Goal: Task Accomplishment & Management: Manage account settings

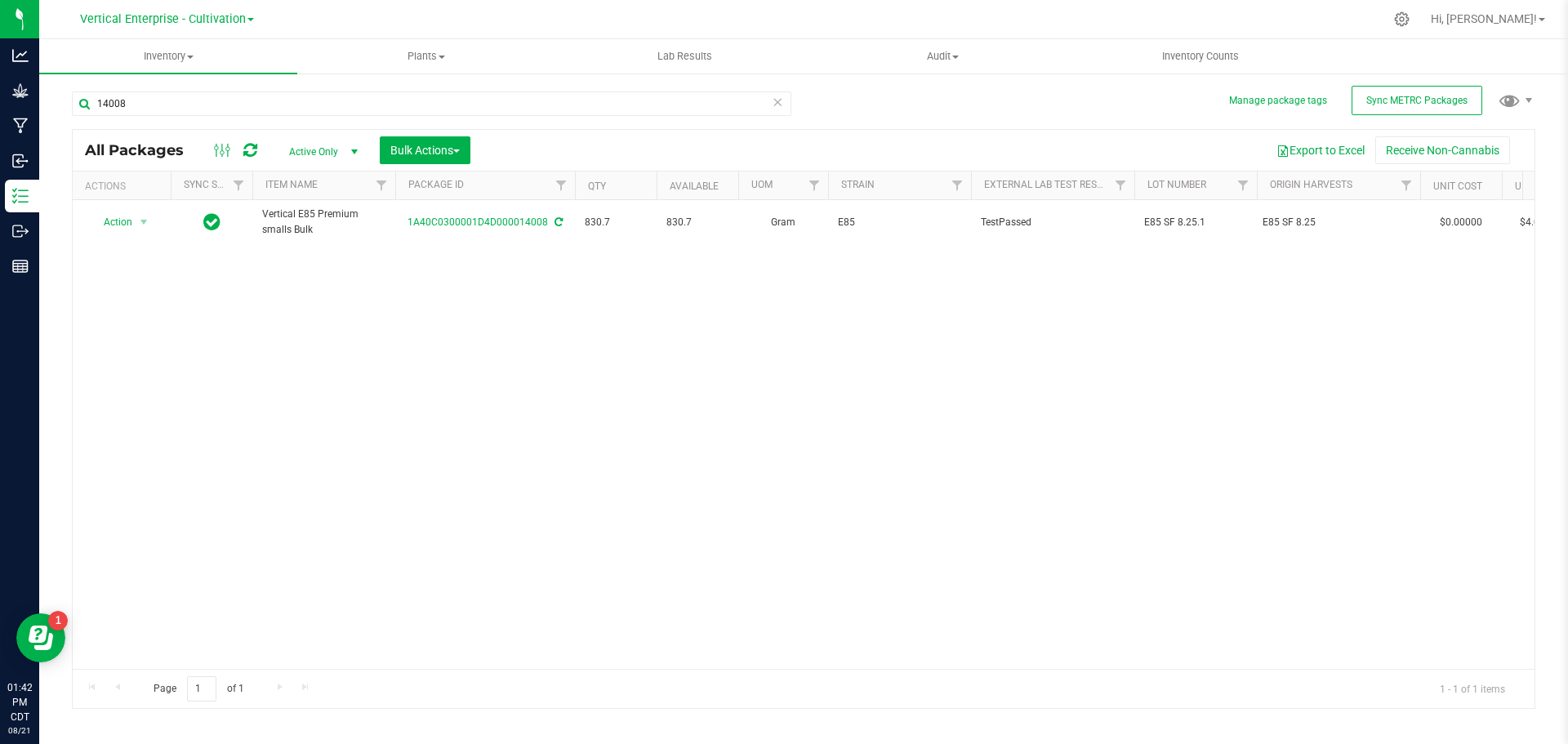
click at [88, 219] on div "Action Action Adjust qty Create package Edit attributes Global inventory Locate…" at bounding box center [121, 222] width 78 height 23
click at [123, 219] on span "Action" at bounding box center [111, 222] width 44 height 23
click at [122, 274] on li "Create package" at bounding box center [141, 274] width 103 height 25
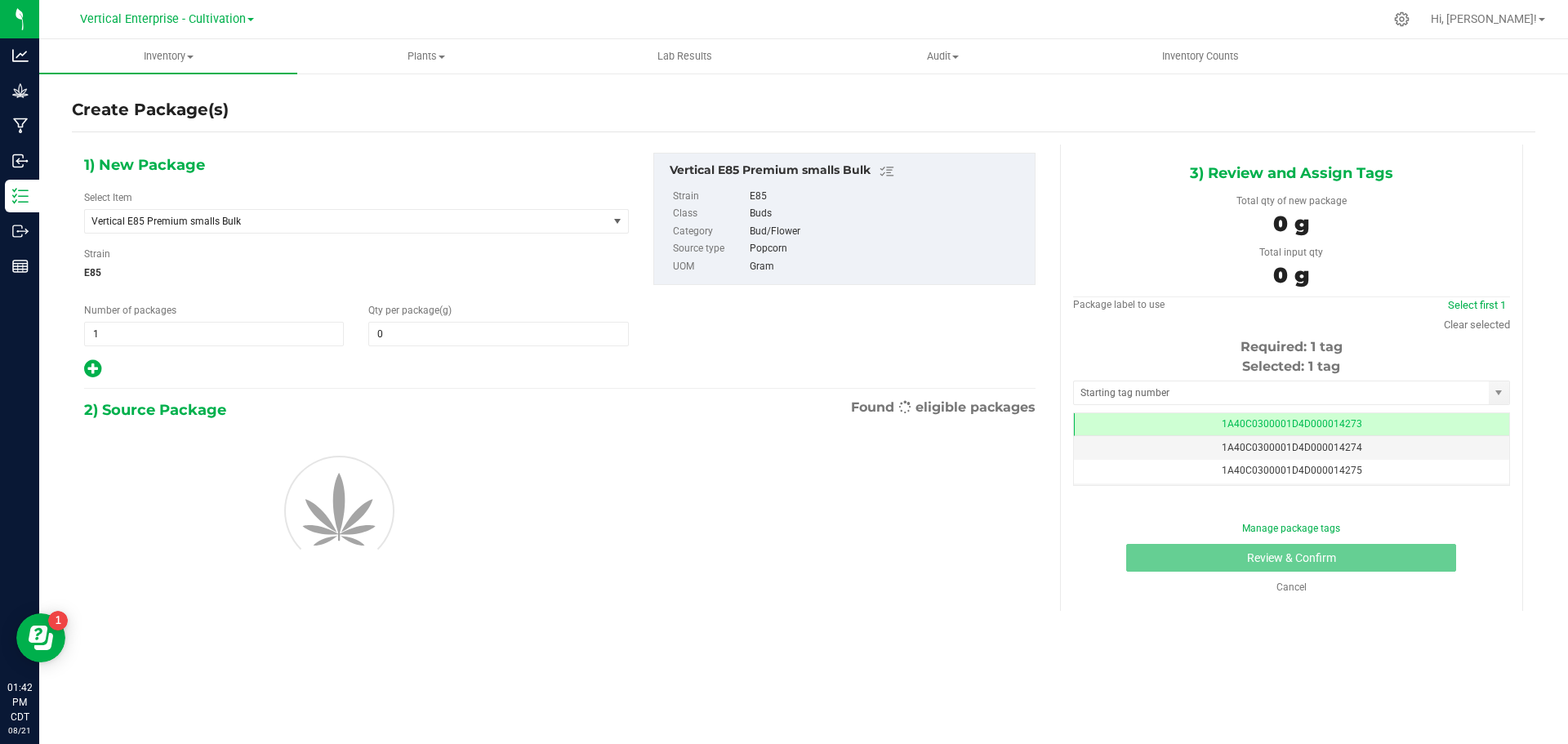
type input "0.0000"
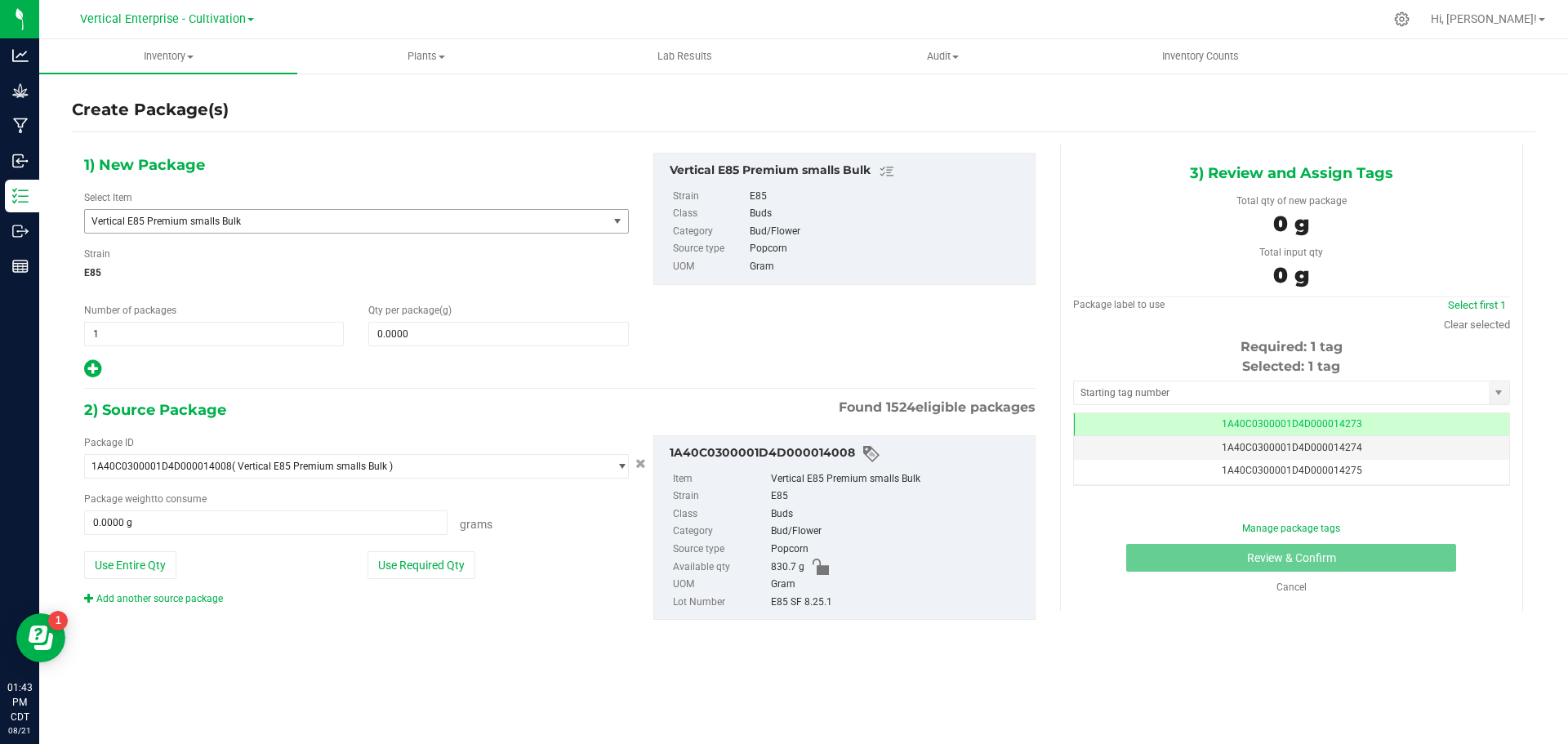
click at [167, 222] on span "Vertical E85 Premium smalls Bulk" at bounding box center [336, 221] width 489 height 11
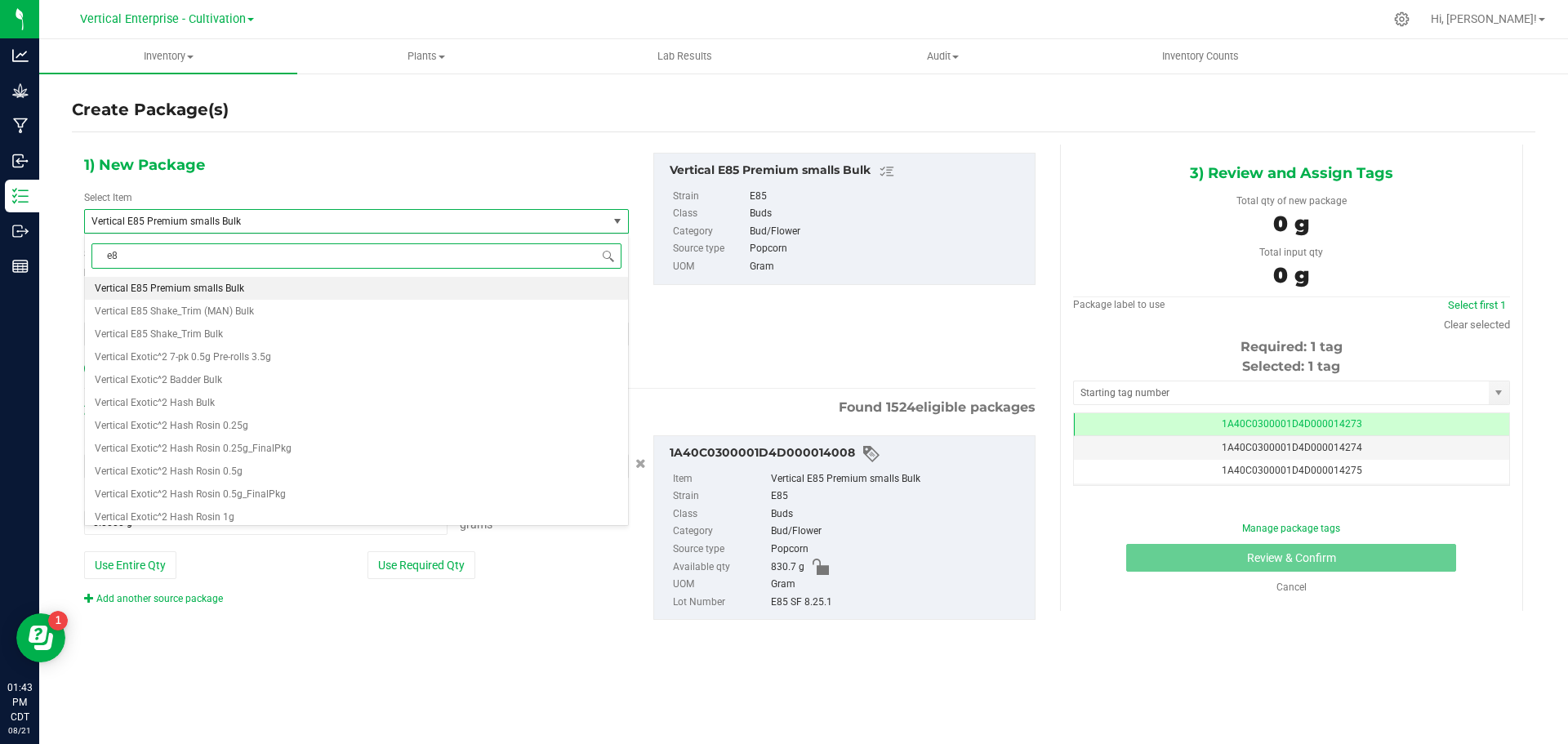
type input "e85"
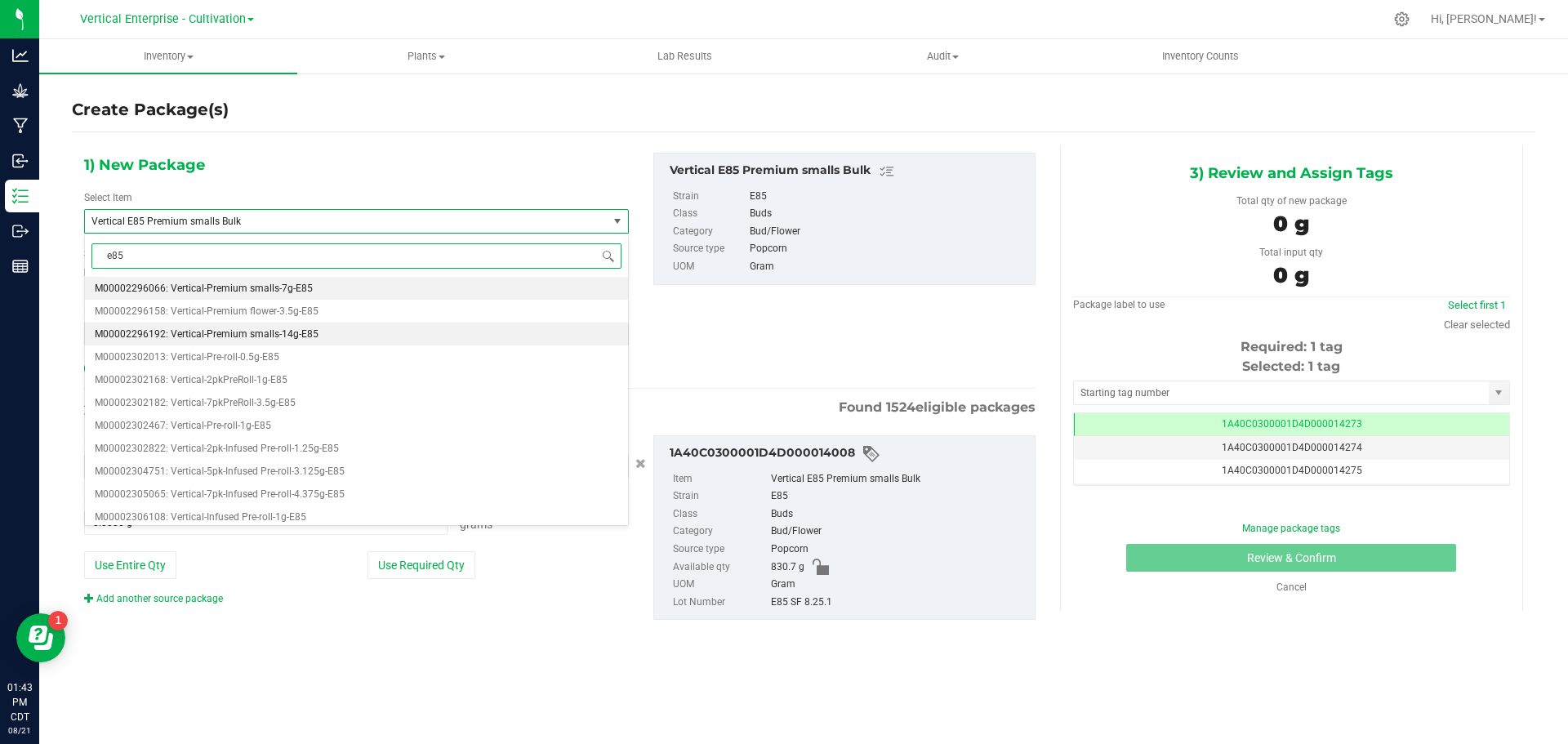
click at [225, 325] on li "M00002296192: Vertical-Premium smalls-14g-E85" at bounding box center [357, 334] width 543 height 23
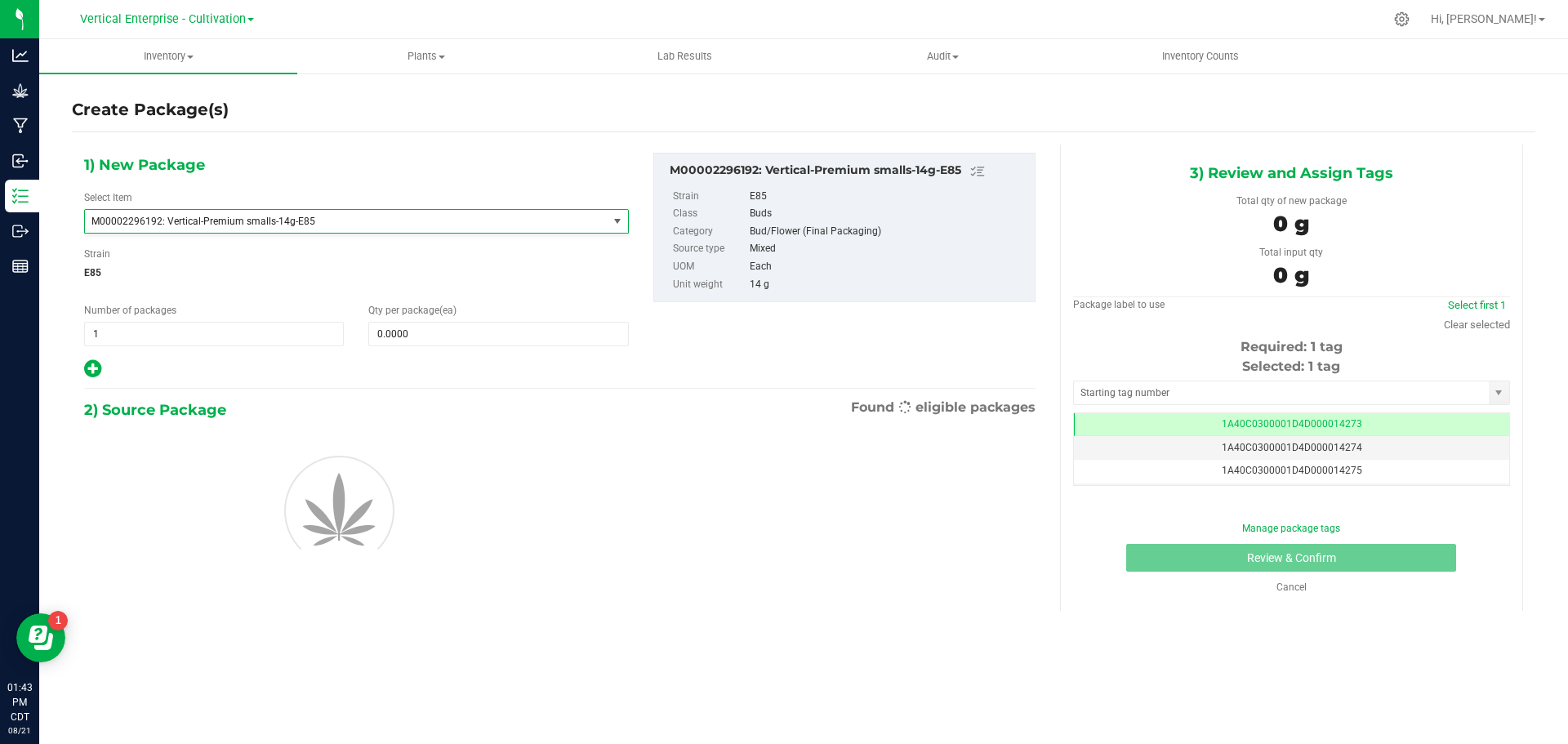
type input "0"
click at [174, 338] on span "1 1" at bounding box center [214, 334] width 259 height 25
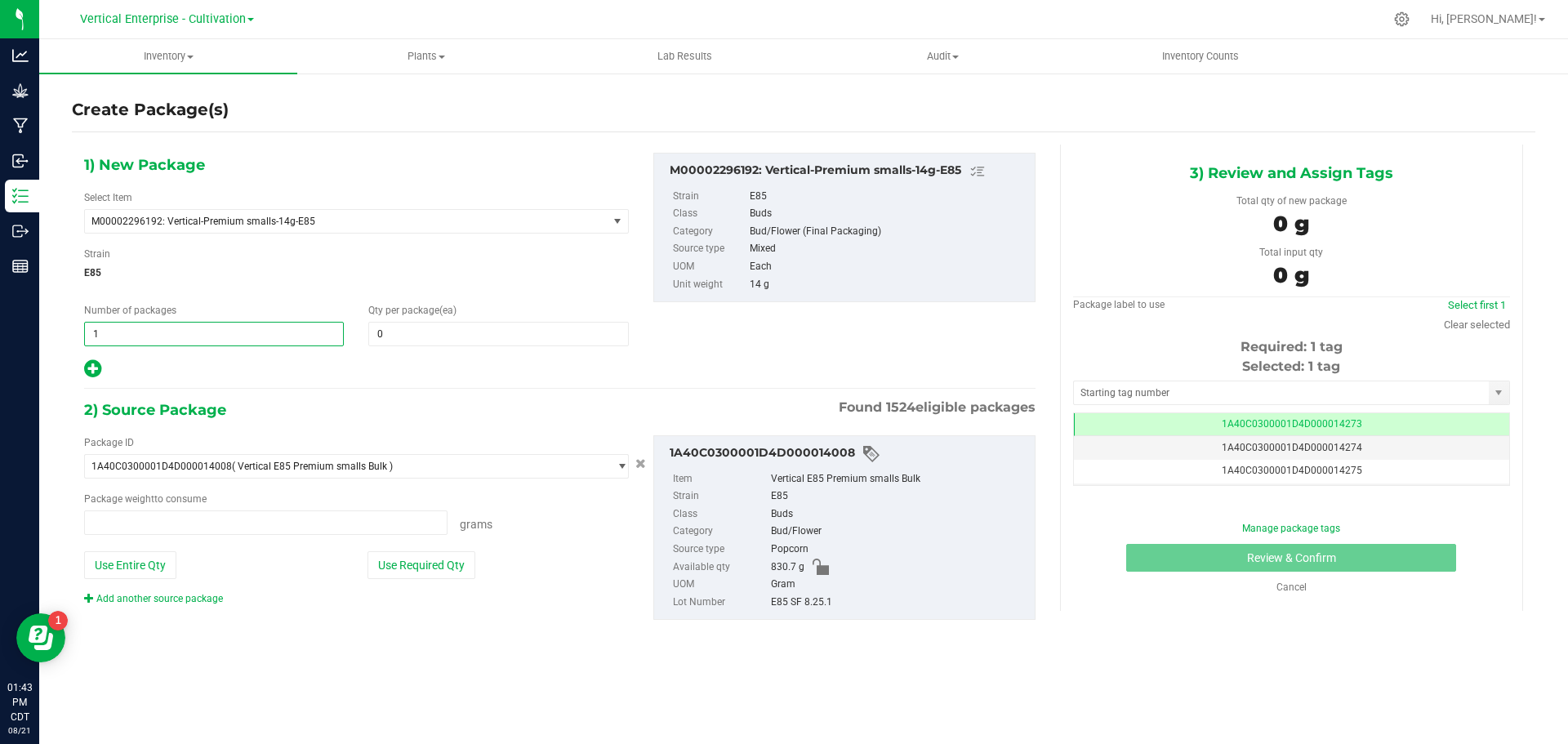
type input "0.0000 g"
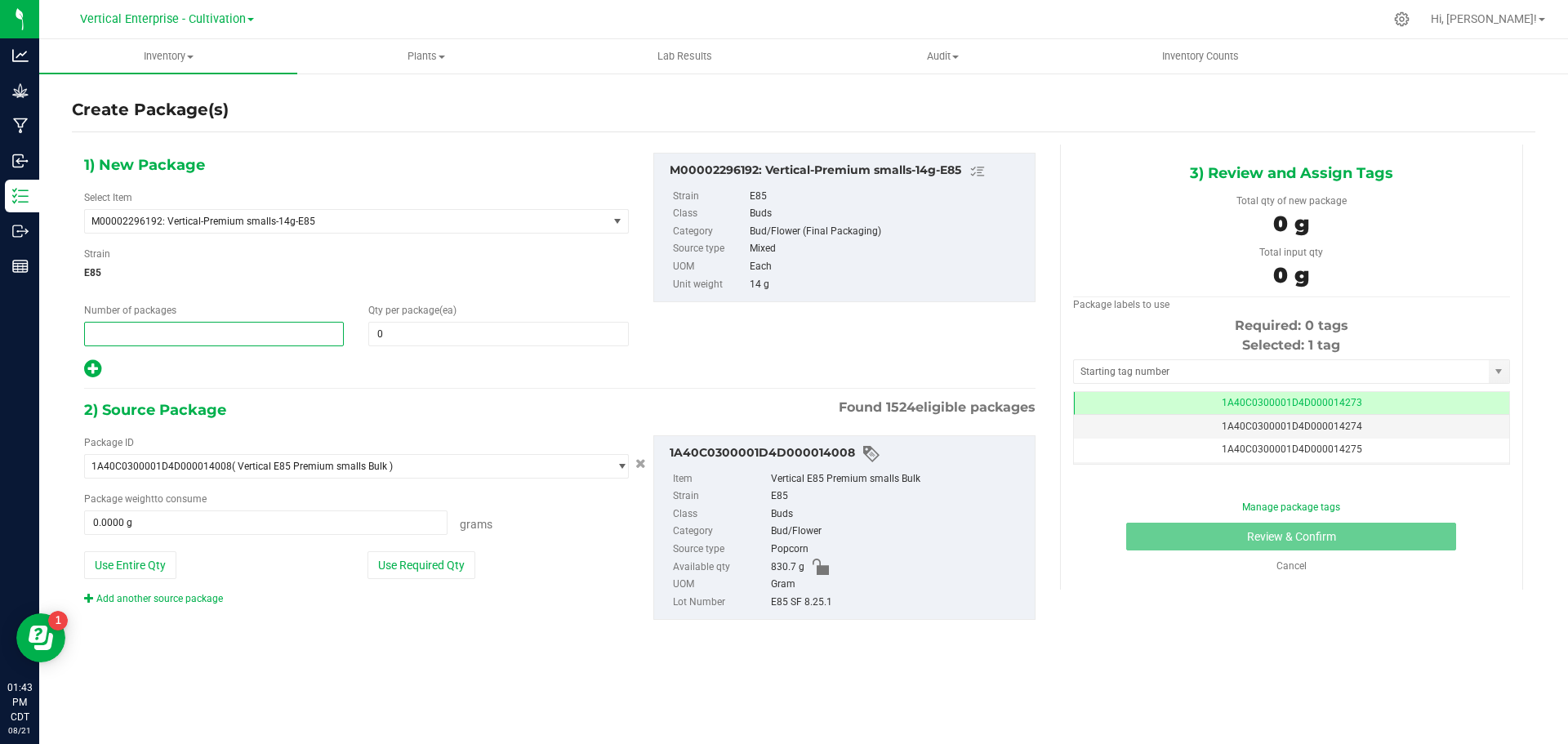
type input "2"
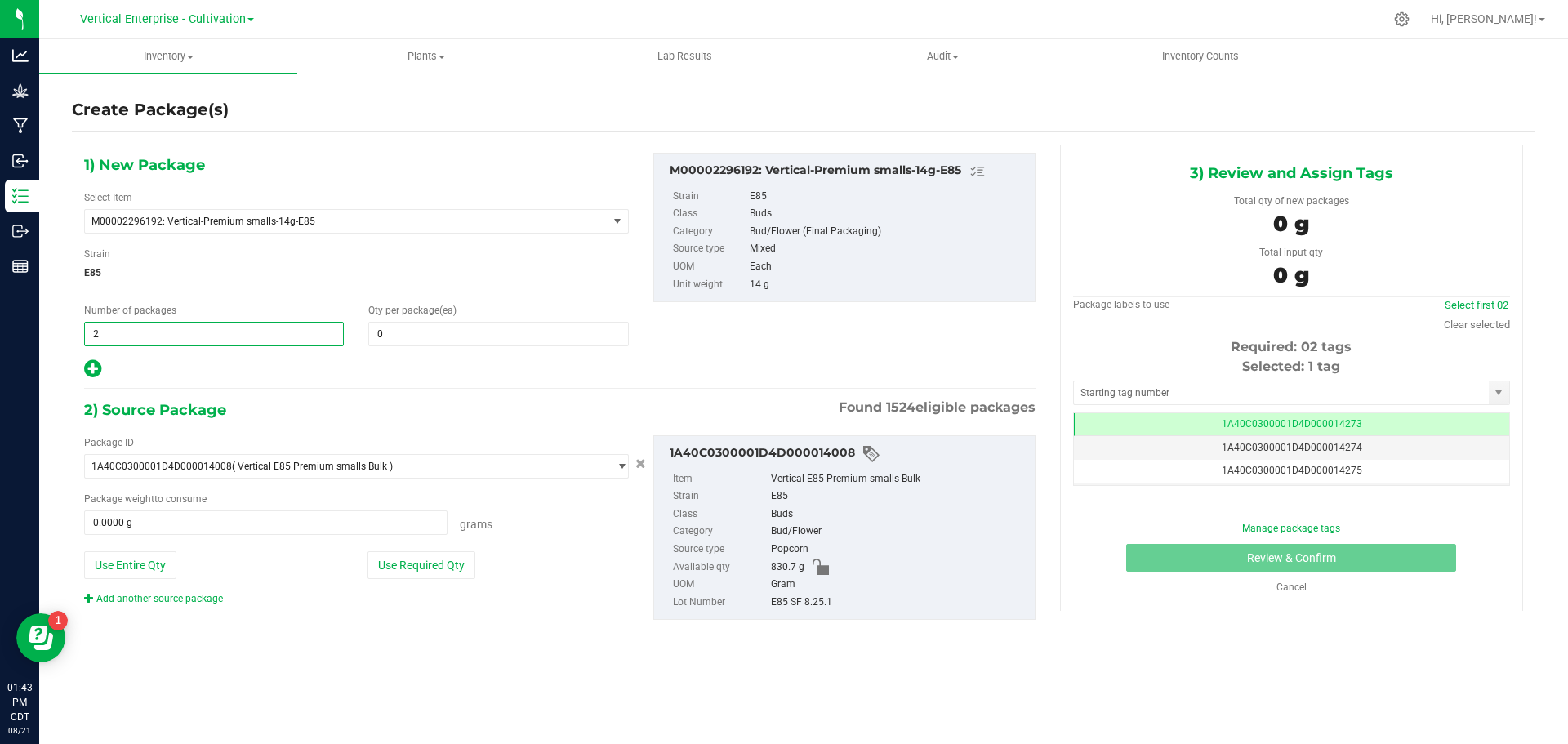
type input "2"
type input "12"
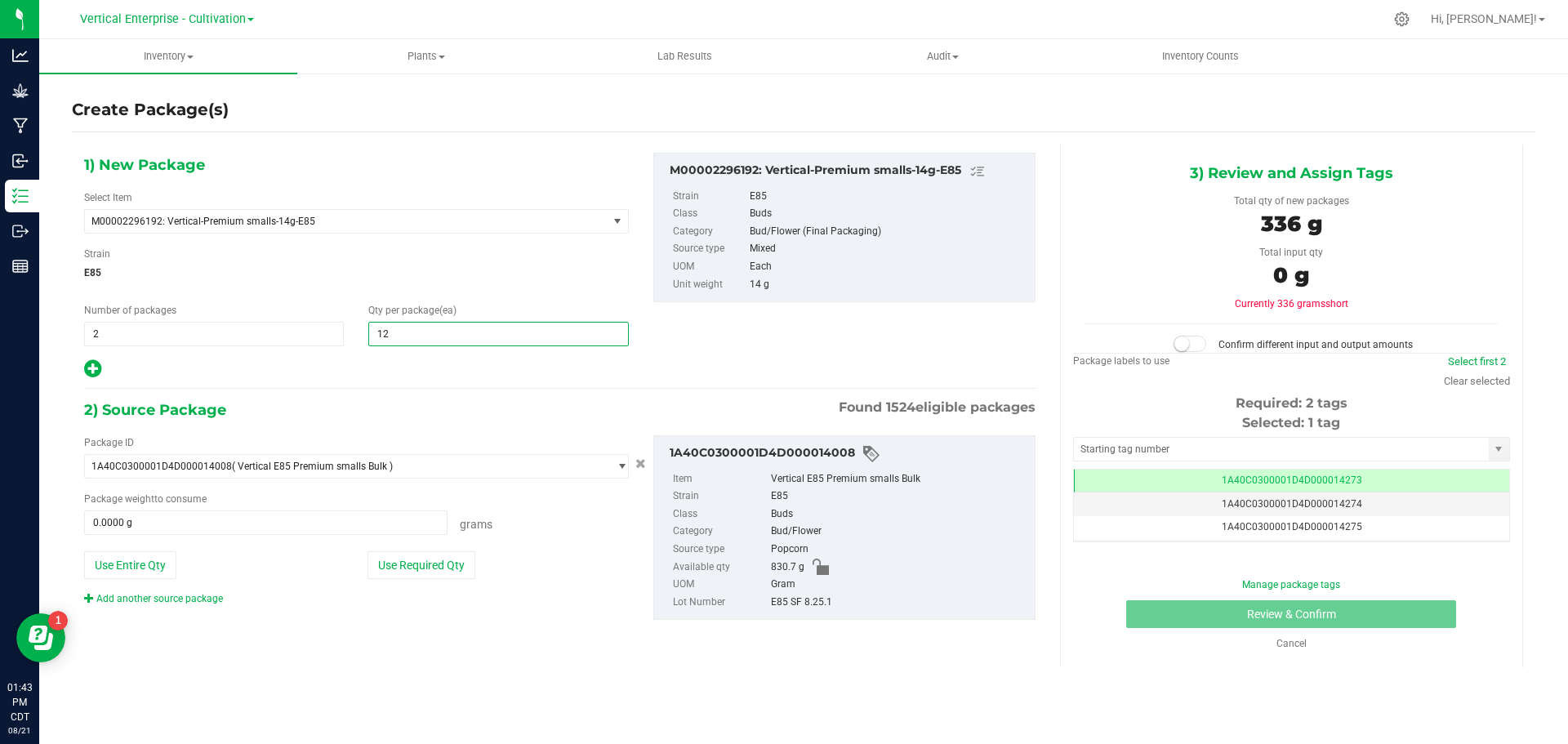
click at [87, 364] on icon at bounding box center [93, 368] width 18 height 20
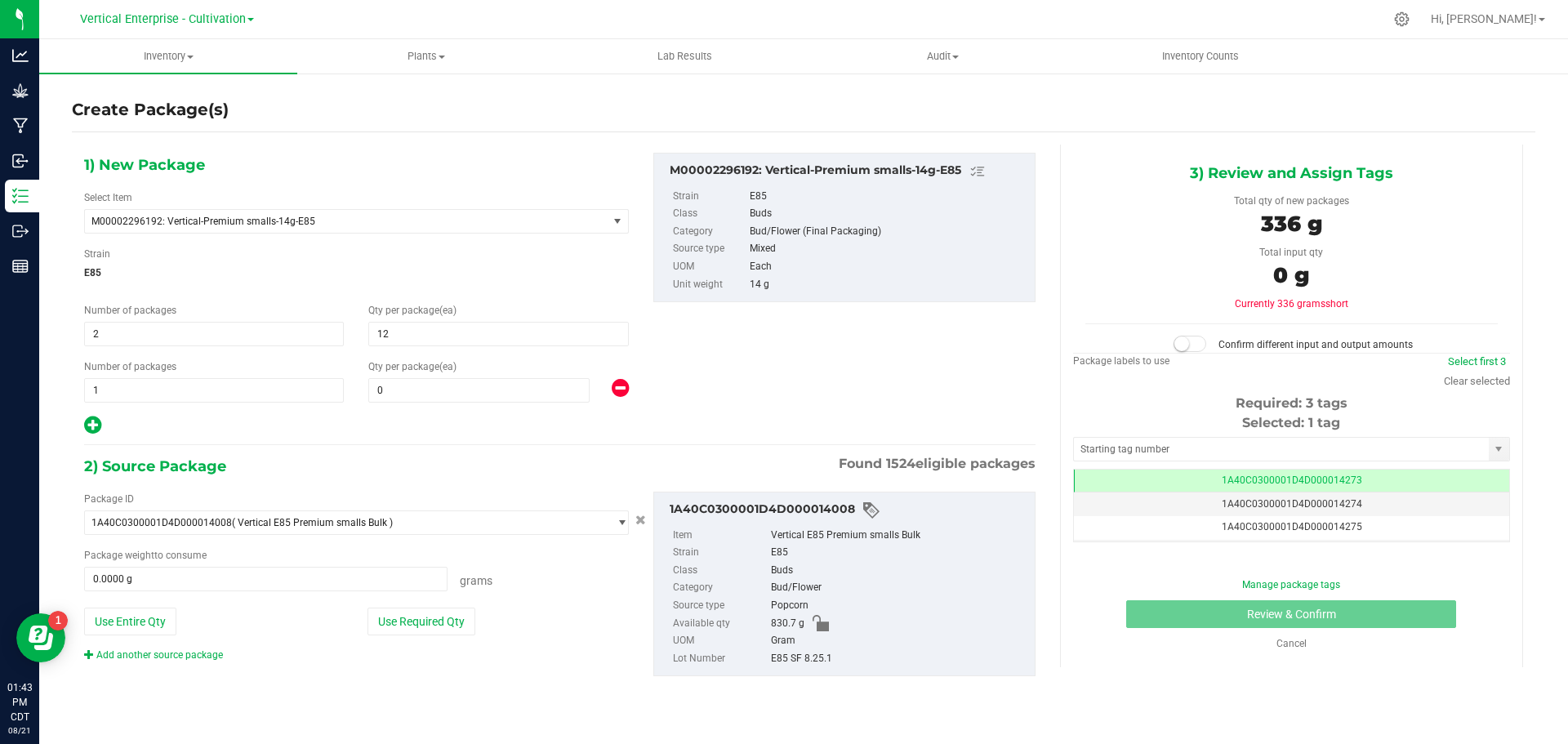
type input "12"
type input "0"
click at [422, 387] on span at bounding box center [479, 390] width 221 height 25
type input "8"
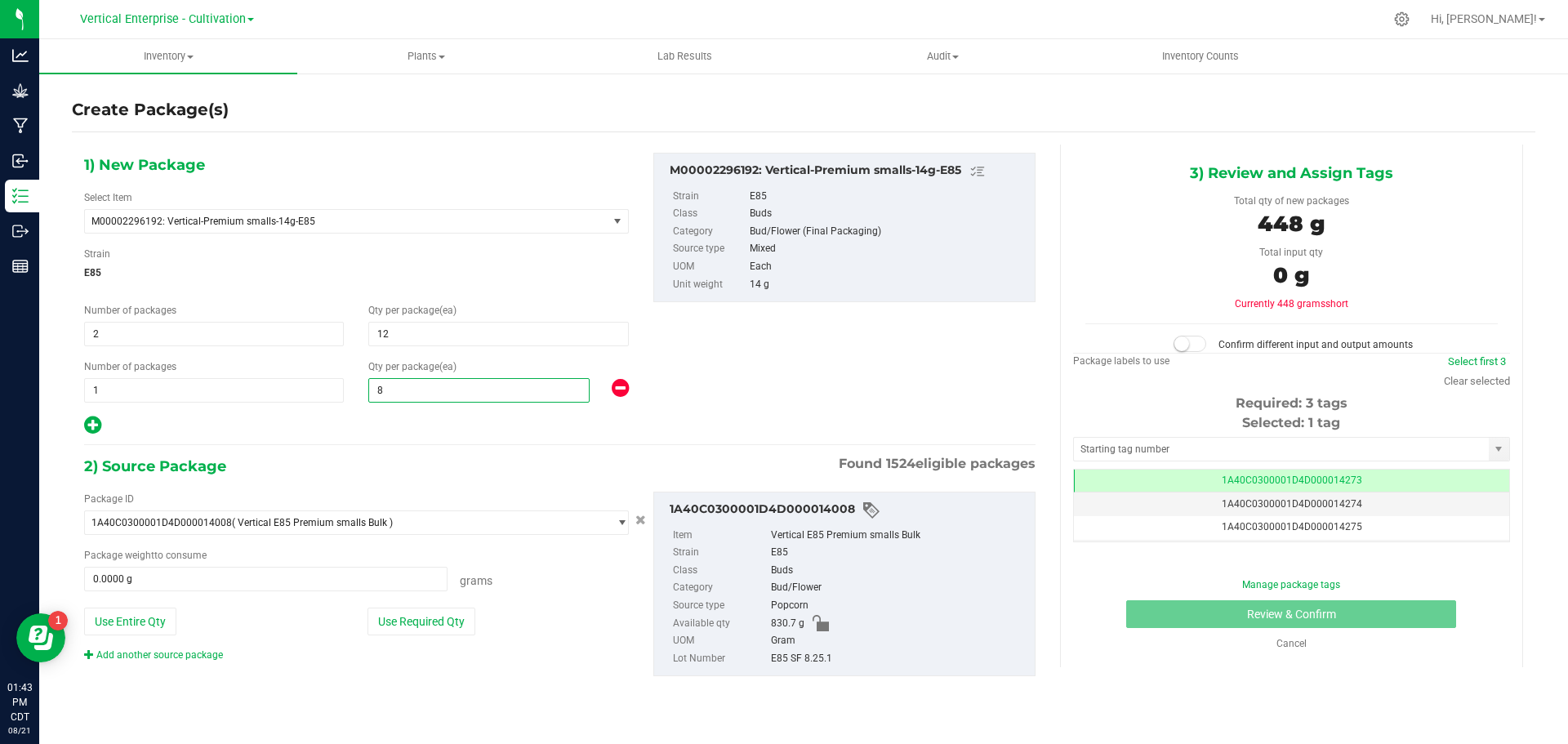
click at [435, 613] on button "Use Required Qty" at bounding box center [421, 622] width 108 height 28
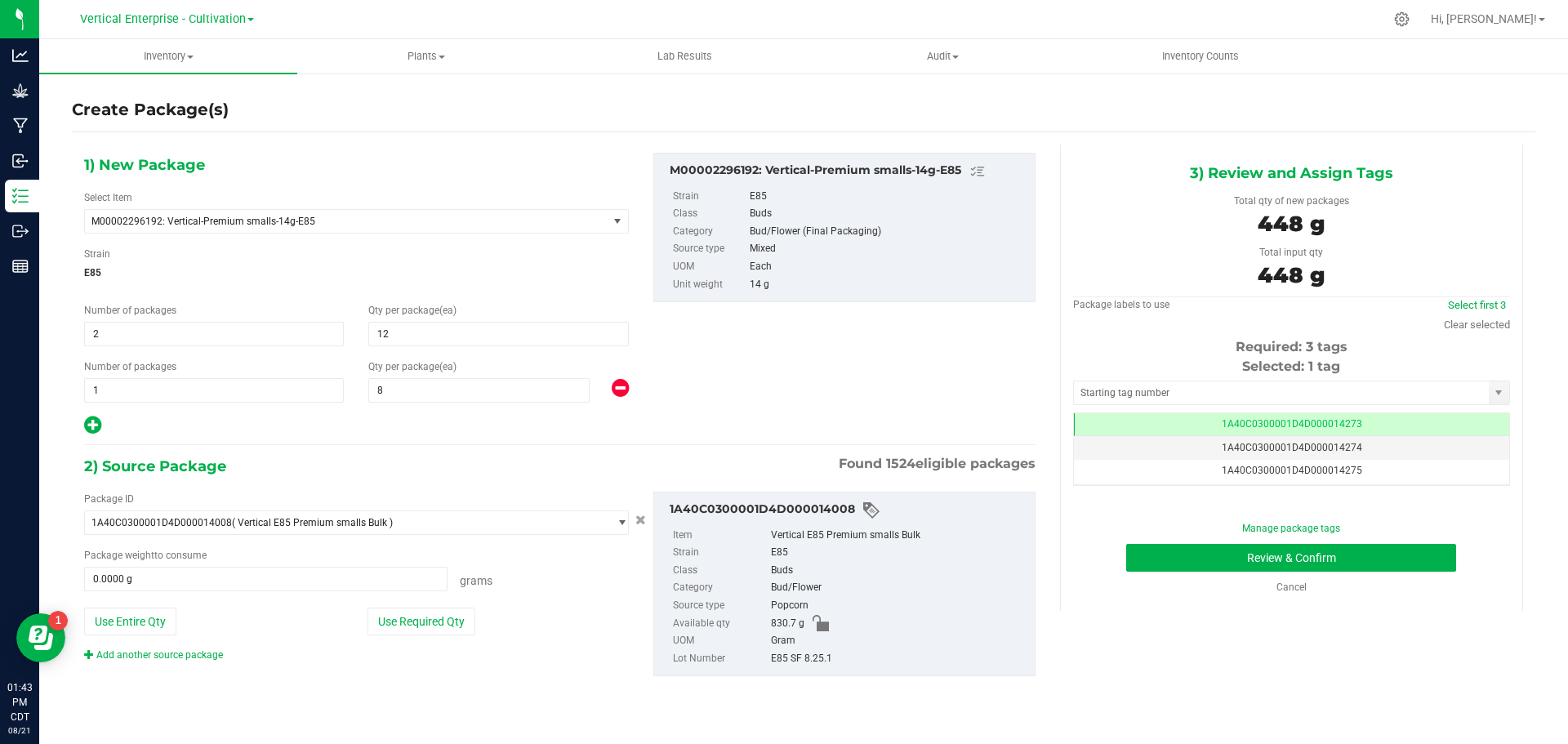
type input "448.0000 g"
click at [1370, 429] on td "1A40C0300001D4D000014273" at bounding box center [1291, 425] width 435 height 24
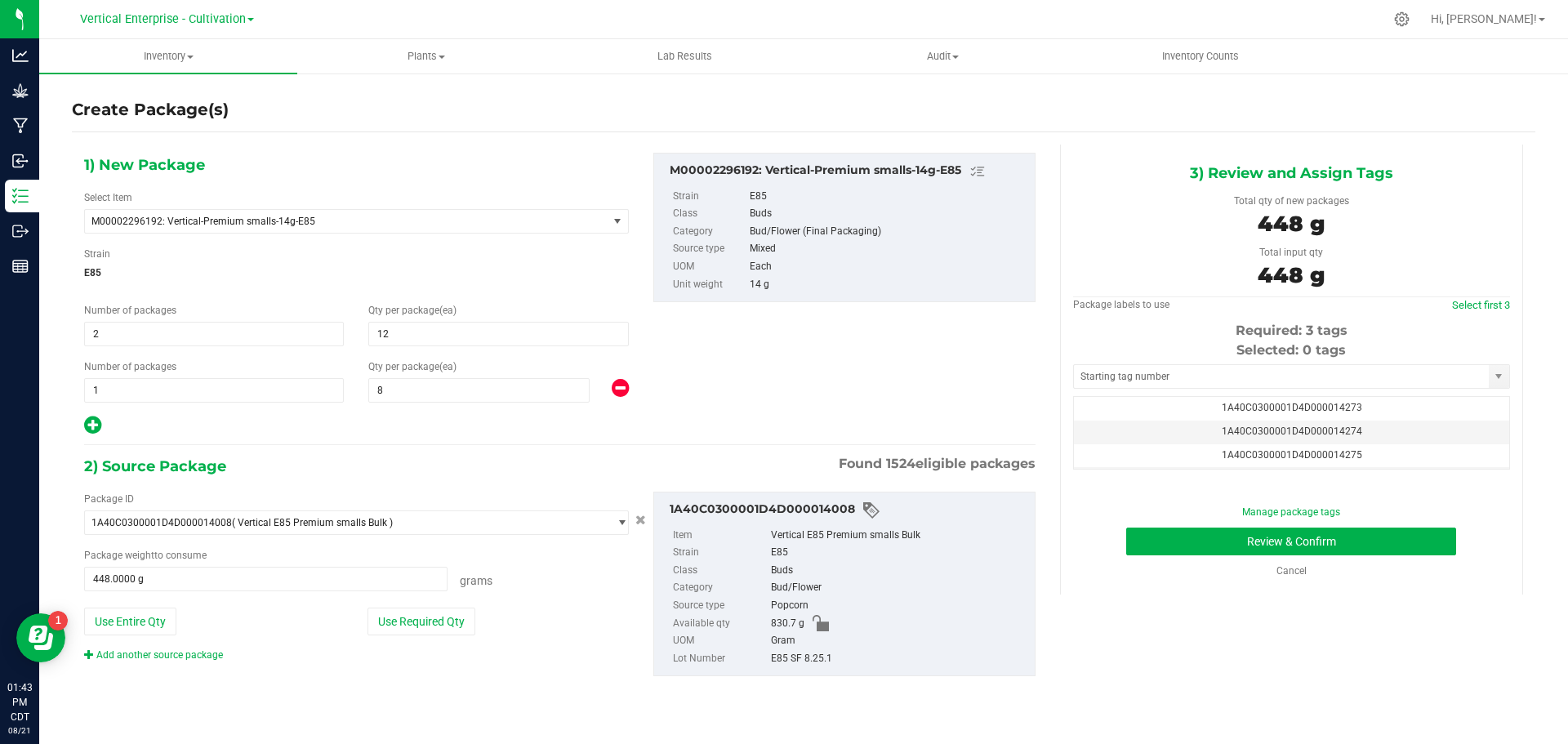
click at [1359, 431] on td "1A40C0300001D4D000014274" at bounding box center [1291, 432] width 435 height 24
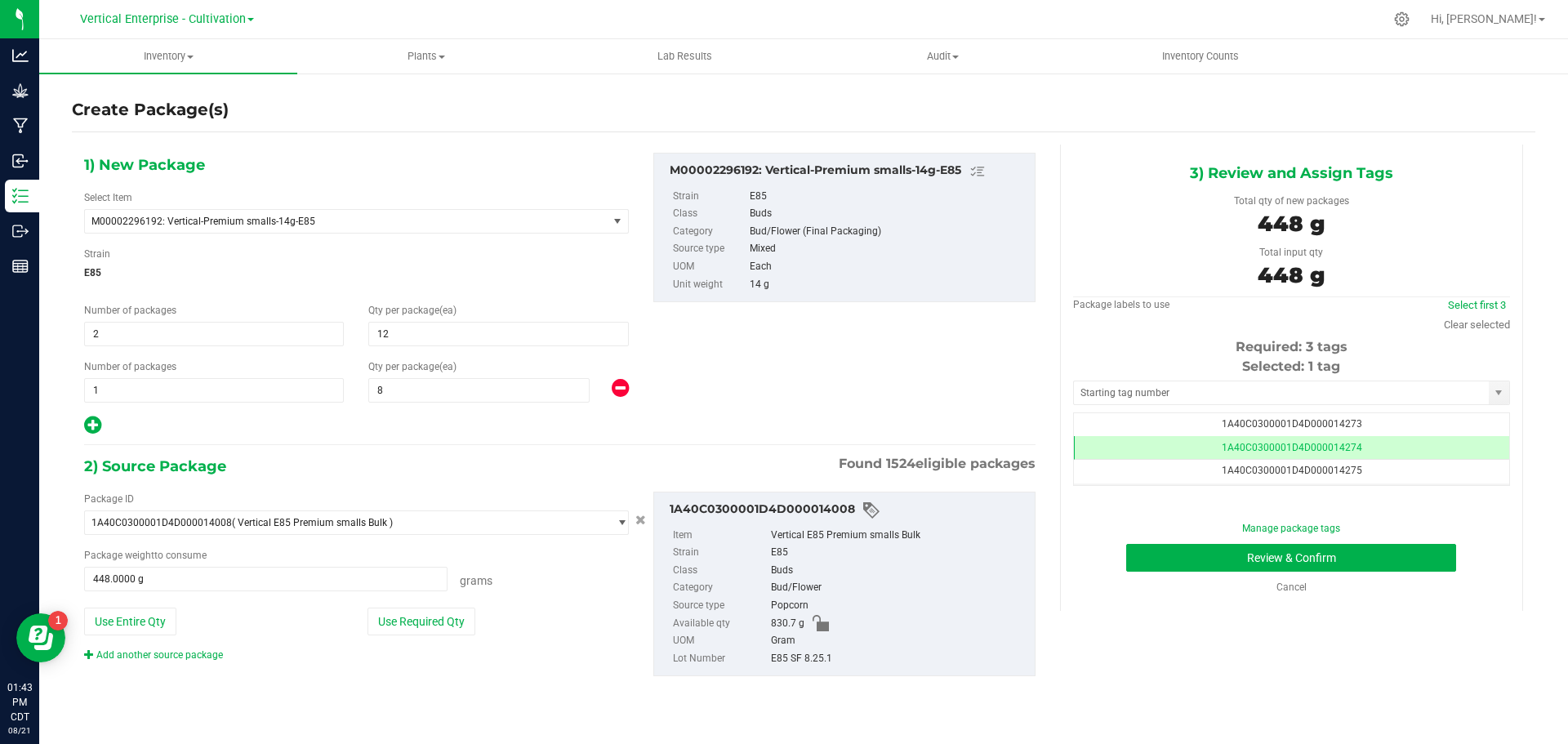
click at [1346, 470] on span "1A40C0300001D4D000014275" at bounding box center [1292, 470] width 141 height 11
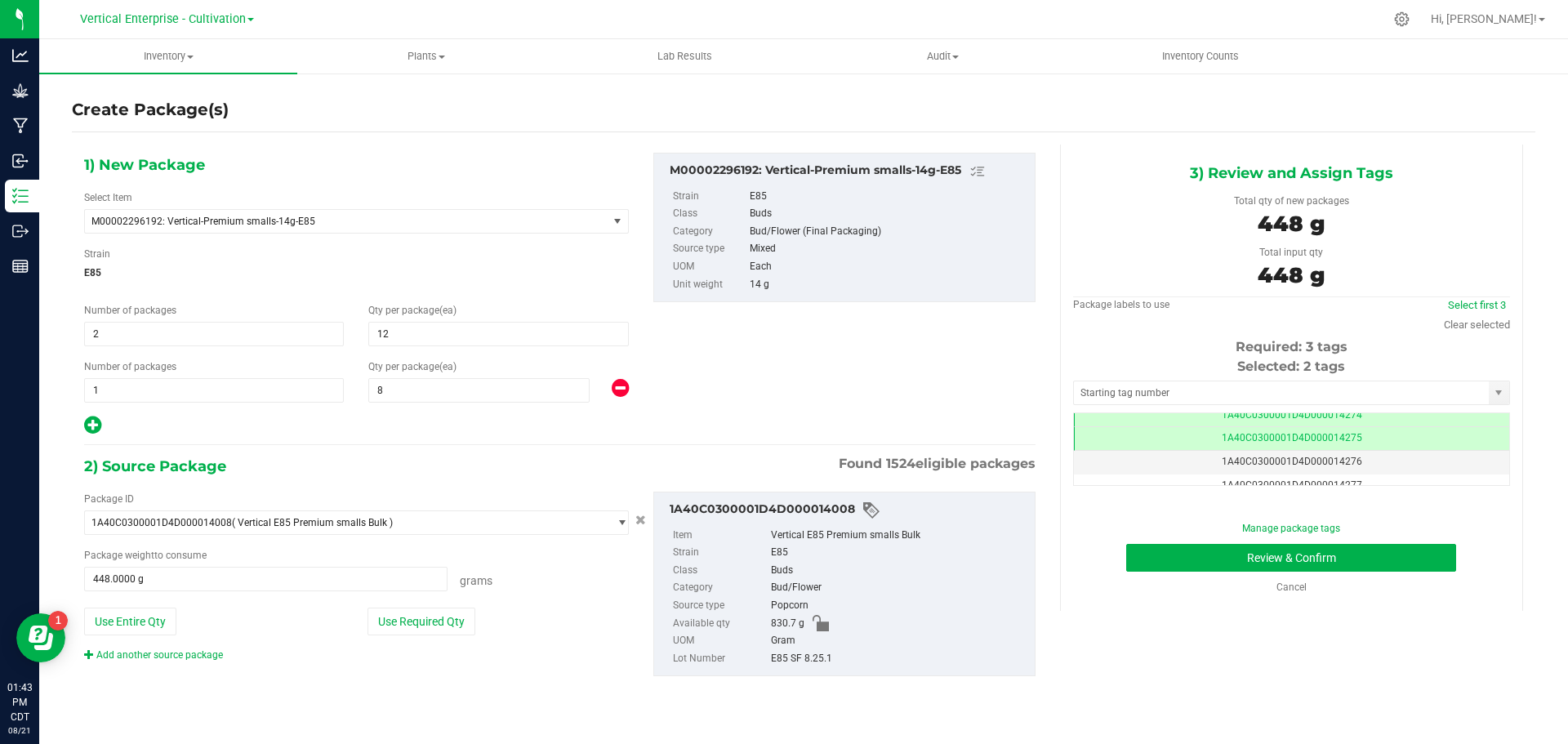
click at [1372, 467] on td "1A40C0300001D4D000014276" at bounding box center [1291, 463] width 435 height 24
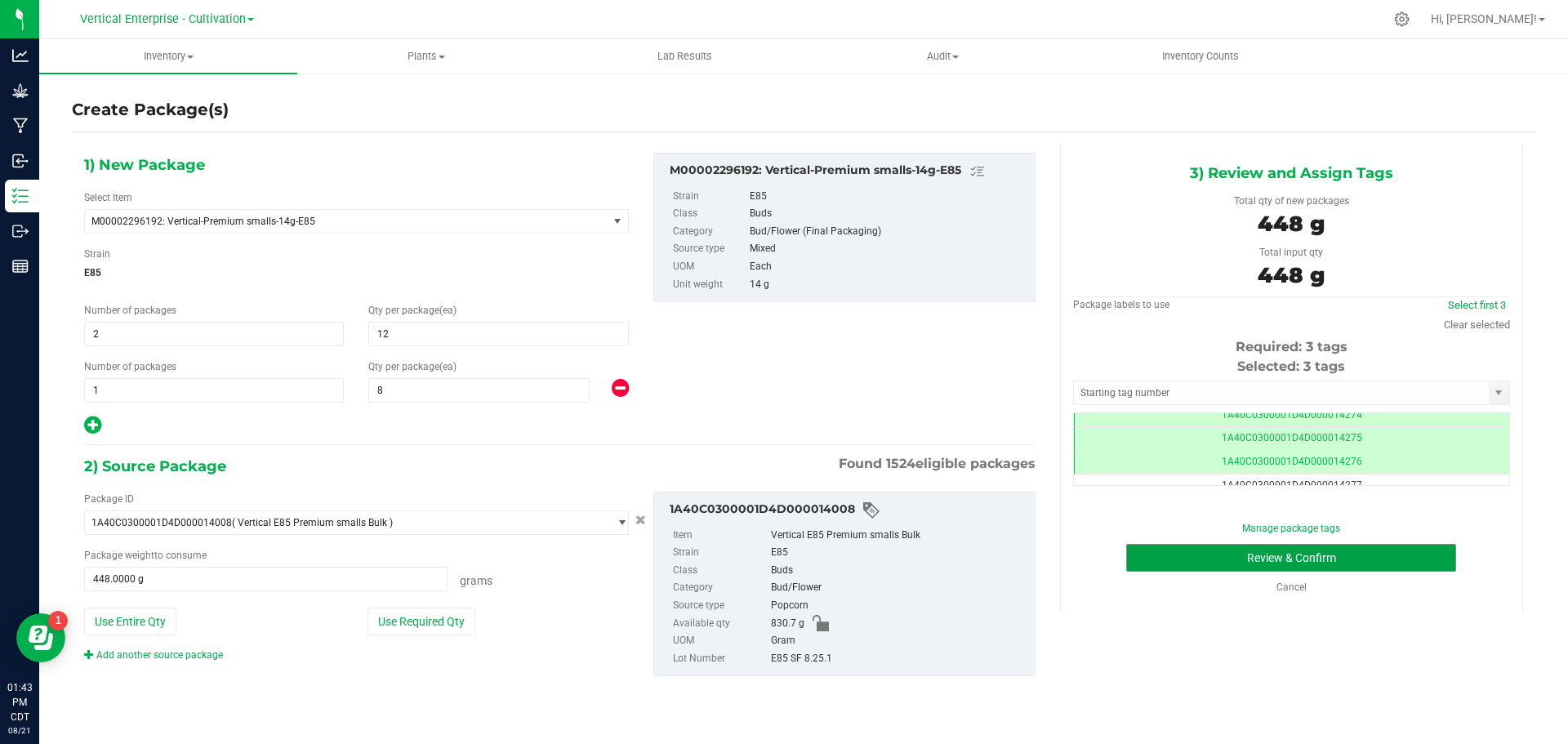
click at [1350, 558] on button "Review & Confirm" at bounding box center [1290, 558] width 330 height 28
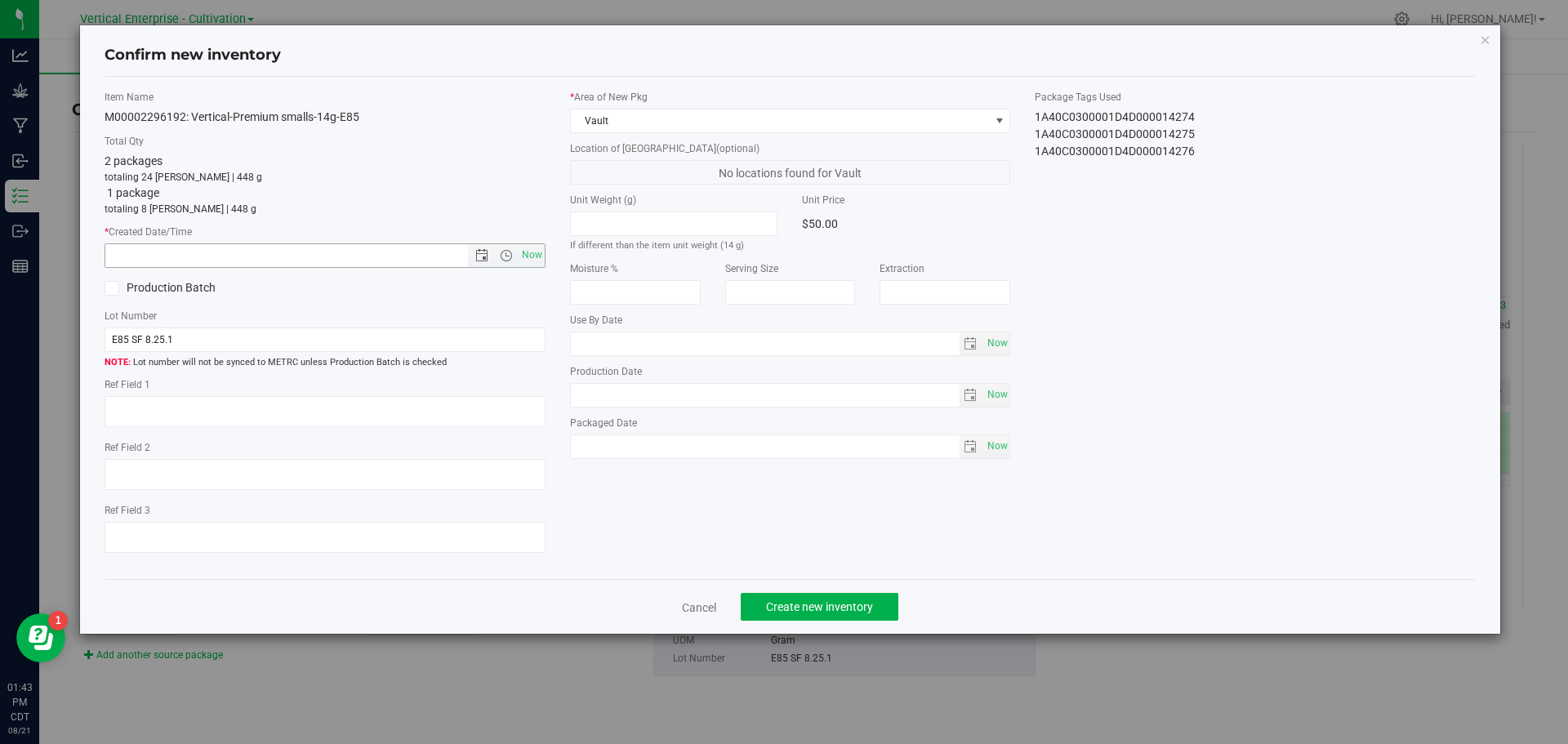
click at [545, 255] on span "Now" at bounding box center [325, 256] width 441 height 25
click at [524, 259] on span "Now" at bounding box center [532, 255] width 28 height 24
type input "8/21/2025 1:43 PM"
click at [805, 606] on span "Create new inventory" at bounding box center [819, 607] width 107 height 13
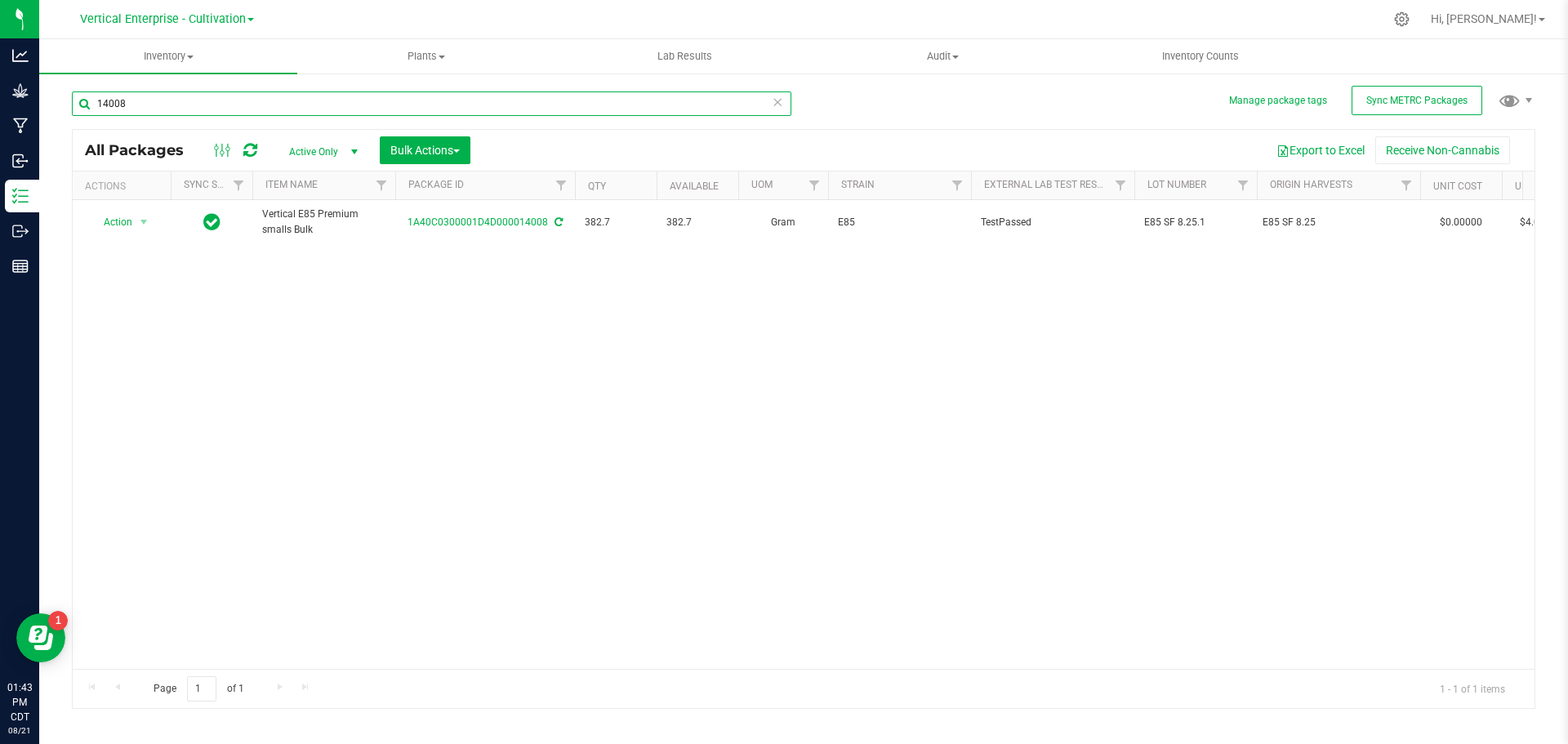
click at [160, 109] on input "14008" at bounding box center [432, 104] width 719 height 25
type input "1"
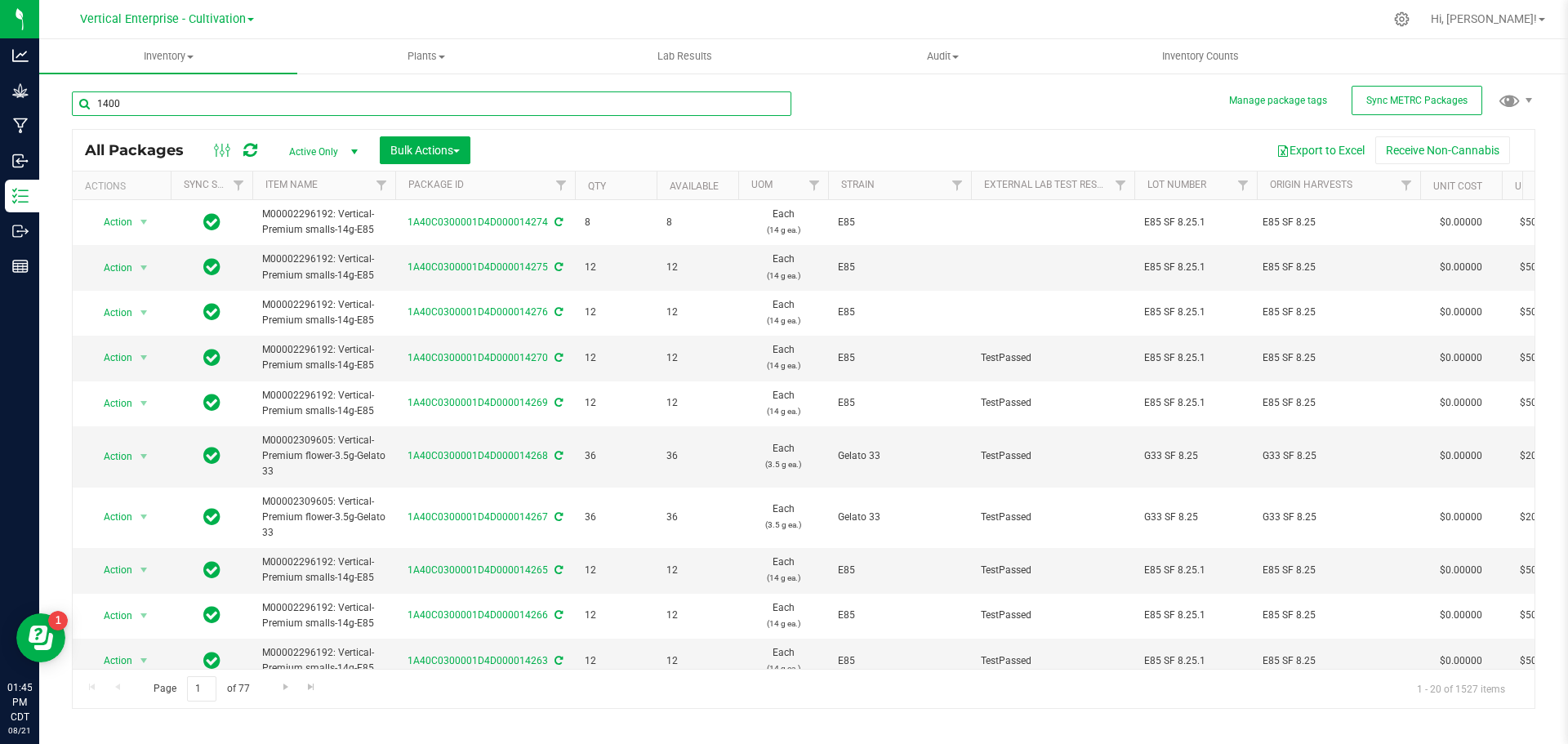
type input "14008"
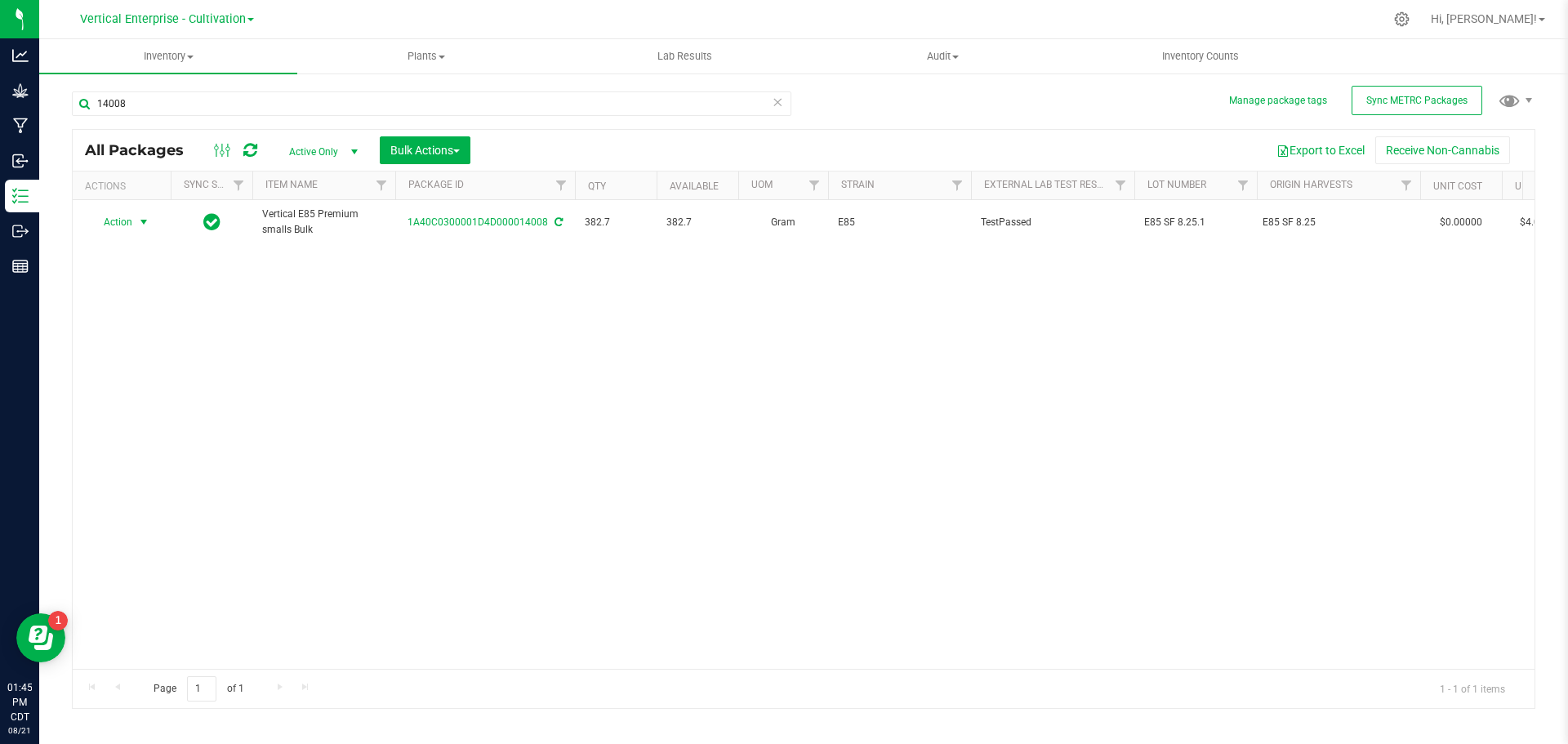
click at [105, 214] on span "Action" at bounding box center [111, 222] width 44 height 23
click at [108, 269] on li "Create package" at bounding box center [141, 274] width 103 height 25
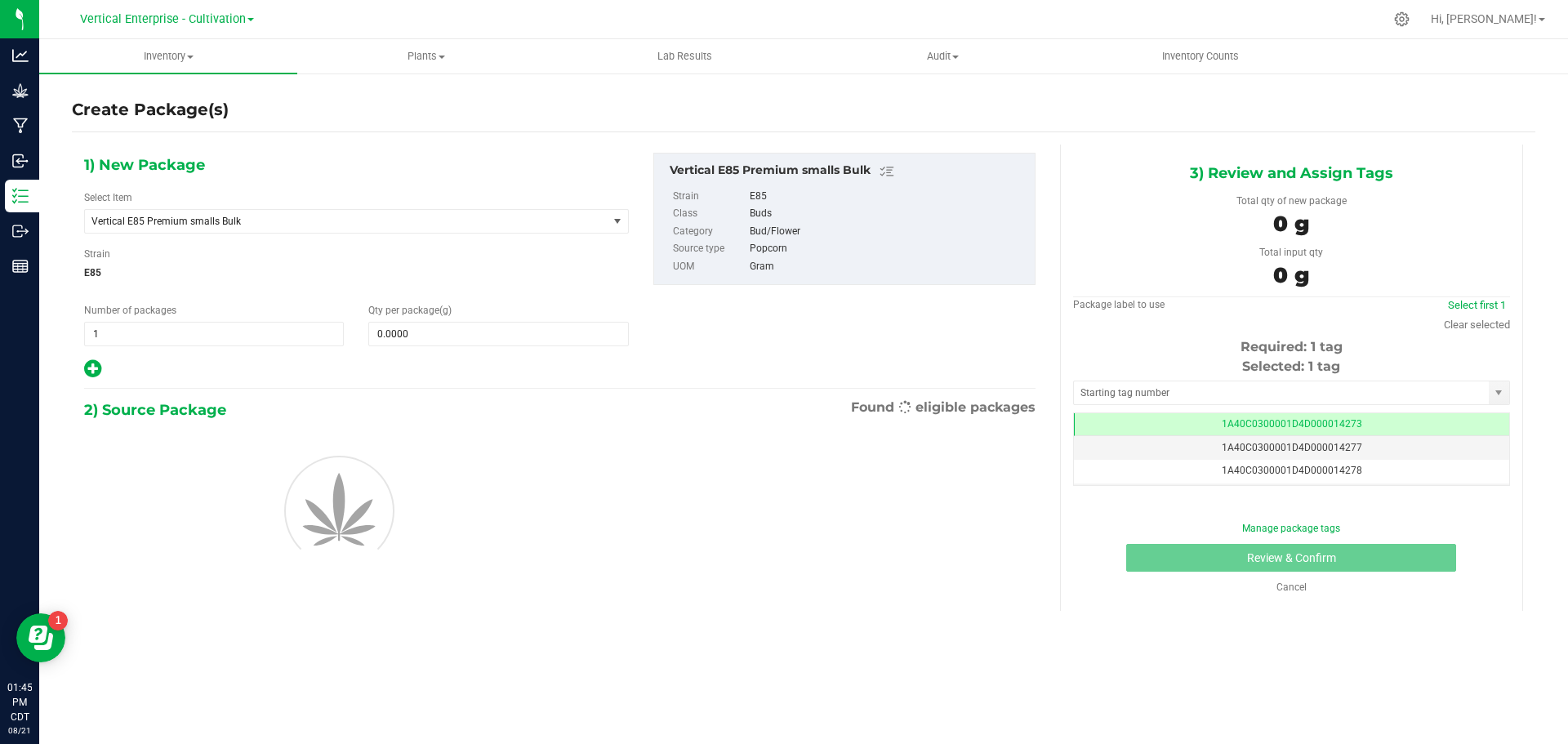
scroll to position [0, -1]
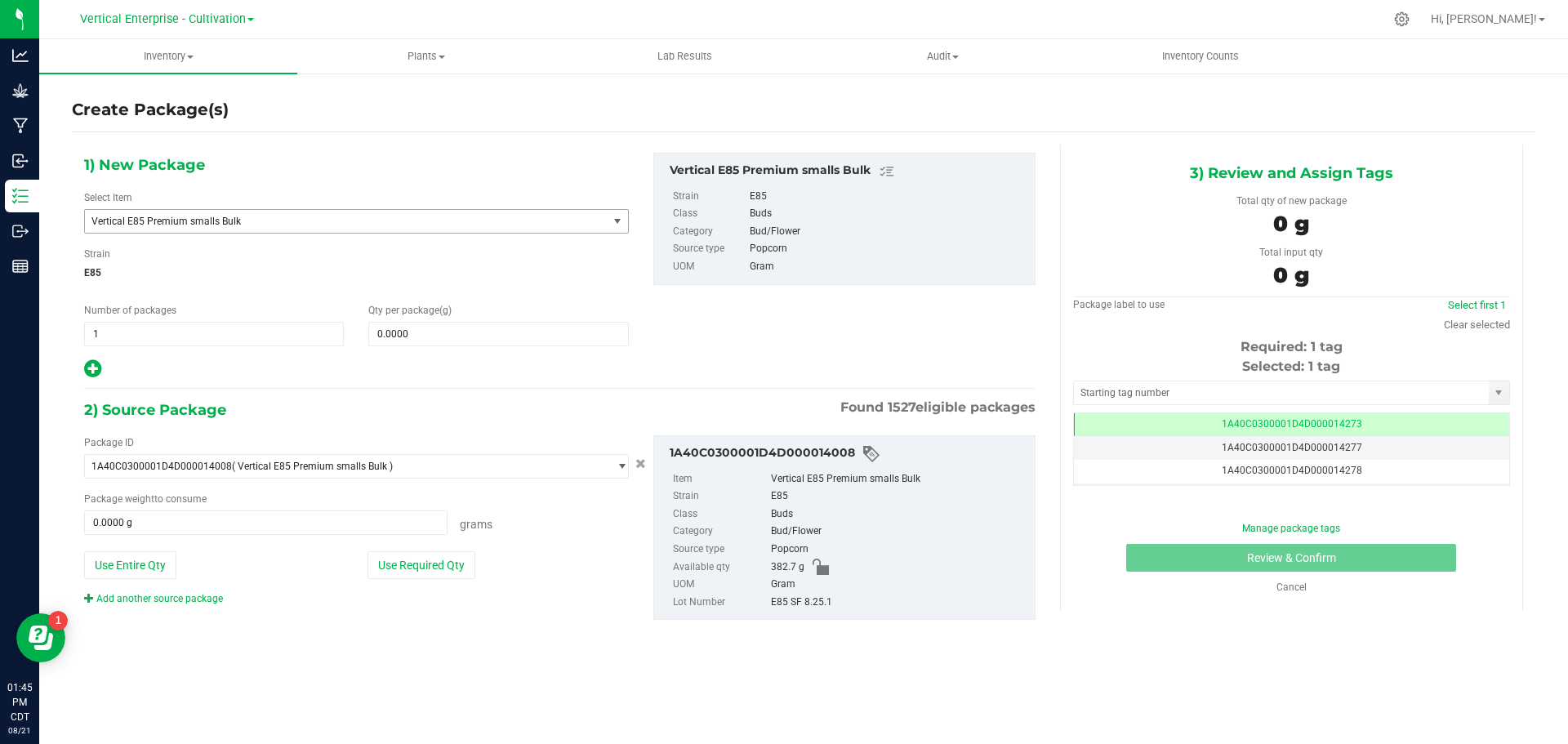
click at [218, 222] on span "Vertical E85 Premium smalls Bulk" at bounding box center [336, 221] width 489 height 11
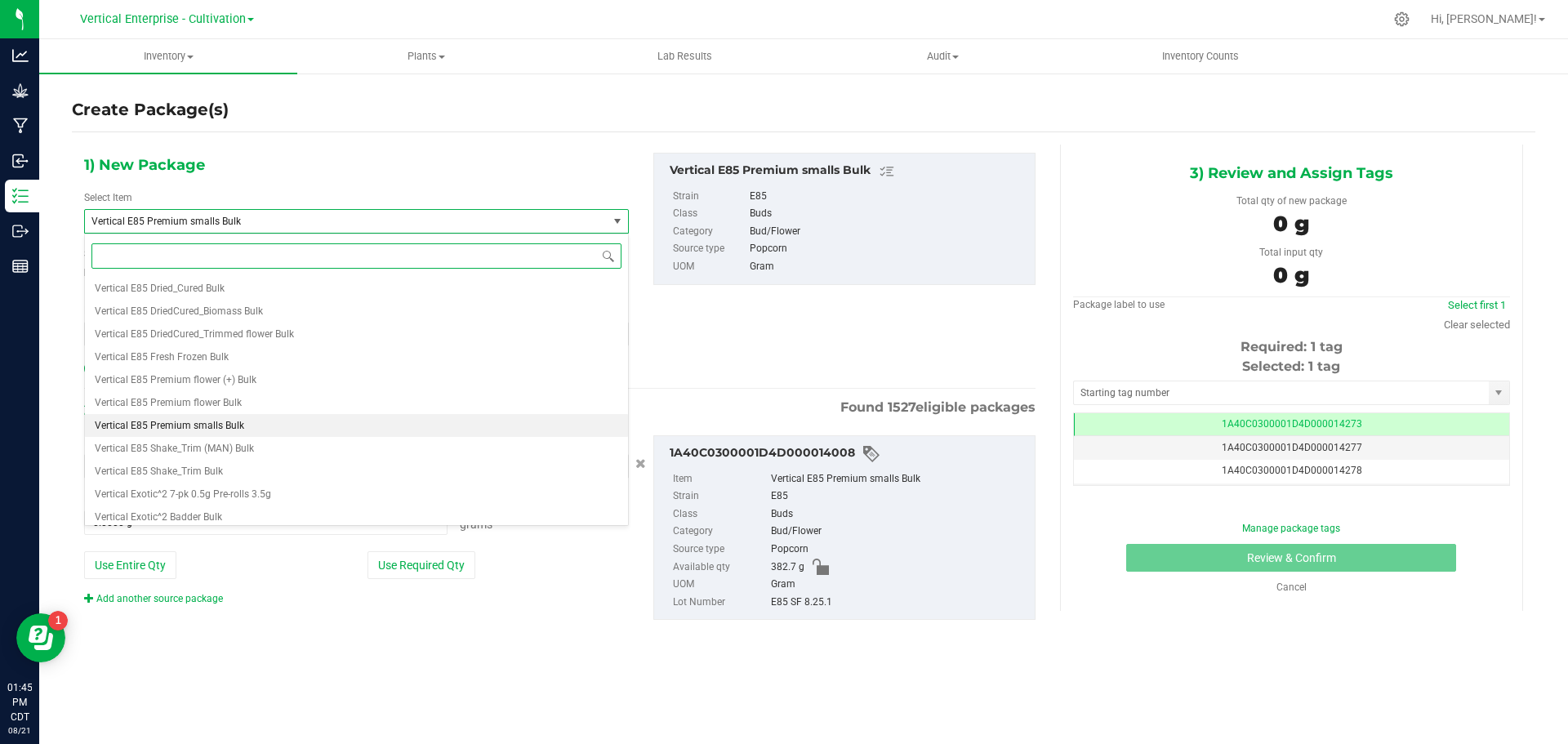
scroll to position [39890, 0]
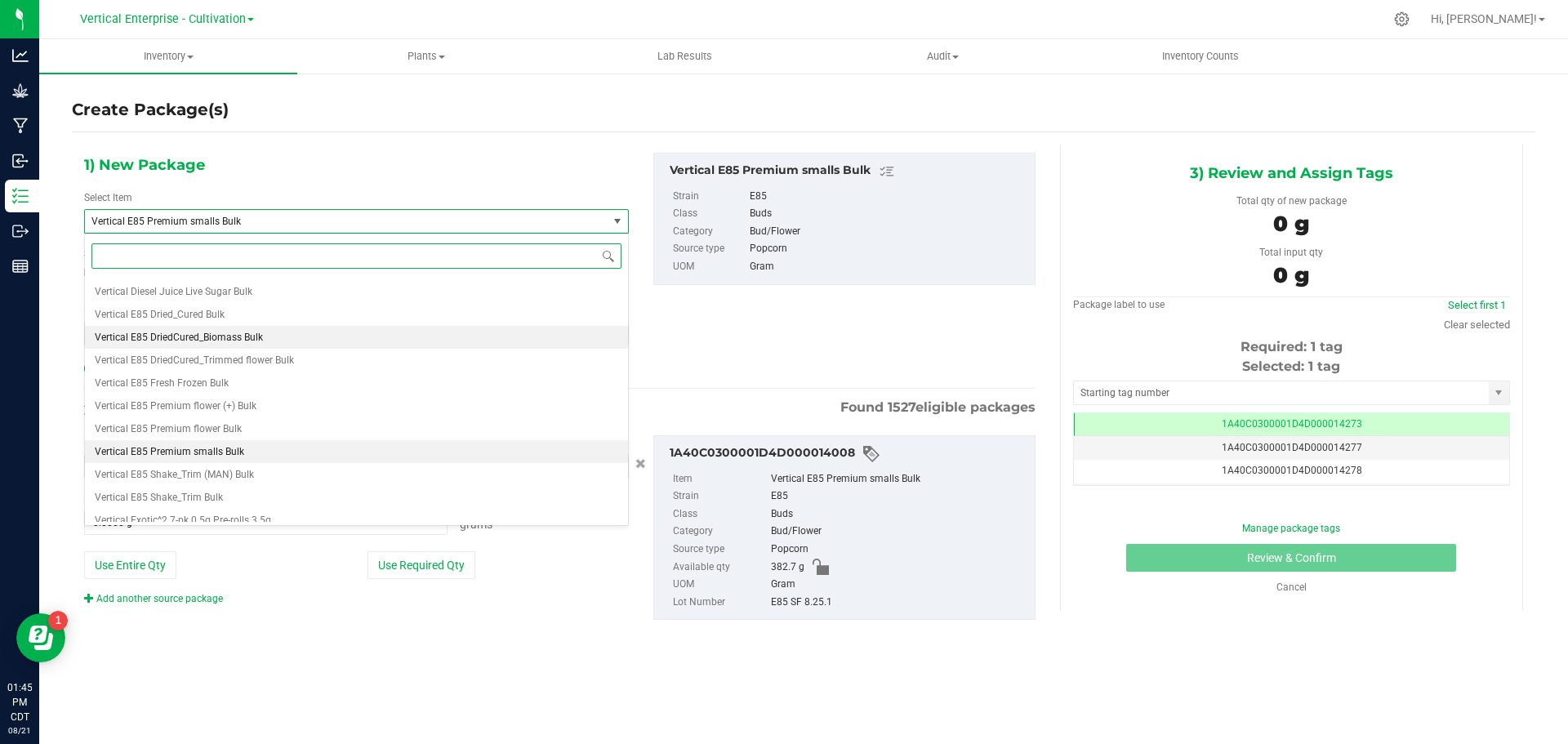
click at [272, 330] on li "Vertical E85 DriedCured_Biomass Bulk" at bounding box center [357, 338] width 543 height 23
type input "0.0000"
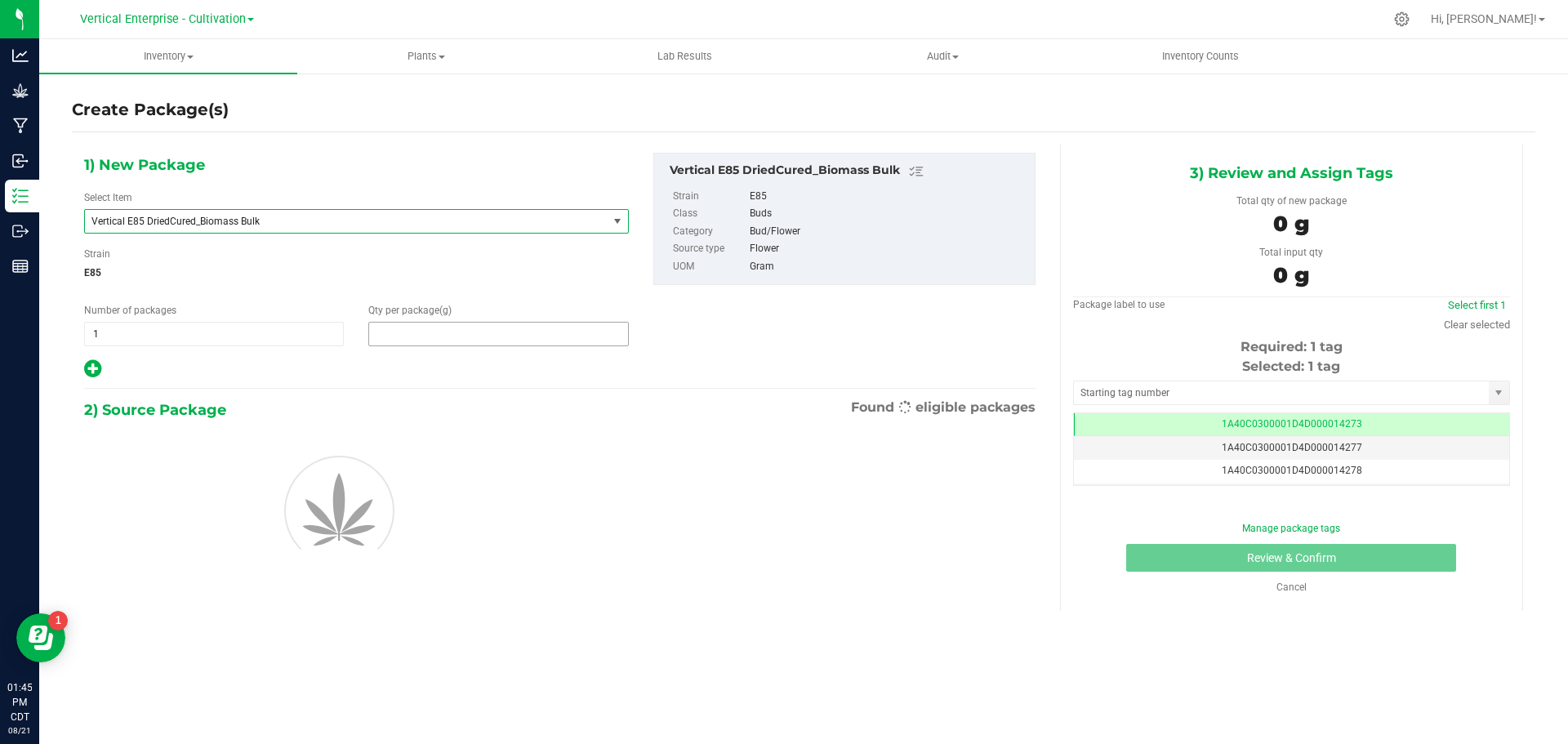
click at [441, 333] on span at bounding box center [497, 334] width 259 height 25
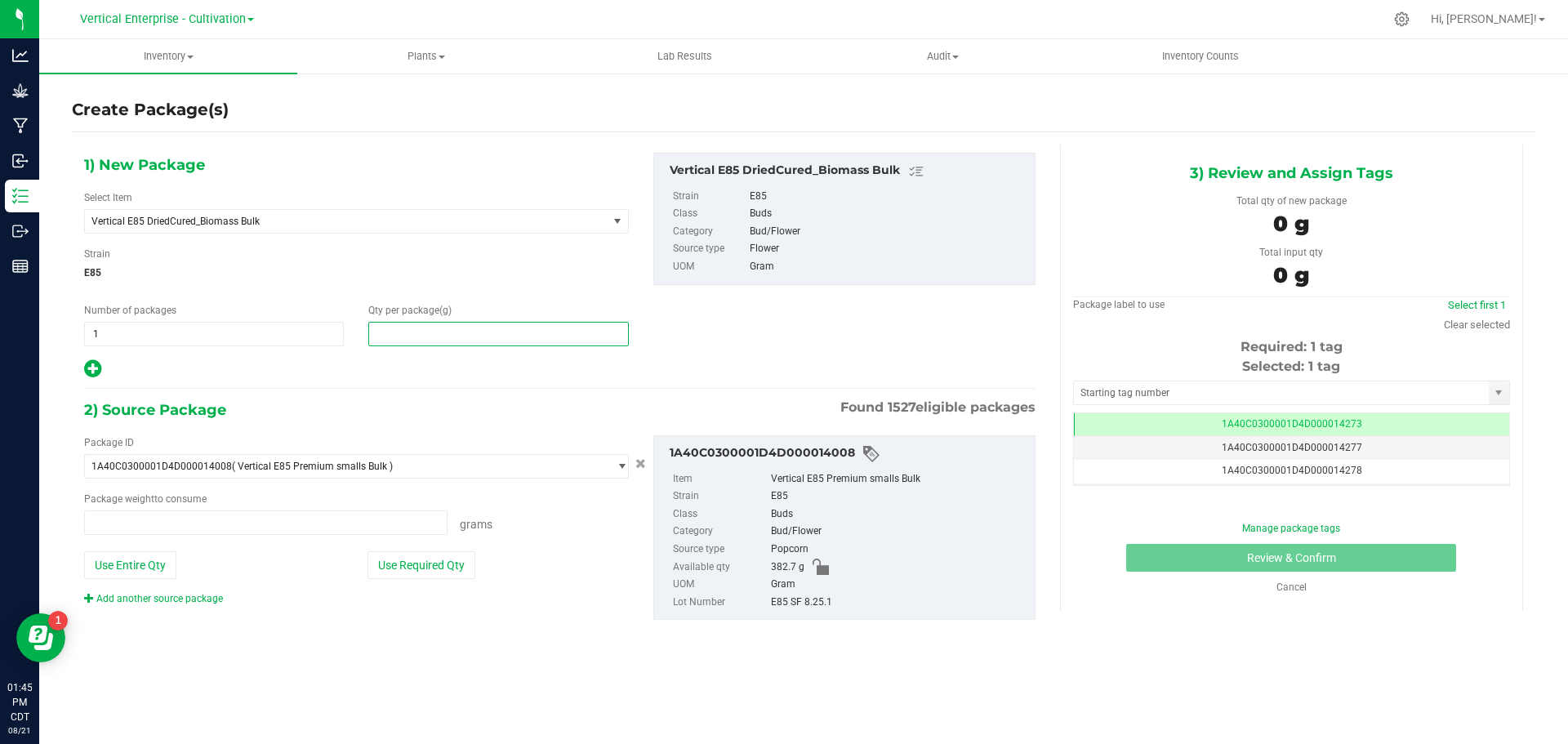
type input "0.0000 g"
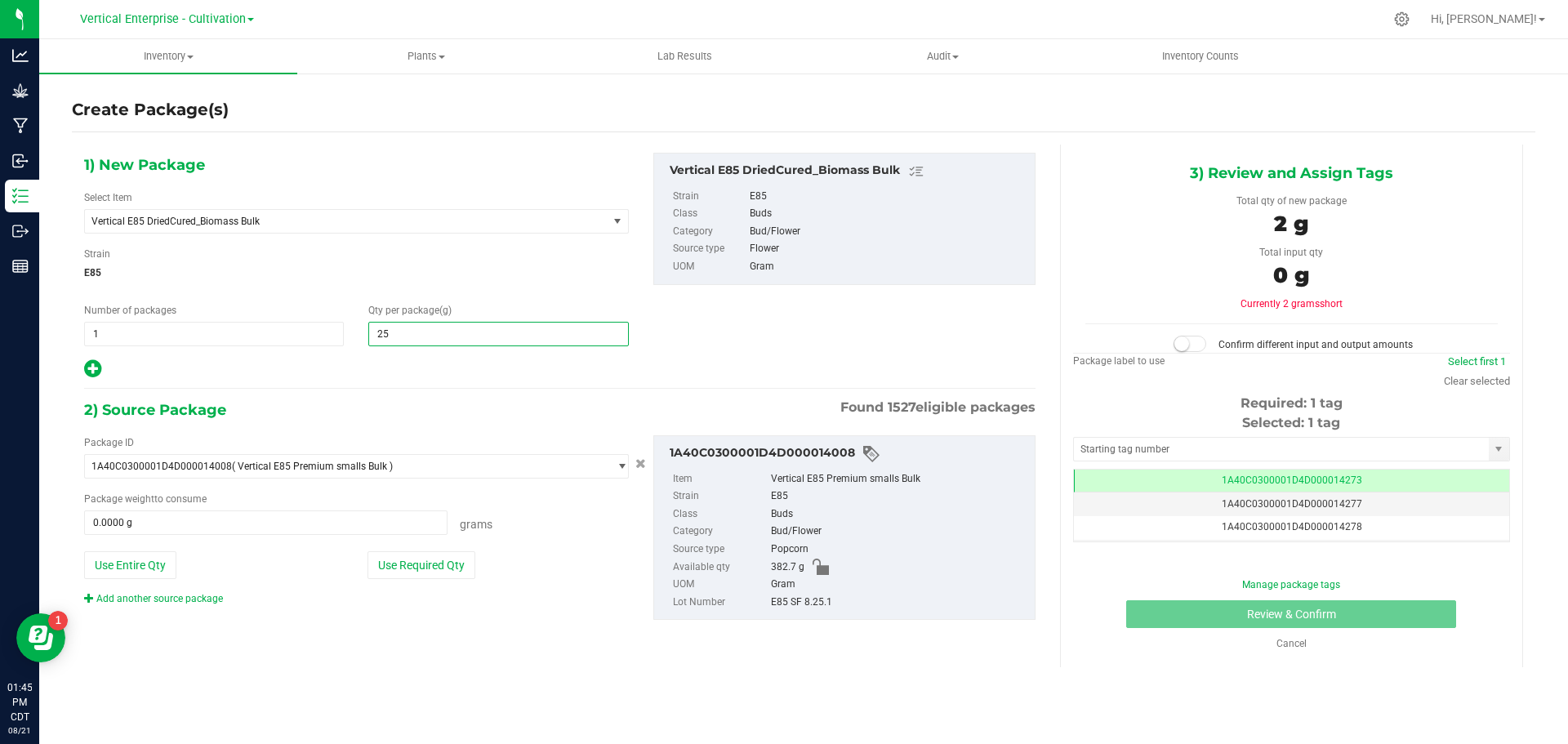
type input "255"
type input "255.0000"
click at [443, 562] on button "Use Required Qty" at bounding box center [421, 565] width 108 height 28
type input "255.0000 g"
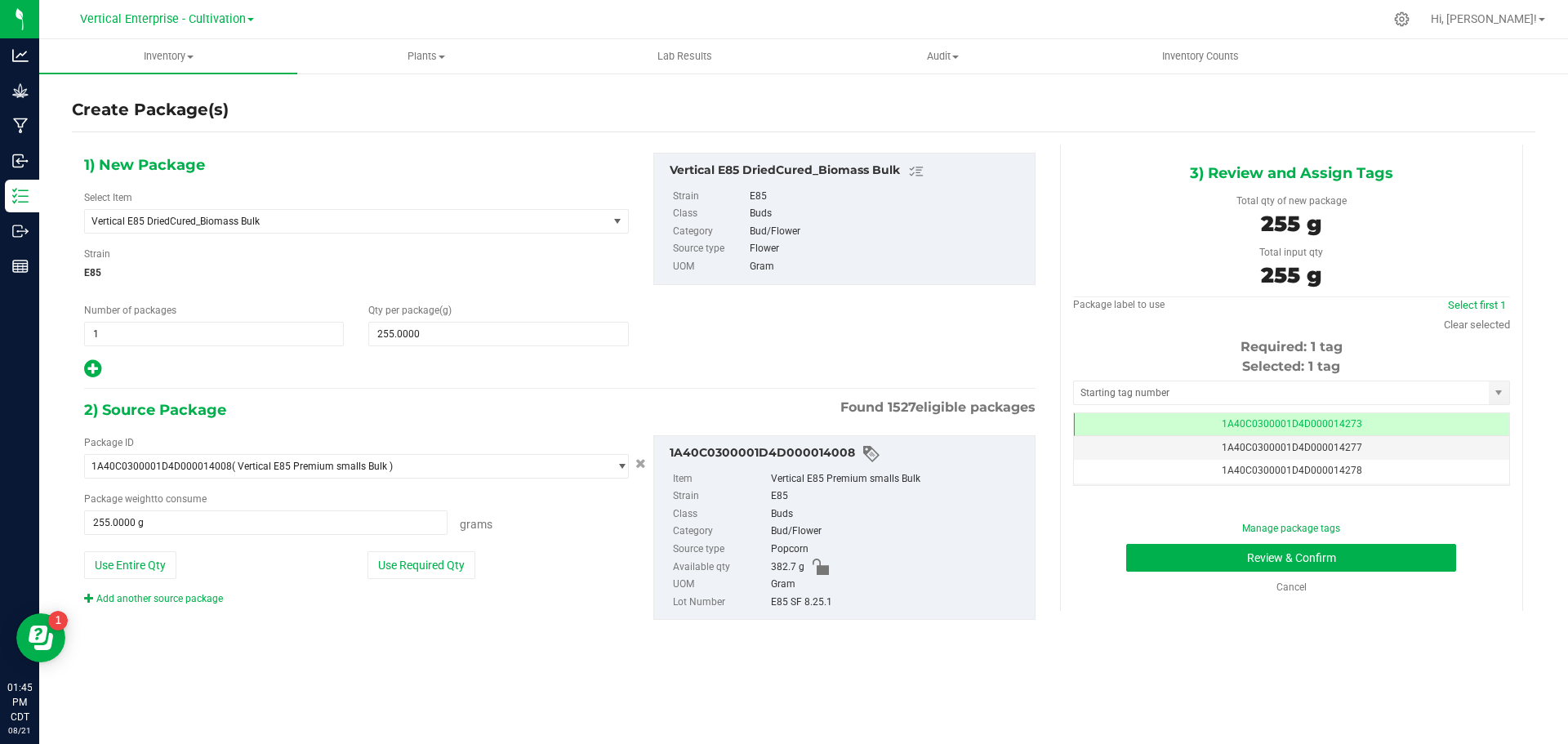
click at [1376, 419] on td "1A40C0300001D4D000014273" at bounding box center [1291, 425] width 435 height 24
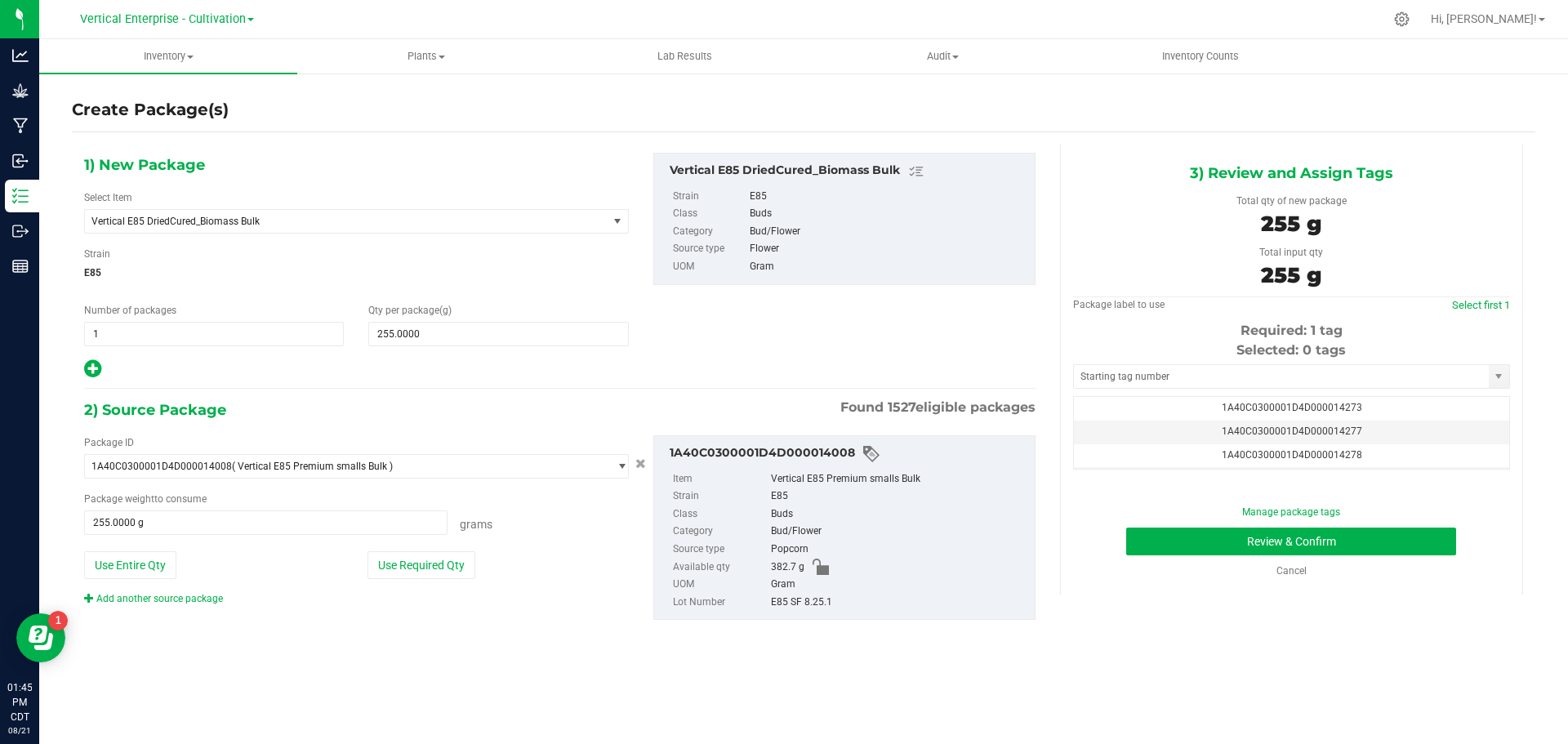
click at [1368, 435] on td "1A40C0300001D4D000014277" at bounding box center [1291, 432] width 435 height 24
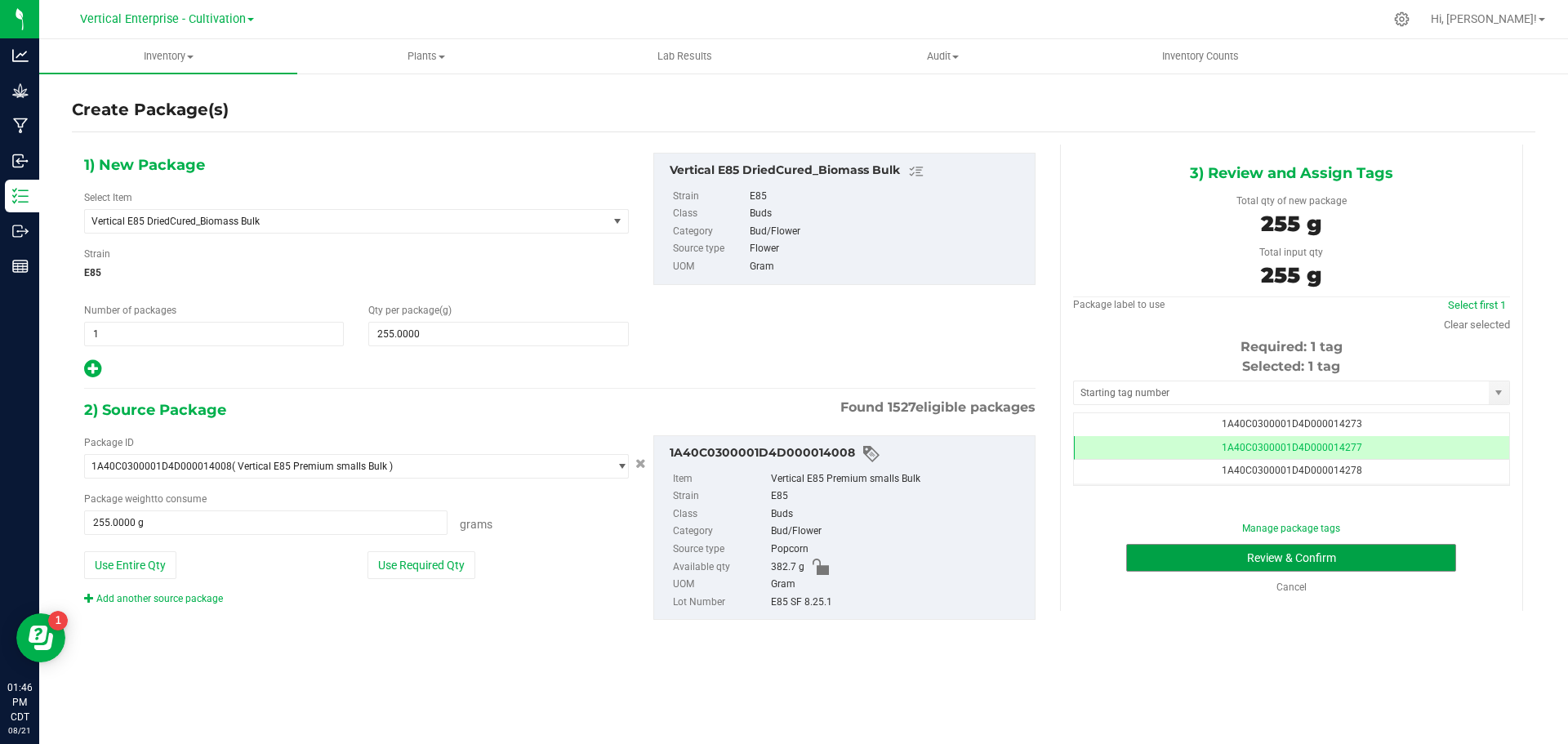
click at [1348, 566] on button "Review & Confirm" at bounding box center [1290, 558] width 330 height 28
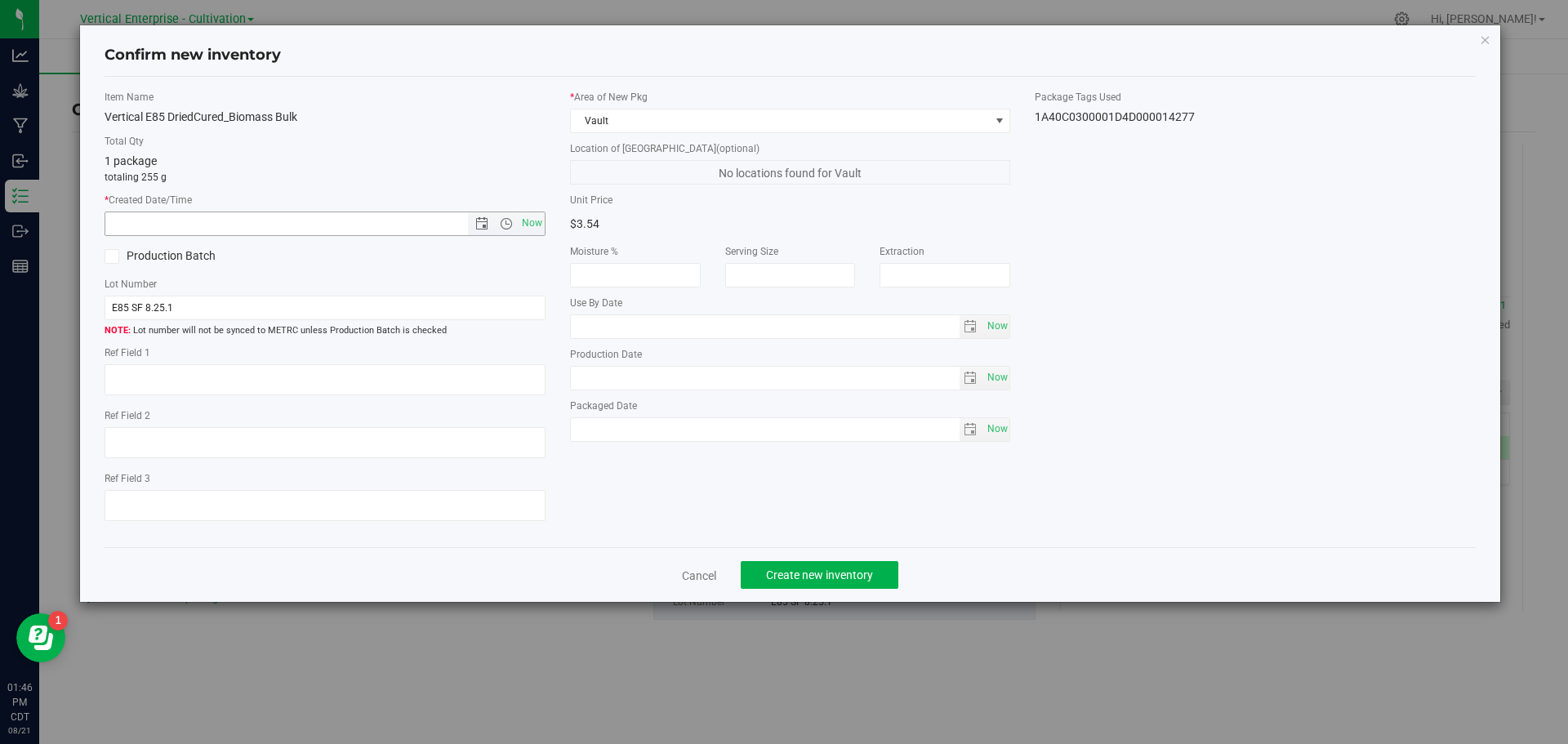
click at [541, 221] on span "Now" at bounding box center [532, 223] width 28 height 24
type input "8/21/2025 1:46 PM"
click at [115, 257] on icon at bounding box center [112, 257] width 11 height 0
click at [0, 0] on input "Production Batch" at bounding box center [0, 0] width 0 height 0
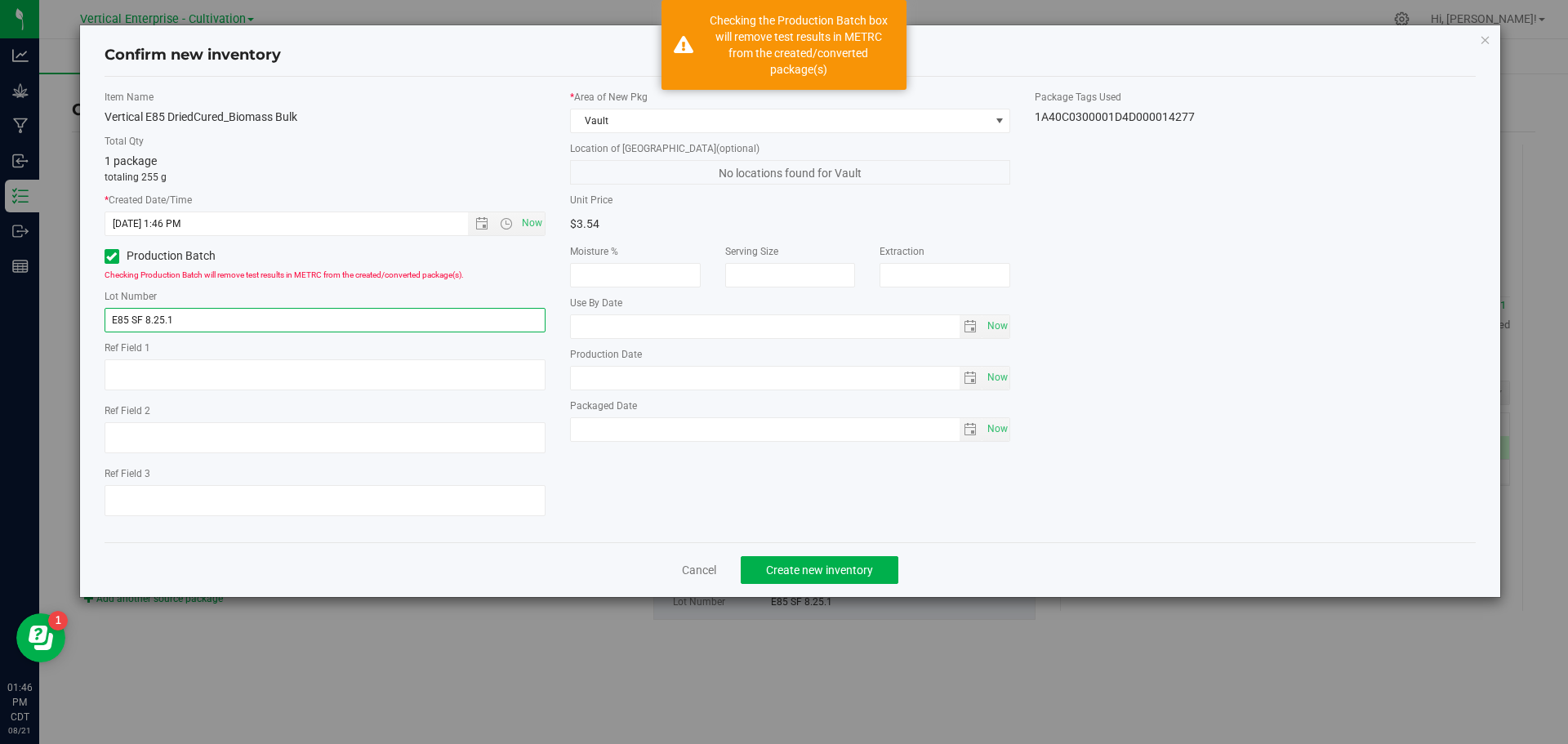
click at [243, 322] on input "E85 SF 8.25.1" at bounding box center [325, 320] width 441 height 25
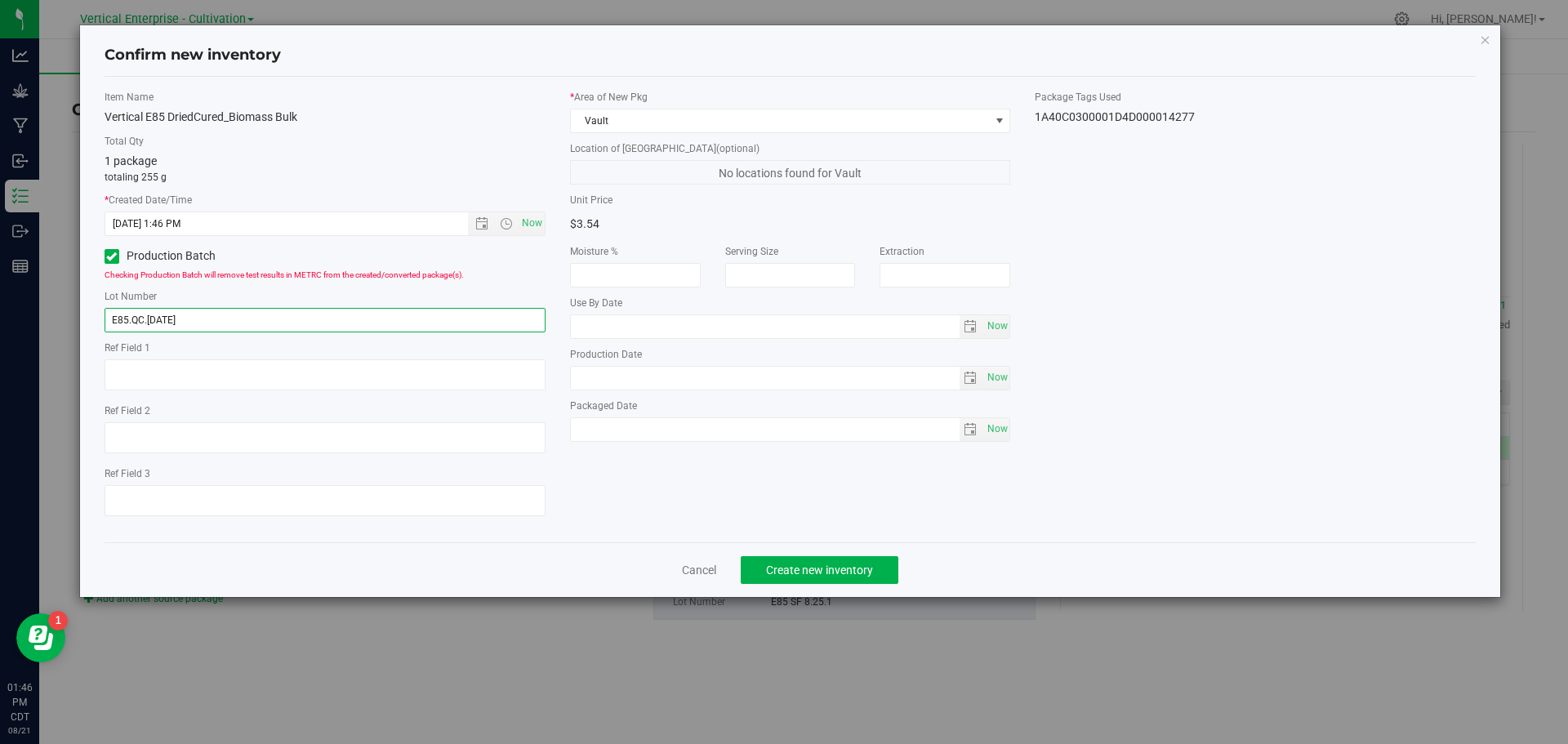
type input "E85.QC.8.21.25"
drag, startPoint x: 845, startPoint y: 580, endPoint x: 850, endPoint y: 572, distance: 9.4
click at [850, 572] on button "Create new inventory" at bounding box center [819, 571] width 157 height 28
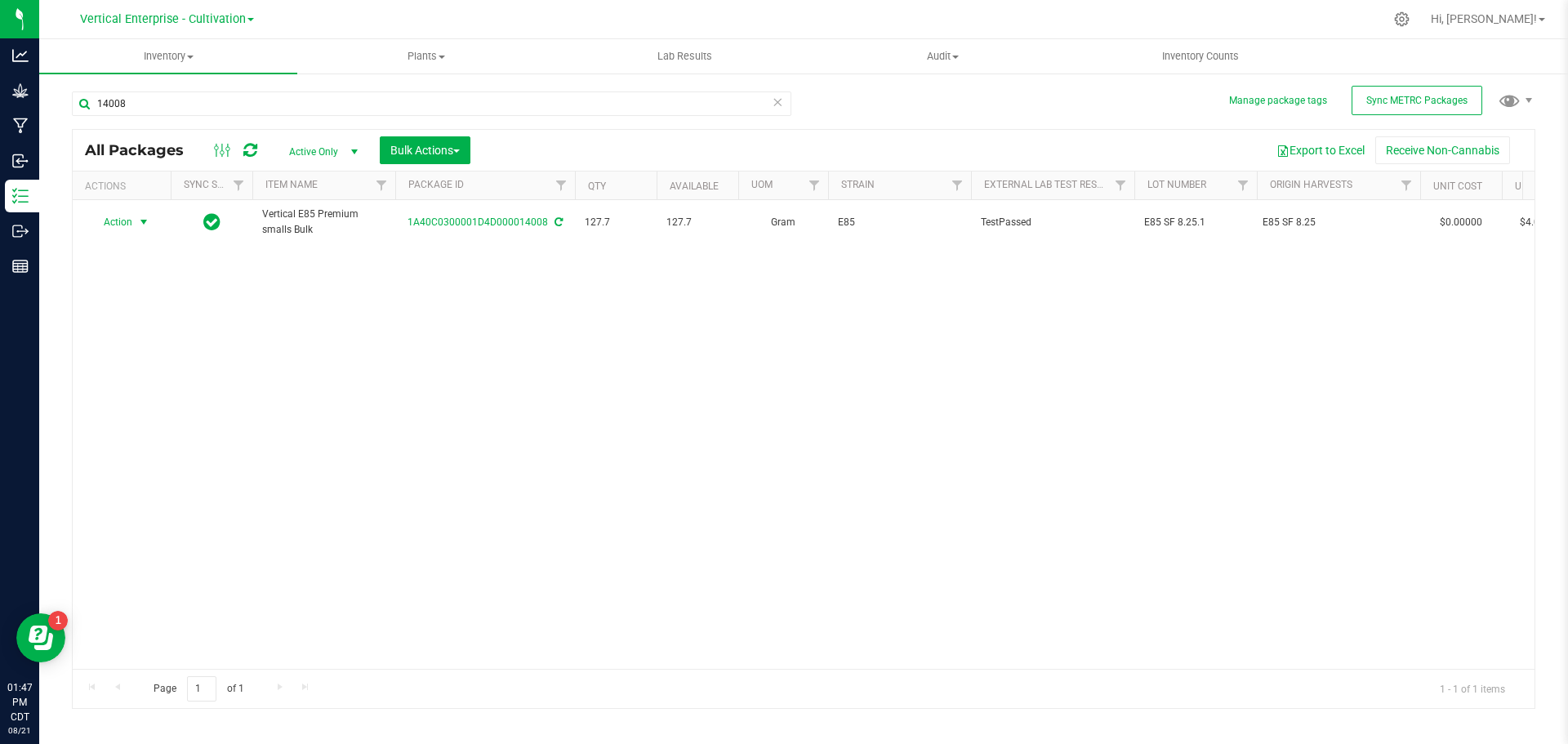
click at [120, 224] on span "Action" at bounding box center [111, 222] width 44 height 23
click at [126, 277] on li "Create package" at bounding box center [141, 274] width 103 height 25
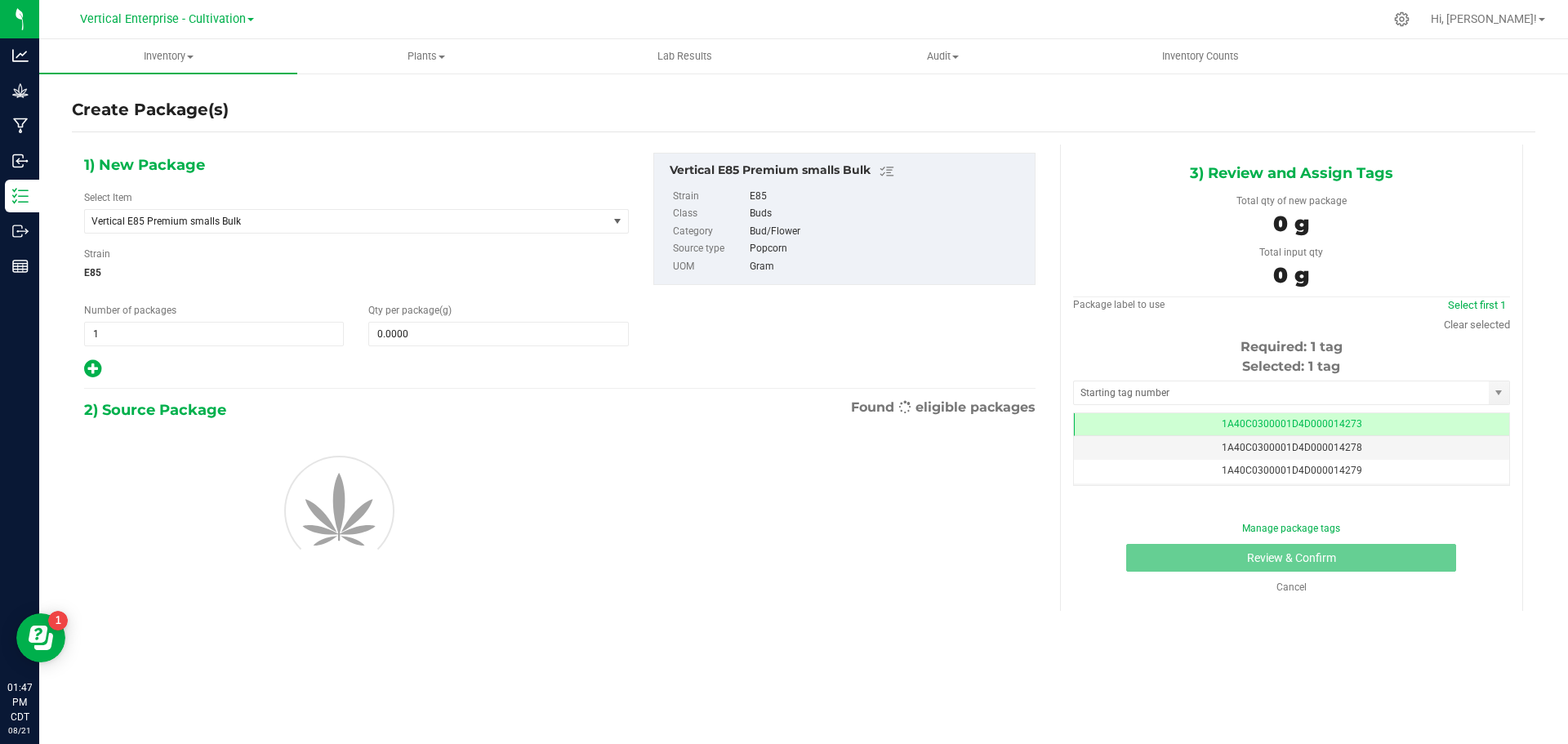
scroll to position [0, -1]
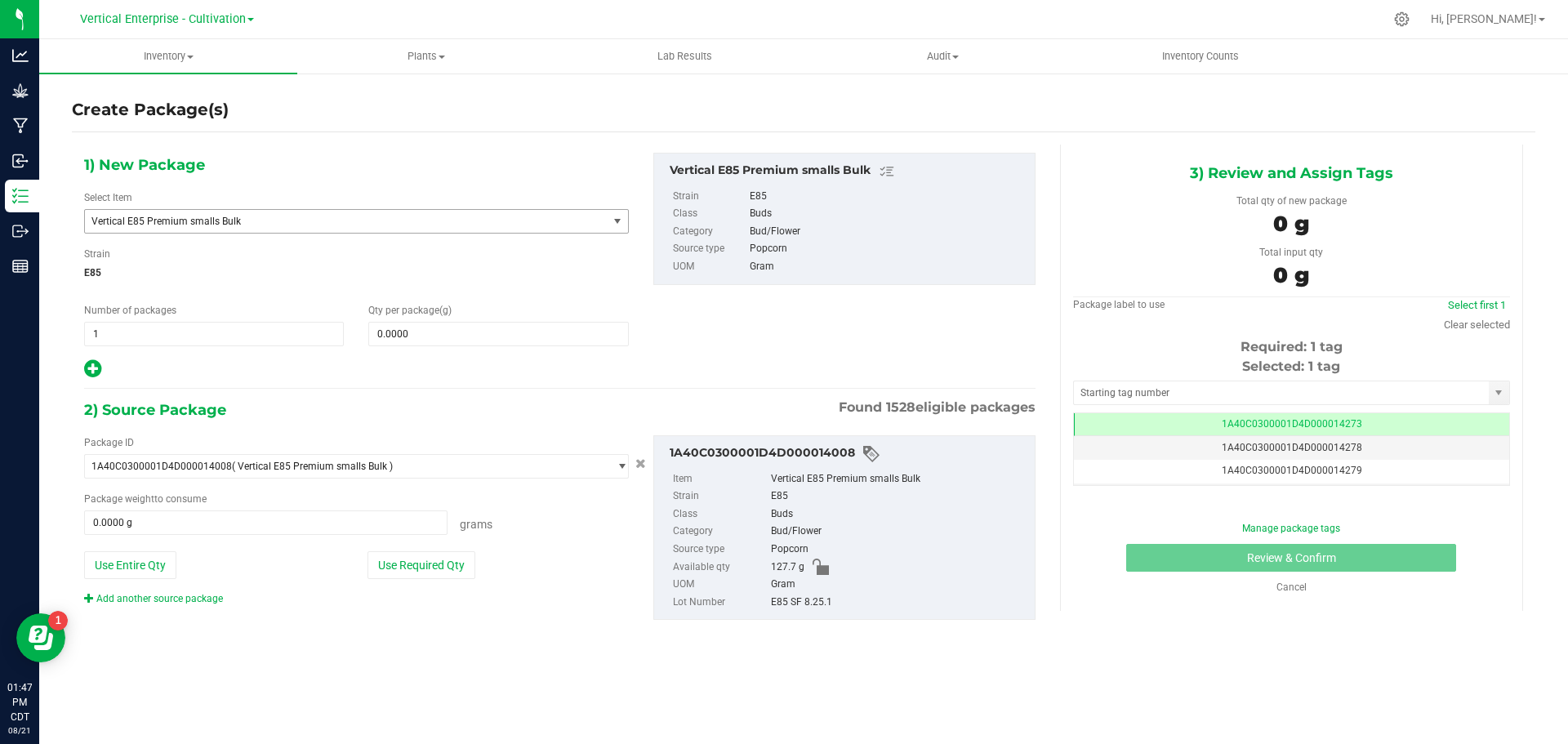
click at [233, 222] on span "Vertical E85 Premium smalls Bulk" at bounding box center [336, 221] width 489 height 11
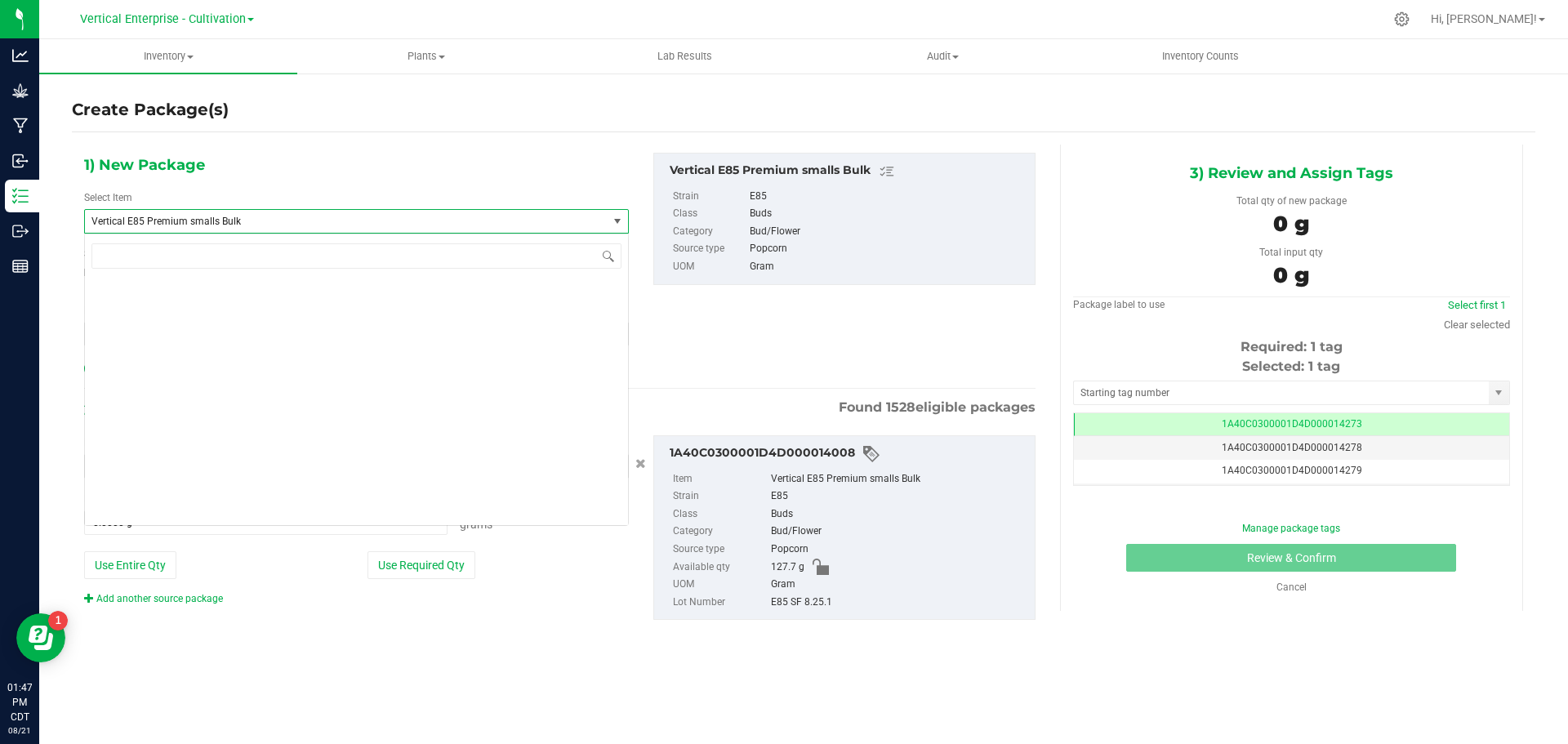
scroll to position [40053, 0]
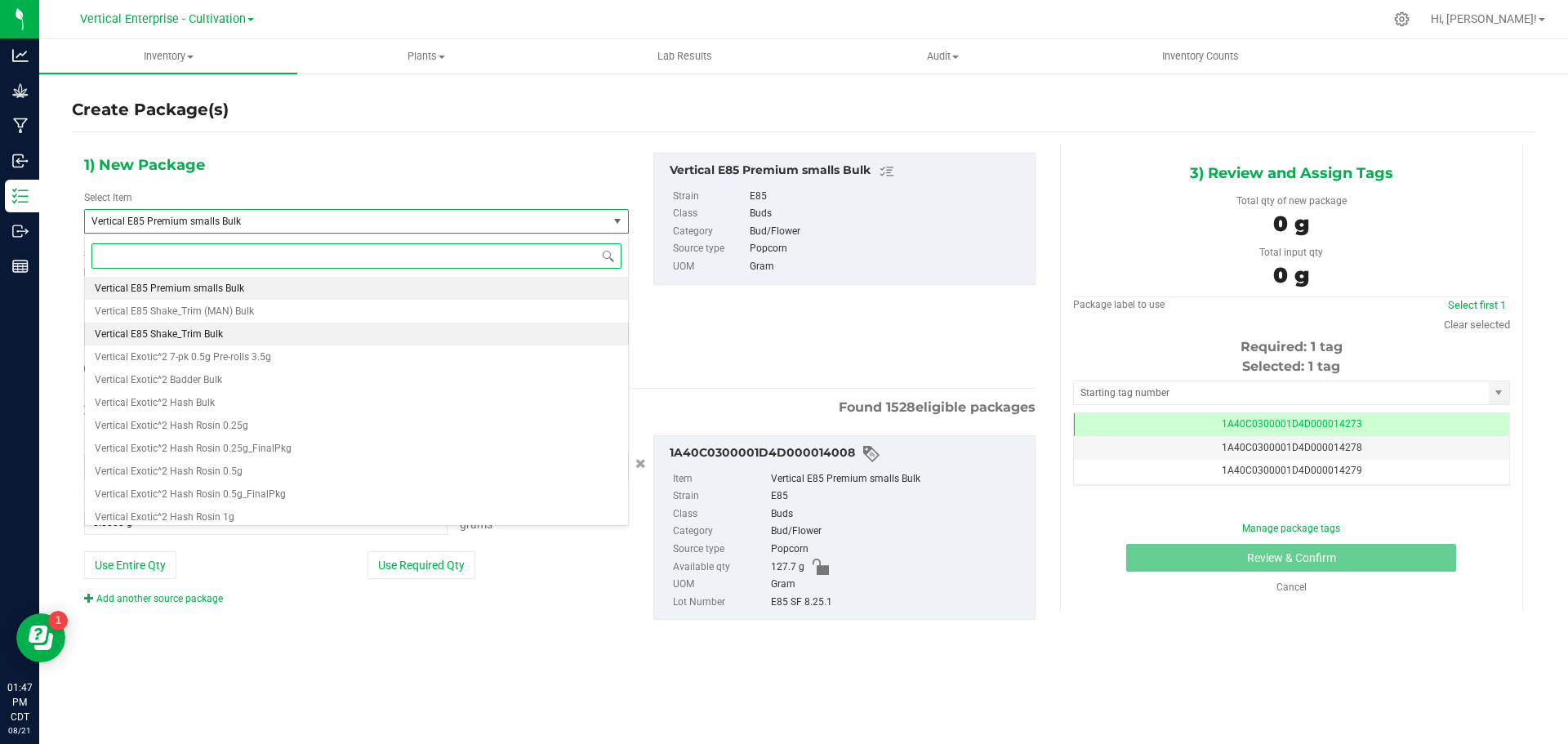
click at [242, 328] on li "Vertical E85 Shake_Trim Bulk" at bounding box center [357, 334] width 543 height 23
type input "0.0000"
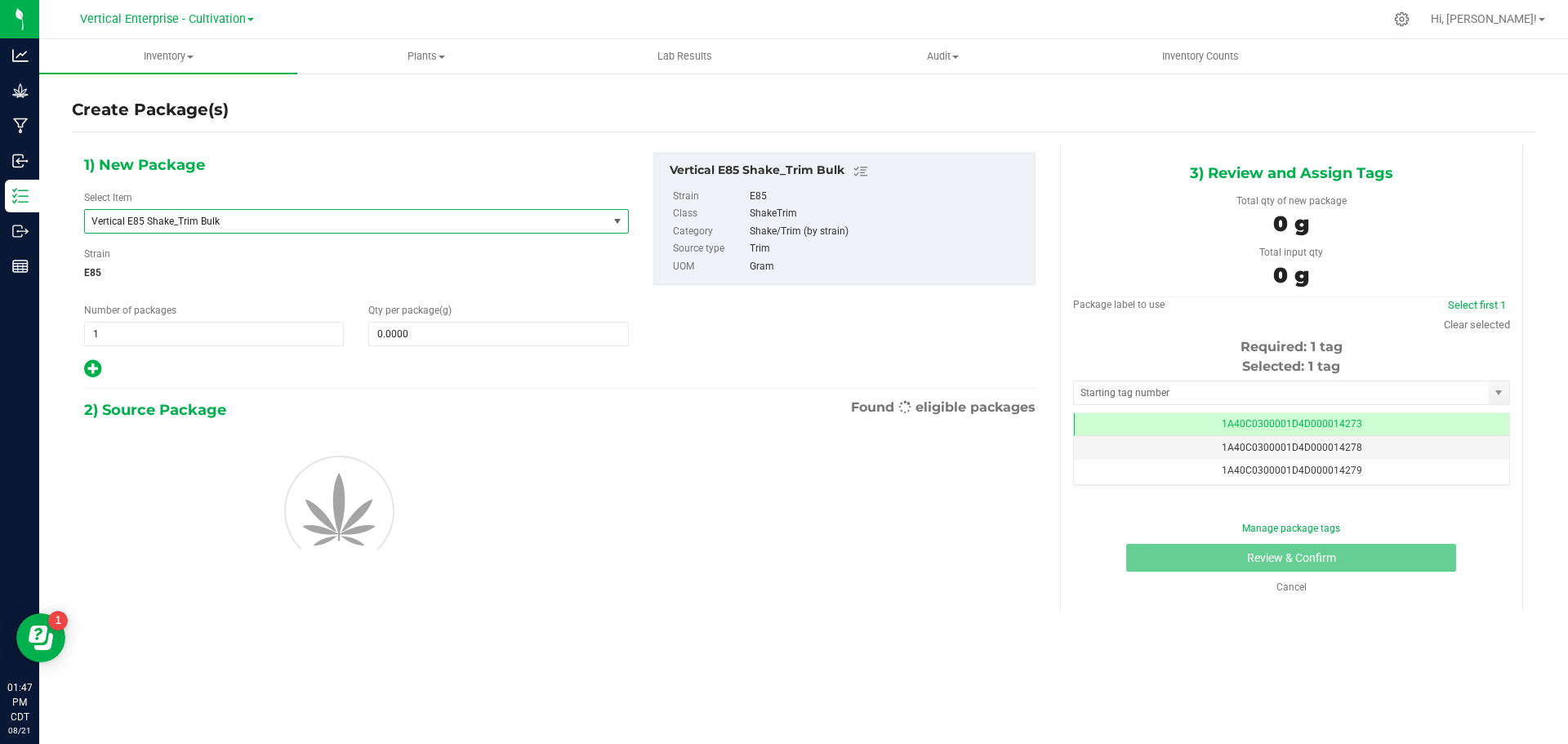
click at [463, 339] on span "0.0000 0" at bounding box center [497, 334] width 259 height 25
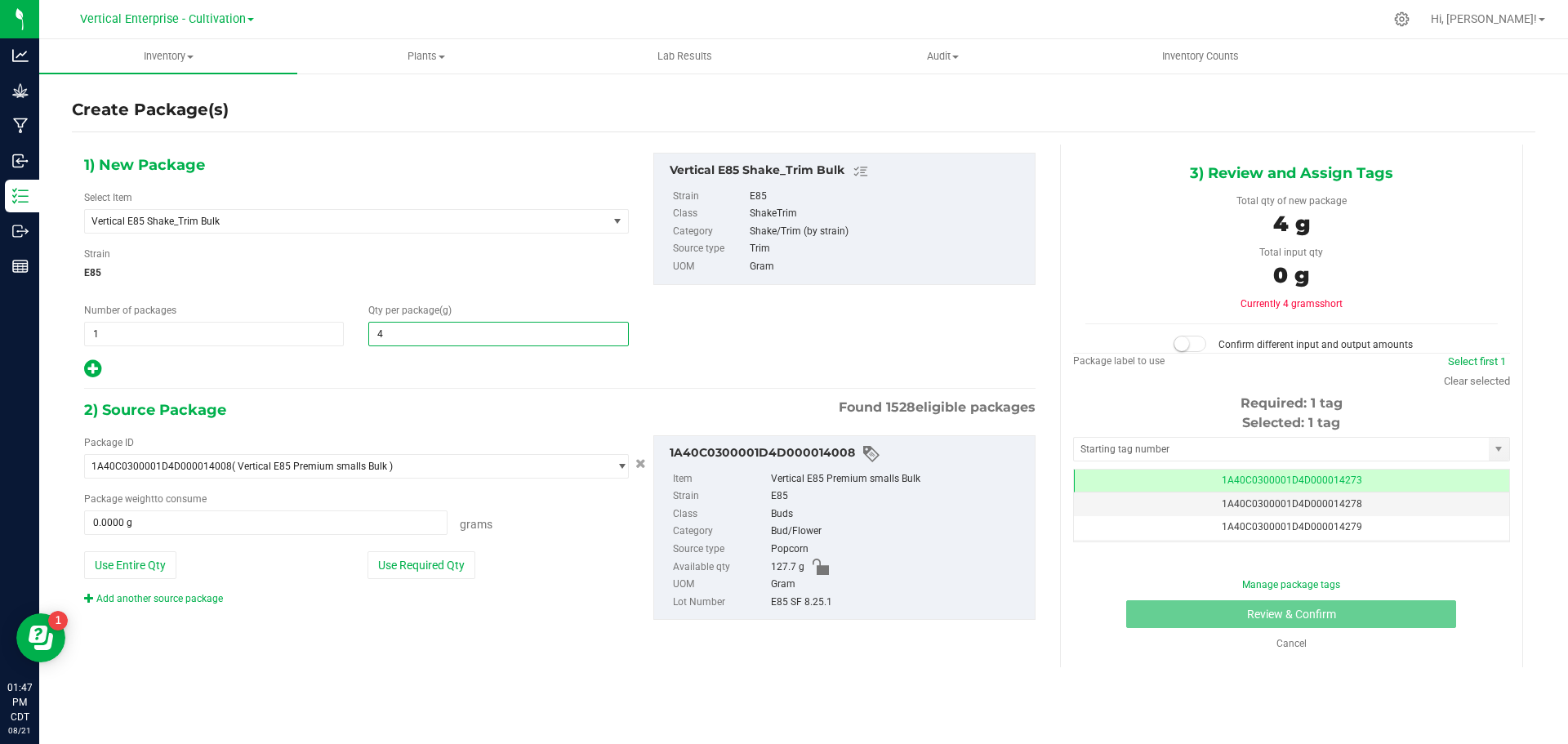
type input "45"
type input "45.0000"
click at [111, 565] on button "Use Entire Qty" at bounding box center [130, 565] width 92 height 28
type input "127.7000 g"
click at [1182, 342] on small at bounding box center [1181, 344] width 15 height 15
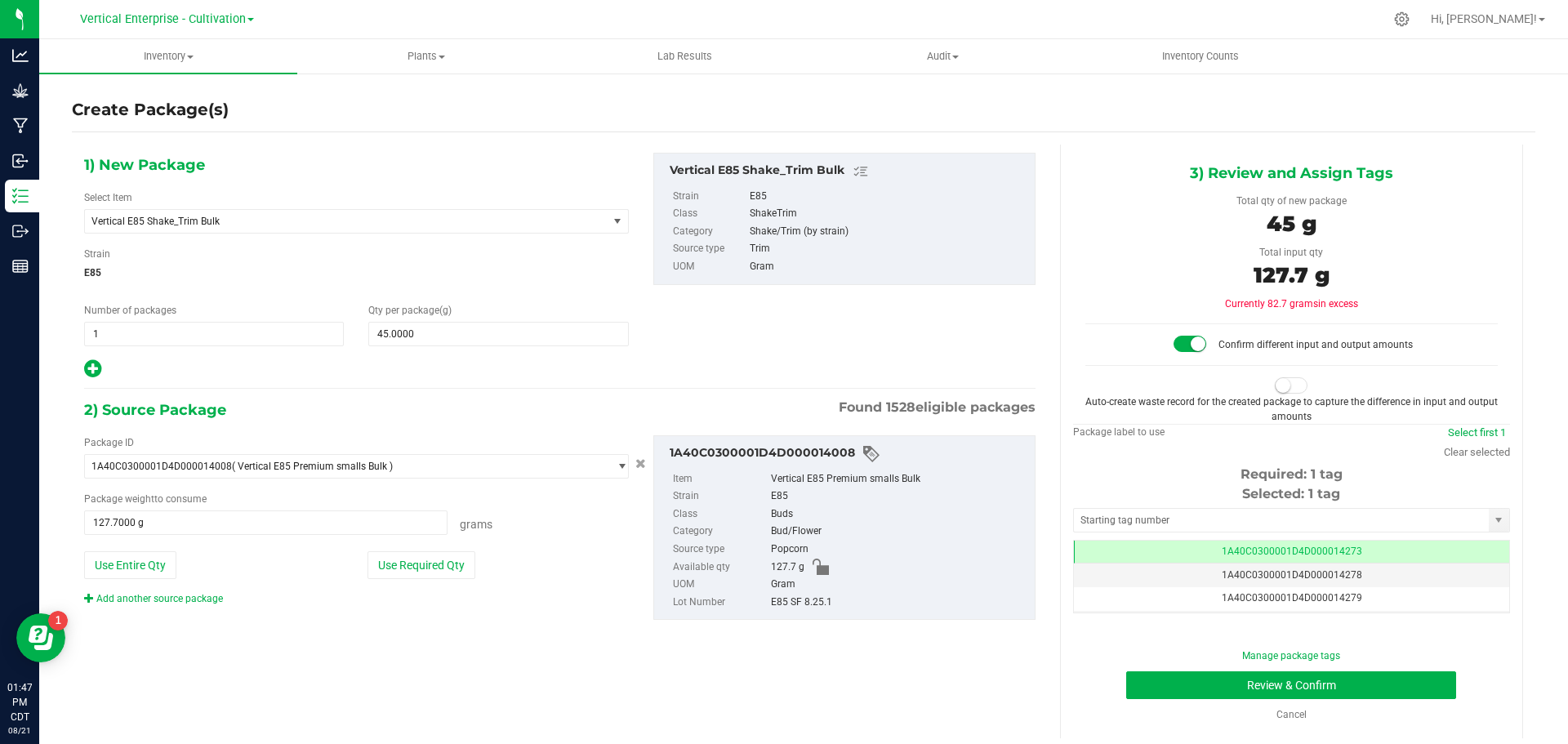
click at [1275, 387] on small at bounding box center [1282, 385] width 15 height 15
click at [1304, 541] on td "1A40C0300001D4D000014273" at bounding box center [1291, 552] width 435 height 24
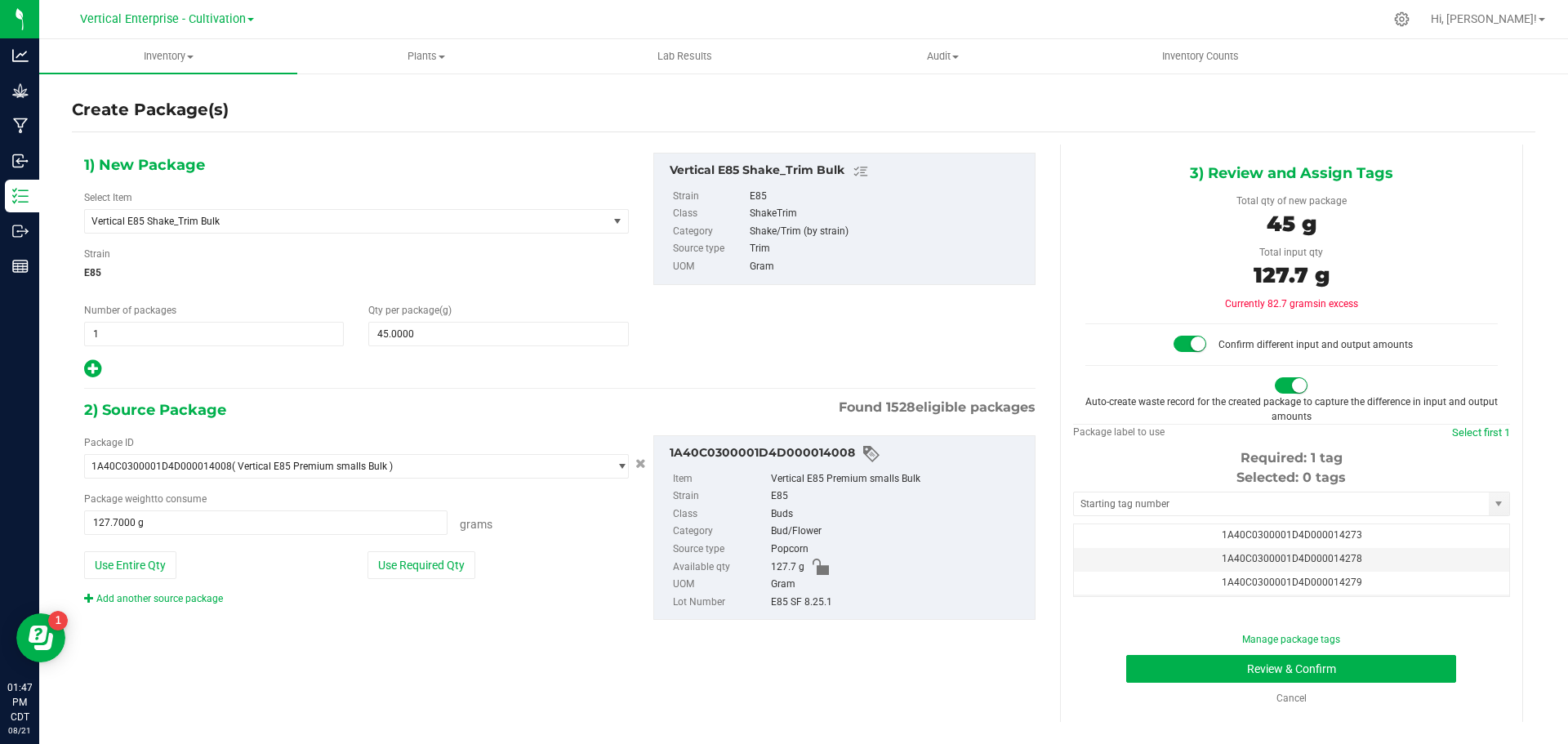
drag, startPoint x: 1334, startPoint y: 560, endPoint x: 1299, endPoint y: 588, distance: 44.8
click at [1334, 561] on span "1A40C0300001D4D000014278" at bounding box center [1292, 558] width 141 height 11
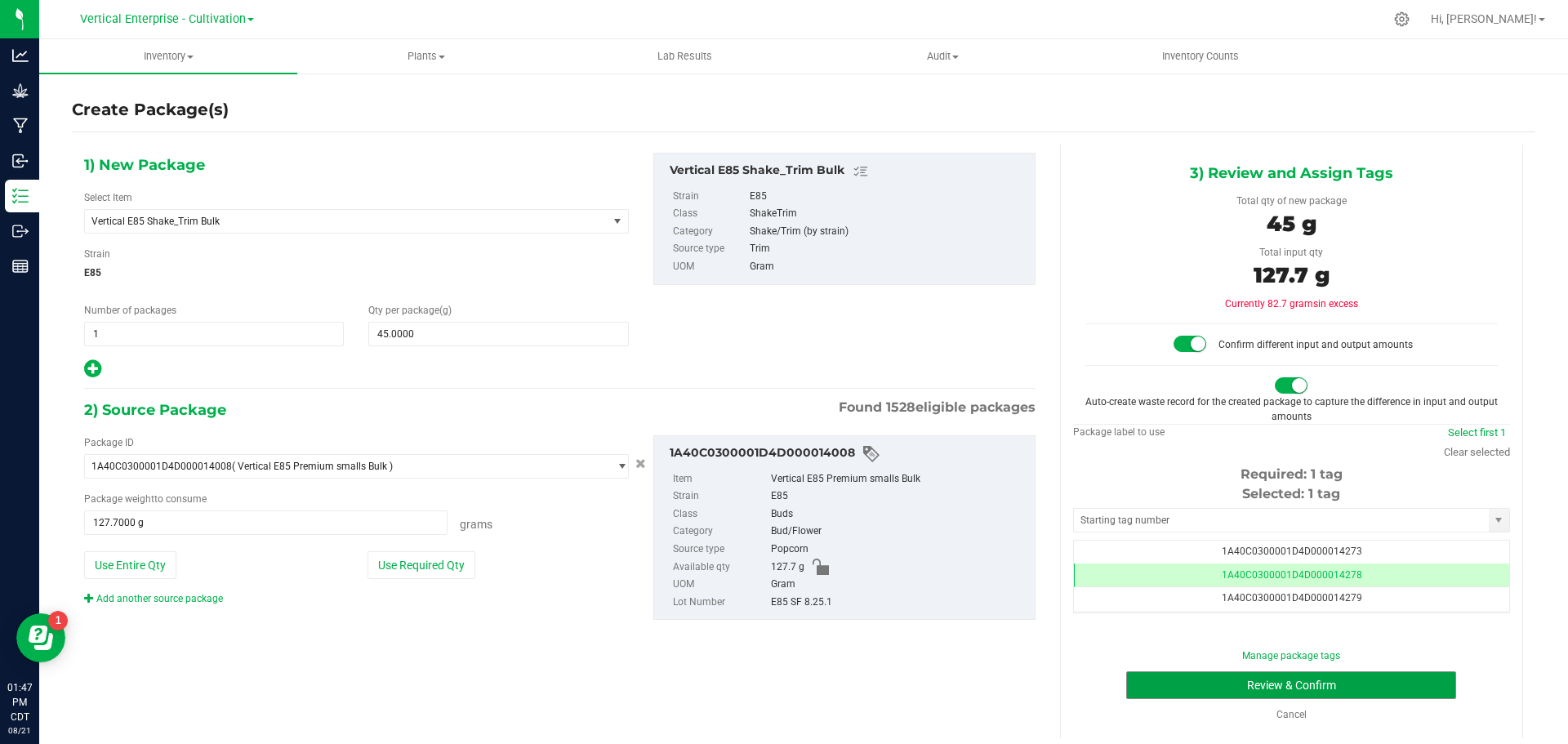
click at [1354, 688] on button "Review & Confirm" at bounding box center [1290, 686] width 330 height 28
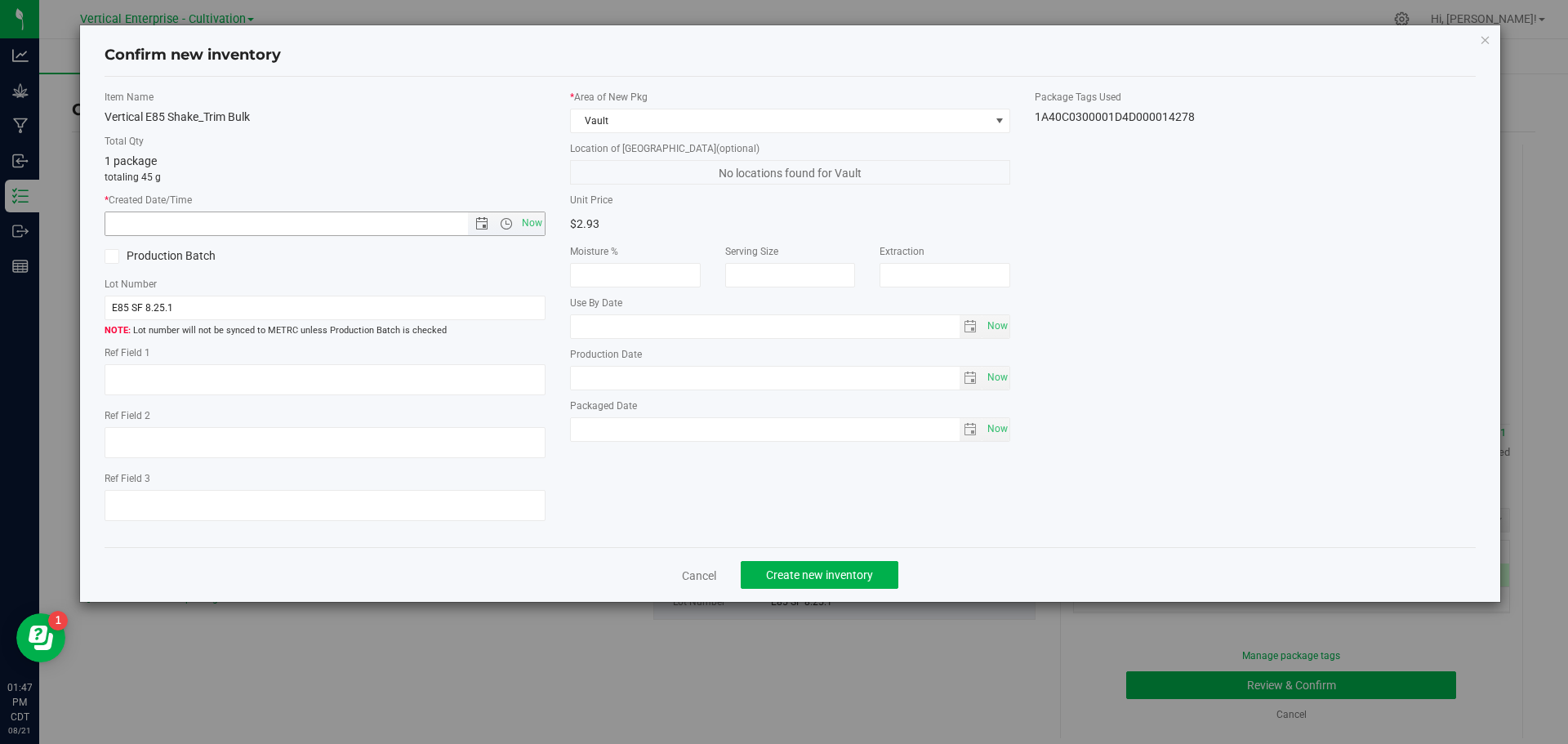
click at [525, 230] on span "Now" at bounding box center [532, 223] width 28 height 24
type input "8/21/2025 1:47 PM"
click at [124, 256] on label "Production Batch" at bounding box center [208, 256] width 208 height 18
click at [0, 0] on input "Production Batch" at bounding box center [0, 0] width 0 height 0
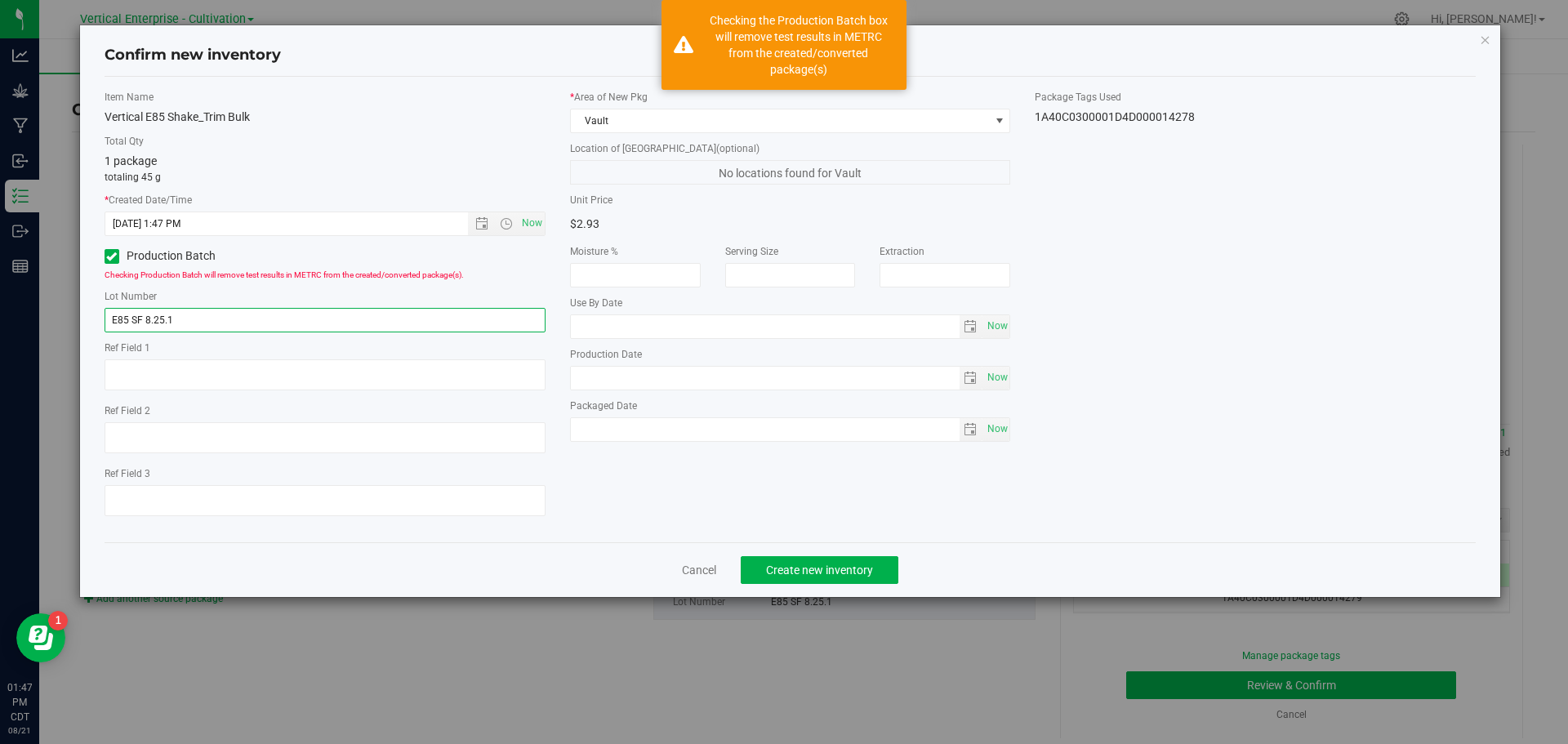
click at [228, 325] on input "E85 SF 8.25.1" at bounding box center [325, 320] width 441 height 25
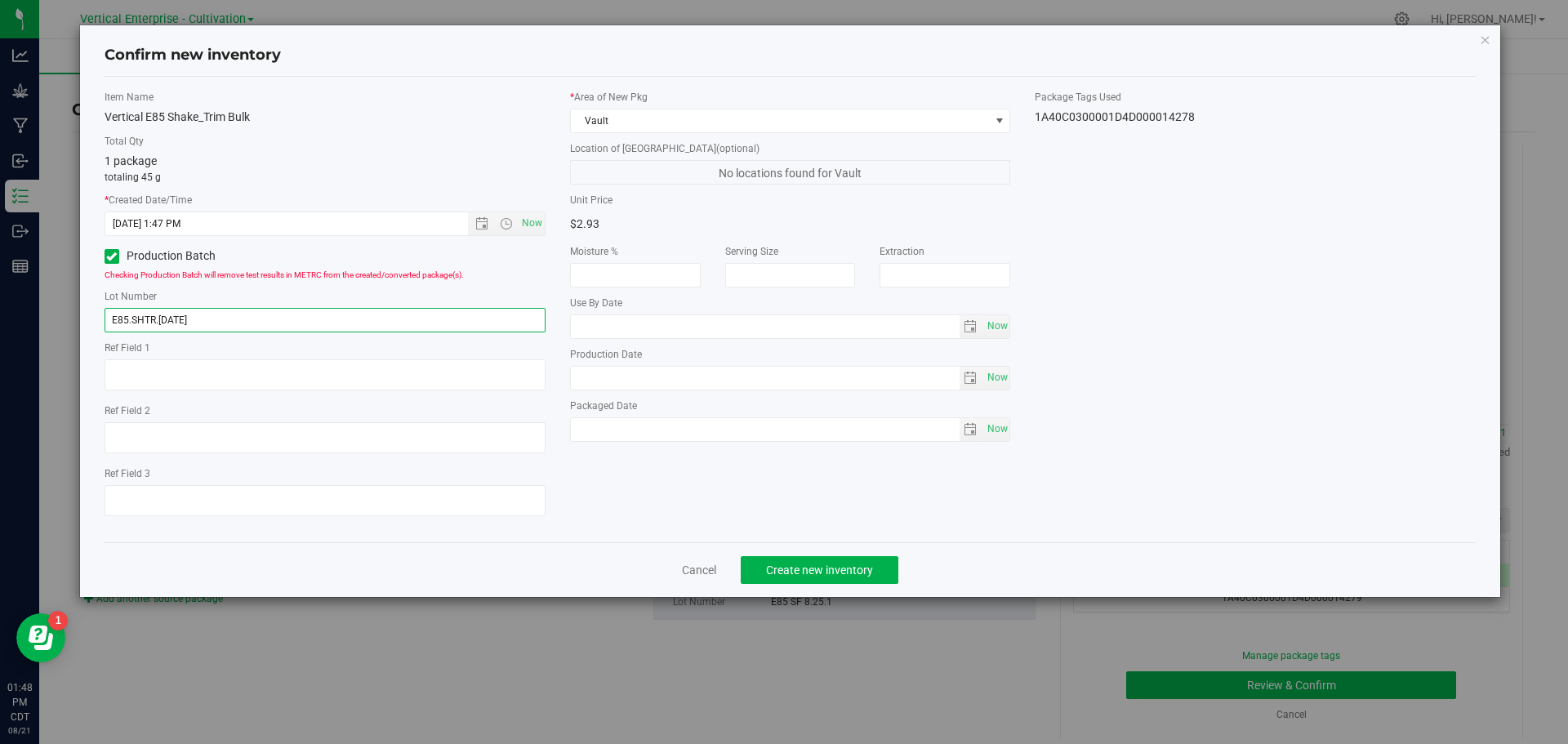
type input "E85.SHTR.8.21.25"
click at [849, 575] on span "Create new inventory" at bounding box center [819, 570] width 107 height 13
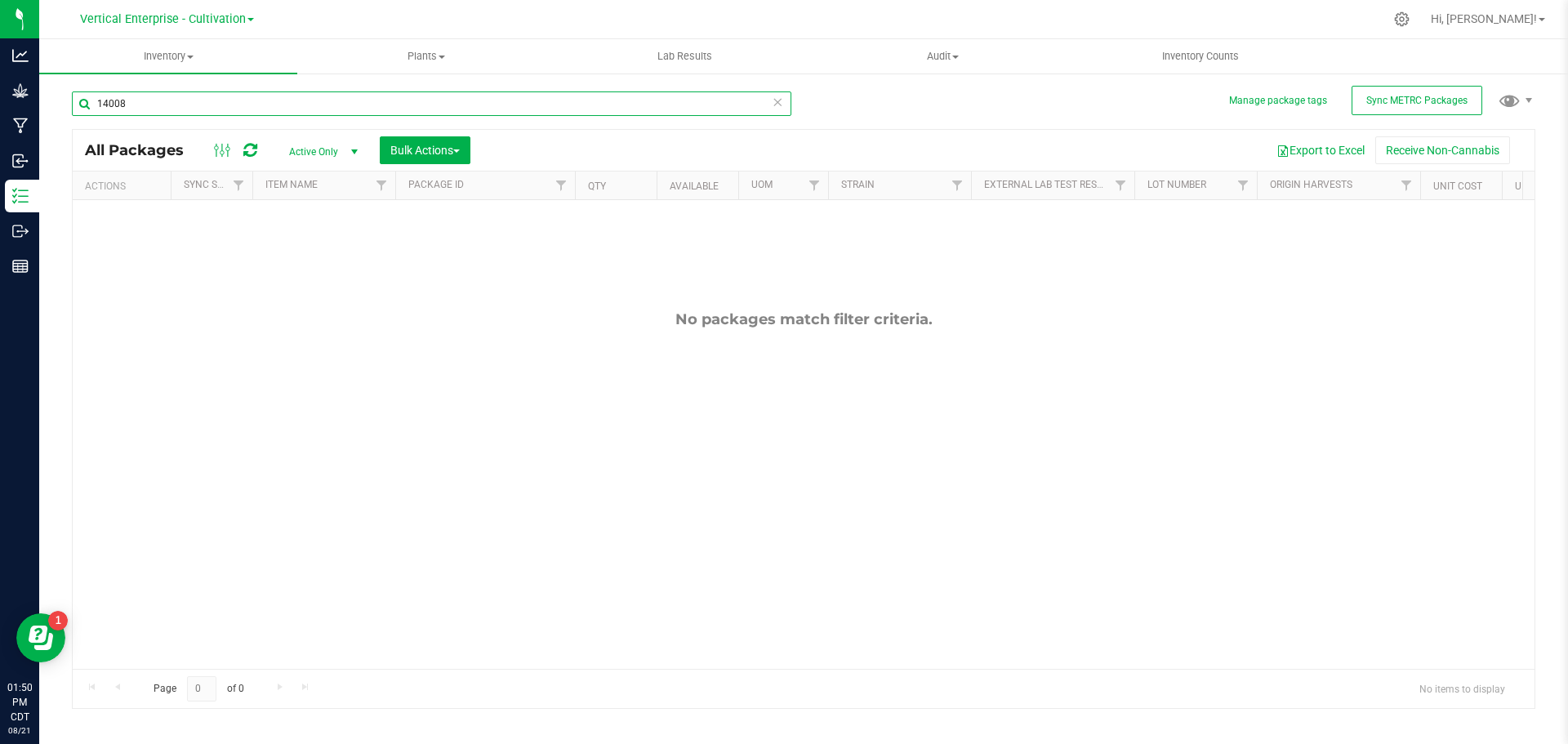
drag, startPoint x: 171, startPoint y: 111, endPoint x: 0, endPoint y: 111, distance: 171.0
click at [0, 111] on div "Analytics Grow Manufacturing Inbound Inventory Outbound Reports 01:50 PM CDT 08…" at bounding box center [784, 372] width 1568 height 744
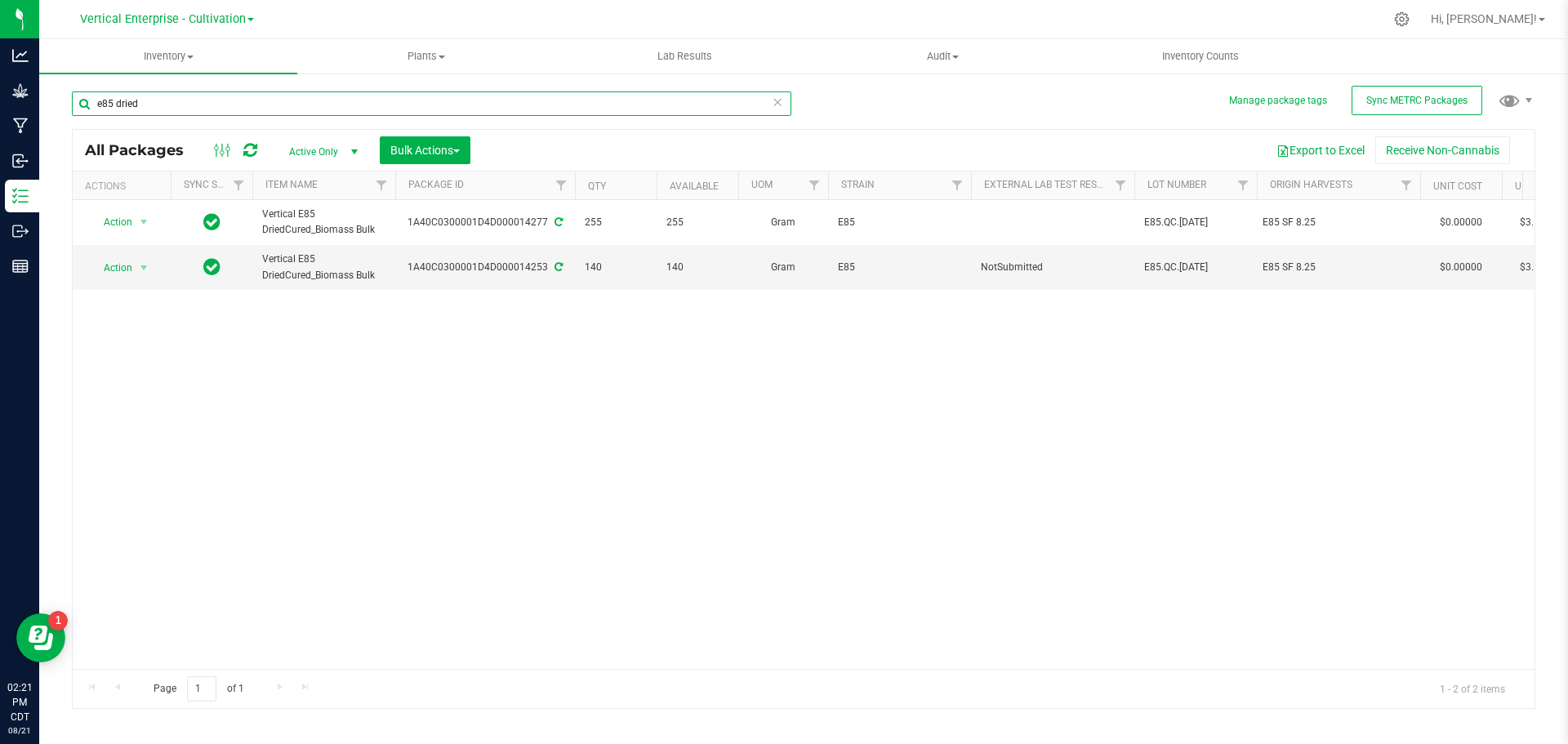
click at [211, 100] on input "e85 dried" at bounding box center [432, 104] width 719 height 25
type input "e"
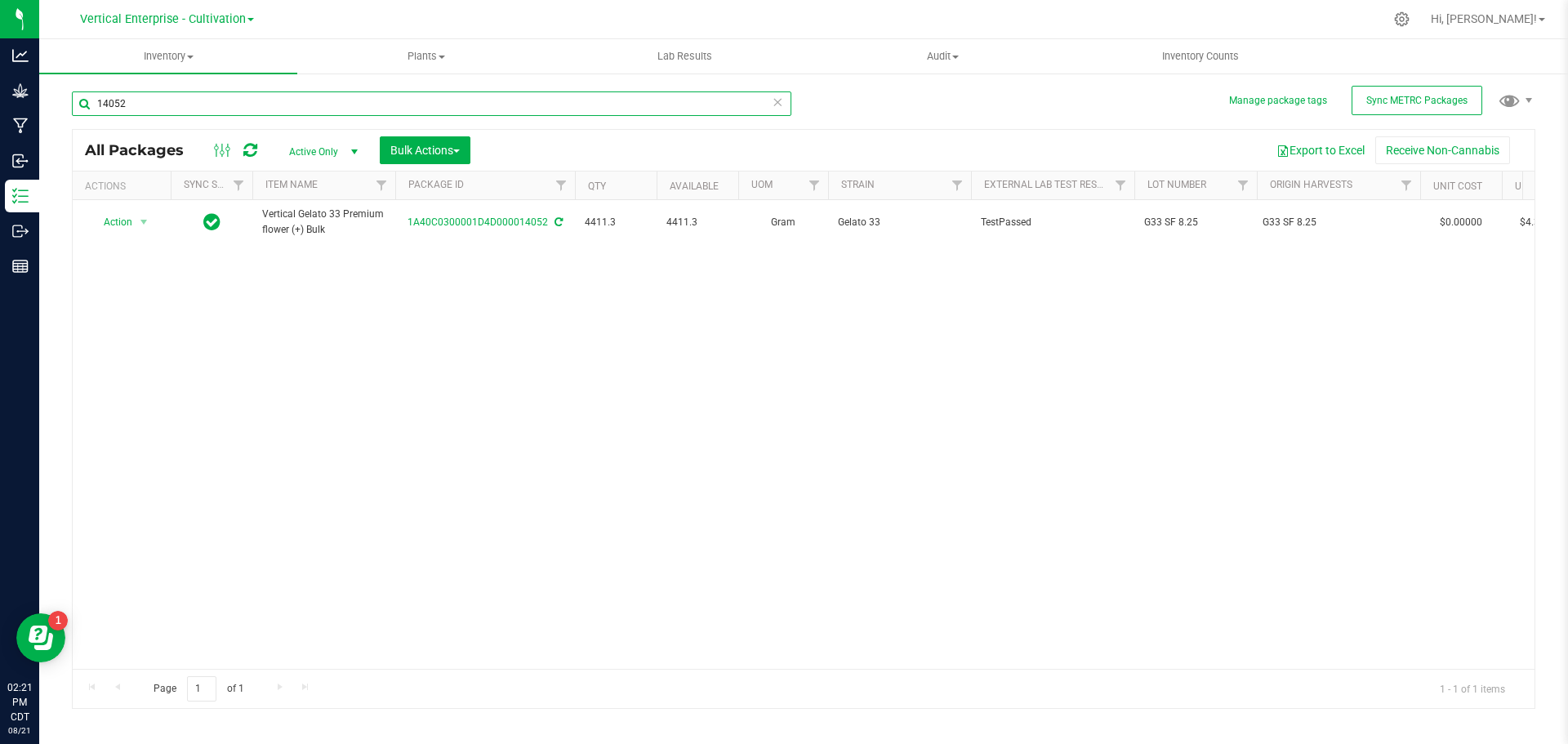
type input "14052"
click at [105, 210] on td "Action Action Adjust qty Create package Edit attributes Global inventory Locate…" at bounding box center [121, 222] width 98 height 44
click at [110, 225] on span "Action" at bounding box center [111, 222] width 44 height 23
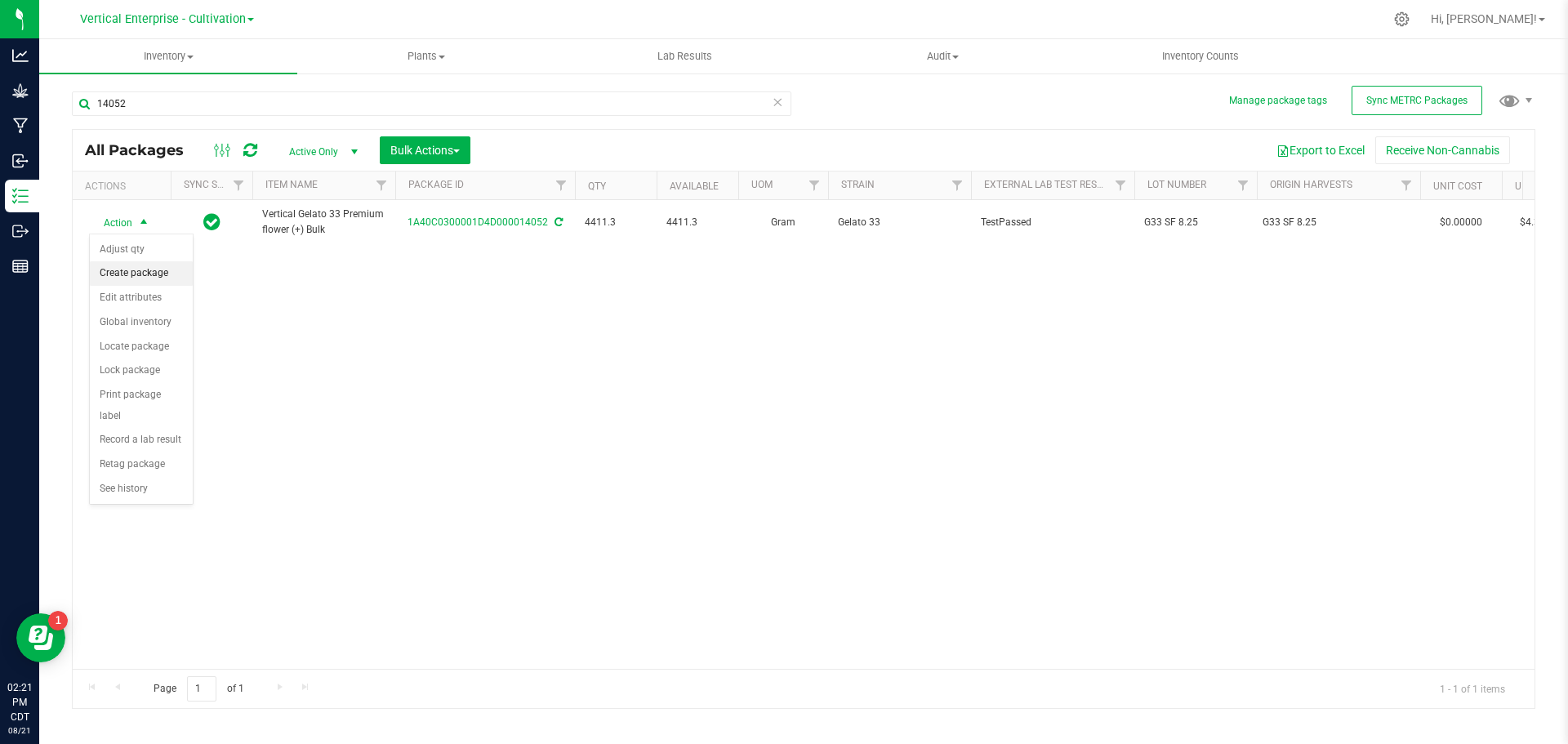
click at [109, 267] on li "Create package" at bounding box center [141, 274] width 103 height 25
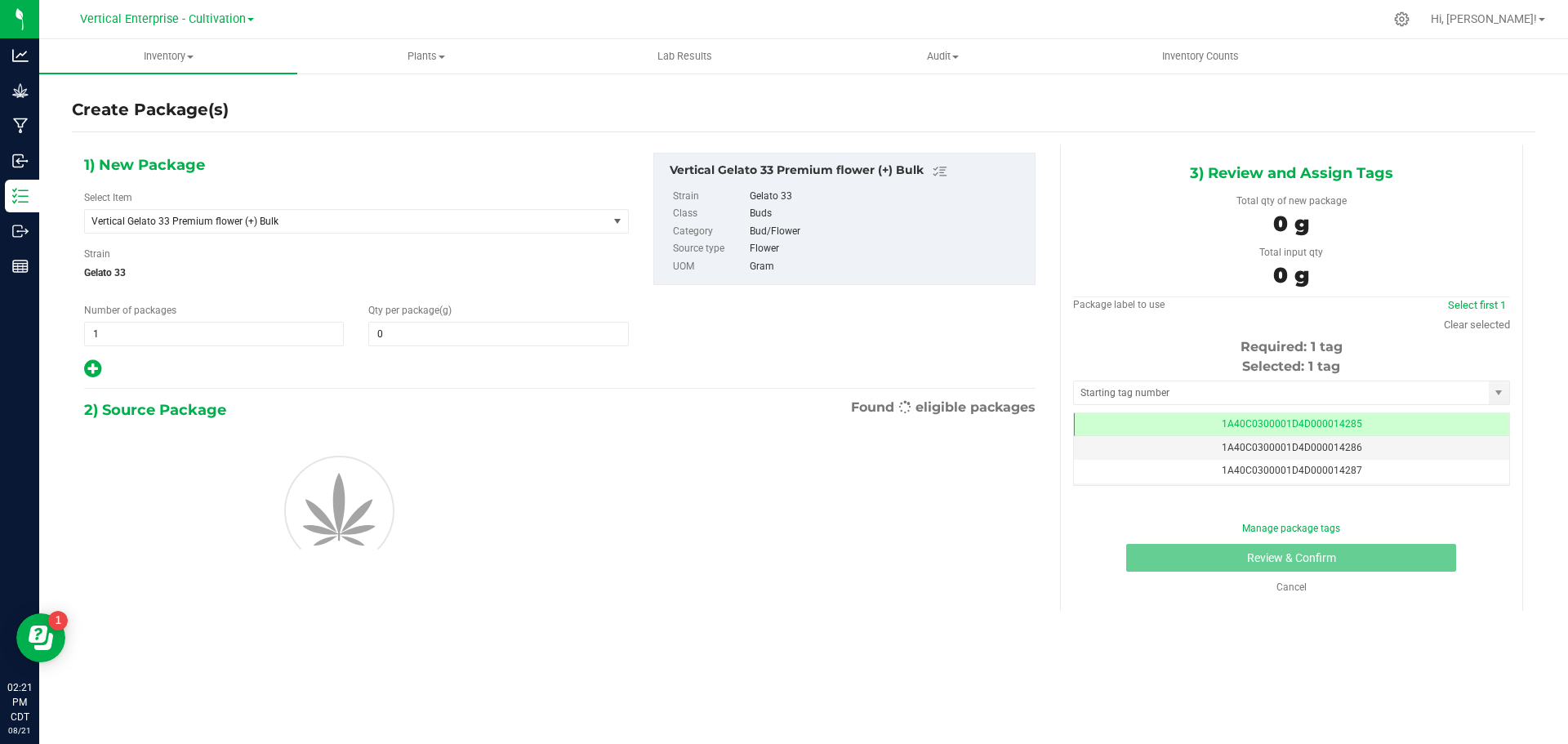
type input "0.0000"
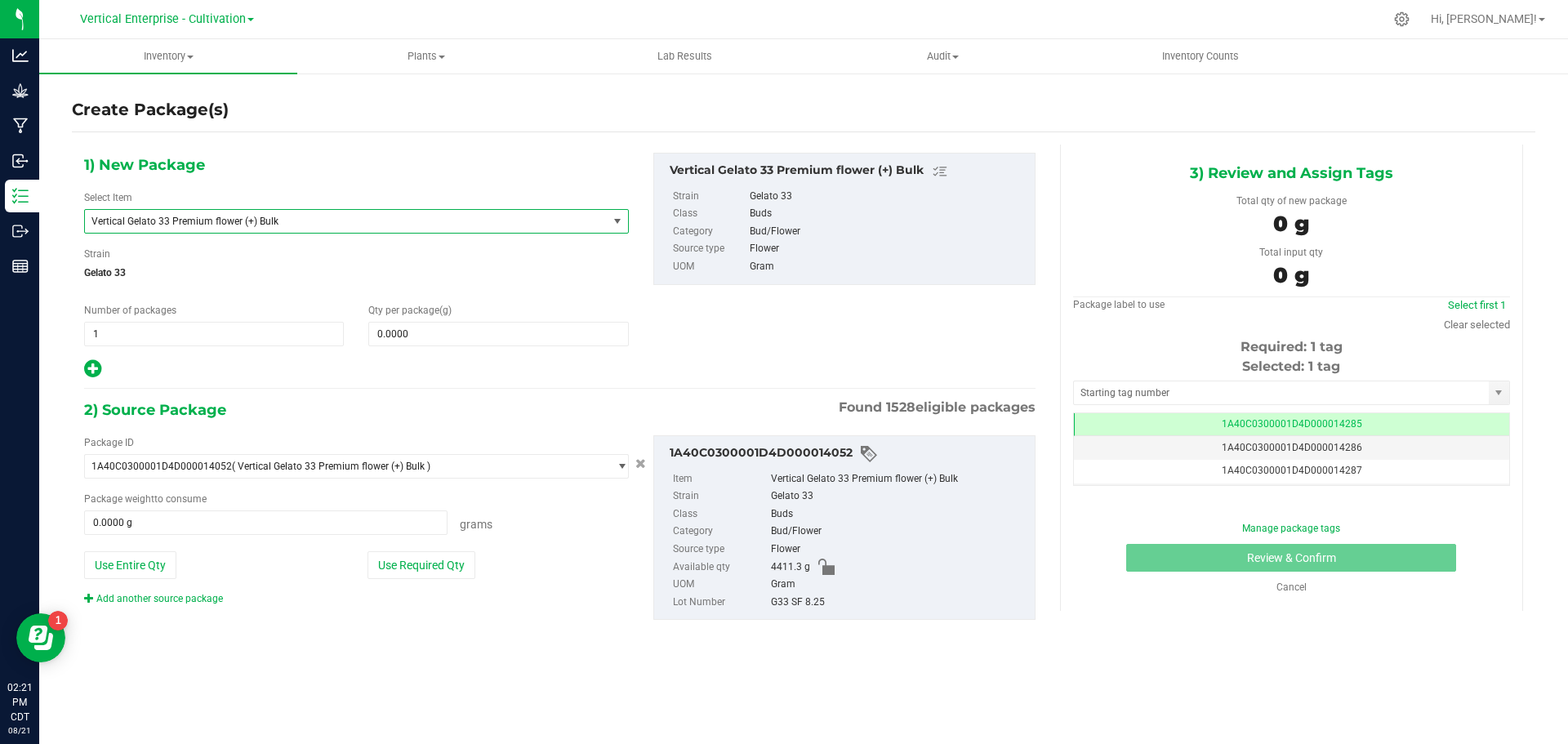
click at [288, 217] on span "Vertical Gelato 33 Premium flower (+) Bulk" at bounding box center [336, 221] width 489 height 11
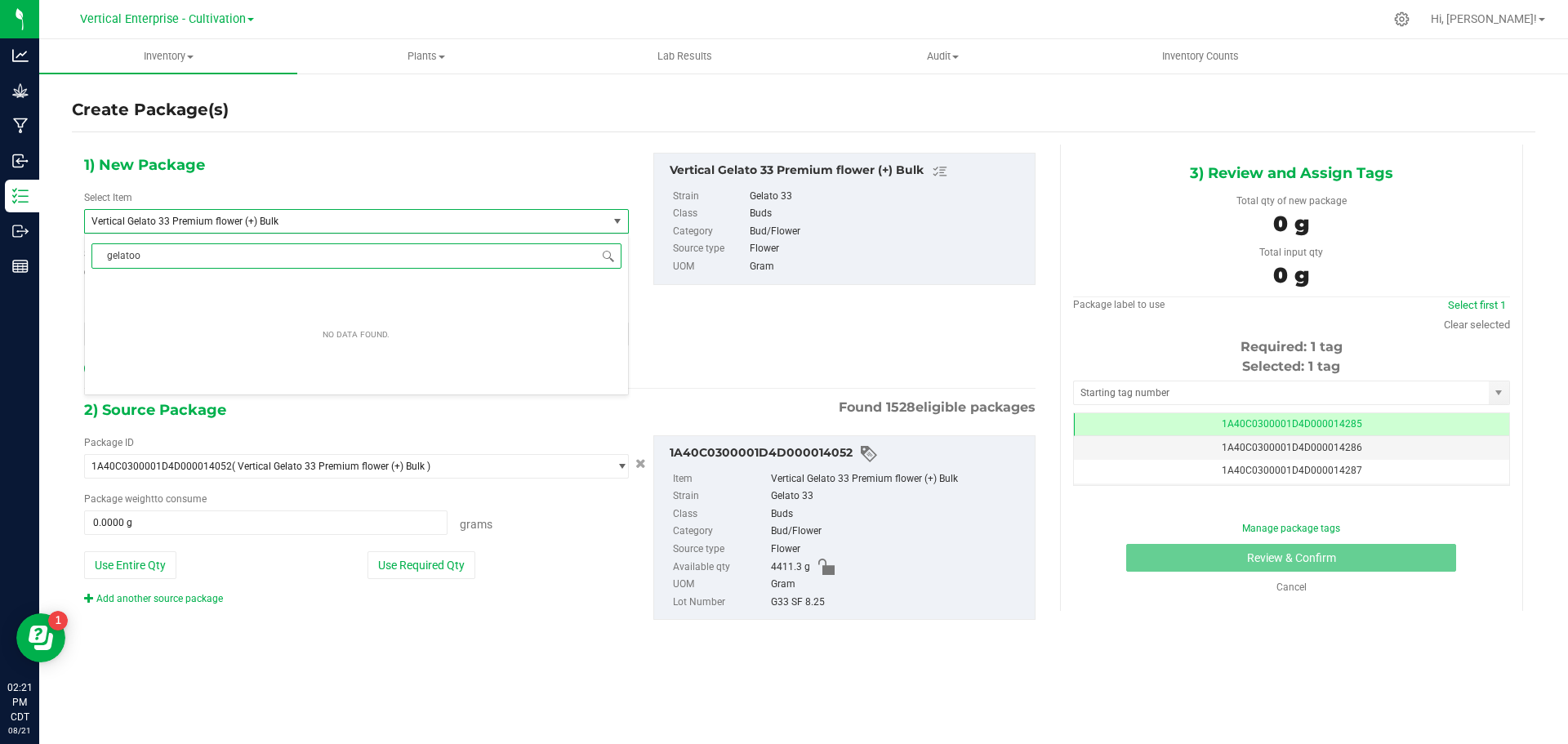
scroll to position [0, 0]
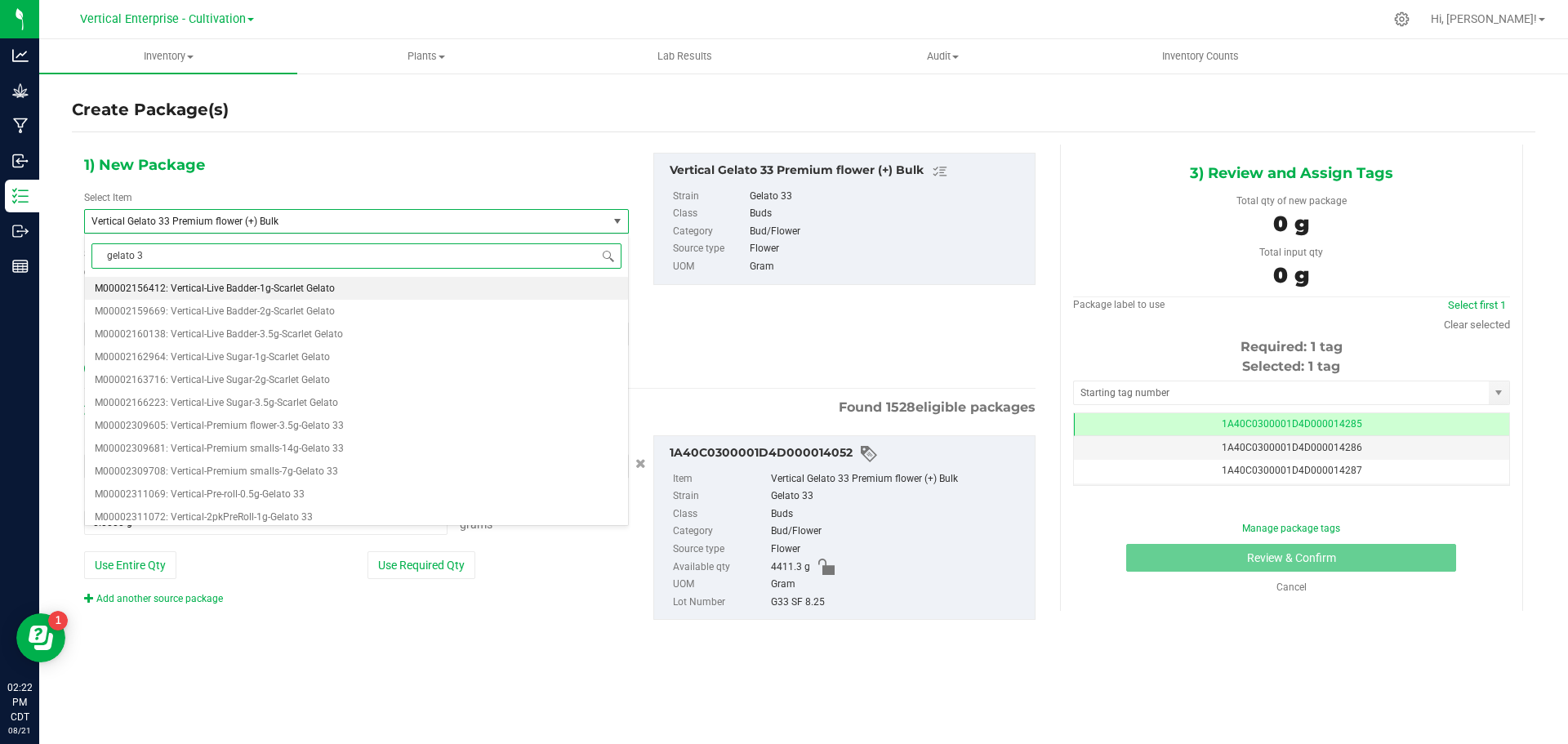
type input "gelato 33"
click at [292, 281] on li "M00002309605: Vertical-Premium flower-3.5g-Gelato 33" at bounding box center [357, 288] width 543 height 23
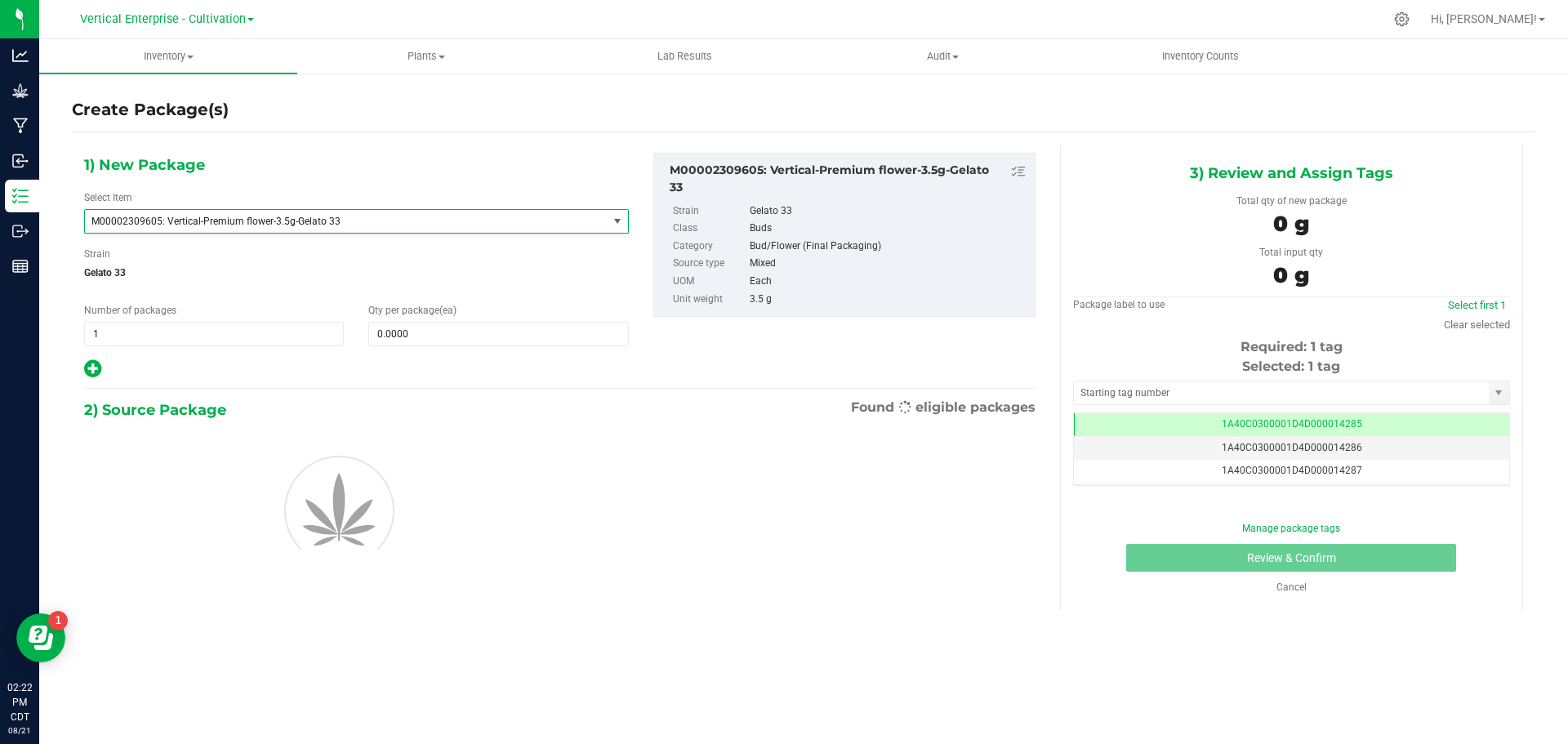
type input "0"
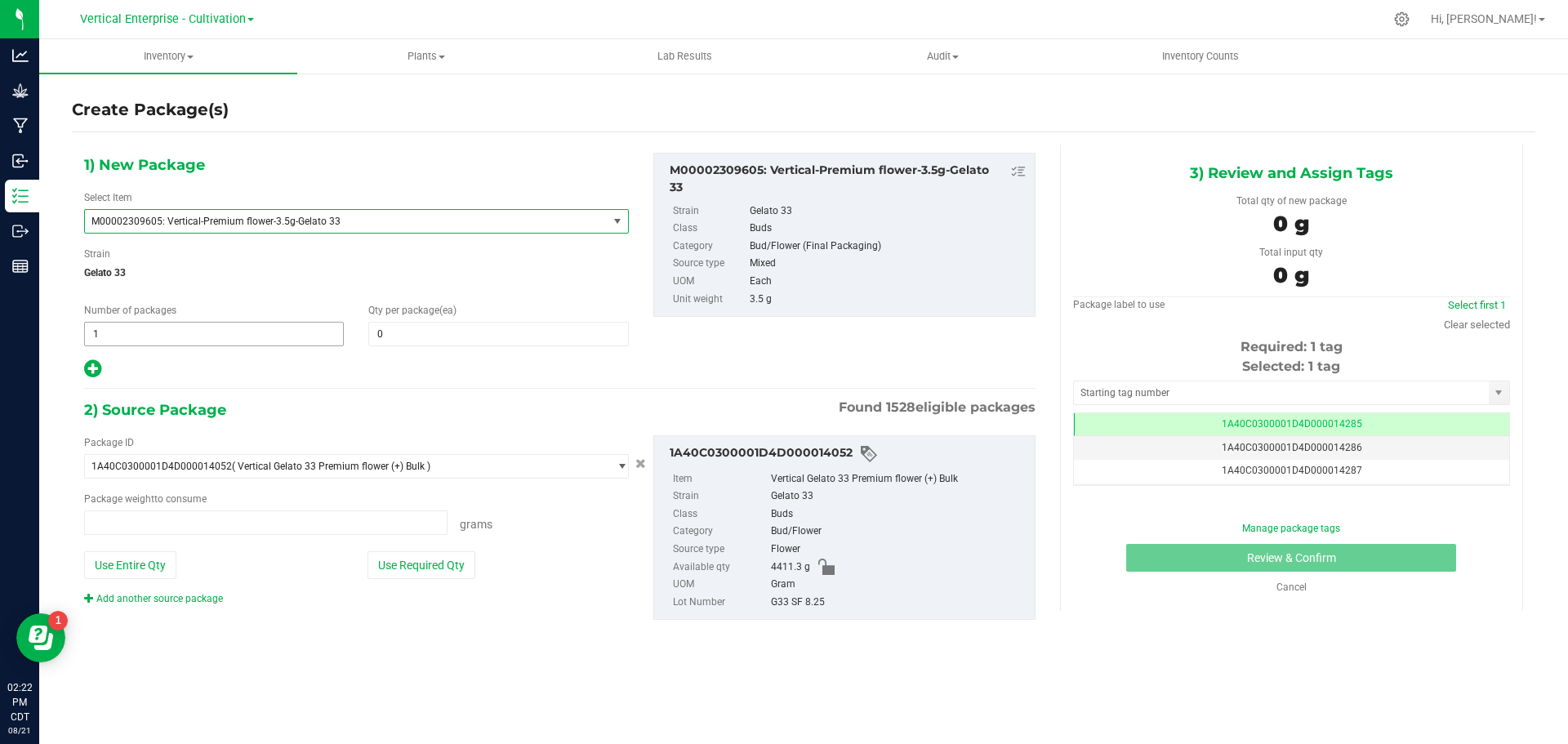
type input "0.0000 g"
click at [442, 323] on span "0 0" at bounding box center [497, 334] width 259 height 25
type input "36"
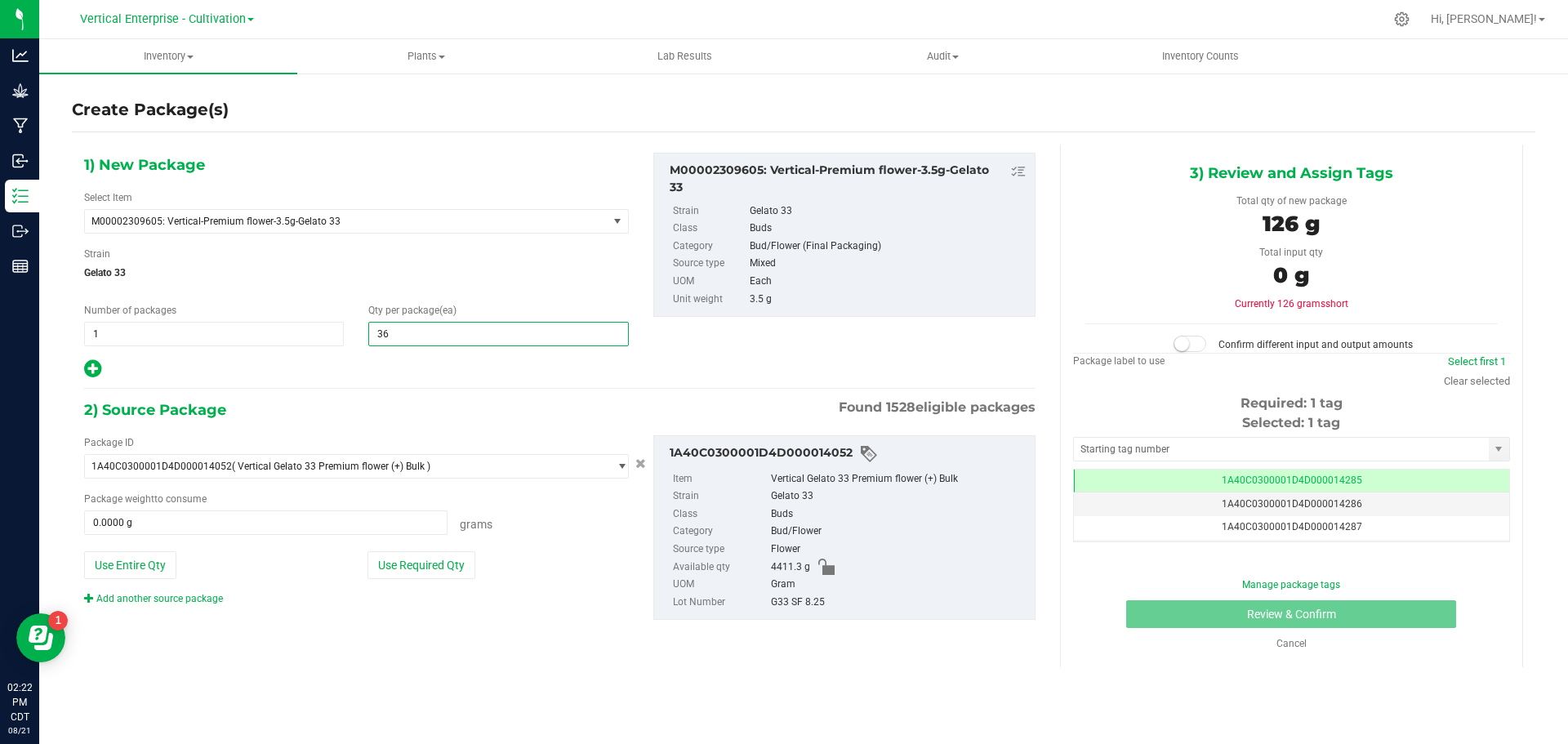
type input "36"
click at [448, 562] on button "Use Required Qty" at bounding box center [421, 565] width 108 height 28
type input "126.0000 g"
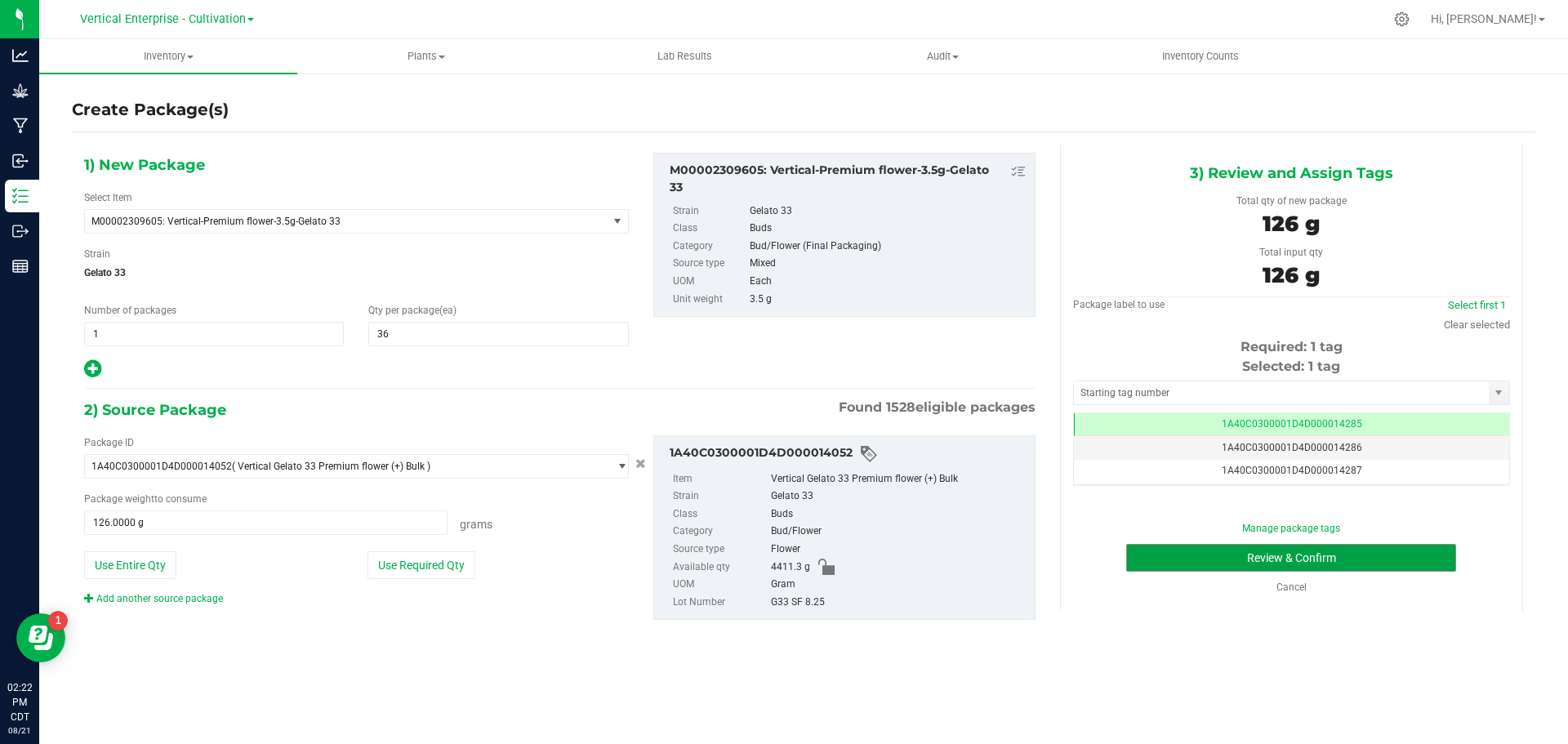
click at [1366, 555] on button "Review & Confirm" at bounding box center [1290, 558] width 330 height 28
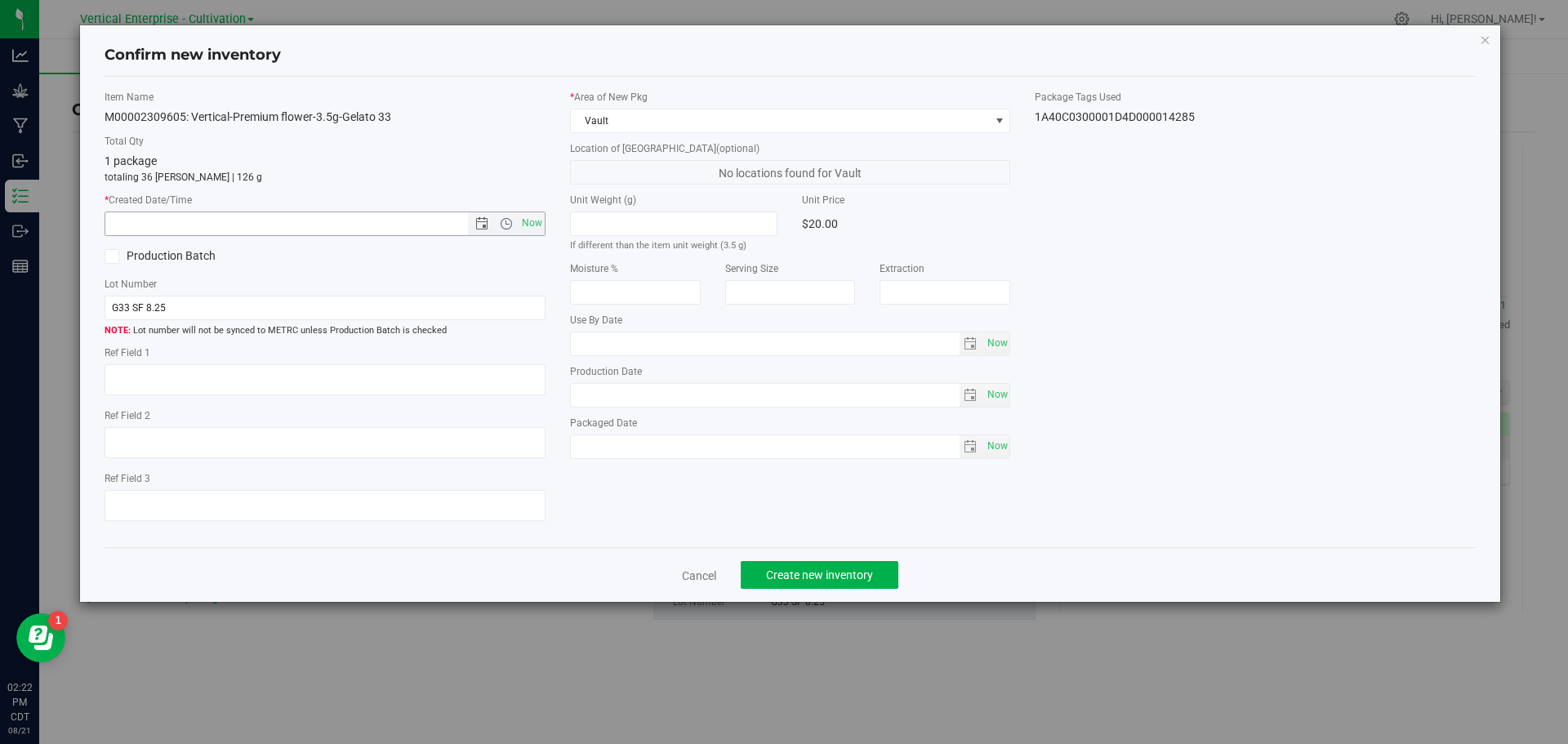
click at [539, 223] on span "Now" at bounding box center [532, 223] width 28 height 24
type input "8/21/2025 2:22 PM"
click at [861, 573] on span "Create new inventory" at bounding box center [819, 575] width 107 height 13
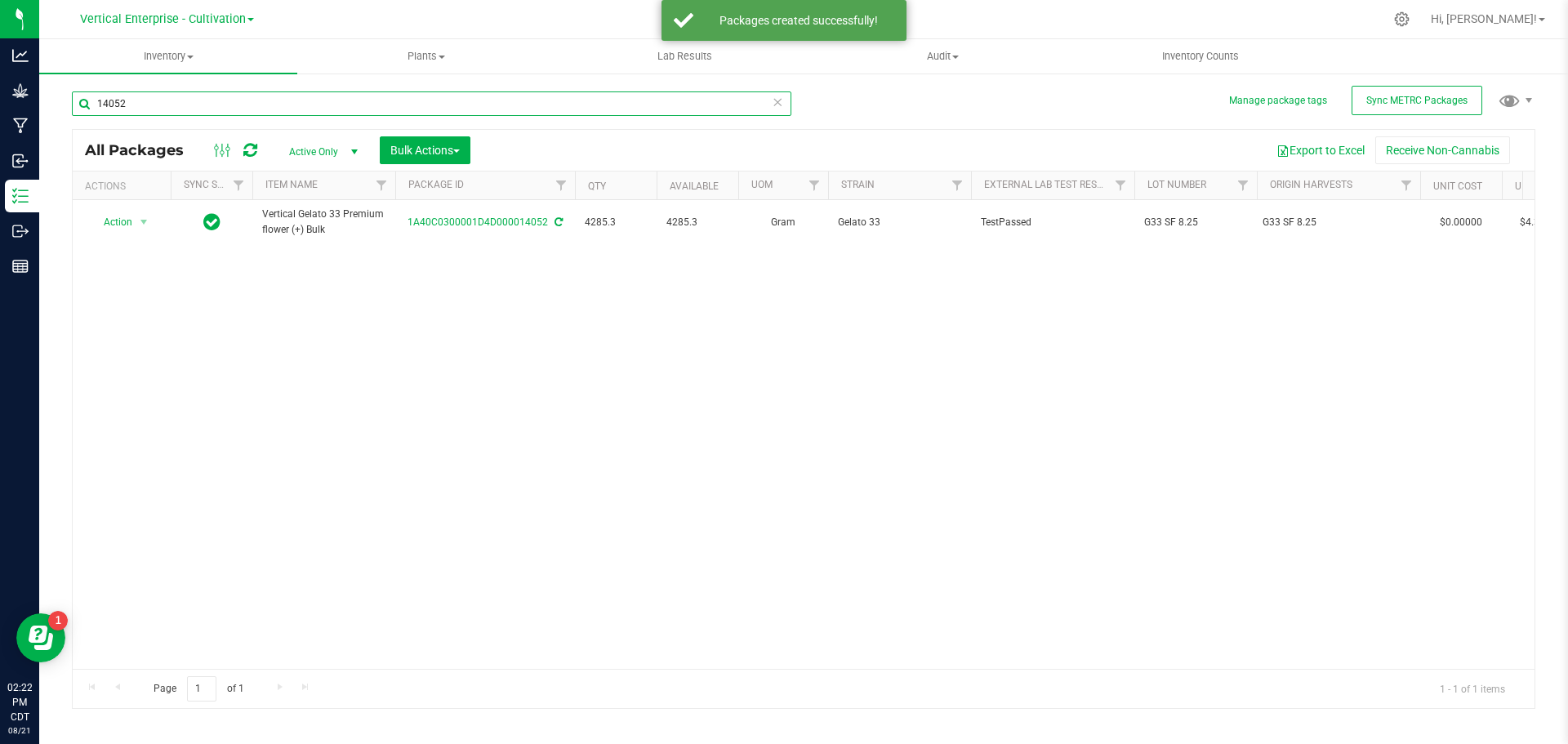
click at [178, 102] on input "14052" at bounding box center [432, 104] width 719 height 25
type input "1"
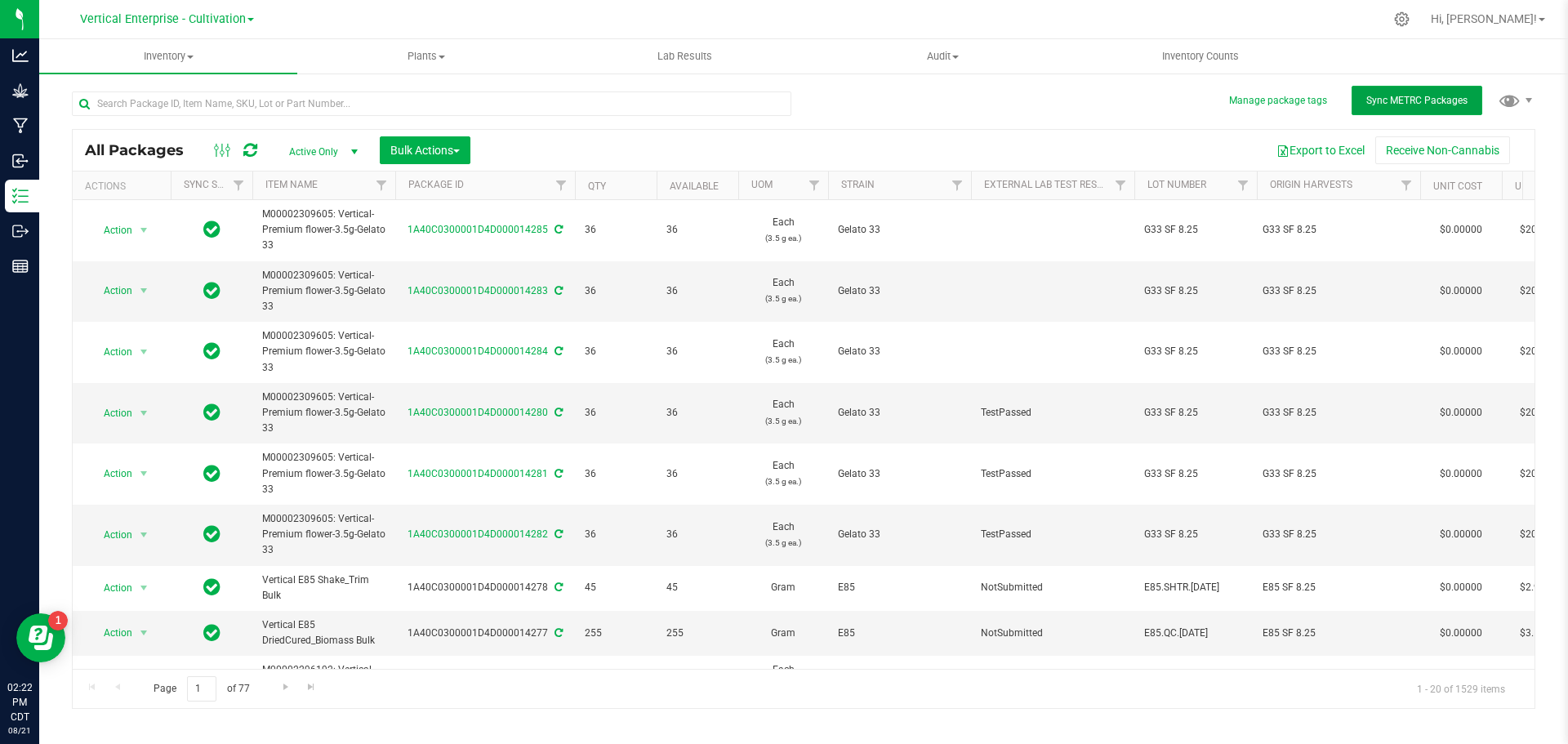
click at [1401, 99] on span "Sync METRC Packages" at bounding box center [1416, 100] width 101 height 11
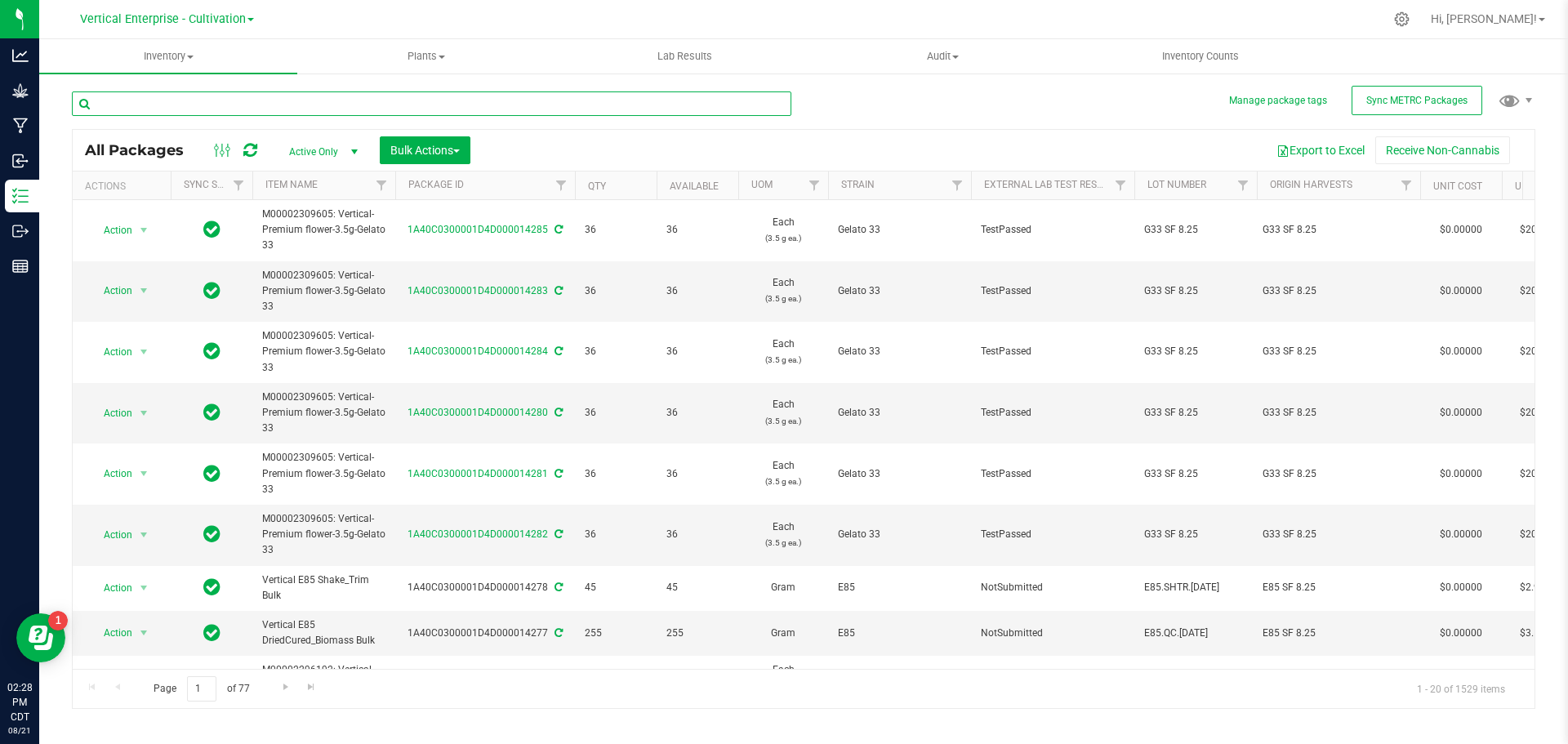
click at [168, 101] on input "text" at bounding box center [432, 104] width 719 height 25
click at [142, 110] on input "text" at bounding box center [432, 104] width 719 height 25
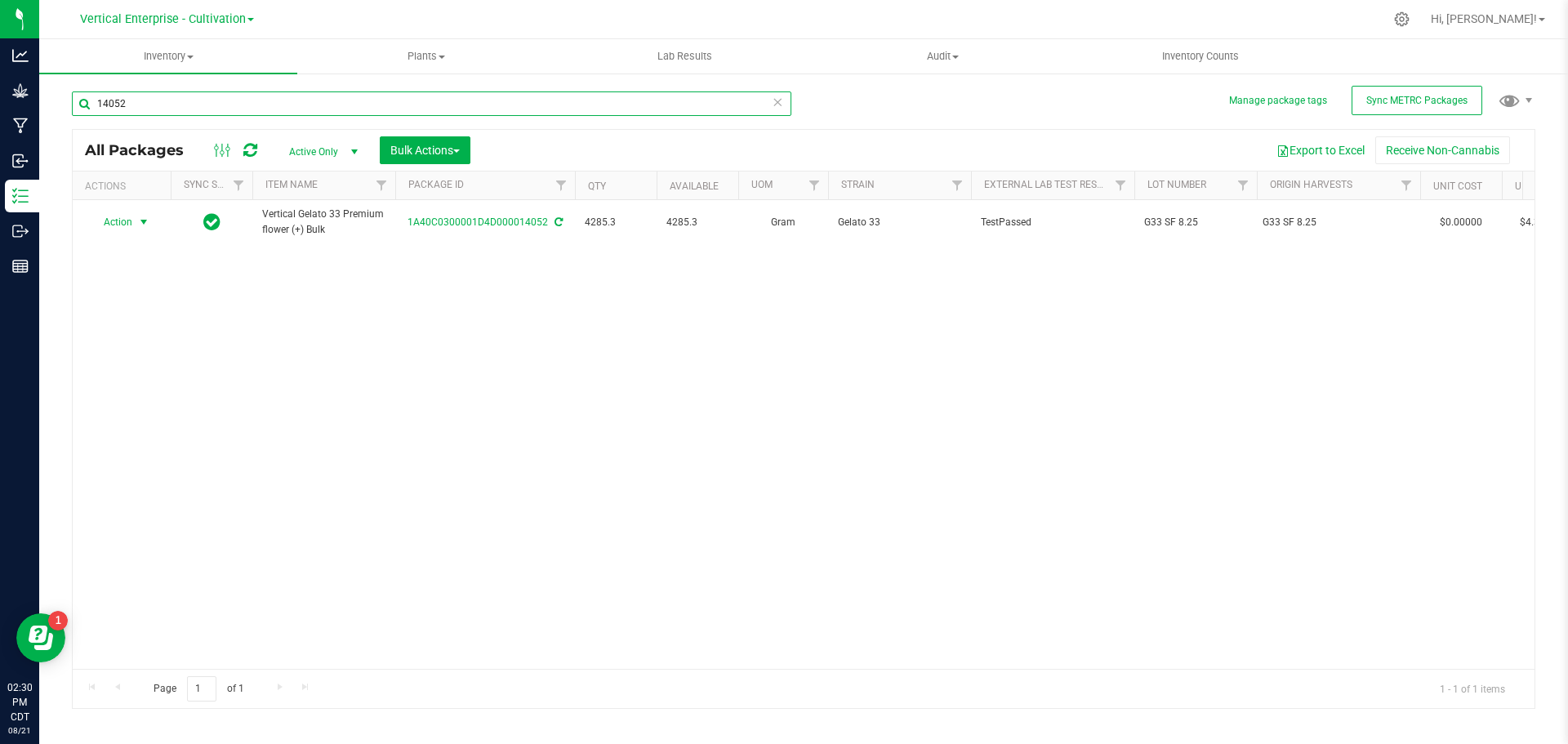
type input "14052"
click at [98, 230] on span "Action" at bounding box center [111, 222] width 44 height 23
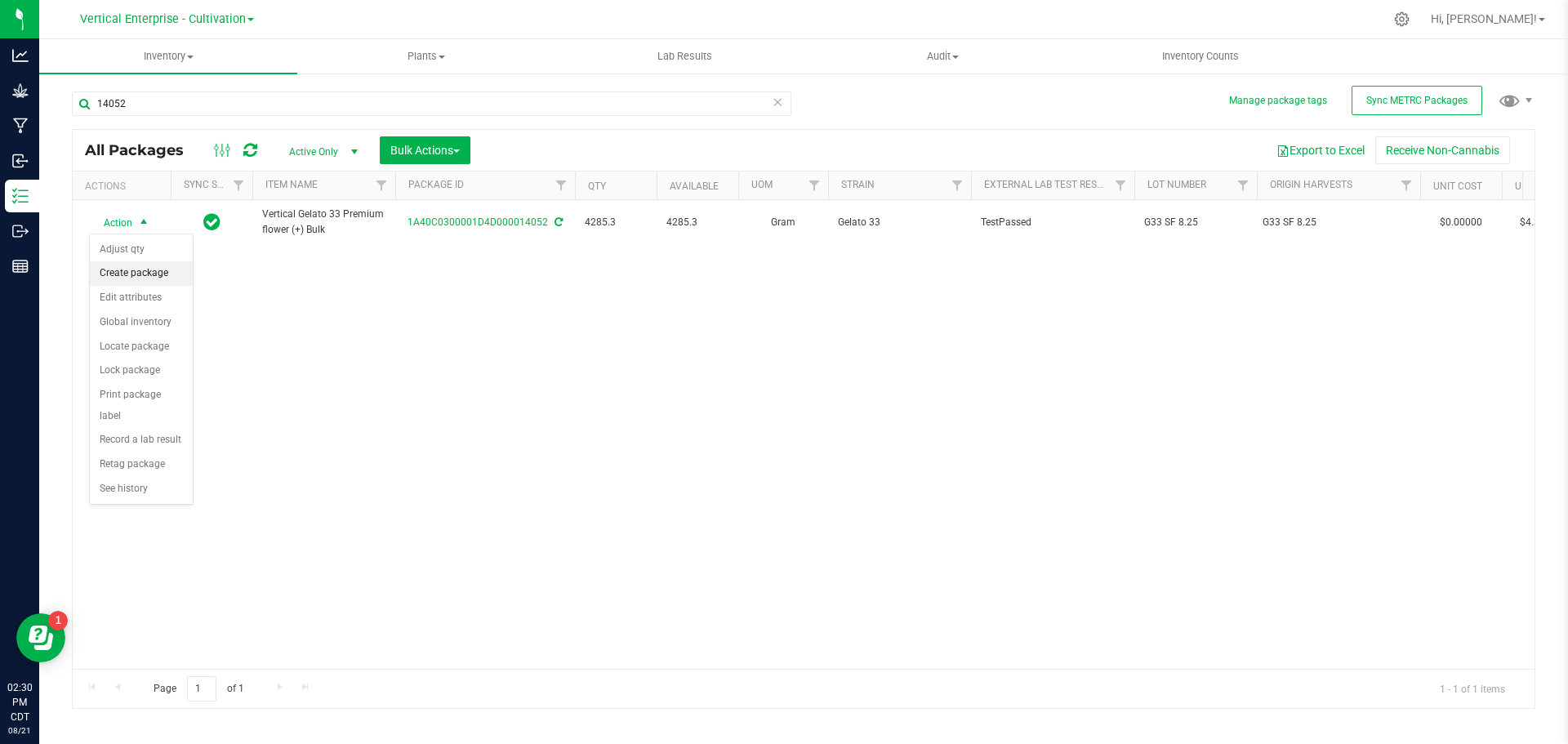
click at [110, 264] on li "Create package" at bounding box center [141, 274] width 103 height 25
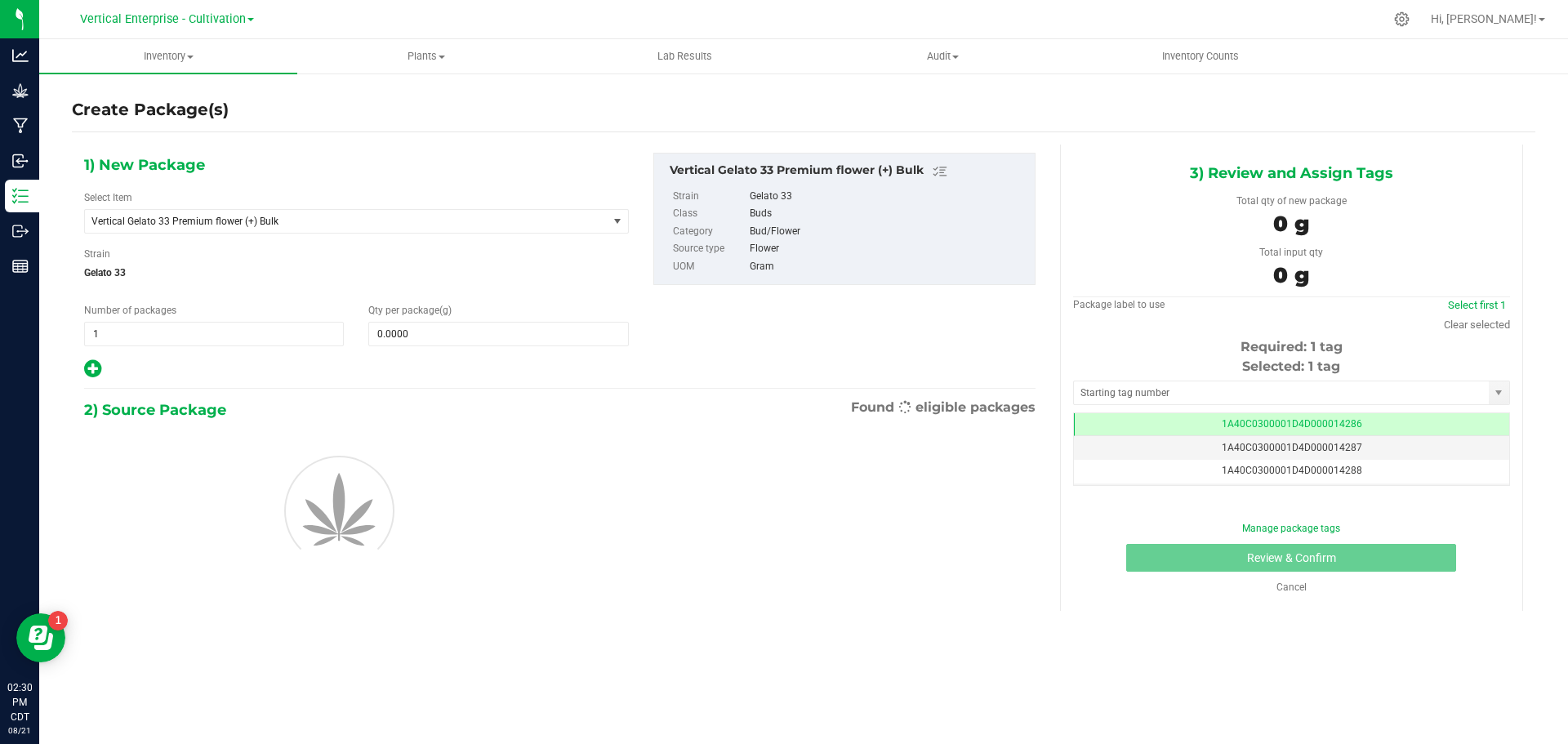
scroll to position [0, -1]
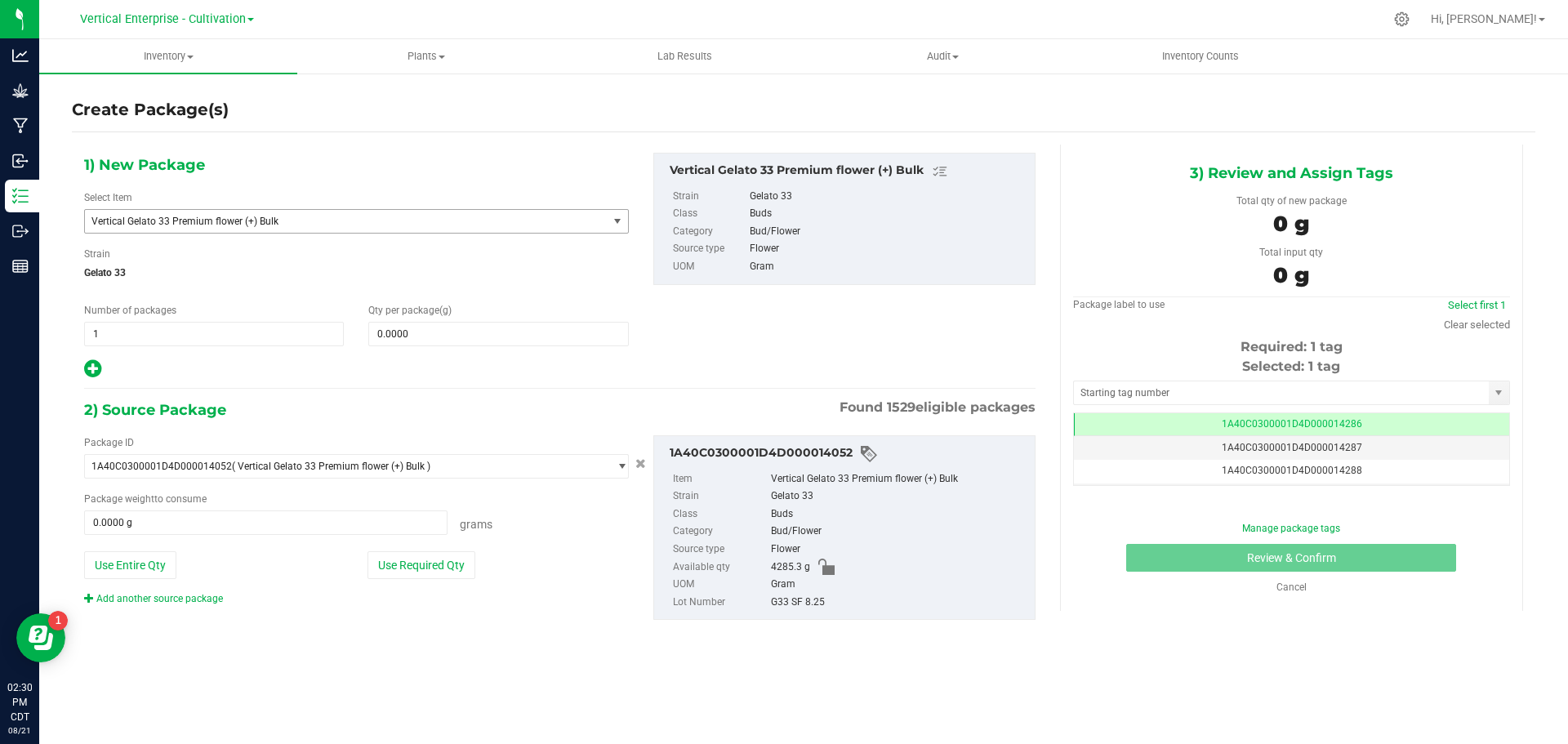
click at [192, 222] on span "Vertical Gelato 33 Premium flower (+) Bulk" at bounding box center [336, 221] width 489 height 11
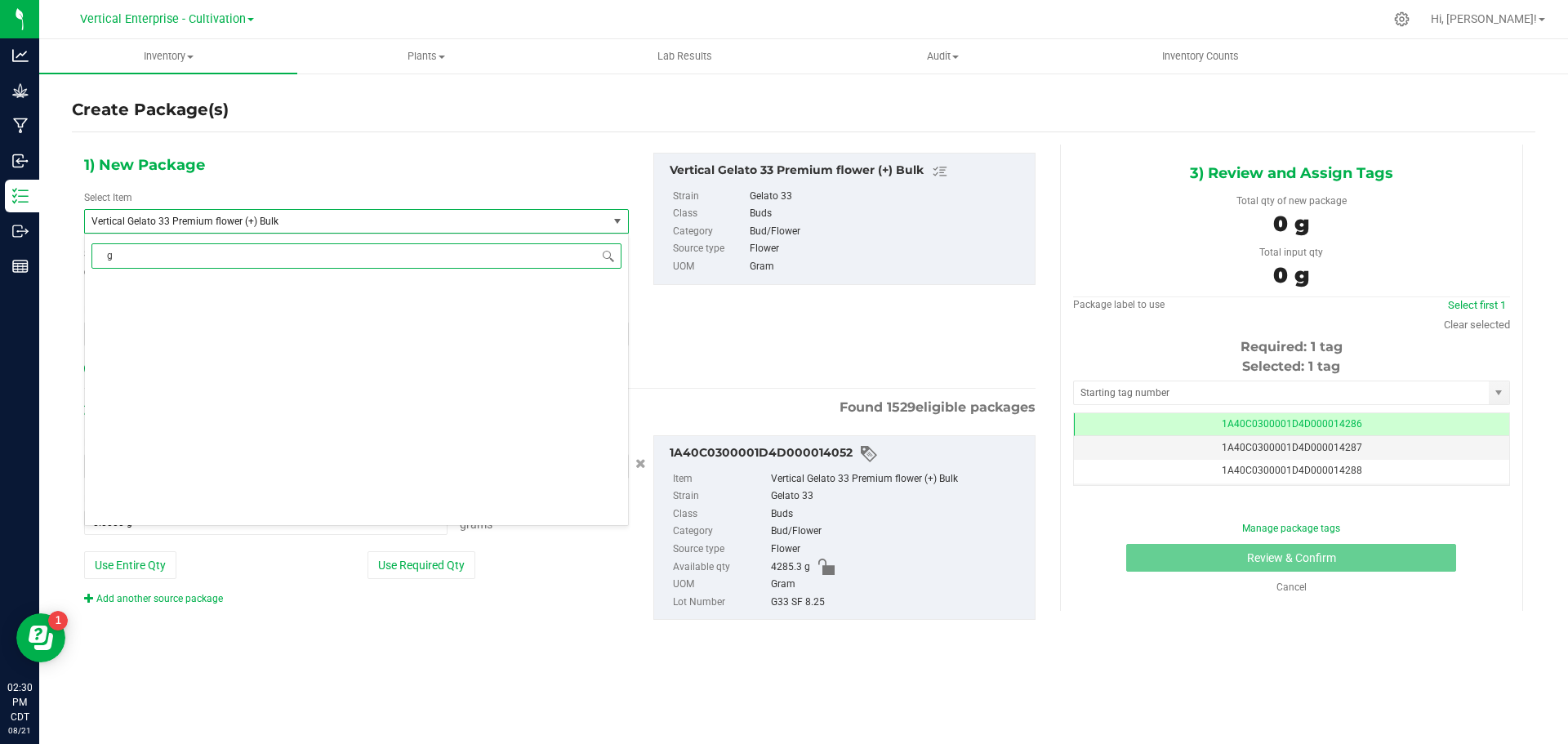
scroll to position [0, 0]
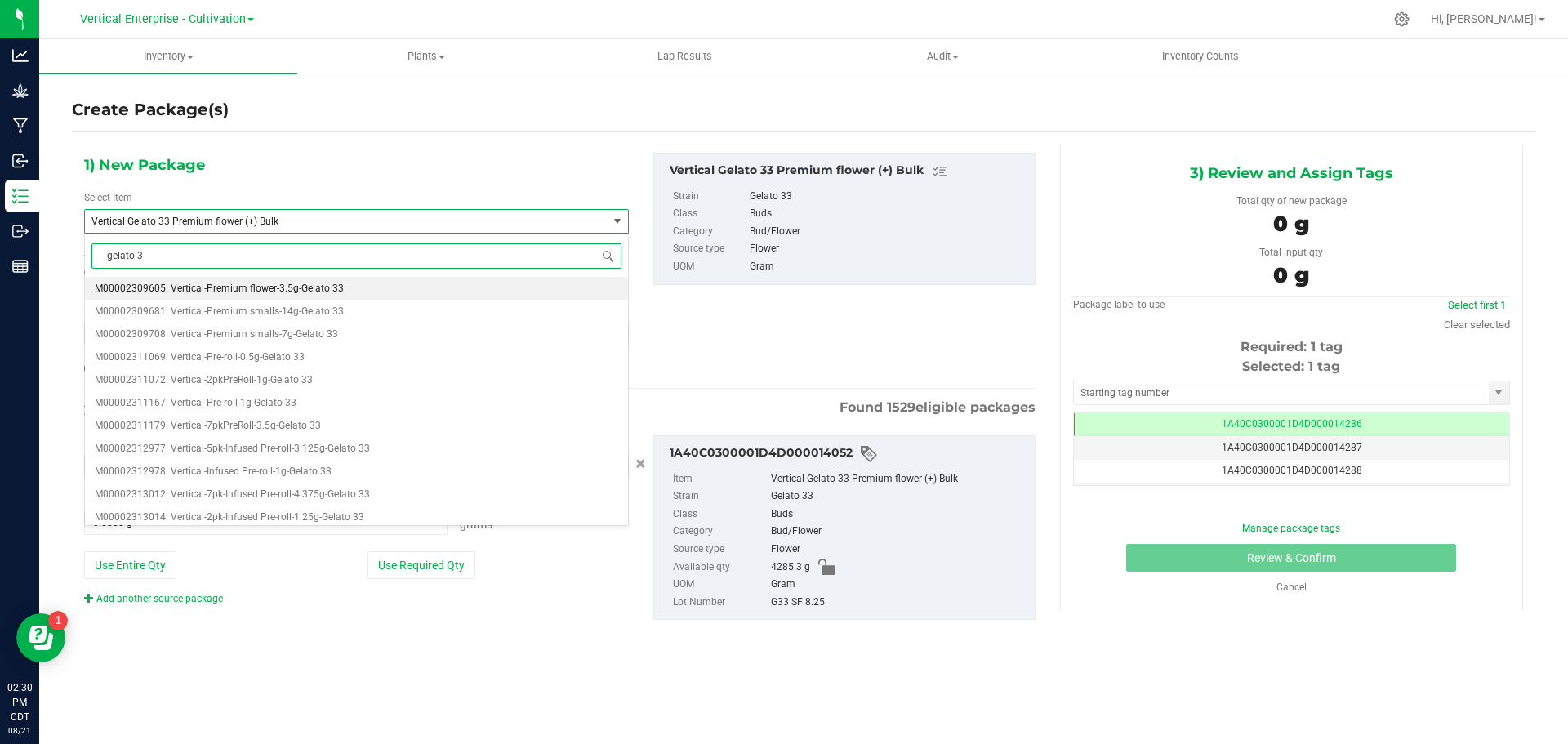
type input "gelato 33"
click at [201, 287] on span "M00002309605: Vertical-Premium flower-3.5g-Gelato 33" at bounding box center [219, 288] width 249 height 11
type input "0"
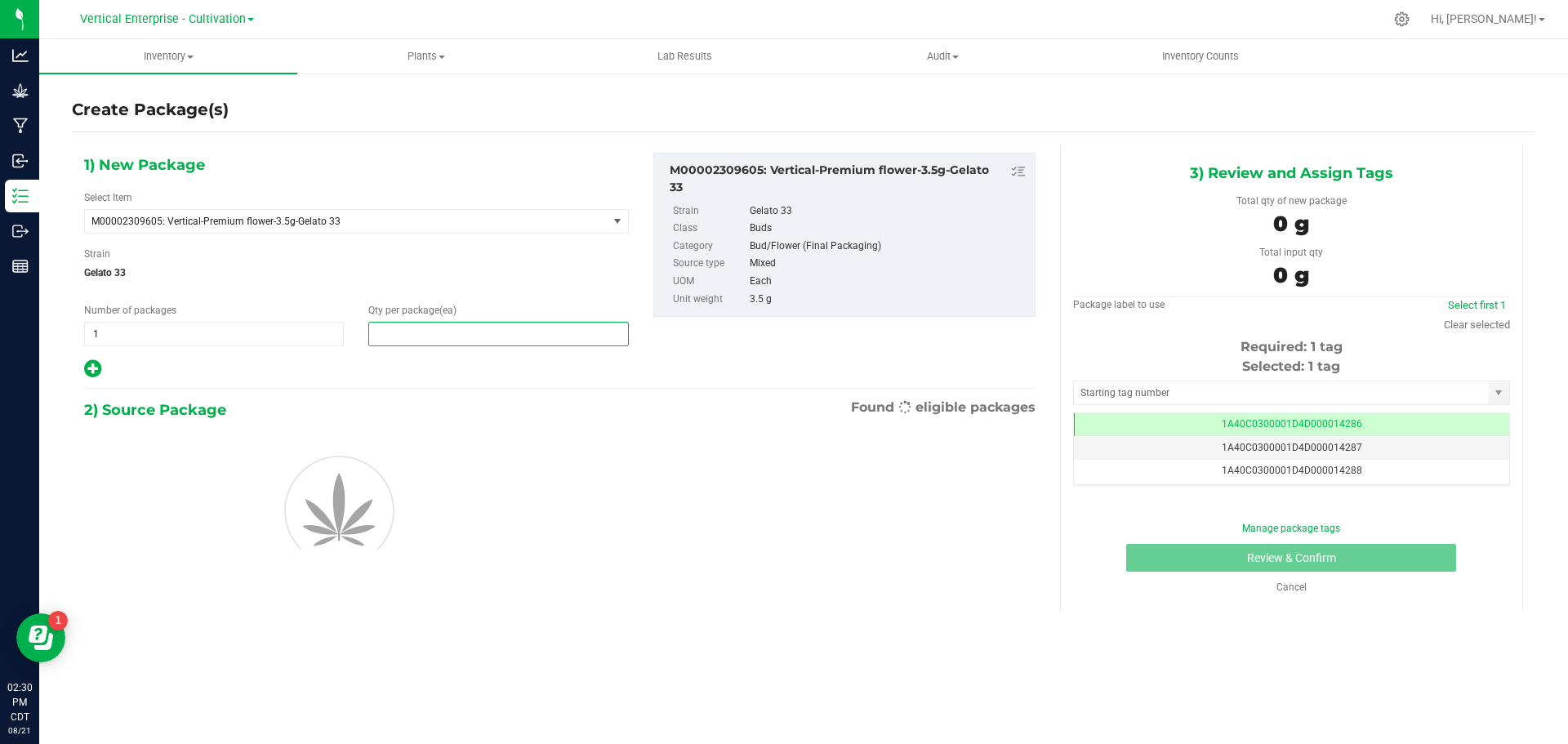
click at [401, 334] on span at bounding box center [497, 334] width 259 height 25
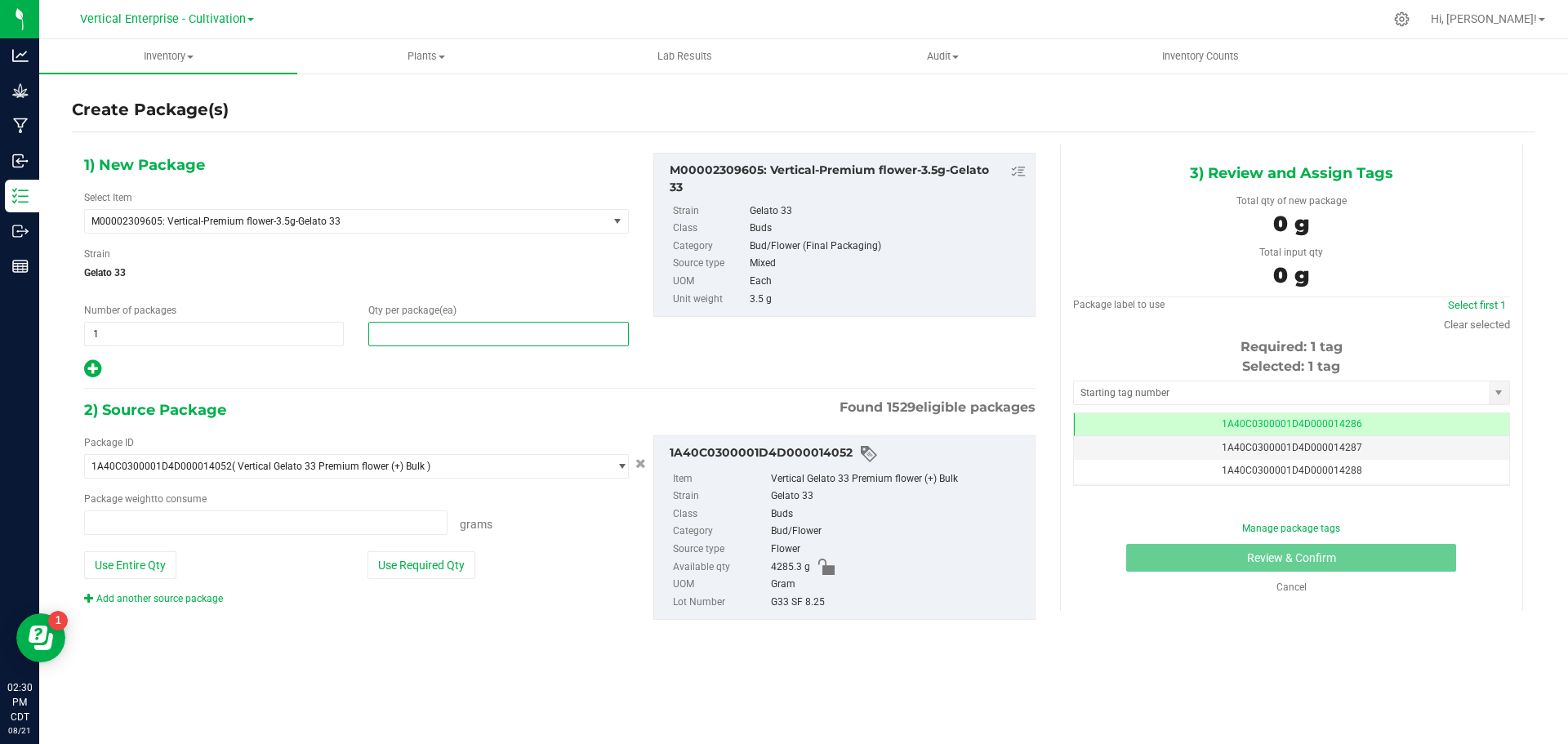
type input "0.0000 g"
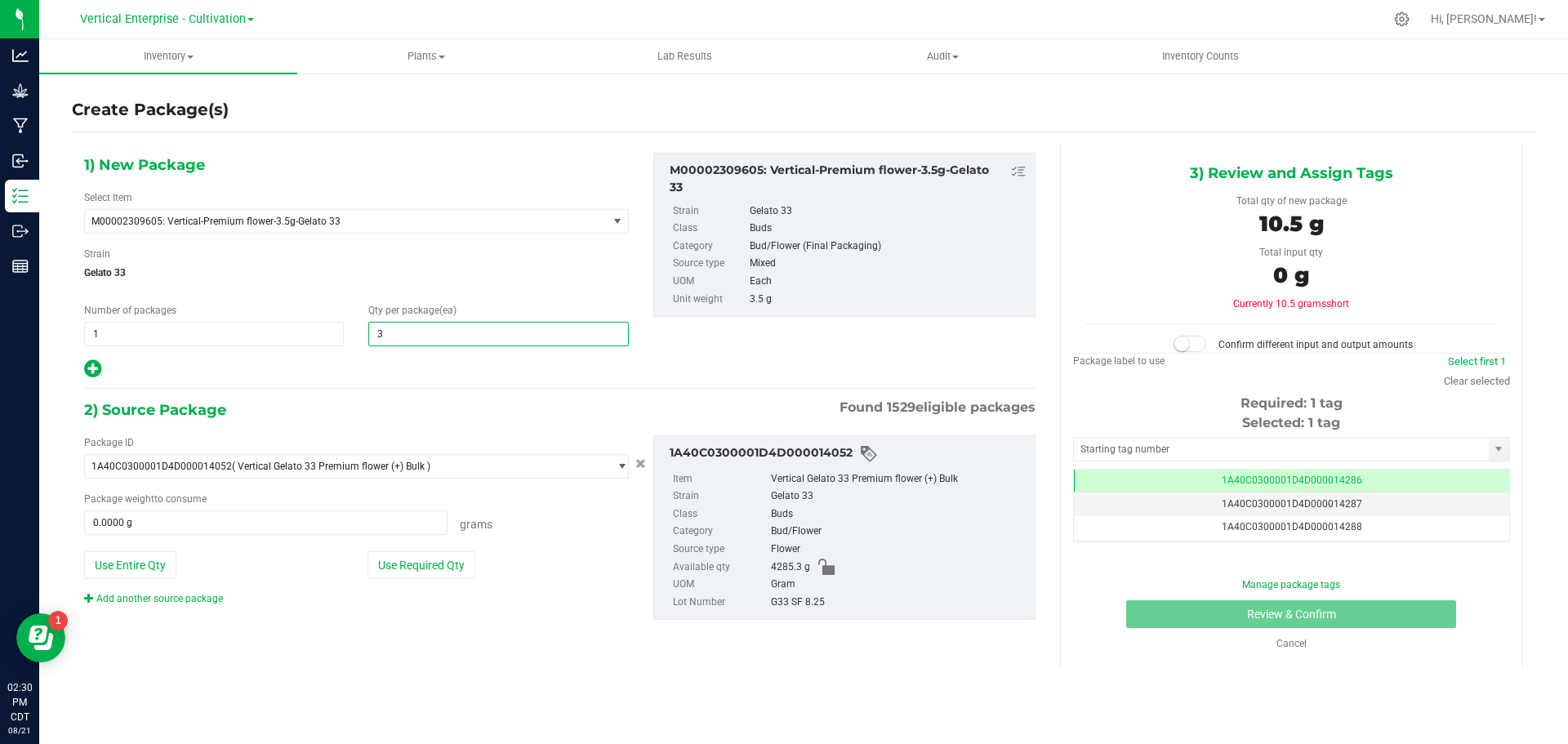
type input "36"
click at [436, 574] on button "Use Required Qty" at bounding box center [421, 565] width 108 height 28
type input "126.0000 g"
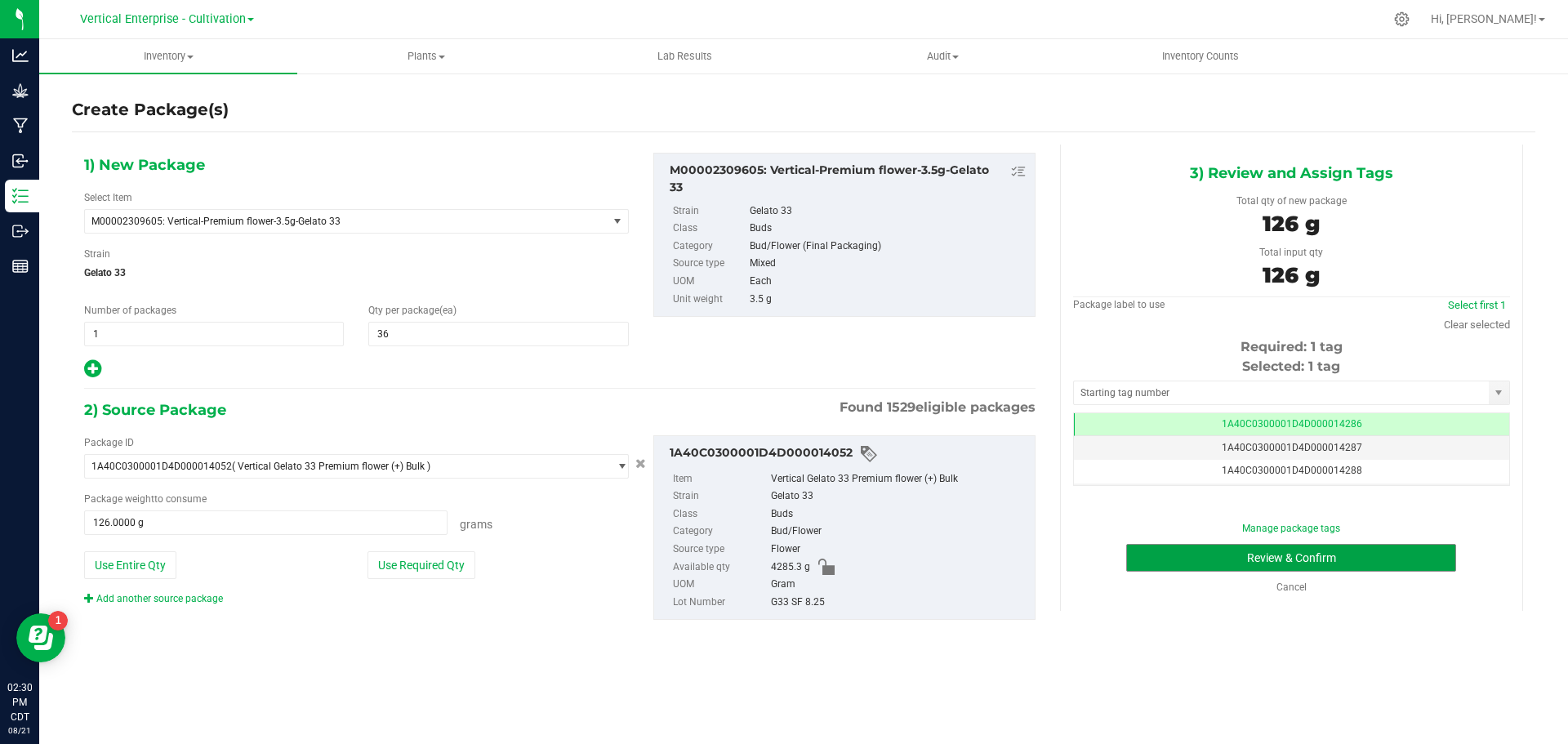
click at [1403, 557] on button "Review & Confirm" at bounding box center [1290, 558] width 330 height 28
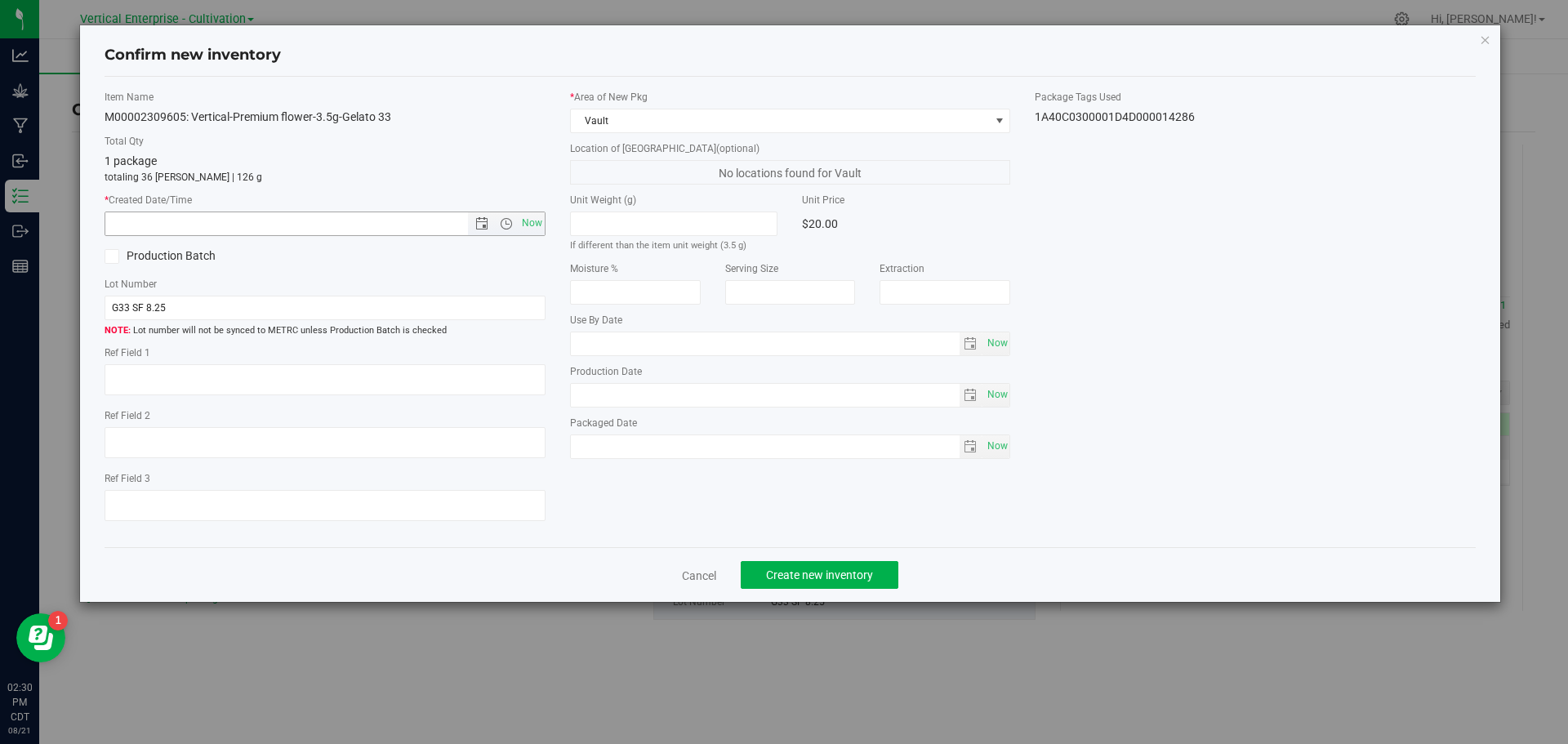
click at [524, 228] on span "Now" at bounding box center [532, 223] width 28 height 24
type input "8/21/2025 2:30 PM"
click at [814, 564] on button "Create new inventory" at bounding box center [819, 575] width 157 height 28
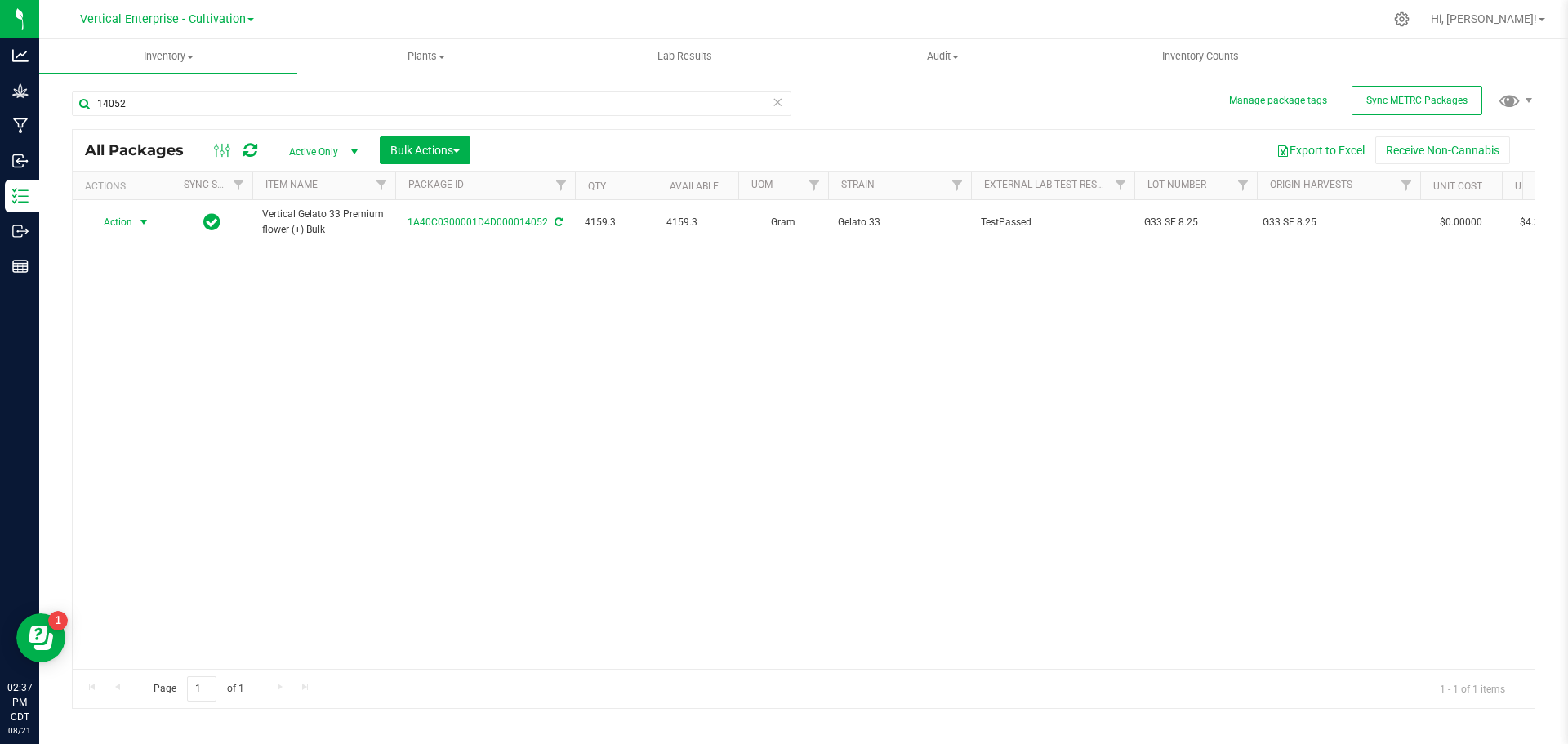
click at [120, 223] on span "Action" at bounding box center [111, 222] width 44 height 23
click at [127, 274] on li "Create package" at bounding box center [141, 274] width 103 height 25
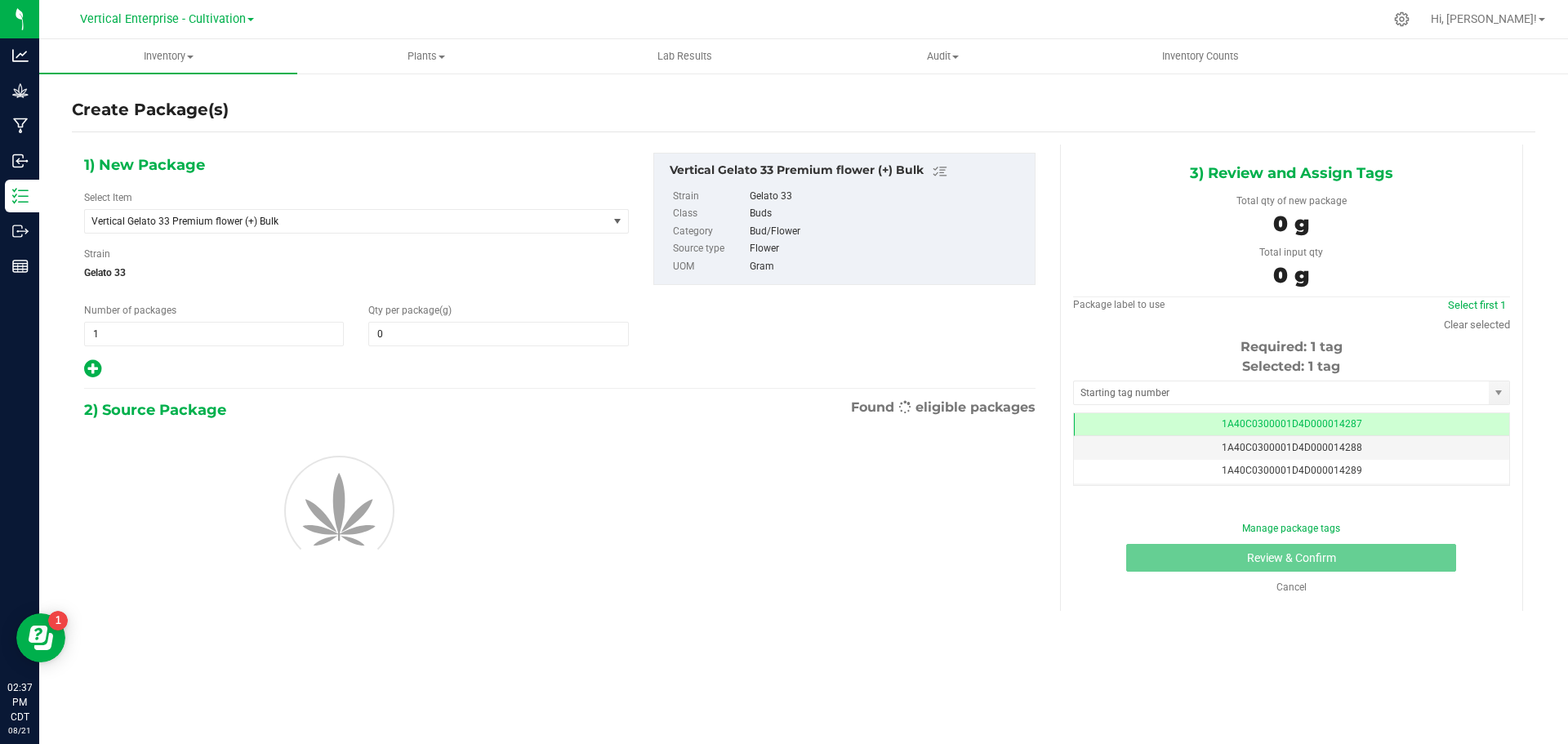
type input "0.0000"
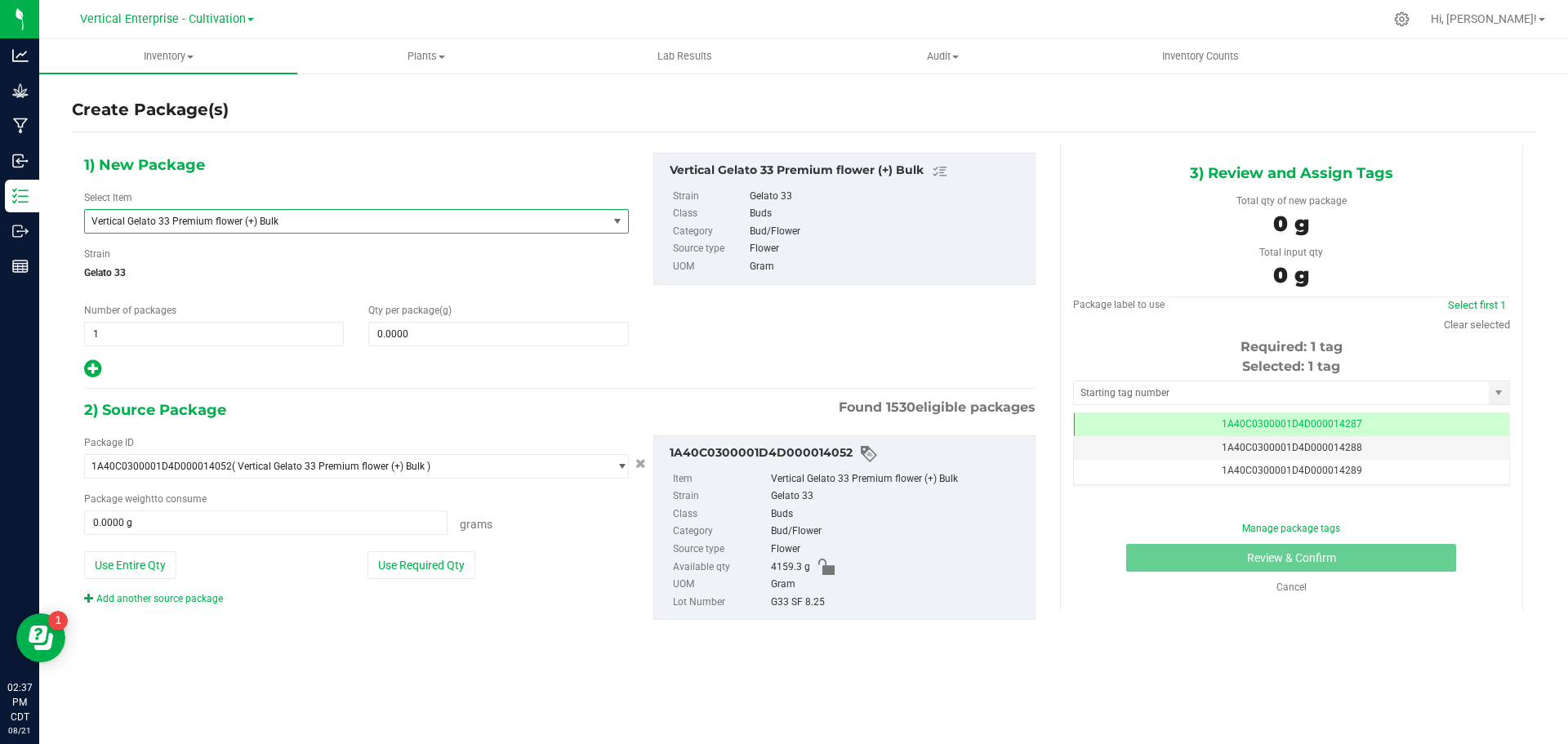
click at [150, 217] on span "Vertical Gelato 33 Premium flower (+) Bulk" at bounding box center [336, 221] width 489 height 11
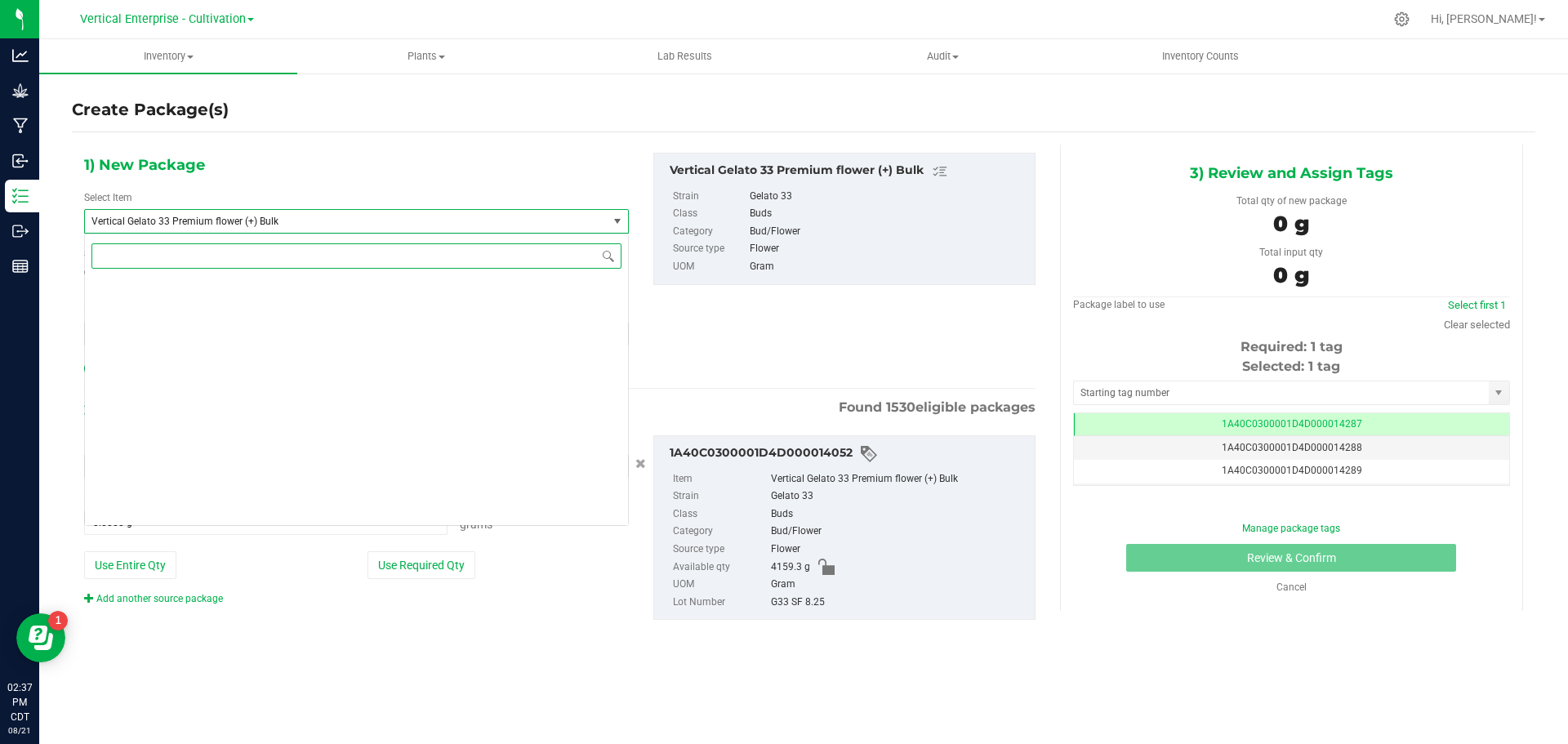
scroll to position [45658, 0]
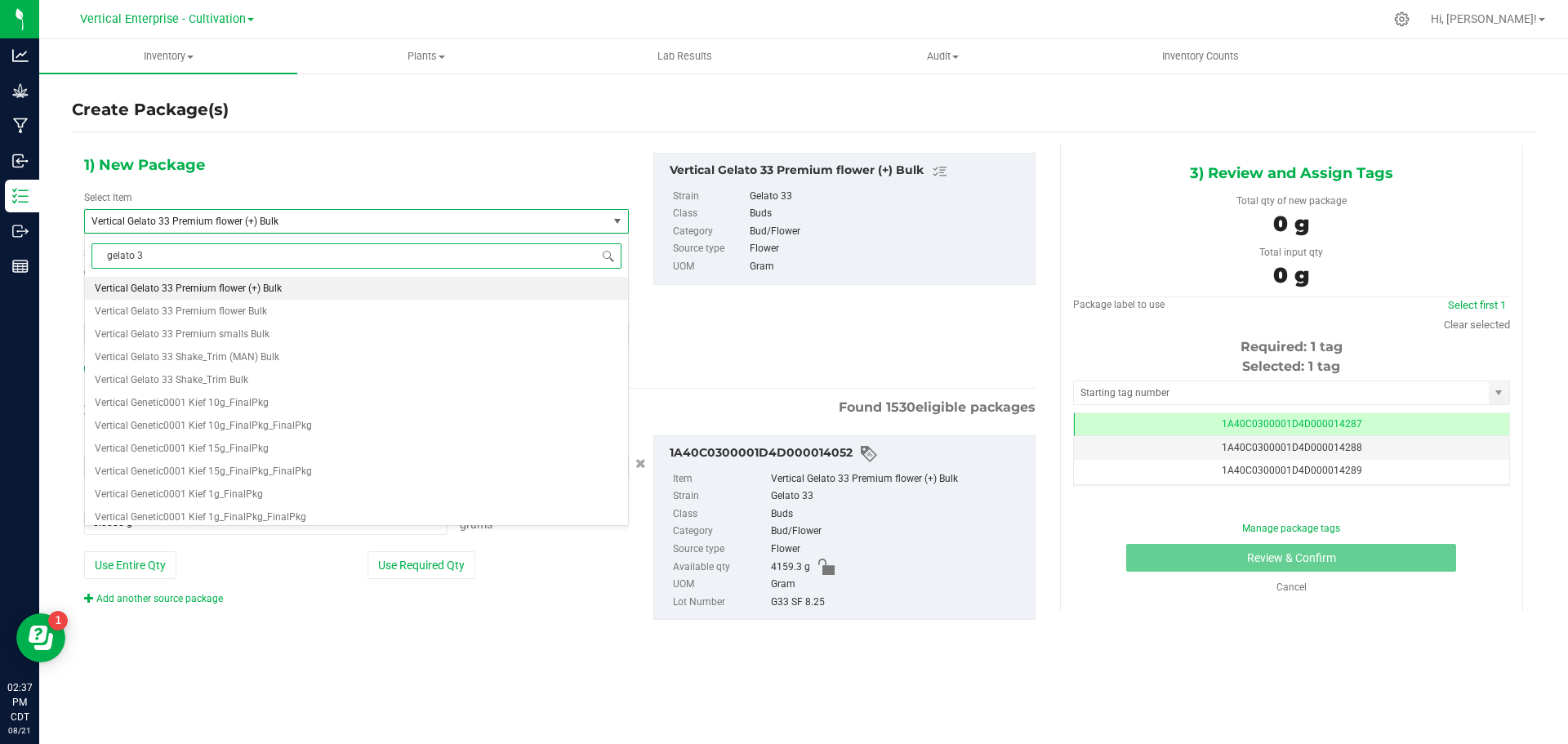
type input "gelato 33"
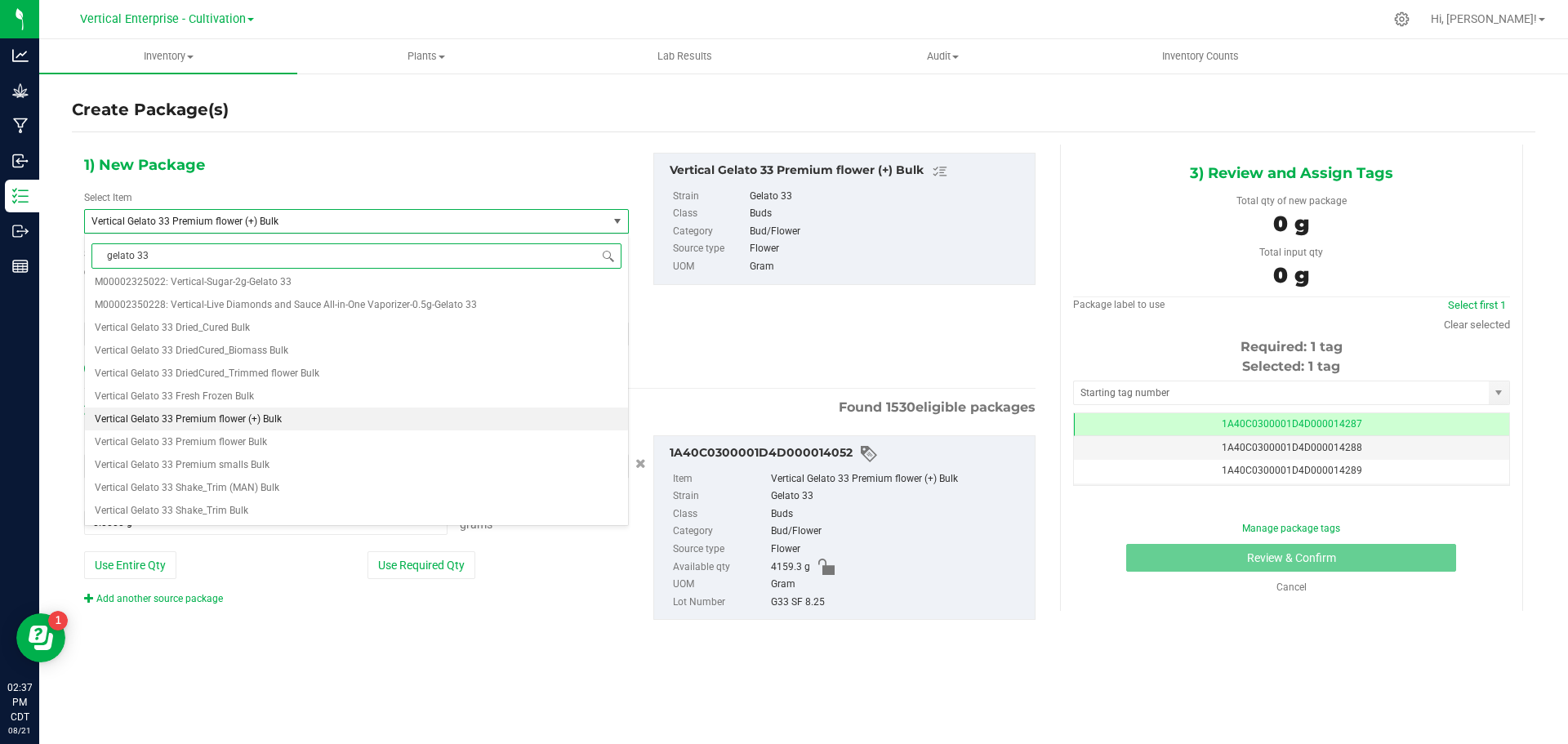
scroll to position [0, 0]
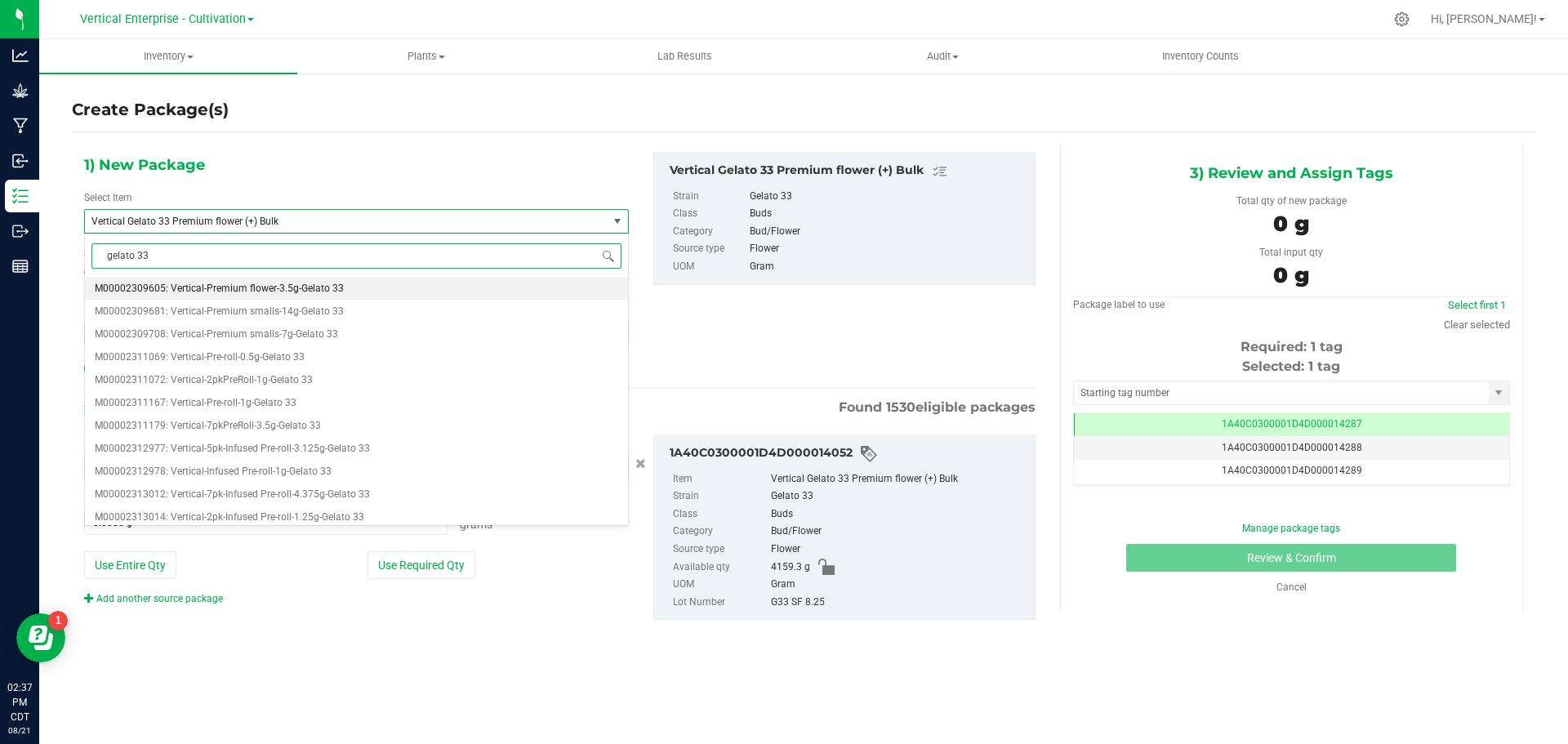
click at [258, 293] on span "M00002309605: Vertical-Premium flower-3.5g-Gelato 33" at bounding box center [219, 288] width 249 height 11
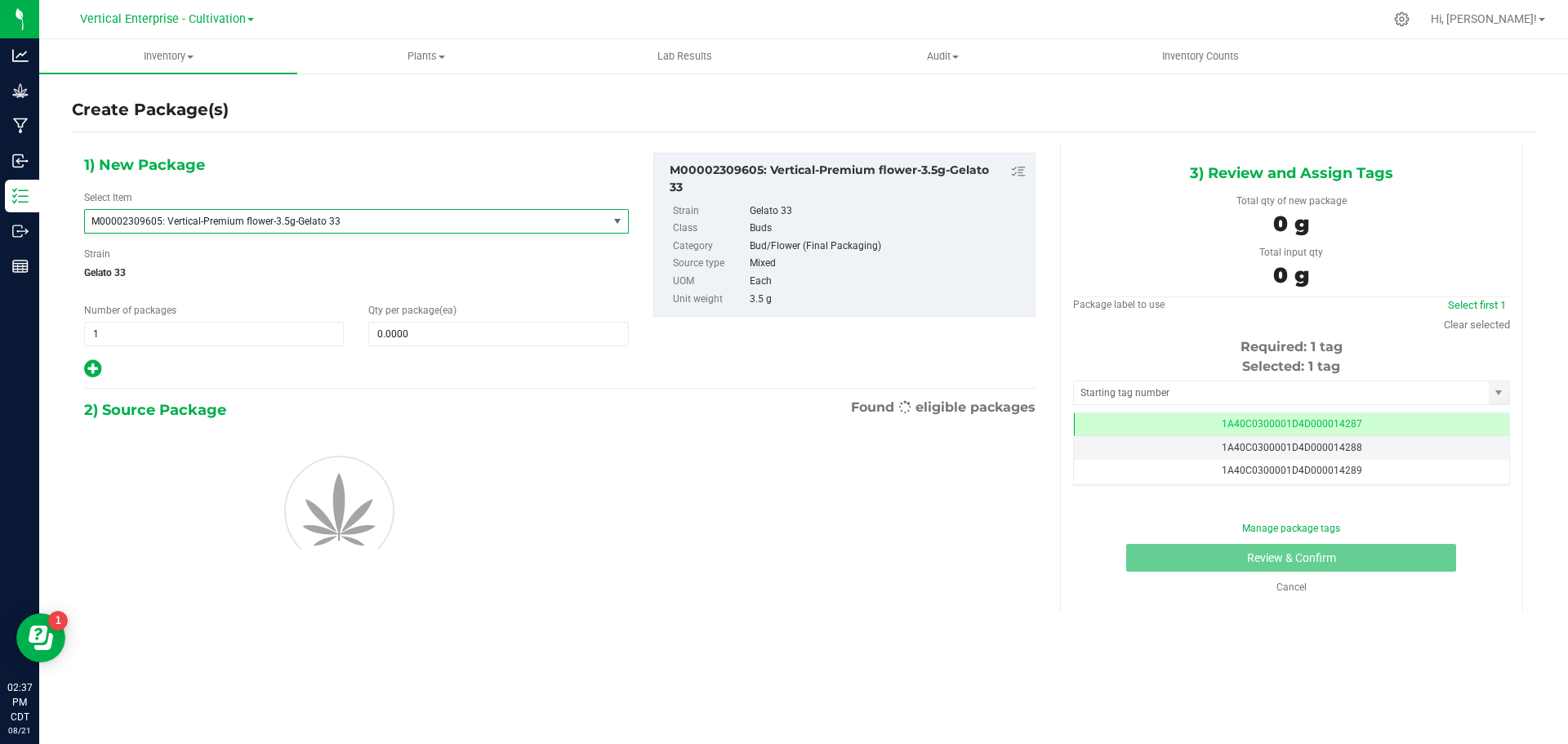
type input "0"
click at [416, 335] on span at bounding box center [497, 334] width 259 height 25
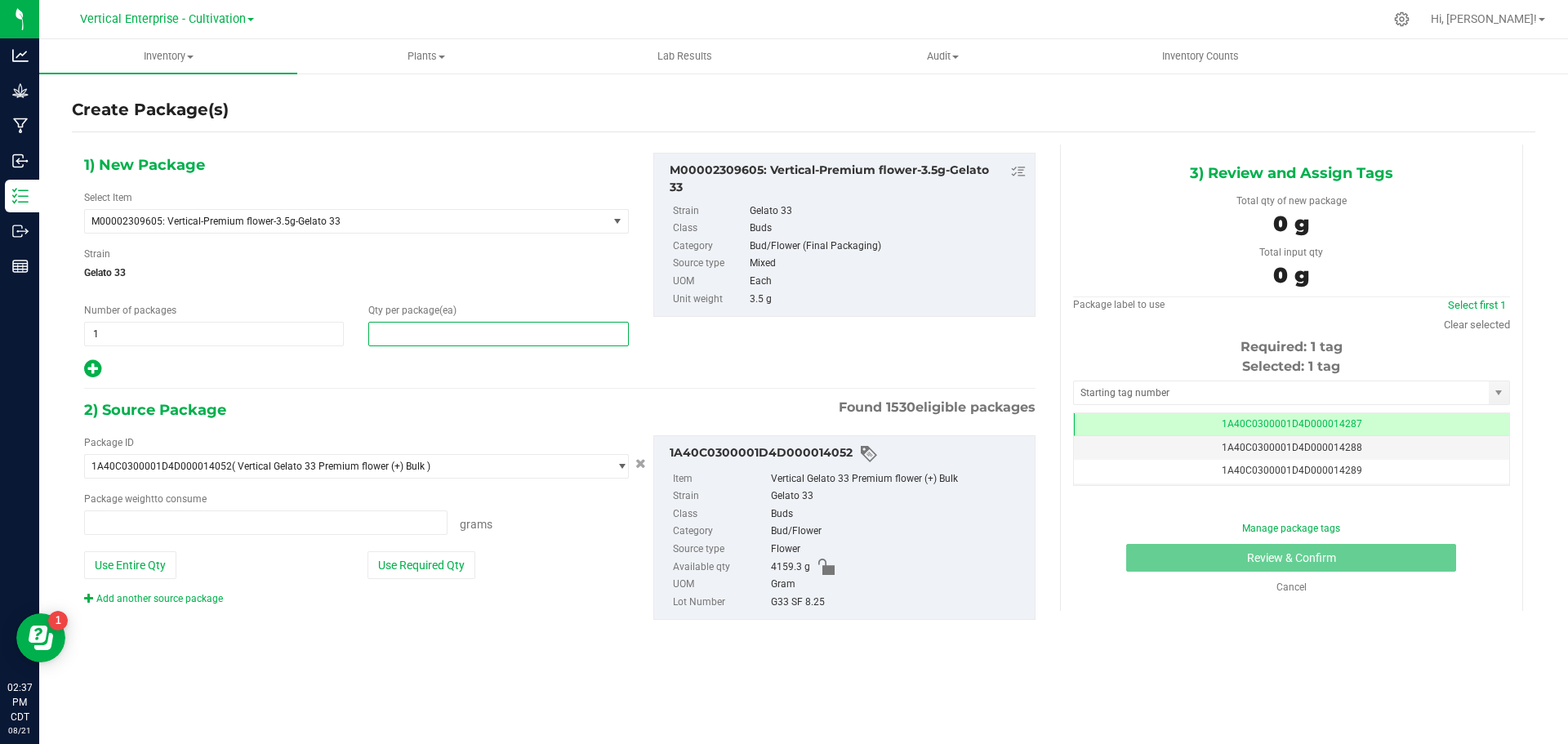
type input "0.0000 g"
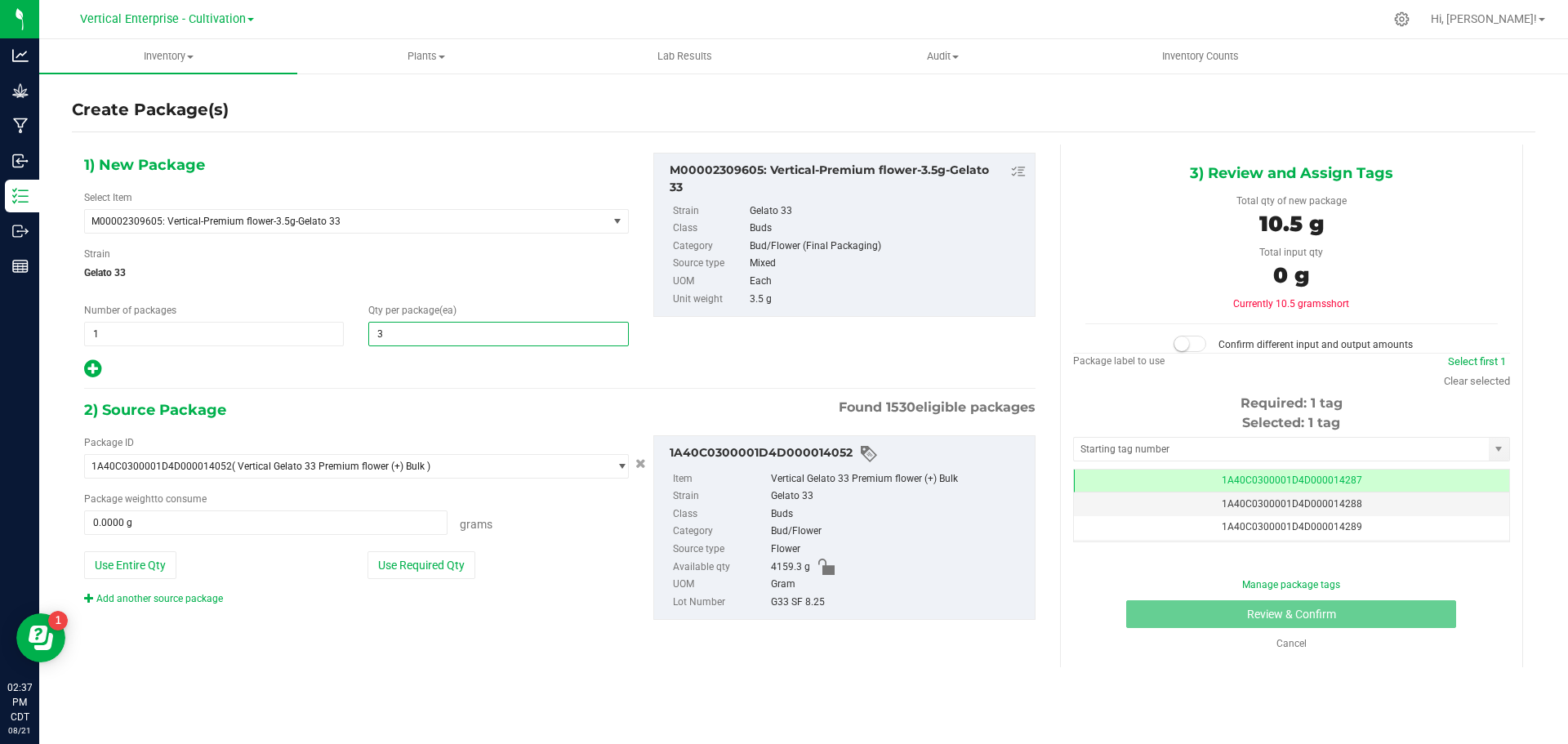
type input "36"
click at [438, 561] on button "Use Required Qty" at bounding box center [421, 565] width 108 height 28
type input "126.0000 g"
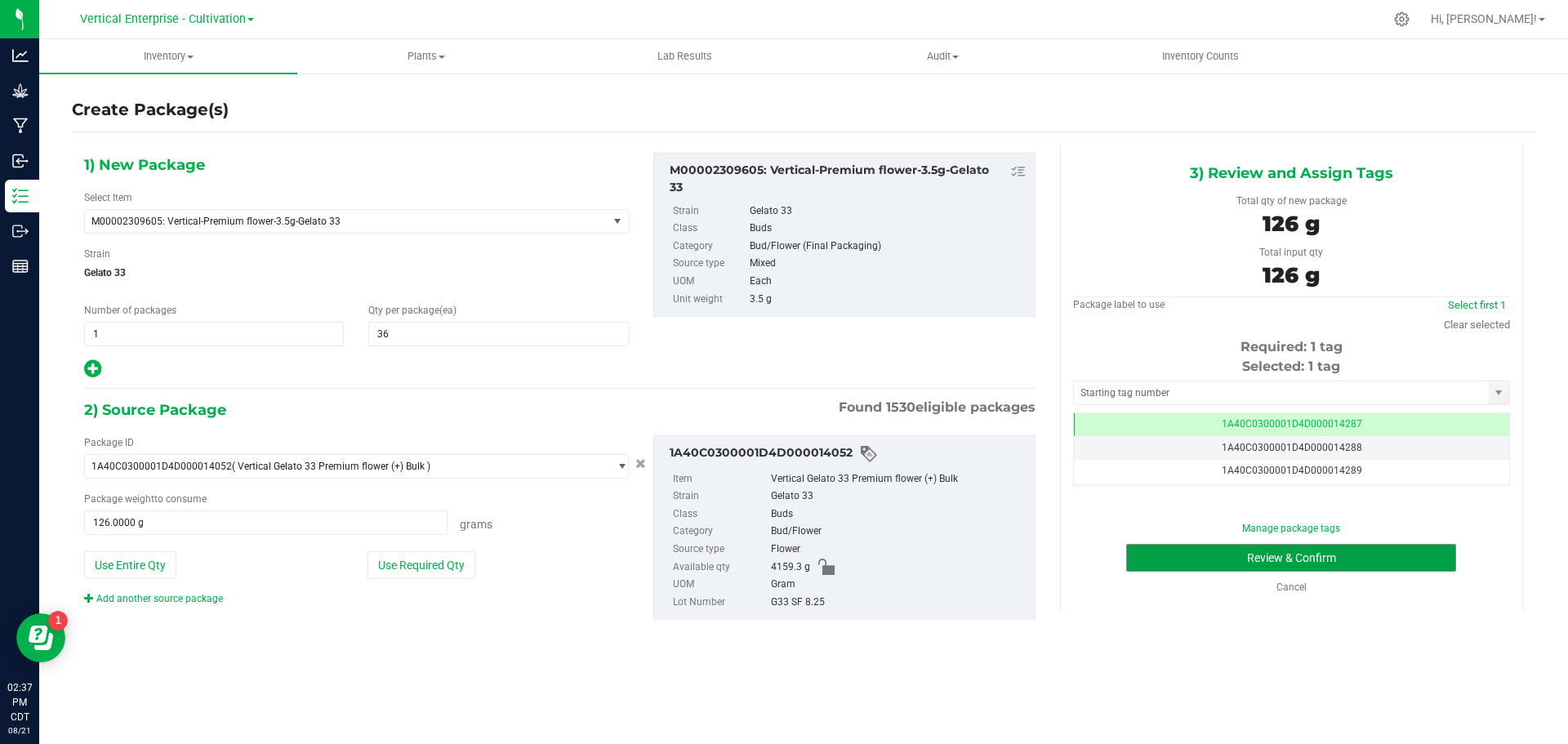
click at [1344, 563] on button "Review & Confirm" at bounding box center [1290, 558] width 330 height 28
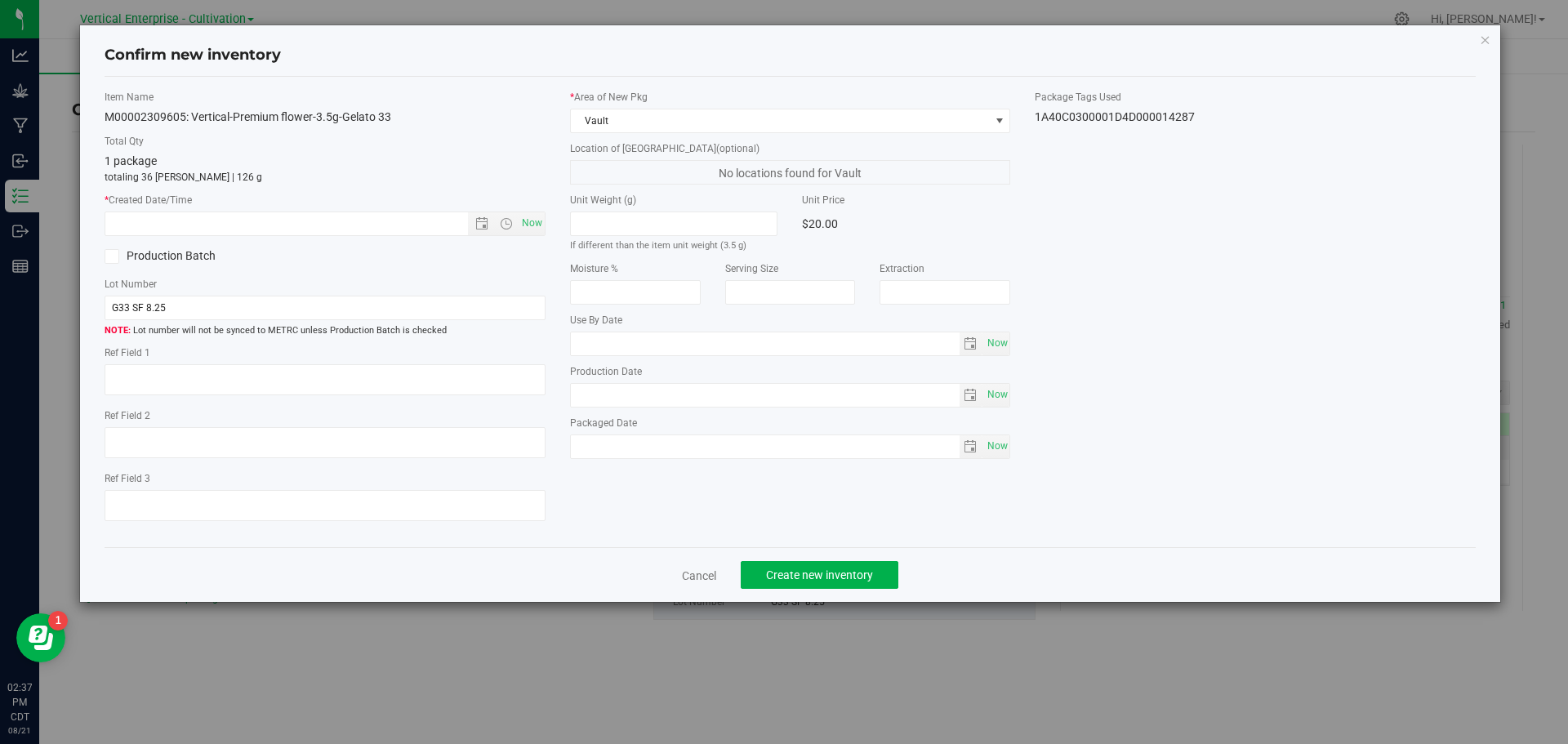
click at [555, 223] on div "Item Name M00002309605: Vertical-Premium flower-3.5g-Gelato 33 Total Qty 1 pack…" at bounding box center [325, 312] width 466 height 445
click at [535, 222] on span "Now" at bounding box center [532, 223] width 28 height 24
type input "8/21/2025 2:37 PM"
click at [851, 584] on button "Create new inventory" at bounding box center [819, 575] width 157 height 28
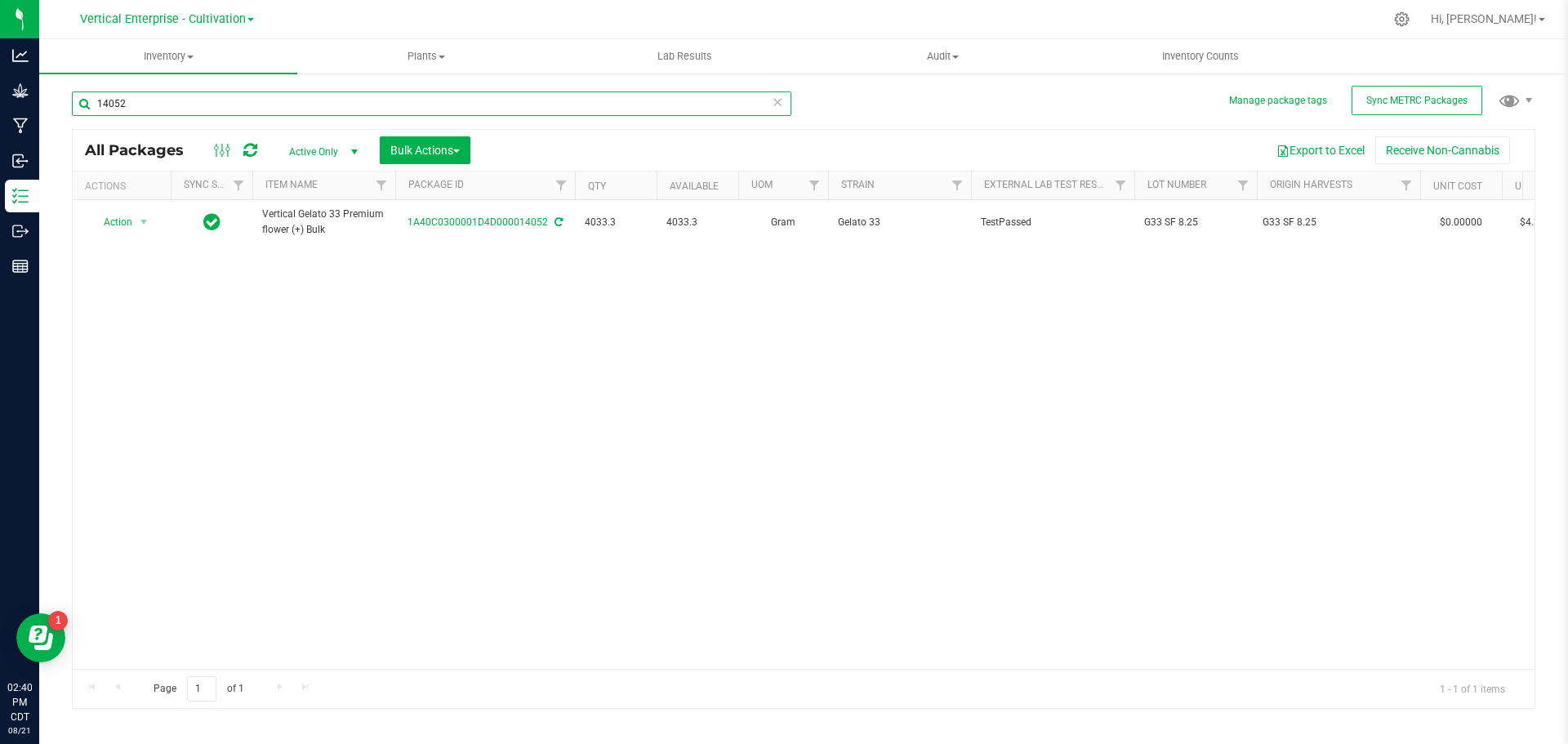
click at [178, 100] on input "14052" at bounding box center [432, 104] width 719 height 25
click at [116, 221] on span "Action" at bounding box center [111, 222] width 44 height 23
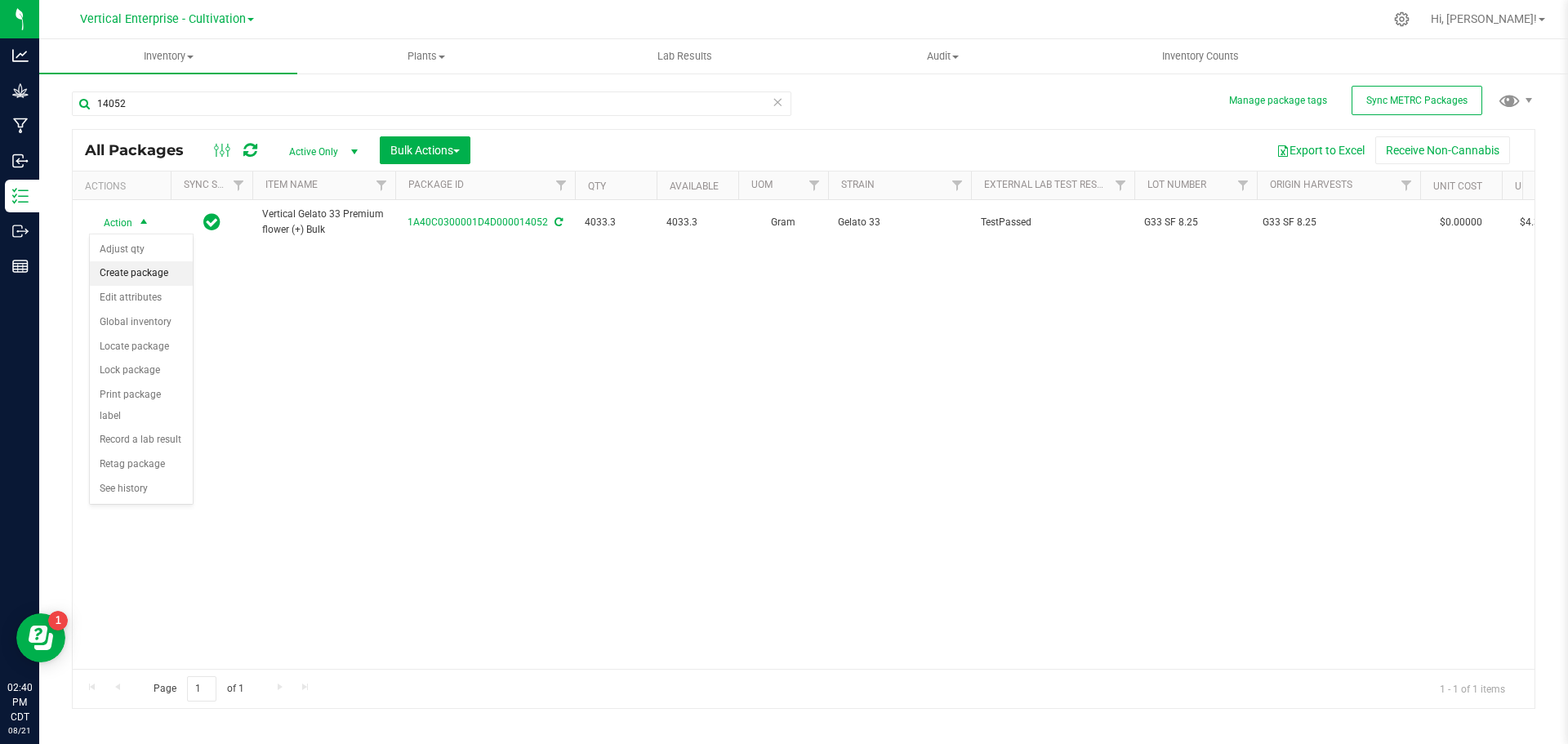
click at [122, 274] on li "Create package" at bounding box center [141, 274] width 103 height 25
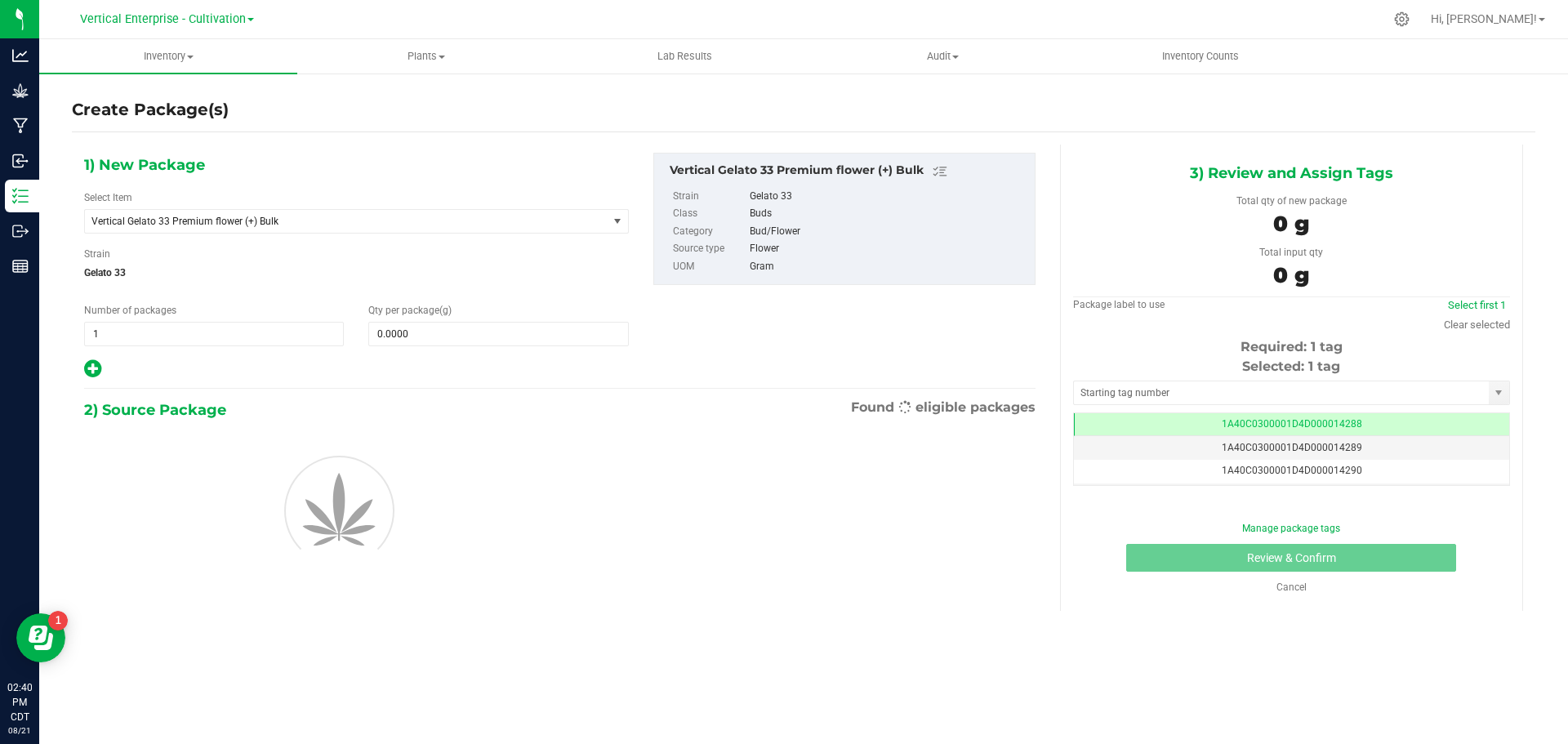
scroll to position [0, -1]
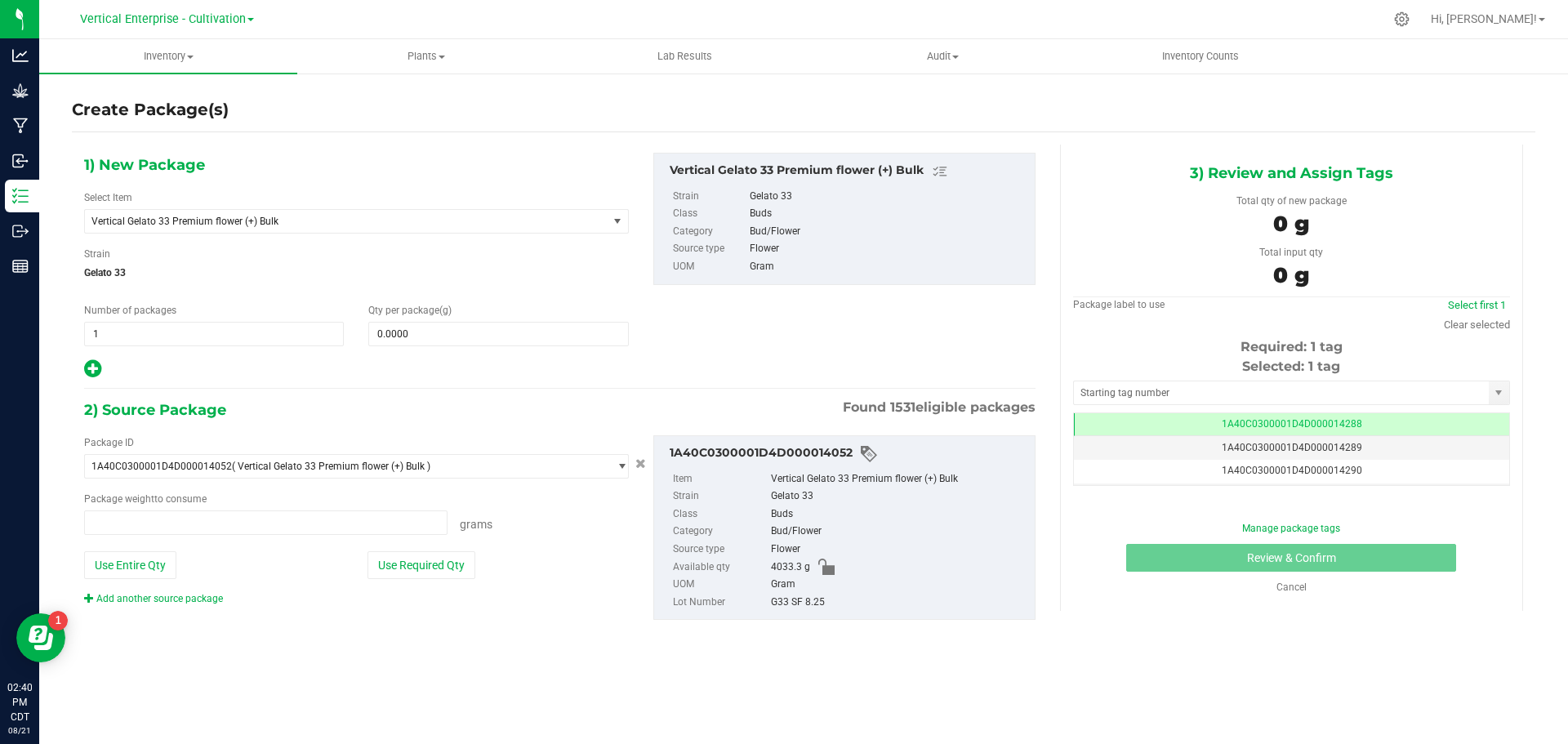
type input "0.0000 g"
click at [219, 228] on span "Vertical Gelato 33 Premium flower (+) Bulk" at bounding box center [346, 222] width 523 height 23
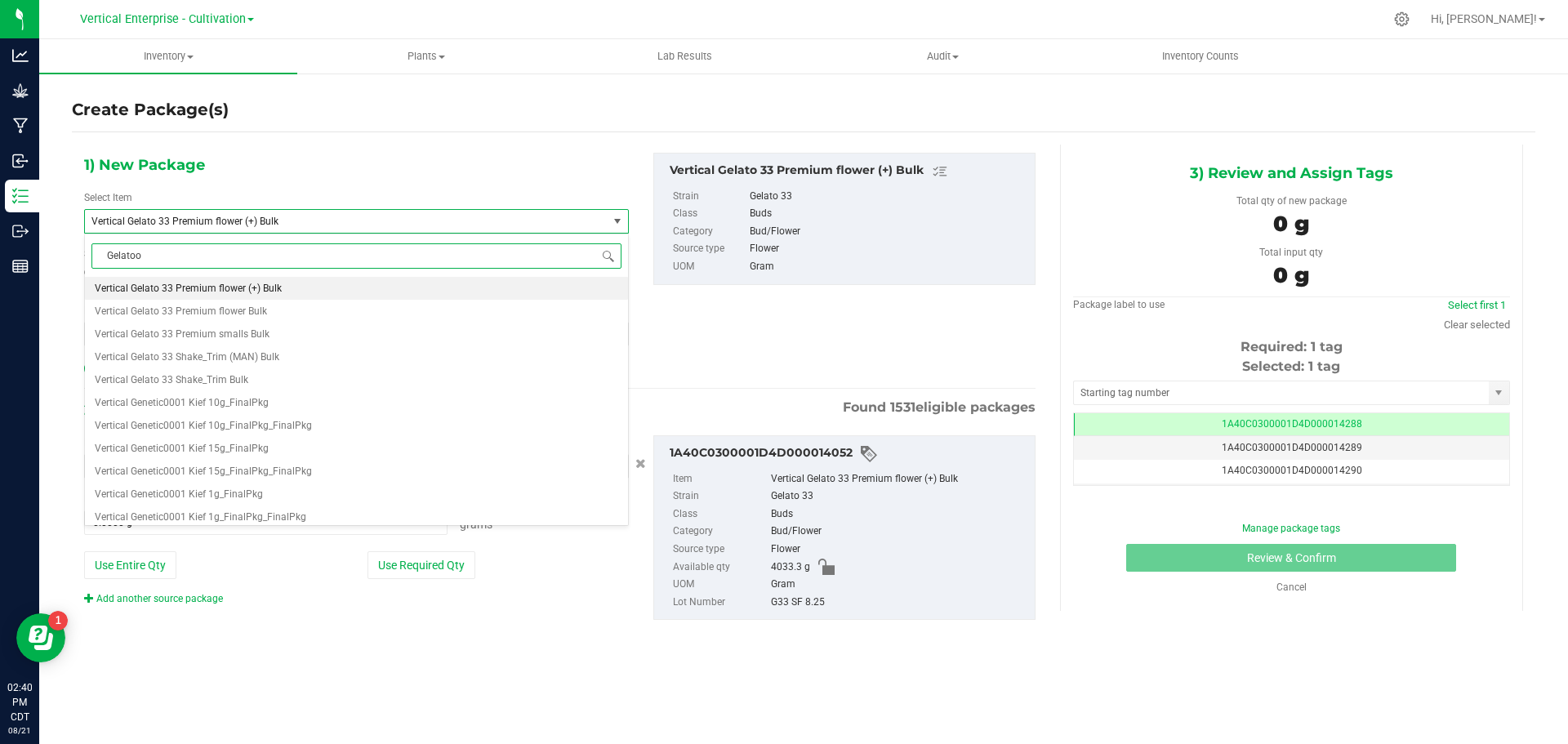
scroll to position [0, 0]
type input "Gelato 33"
click at [228, 282] on span "M00002309605: Vertical-Premium flower-3.5g-Gelato 33" at bounding box center [219, 288] width 249 height 11
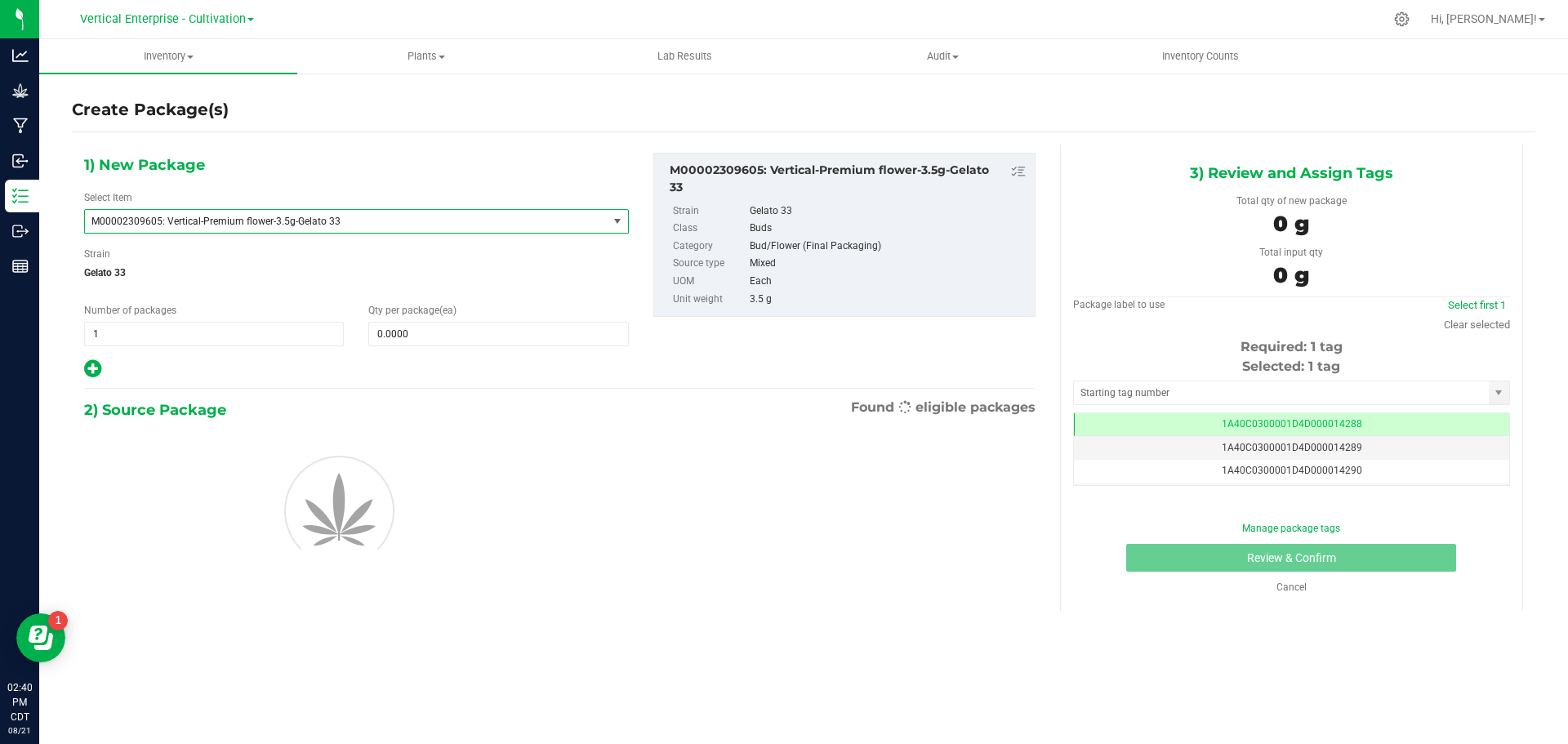
type input "0"
click at [415, 332] on span at bounding box center [497, 334] width 259 height 25
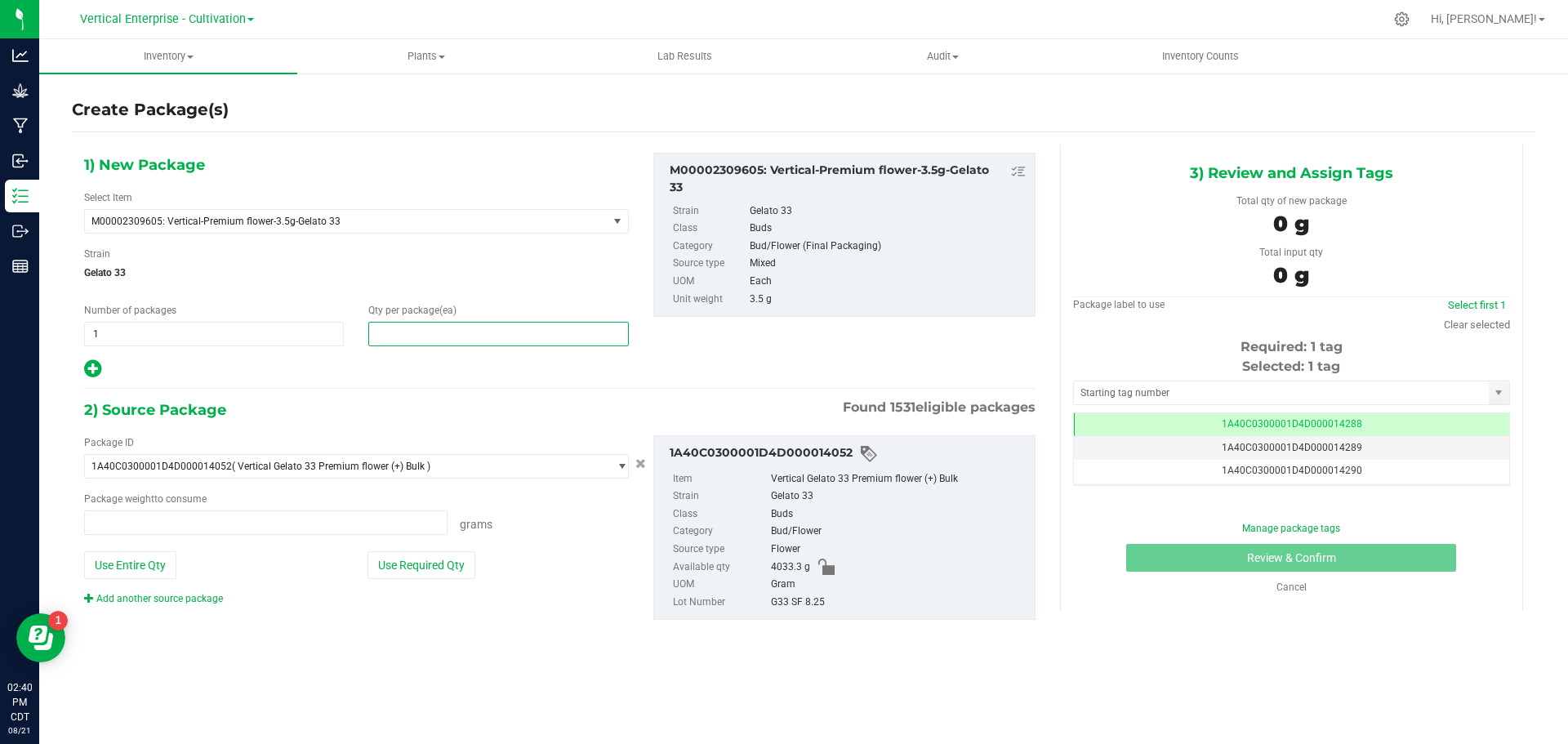
type input "0.0000 g"
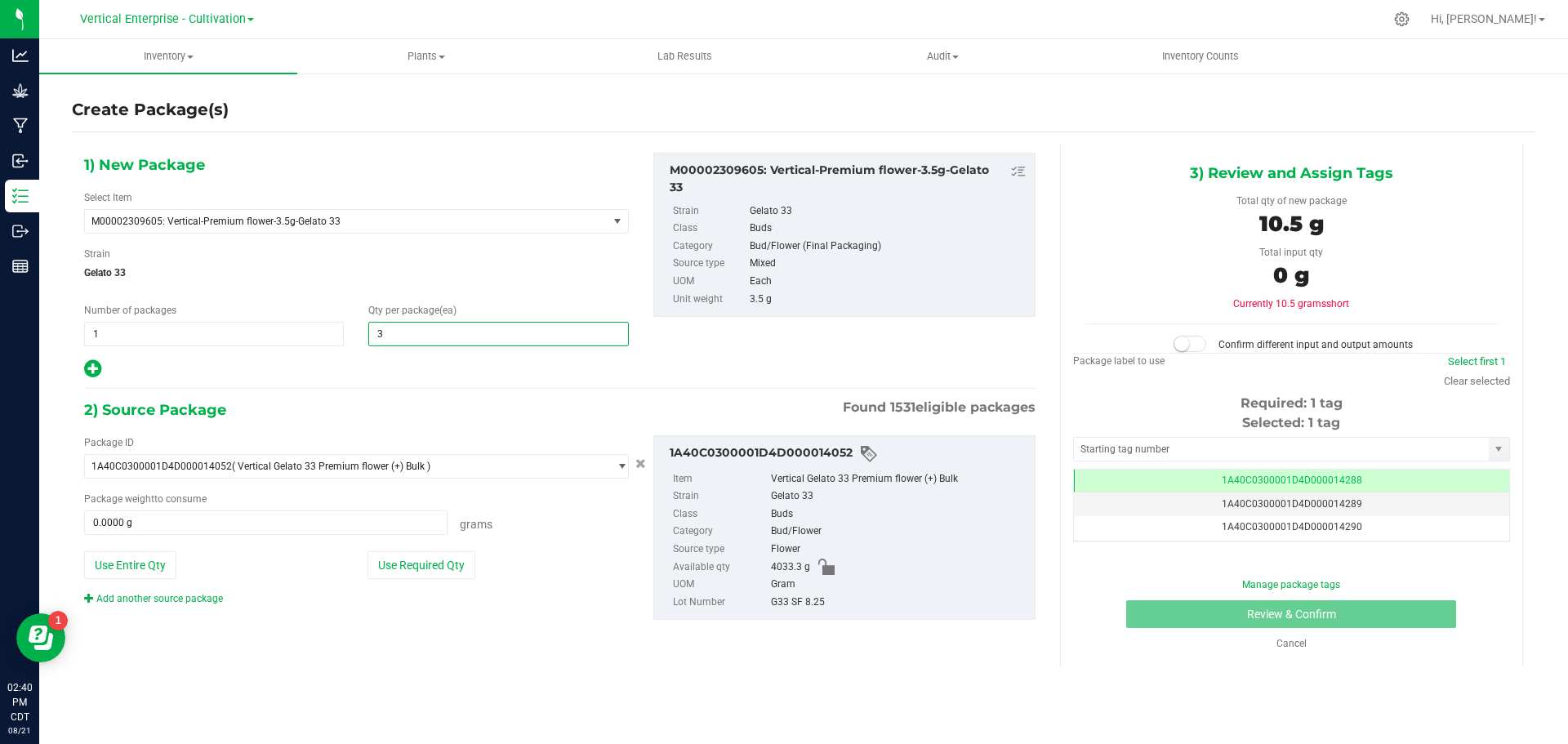
type input "36"
click at [395, 564] on button "Use Required Qty" at bounding box center [421, 565] width 108 height 28
type input "126.0000 g"
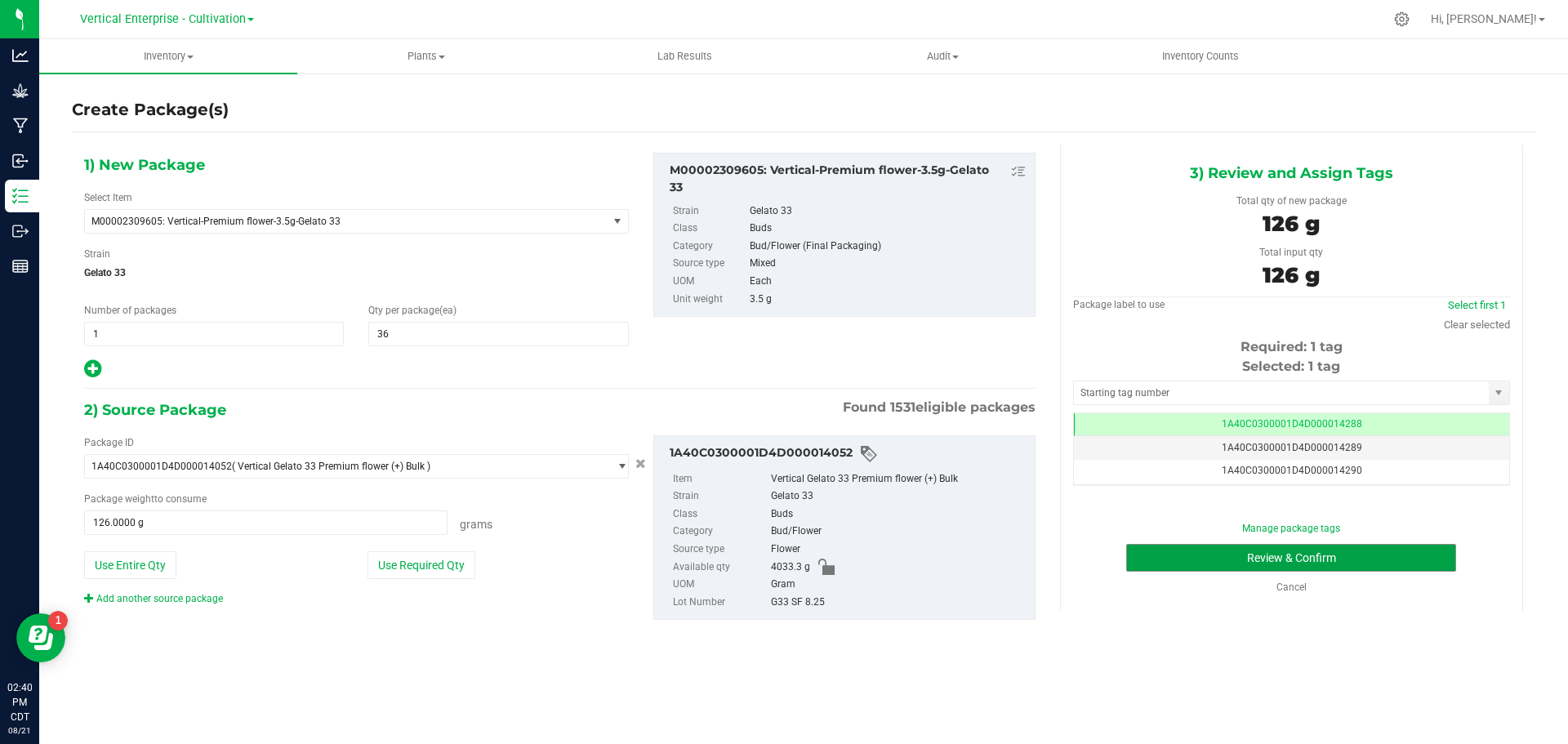
click at [1339, 559] on button "Review & Confirm" at bounding box center [1290, 558] width 330 height 28
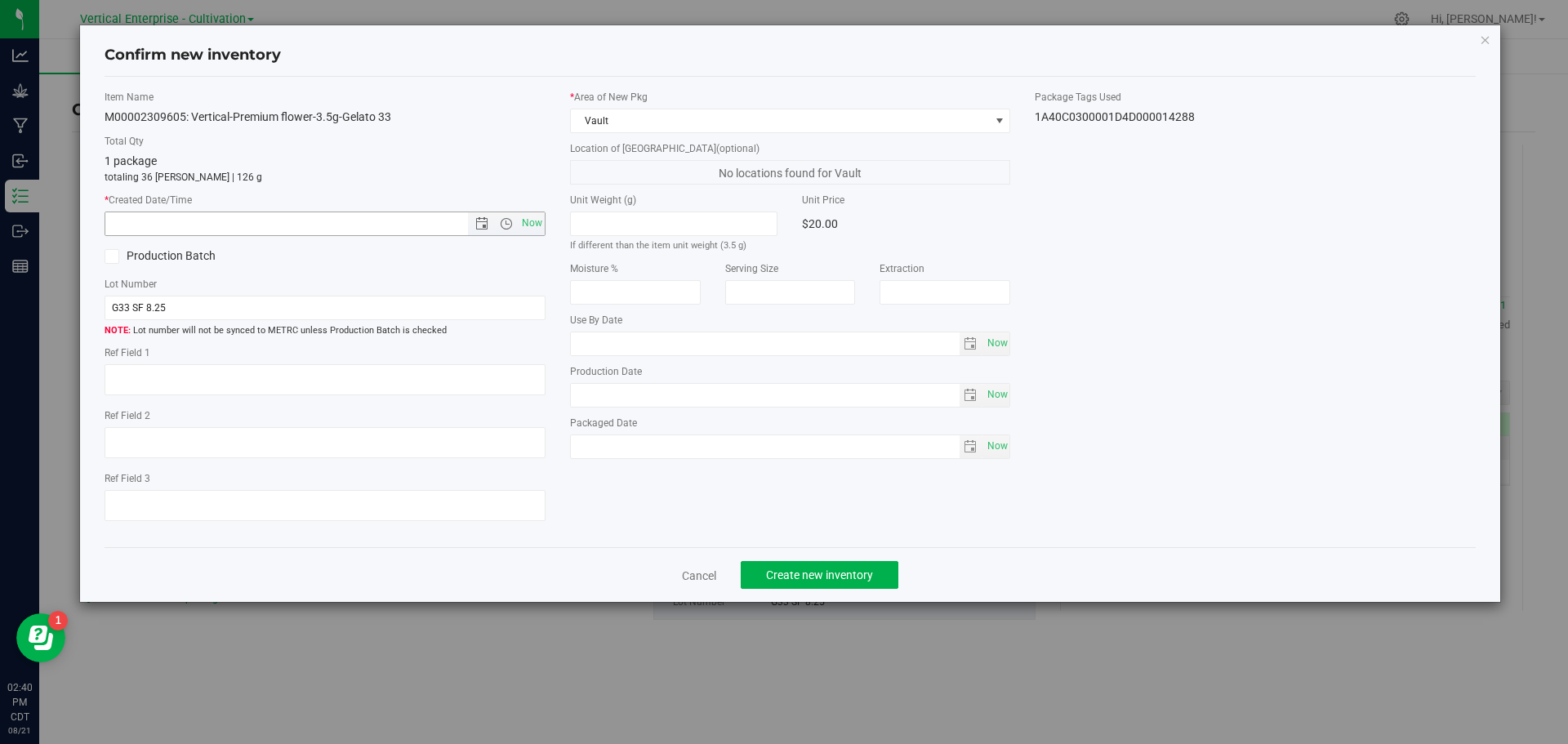
click at [543, 222] on span "Now" at bounding box center [532, 223] width 28 height 24
type input "8/21/2025 2:40 PM"
click at [857, 565] on button "Create new inventory" at bounding box center [819, 575] width 157 height 28
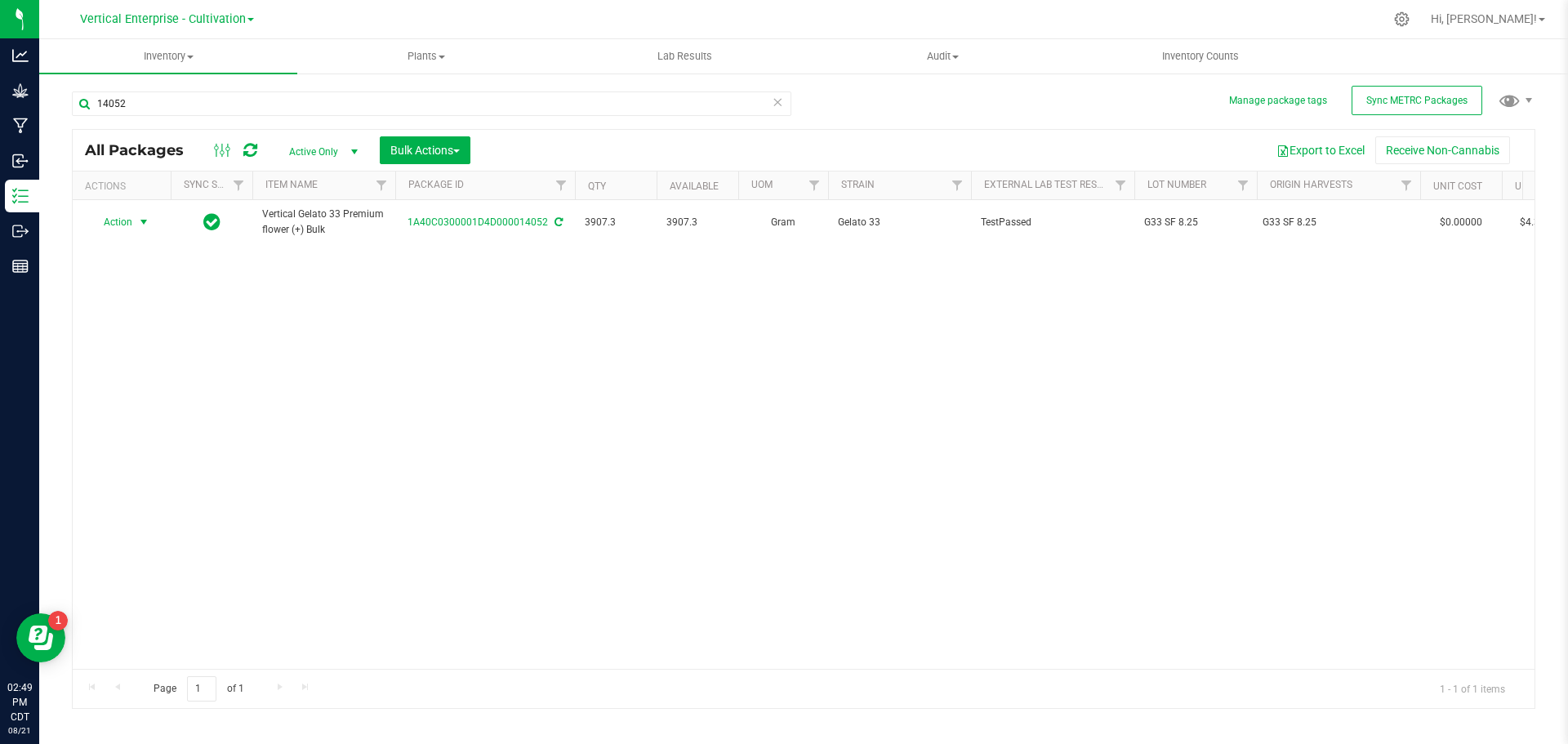
click at [114, 206] on td "Action Action Adjust qty Create package Edit attributes Global inventory Locate…" at bounding box center [121, 222] width 98 height 44
click at [110, 217] on span "Action" at bounding box center [111, 222] width 44 height 23
click at [126, 274] on li "Create package" at bounding box center [141, 274] width 103 height 25
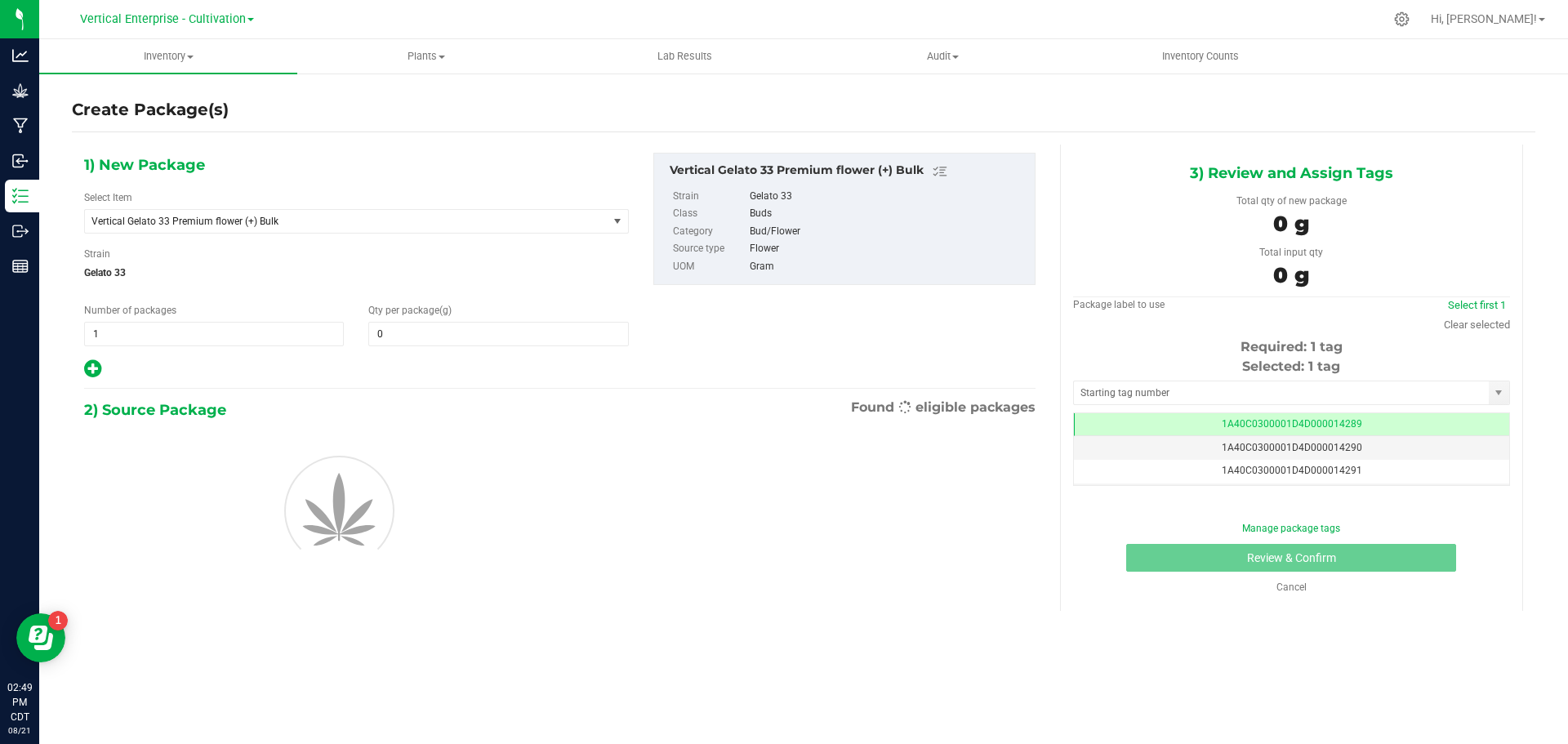
type input "0.0000"
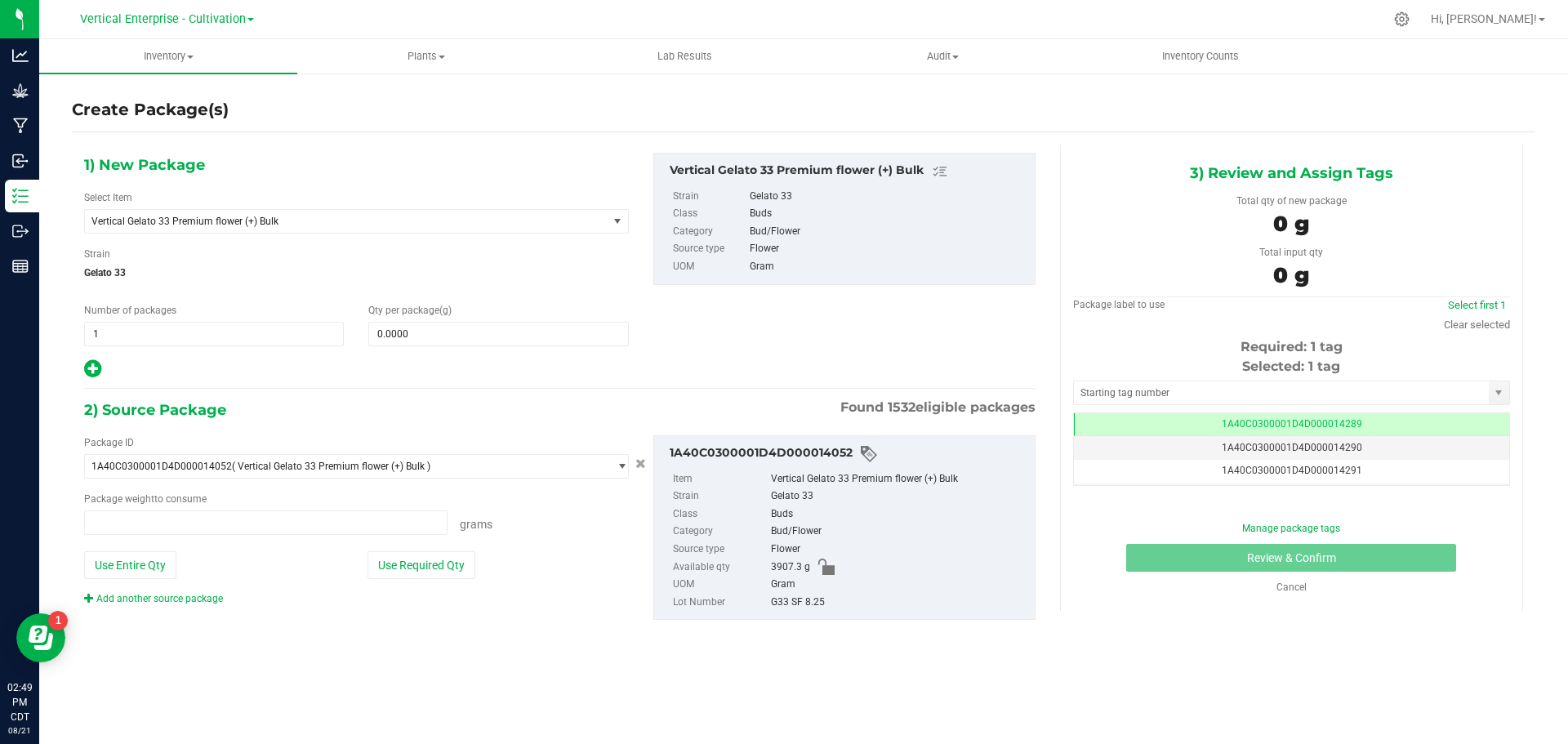
type input "0.0000 g"
click at [186, 230] on span "Vertical Gelato 33 Premium flower (+) Bulk" at bounding box center [346, 222] width 523 height 23
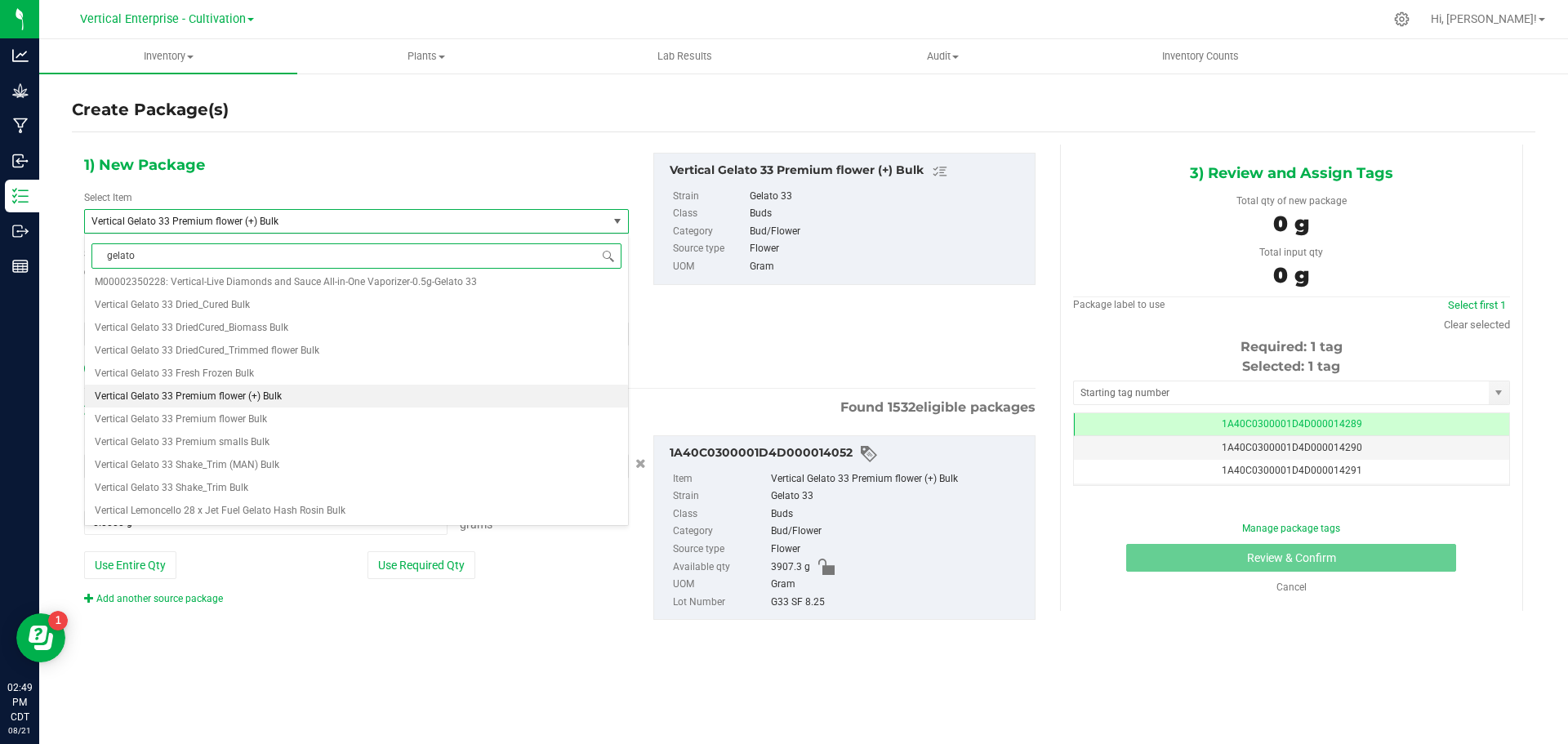
scroll to position [0, 0]
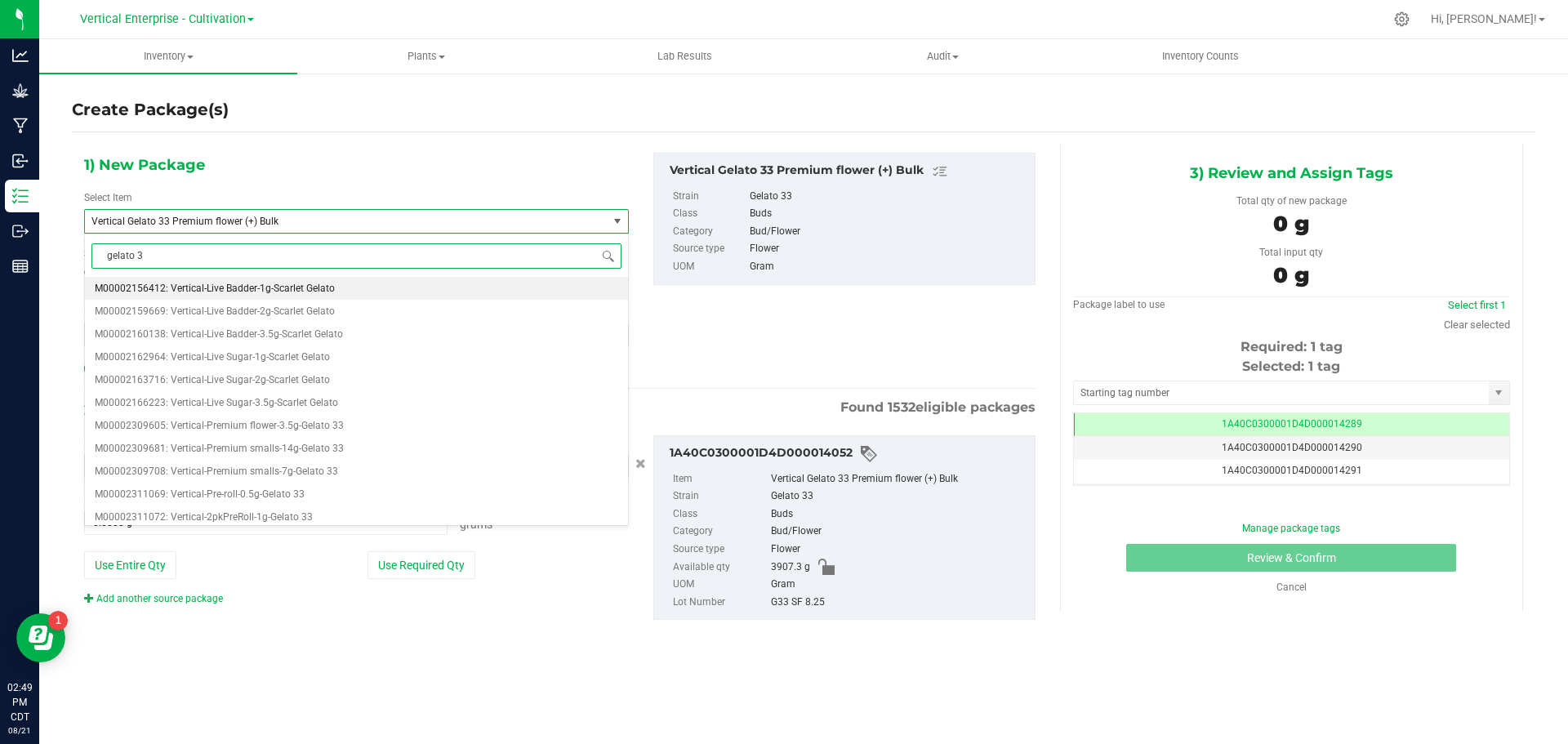
type input "gelato 33"
click at [206, 292] on span "M00002309605: Vertical-Premium flower-3.5g-Gelato 33" at bounding box center [219, 288] width 249 height 11
type input "0"
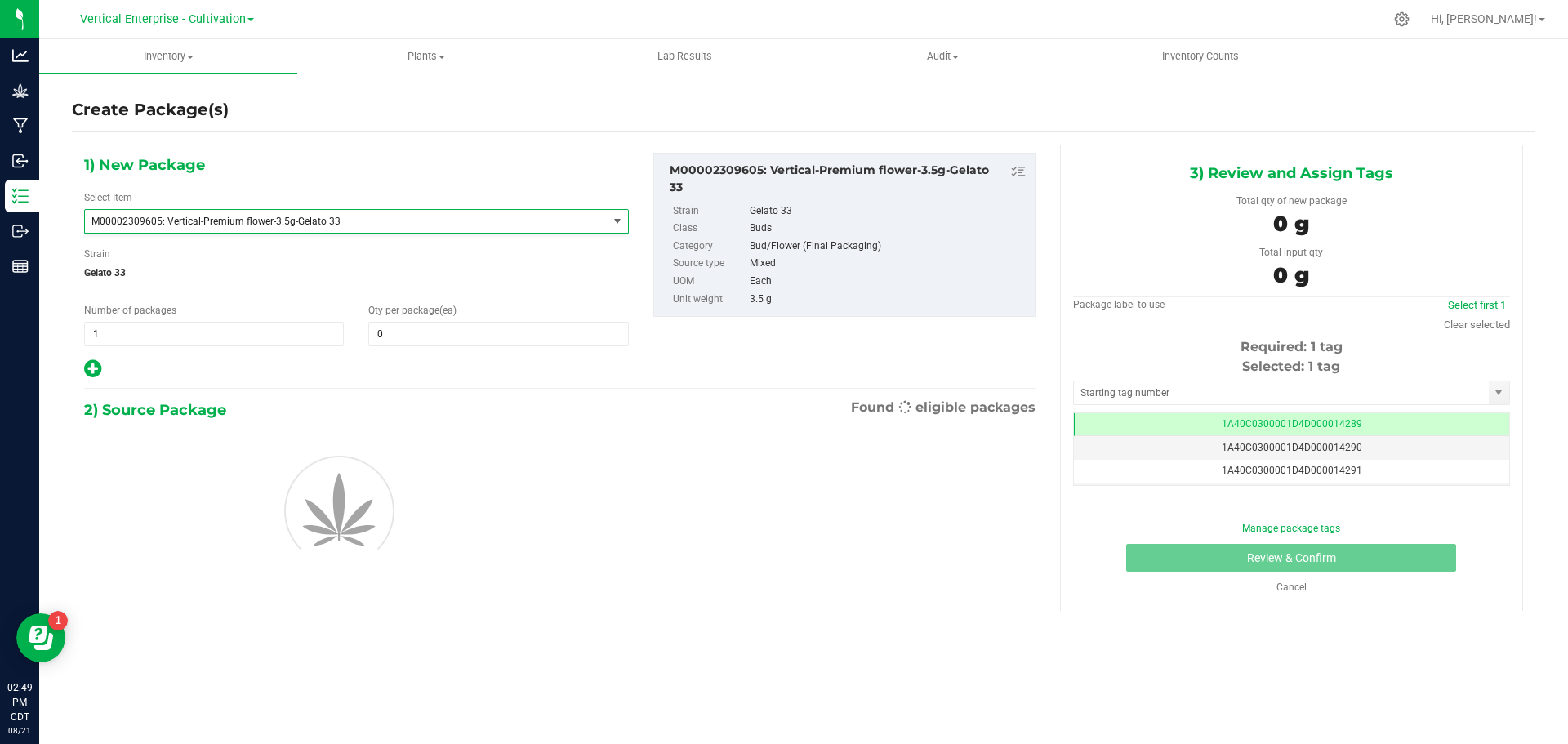
scroll to position [30560, 0]
click at [417, 322] on div "Qty per package (ea) 0 0" at bounding box center [497, 325] width 284 height 43
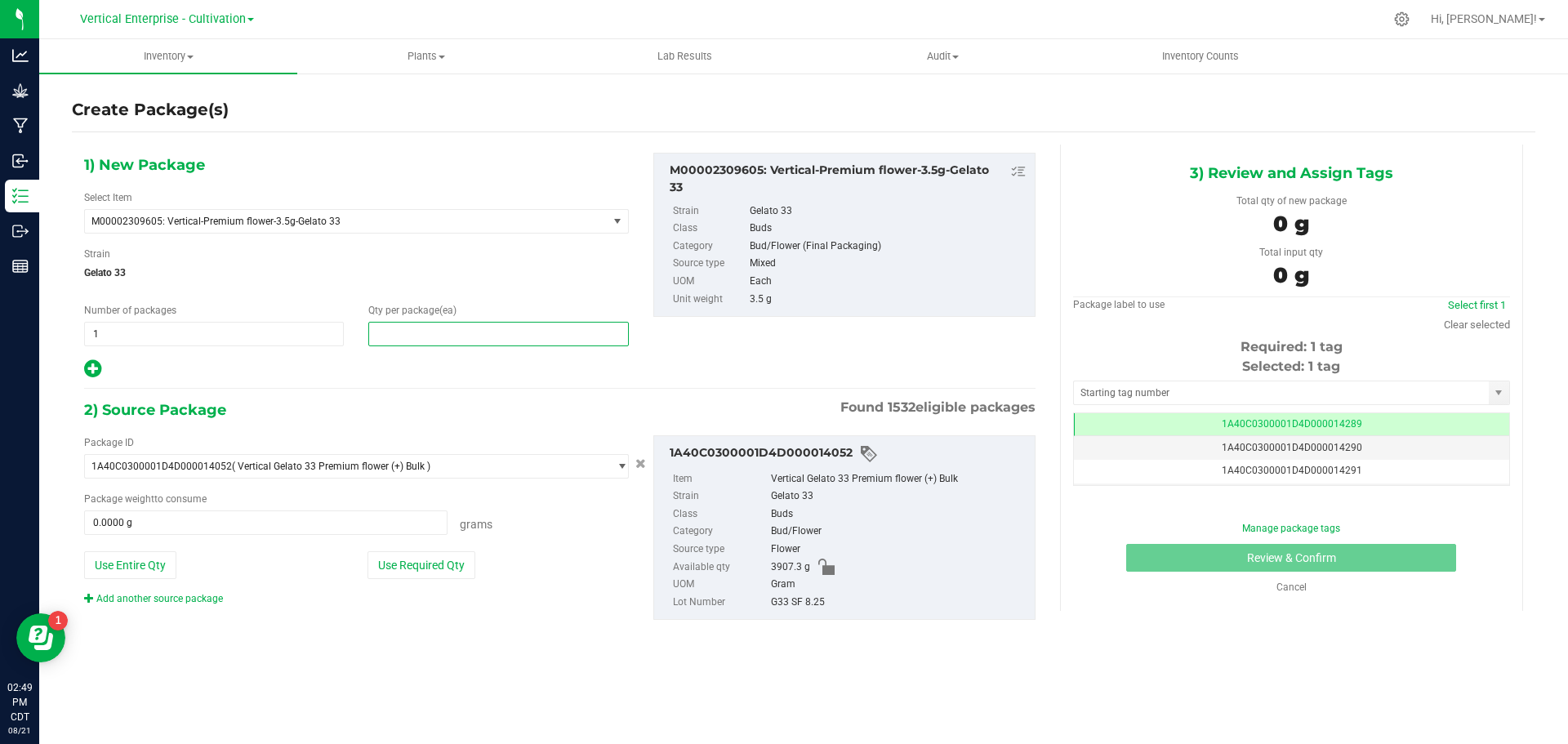
click at [428, 332] on span at bounding box center [497, 334] width 259 height 25
type input "36"
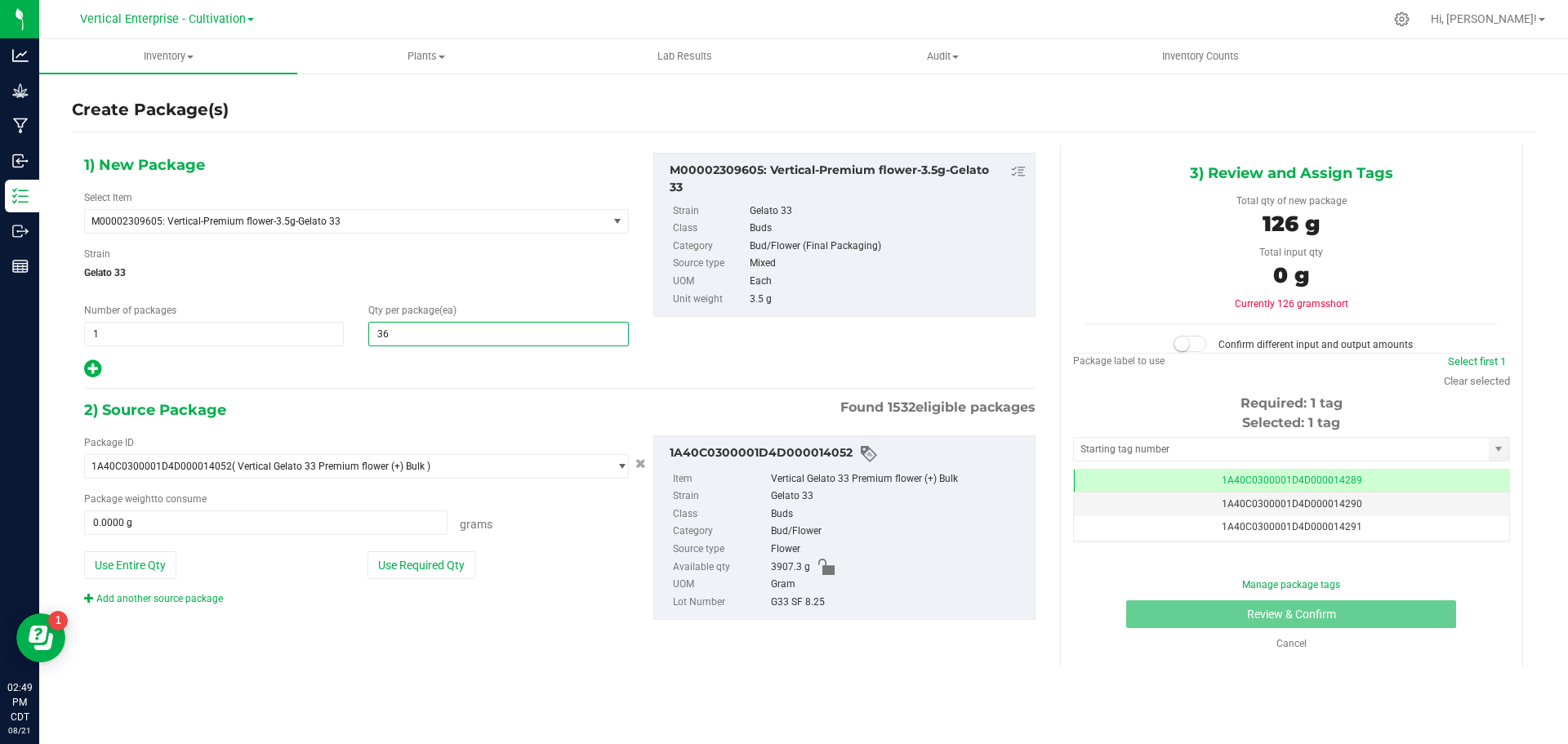
type input "36"
drag, startPoint x: 439, startPoint y: 569, endPoint x: 448, endPoint y: 569, distance: 9.0
click at [439, 569] on button "Use Required Qty" at bounding box center [421, 565] width 108 height 28
type input "126.0000 g"
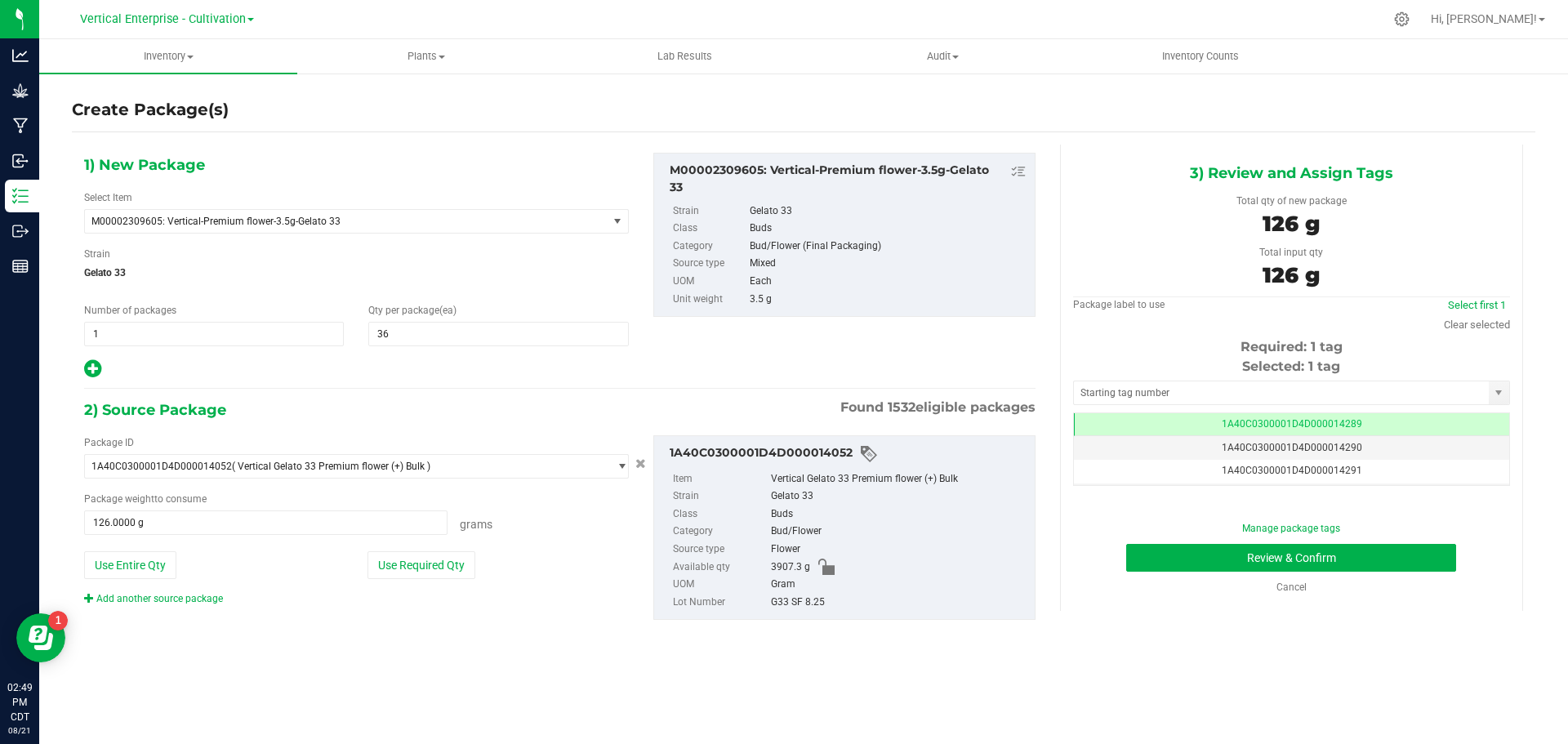
click at [1379, 580] on div "Cancel" at bounding box center [1291, 587] width 412 height 15
click at [1390, 553] on button "Review & Confirm" at bounding box center [1290, 558] width 330 height 28
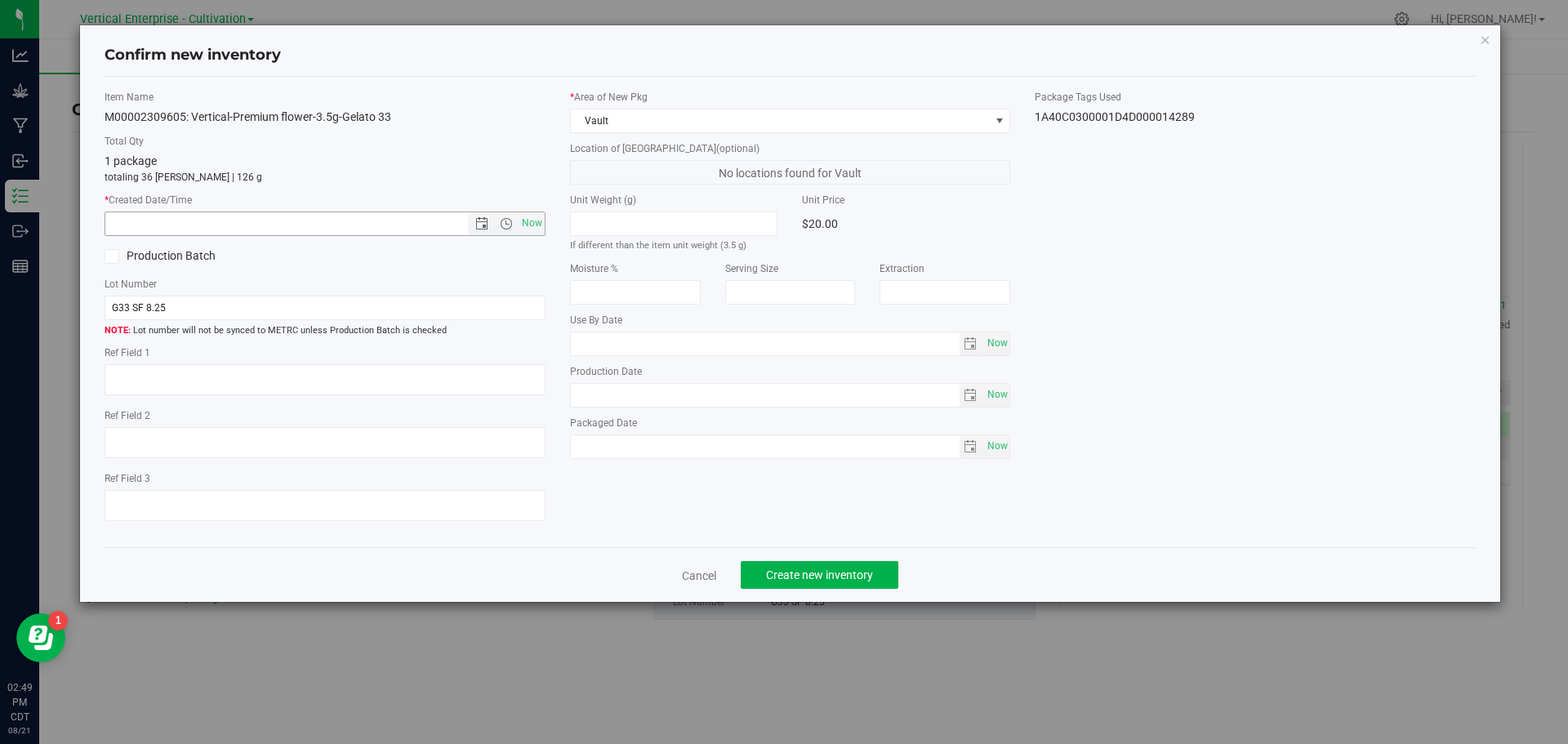
click at [527, 228] on span "Now" at bounding box center [532, 223] width 28 height 24
type input "8/21/2025 2:49 PM"
click at [844, 575] on span "Create new inventory" at bounding box center [819, 575] width 107 height 13
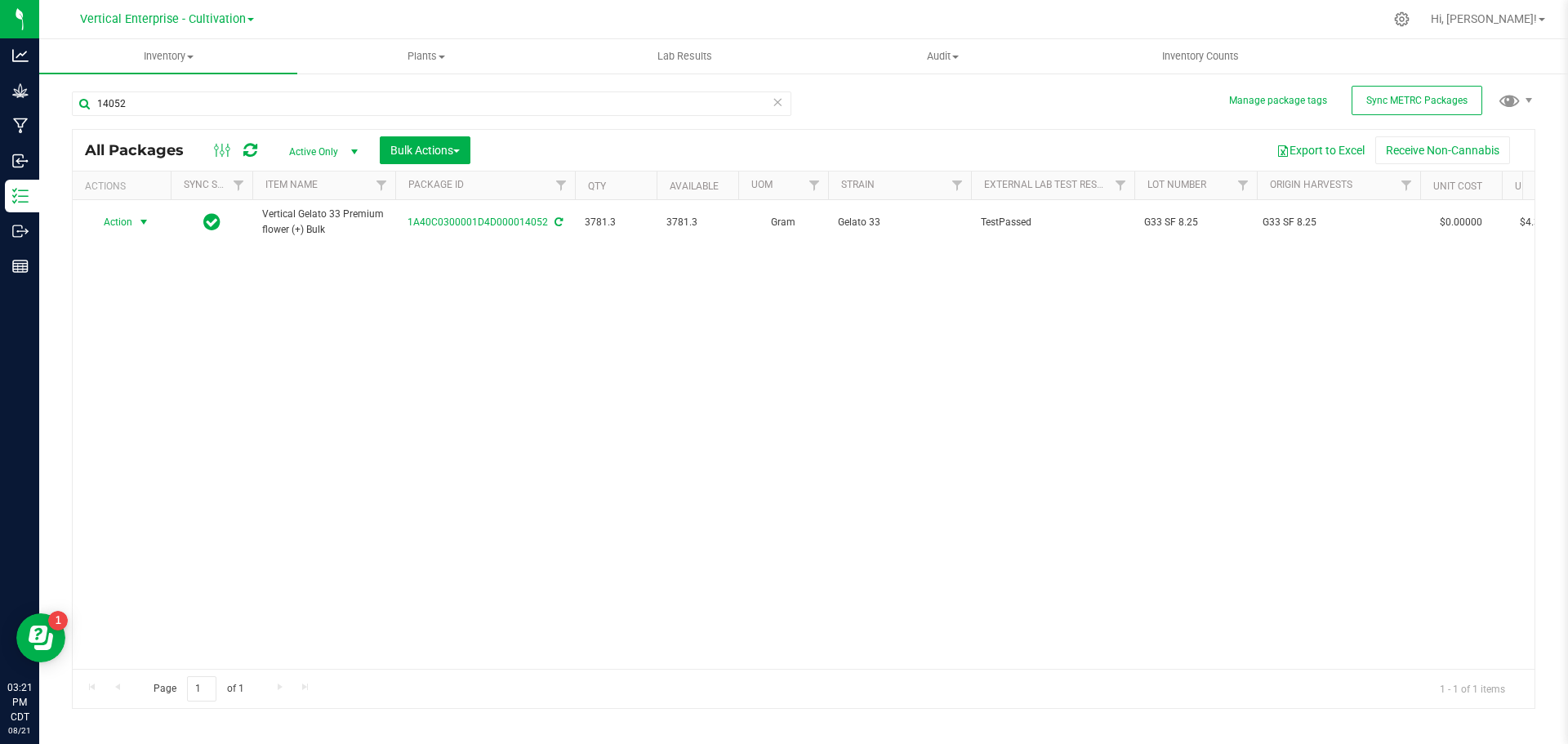
click at [102, 232] on span "Action" at bounding box center [111, 222] width 44 height 23
click at [104, 269] on li "Create package" at bounding box center [141, 274] width 103 height 25
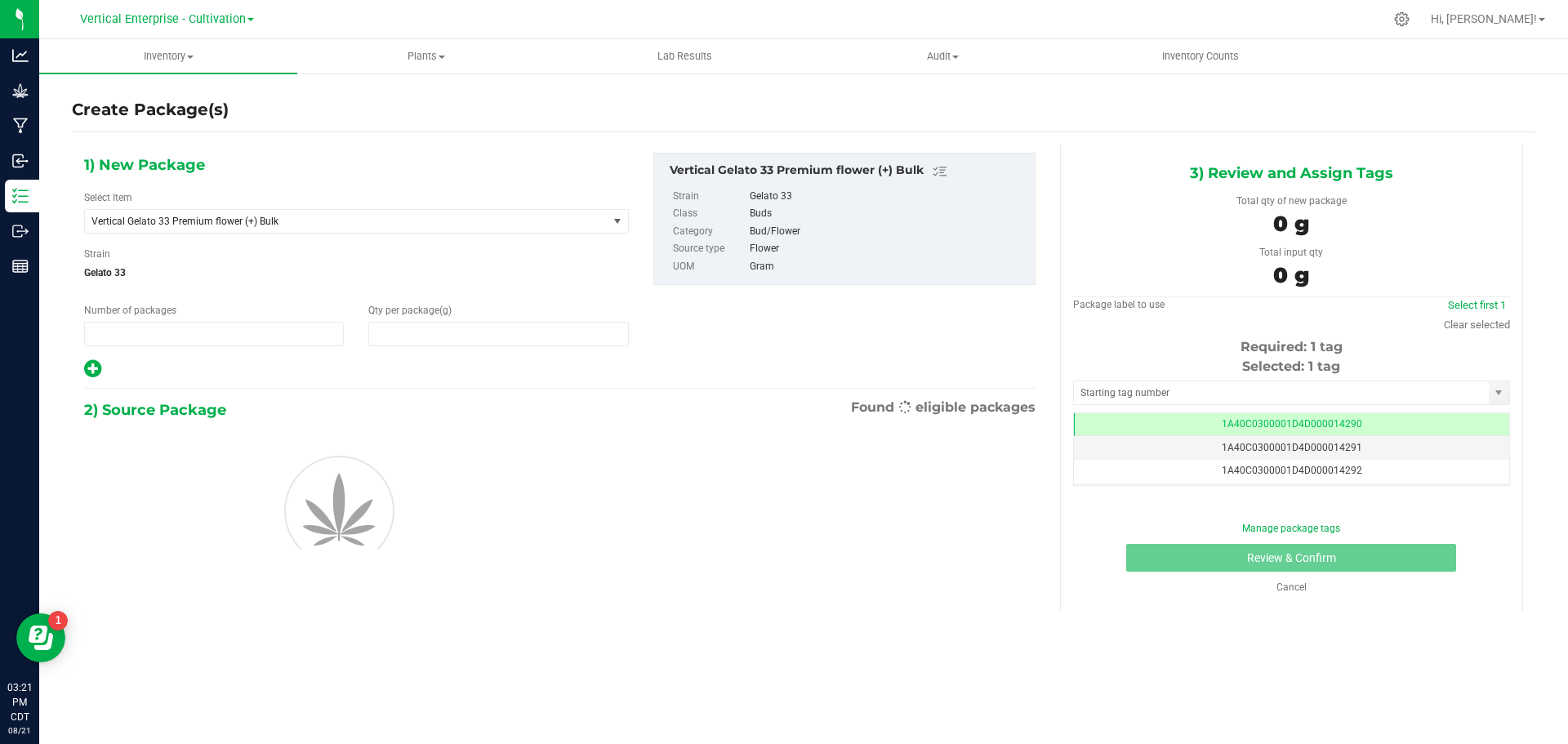
type input "1"
type input "0.0000"
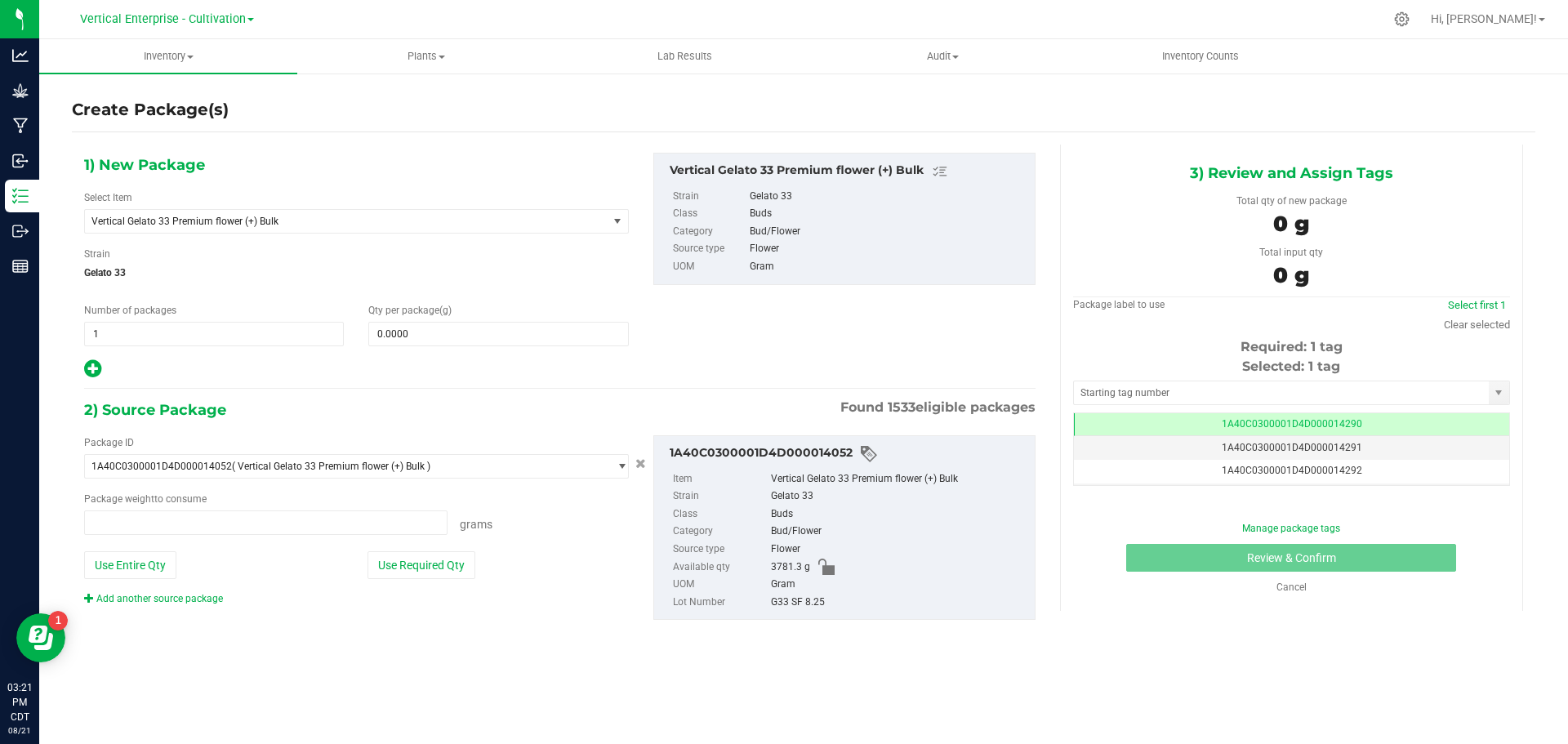
type input "0.0000 g"
click at [225, 229] on span "Vertical Gelato 33 Premium flower (+) Bulk" at bounding box center [346, 222] width 523 height 23
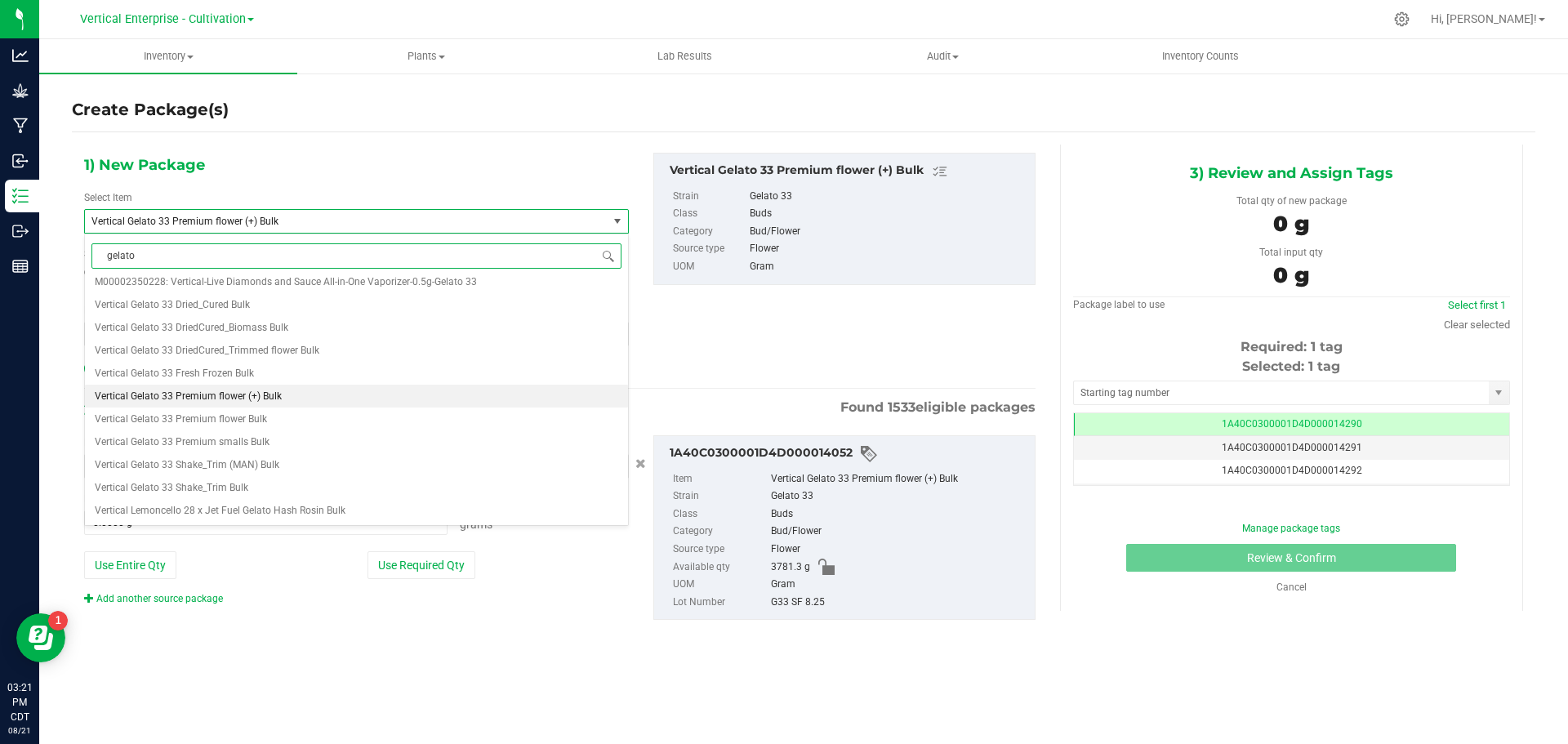
scroll to position [0, 0]
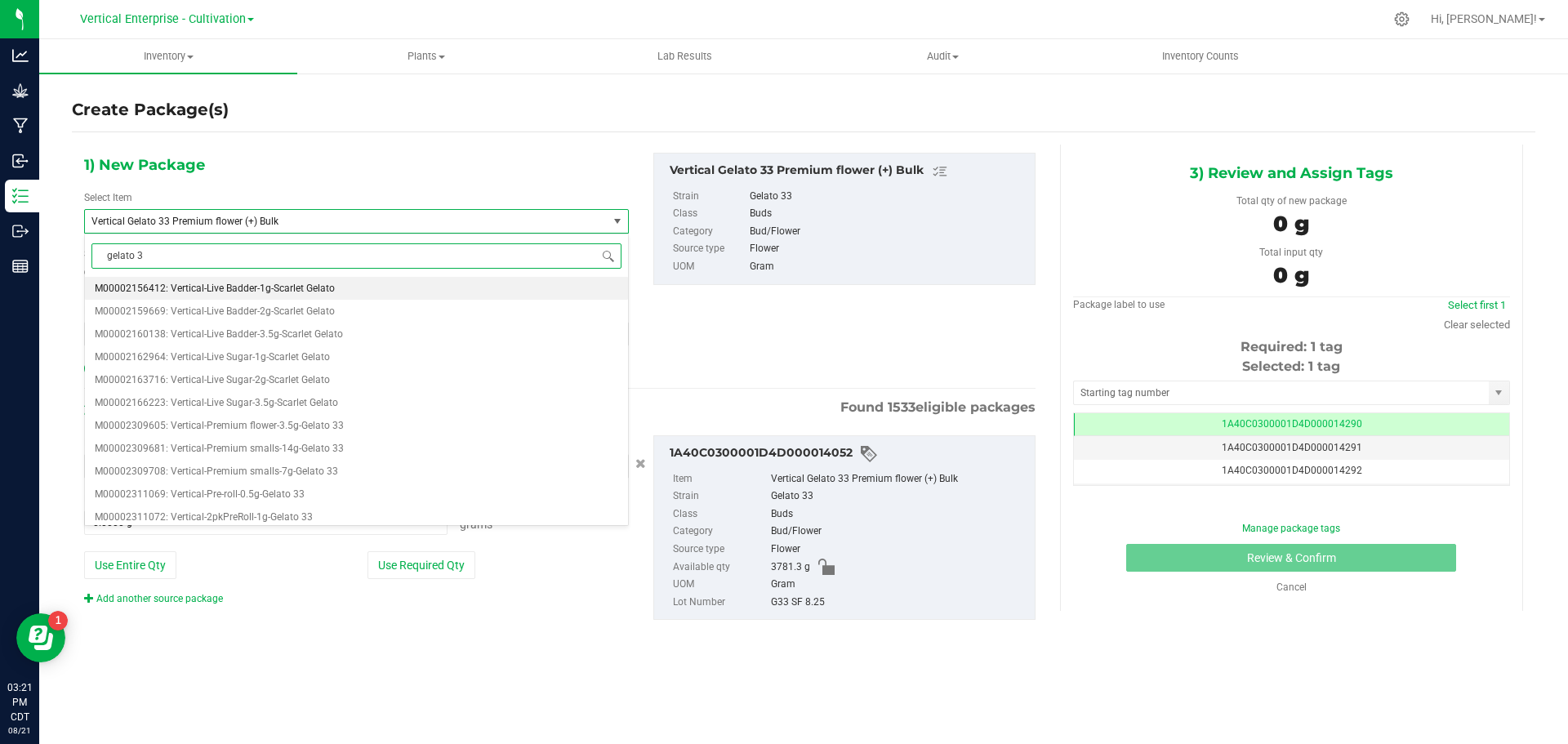
type input "gelato 33"
click at [187, 281] on li "M00002309605: Vertical-Premium flower-3.5g-Gelato 33" at bounding box center [357, 288] width 543 height 23
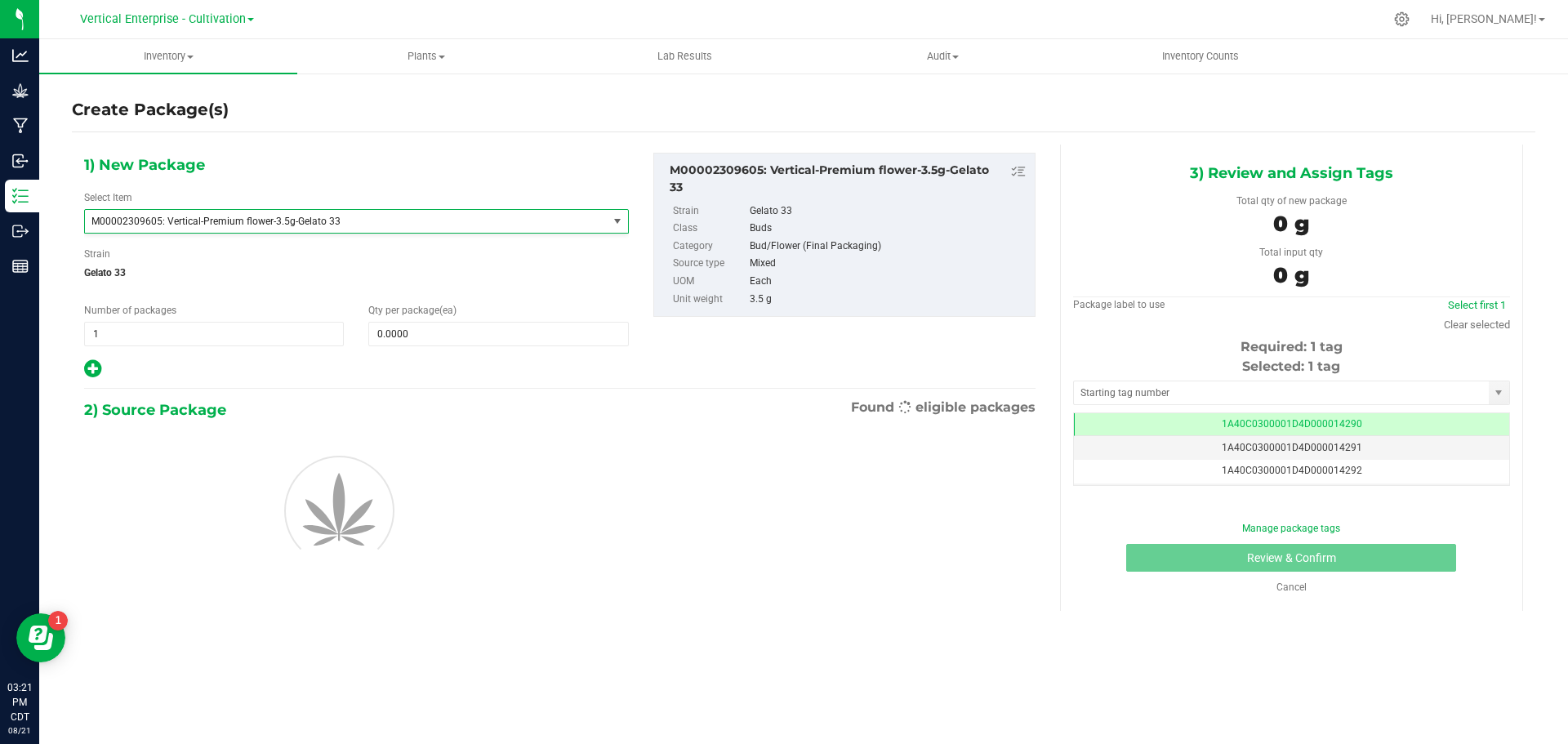
type input "0"
click at [453, 317] on div "Qty per package (ea)" at bounding box center [497, 325] width 284 height 43
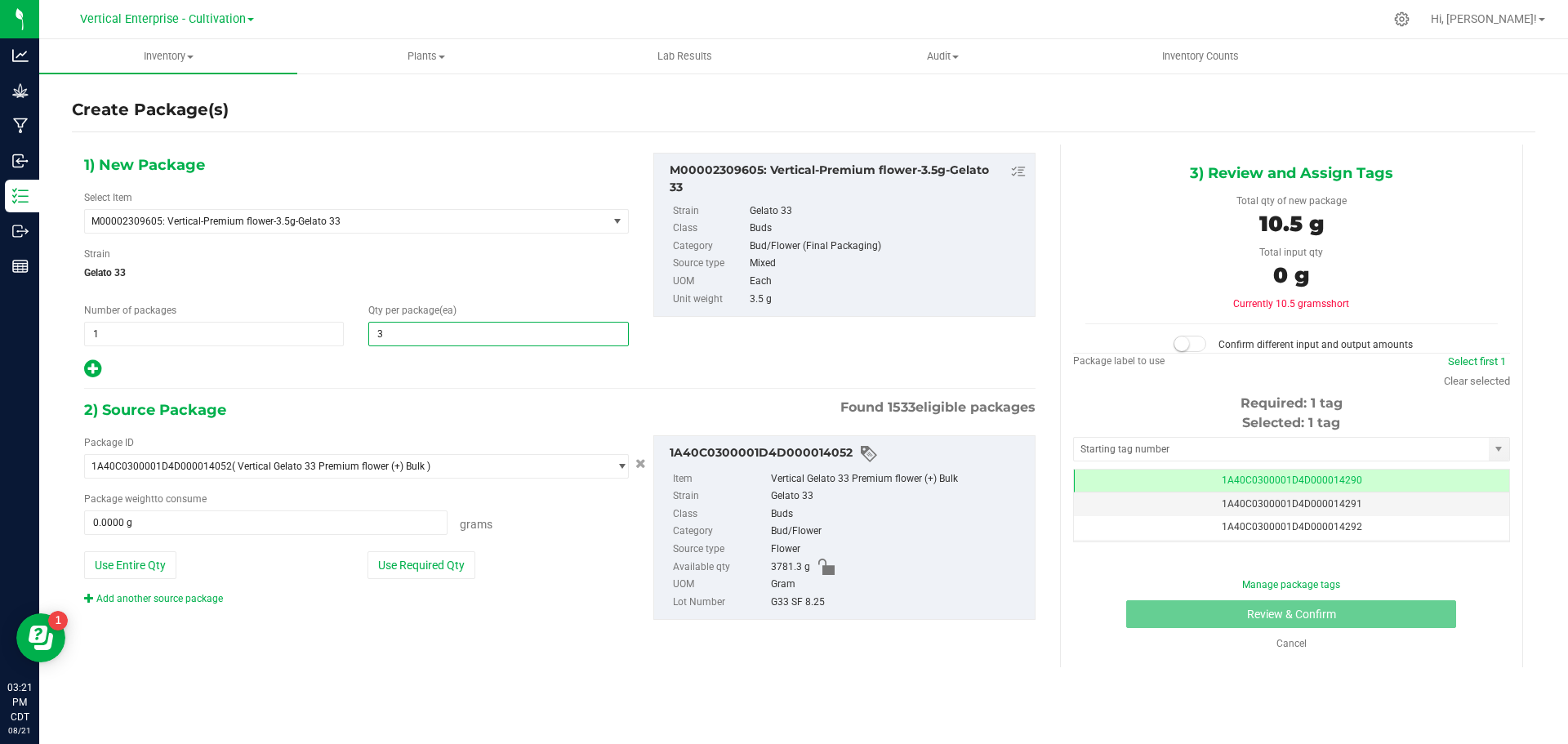
type input "36"
click at [425, 562] on button "Use Required Qty" at bounding box center [421, 565] width 108 height 28
type input "126.0000 g"
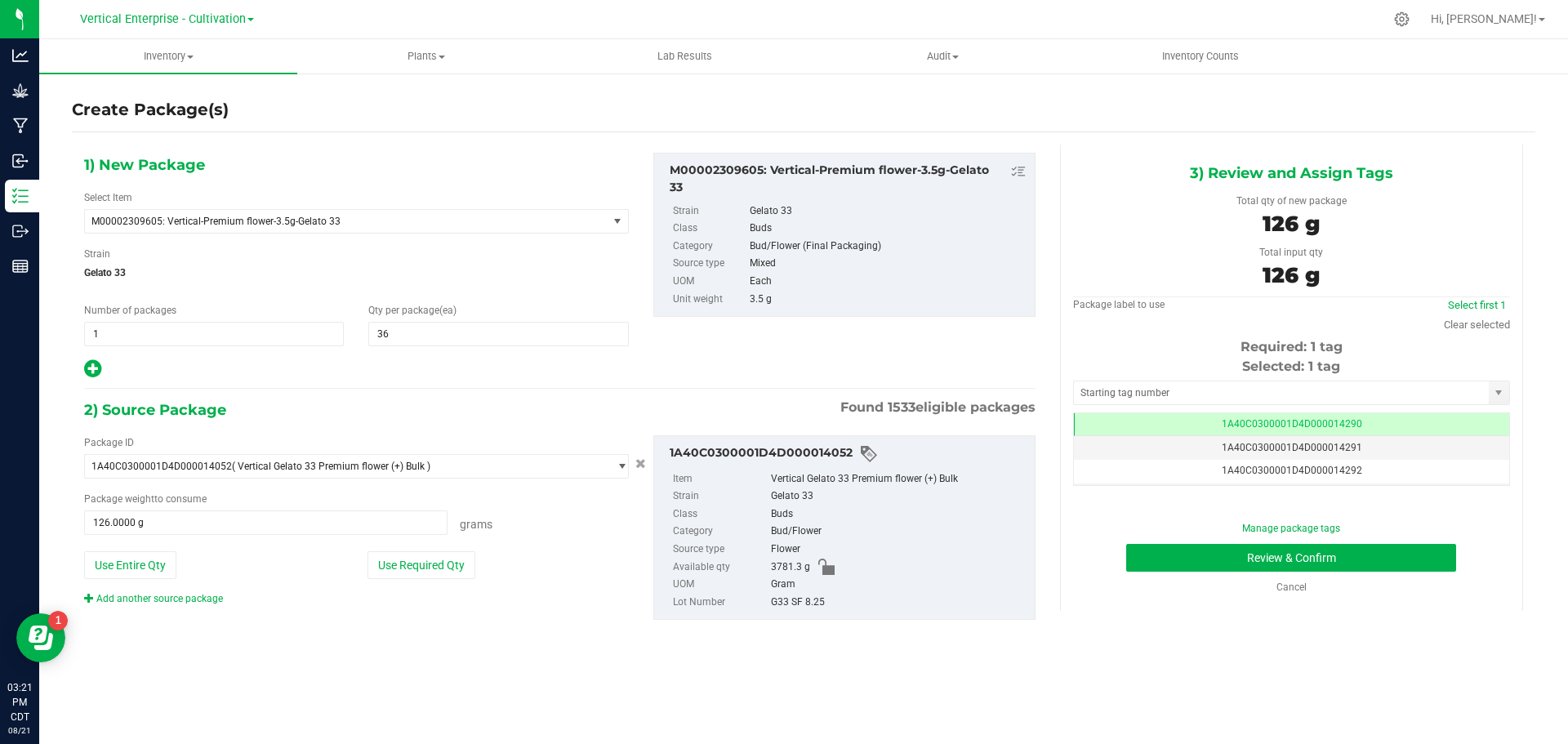
click at [1267, 573] on div "Manage package tags Review & Confirm Cancel" at bounding box center [1291, 558] width 412 height 74
click at [1274, 565] on button "Review & Confirm" at bounding box center [1290, 558] width 330 height 28
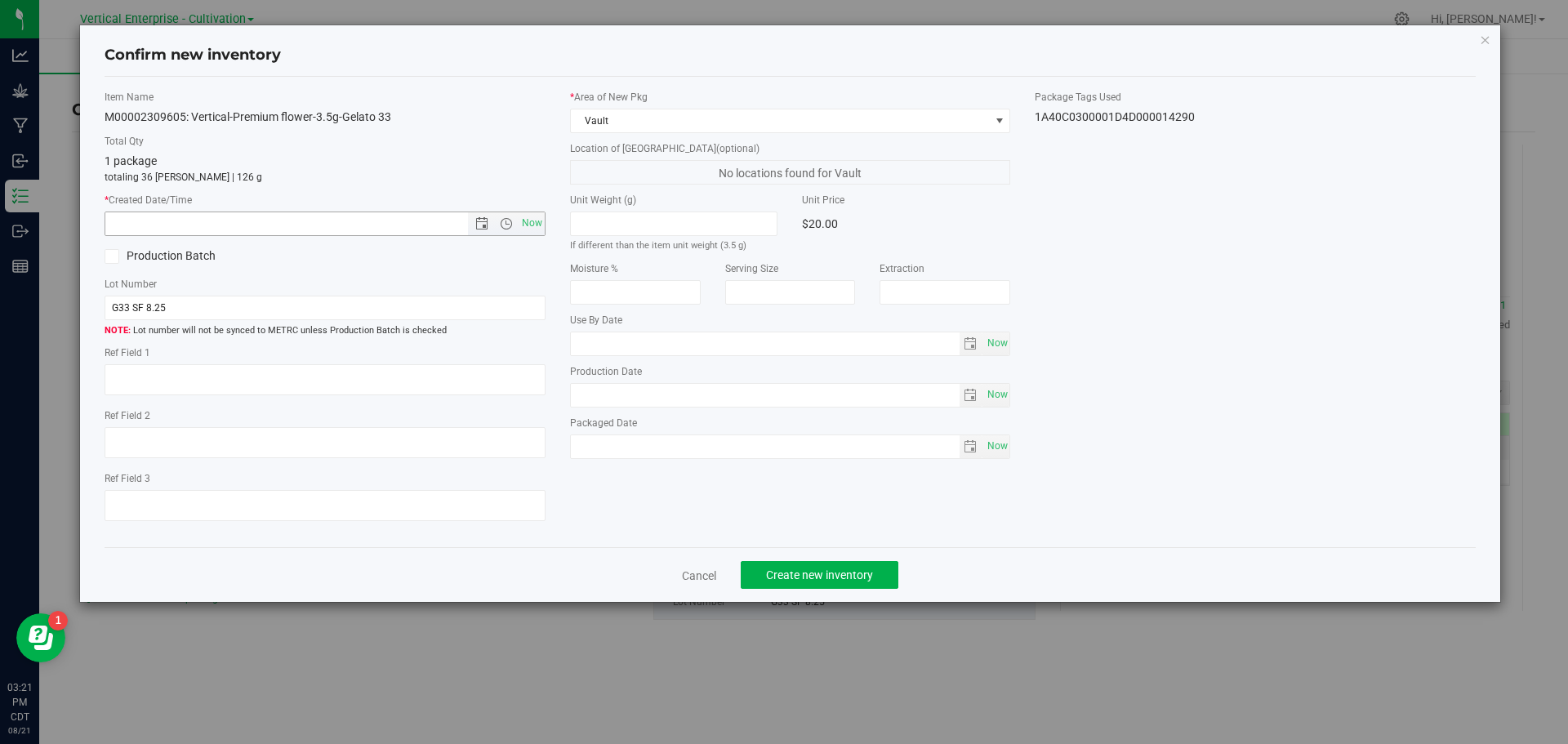
click at [537, 228] on span "Now" at bounding box center [532, 223] width 28 height 24
type input "8/21/2025 3:21 PM"
click at [845, 574] on span "Create new inventory" at bounding box center [819, 575] width 107 height 13
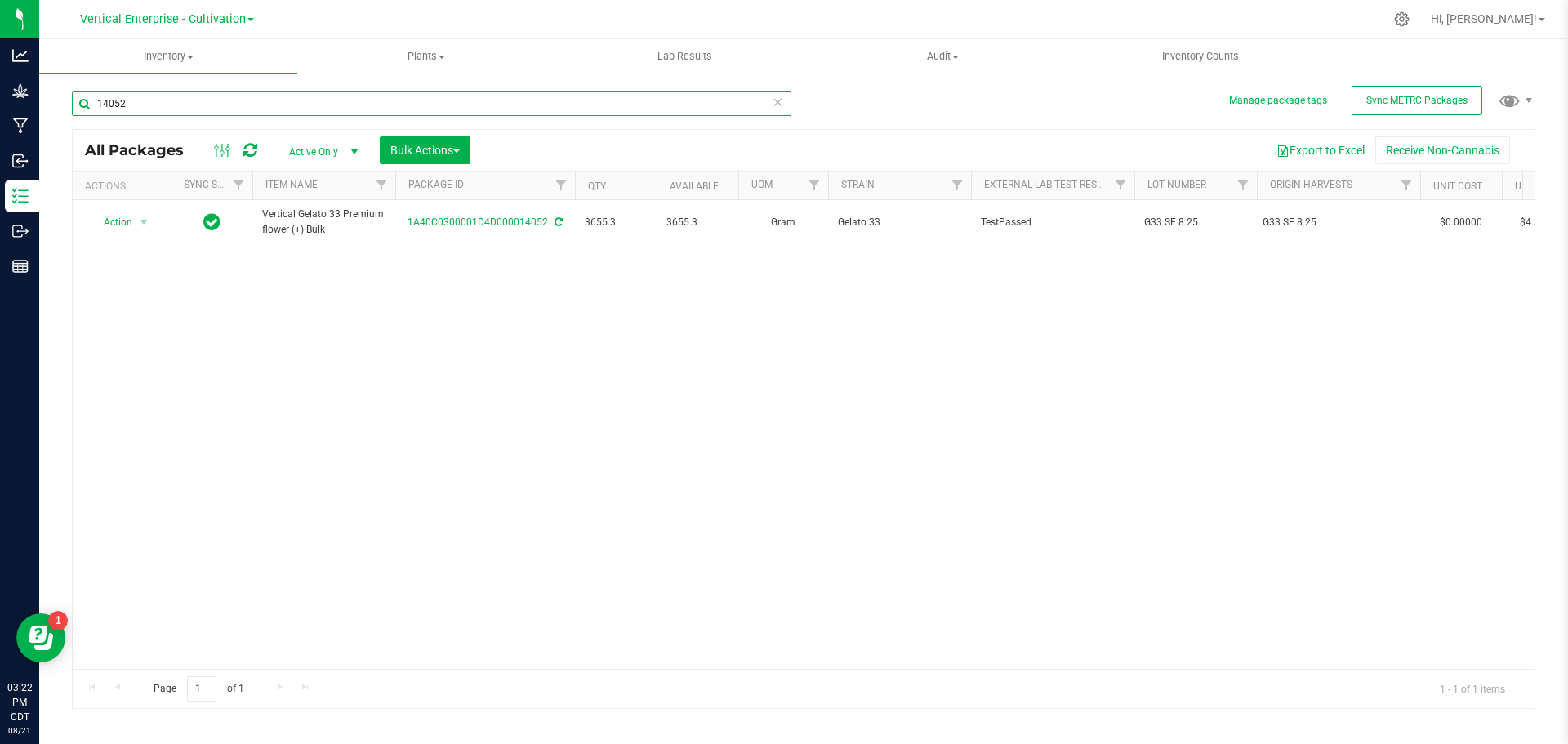
click at [173, 108] on input "14052" at bounding box center [432, 104] width 719 height 25
type input "1"
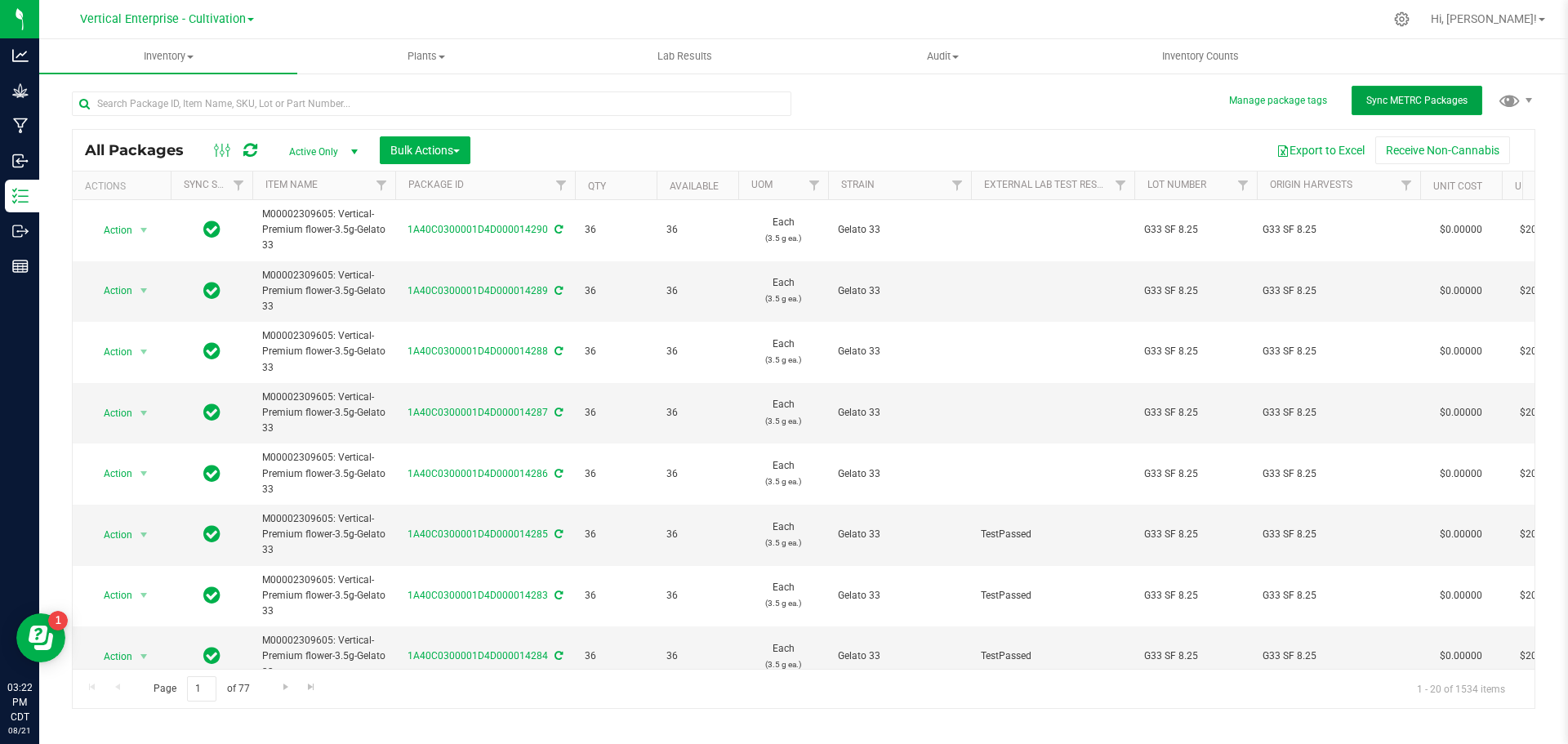
click at [1443, 89] on button "Sync METRC Packages" at bounding box center [1416, 100] width 131 height 29
click at [281, 107] on input "text" at bounding box center [432, 104] width 719 height 25
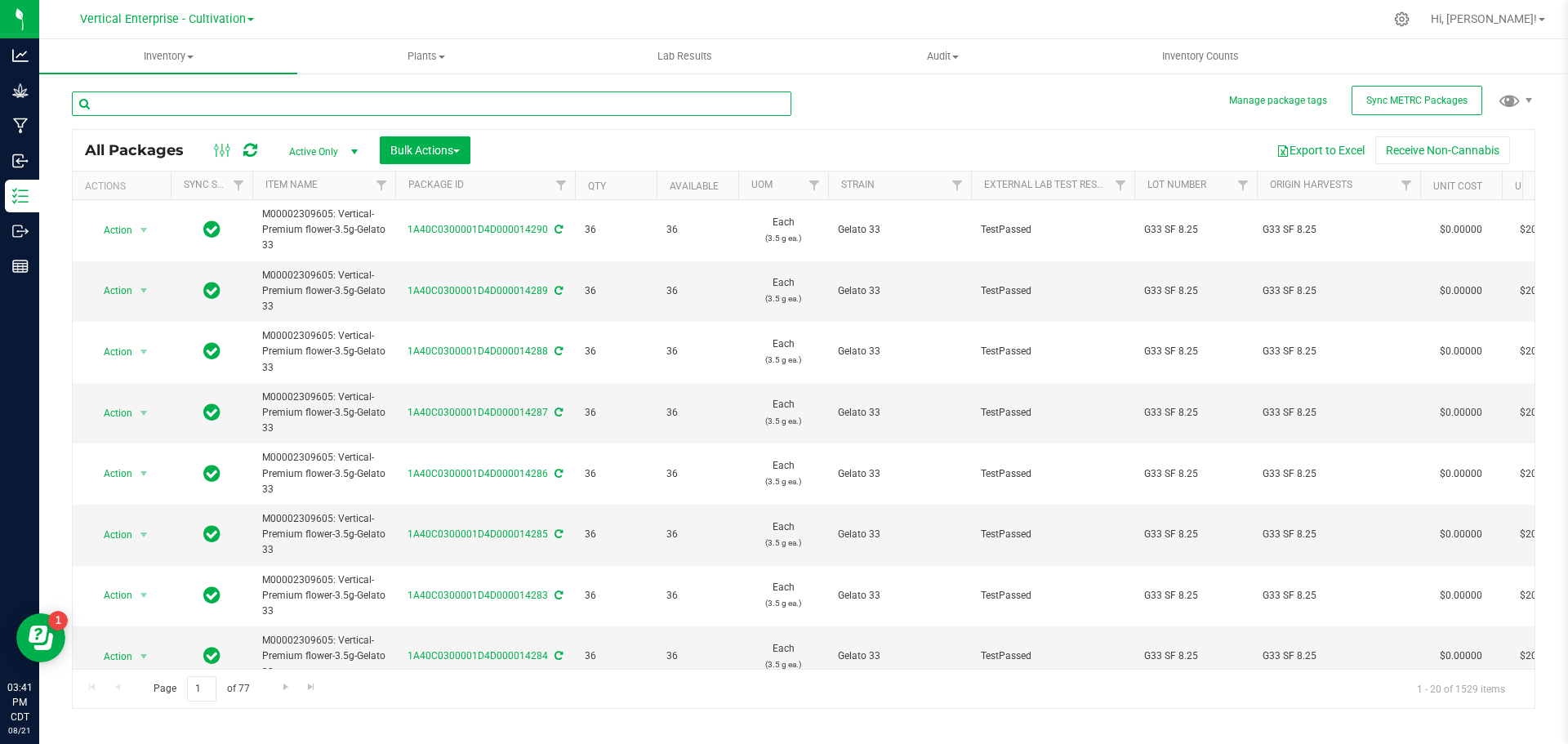
click at [243, 110] on input "text" at bounding box center [432, 104] width 719 height 25
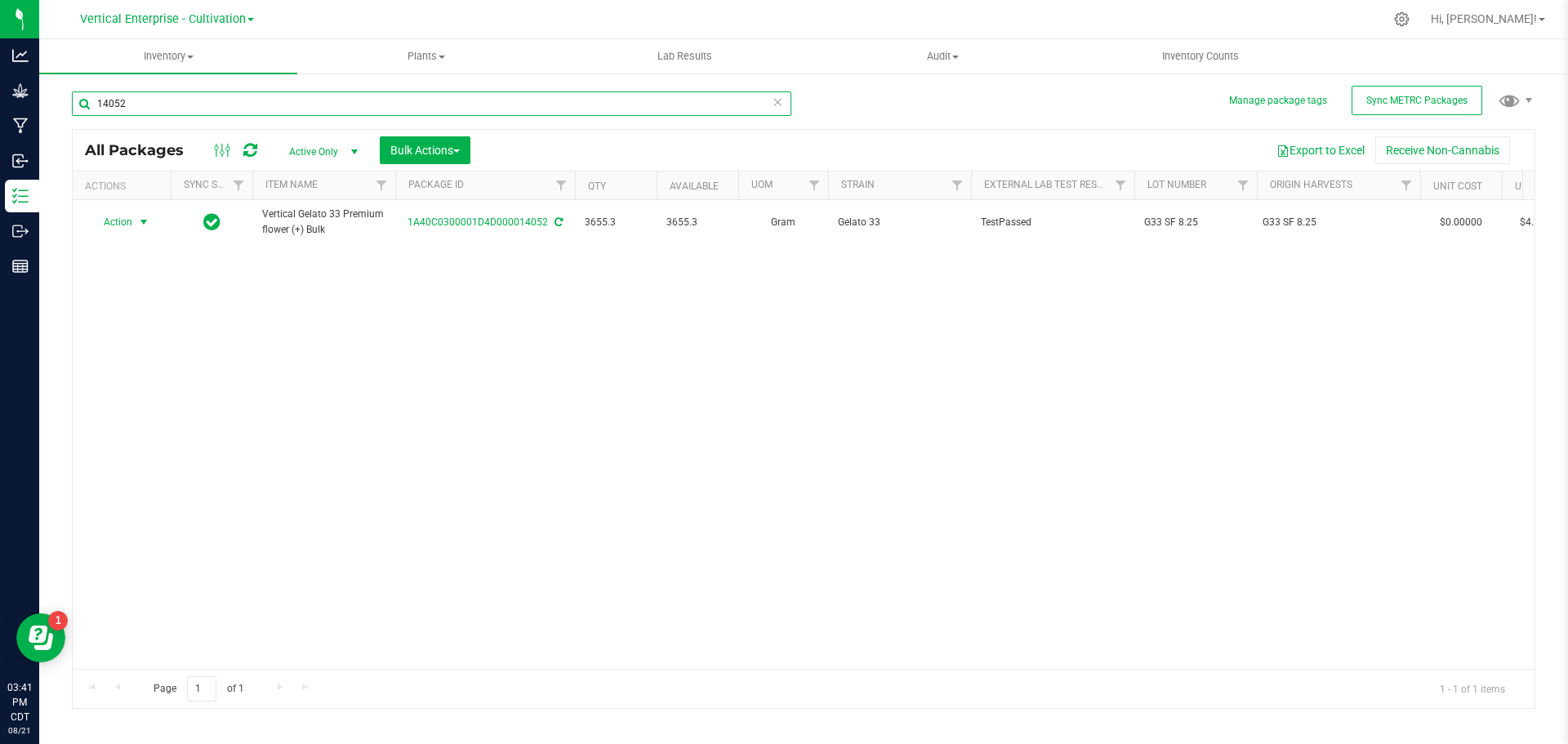
type input "14052"
click at [115, 230] on span "Action" at bounding box center [111, 222] width 44 height 23
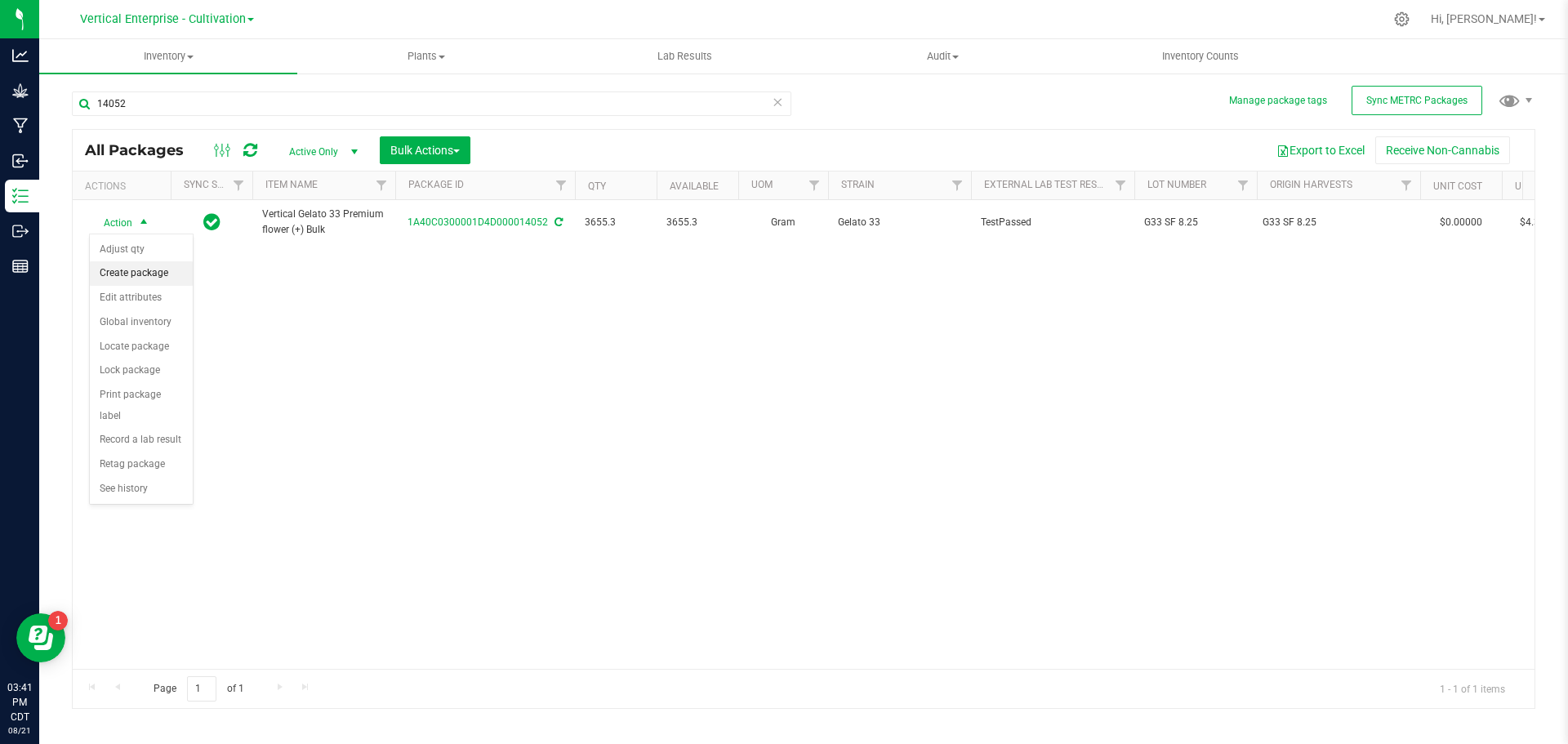
click at [118, 274] on li "Create package" at bounding box center [141, 274] width 103 height 25
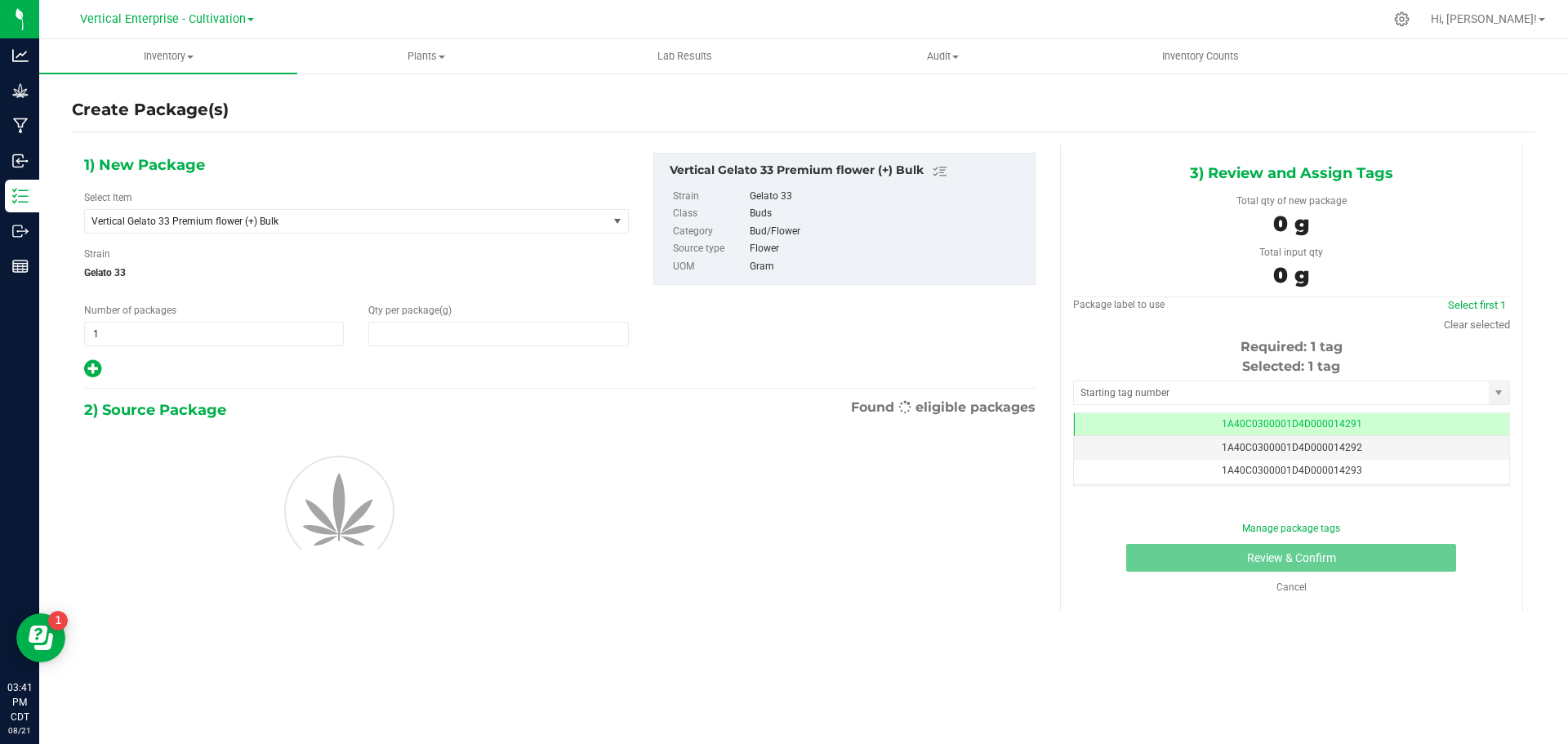
type input "0.0000"
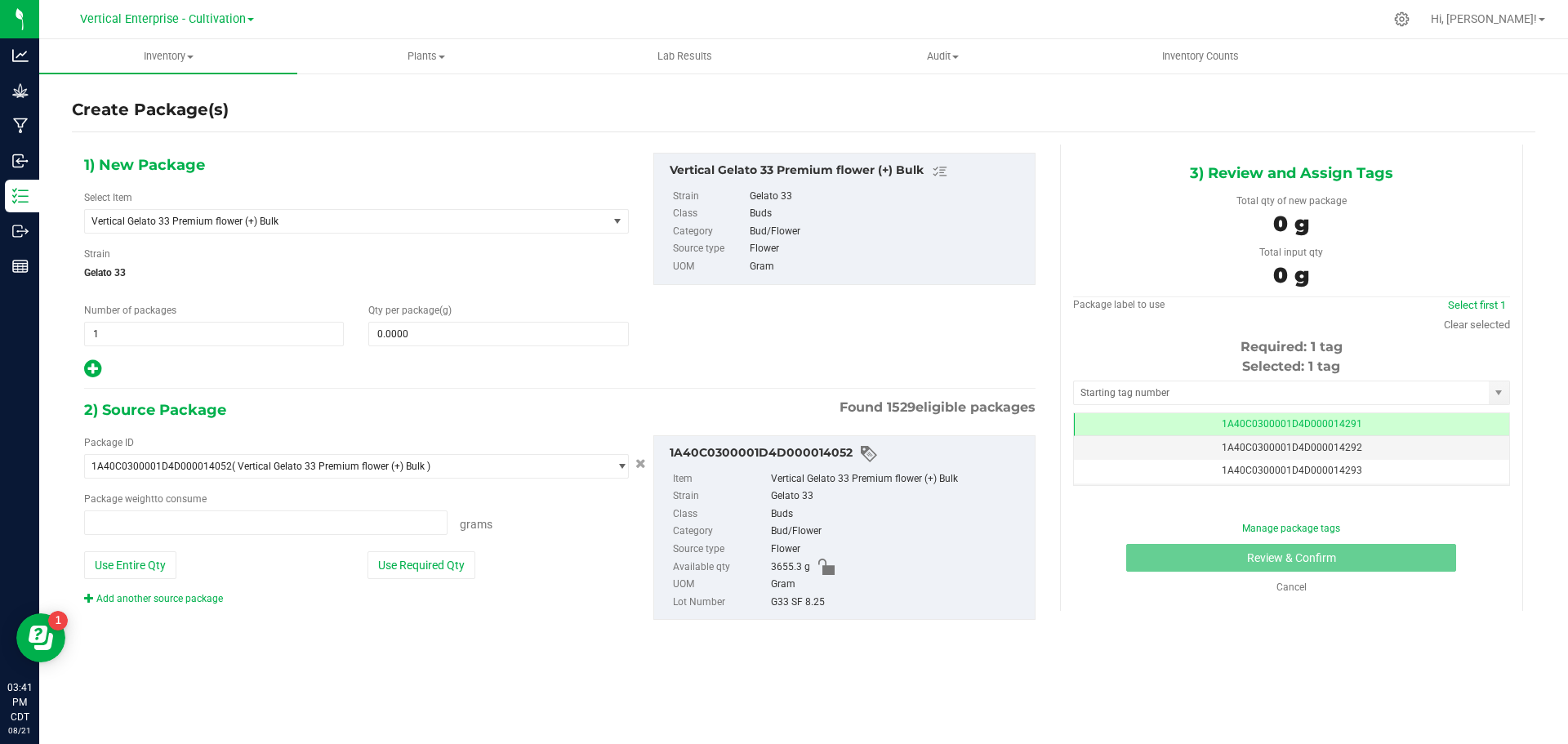
type input "0.0000 g"
click at [176, 215] on span "Vertical Gelato 33 Premium flower (+) Bulk" at bounding box center [336, 221] width 489 height 11
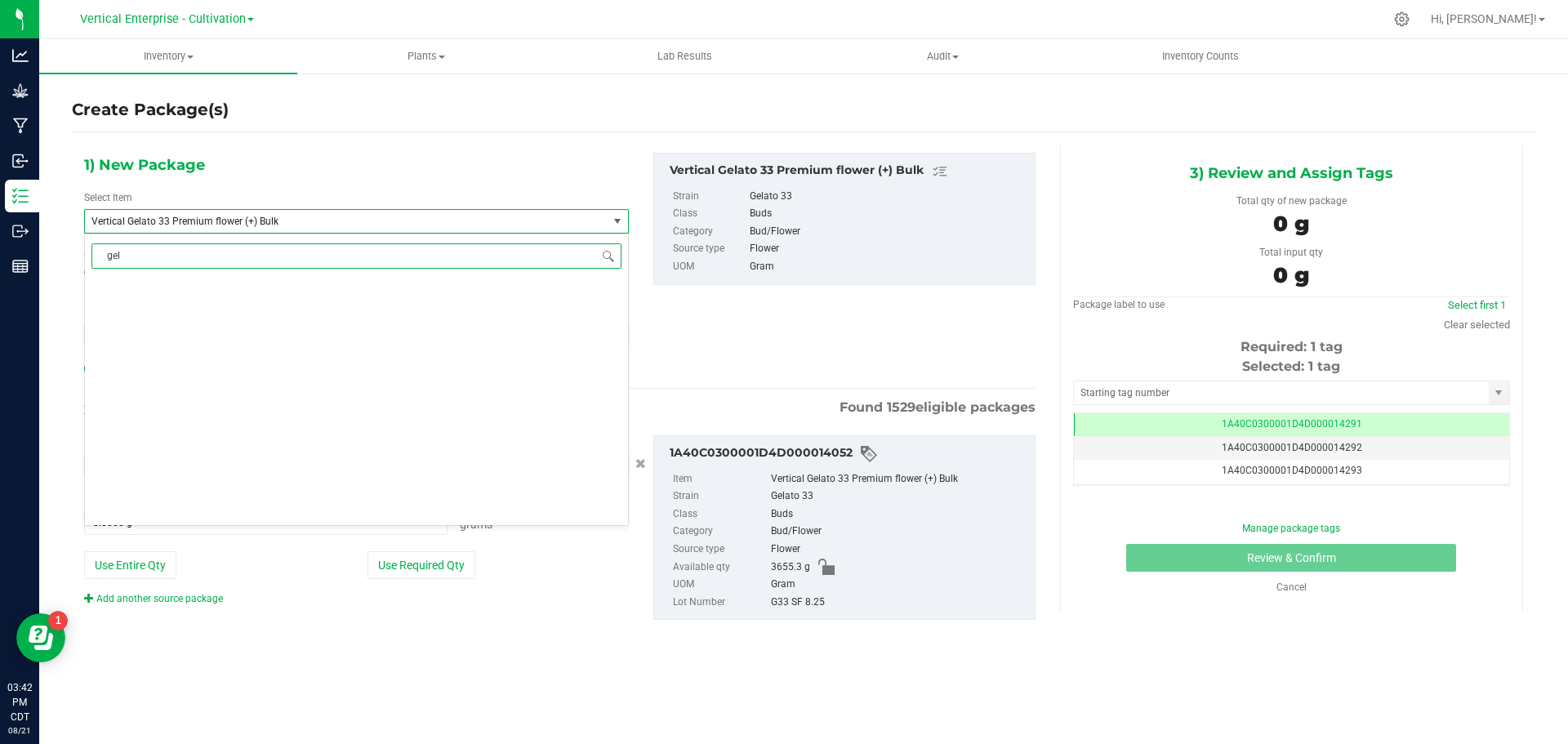
scroll to position [0, 0]
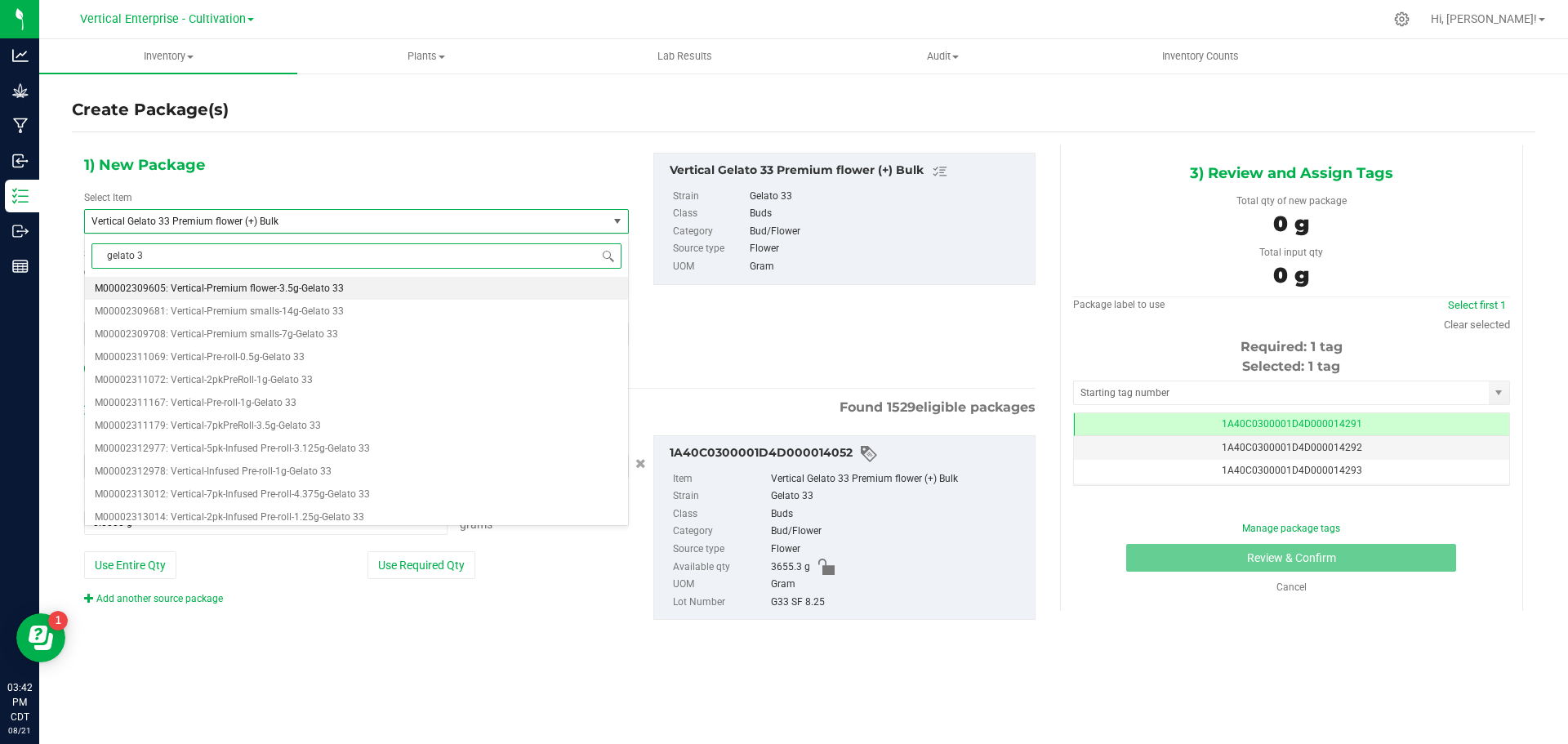
type input "gelato 33"
click at [309, 284] on span "M00002309605: Vertical-Premium flower-3.5g-Gelato 33" at bounding box center [219, 288] width 249 height 11
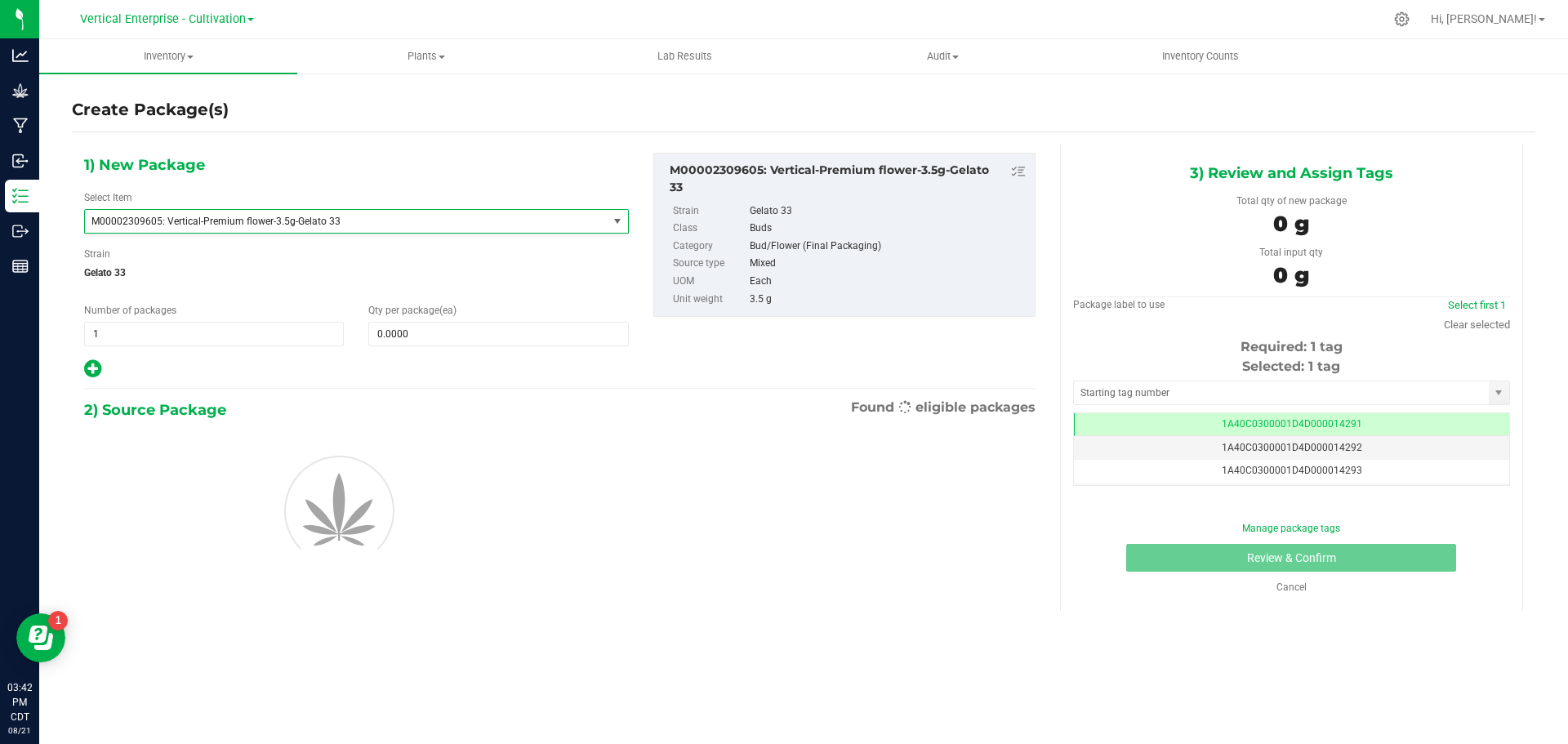
type input "0"
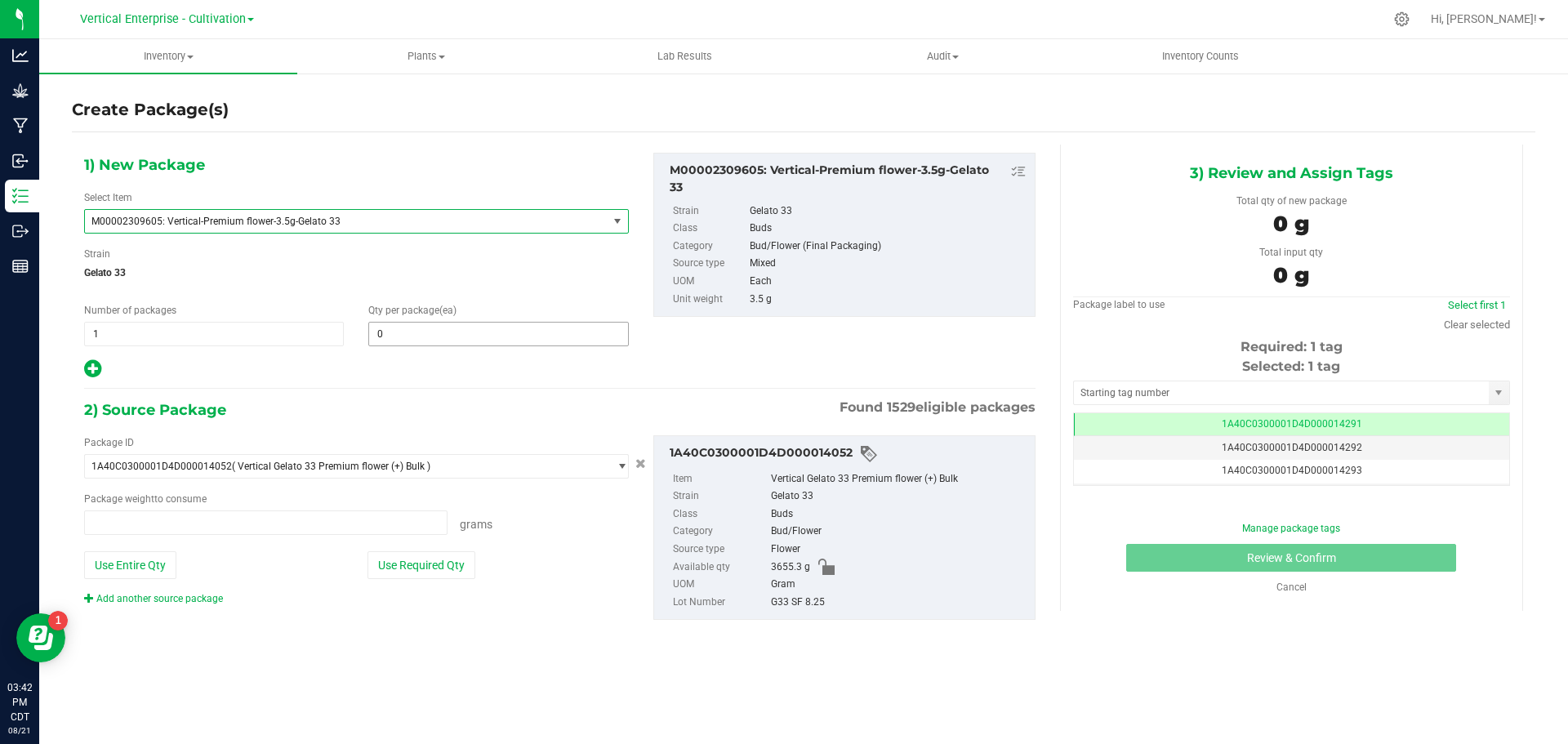
type input "0.0000 g"
click at [489, 339] on span at bounding box center [497, 334] width 259 height 25
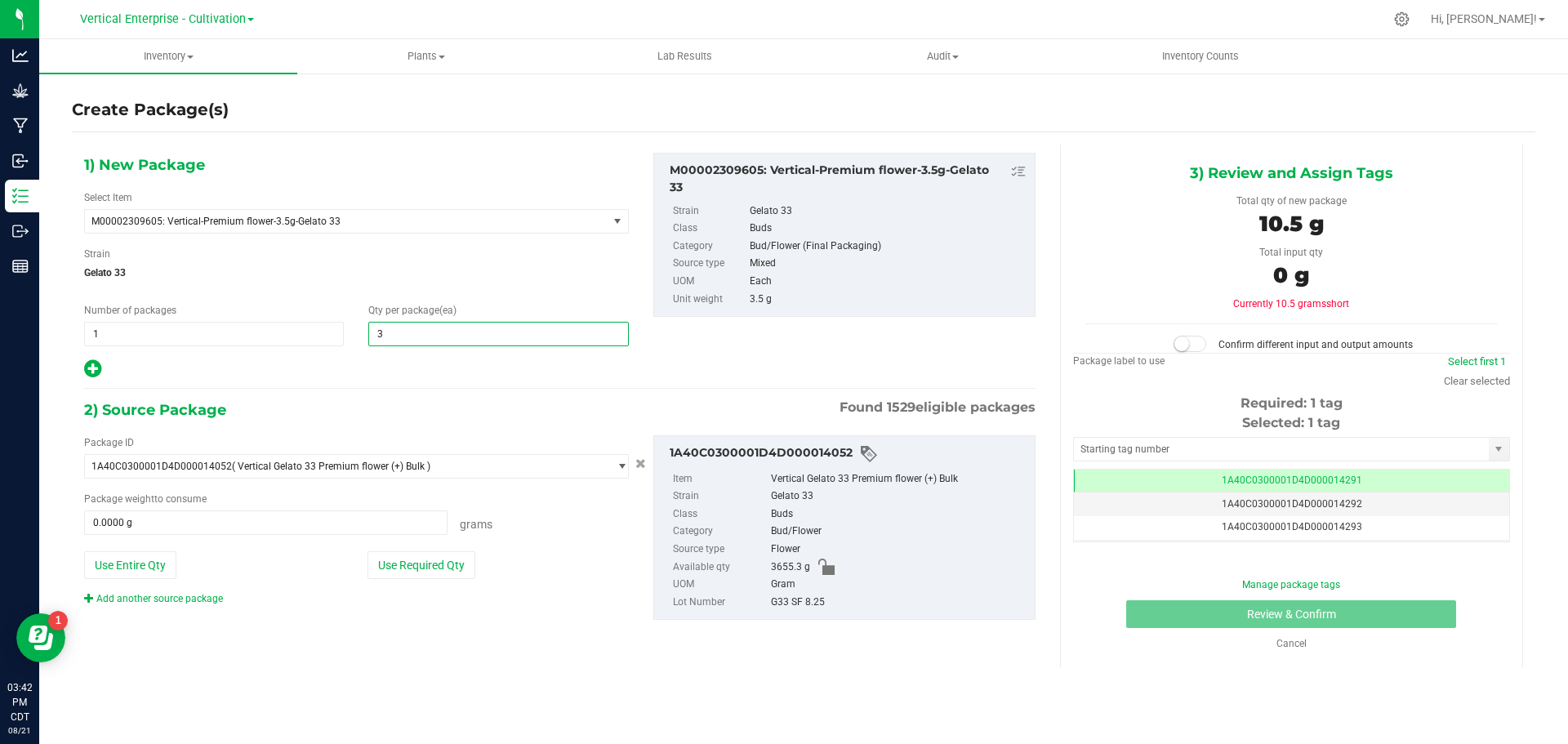
type input "36"
click at [419, 557] on button "Use Required Qty" at bounding box center [421, 565] width 108 height 28
type input "126.0000 g"
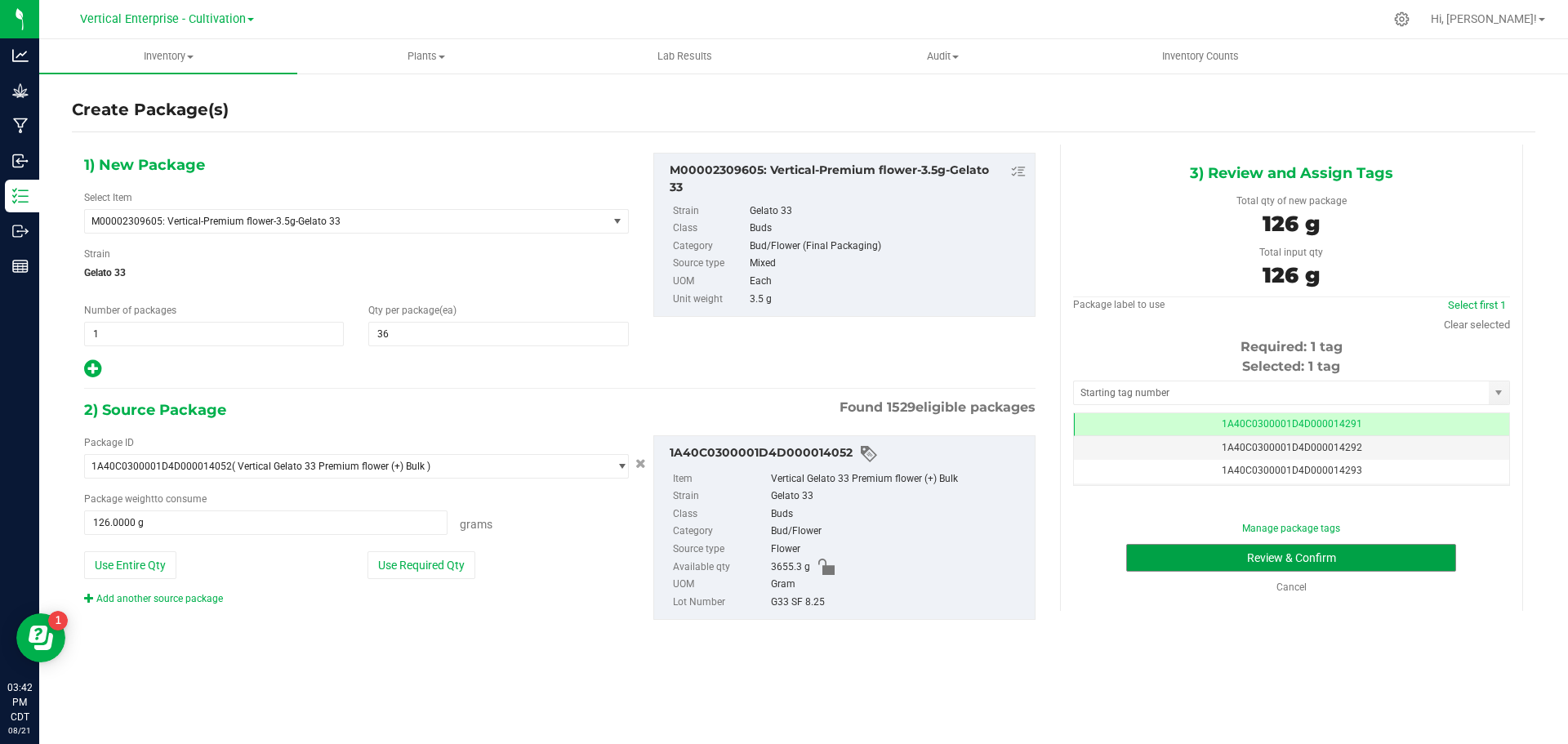
click at [1411, 546] on button "Review & Confirm" at bounding box center [1290, 558] width 330 height 28
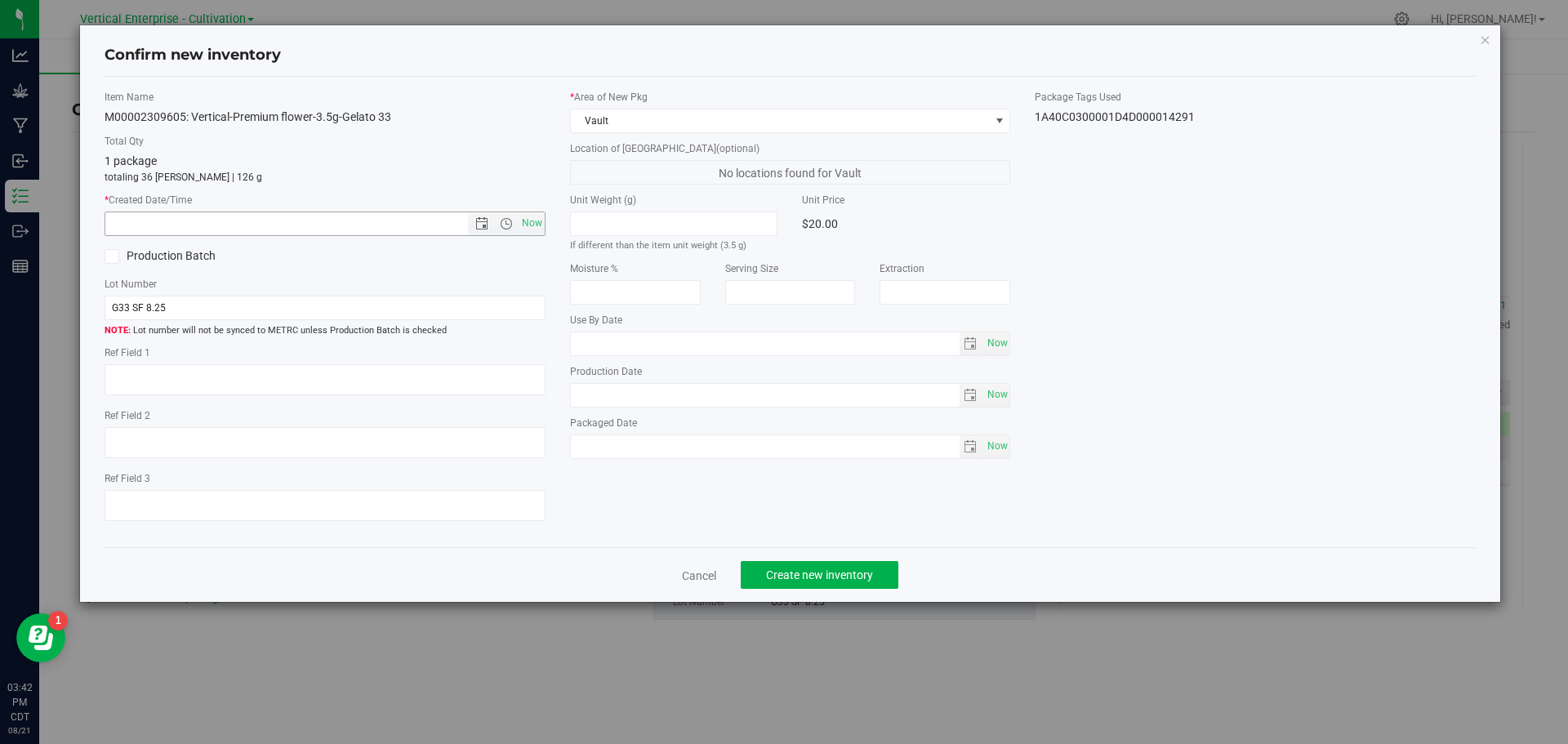
click at [541, 219] on span "Now" at bounding box center [532, 223] width 28 height 24
type input "8/21/2025 3:42 PM"
click at [856, 581] on span "Create new inventory" at bounding box center [819, 575] width 107 height 13
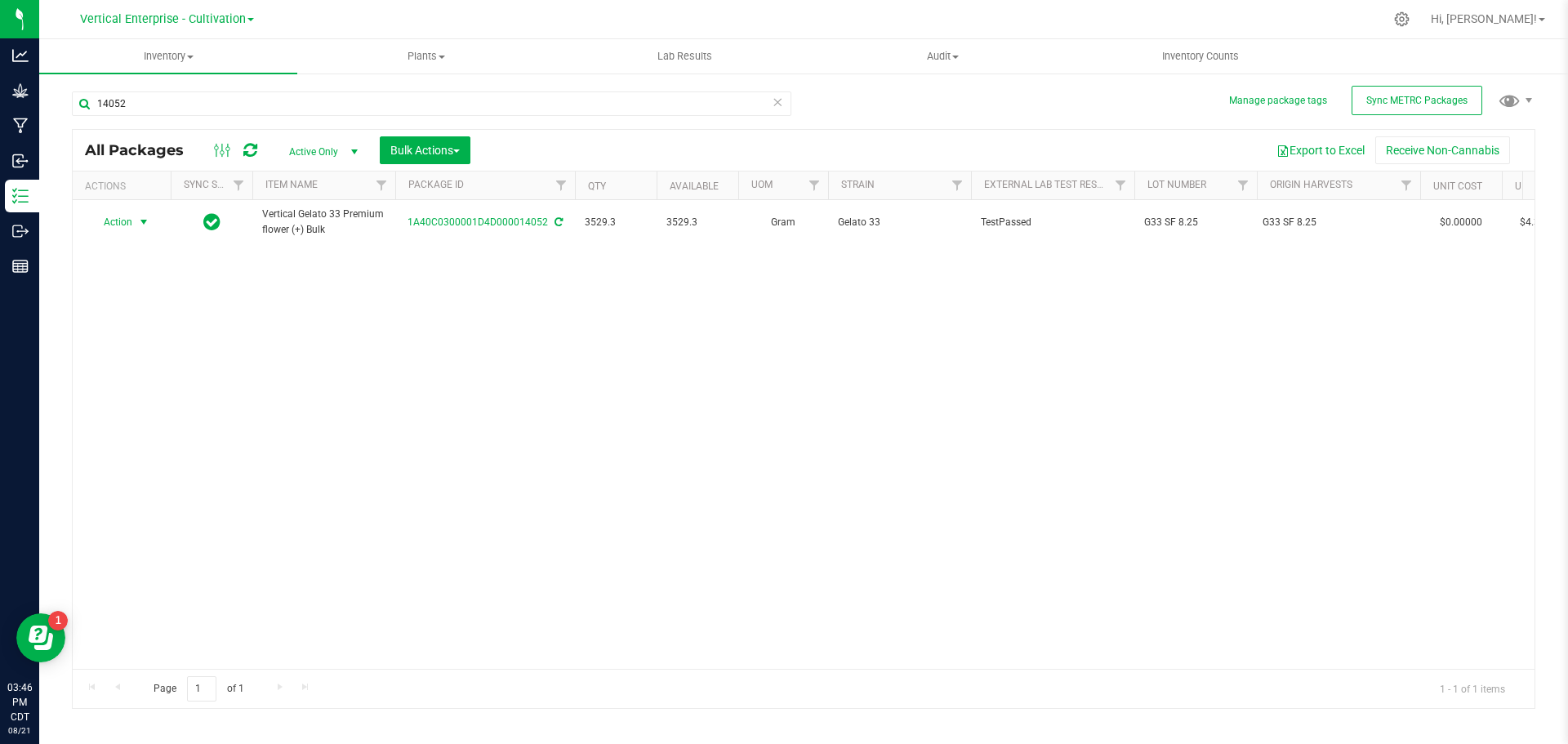
click at [118, 222] on span "Action" at bounding box center [111, 222] width 44 height 23
click at [109, 272] on li "Create package" at bounding box center [141, 274] width 103 height 25
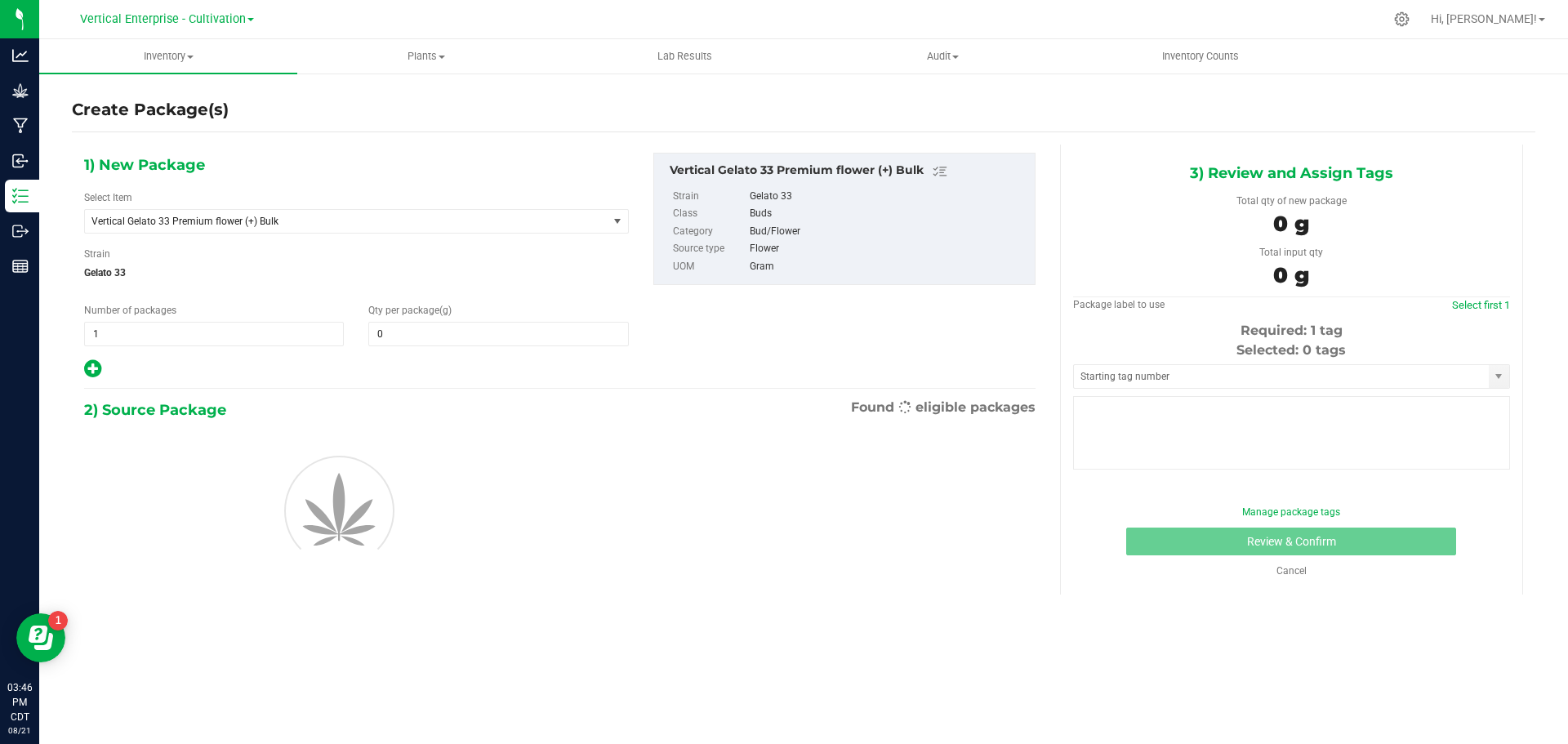
type input "0.0000"
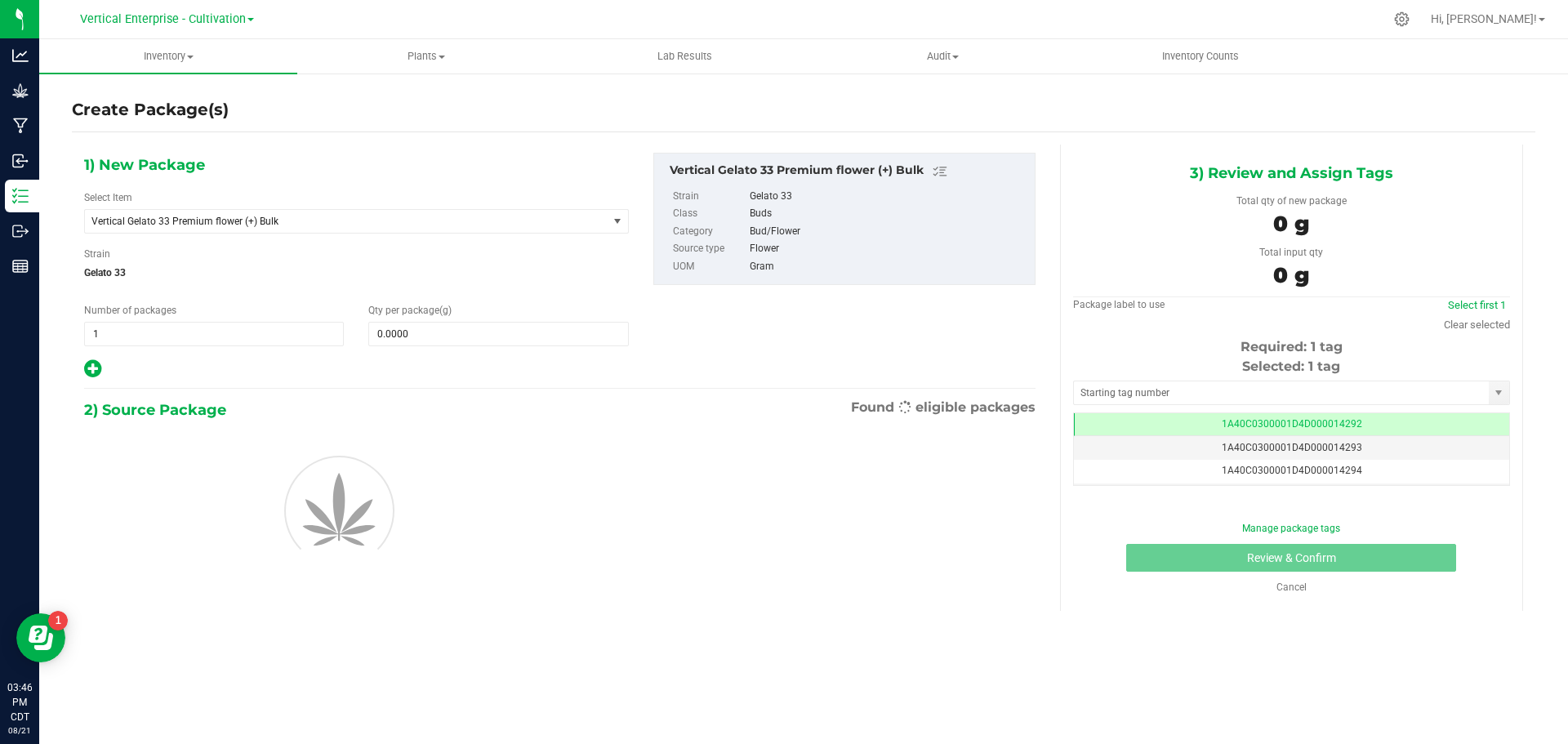
scroll to position [0, -1]
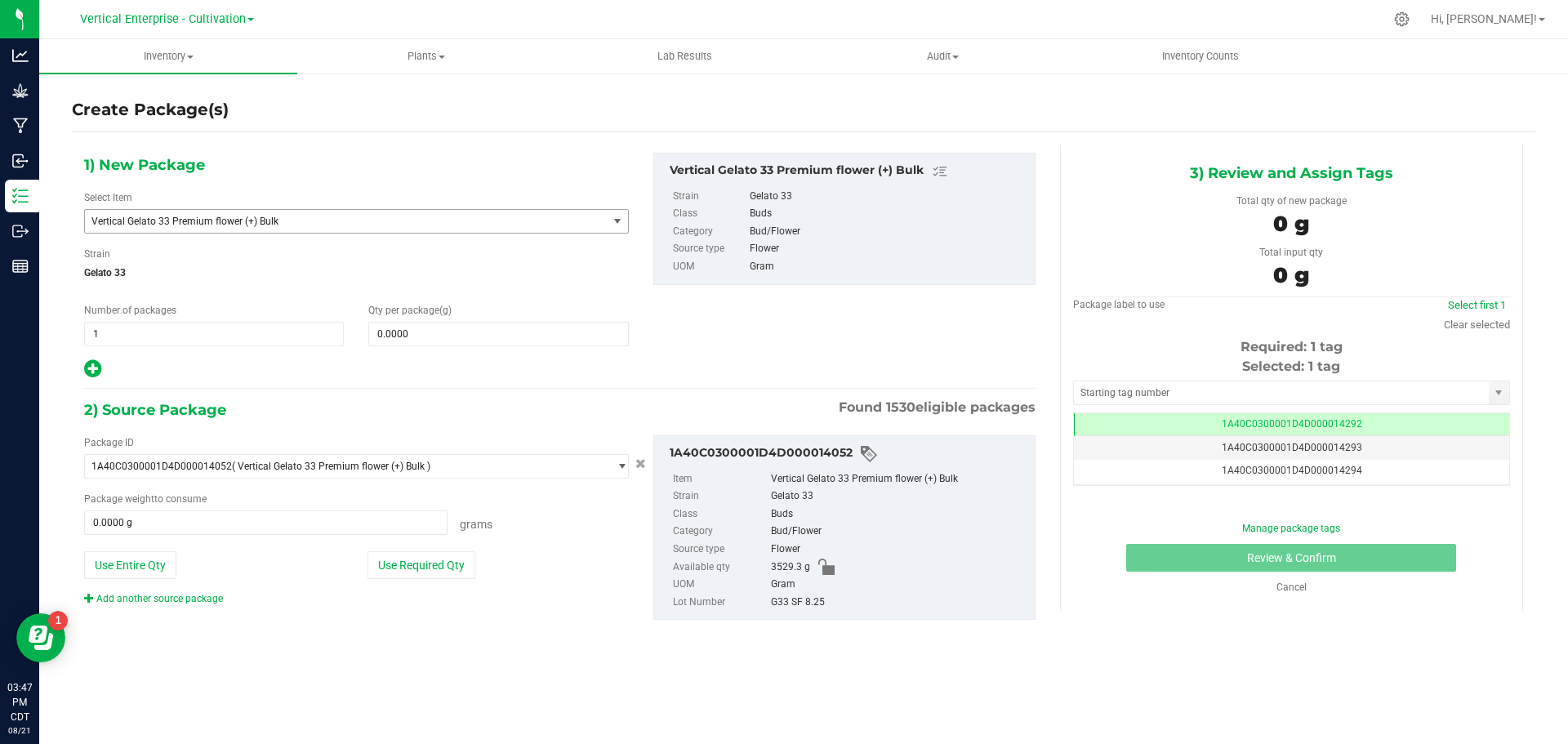
click at [191, 215] on span "Vertical Gelato 33 Premium flower (+) Bulk" at bounding box center [336, 221] width 489 height 11
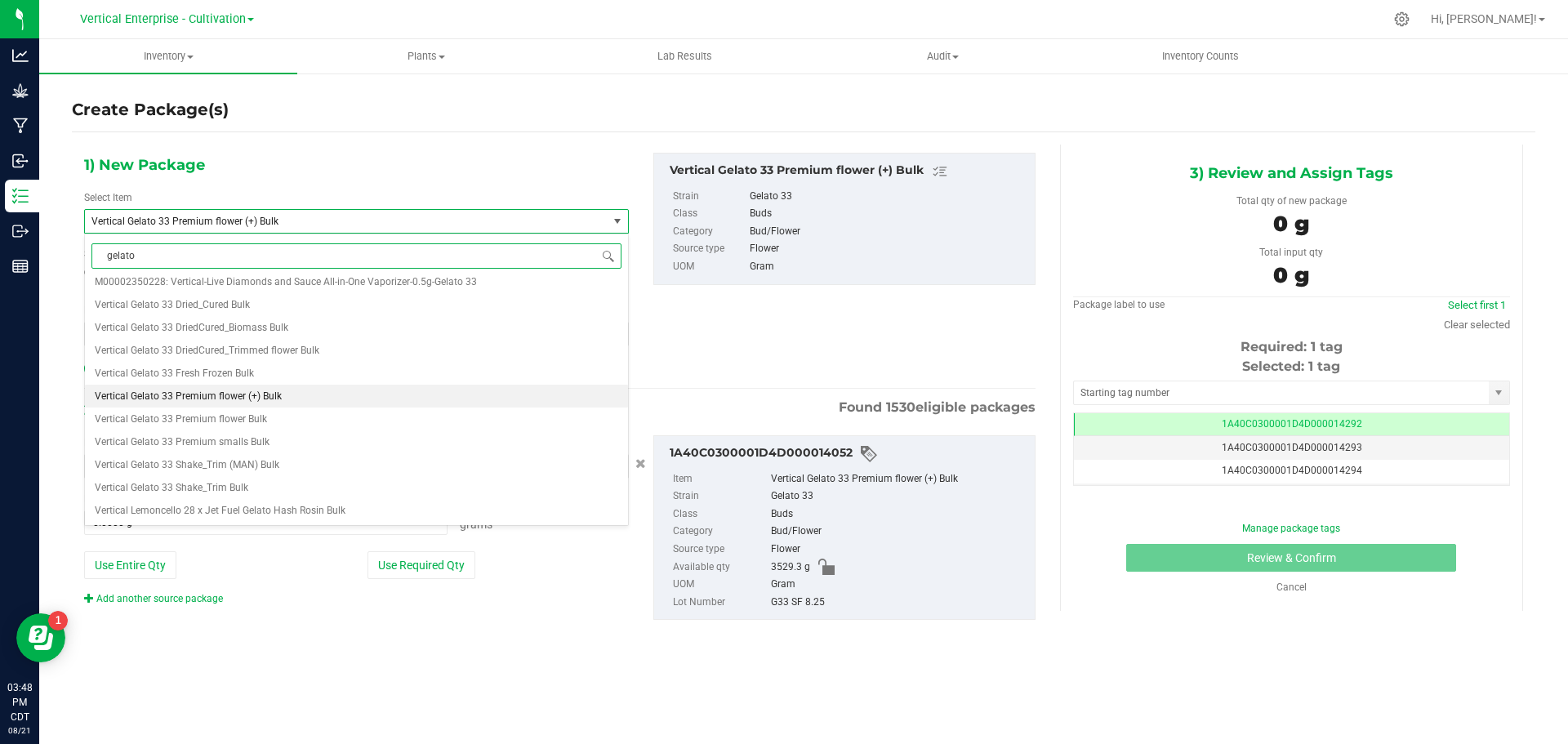
scroll to position [0, 0]
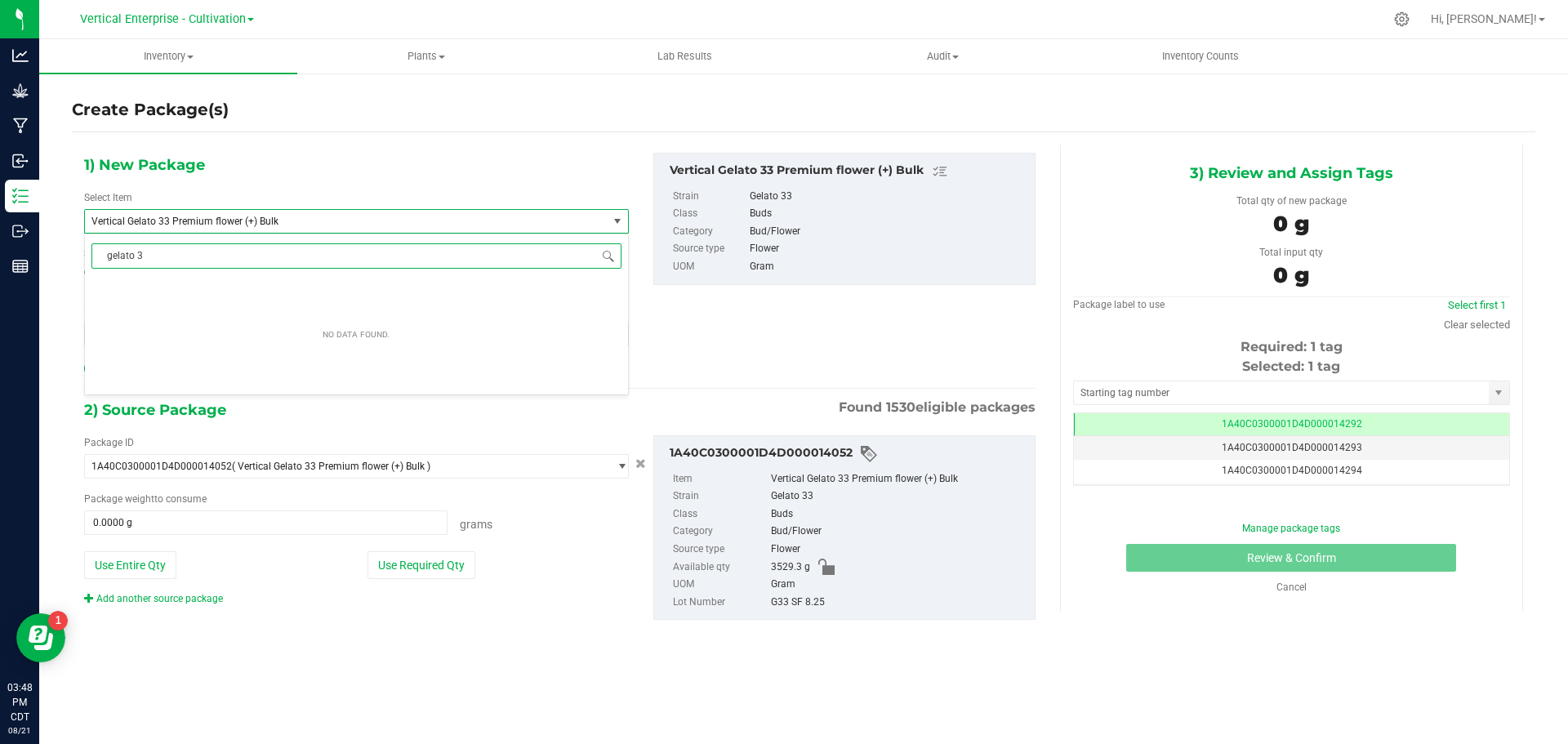
type input "gelato 33"
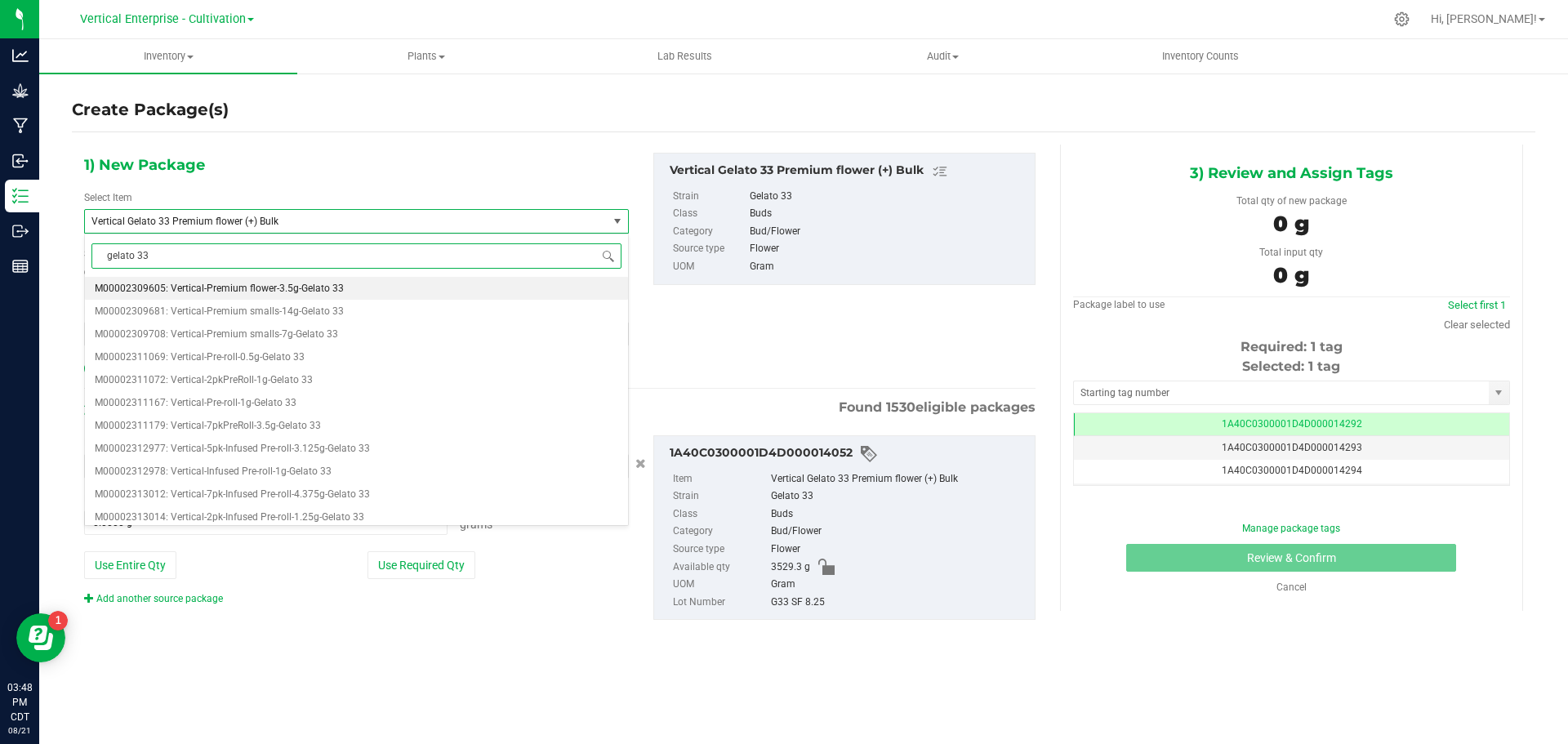
click at [339, 283] on span "M00002309605: Vertical-Premium flower-3.5g-Gelato 33" at bounding box center [219, 288] width 249 height 11
type input "0"
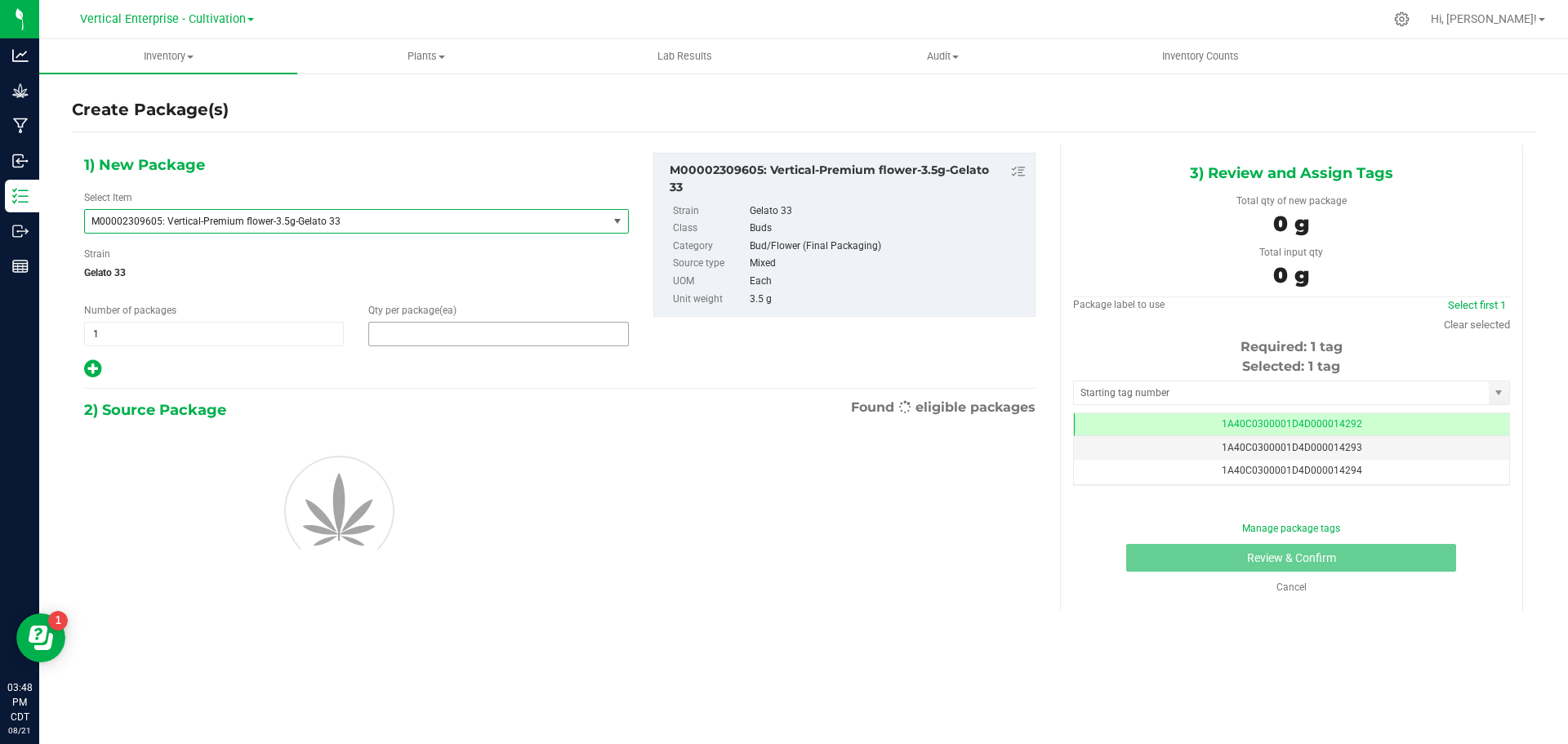
click at [436, 339] on span at bounding box center [497, 334] width 259 height 25
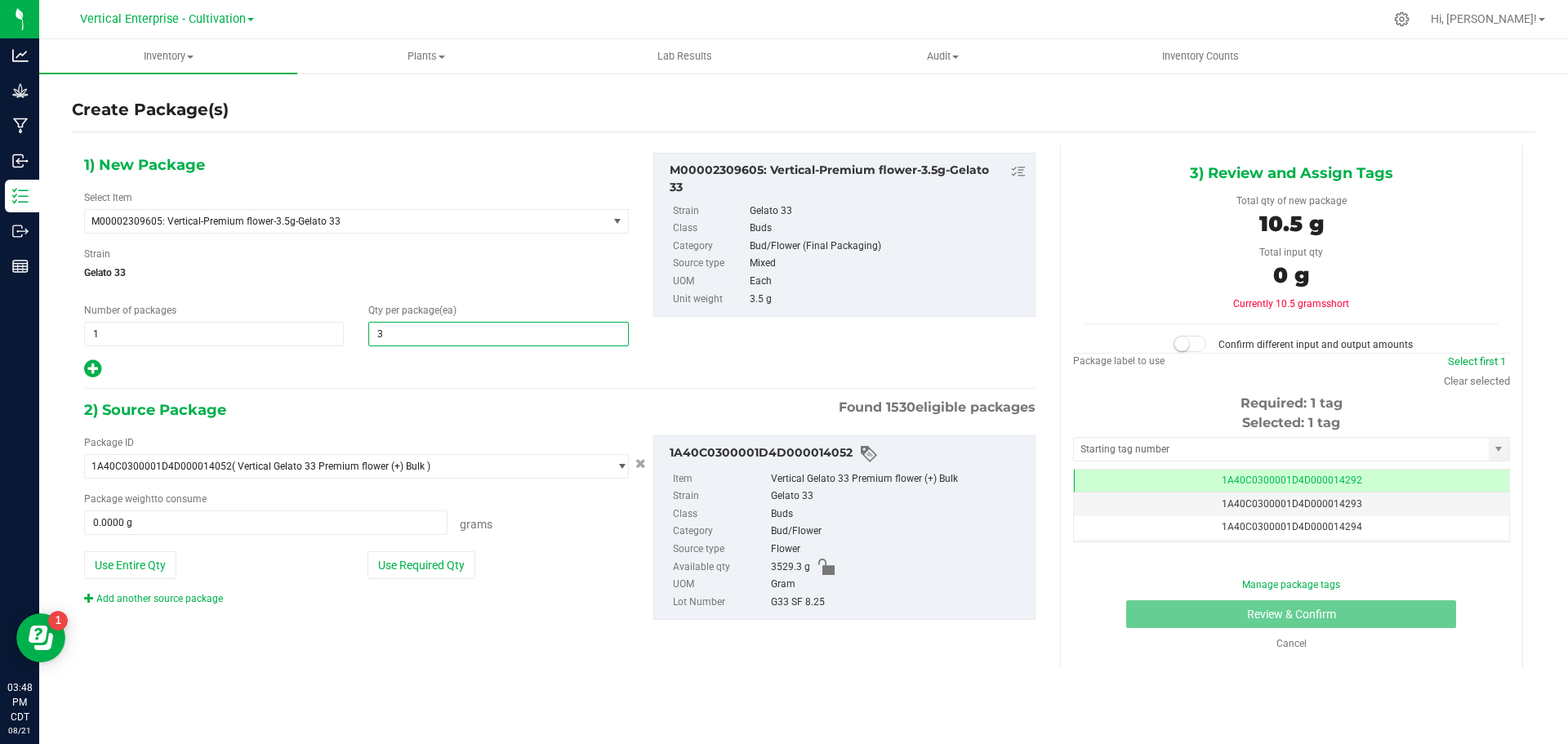
type input "36"
click at [442, 563] on button "Use Required Qty" at bounding box center [421, 565] width 108 height 28
type input "126.0000 g"
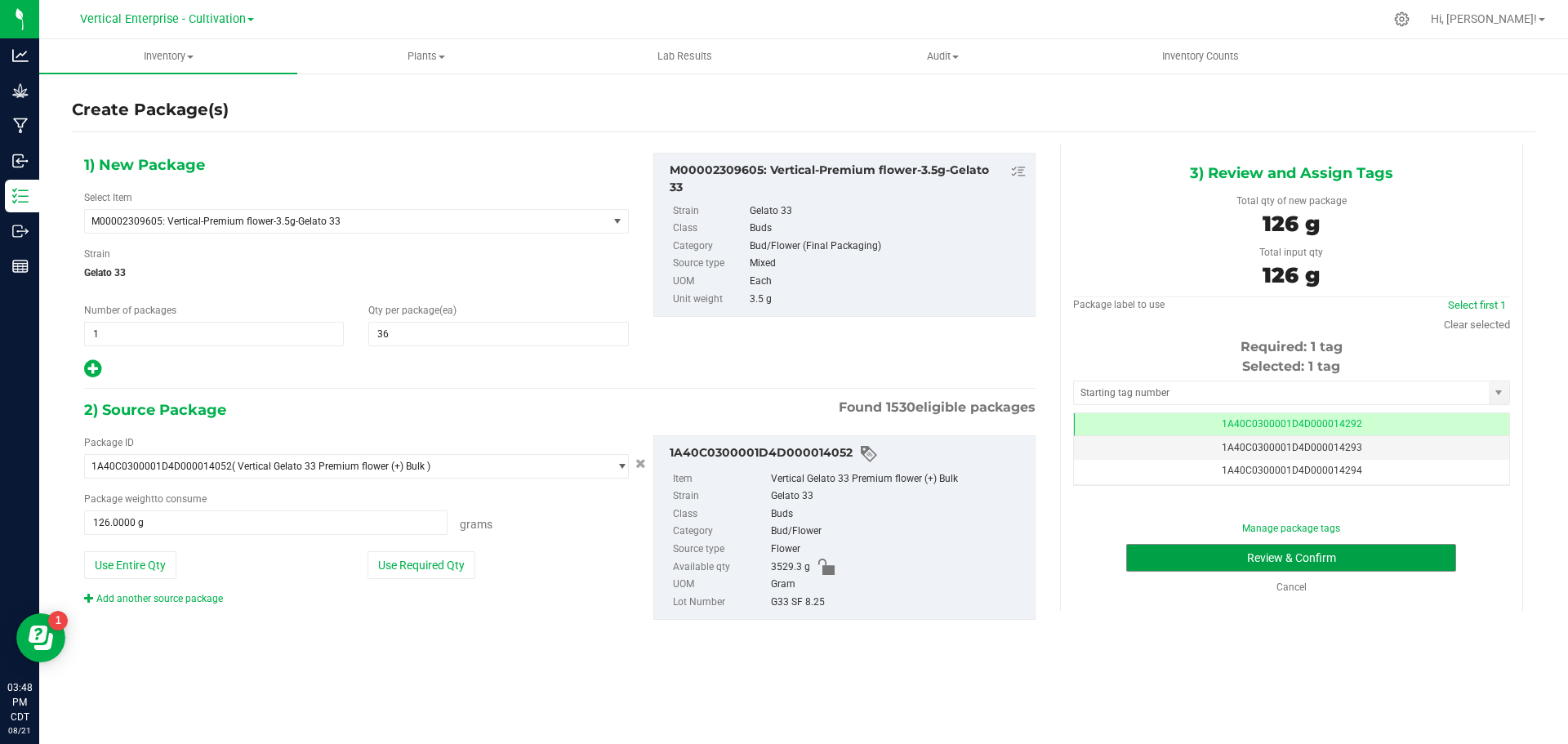
click at [1412, 568] on button "Review & Confirm" at bounding box center [1290, 558] width 330 height 28
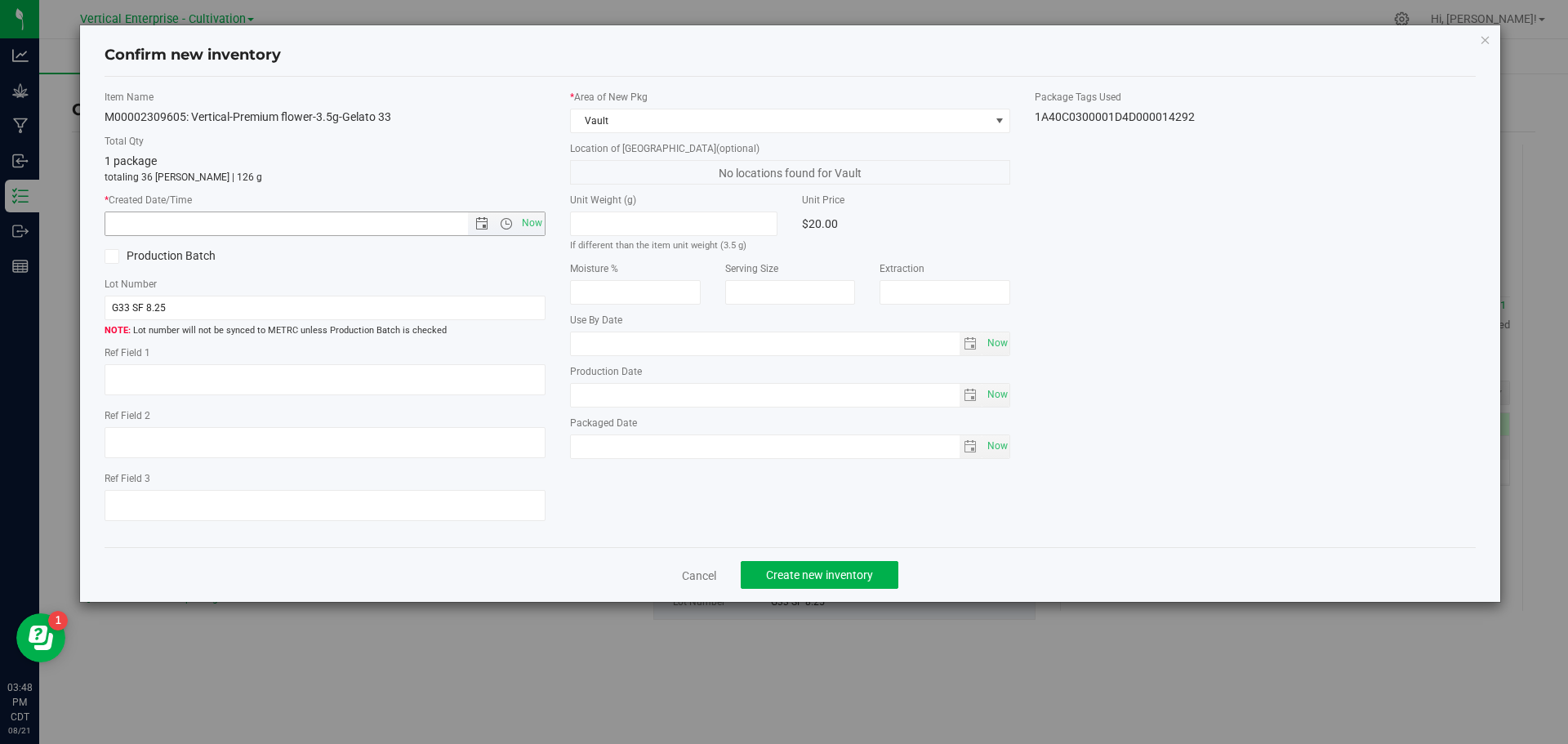
click at [519, 228] on span "Now" at bounding box center [532, 223] width 28 height 24
type input "8/21/2025 3:48 PM"
click at [832, 561] on button "Create new inventory" at bounding box center [819, 575] width 157 height 28
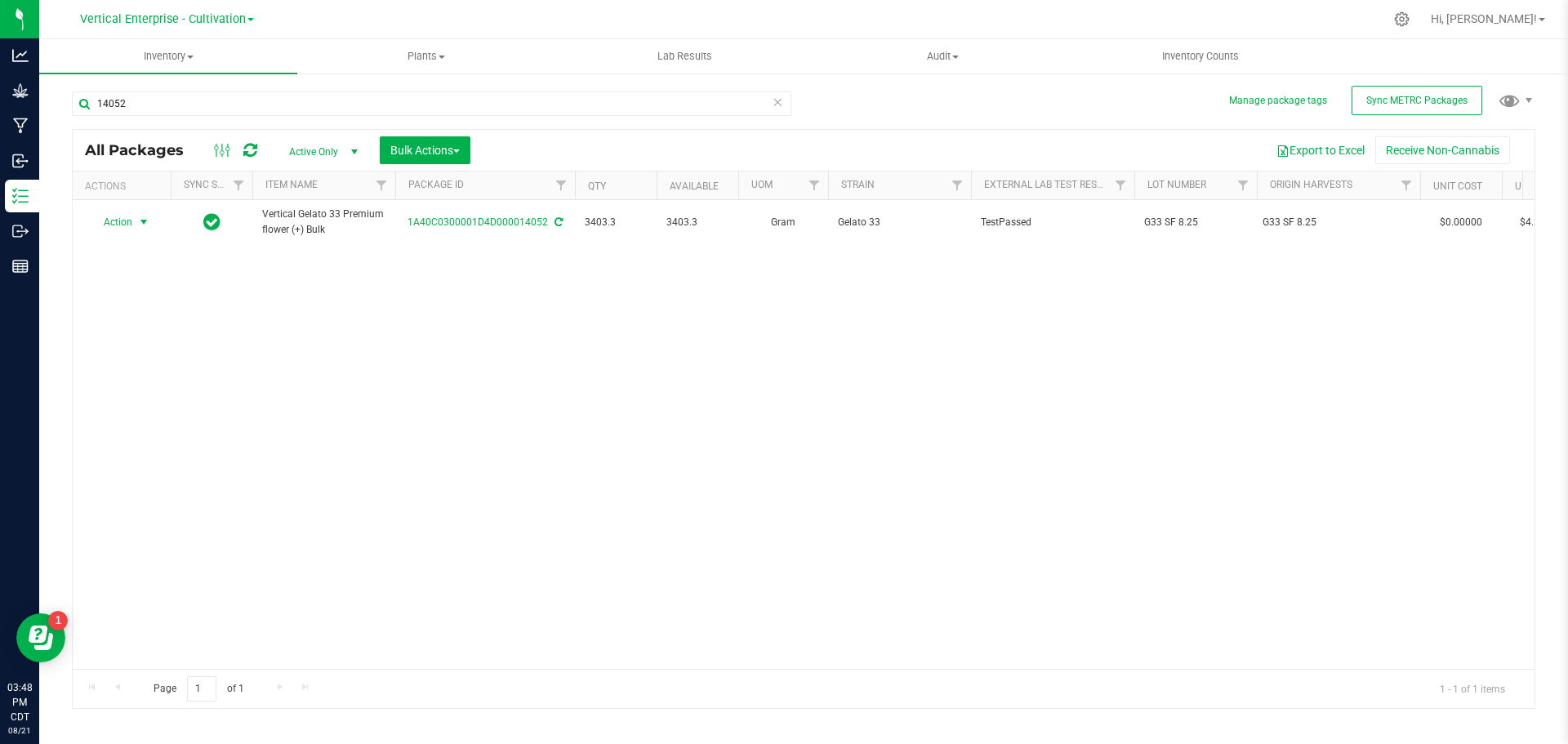
click at [127, 224] on span "Action" at bounding box center [111, 222] width 44 height 23
click at [131, 281] on li "Create package" at bounding box center [141, 274] width 103 height 25
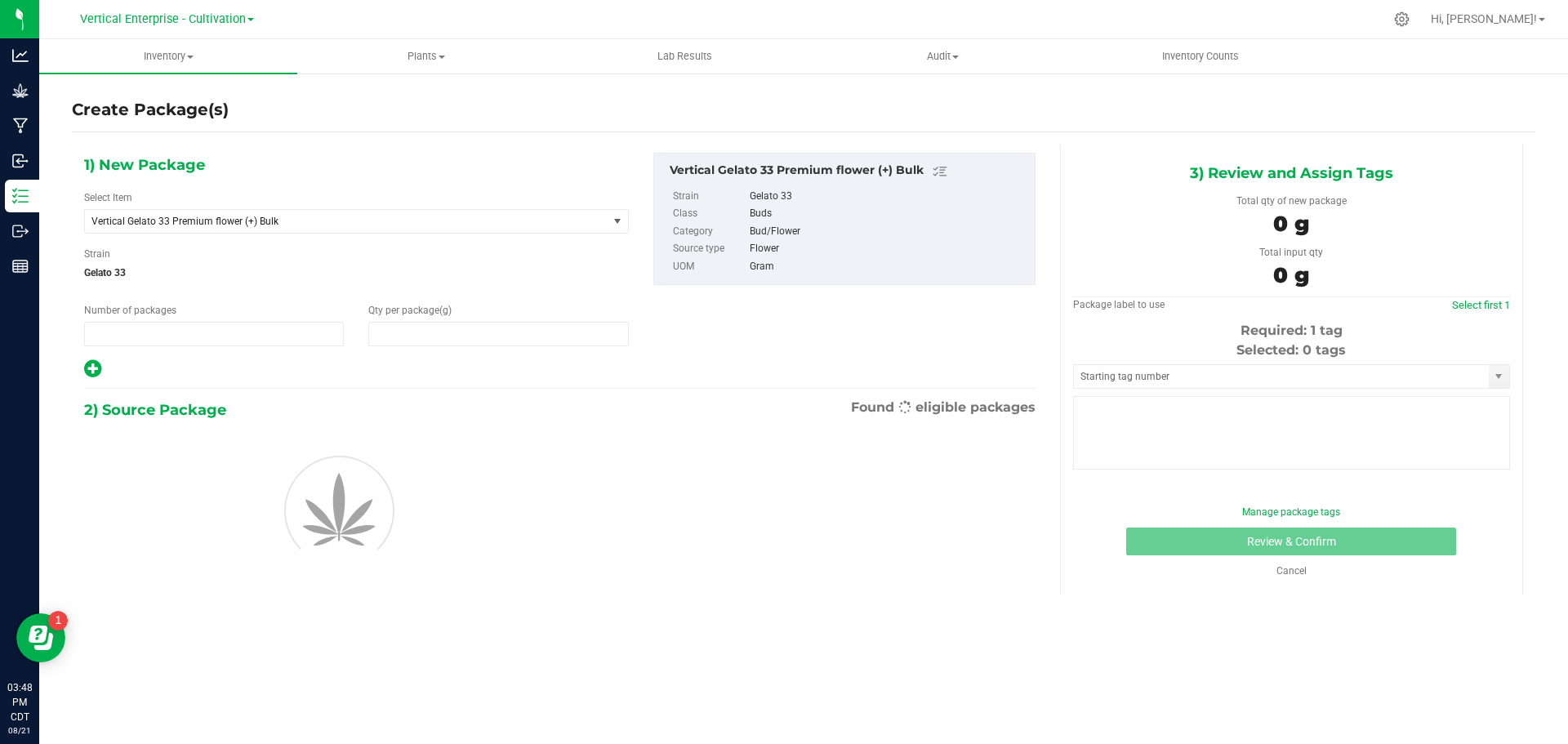
type input "1"
type input "0.0000"
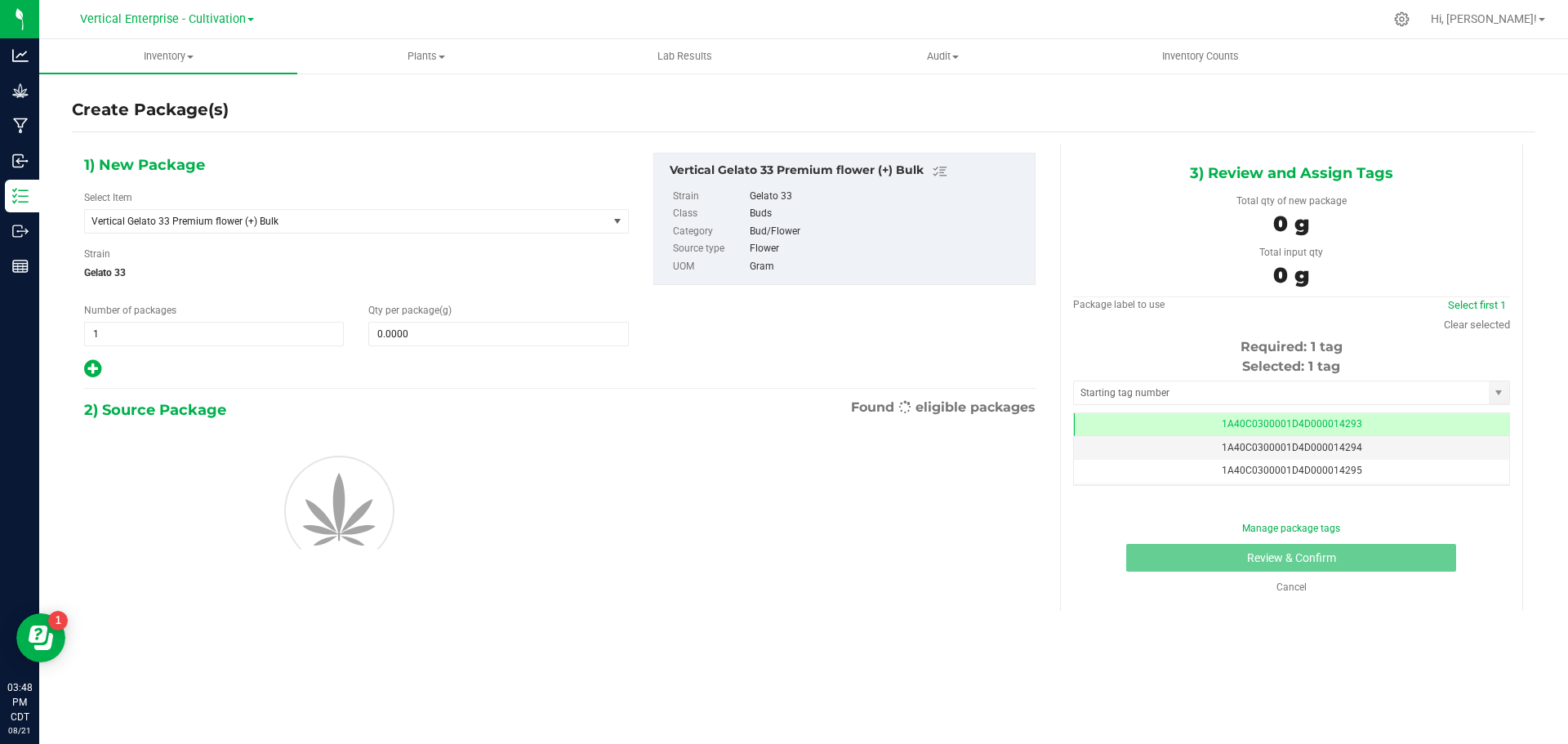
scroll to position [0, -1]
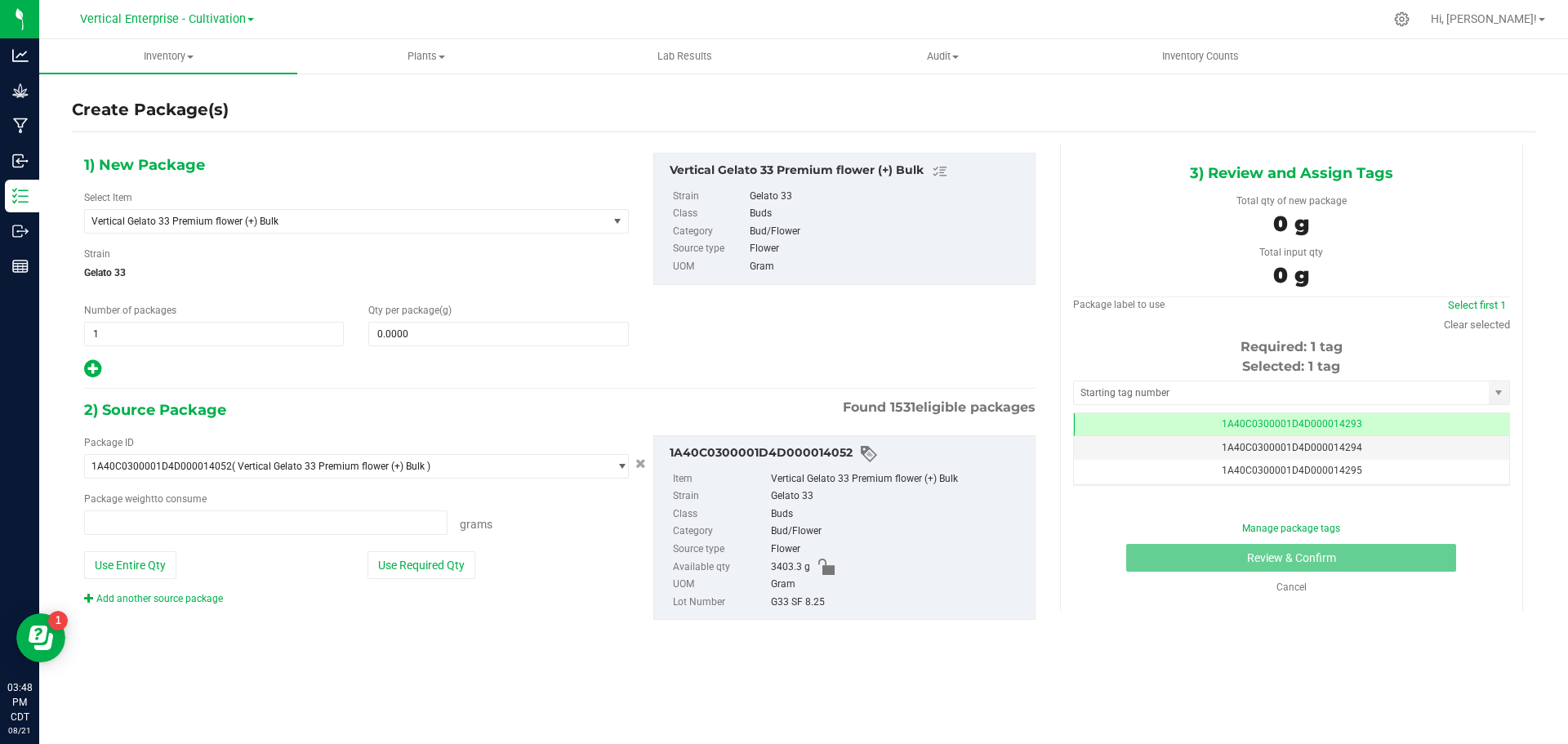
type input "0.0000 g"
click at [258, 221] on span "Vertical Gelato 33 Premium flower (+) Bulk" at bounding box center [336, 221] width 489 height 11
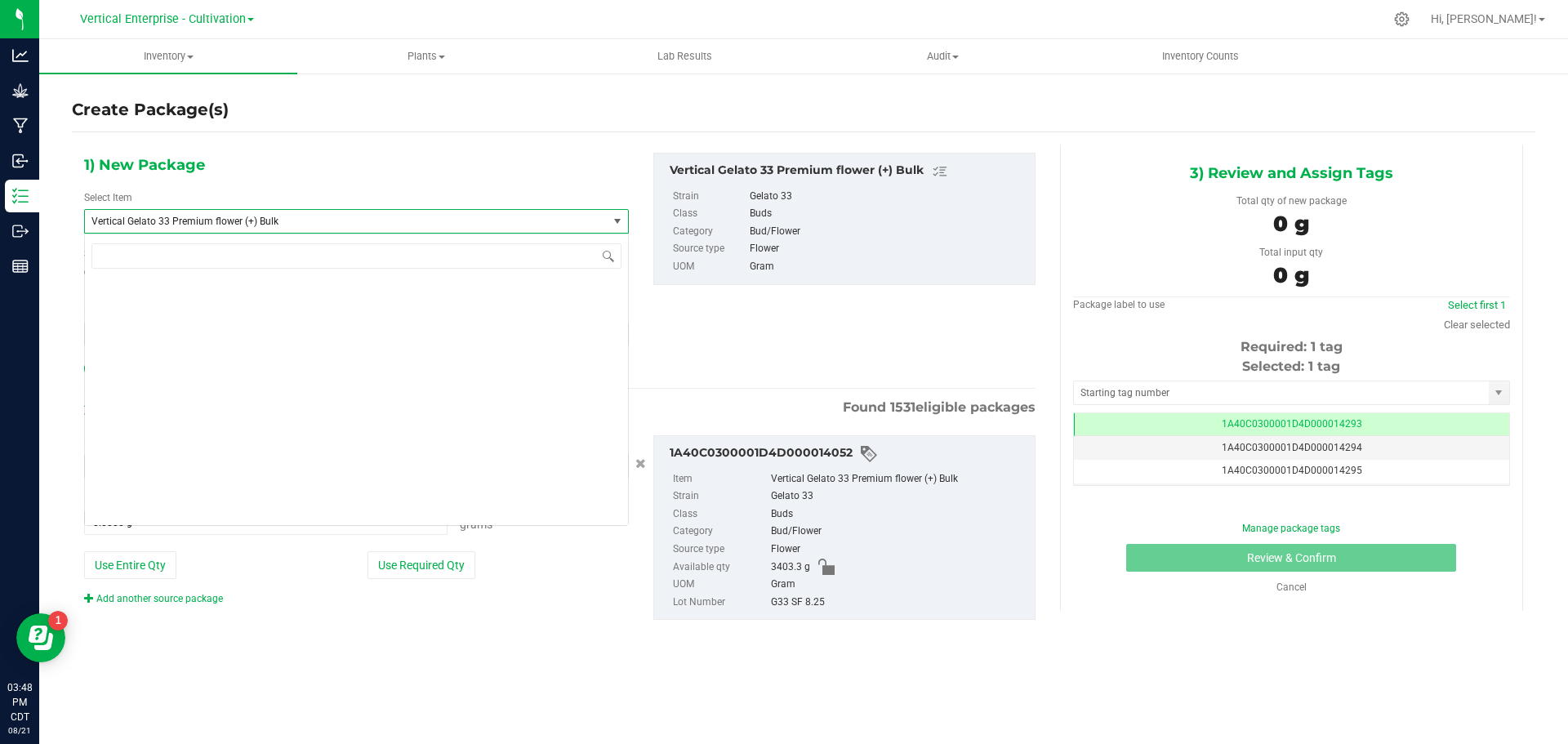
scroll to position [45658, 0]
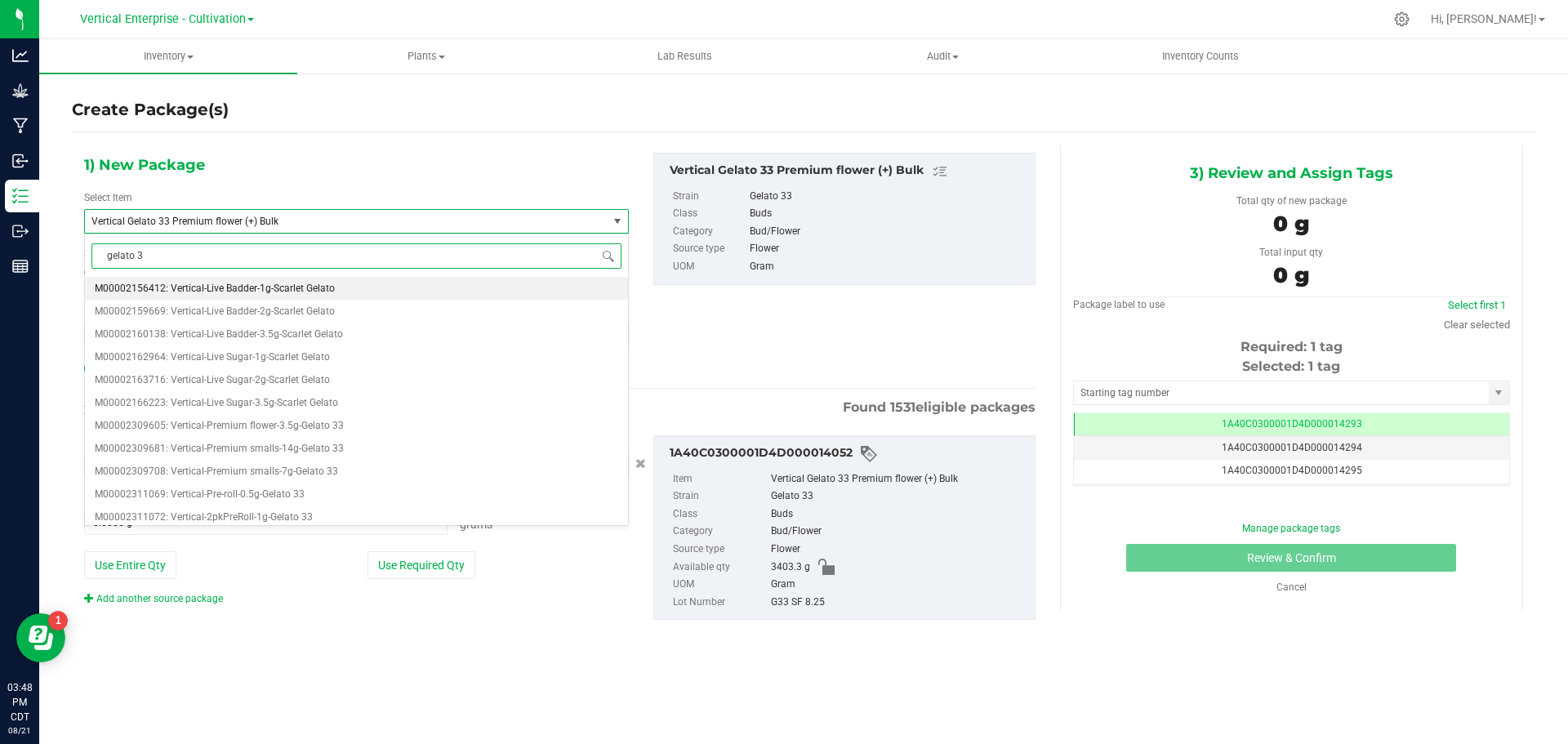
type input "gelato 33"
click at [314, 291] on span "M00002309605: Vertical-Premium flower-3.5g-Gelato 33" at bounding box center [219, 288] width 249 height 11
type input "0"
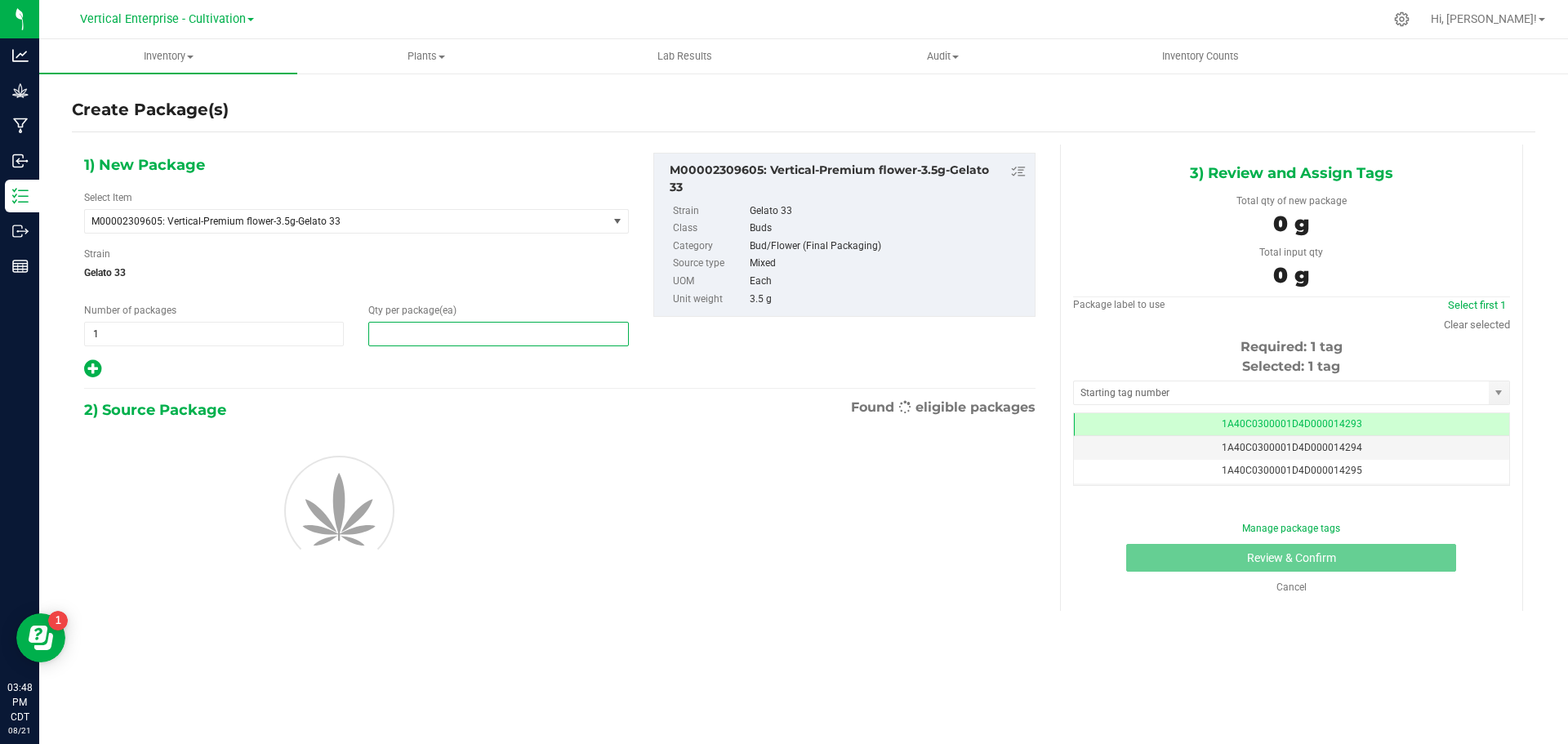
click at [444, 340] on span at bounding box center [497, 334] width 259 height 25
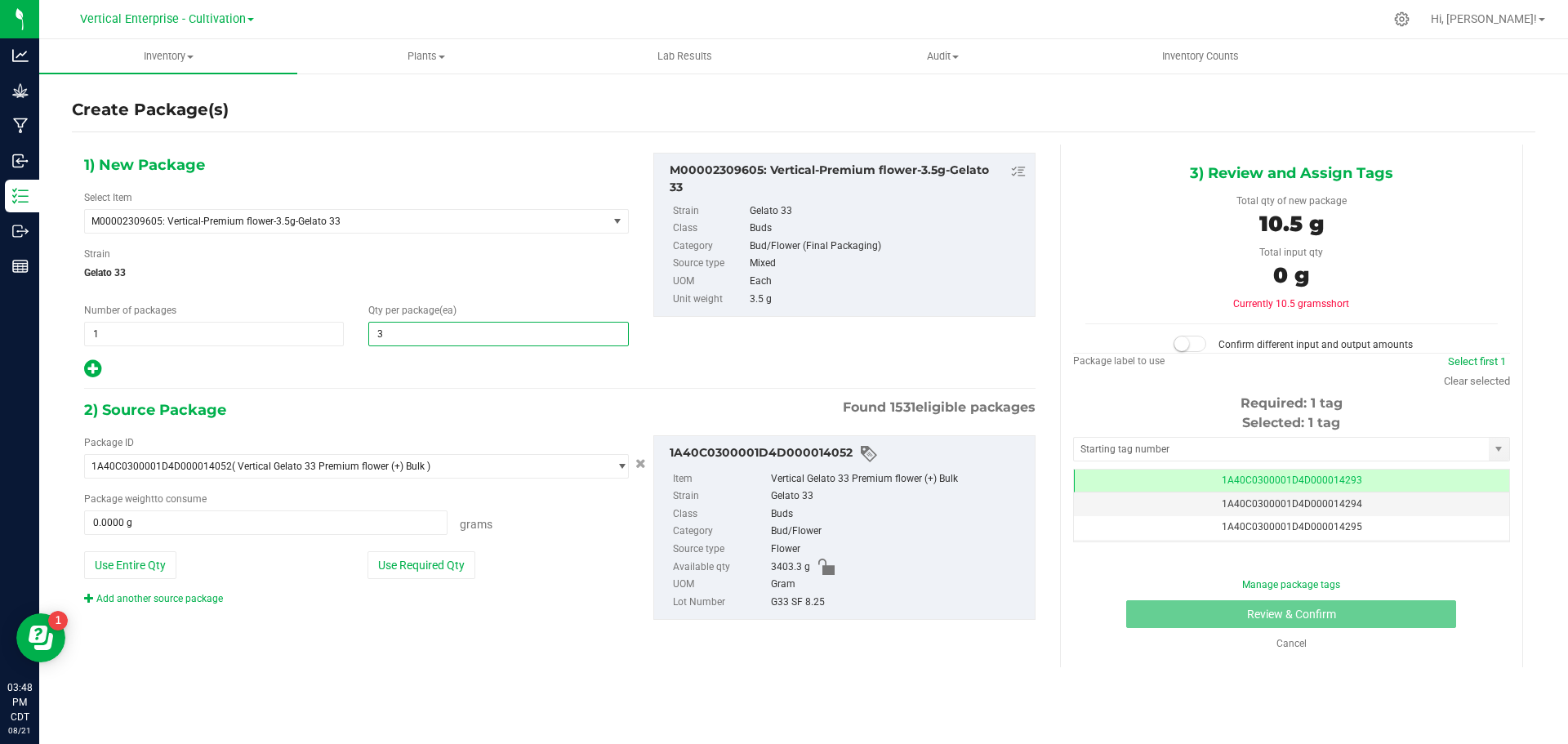
type input "36"
click at [422, 573] on button "Use Required Qty" at bounding box center [421, 565] width 108 height 28
type input "126.0000 g"
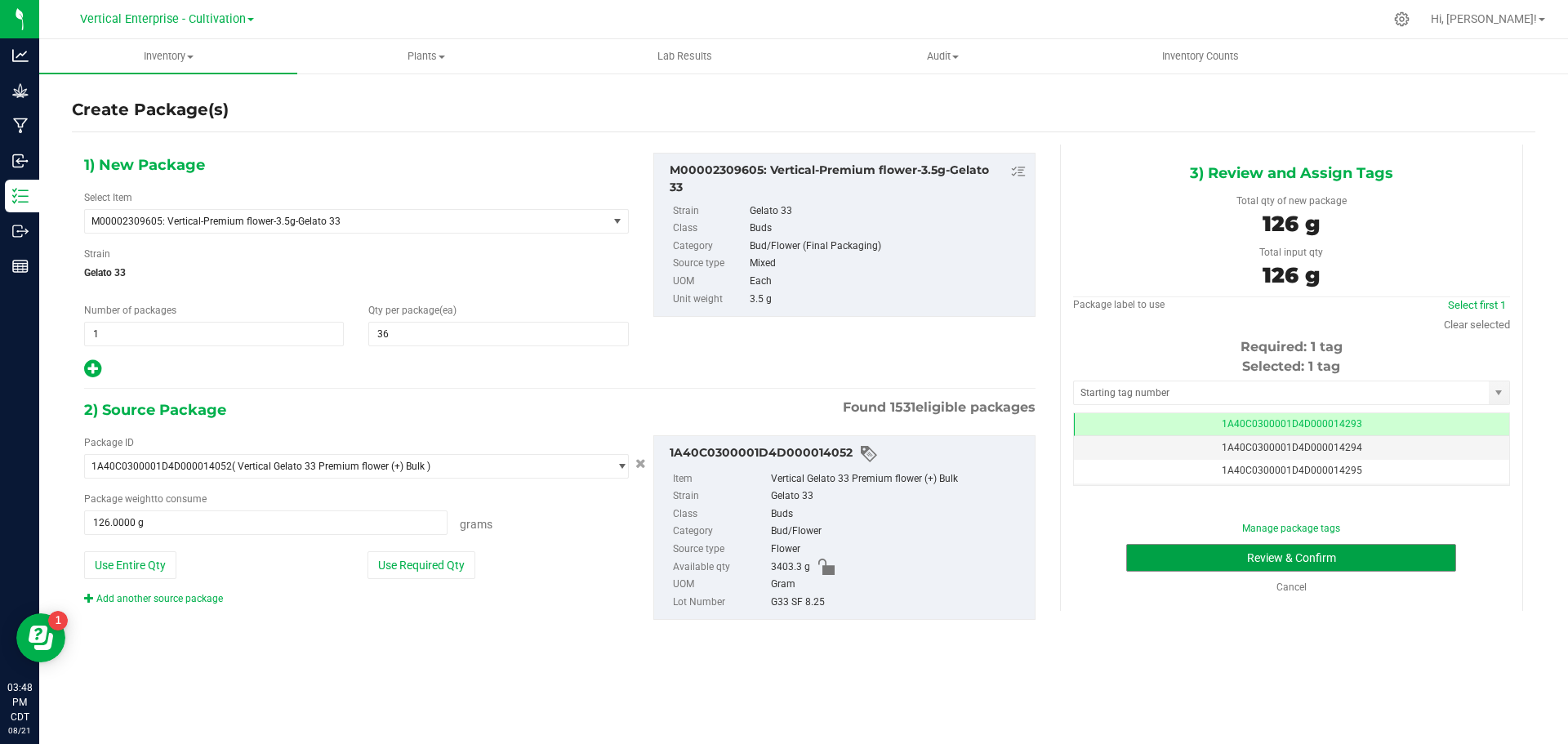
click at [1408, 551] on button "Review & Confirm" at bounding box center [1290, 558] width 330 height 28
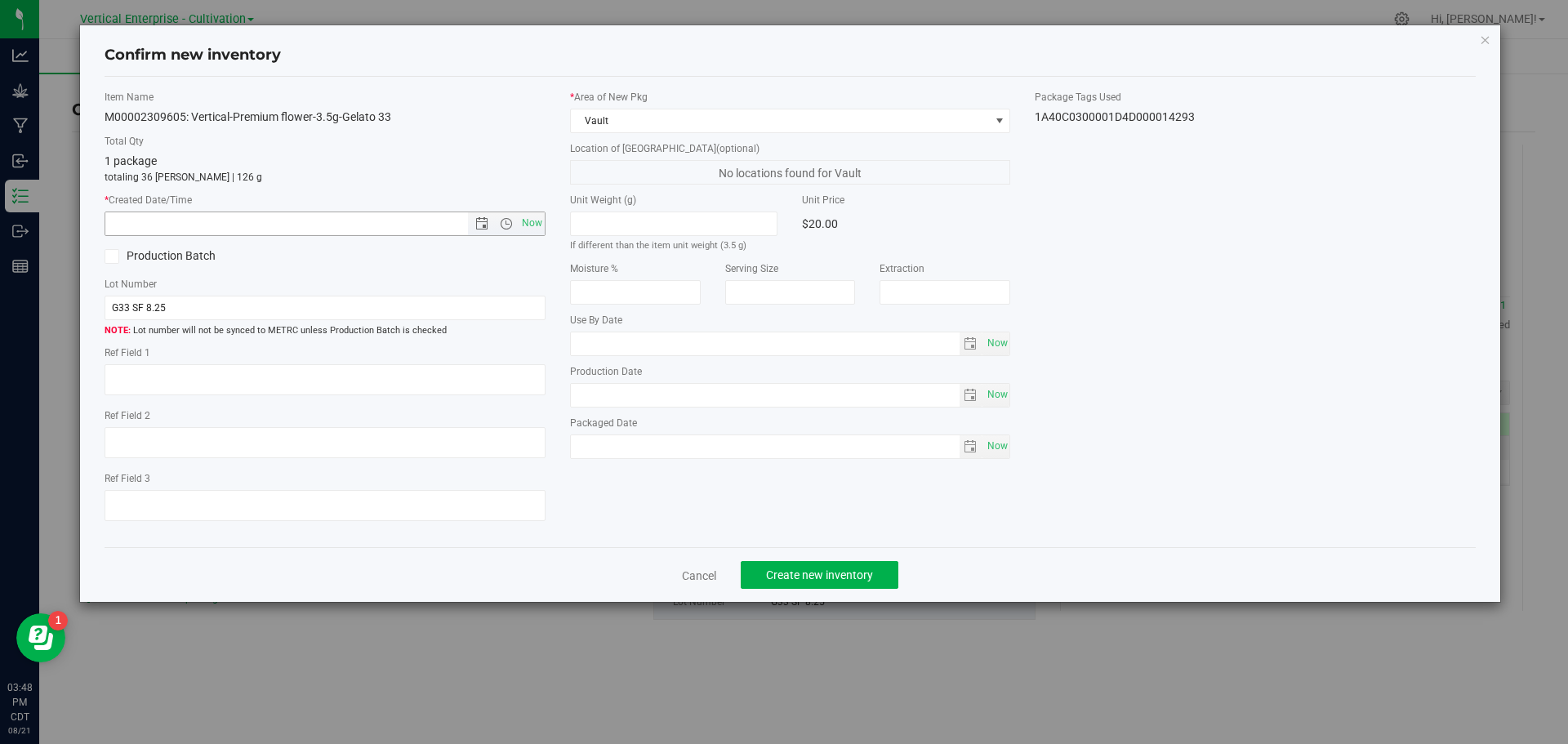
click at [523, 227] on span "Now" at bounding box center [532, 223] width 28 height 24
type input "8/21/2025 3:48 PM"
click at [834, 572] on span "Create new inventory" at bounding box center [819, 575] width 107 height 13
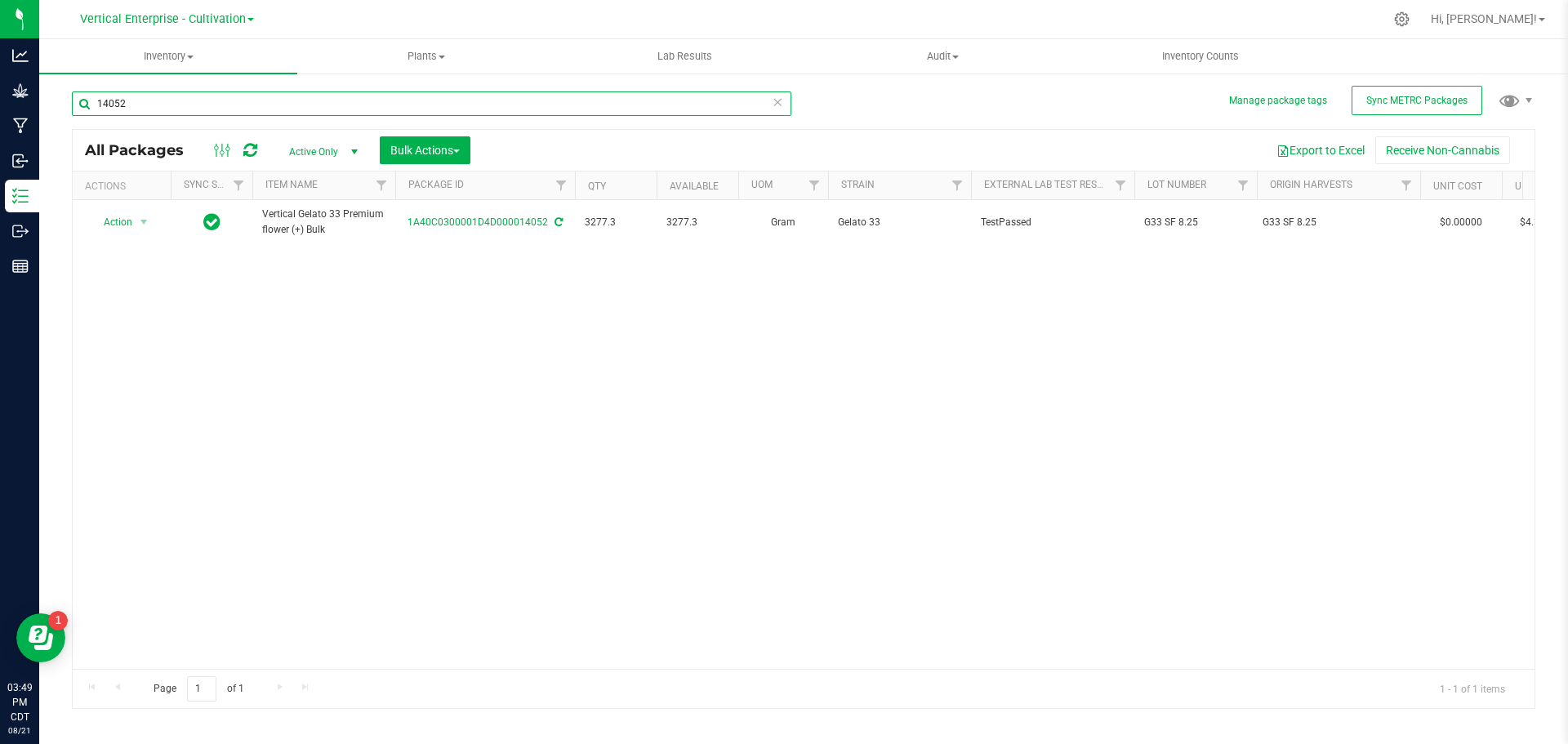
click at [250, 91] on input "14052" at bounding box center [432, 104] width 719 height 25
type input "1"
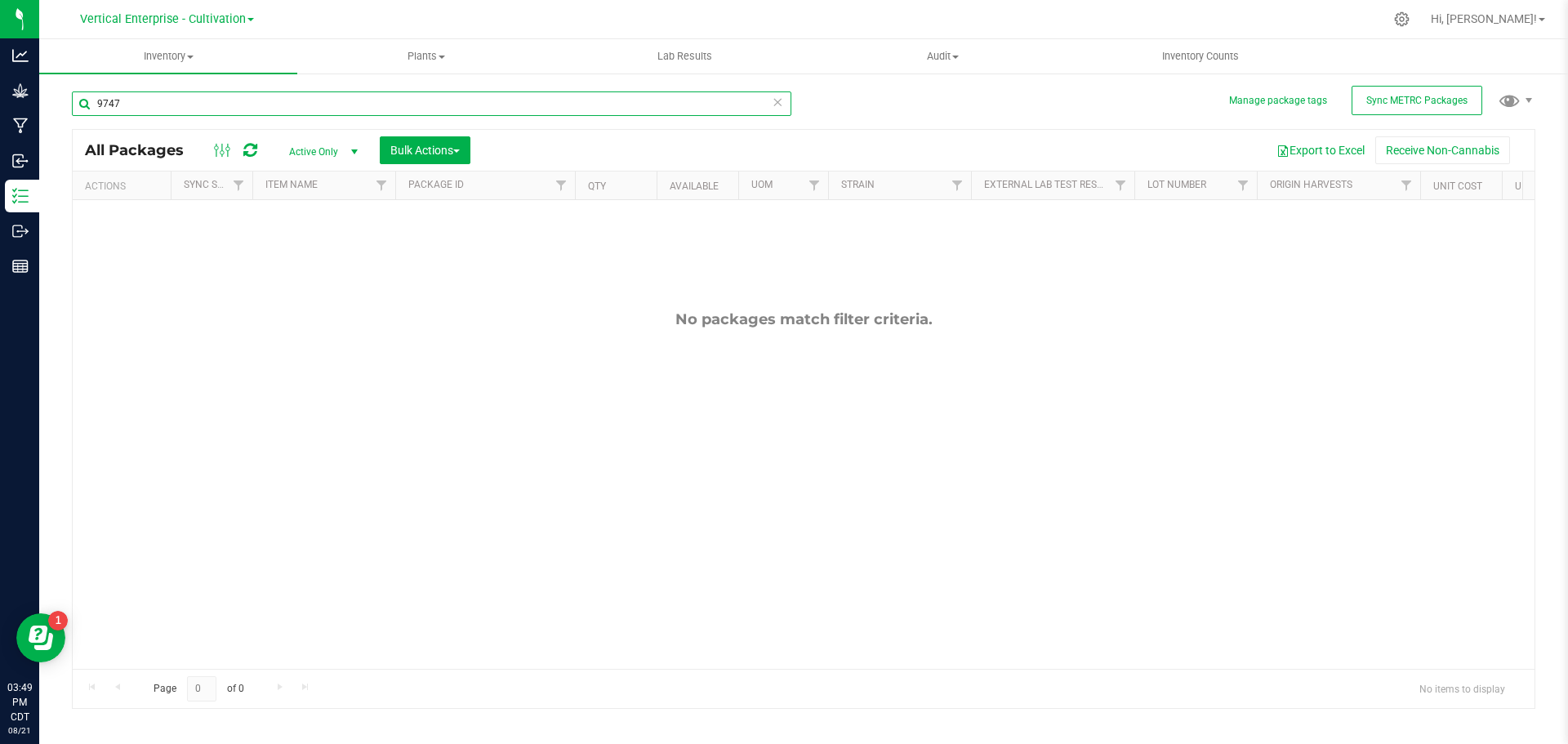
type input "9747"
drag, startPoint x: 132, startPoint y: 116, endPoint x: 0, endPoint y: 124, distance: 132.2
click at [0, 124] on div "Analytics Grow Manufacturing Inbound Inventory Outbound Reports 04:14 PM CDT 08…" at bounding box center [784, 372] width 1568 height 744
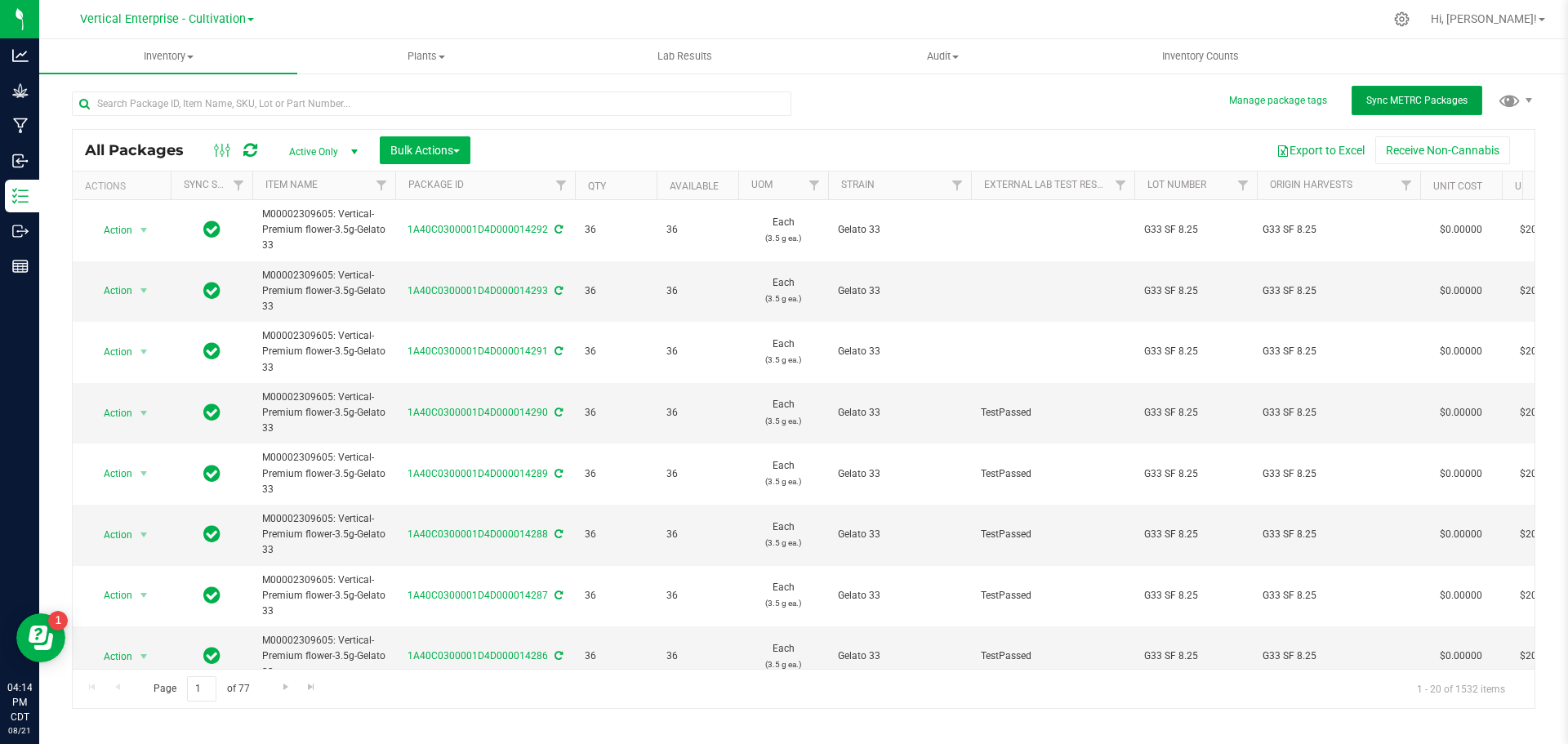
click at [1397, 103] on span "Sync METRC Packages" at bounding box center [1416, 100] width 101 height 11
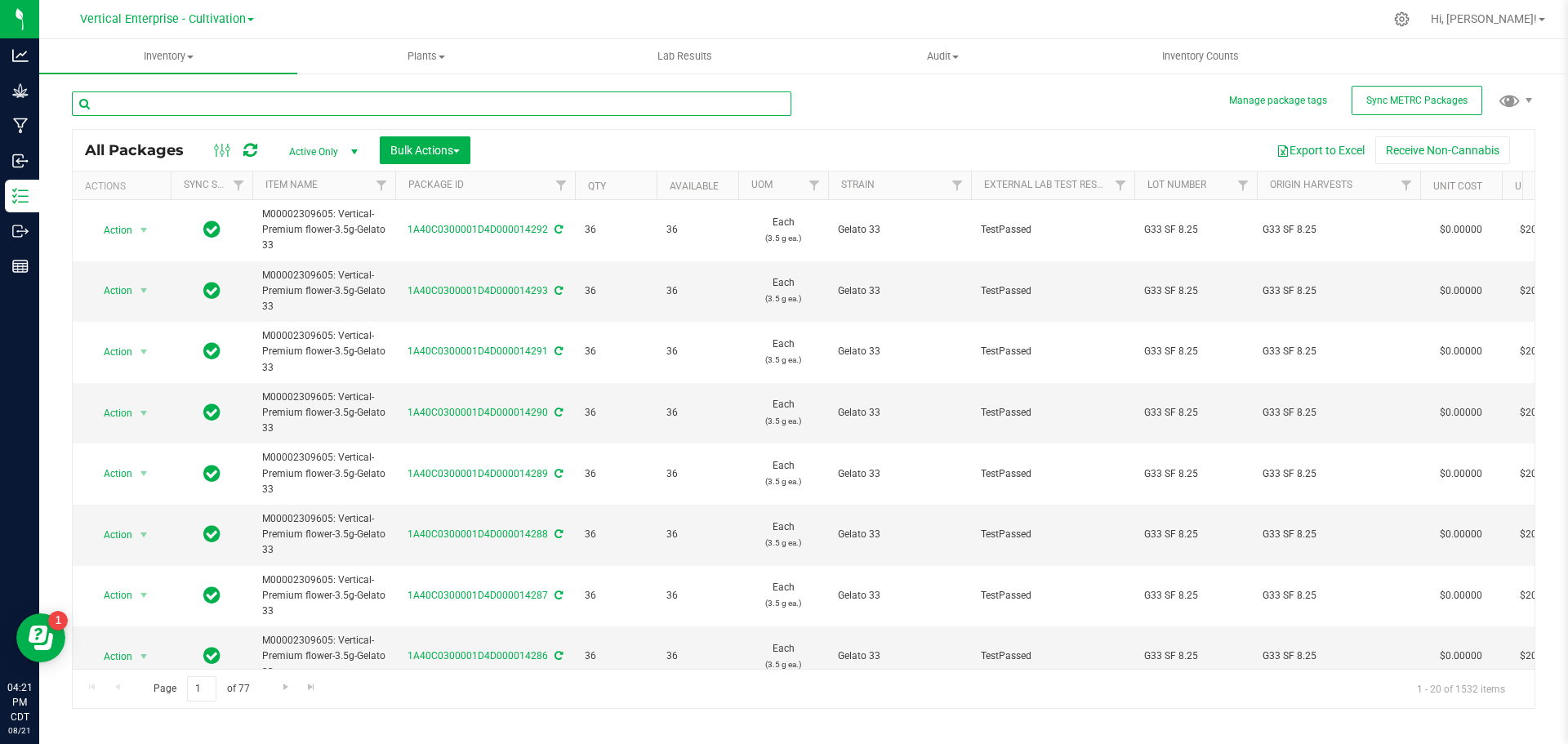
click at [167, 103] on input "text" at bounding box center [432, 104] width 719 height 25
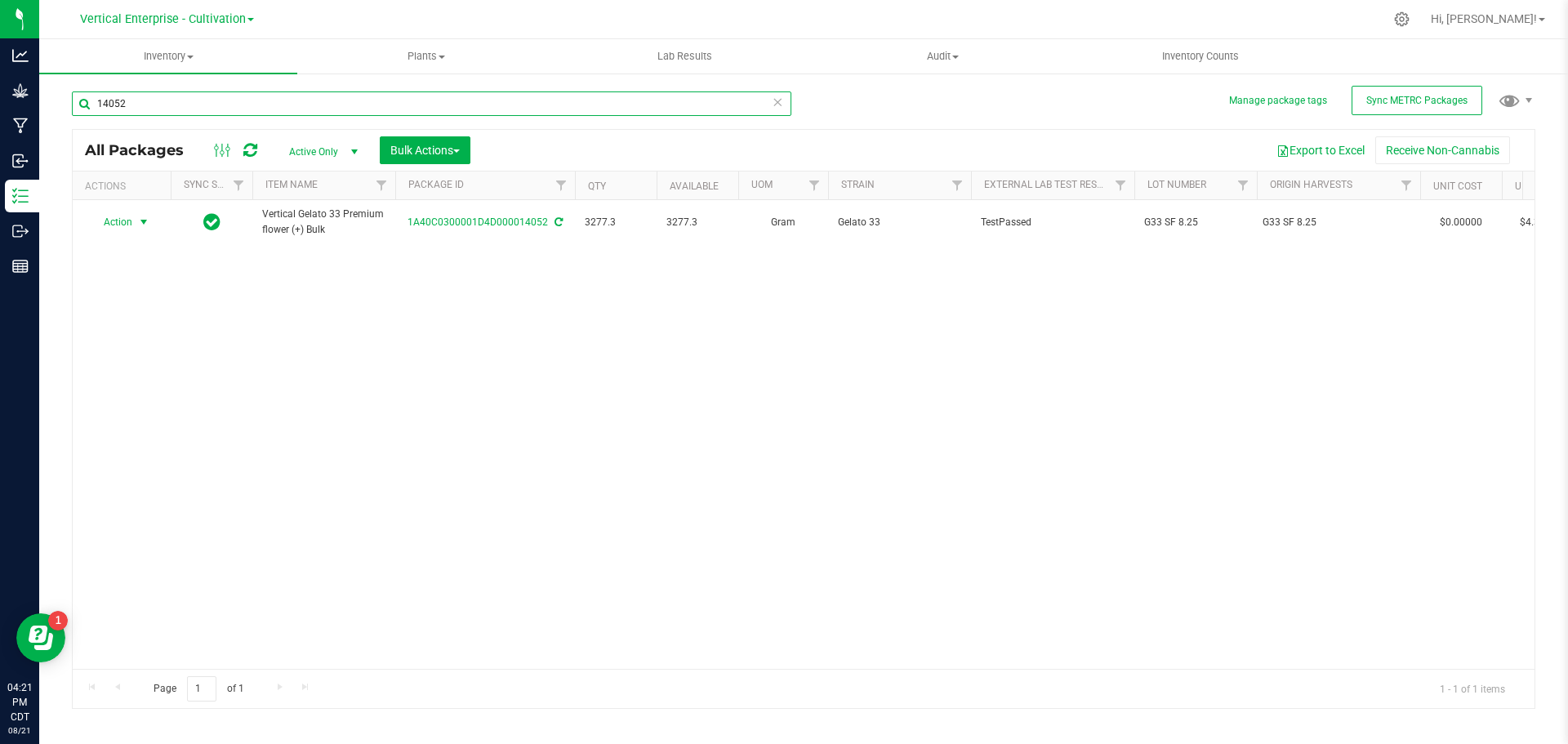
type input "14052"
click at [116, 216] on span "Action" at bounding box center [111, 222] width 44 height 23
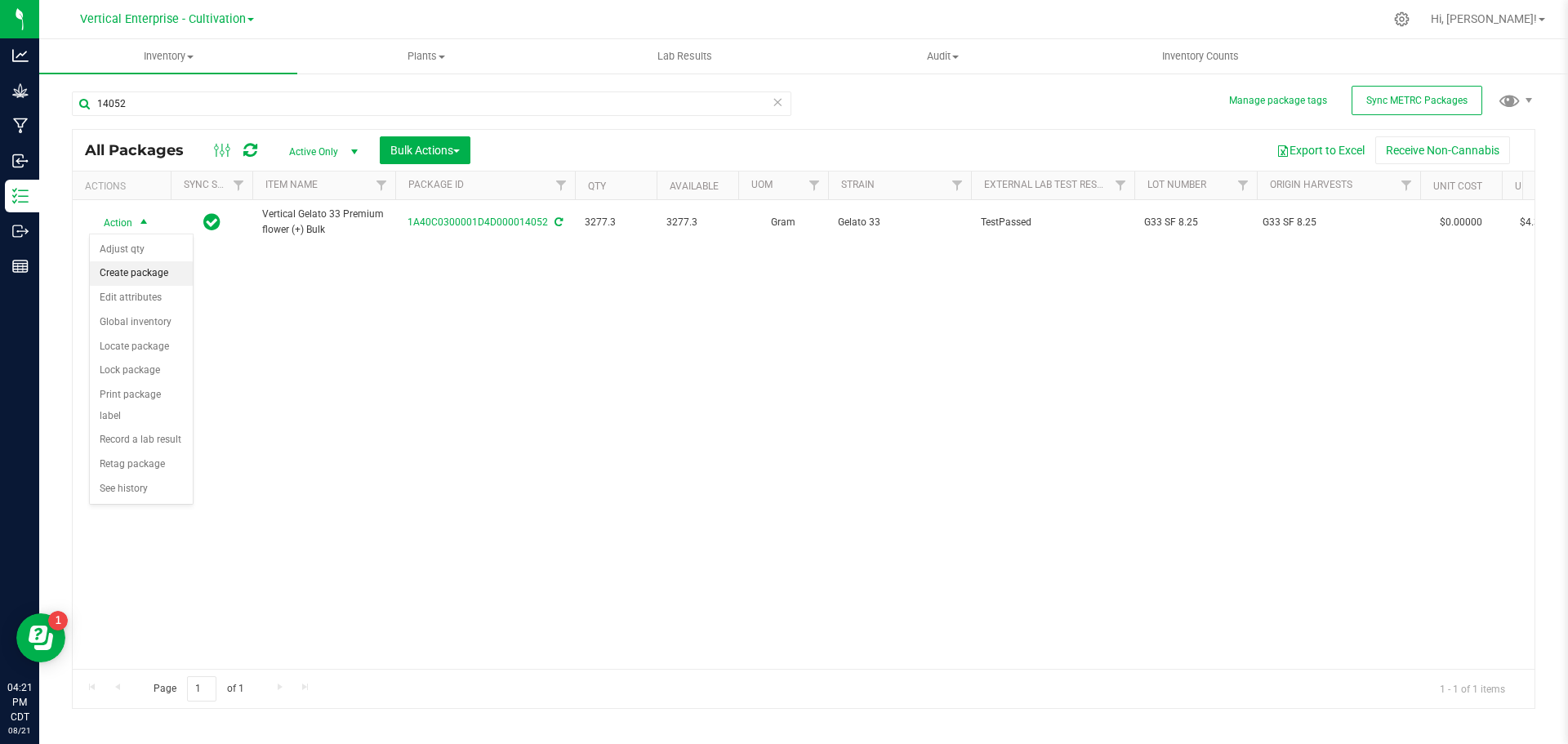
click at [124, 278] on li "Create package" at bounding box center [141, 274] width 103 height 25
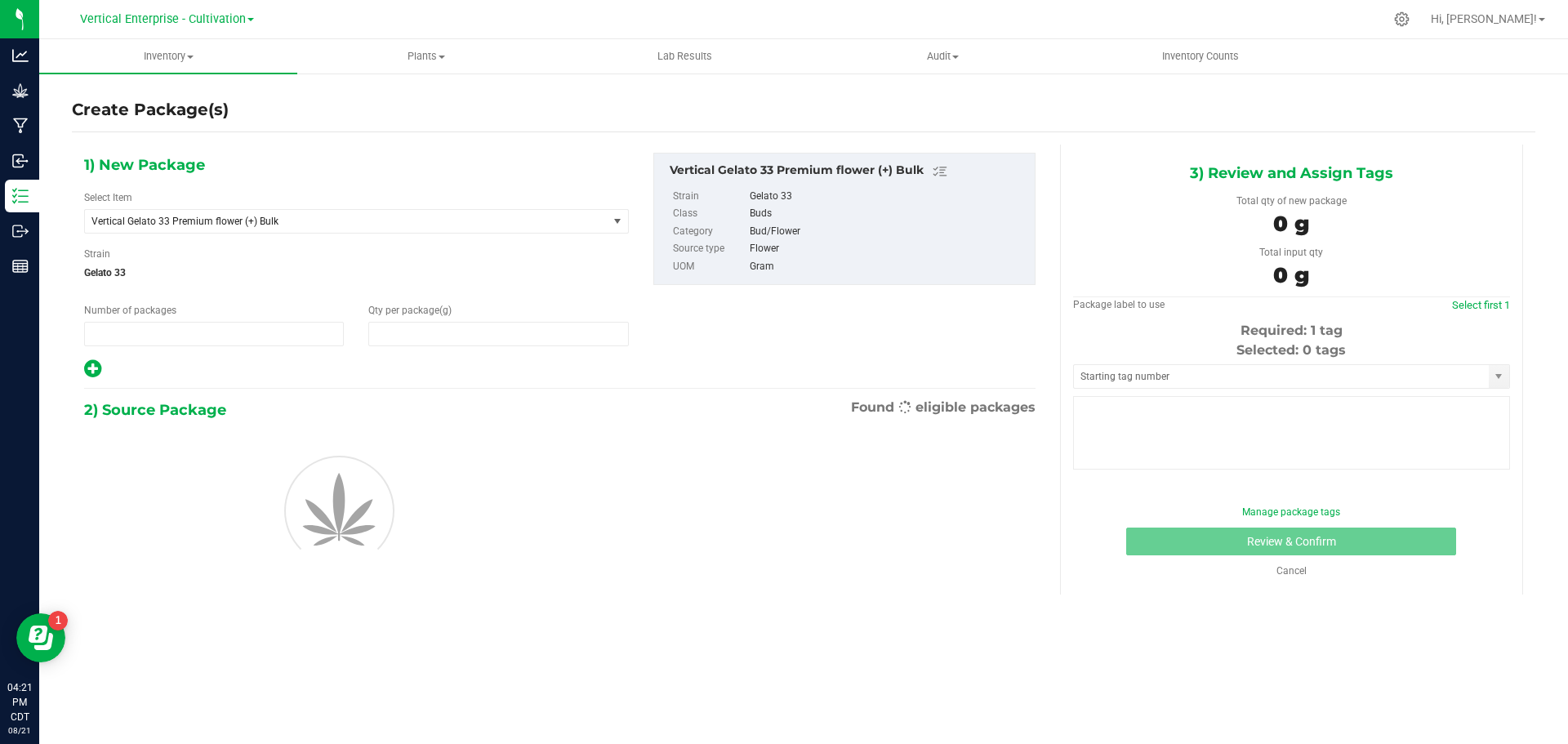
type input "1"
type input "0.0000"
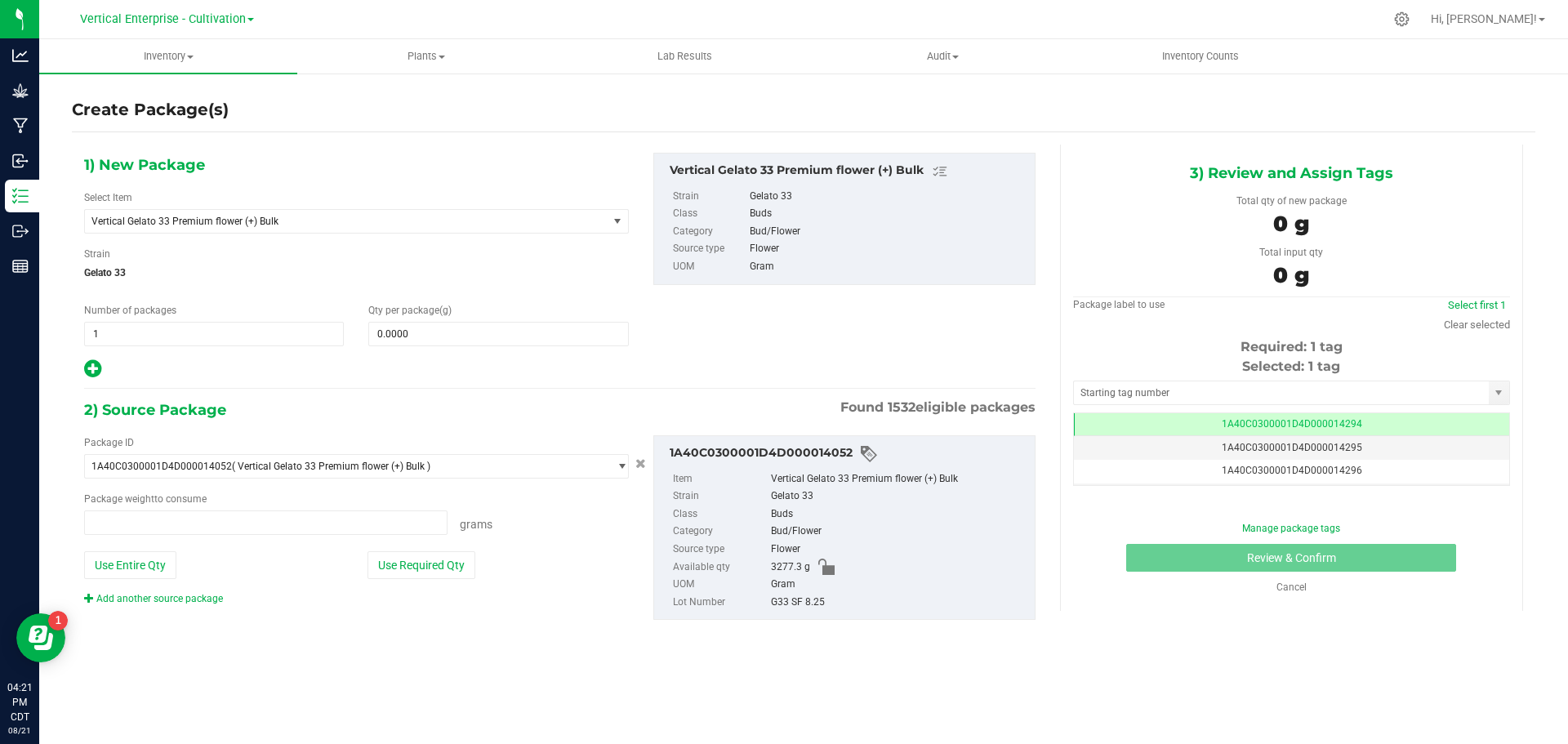
type input "0.0000 g"
click at [184, 219] on span "Vertical Gelato 33 Premium flower (+) Bulk" at bounding box center [336, 221] width 489 height 11
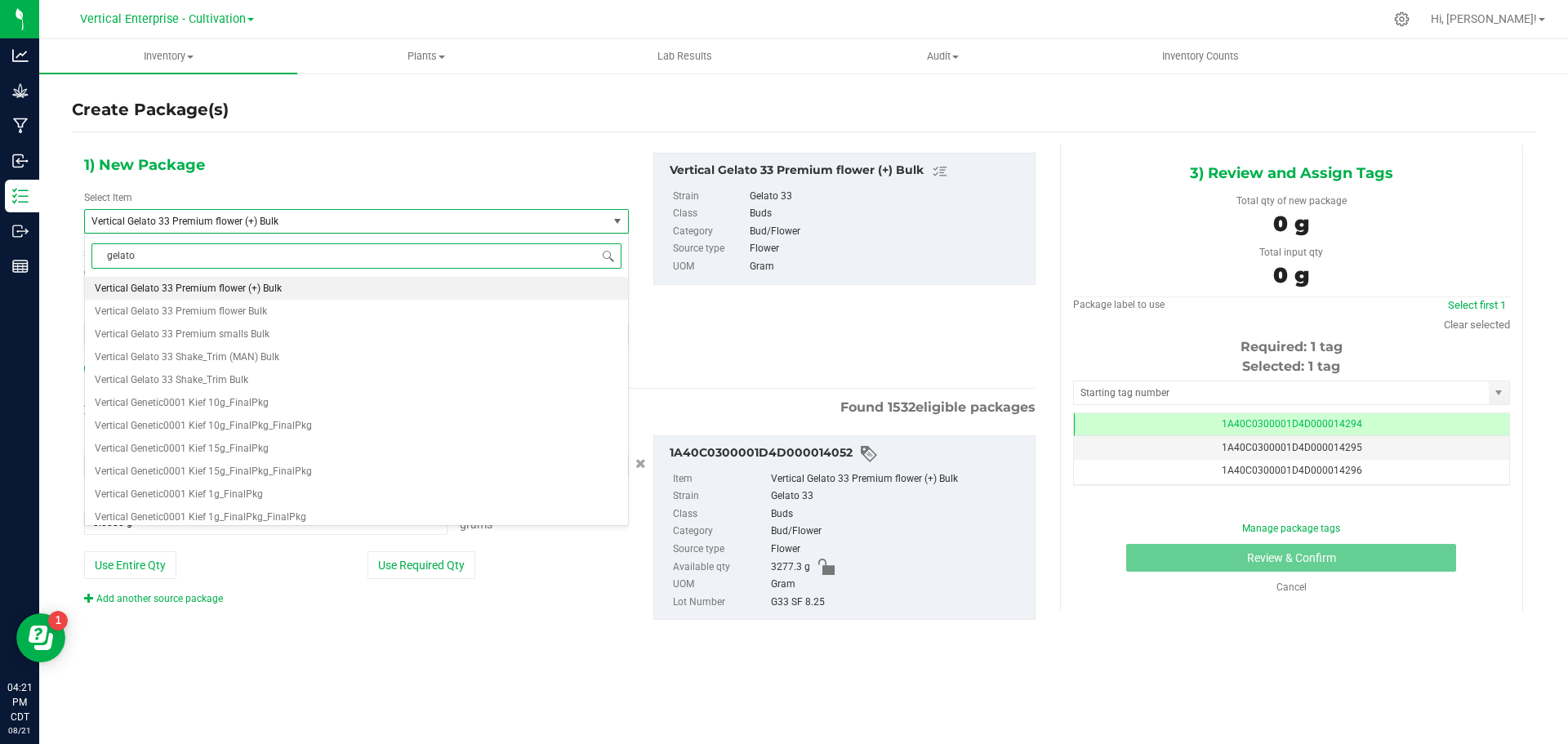
scroll to position [0, 0]
type input "gelato 33"
click at [175, 288] on span "M00002309605: Vertical-Premium flower-3.5g-Gelato 33" at bounding box center [219, 288] width 249 height 11
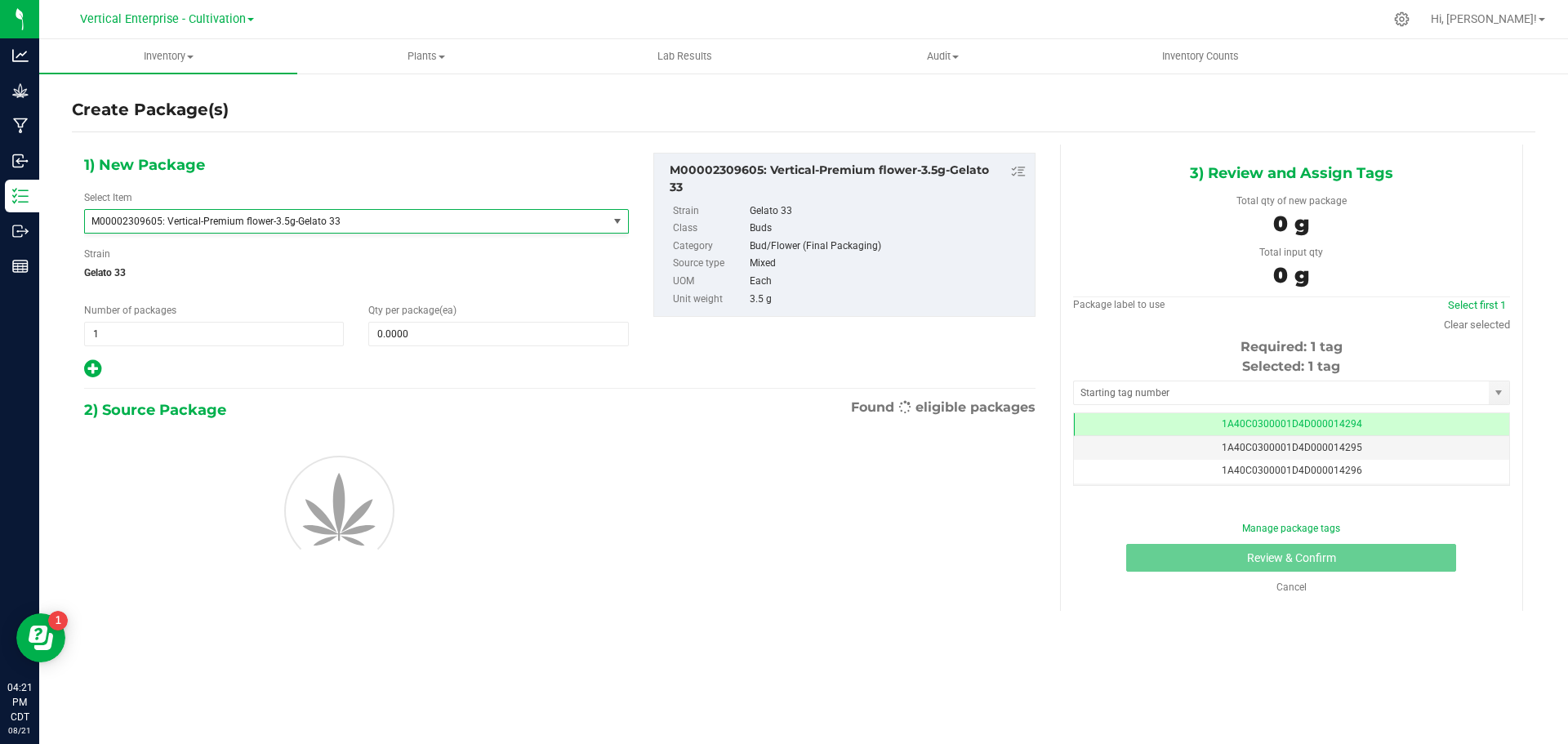
type input "0"
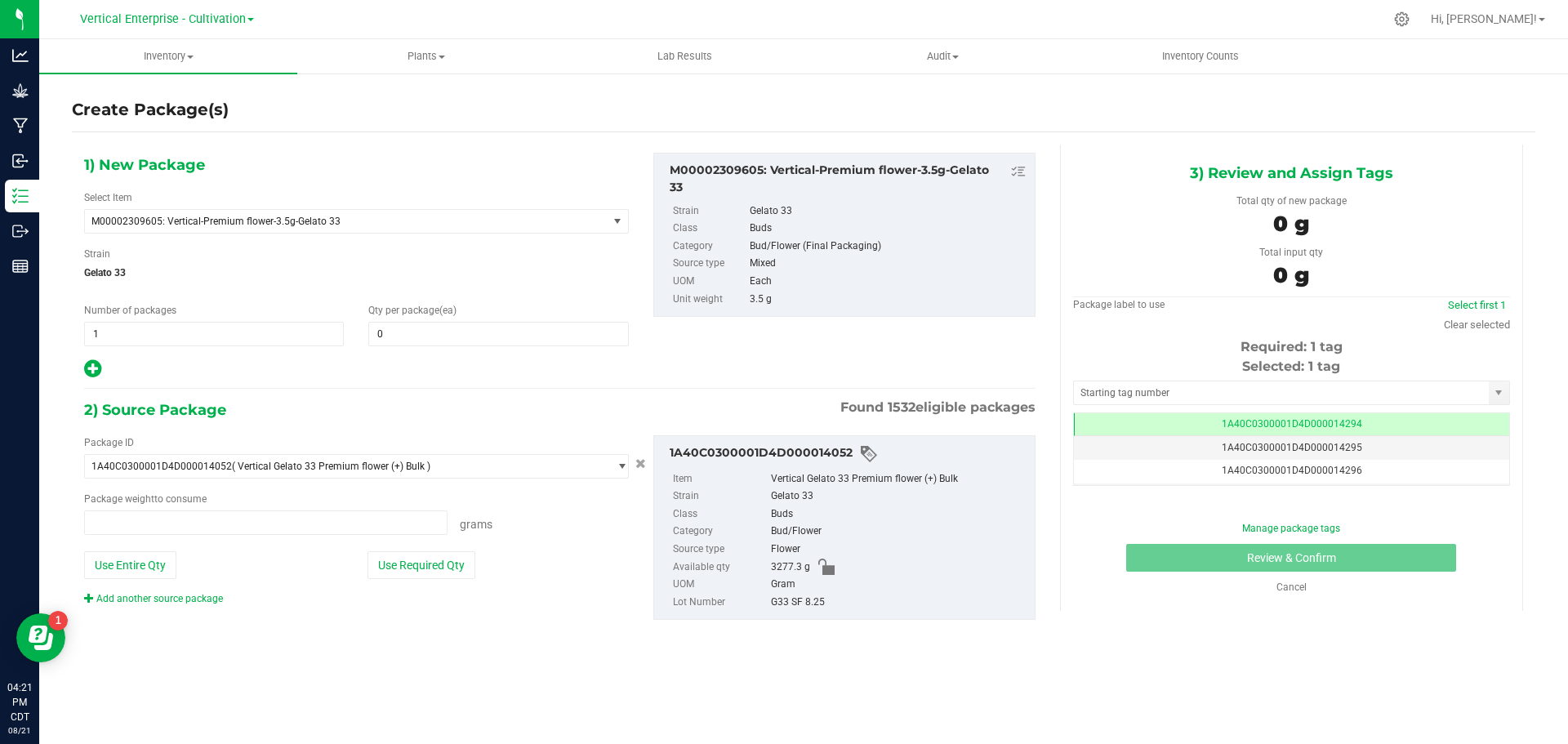
type input "0.0000 g"
click at [453, 347] on div "1) New Package Select Item M00002309605: Vertical-Premium flower-3.5g-Gelato 33…" at bounding box center [356, 266] width 569 height 227
click at [447, 345] on span at bounding box center [497, 334] width 259 height 25
type input "36"
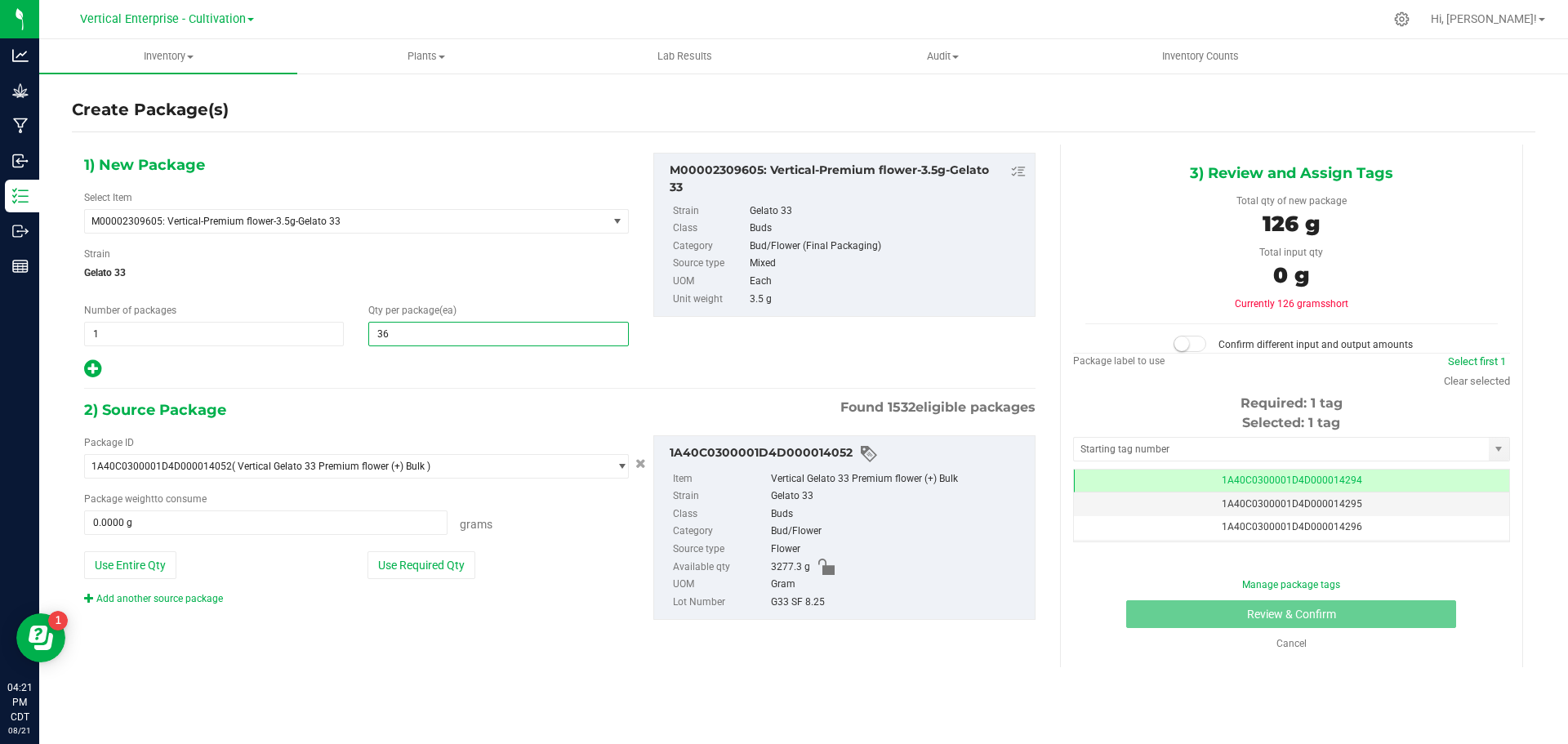
type input "36"
click at [405, 553] on button "Use Required Qty" at bounding box center [421, 565] width 108 height 28
type input "126.0000 g"
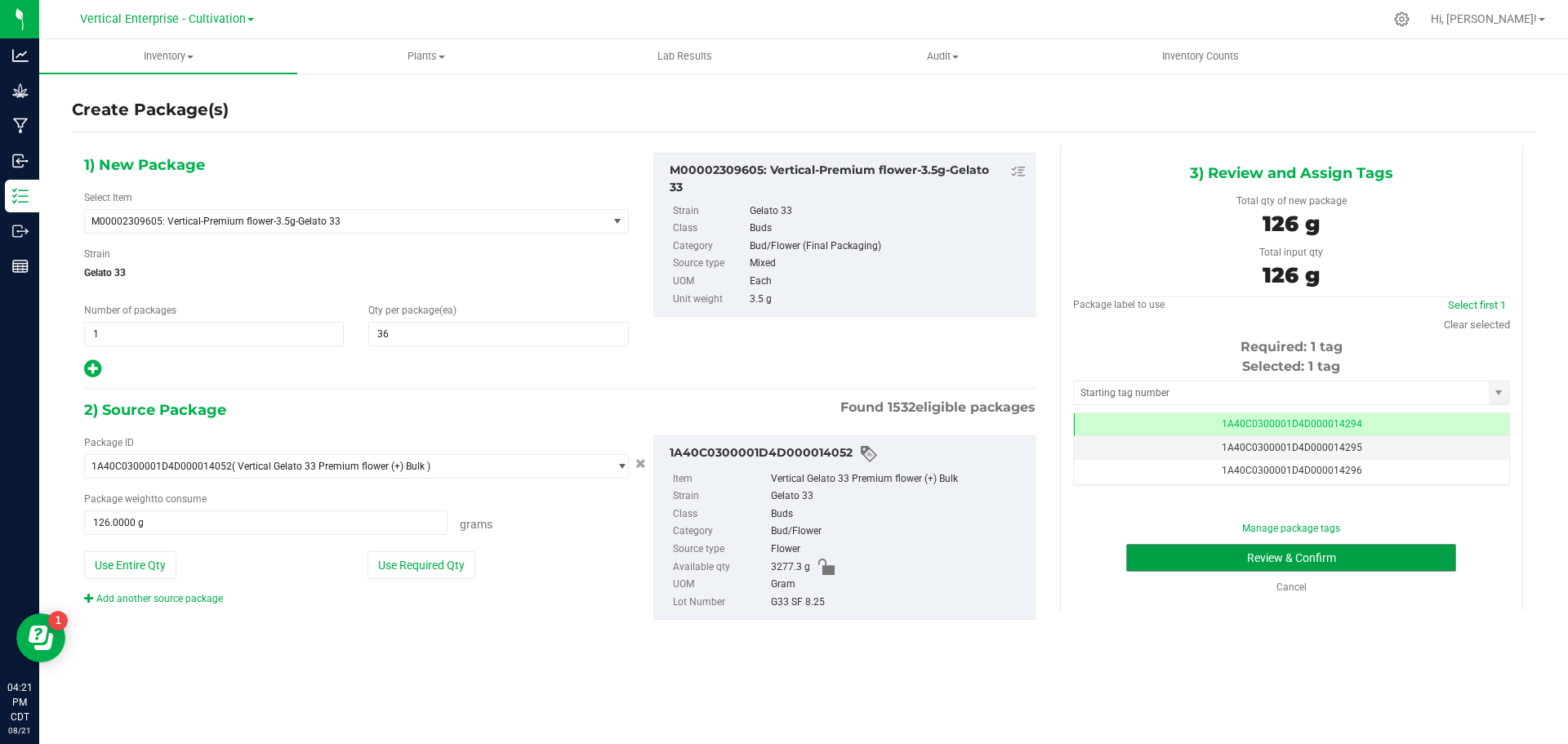
click at [1405, 551] on button "Review & Confirm" at bounding box center [1290, 558] width 330 height 28
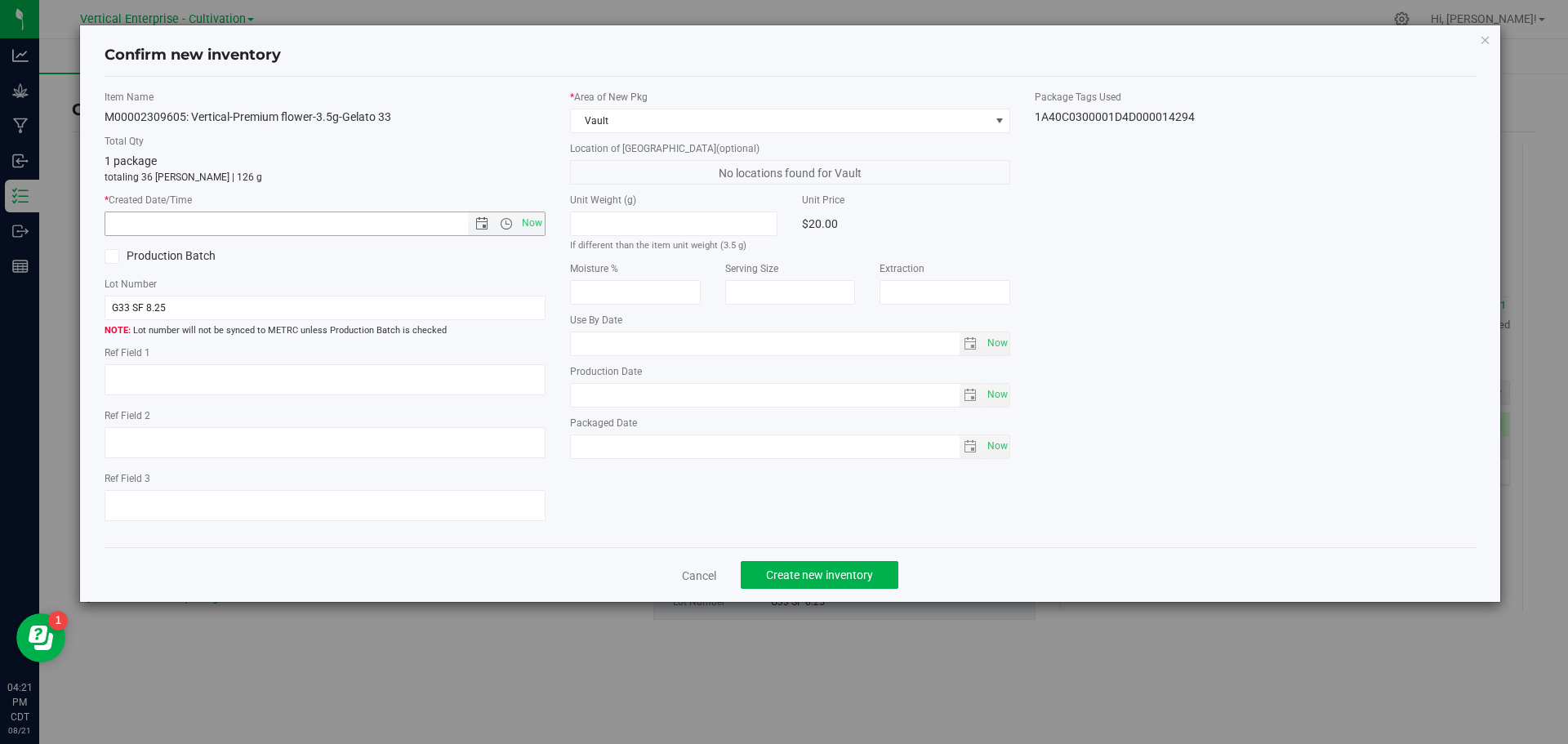
click at [526, 220] on span "Now" at bounding box center [532, 223] width 28 height 24
type input "8/21/2025 4:21 PM"
click at [809, 572] on span "Create new inventory" at bounding box center [819, 575] width 107 height 13
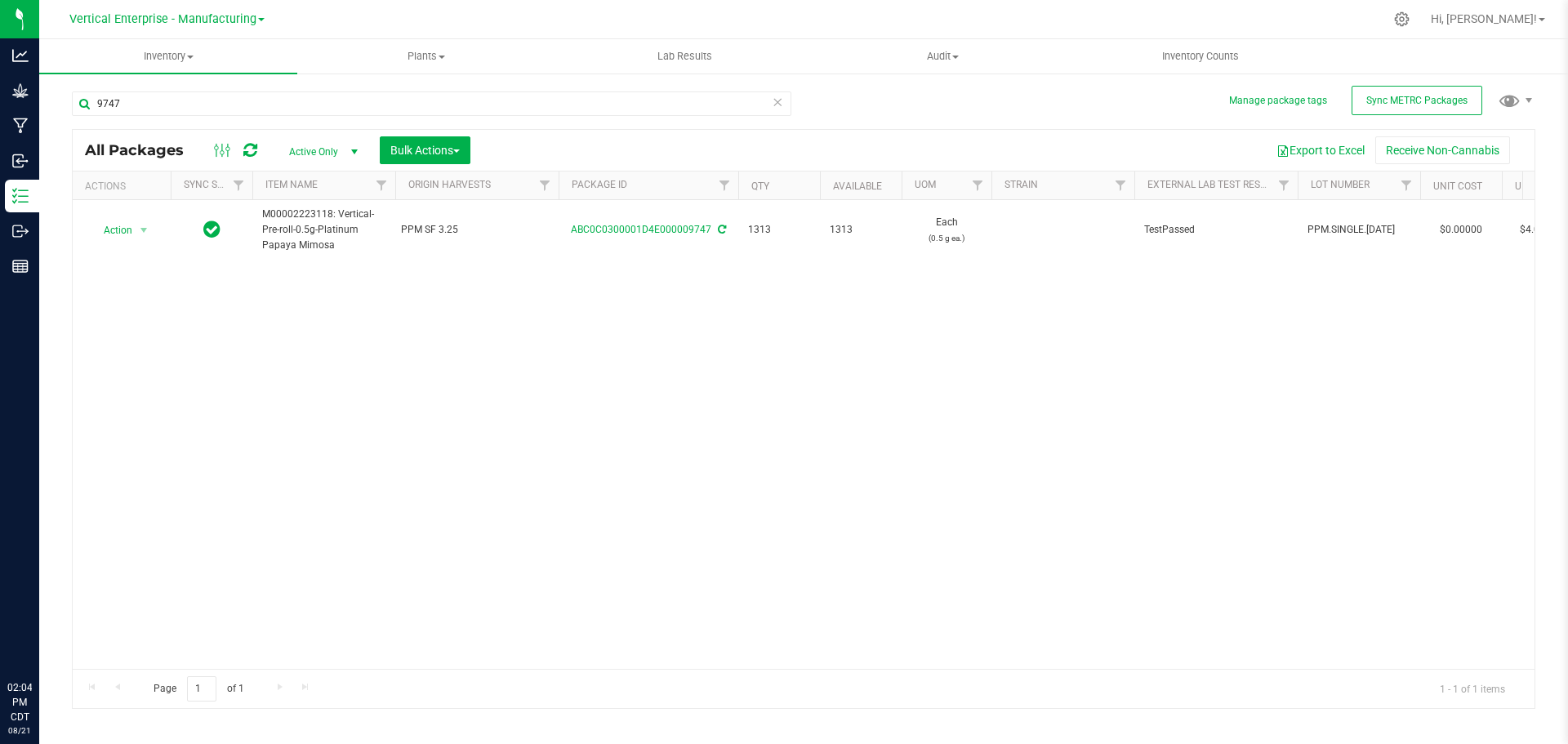
click at [212, 101] on input "9747" at bounding box center [432, 104] width 719 height 25
click at [156, 93] on input "9747" at bounding box center [432, 104] width 719 height 25
type input "9"
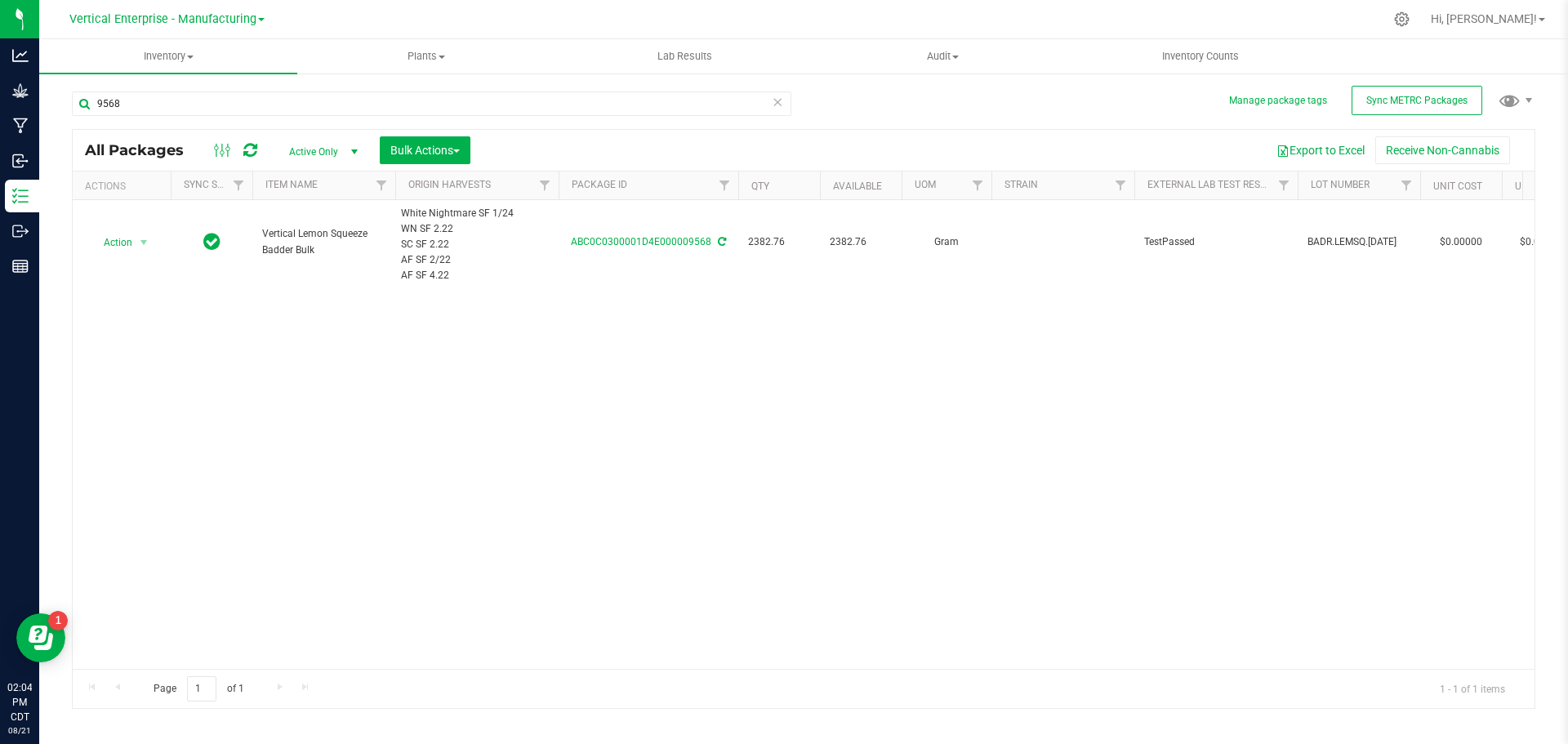
type input "9568"
click at [113, 228] on td "Action Action Adjust qty Create package Edit attributes Global inventory Locate…" at bounding box center [121, 243] width 98 height 84
click at [119, 240] on span "Action" at bounding box center [111, 243] width 44 height 23
click at [128, 285] on li "Create package" at bounding box center [141, 294] width 103 height 25
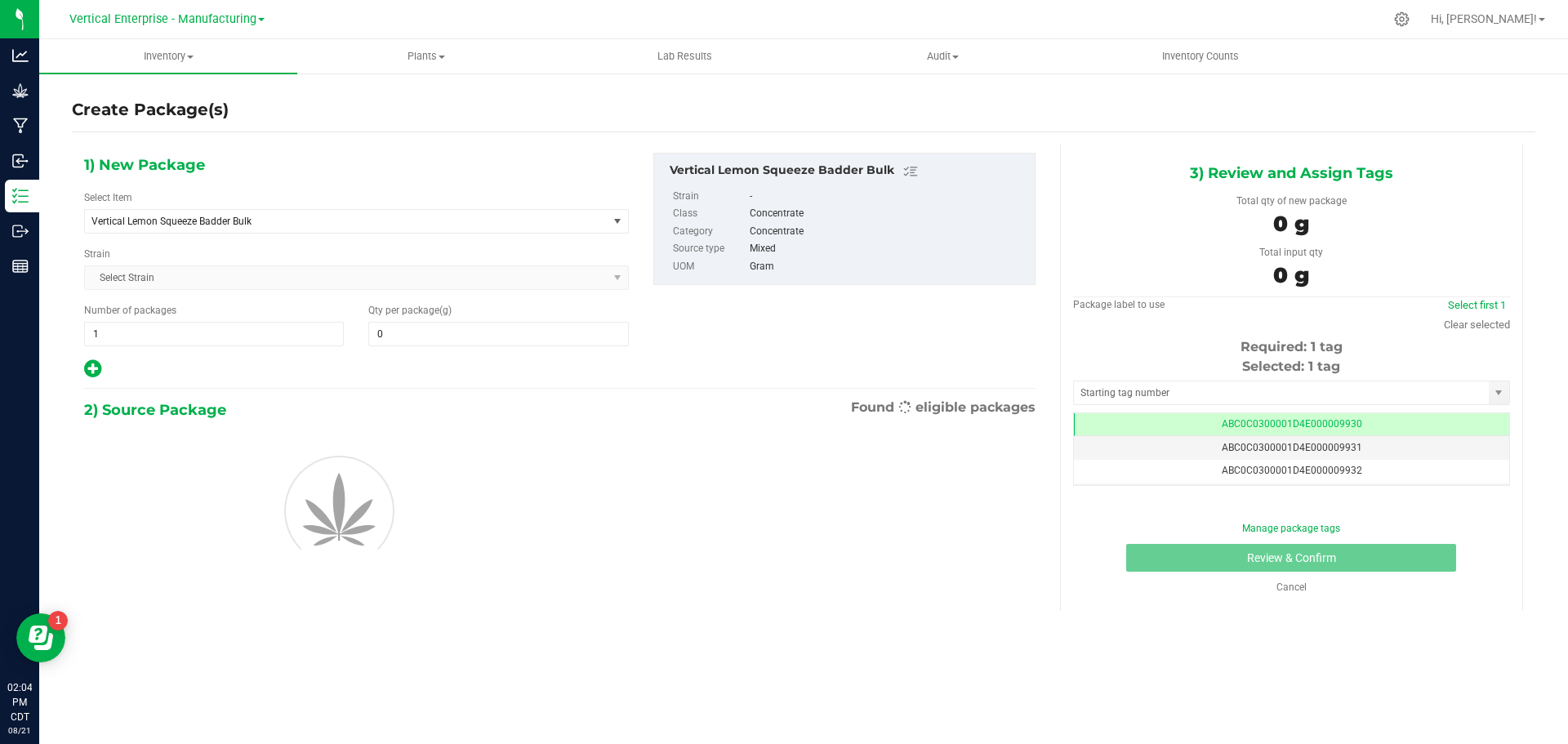
type input "0.0000"
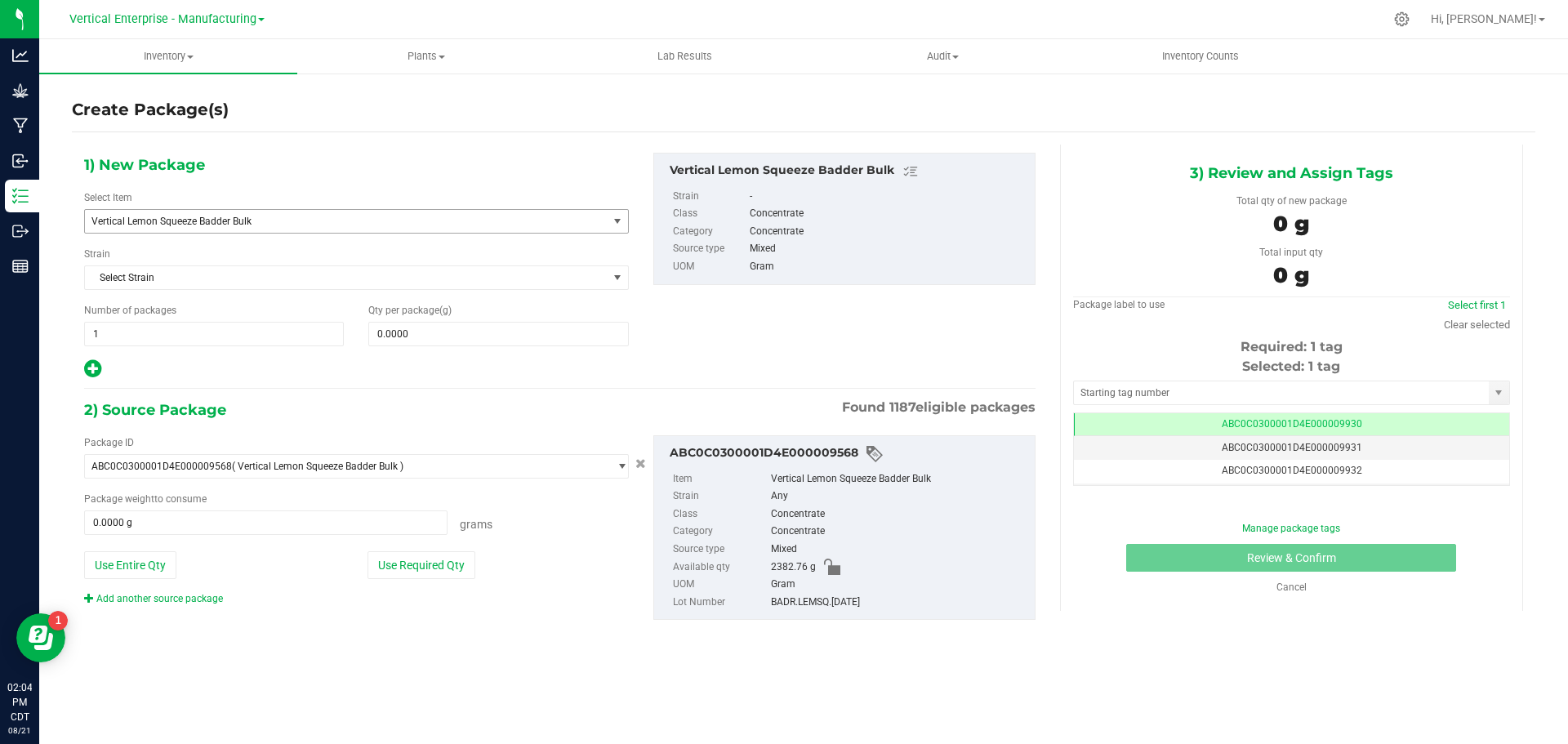
click at [150, 218] on span "Vertical Lemon Squeeze Badder Bulk" at bounding box center [336, 221] width 489 height 11
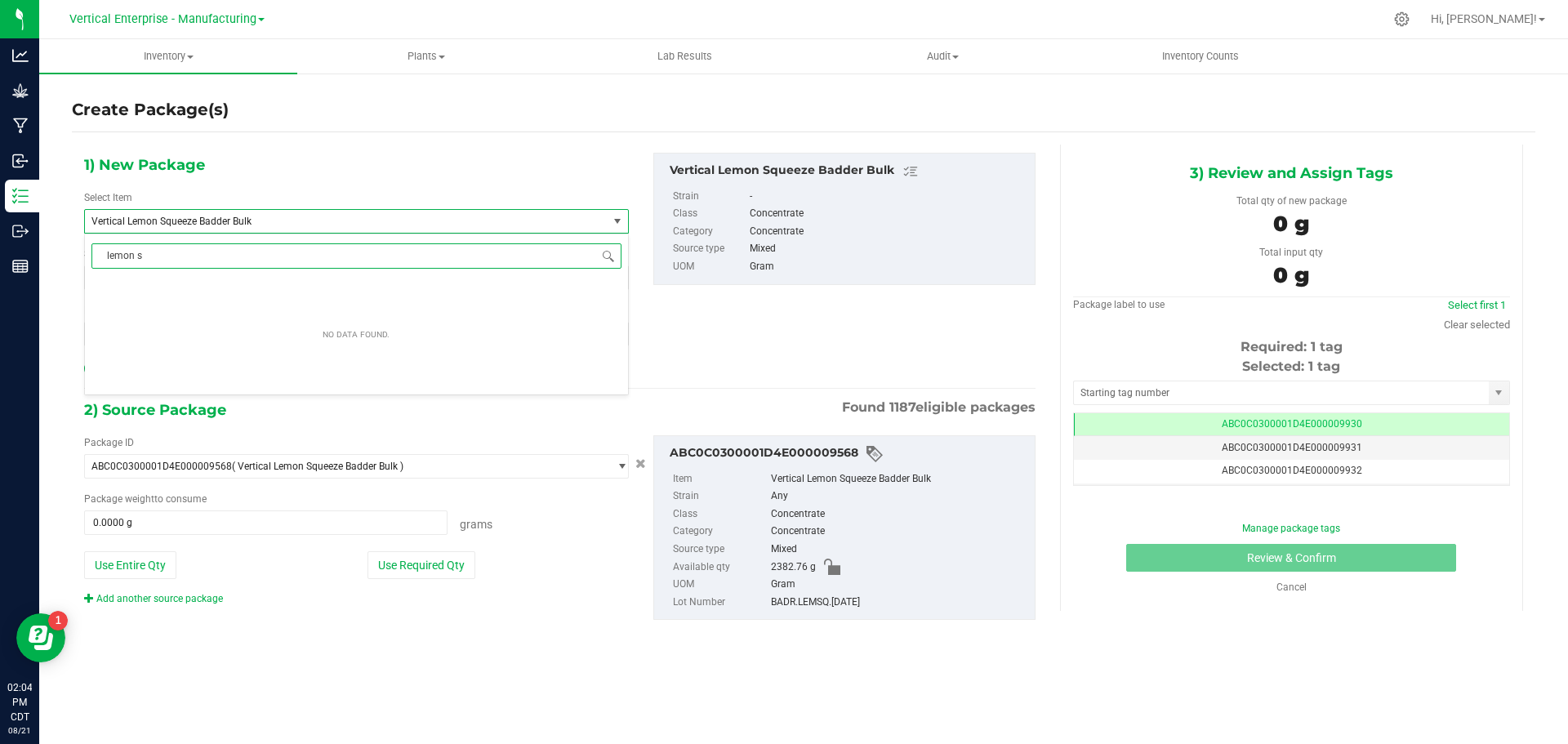
type input "lemon sq"
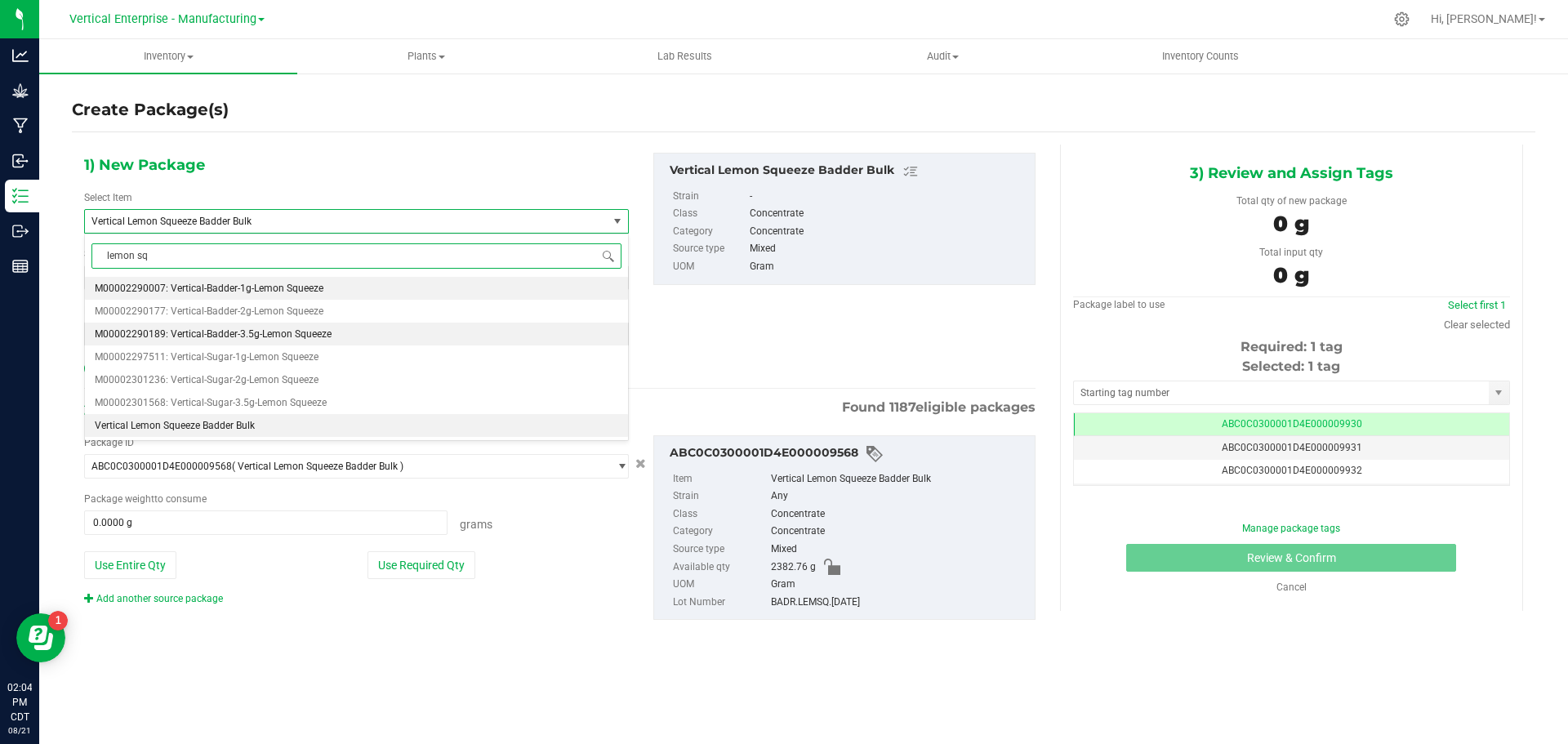
click at [243, 338] on span "M00002290189: Vertical-Badder-3.5g-Lemon Squeeze" at bounding box center [213, 333] width 236 height 11
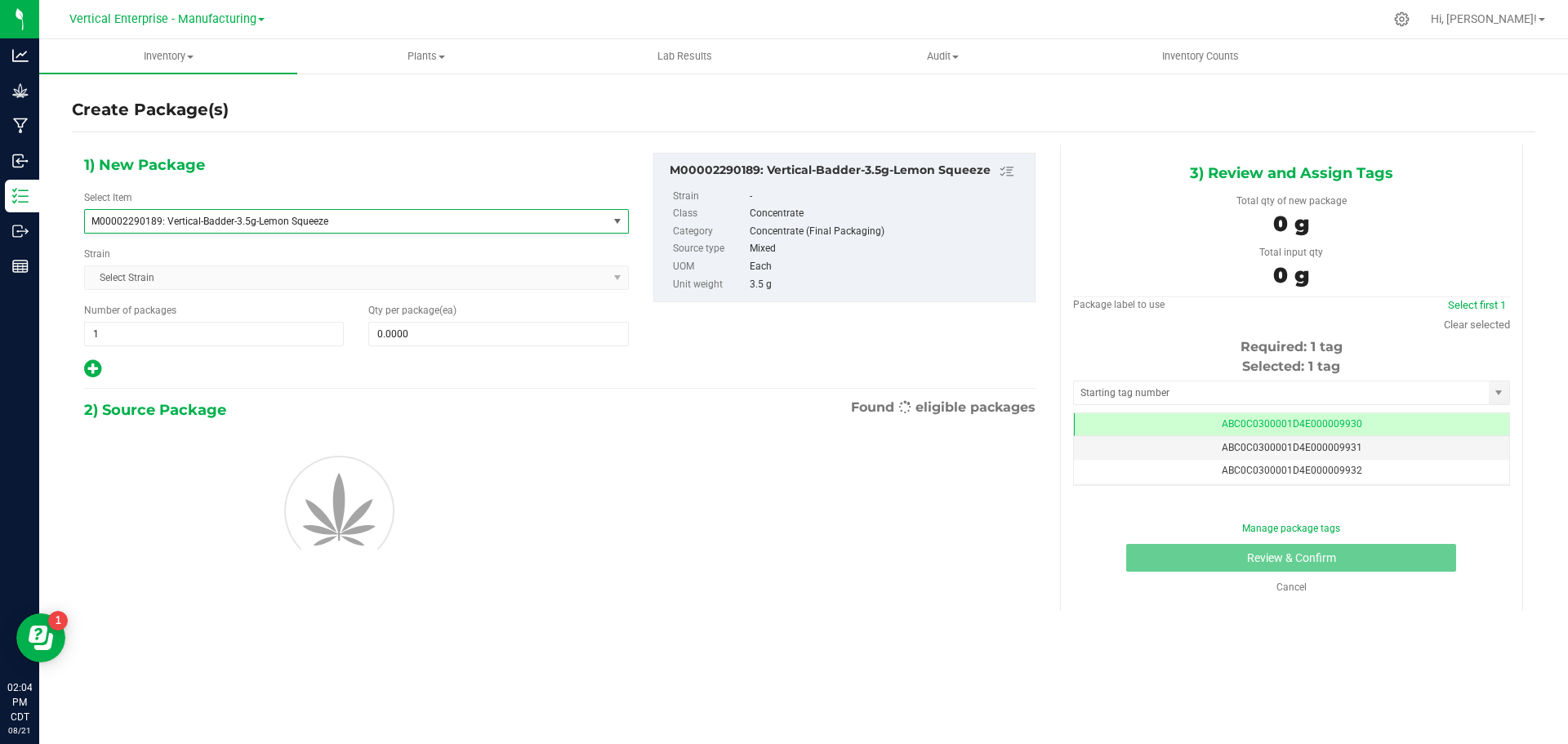
type input "0"
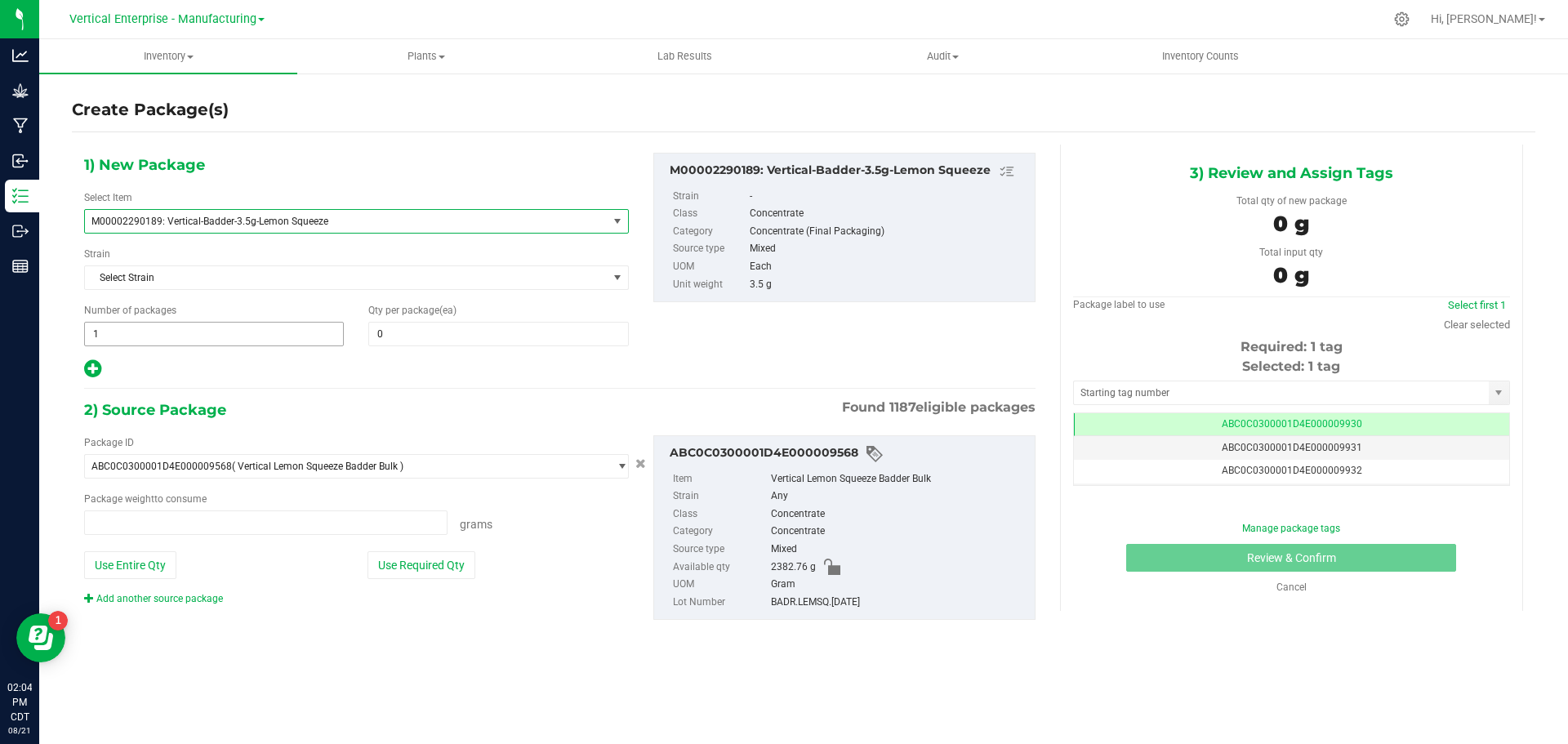
type input "0.0000 g"
click at [216, 332] on span "1 1" at bounding box center [214, 334] width 259 height 25
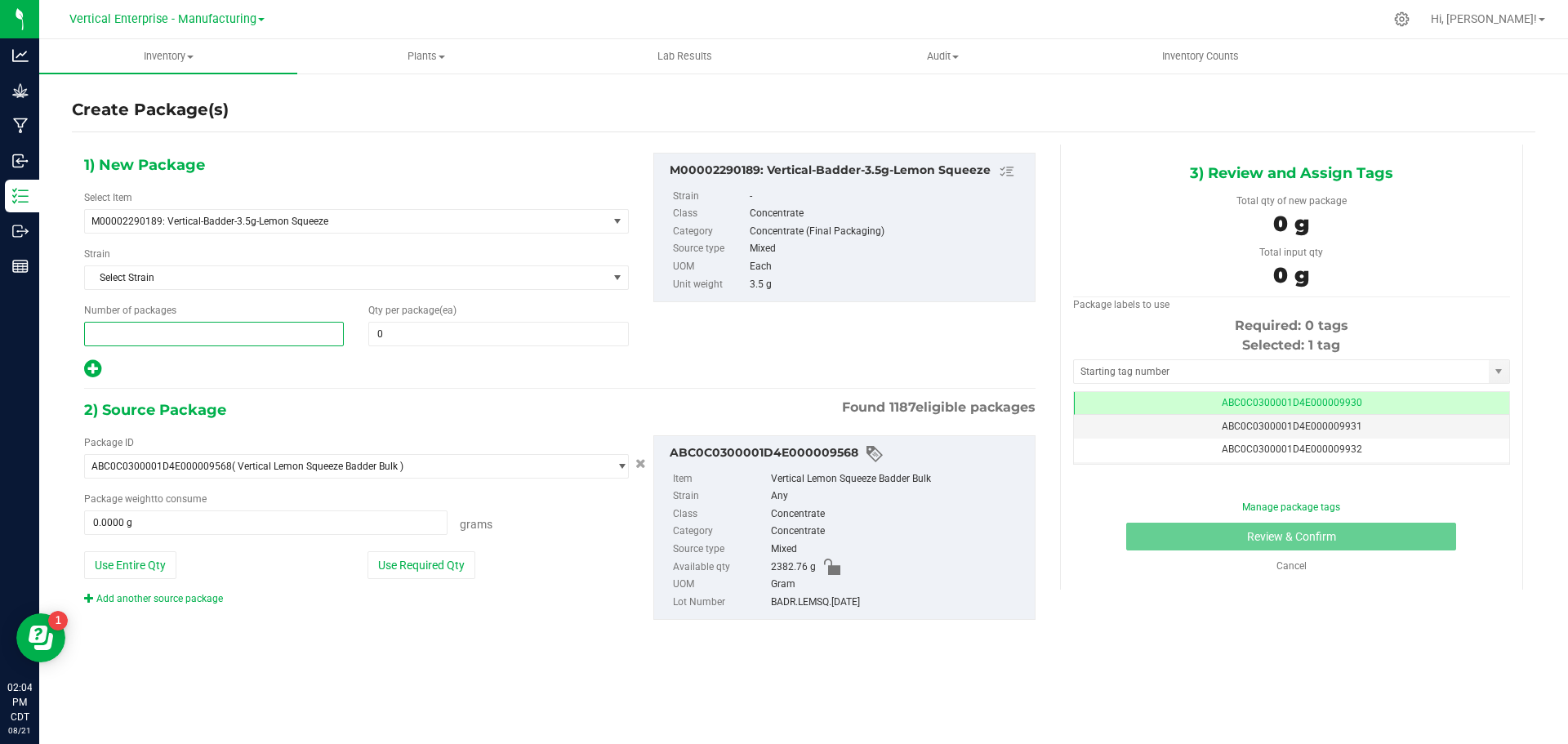
type input "5"
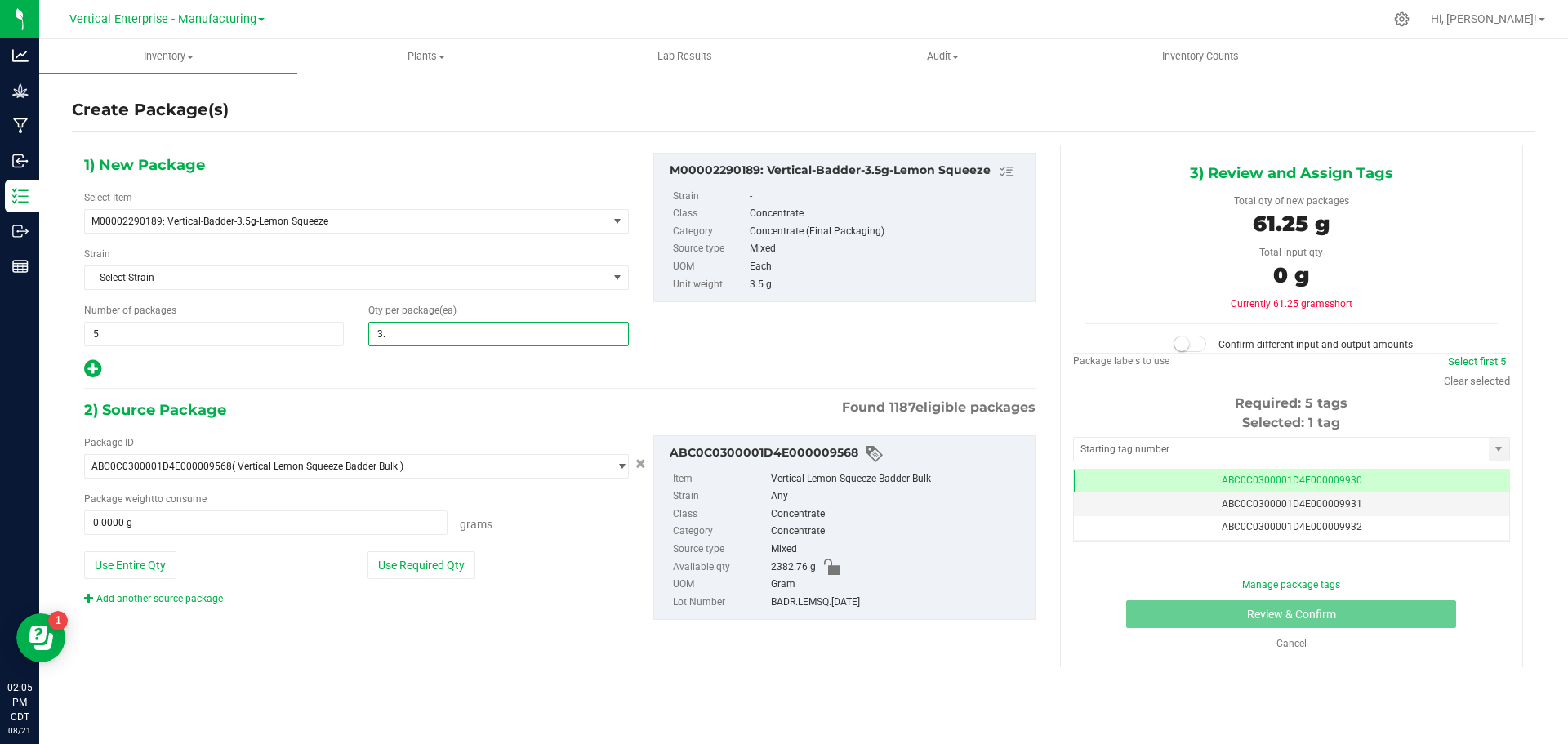
type input "3"
type input "20"
click at [441, 565] on button "Use Required Qty" at bounding box center [421, 565] width 108 height 28
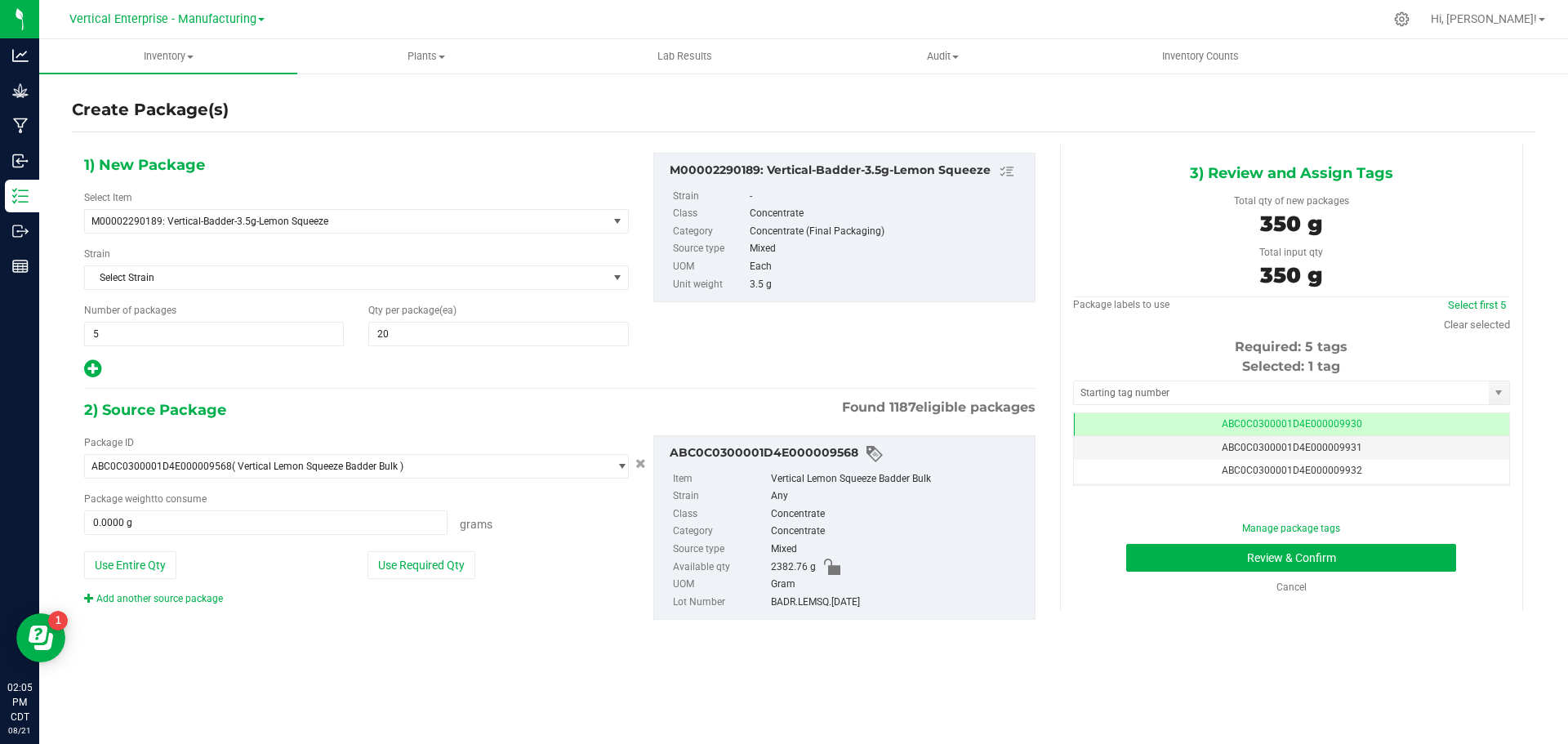
type input "350.0000 g"
click at [1485, 303] on link "Select first 5" at bounding box center [1477, 305] width 58 height 12
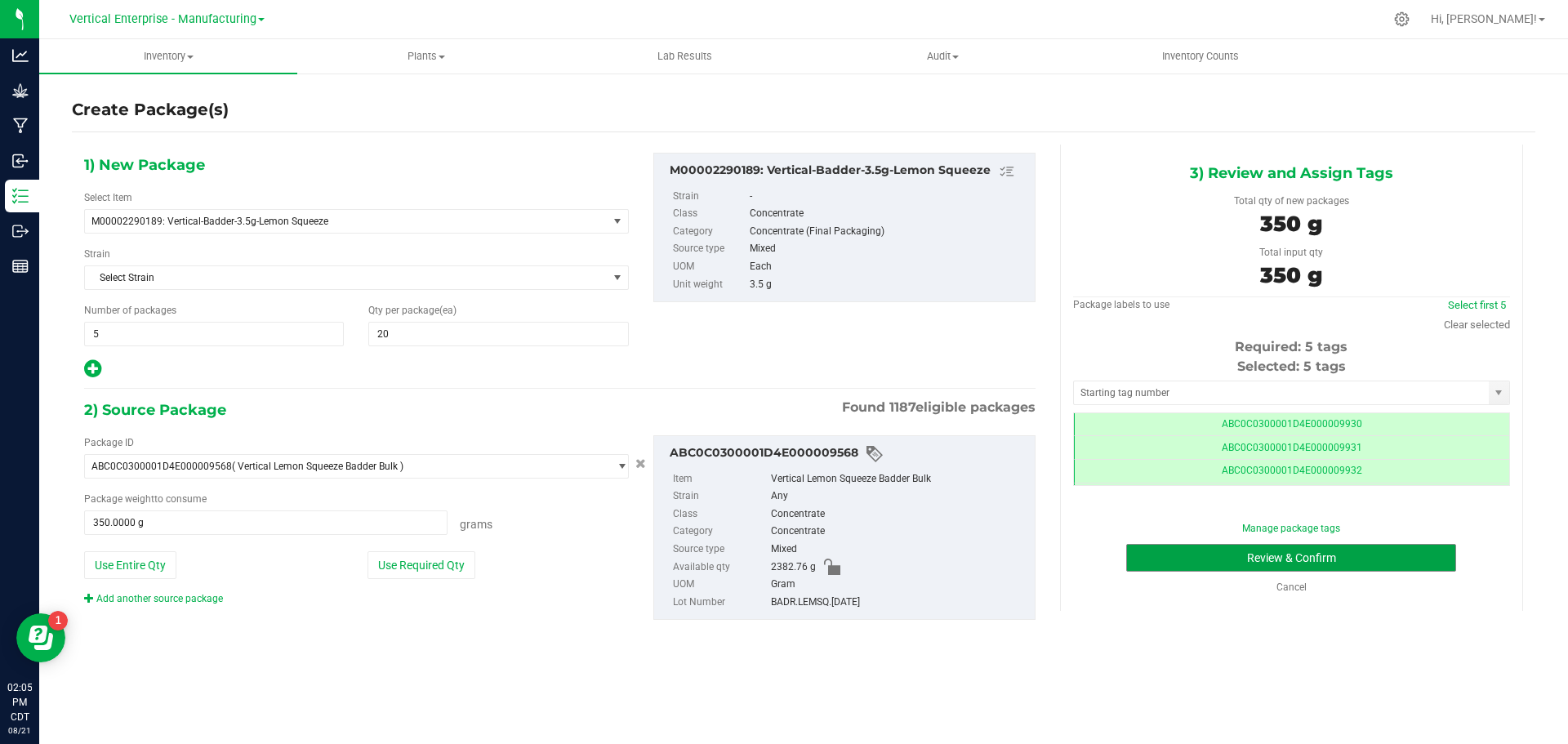
click at [1391, 555] on button "Review & Confirm" at bounding box center [1290, 558] width 330 height 28
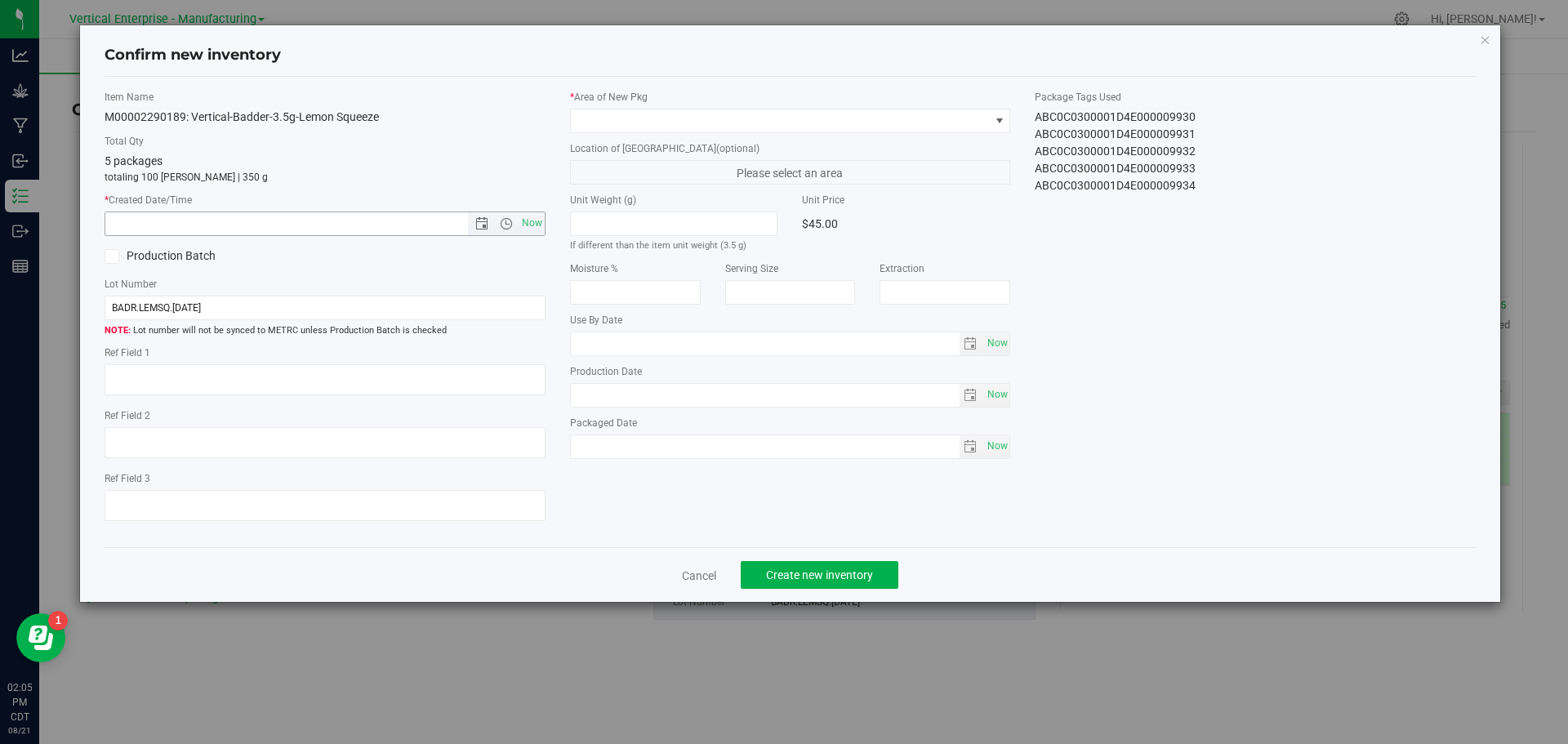
click at [523, 222] on span "Now" at bounding box center [532, 223] width 28 height 24
type input "[DATE] 2:05 PM"
click at [593, 125] on span at bounding box center [780, 120] width 419 height 23
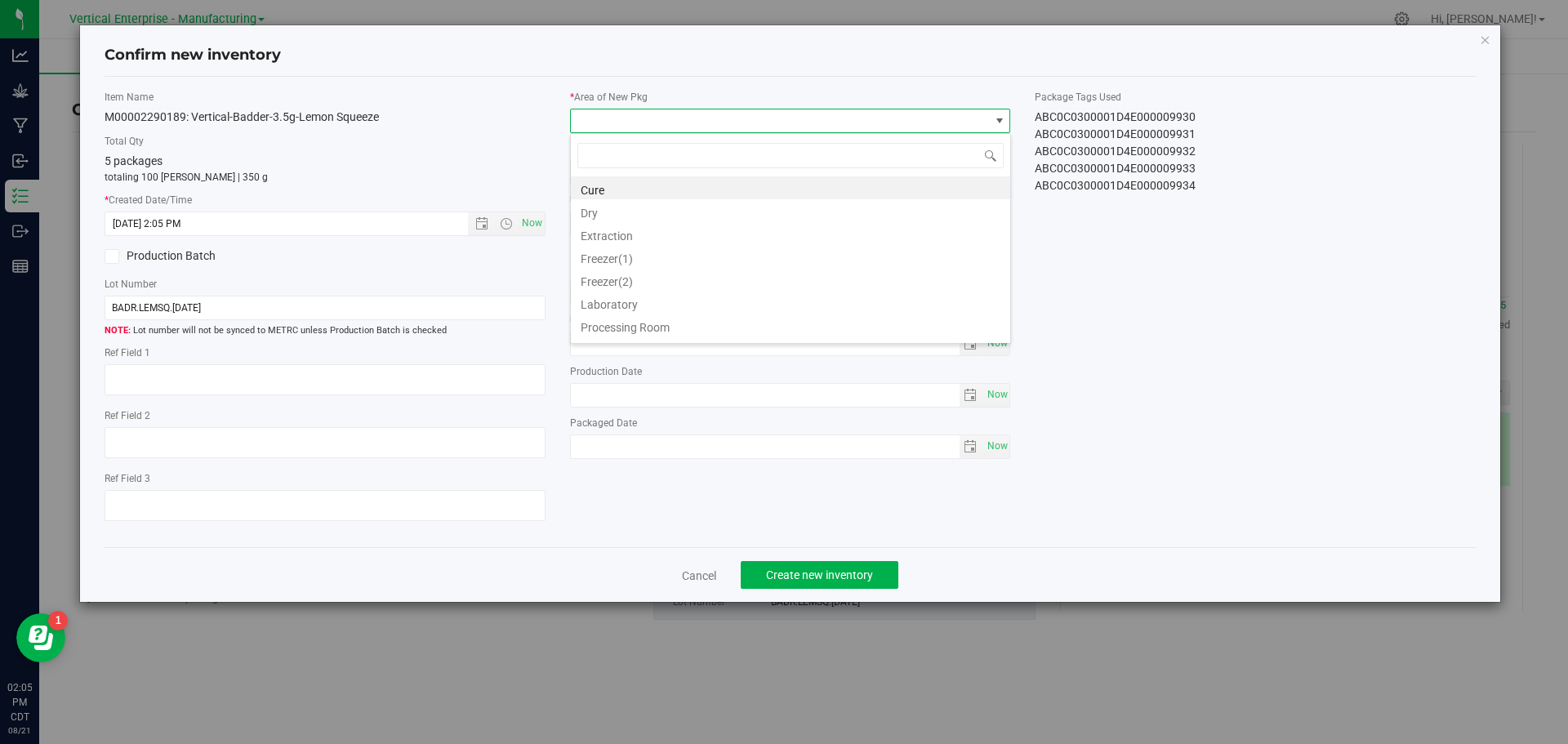
scroll to position [25, 441]
type input "c"
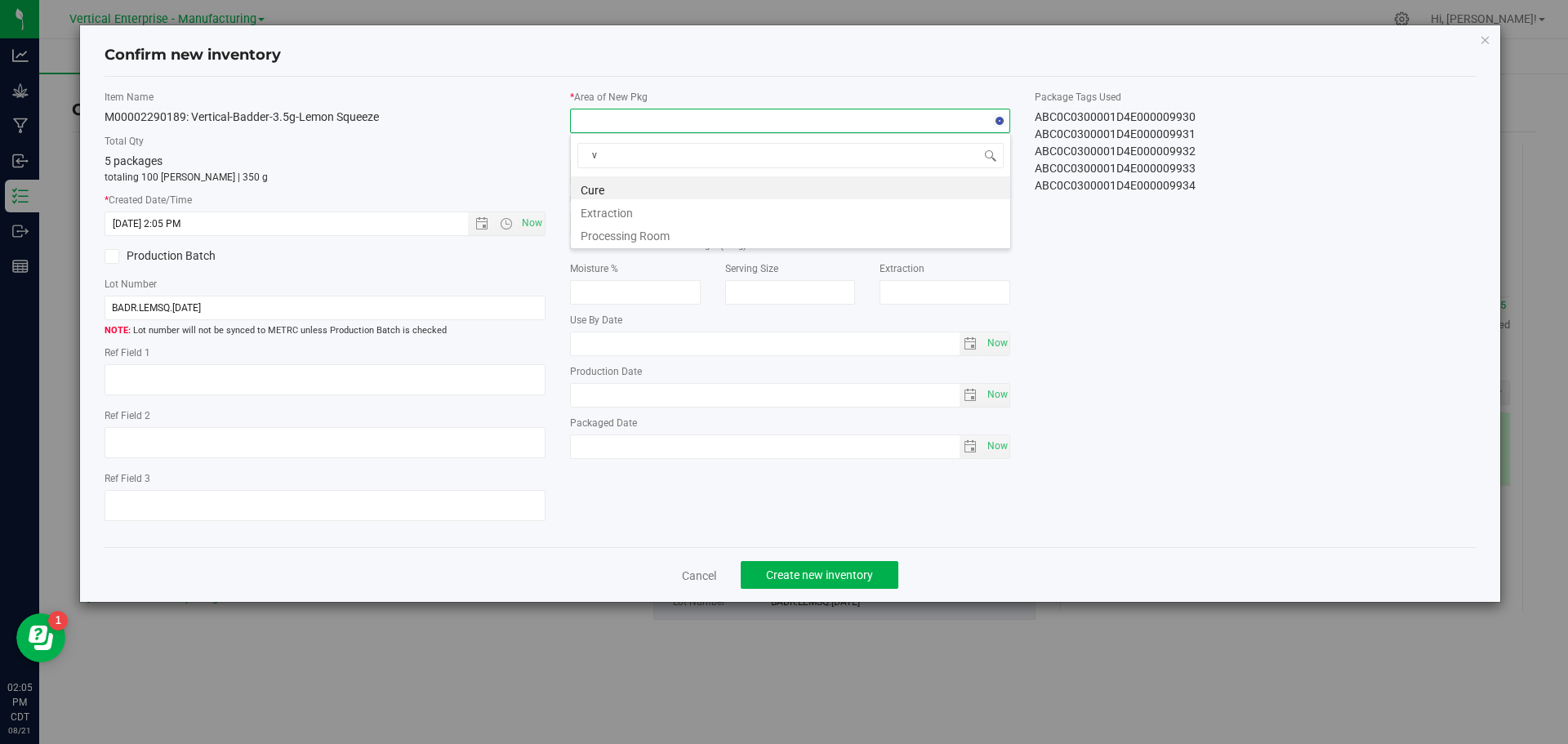
type input "va"
click at [654, 189] on li "Vault" at bounding box center [790, 188] width 439 height 23
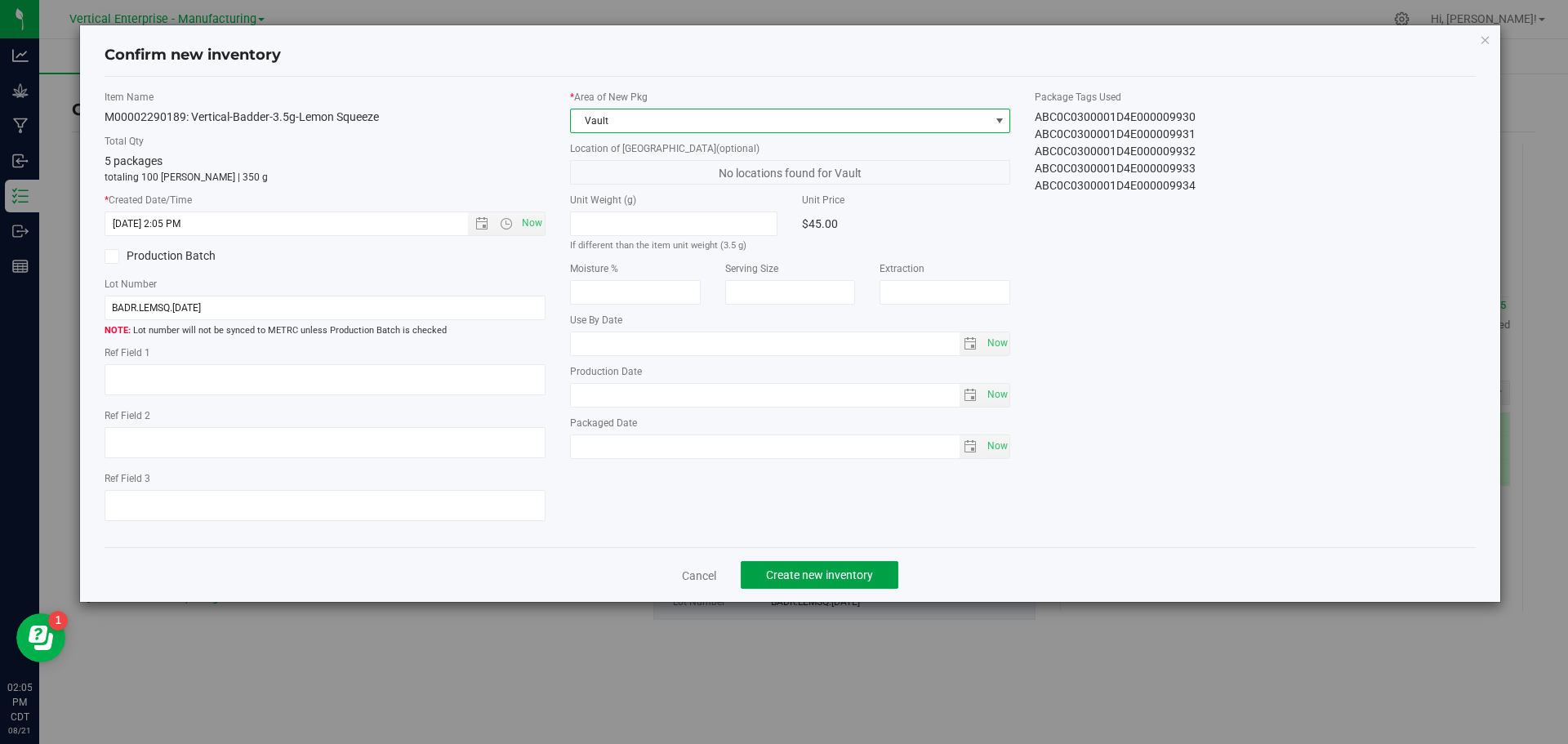
click at [843, 566] on button "Create new inventory" at bounding box center [819, 575] width 157 height 28
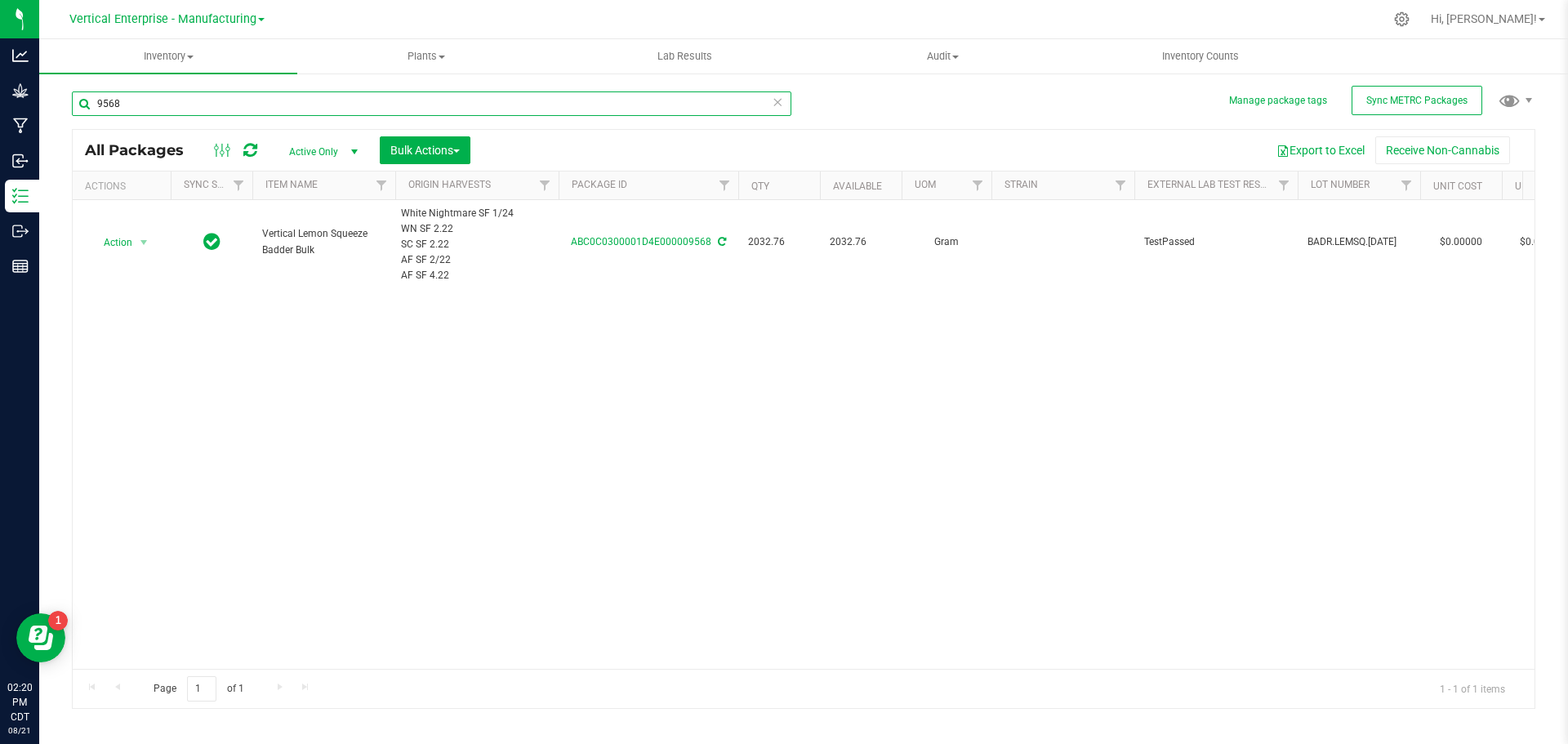
click at [134, 105] on input "9568" at bounding box center [432, 104] width 719 height 25
drag, startPoint x: 134, startPoint y: 105, endPoint x: 107, endPoint y: 104, distance: 27.0
click at [107, 104] on input "9568" at bounding box center [432, 104] width 719 height 25
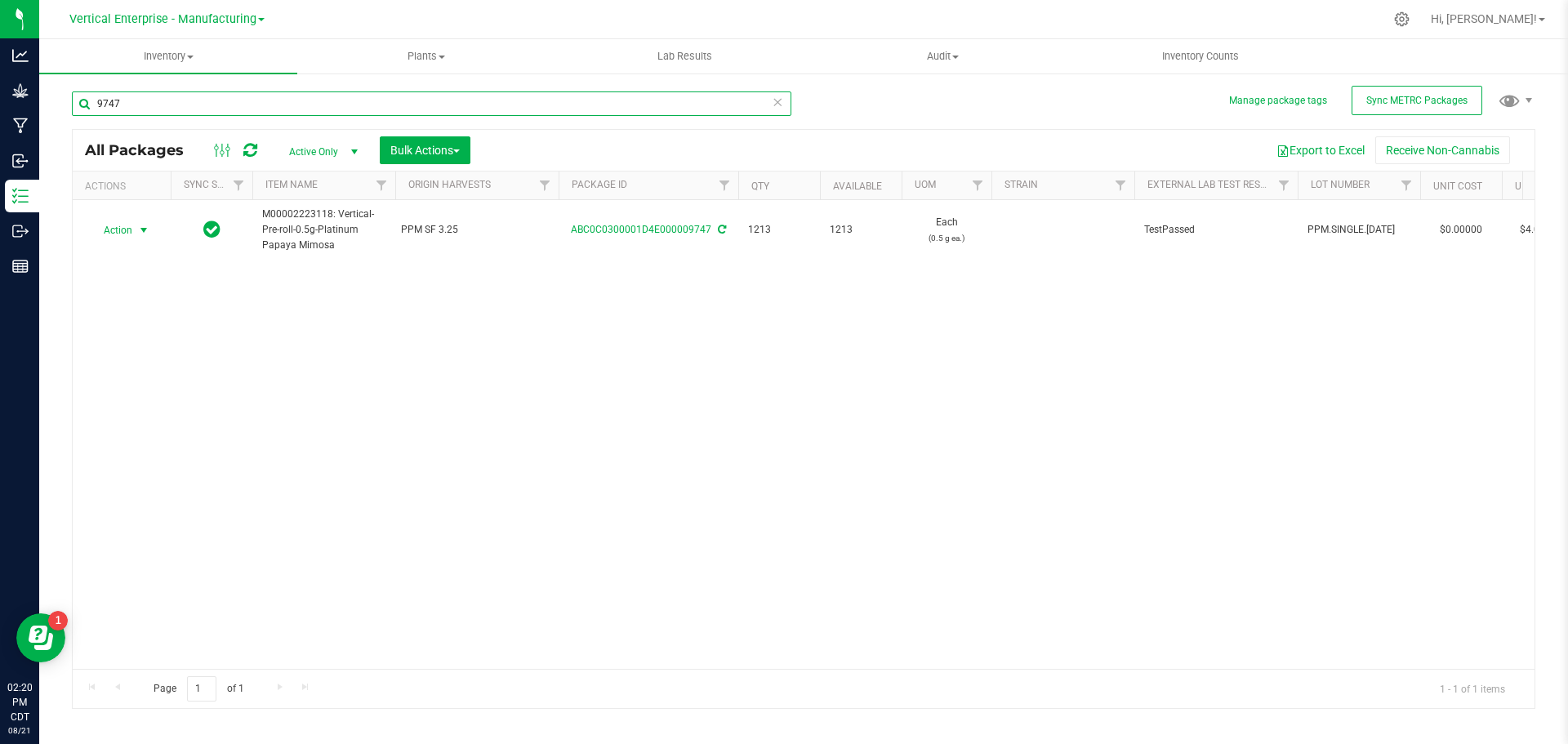
type input "9747"
click at [119, 226] on span "Action" at bounding box center [111, 230] width 44 height 23
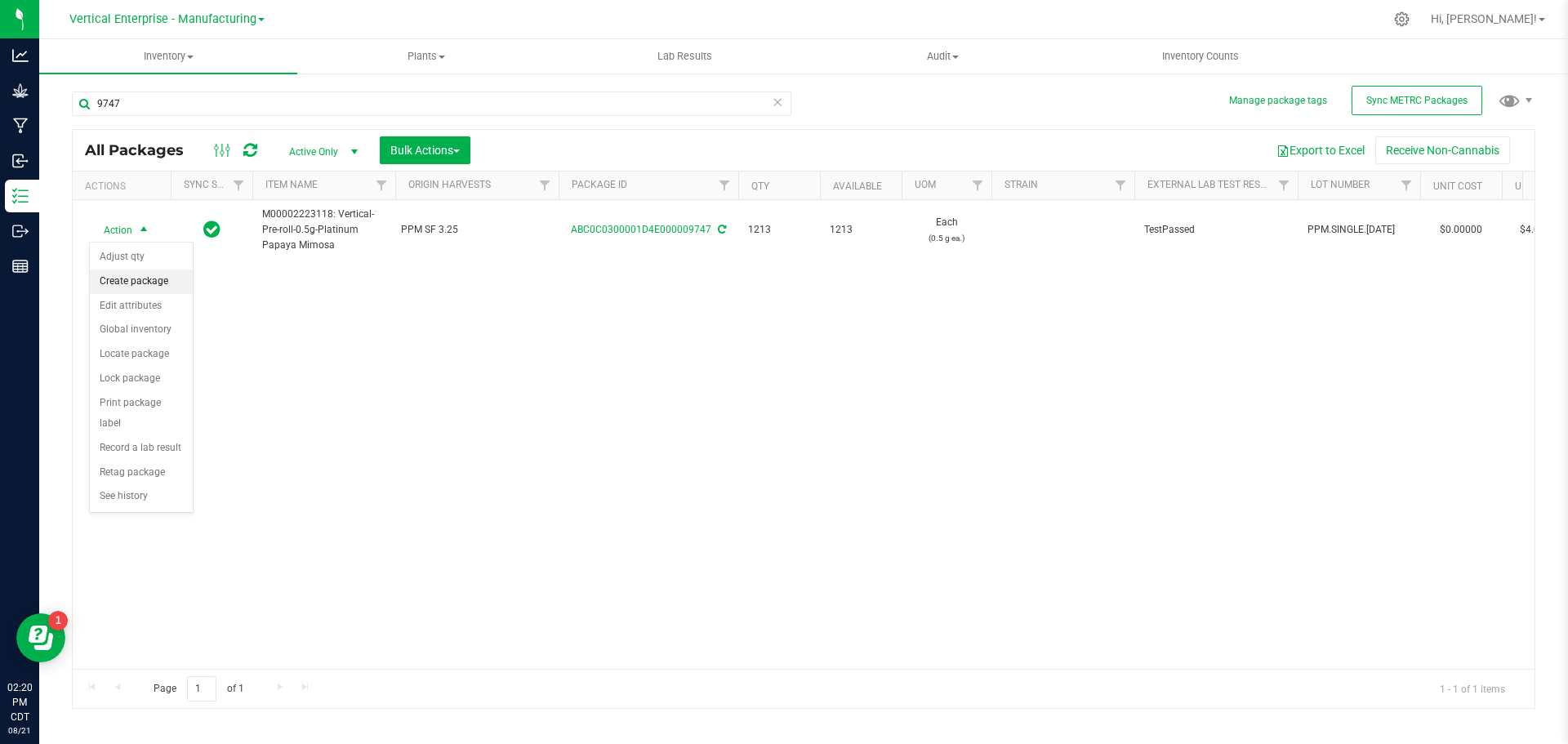
click at [120, 285] on li "Create package" at bounding box center [141, 282] width 103 height 25
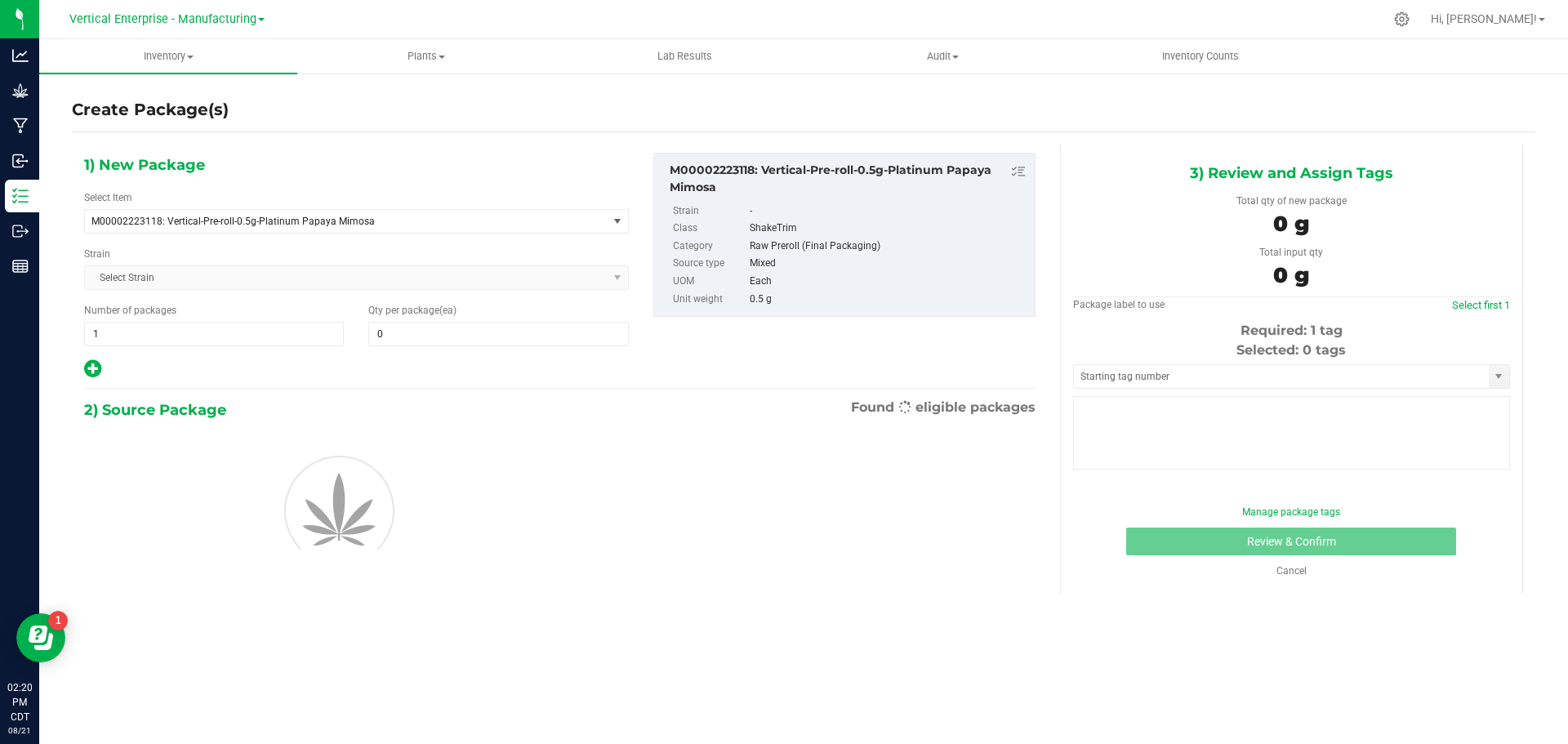
type input "0"
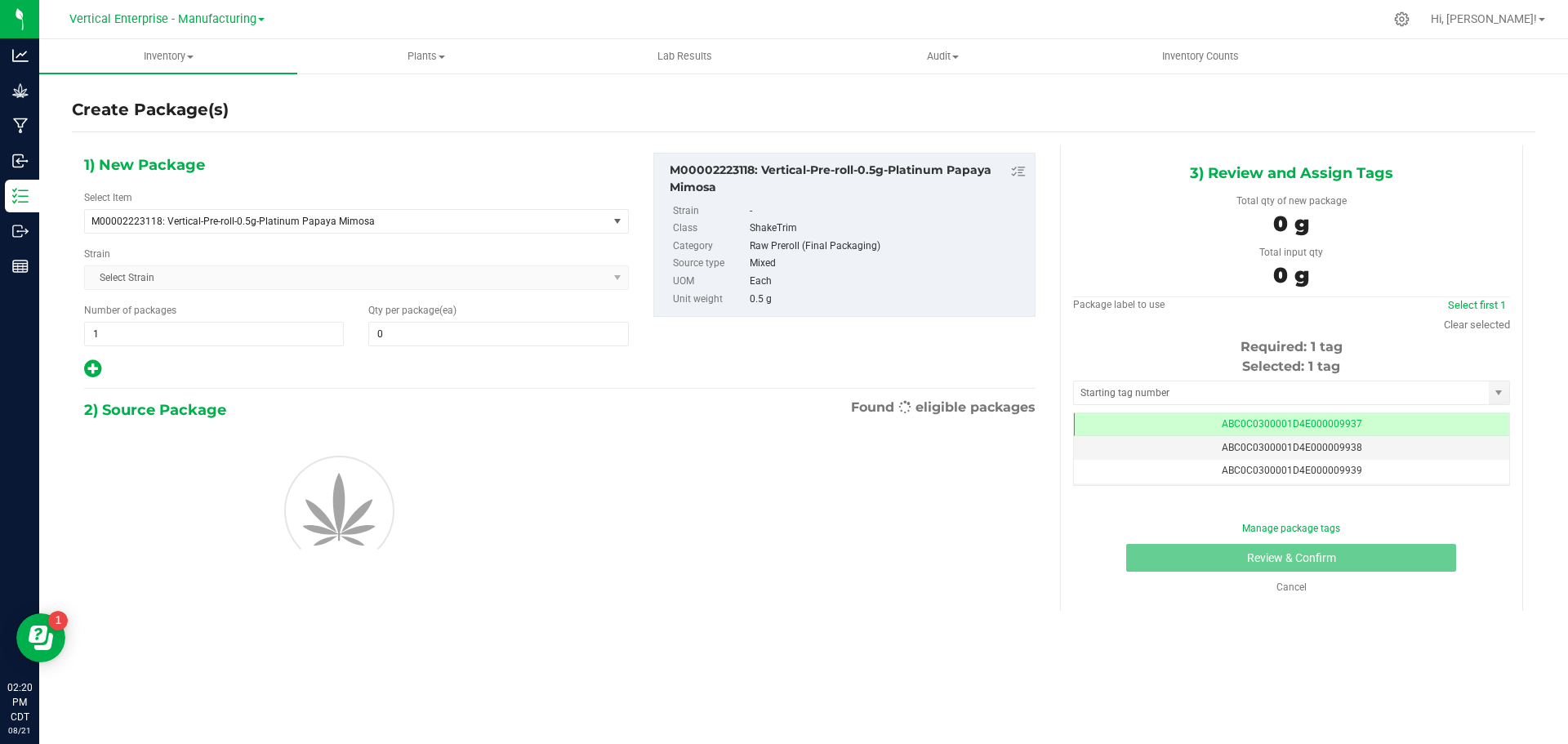
scroll to position [0, -1]
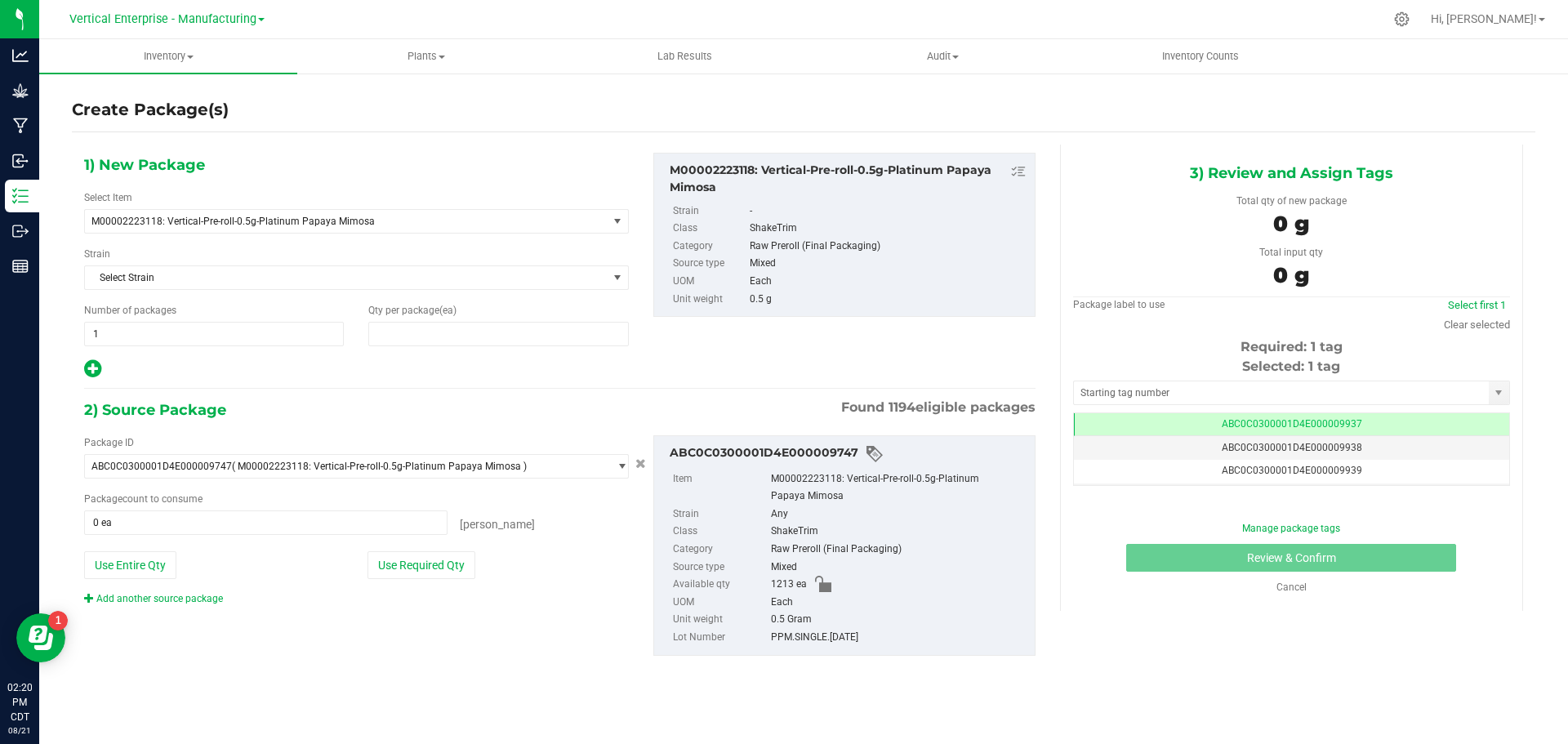
click at [442, 336] on span at bounding box center [497, 334] width 259 height 25
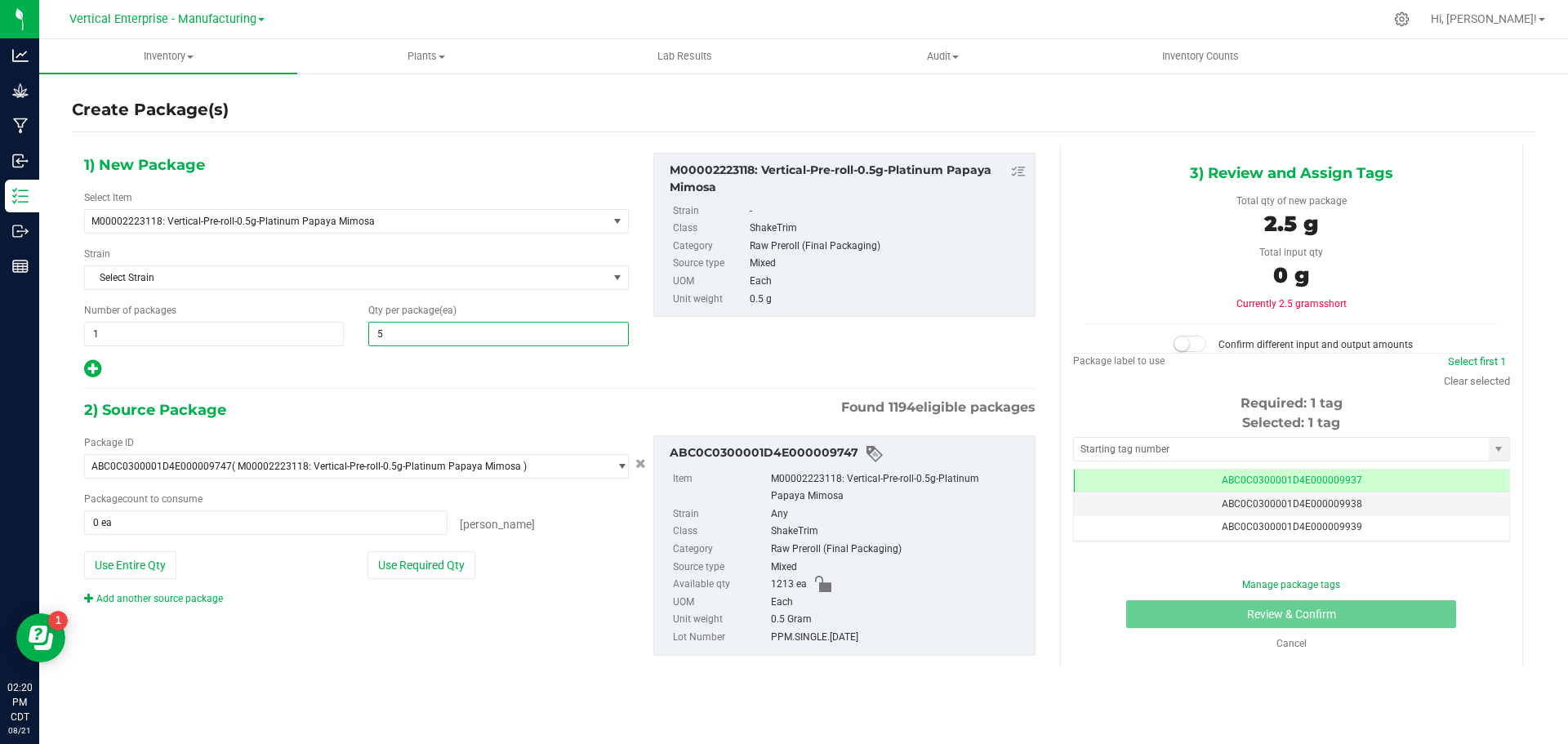
type input "50"
click at [428, 564] on button "Use Required Qty" at bounding box center [421, 565] width 108 height 28
type input "50 ea"
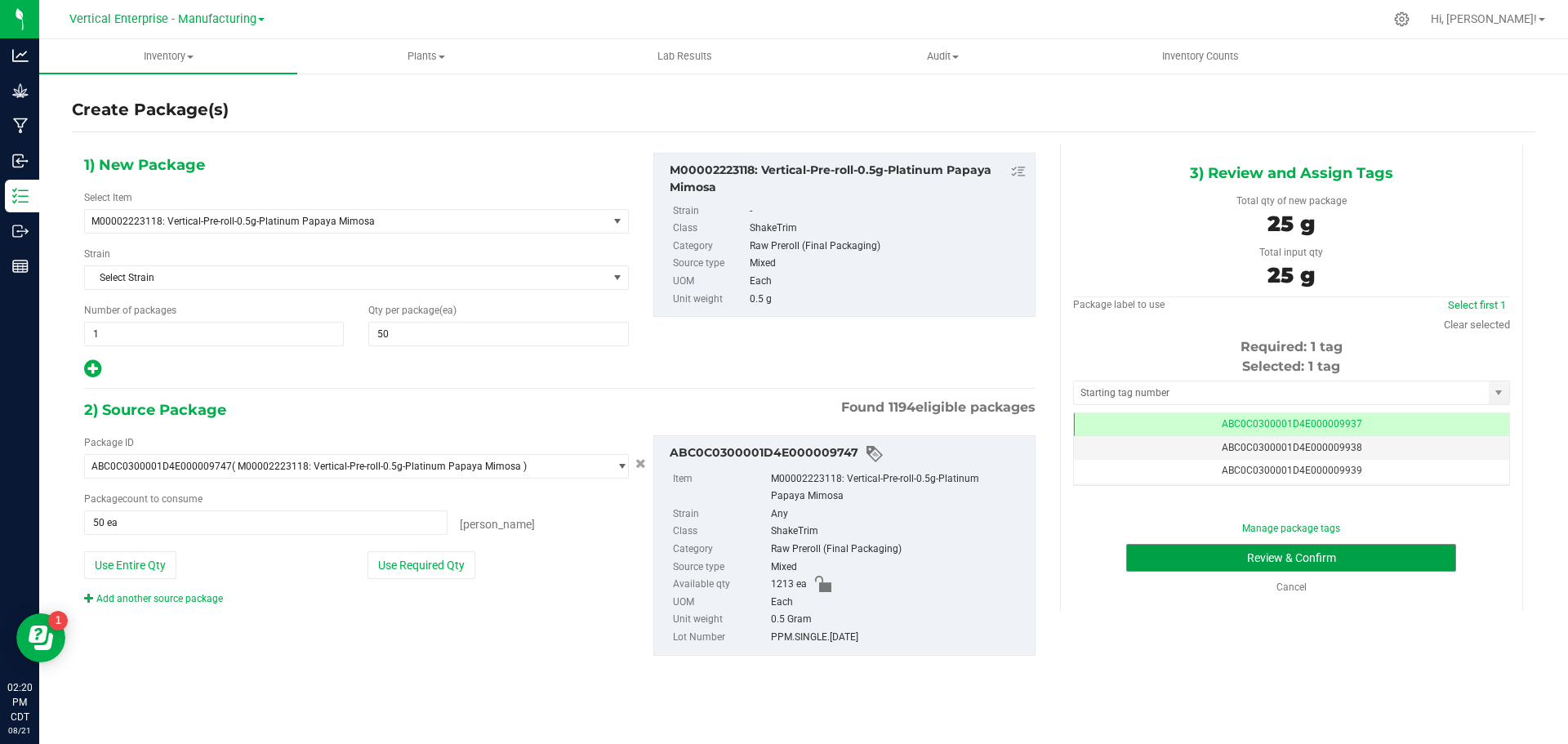
click at [1201, 560] on button "Review & Confirm" at bounding box center [1290, 558] width 330 height 28
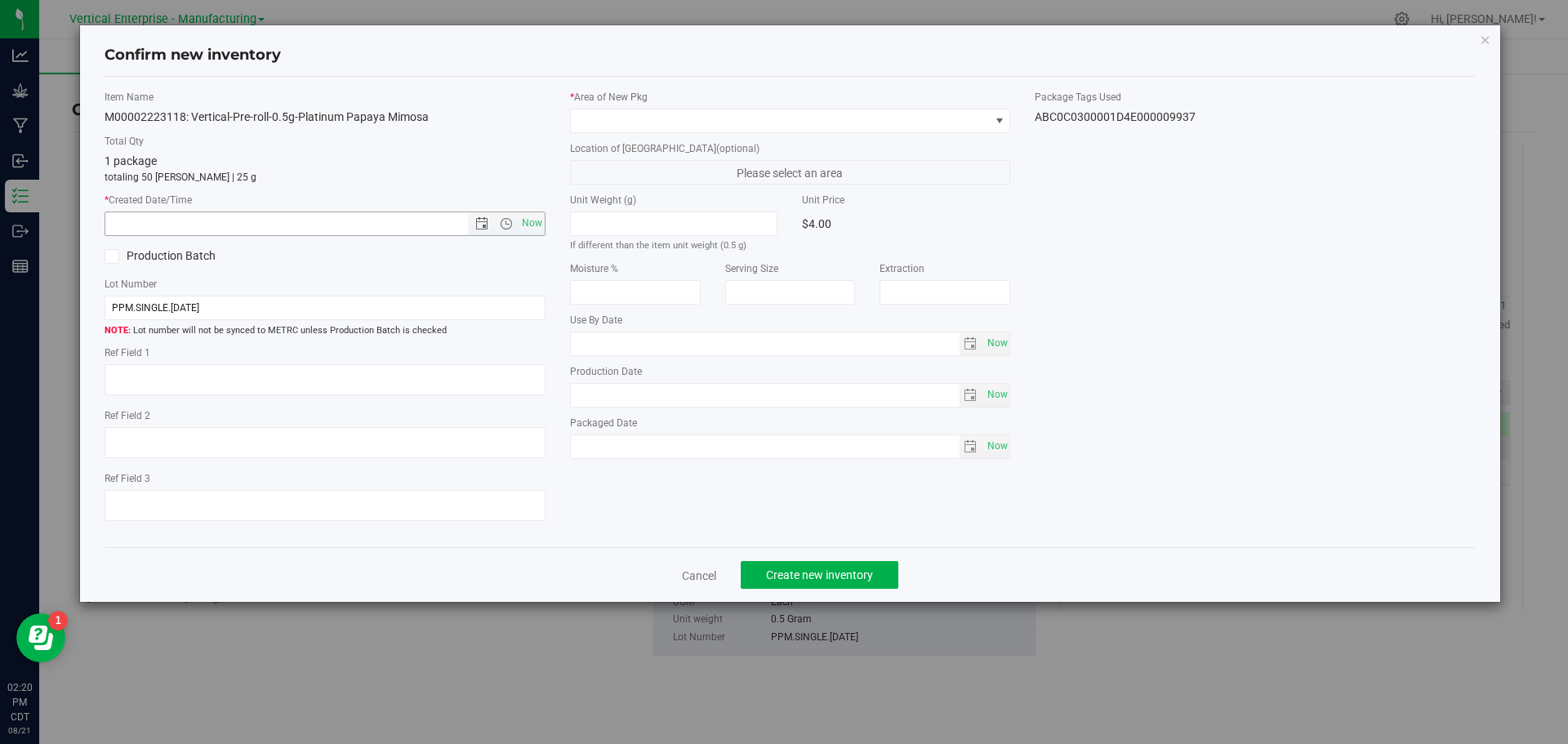
click at [536, 227] on span "Now" at bounding box center [532, 223] width 28 height 24
type input "[DATE] 2:20 PM"
click at [604, 120] on span at bounding box center [780, 120] width 419 height 23
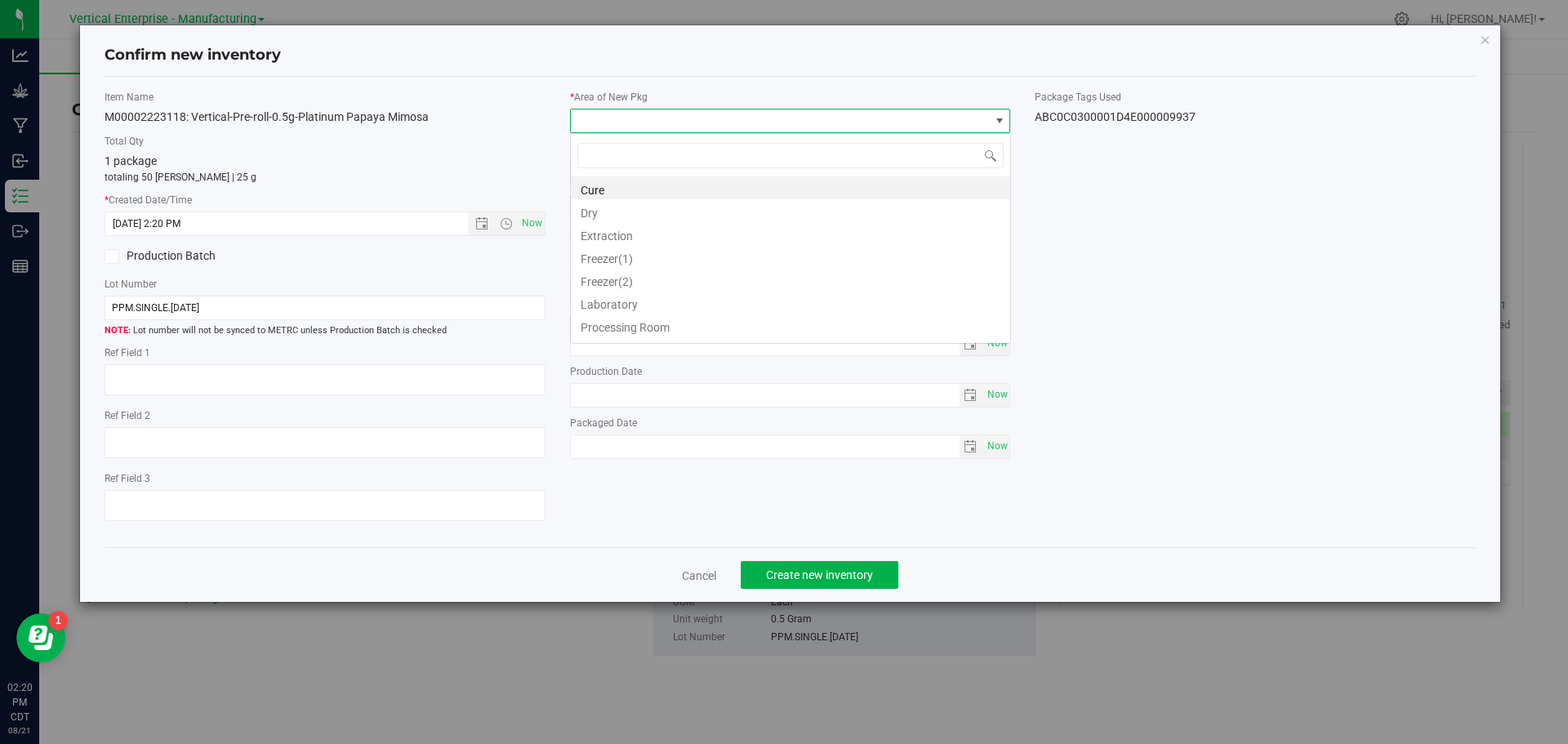
scroll to position [25, 441]
type input "va"
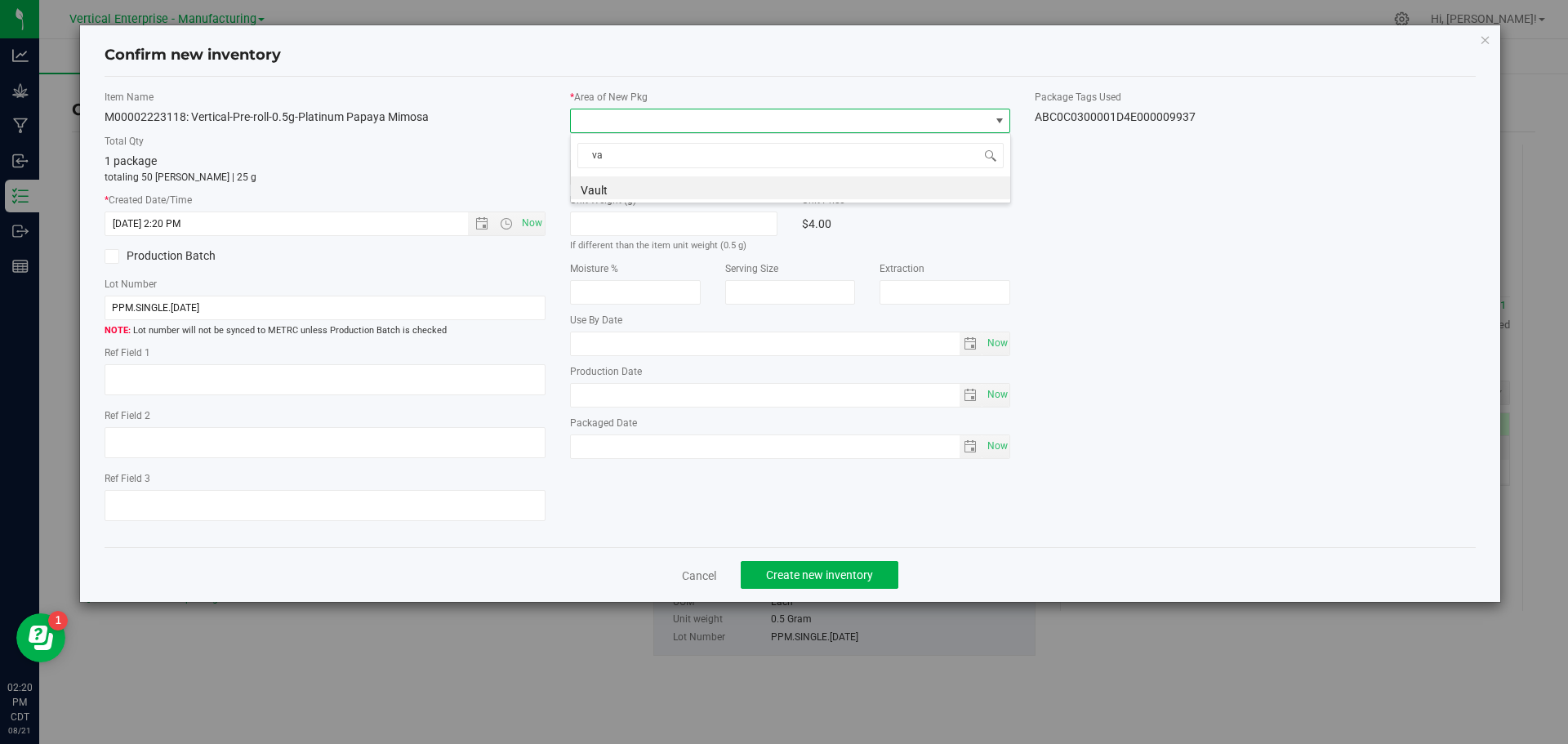
click at [623, 190] on li "Vault" at bounding box center [790, 188] width 439 height 23
click at [851, 581] on span "Create new inventory" at bounding box center [819, 575] width 107 height 13
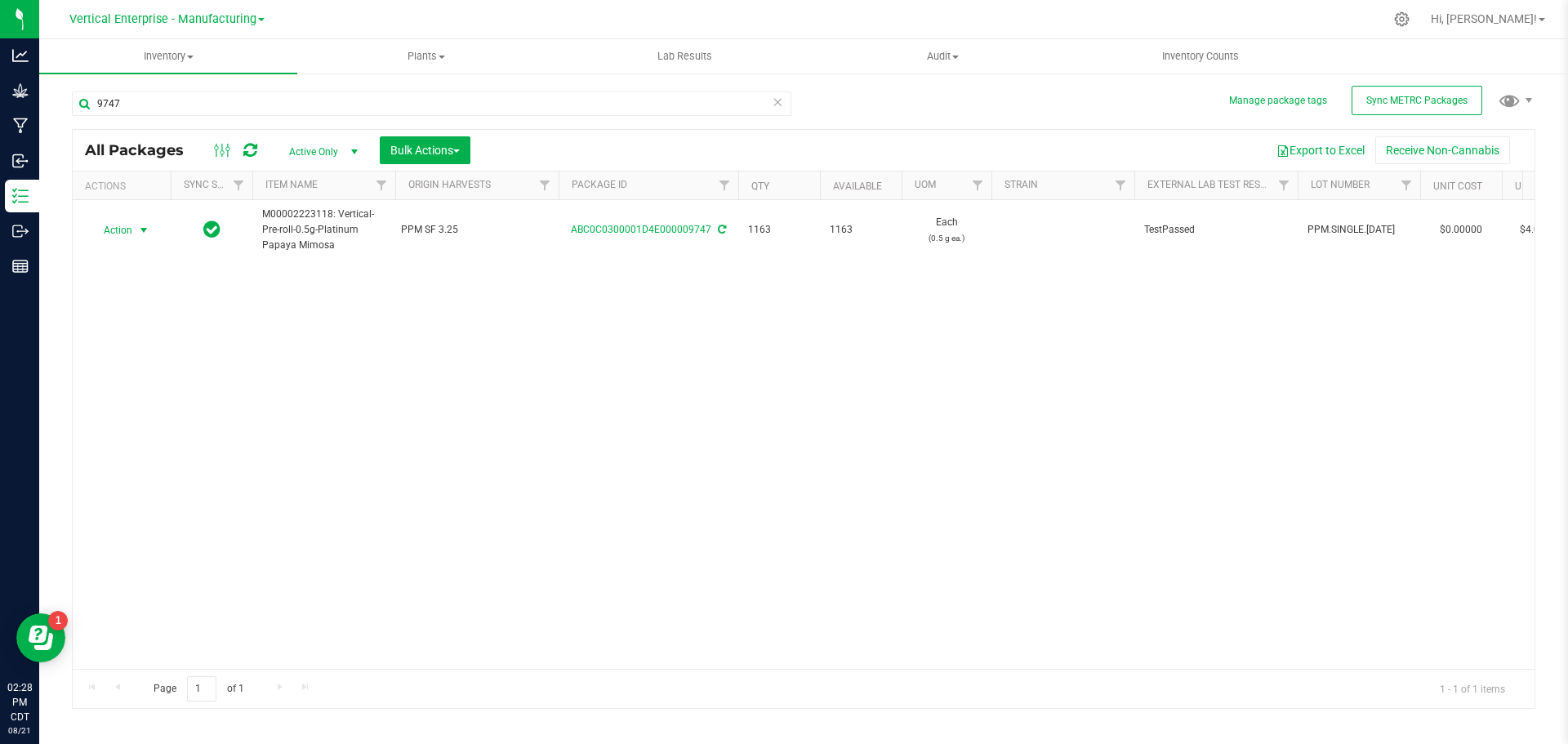
click at [130, 227] on span "Action" at bounding box center [111, 230] width 44 height 23
click at [127, 281] on li "Create package" at bounding box center [141, 282] width 103 height 25
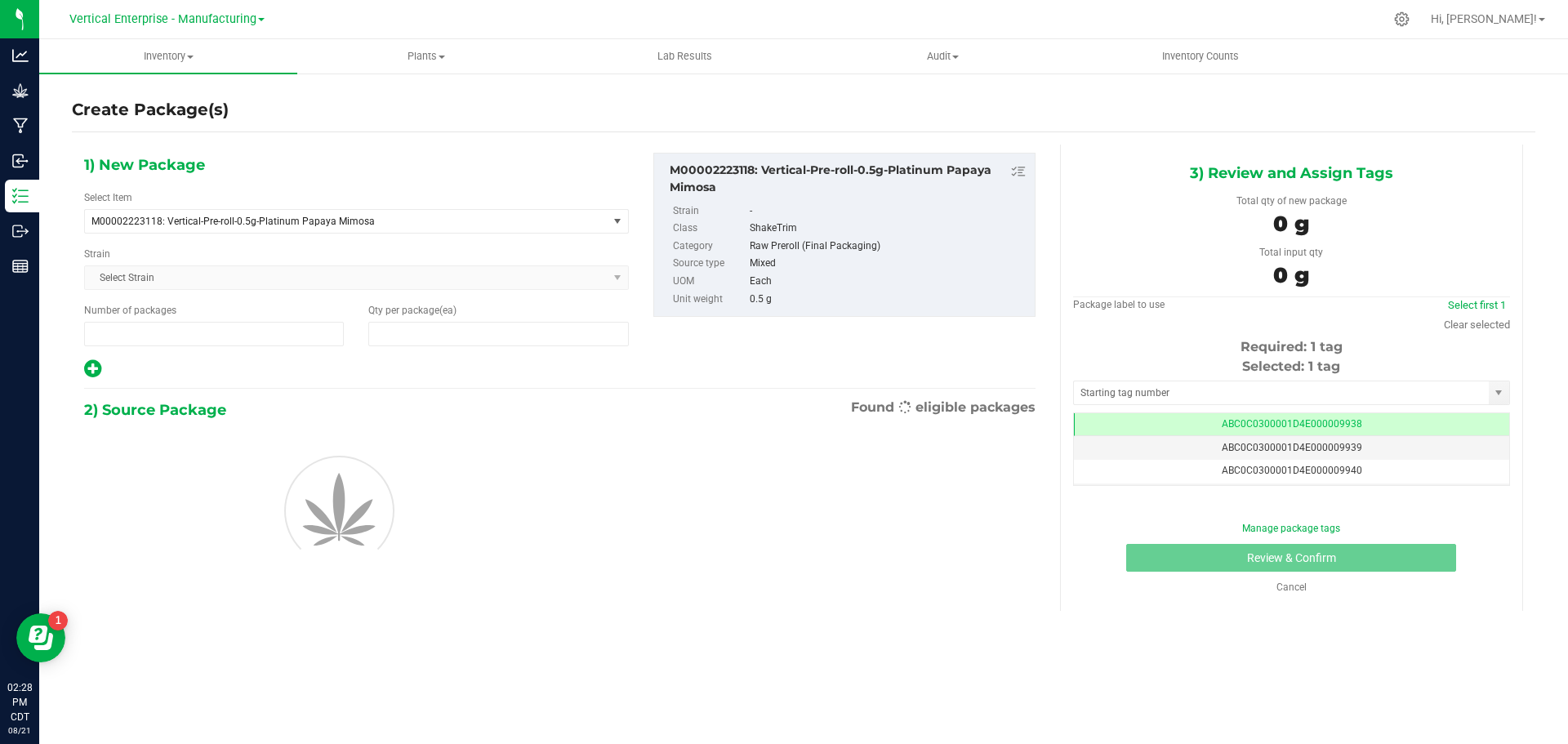
type input "1"
type input "0"
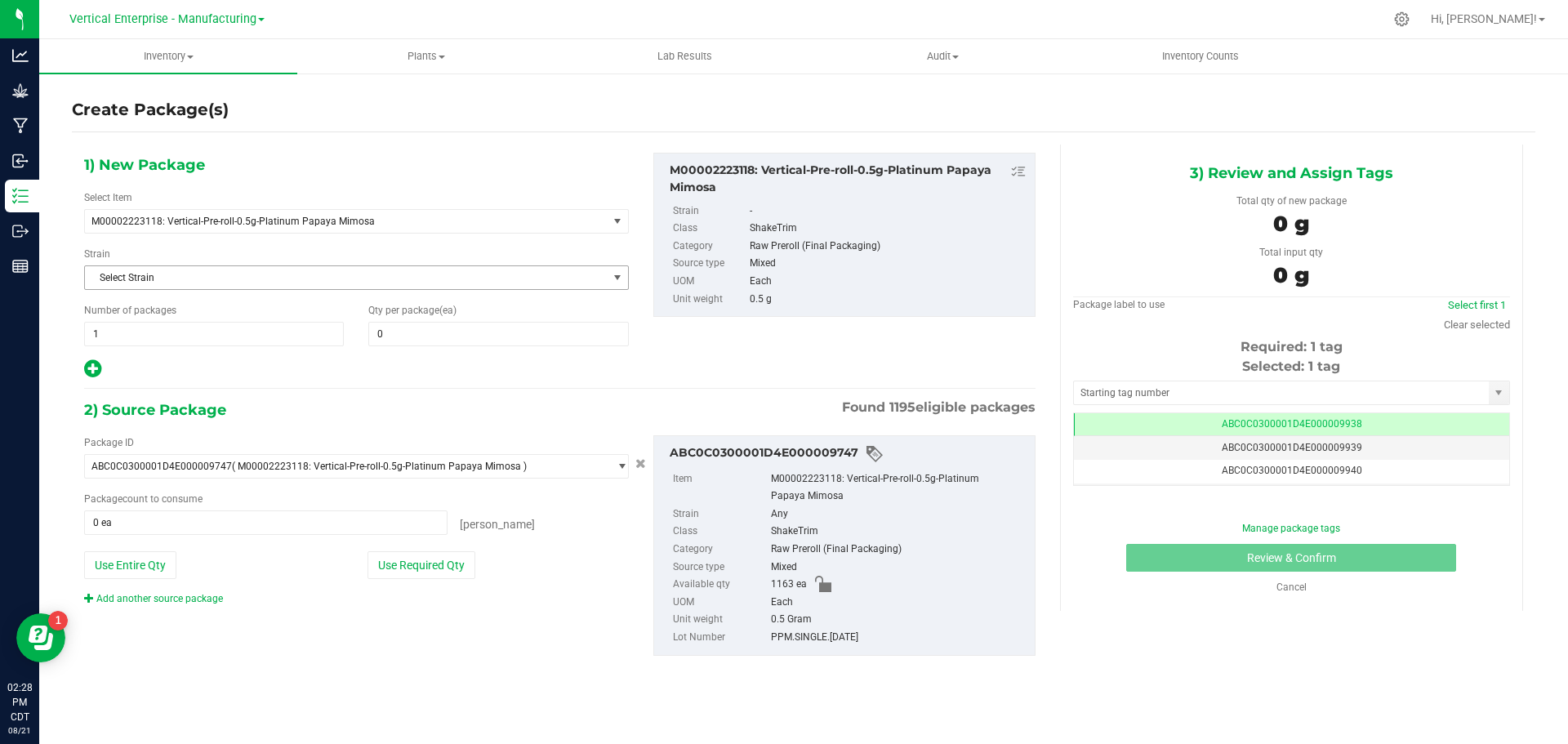
scroll to position [0, -1]
click at [461, 343] on span at bounding box center [497, 334] width 259 height 25
type input "50"
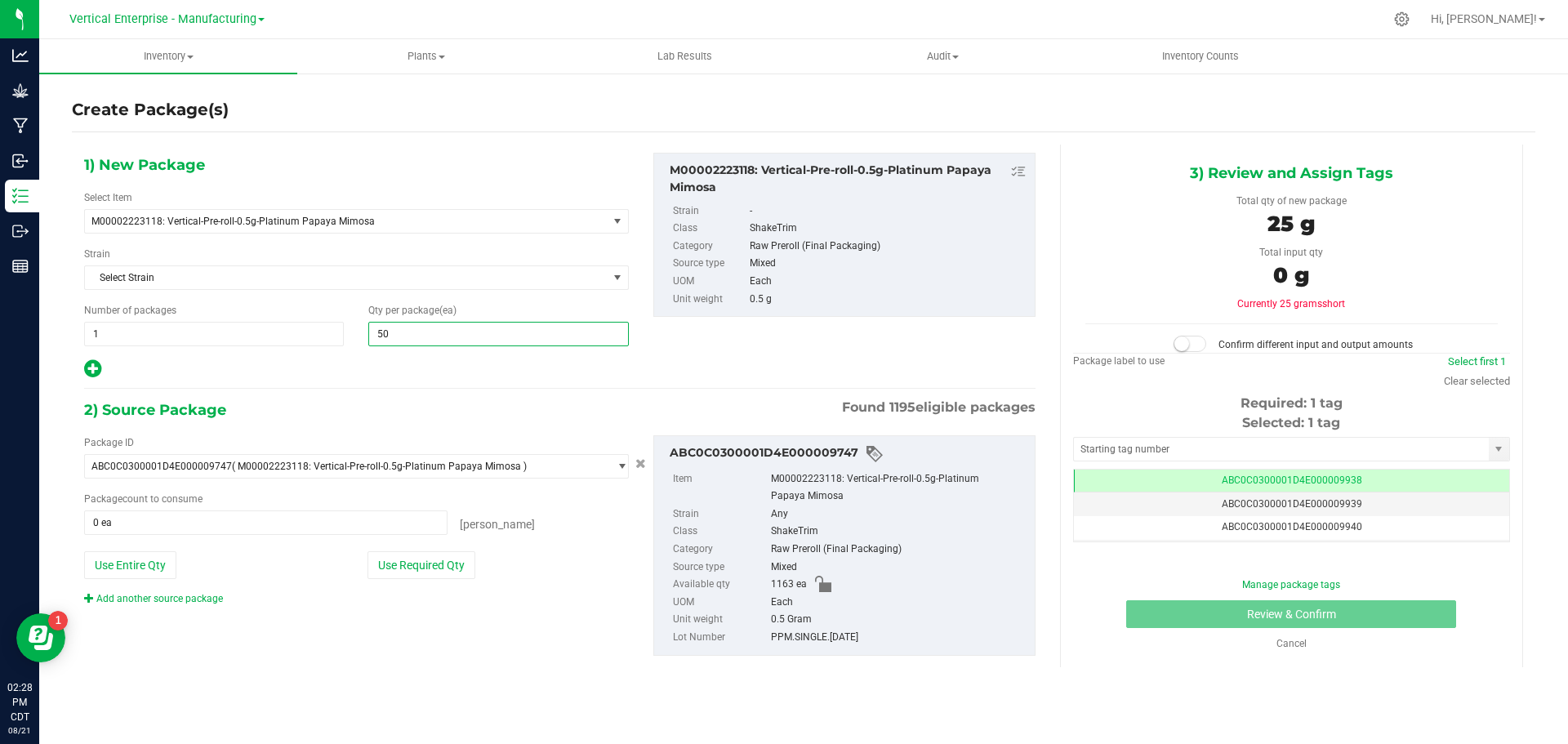
type input "50"
click at [447, 559] on button "Use Required Qty" at bounding box center [421, 565] width 108 height 28
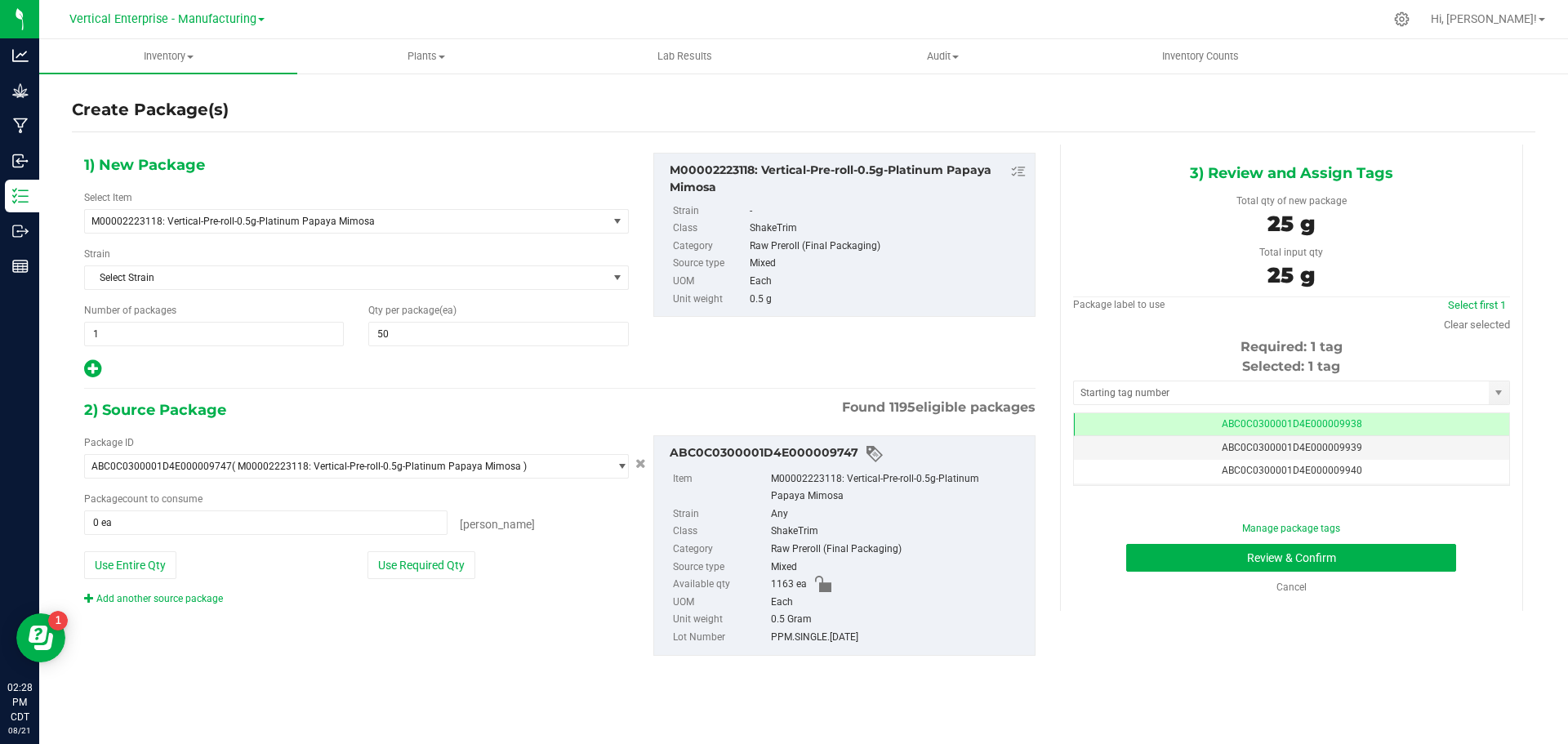
type input "50 ea"
click at [1374, 546] on button "Review & Confirm" at bounding box center [1290, 558] width 330 height 28
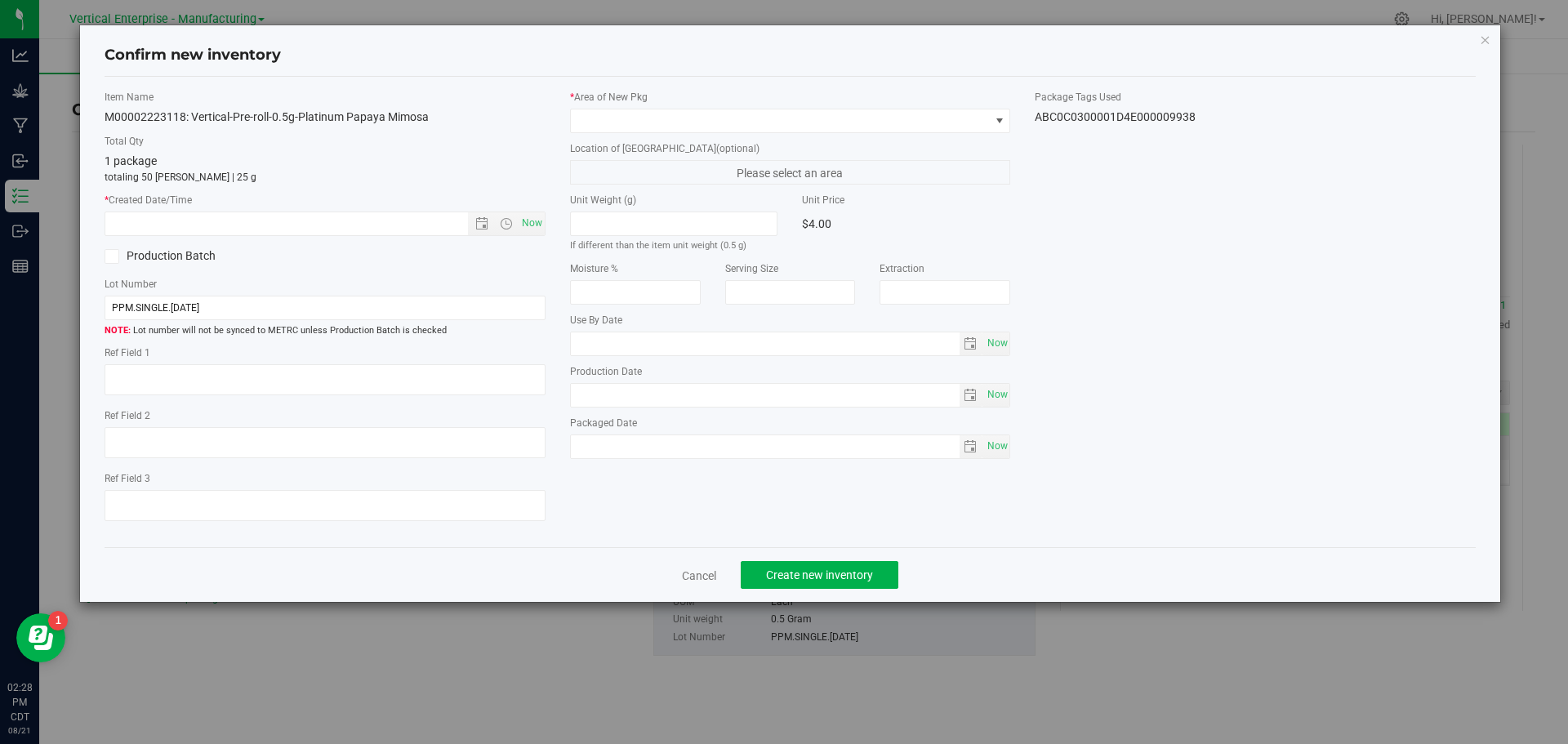
click at [548, 222] on div "Item Name M00002223118: Vertical-Pre-roll-0.5g-Platinum Papaya Mimosa Total Qty…" at bounding box center [325, 312] width 466 height 445
click at [539, 224] on span "Now" at bounding box center [532, 223] width 28 height 24
type input "[DATE] 2:28 PM"
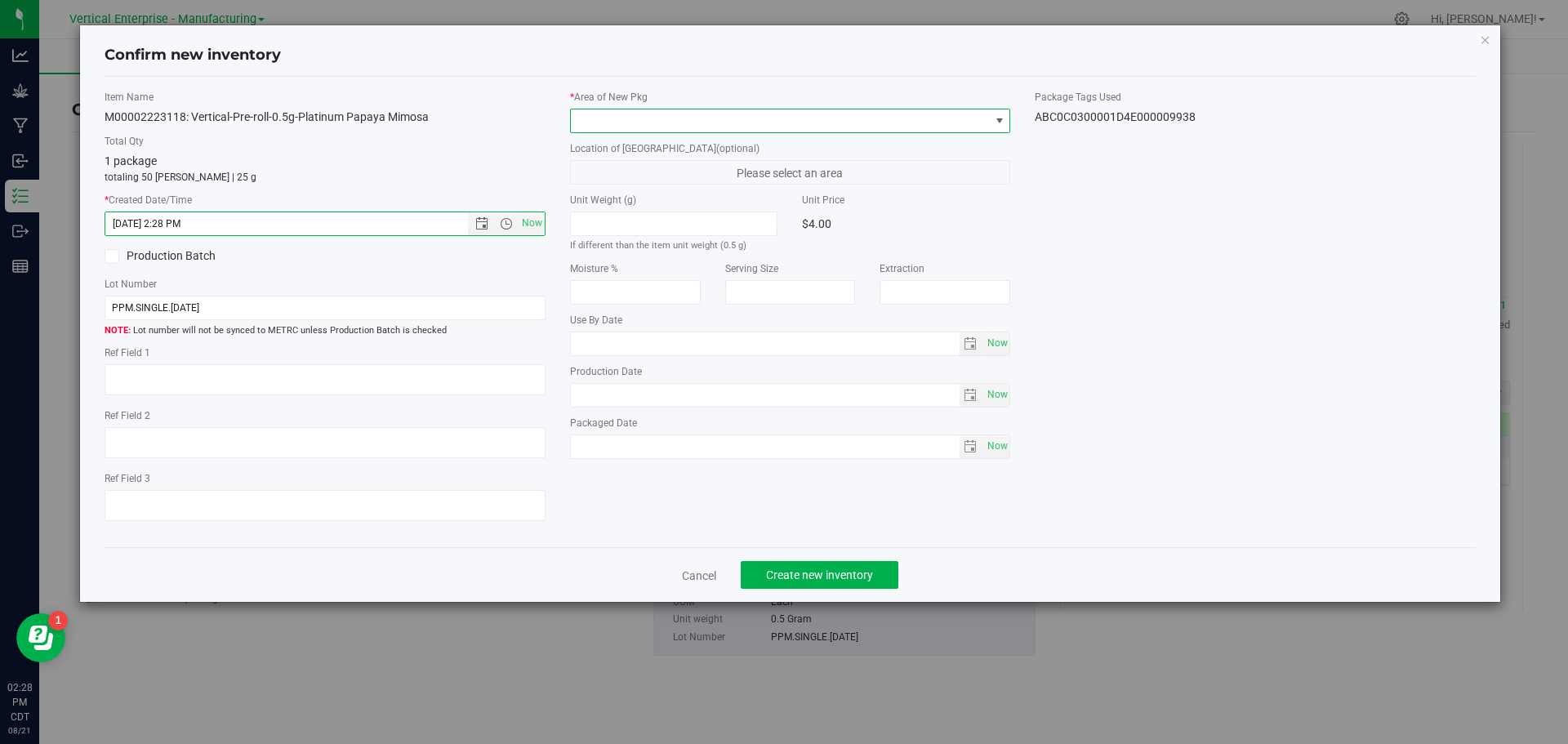
click at [615, 120] on span at bounding box center [780, 120] width 419 height 23
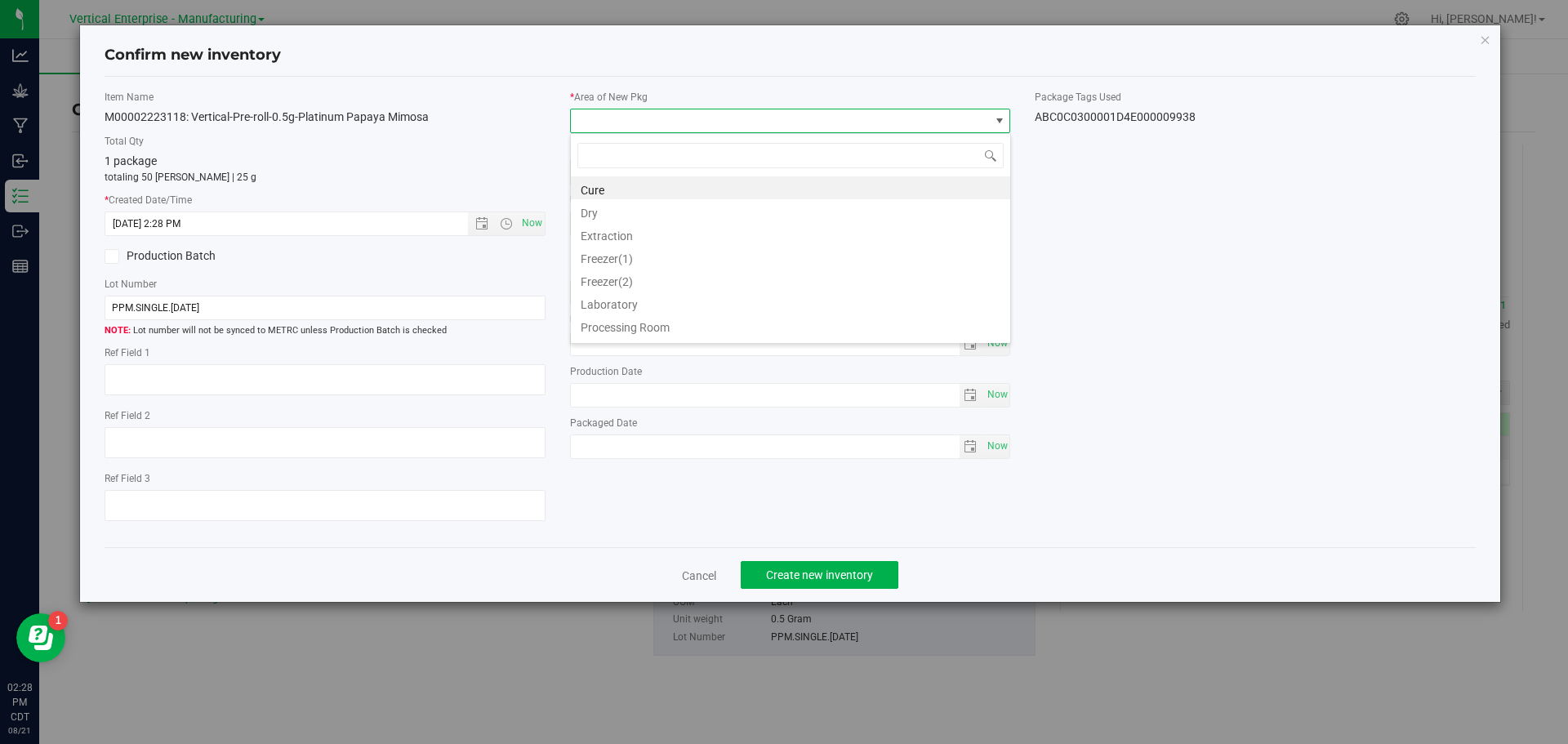
scroll to position [25, 441]
type input "va"
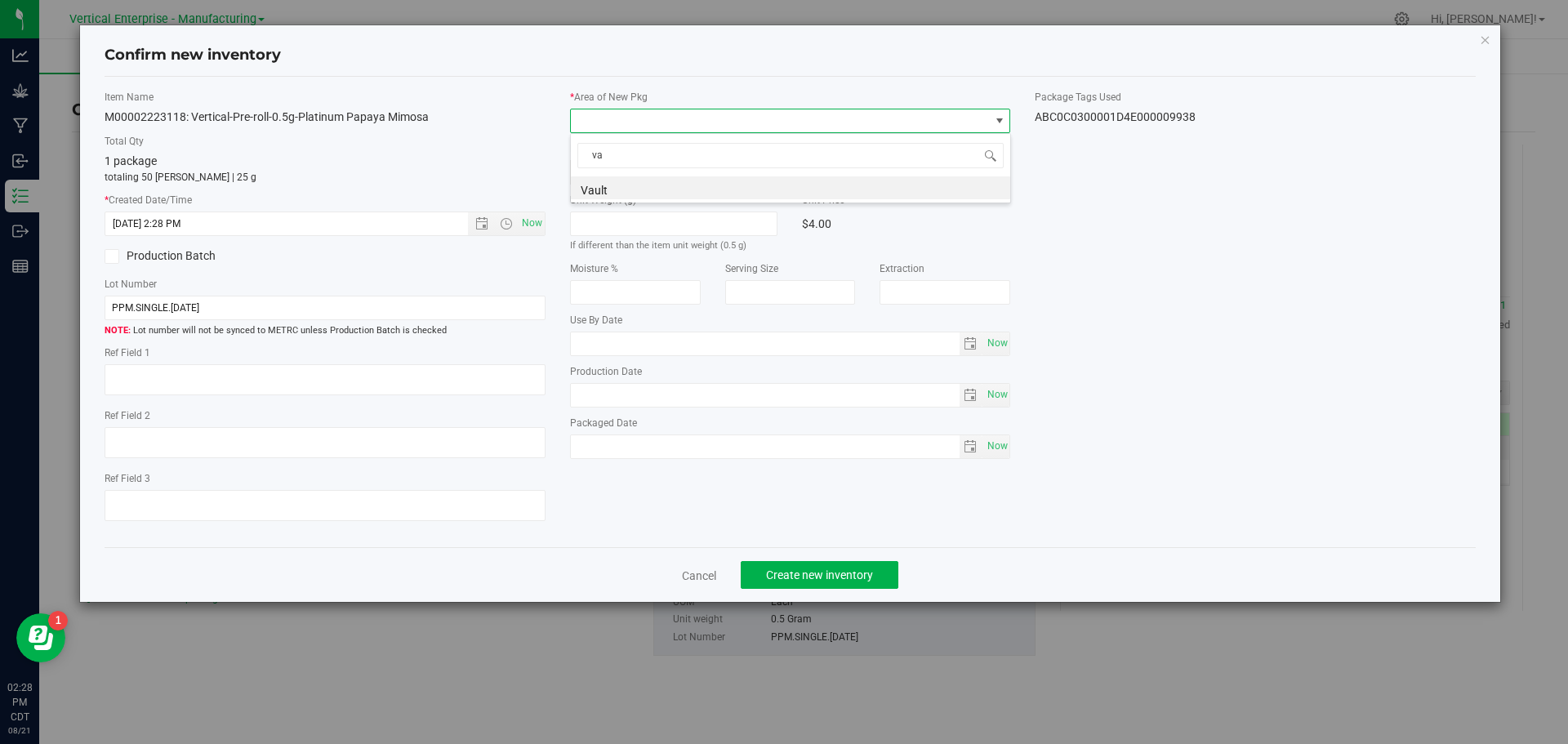
click at [605, 185] on li "Vault" at bounding box center [790, 188] width 439 height 23
click at [793, 583] on button "Create new inventory" at bounding box center [819, 575] width 157 height 28
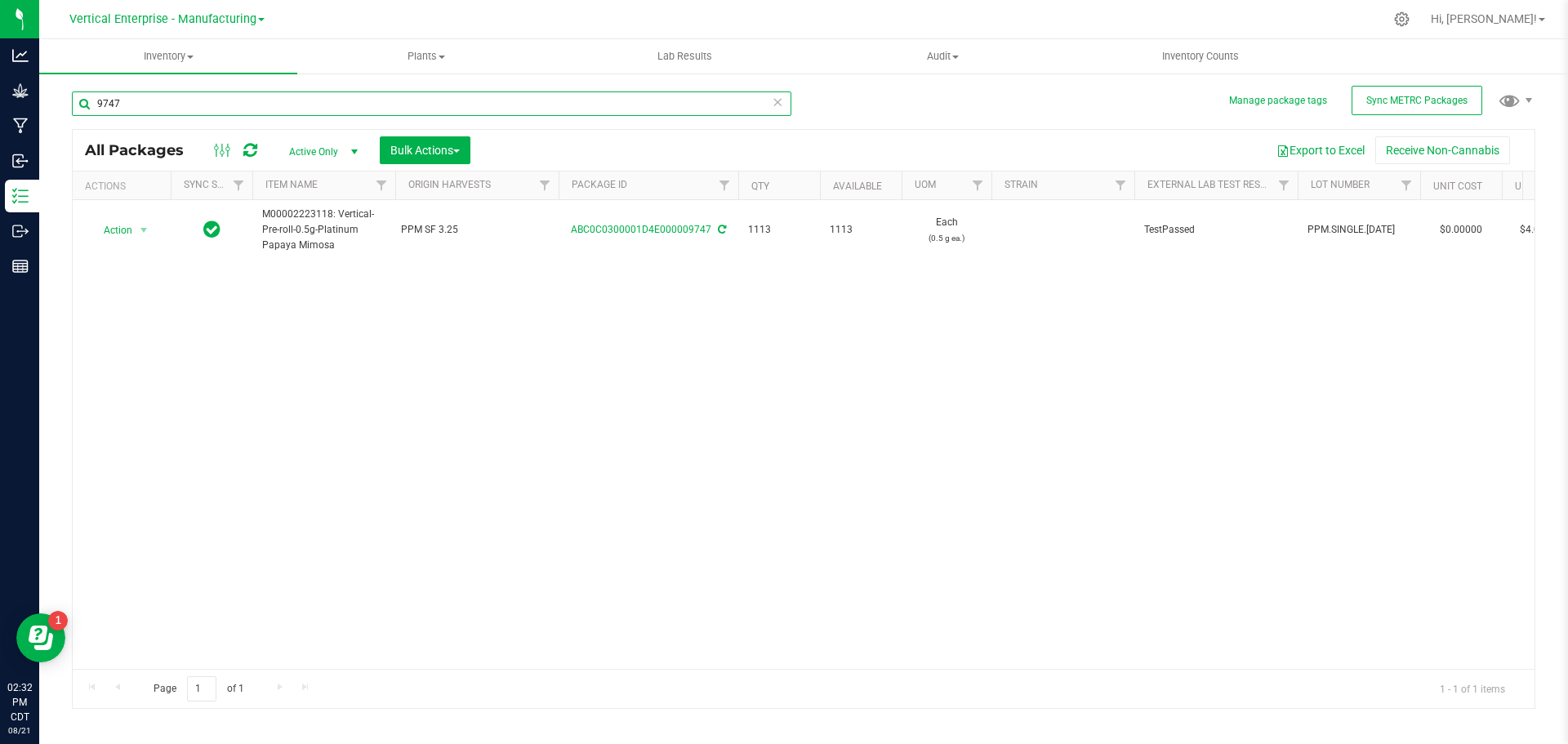
click at [142, 106] on input "9747" at bounding box center [432, 104] width 719 height 25
type input "9"
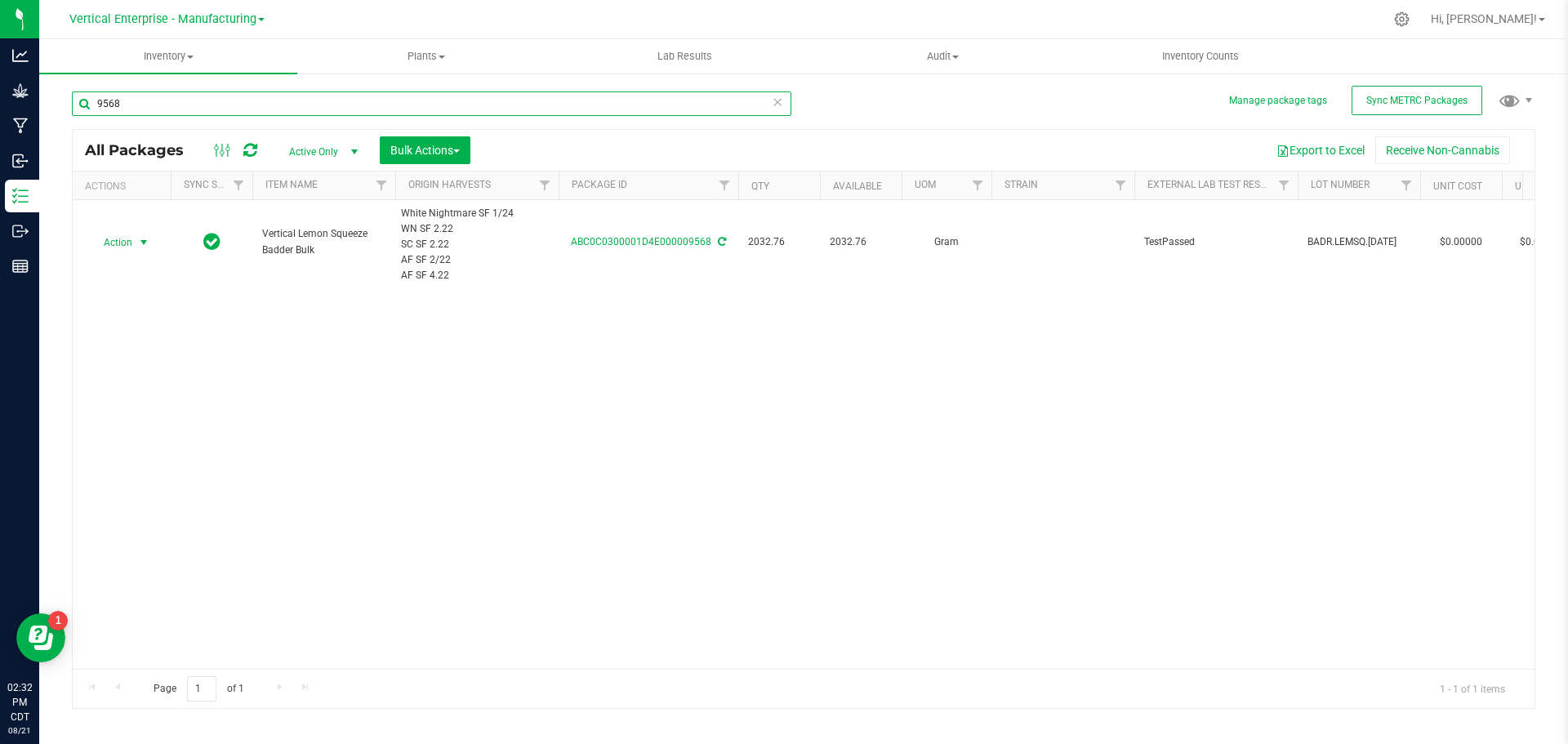
type input "9568"
click at [112, 246] on span "Action" at bounding box center [111, 243] width 44 height 23
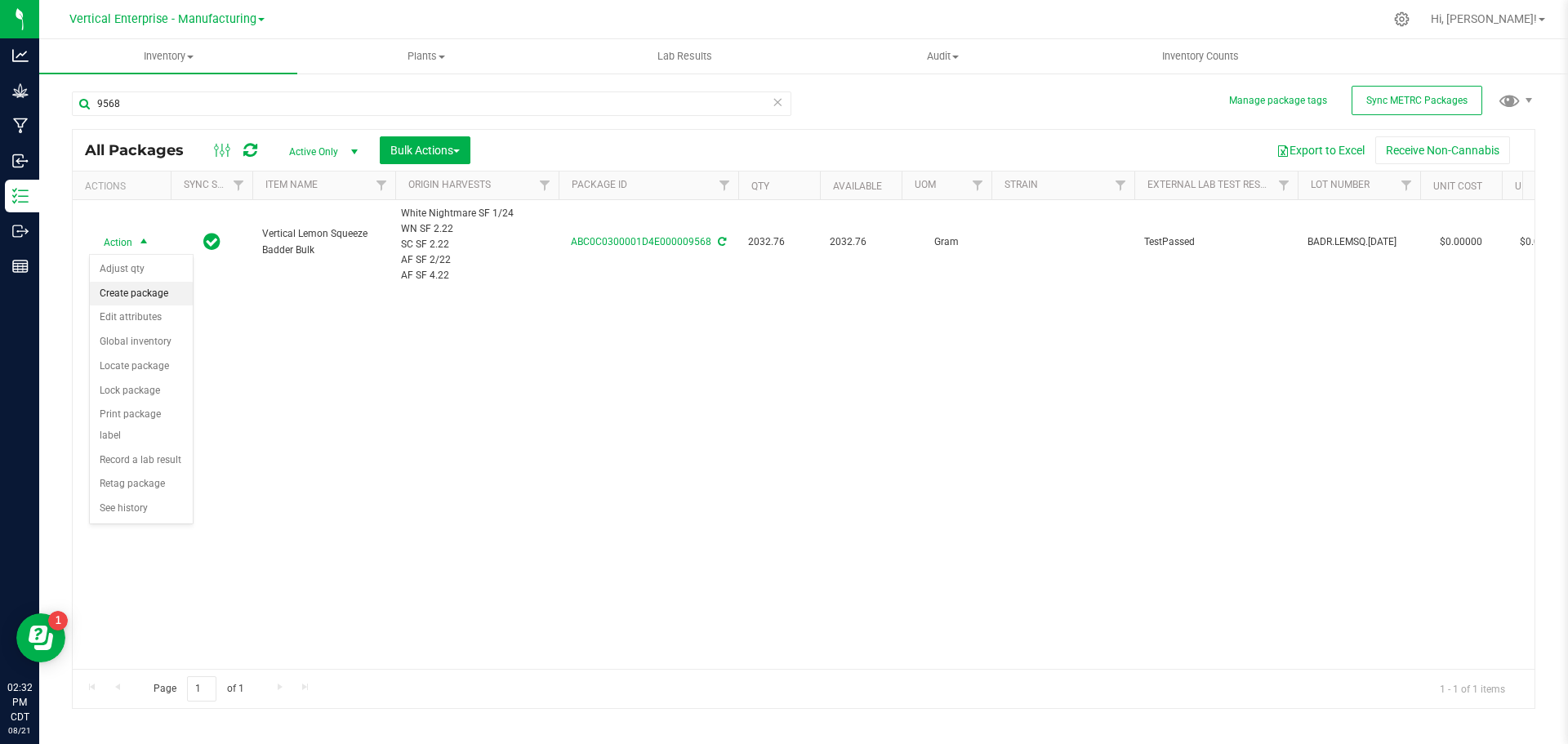
click at [109, 290] on li "Create package" at bounding box center [141, 294] width 103 height 25
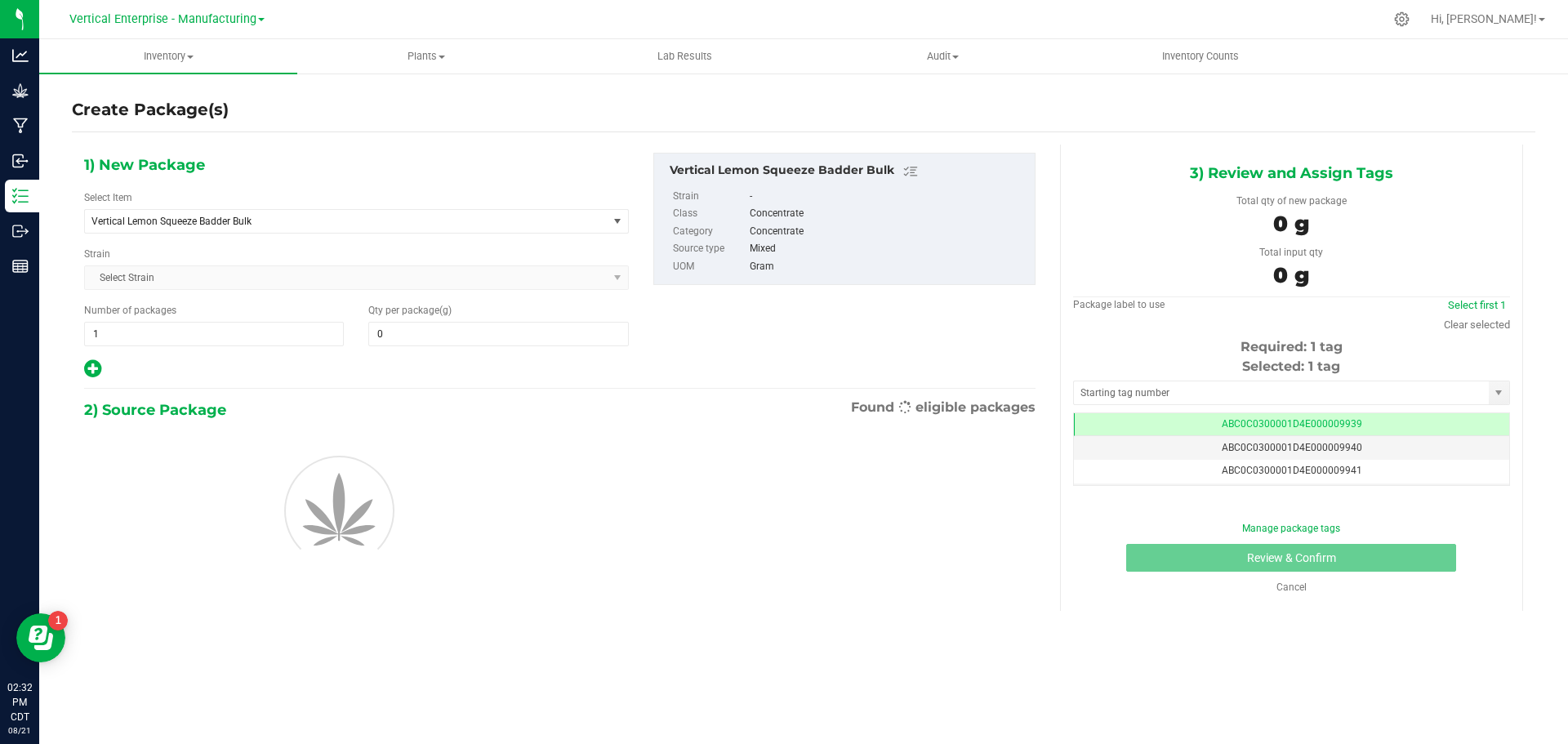
type input "0.0000"
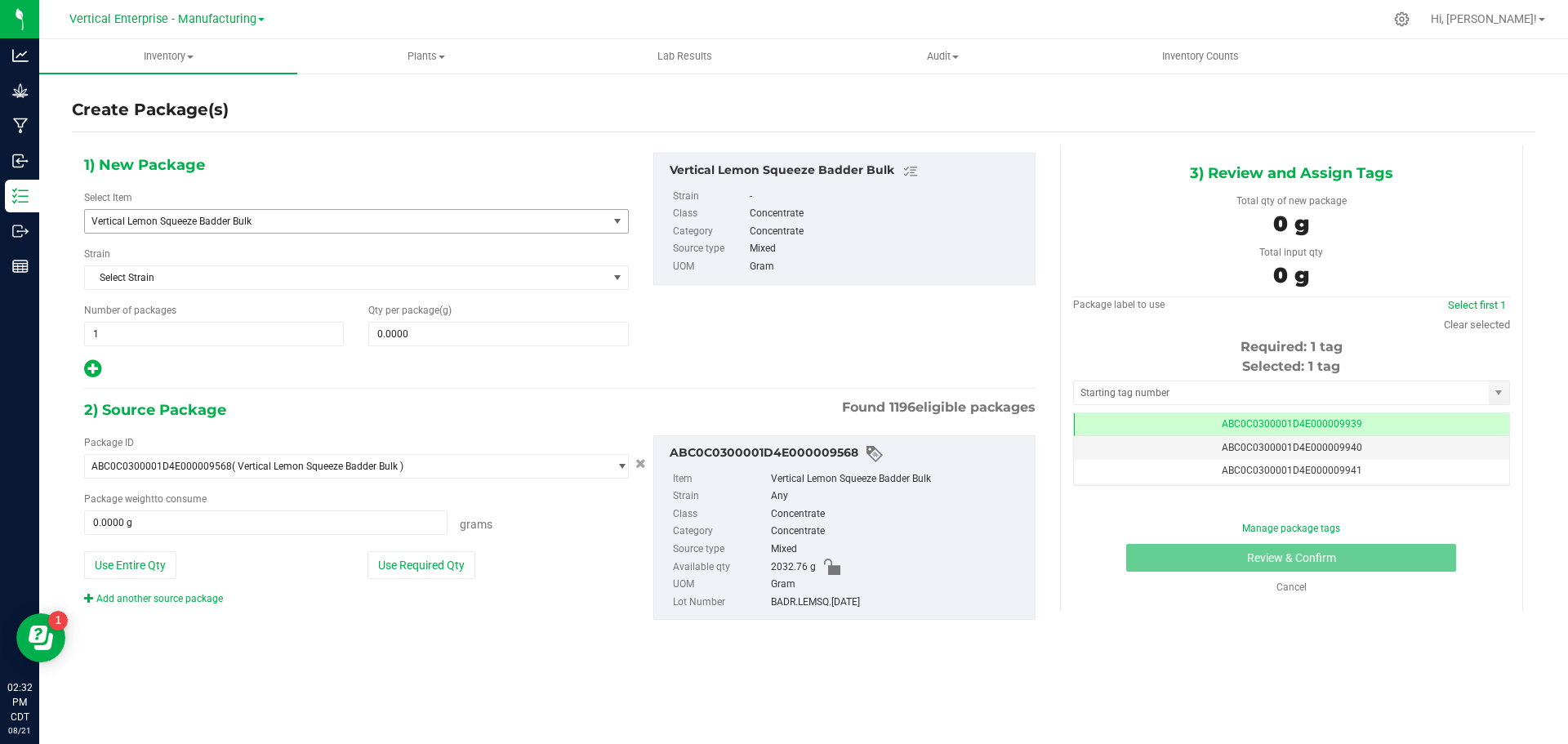
click at [188, 225] on span "Vertical Lemon Squeeze Badder Bulk" at bounding box center [336, 221] width 489 height 11
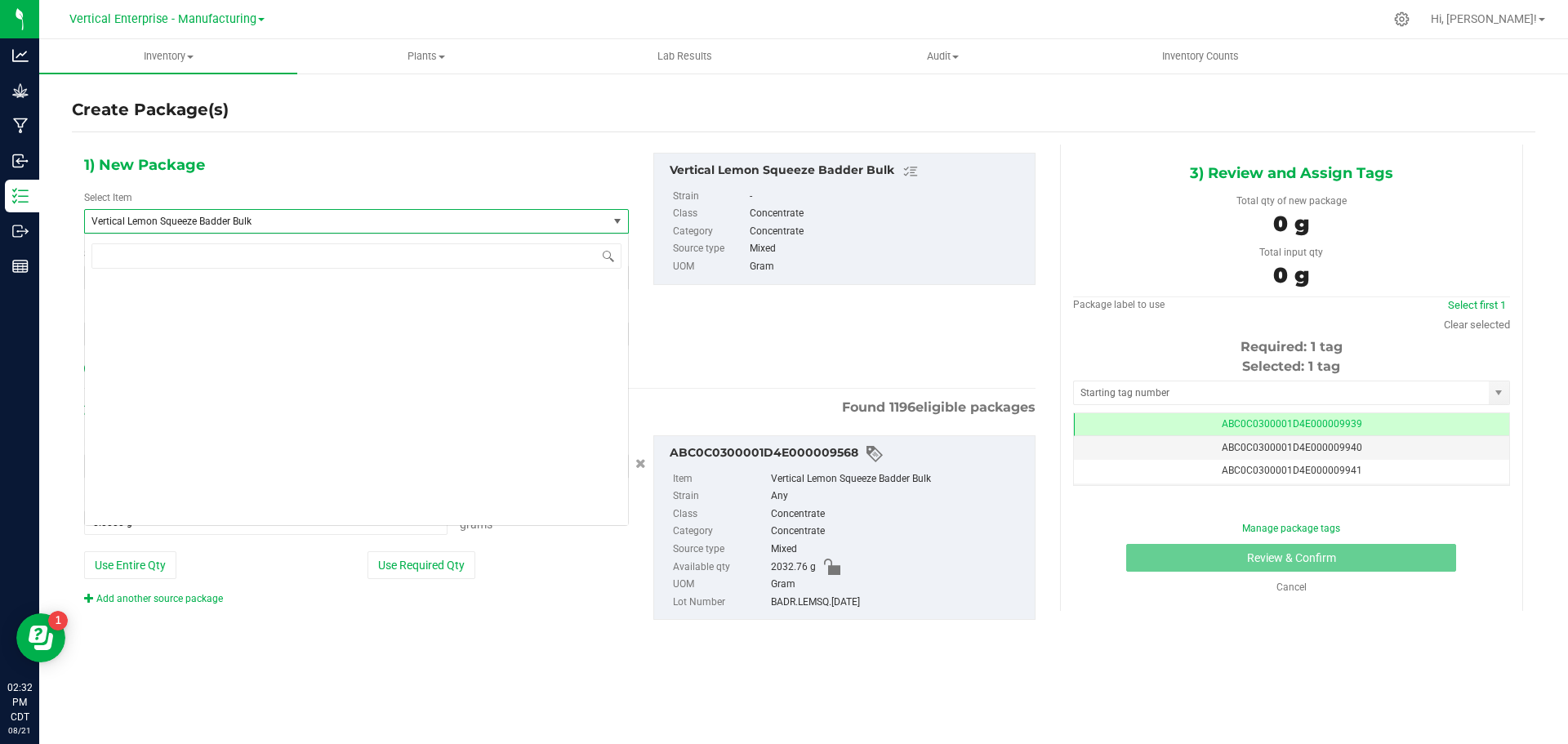
scroll to position [124506, 0]
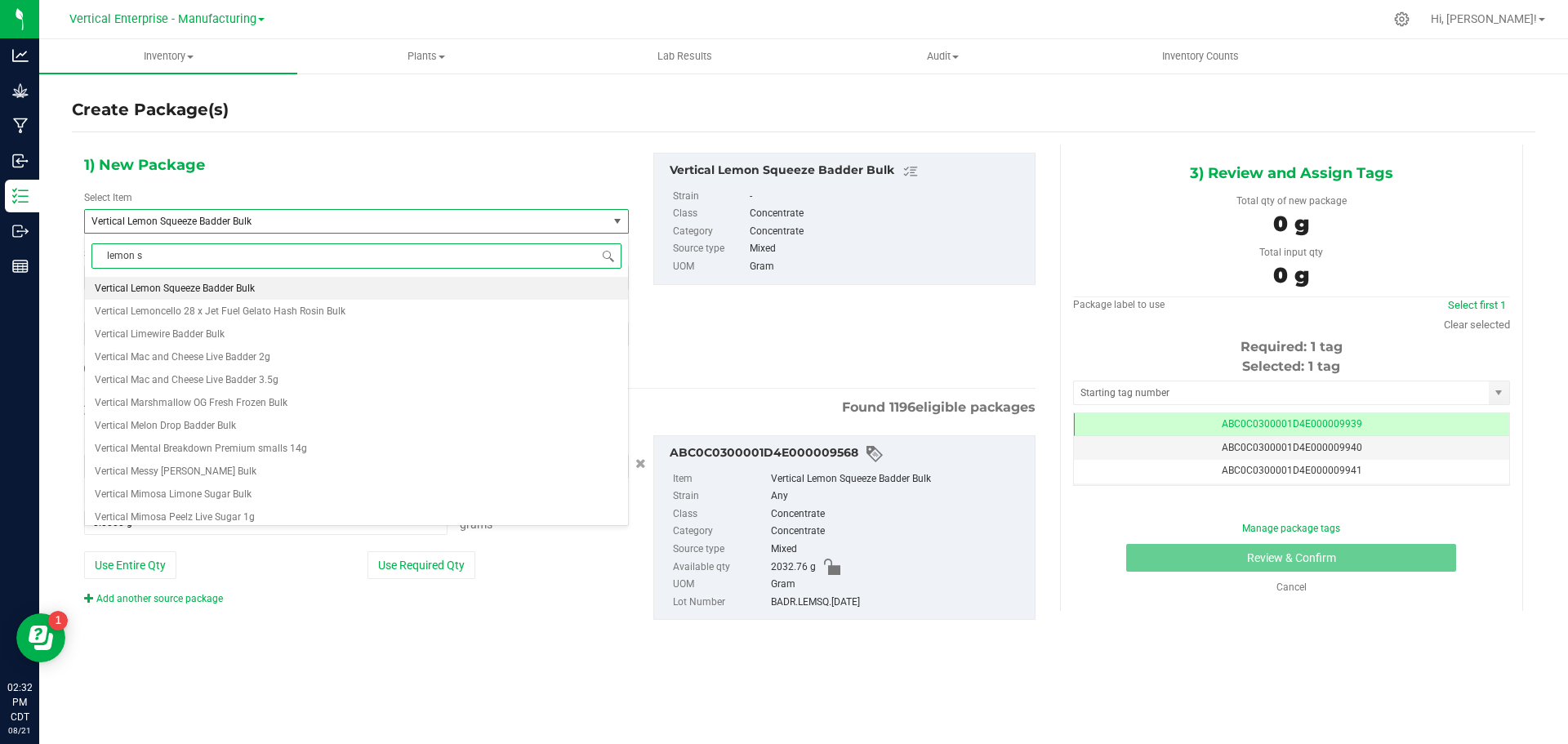
type input "lemon sq"
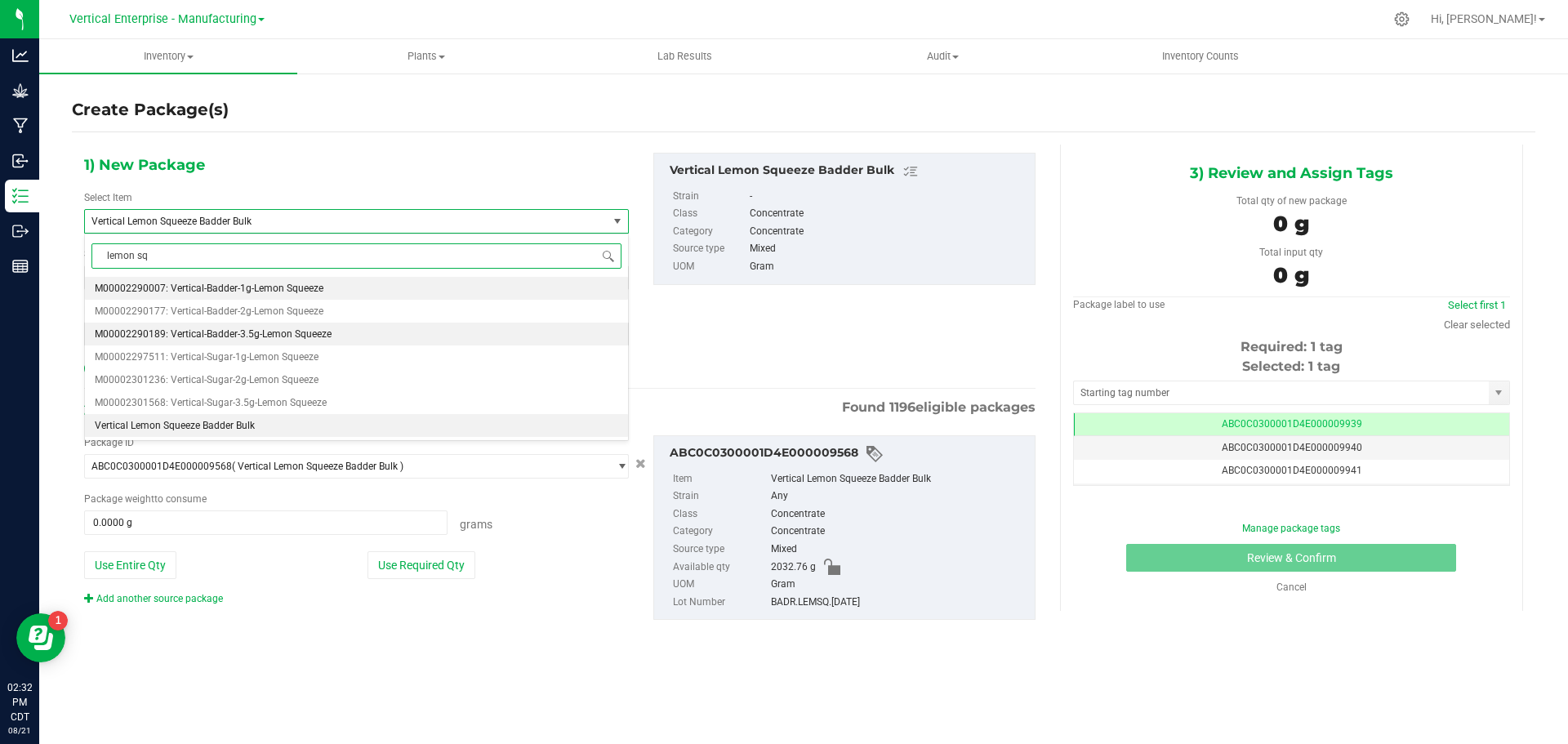
click at [264, 332] on span "M00002290189: Vertical-Badder-3.5g-Lemon Squeeze" at bounding box center [213, 333] width 236 height 11
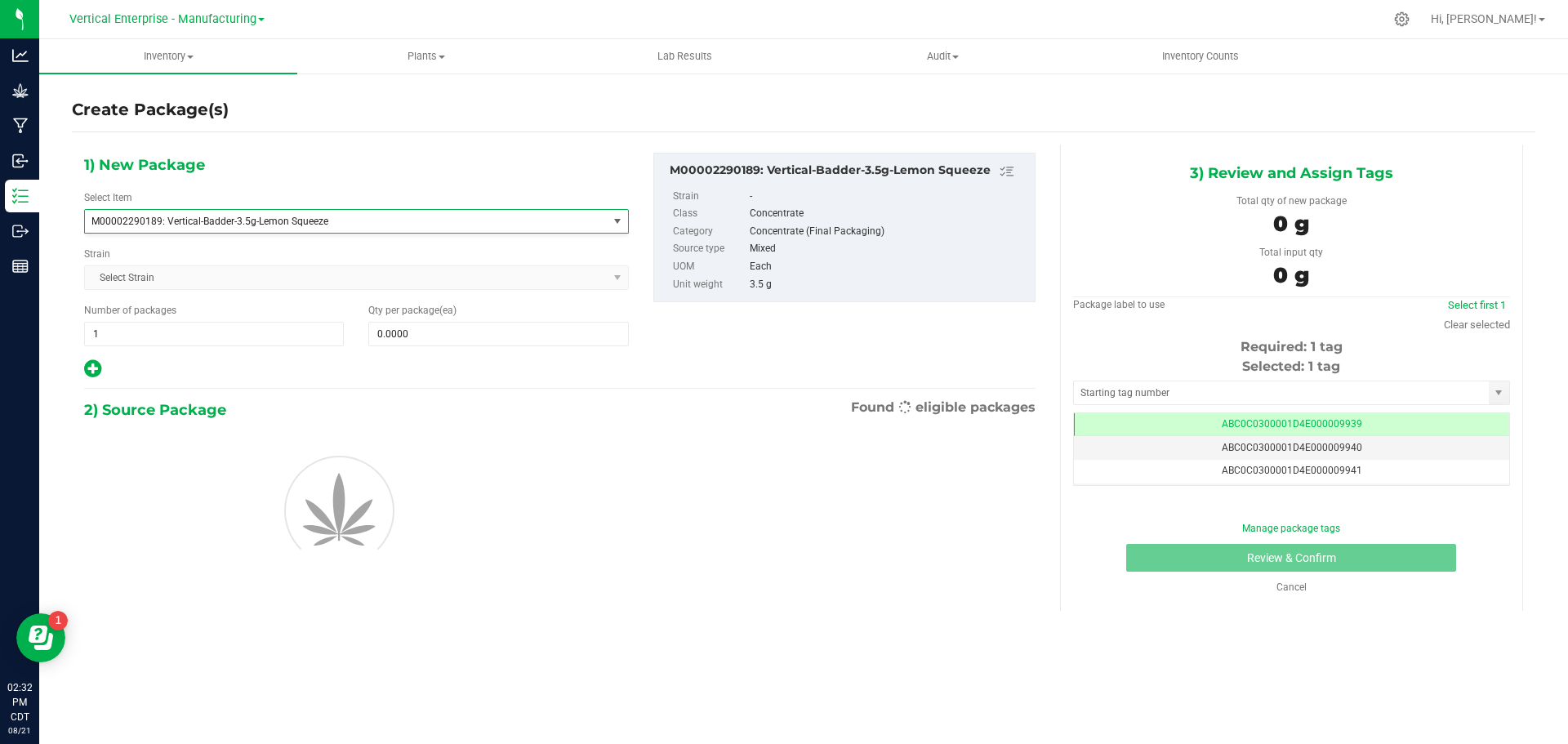
type input "0"
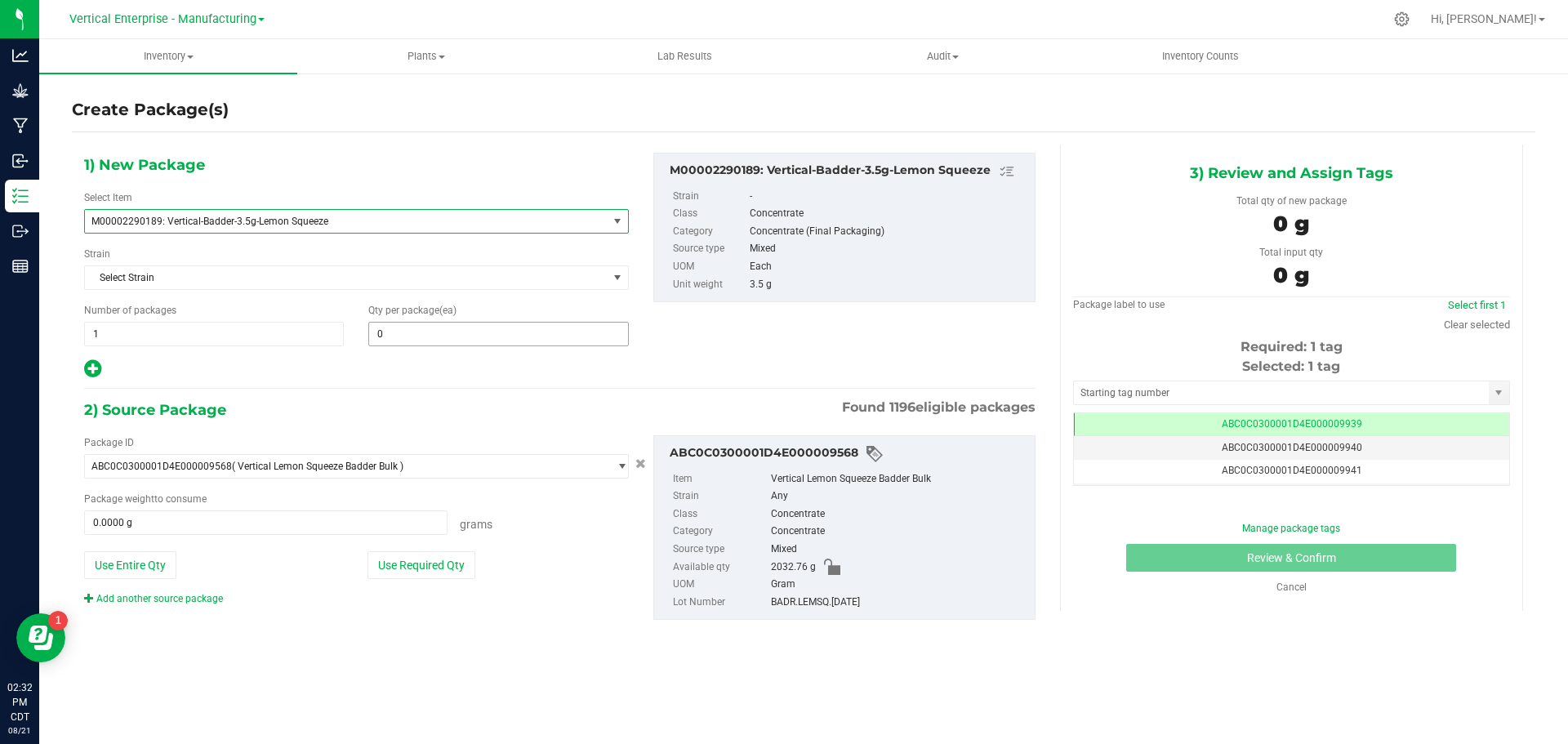
click at [437, 339] on span "0 0" at bounding box center [497, 334] width 259 height 25
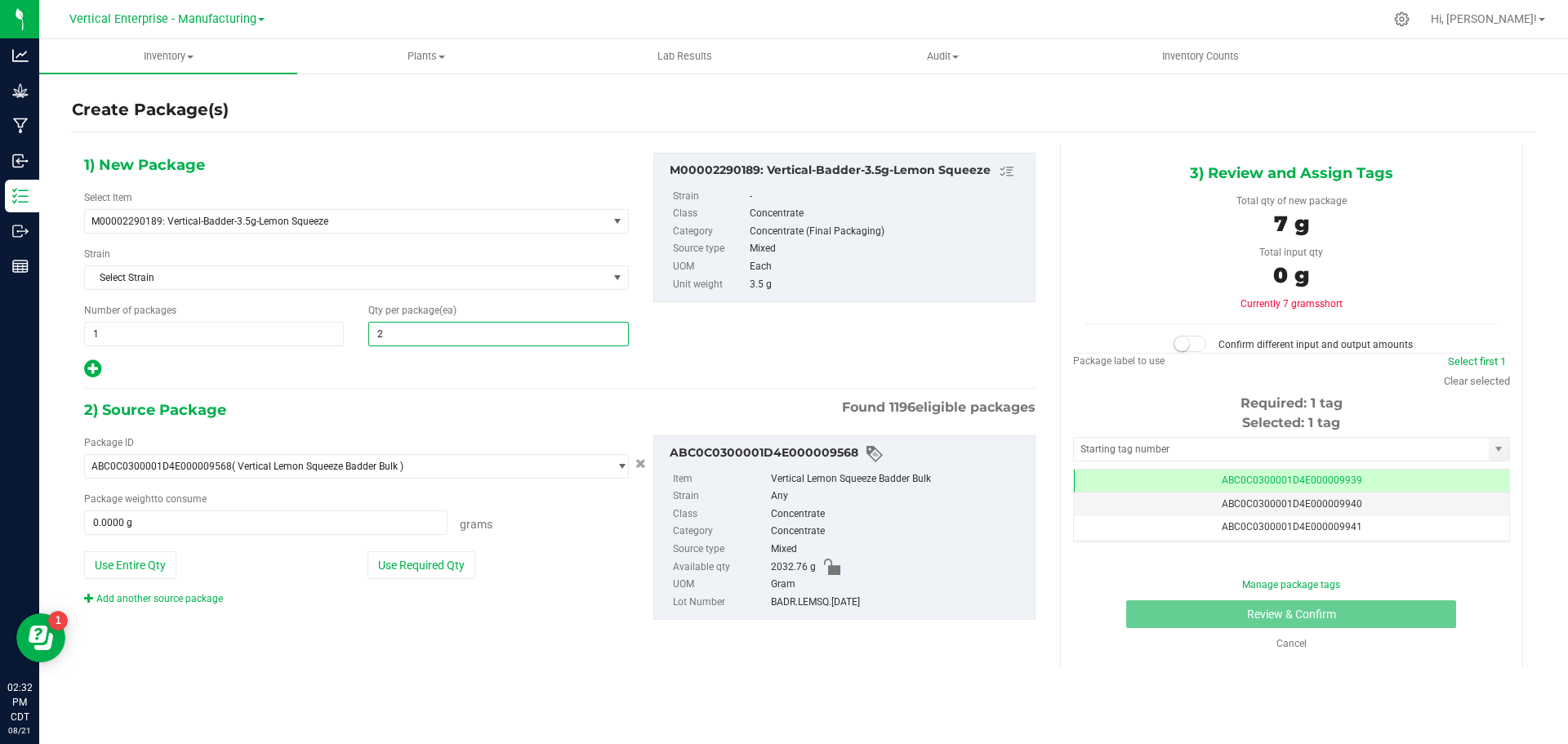
type input "20"
click at [117, 343] on span "1 1" at bounding box center [214, 334] width 259 height 25
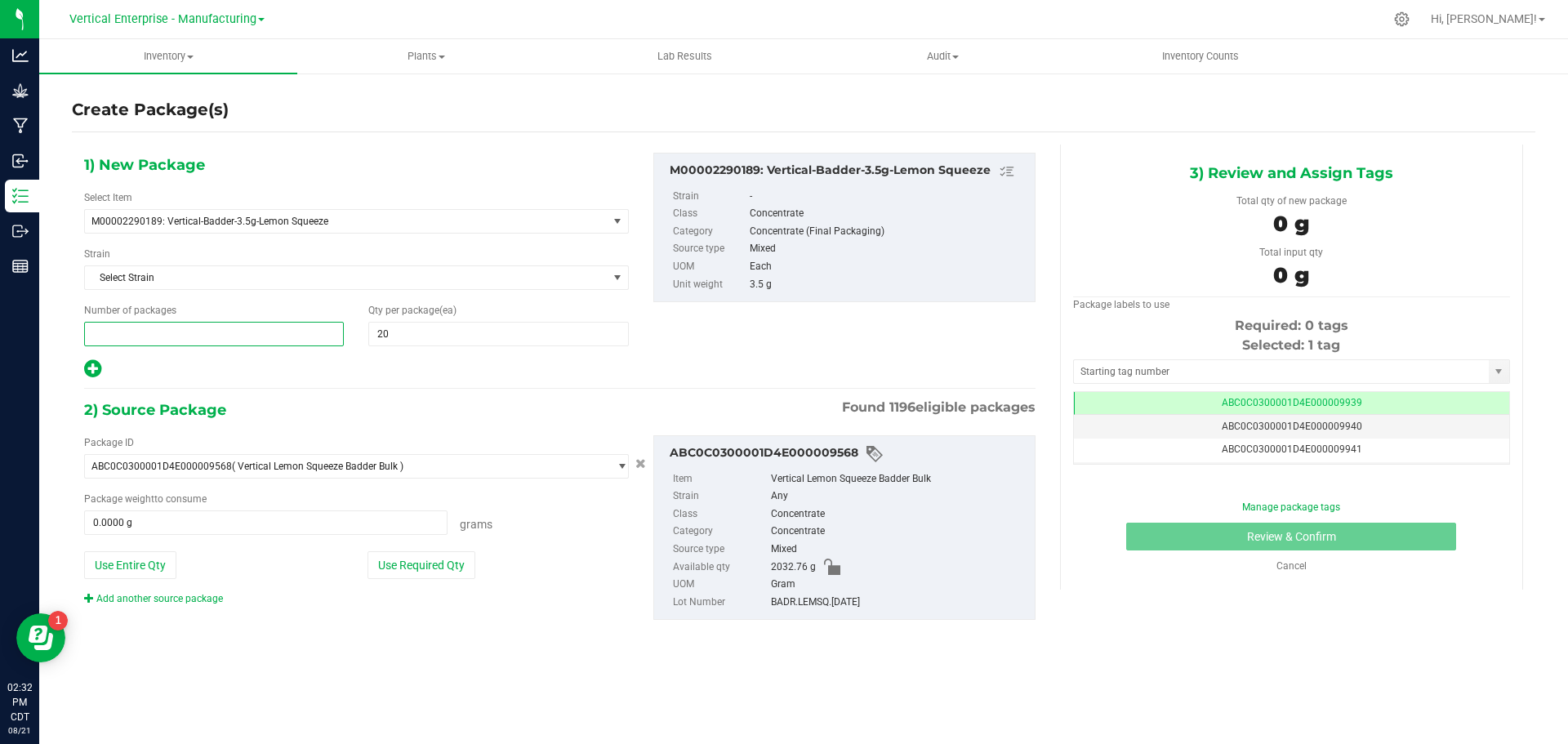
type input "5"
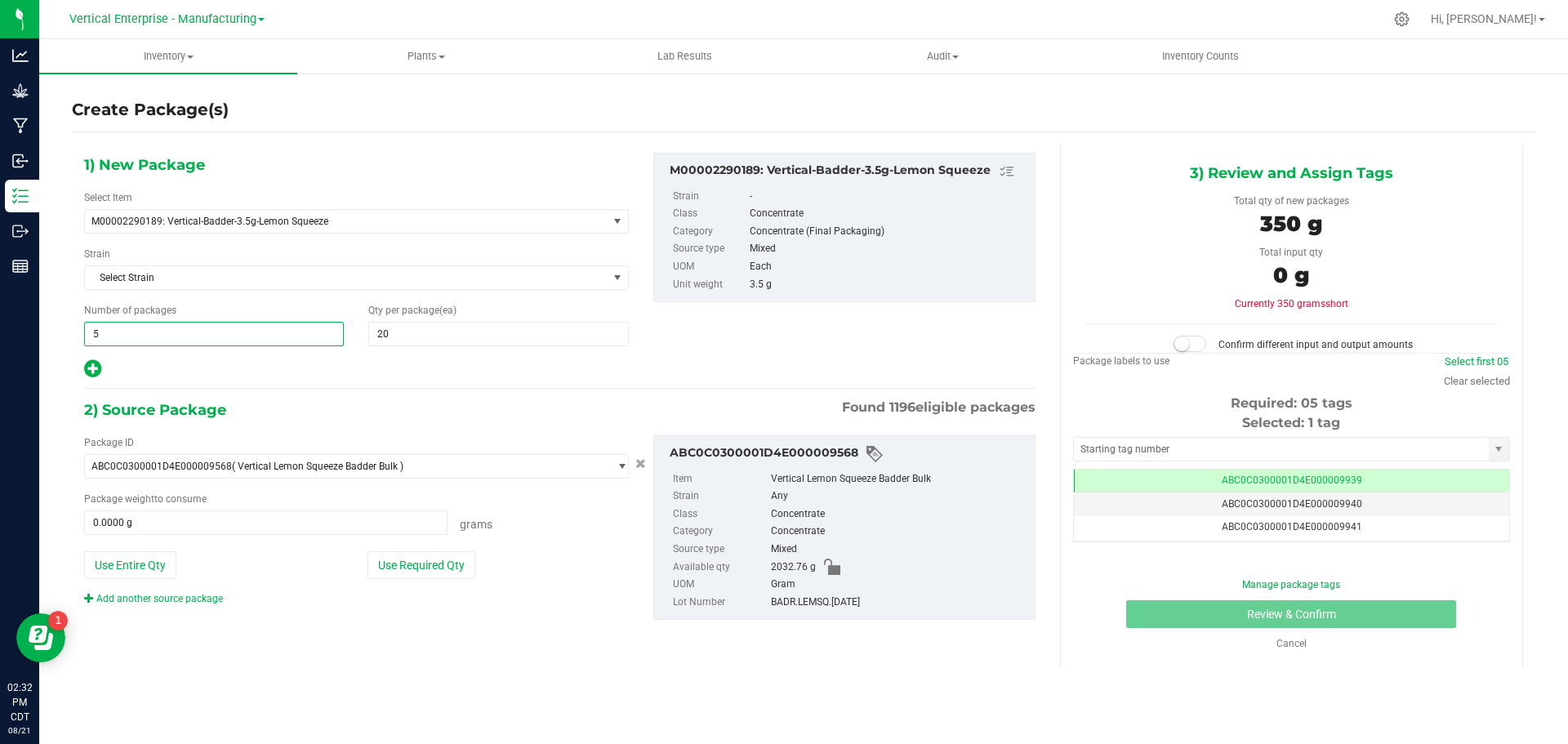
type input "5"
click at [419, 556] on button "Use Required Qty" at bounding box center [421, 565] width 108 height 28
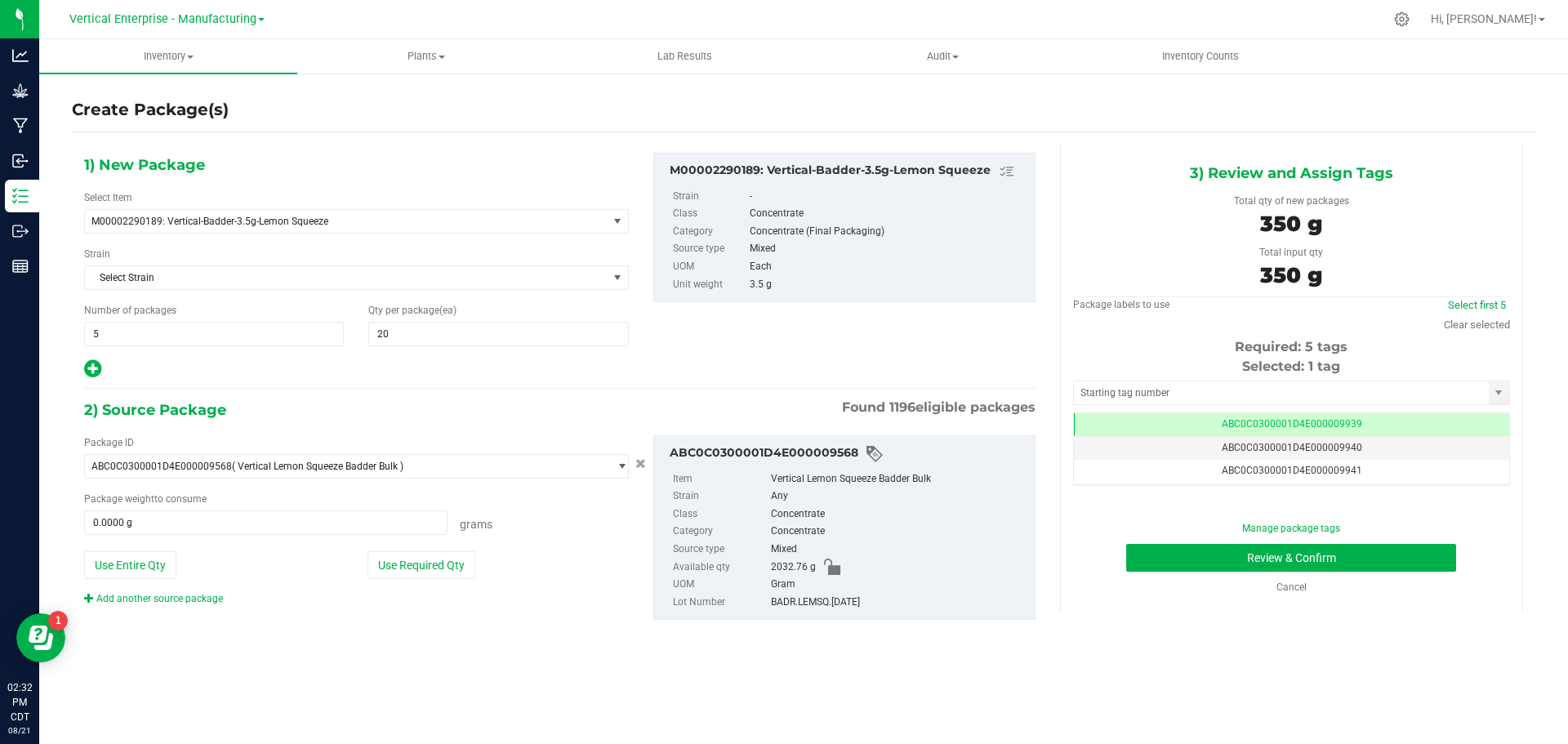
type input "350.0000 g"
click at [1485, 303] on link "Select first 5" at bounding box center [1477, 305] width 58 height 12
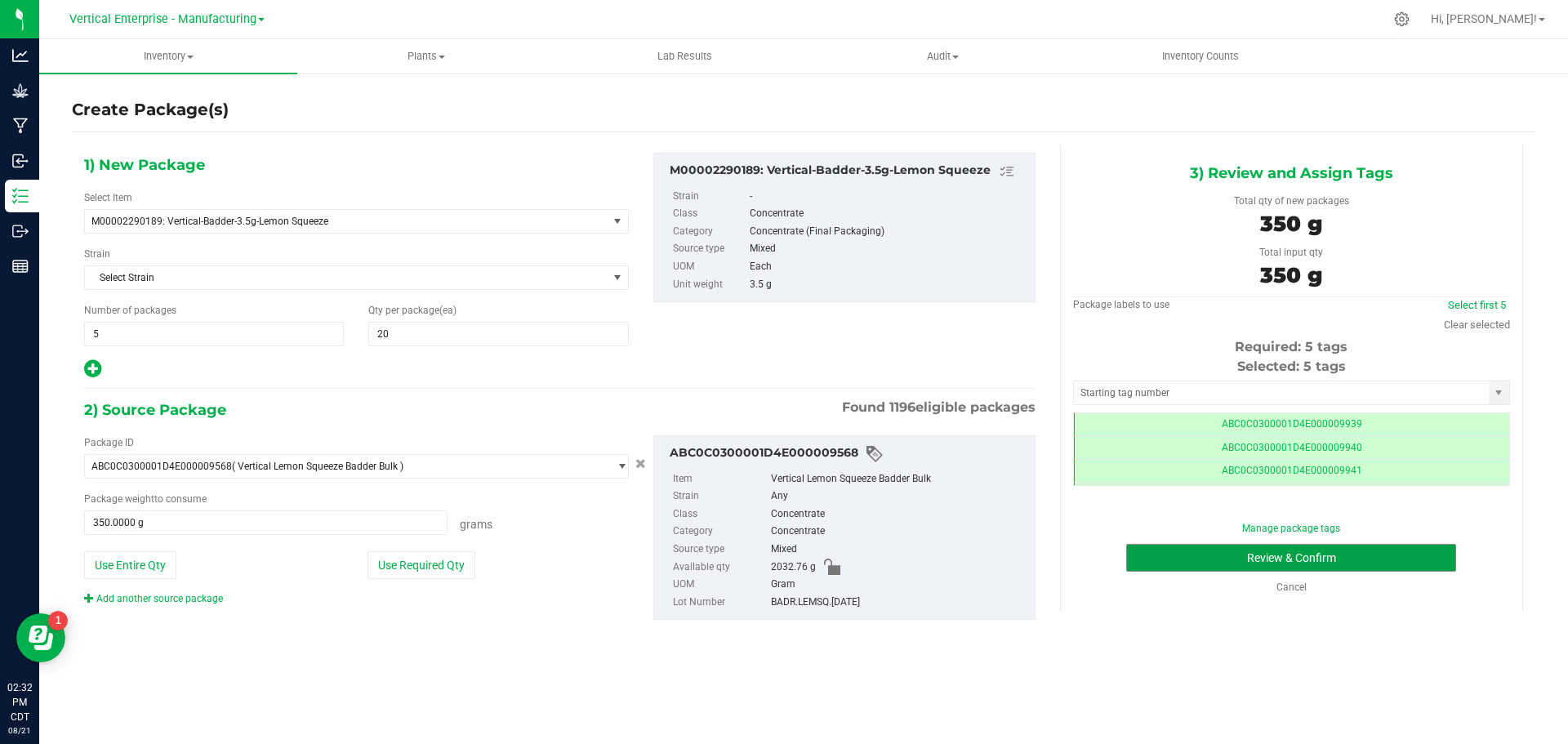
click at [1419, 559] on button "Review & Confirm" at bounding box center [1290, 558] width 330 height 28
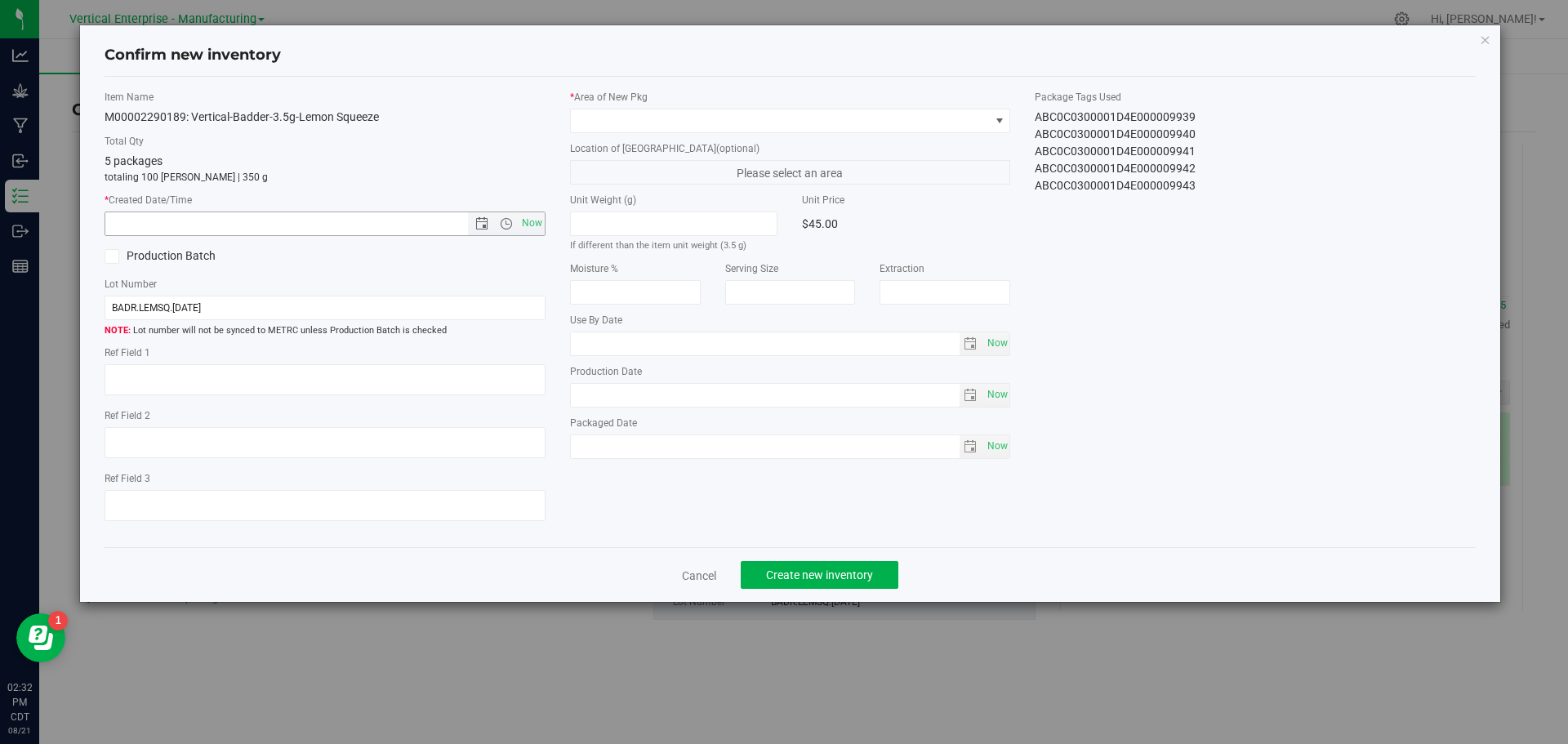
click at [535, 229] on span "Now" at bounding box center [532, 223] width 28 height 24
type input "[DATE] 2:32 PM"
click at [608, 120] on span at bounding box center [780, 120] width 419 height 23
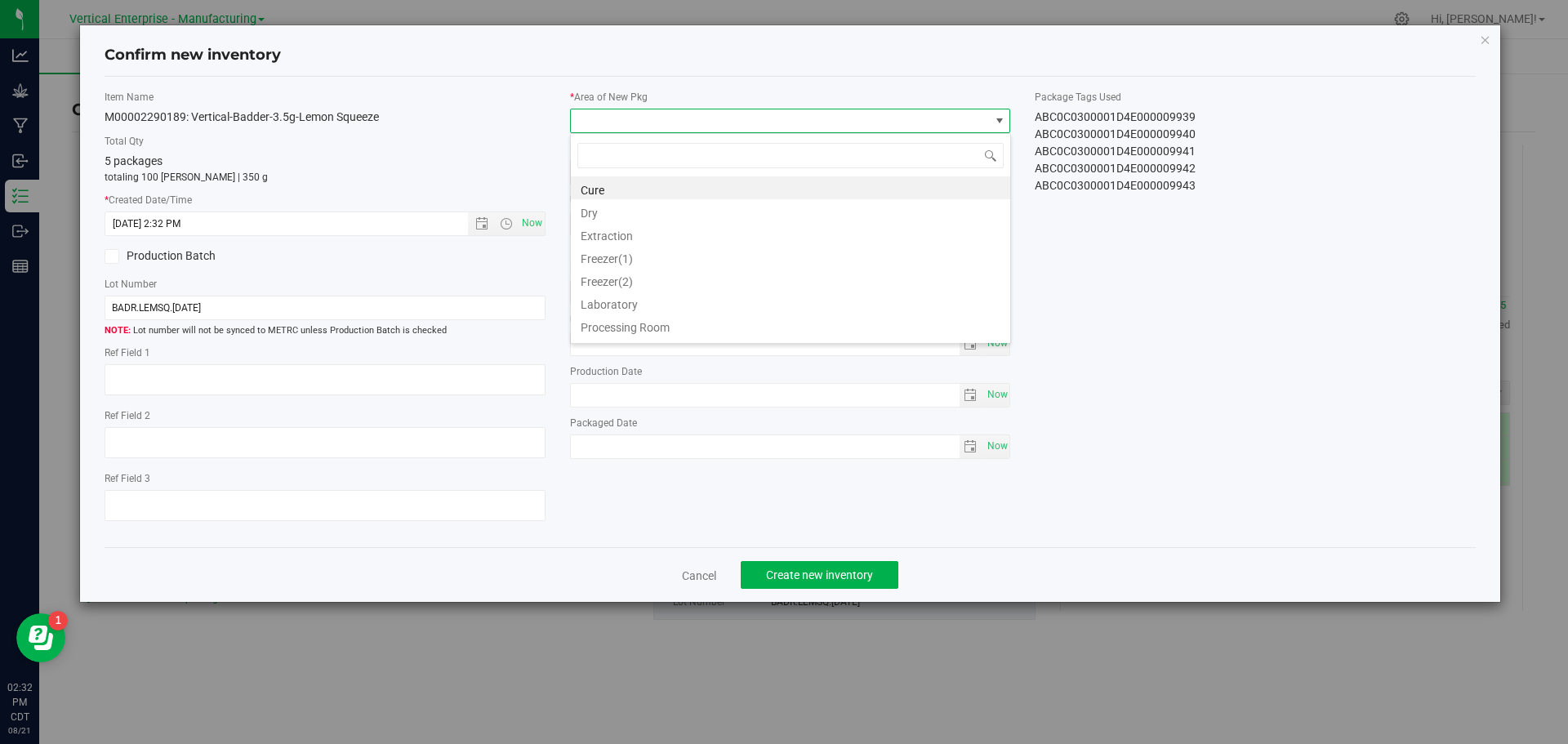
scroll to position [81670, 81206]
type input "a"
type input "va"
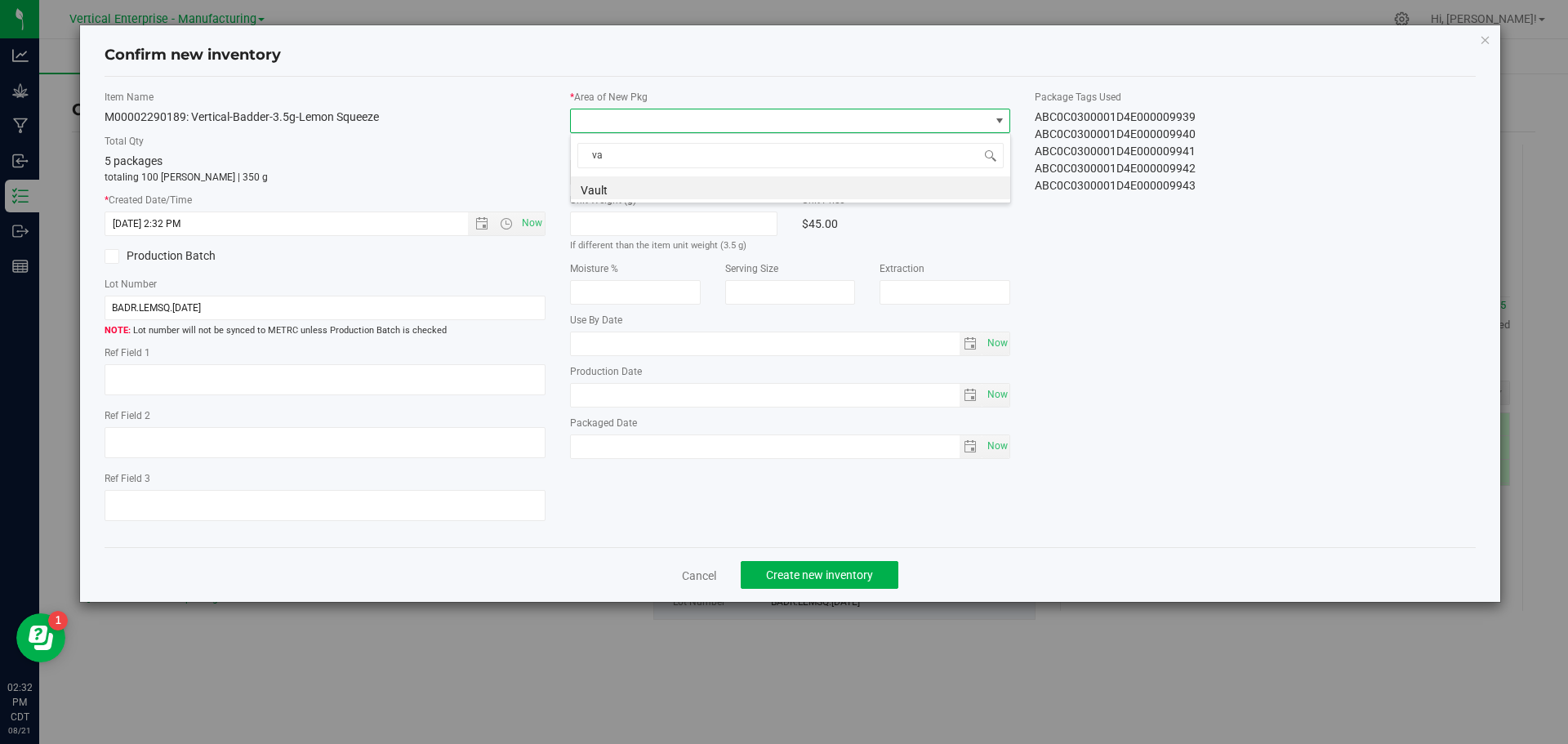
click at [608, 188] on li "Vault" at bounding box center [790, 188] width 439 height 23
click at [821, 558] on div "Cancel Create new inventory" at bounding box center [790, 574] width 1372 height 55
click at [821, 580] on span "Create new inventory" at bounding box center [819, 575] width 107 height 13
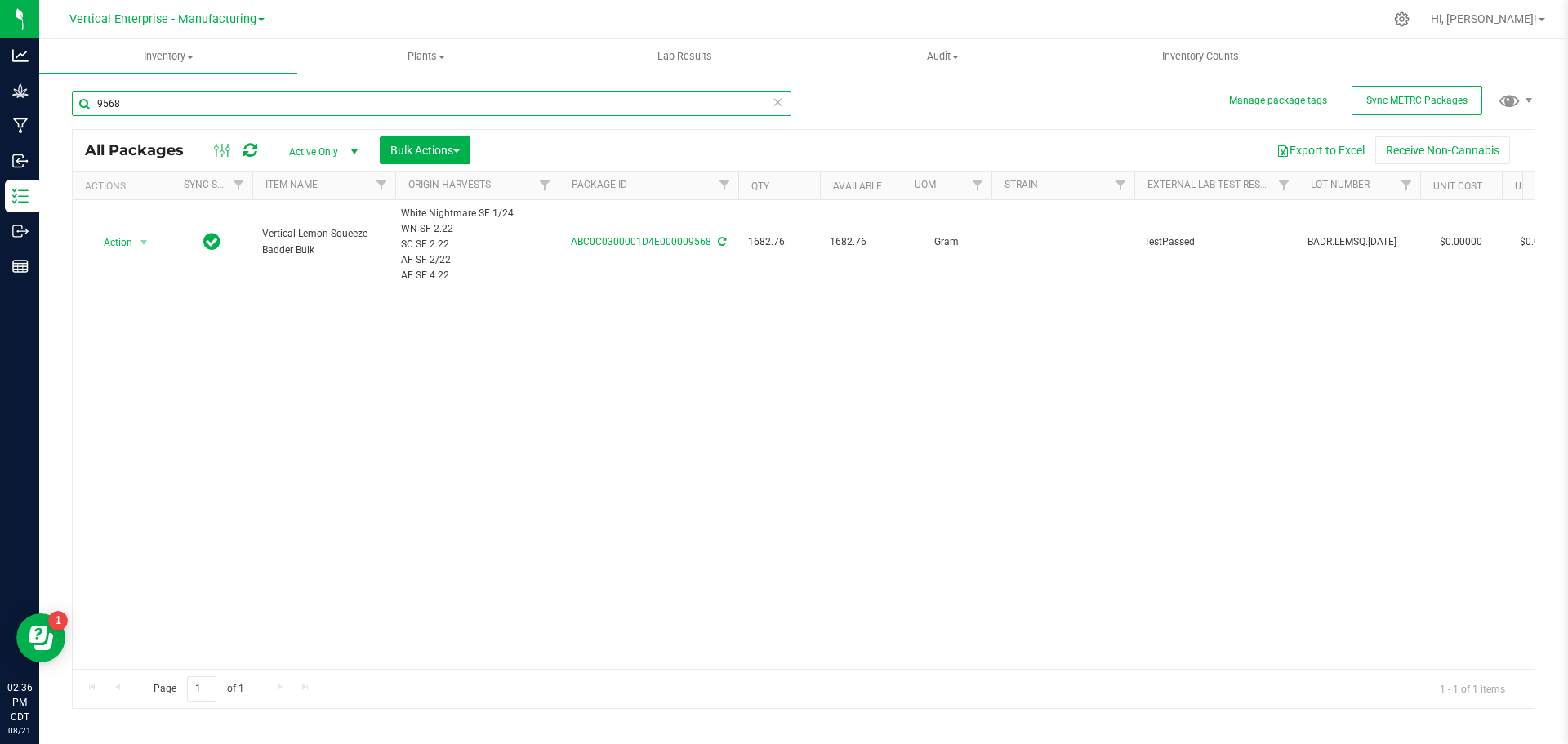
click at [155, 108] on input "9568" at bounding box center [432, 104] width 719 height 25
type input "9"
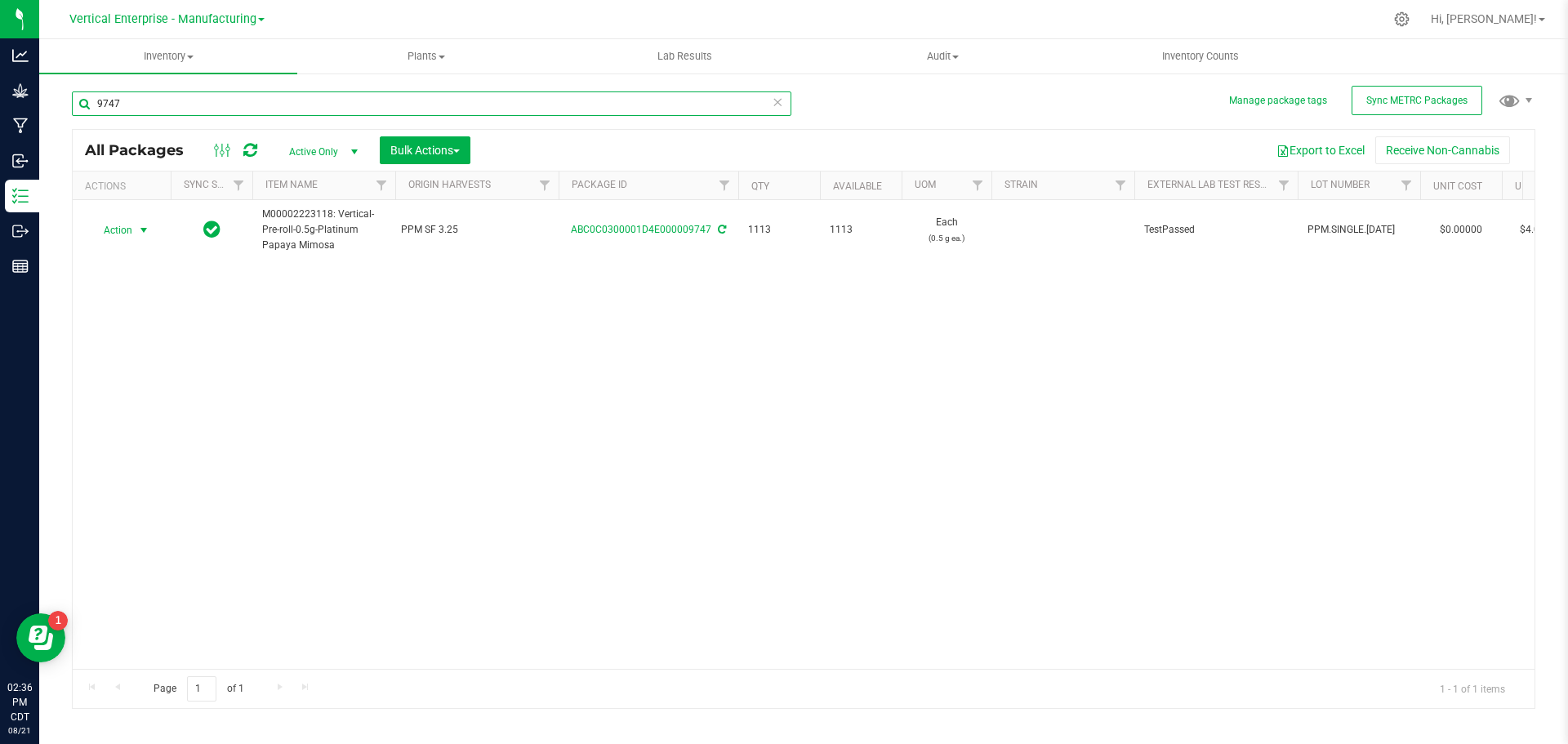
type input "9747"
click at [103, 240] on span "Action" at bounding box center [111, 230] width 44 height 23
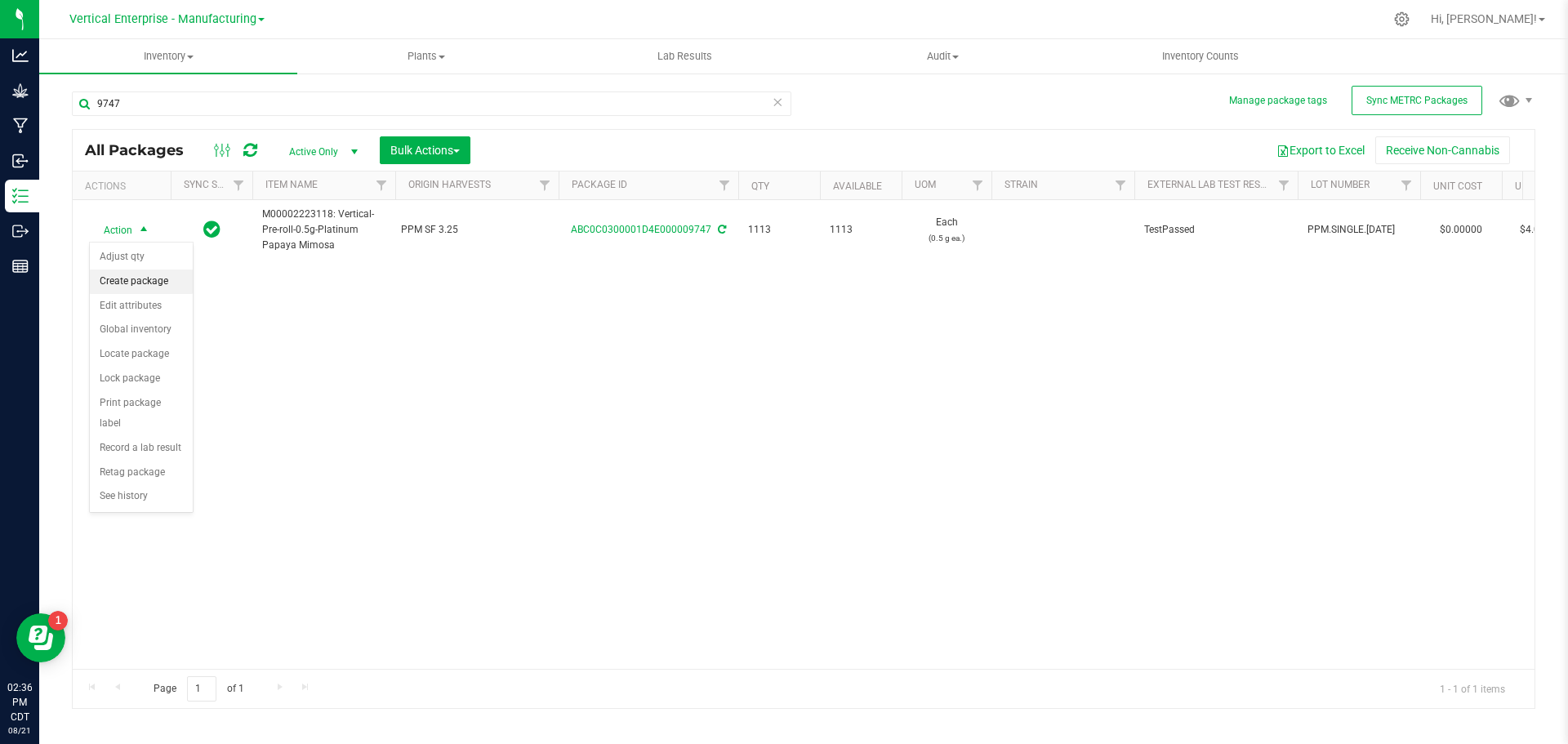
click at [120, 275] on li "Create package" at bounding box center [141, 282] width 103 height 25
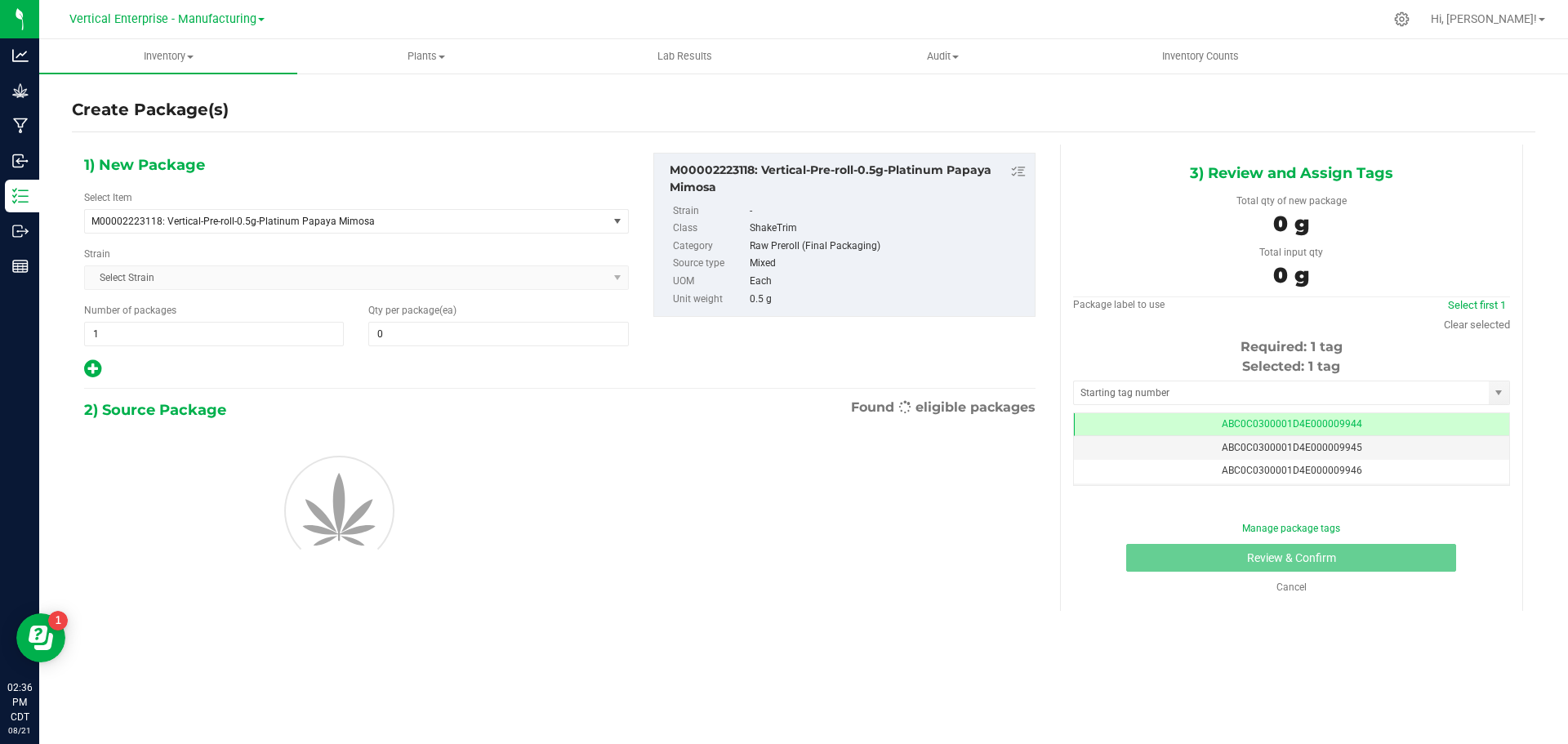
type input "0"
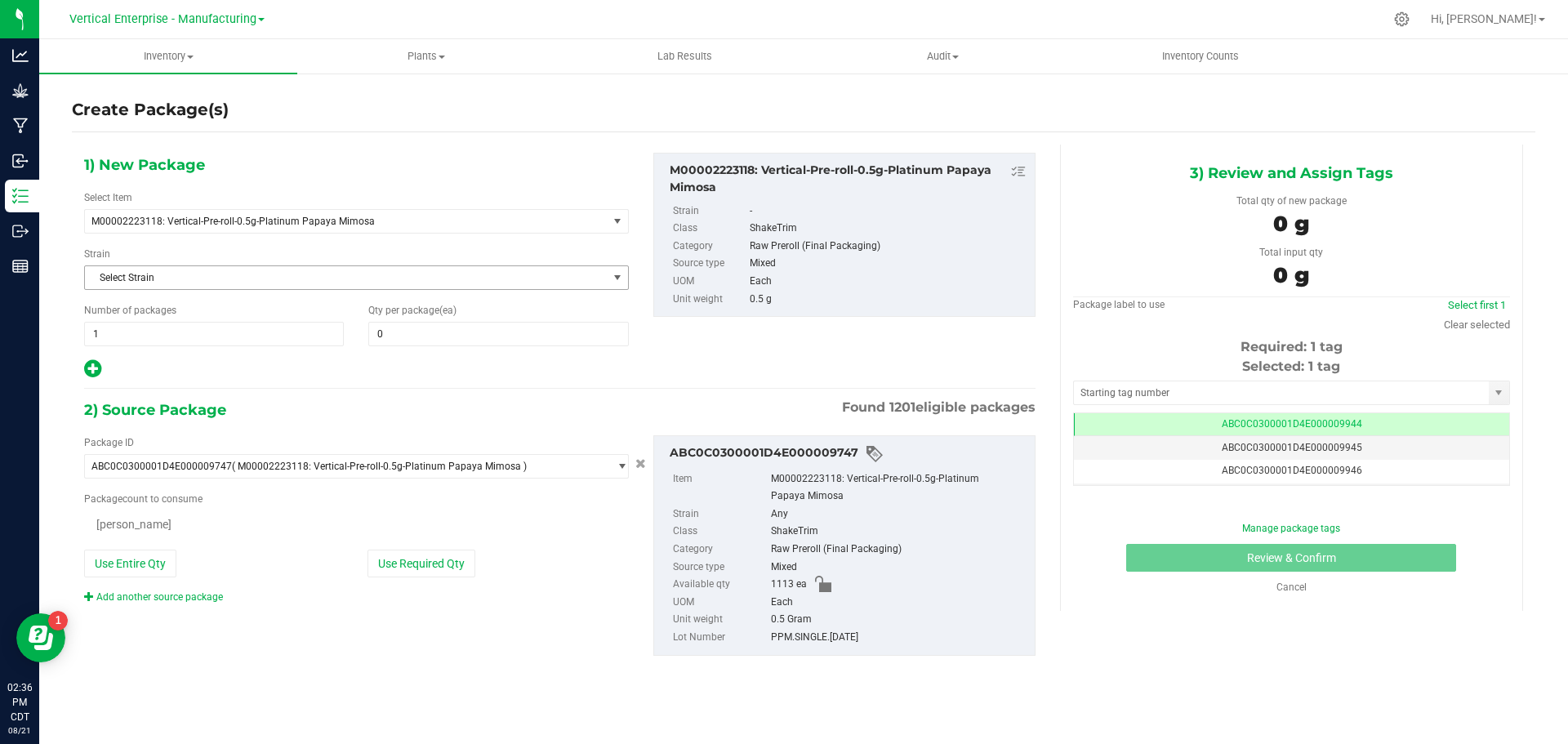
scroll to position [0, -1]
click at [411, 324] on span at bounding box center [497, 334] width 259 height 25
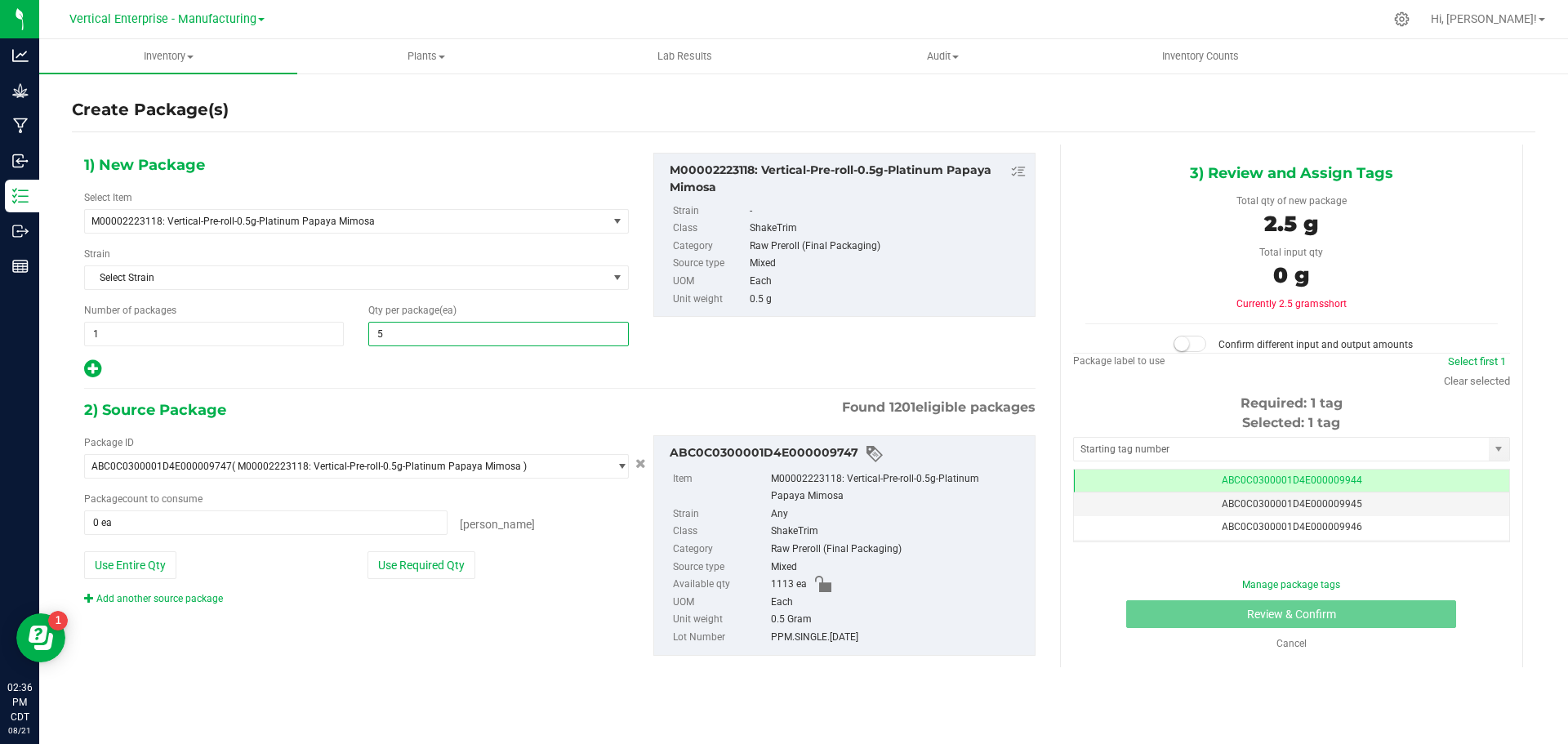
type input "50"
click at [456, 553] on button "Use Required Qty" at bounding box center [421, 565] width 108 height 28
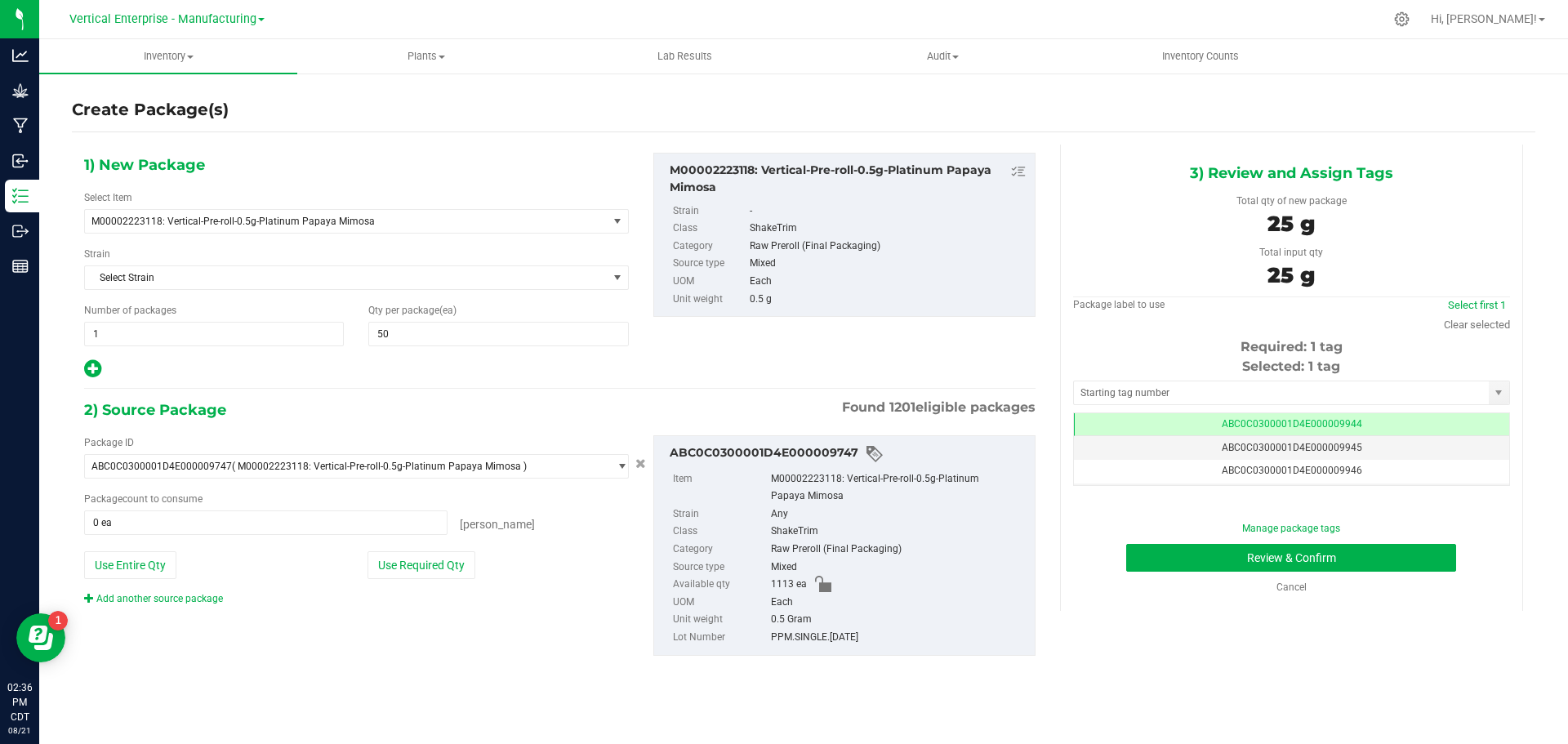
type input "50 ea"
click at [1336, 557] on button "Review & Confirm" at bounding box center [1290, 558] width 330 height 28
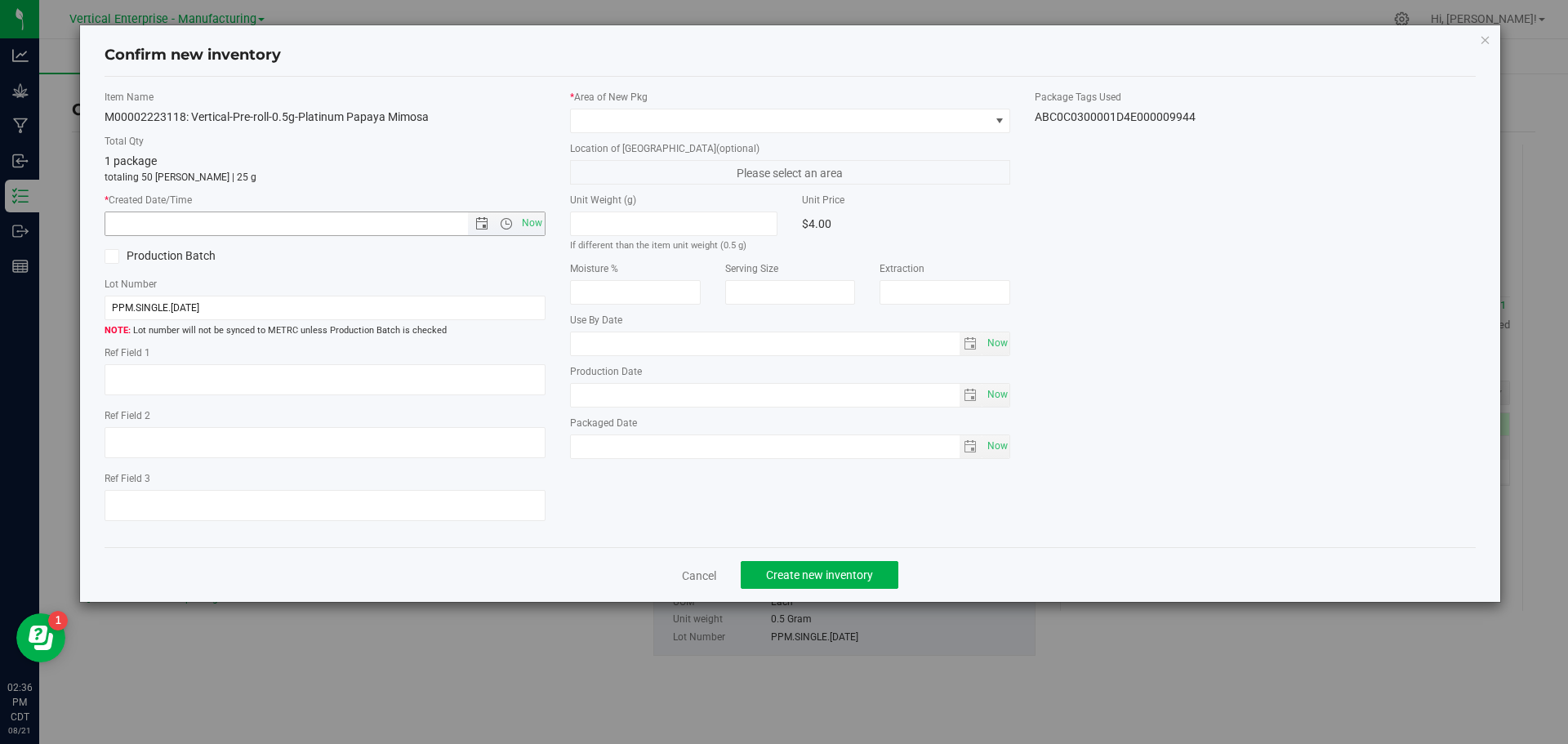
click at [524, 224] on span "Now" at bounding box center [532, 223] width 28 height 24
type input "[DATE] 2:36 PM"
click at [604, 110] on span at bounding box center [780, 120] width 419 height 23
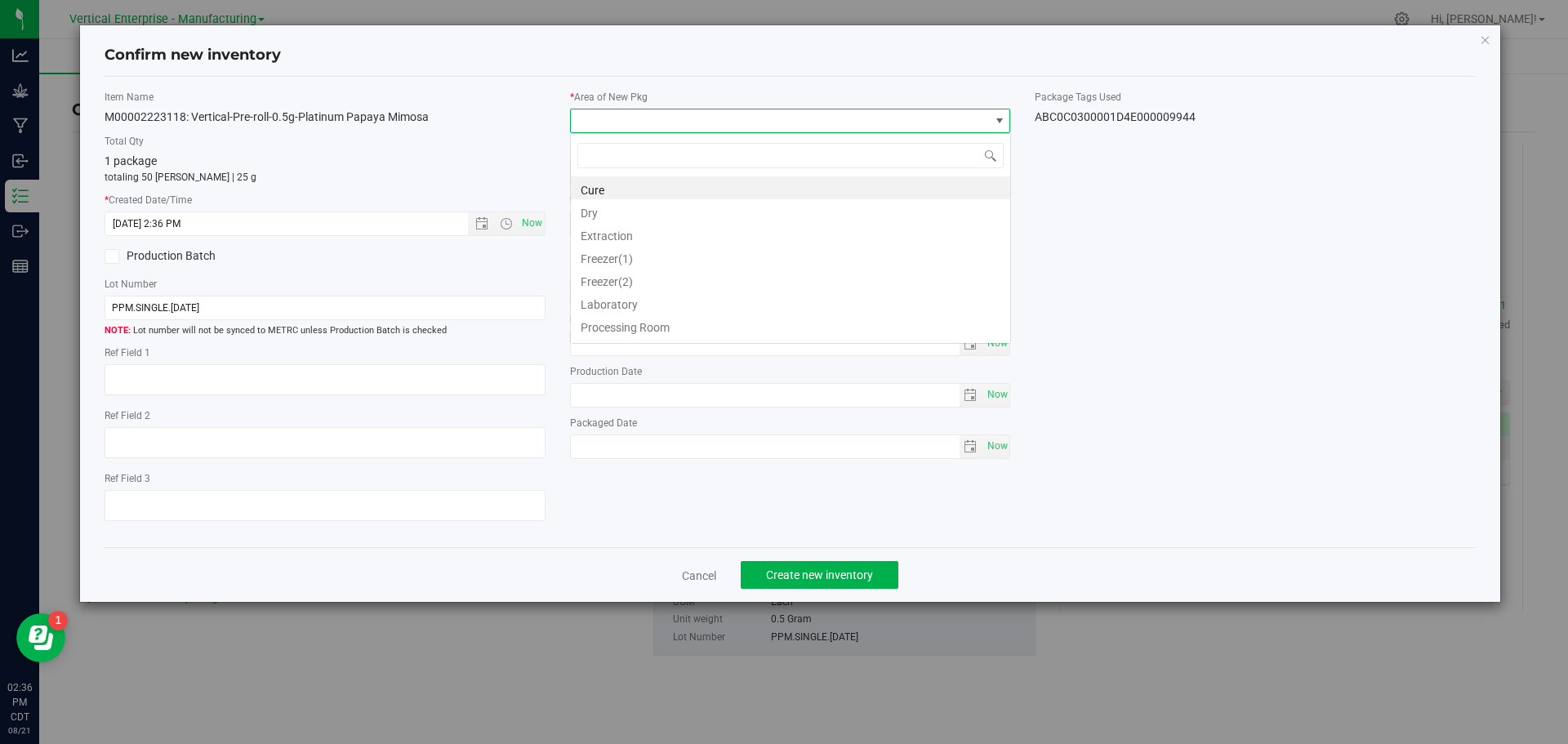
scroll to position [25, 441]
type input "va"
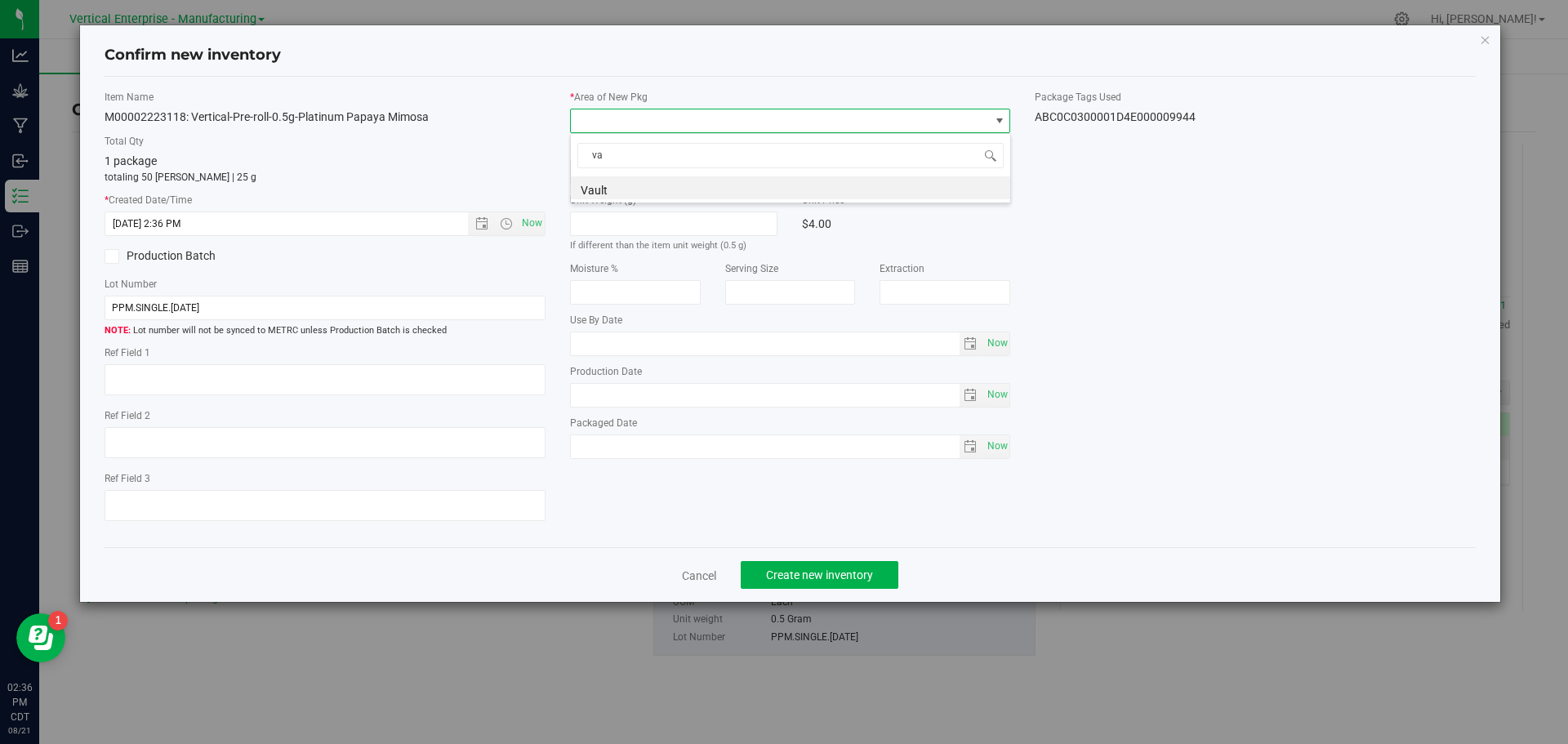
click at [600, 186] on li "Vault" at bounding box center [790, 188] width 439 height 23
click at [780, 573] on span "Create new inventory" at bounding box center [819, 575] width 107 height 13
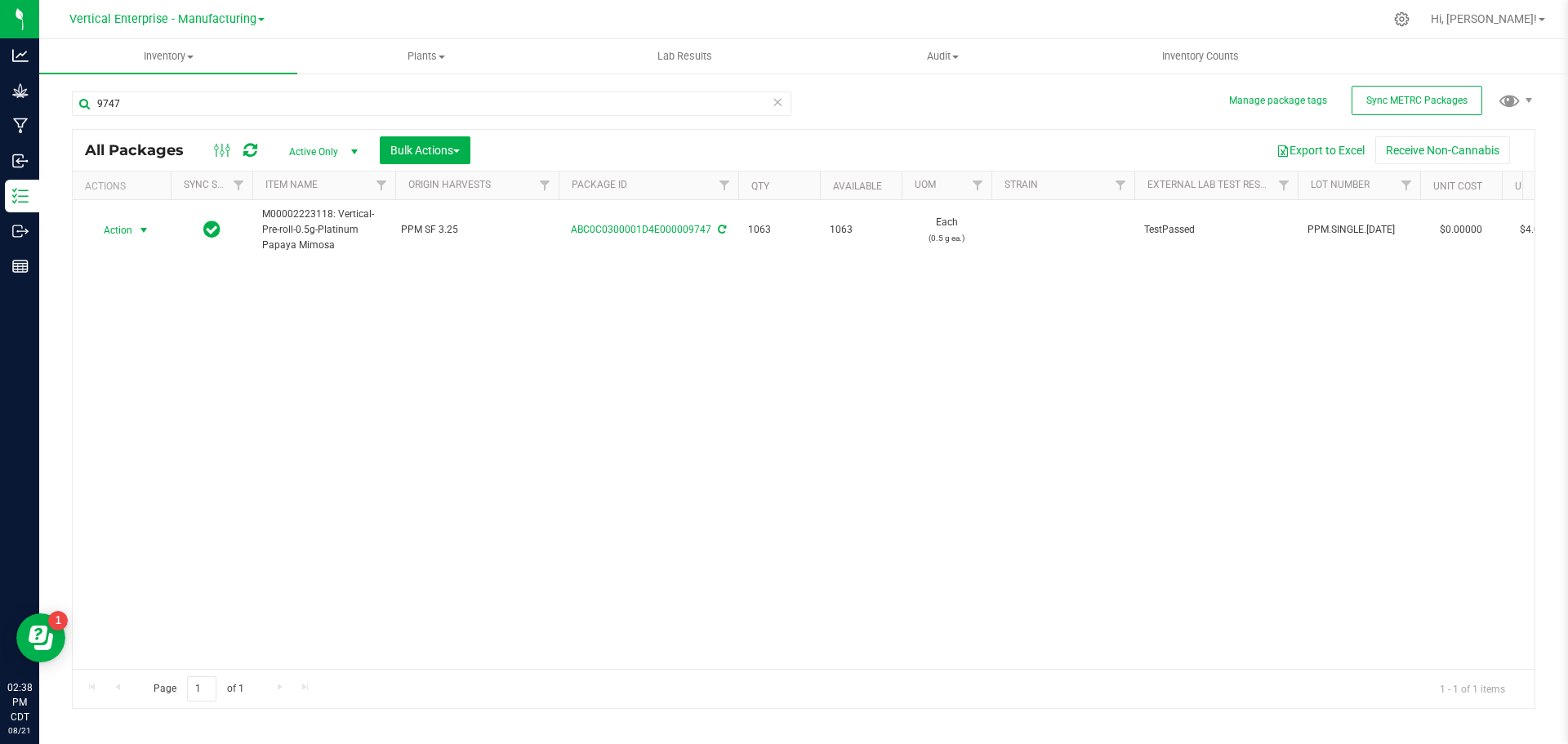
click at [129, 230] on span "Action" at bounding box center [111, 230] width 44 height 23
click at [118, 279] on li "Create package" at bounding box center [141, 282] width 103 height 25
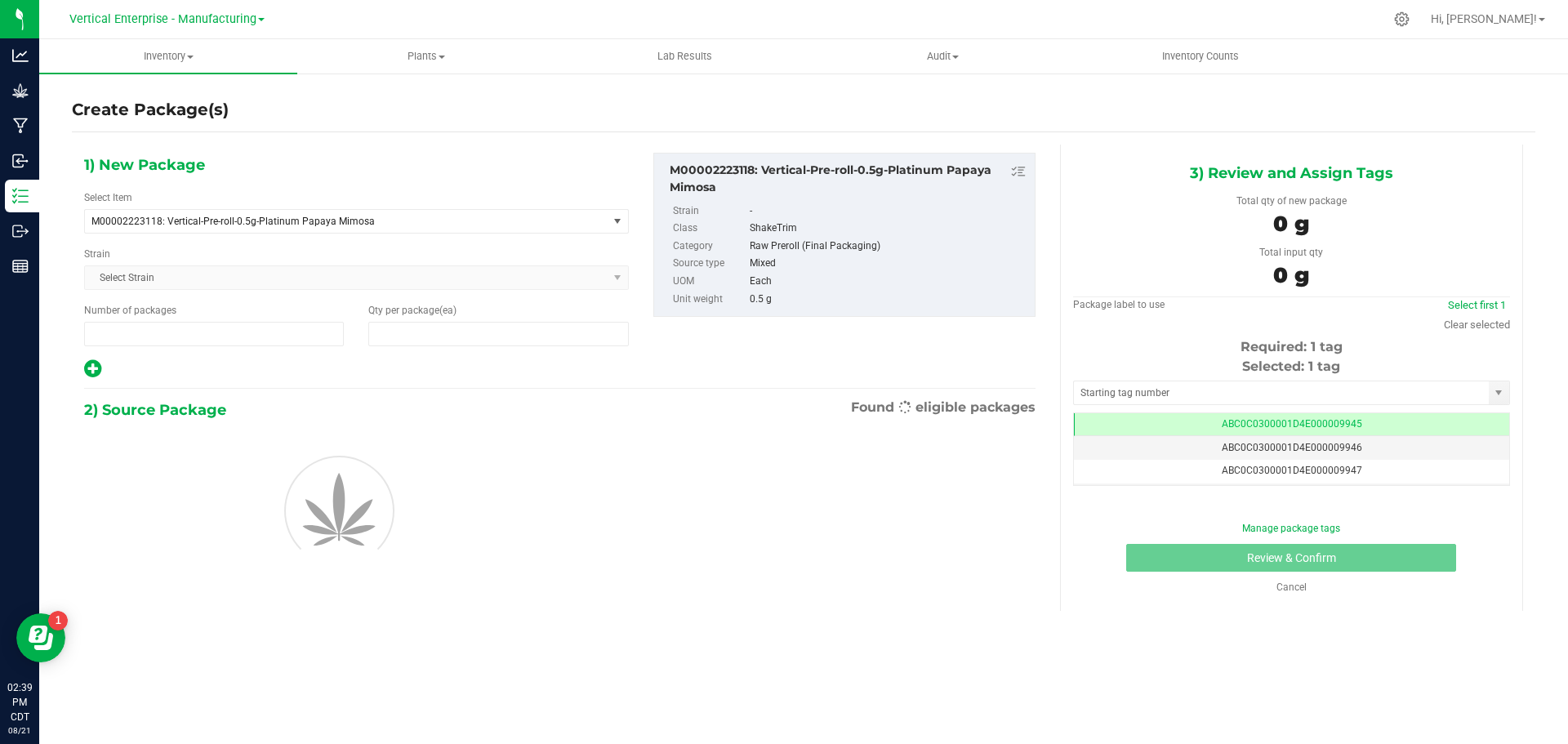
type input "1"
type input "0"
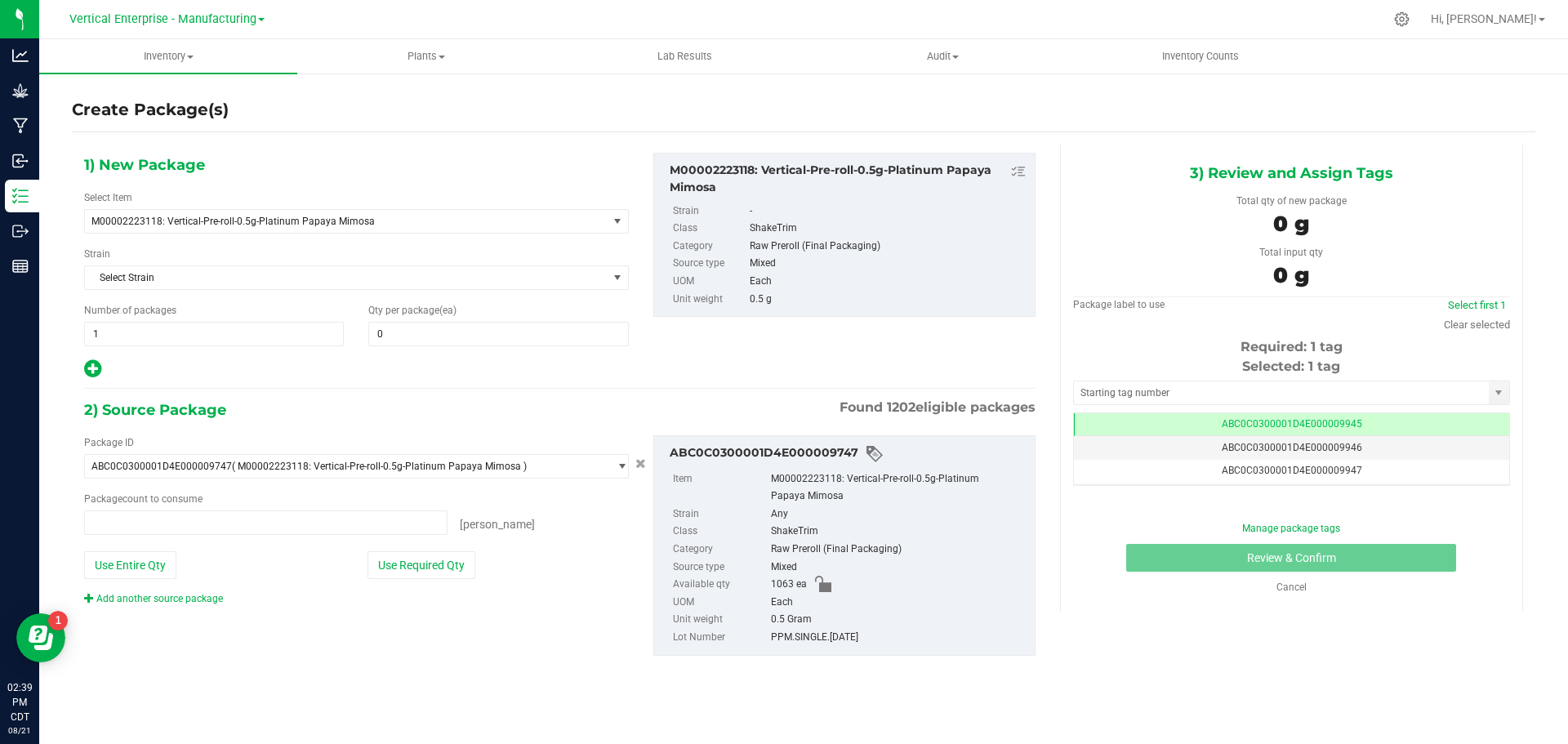
type input "0 ea"
click at [419, 332] on span at bounding box center [497, 334] width 259 height 25
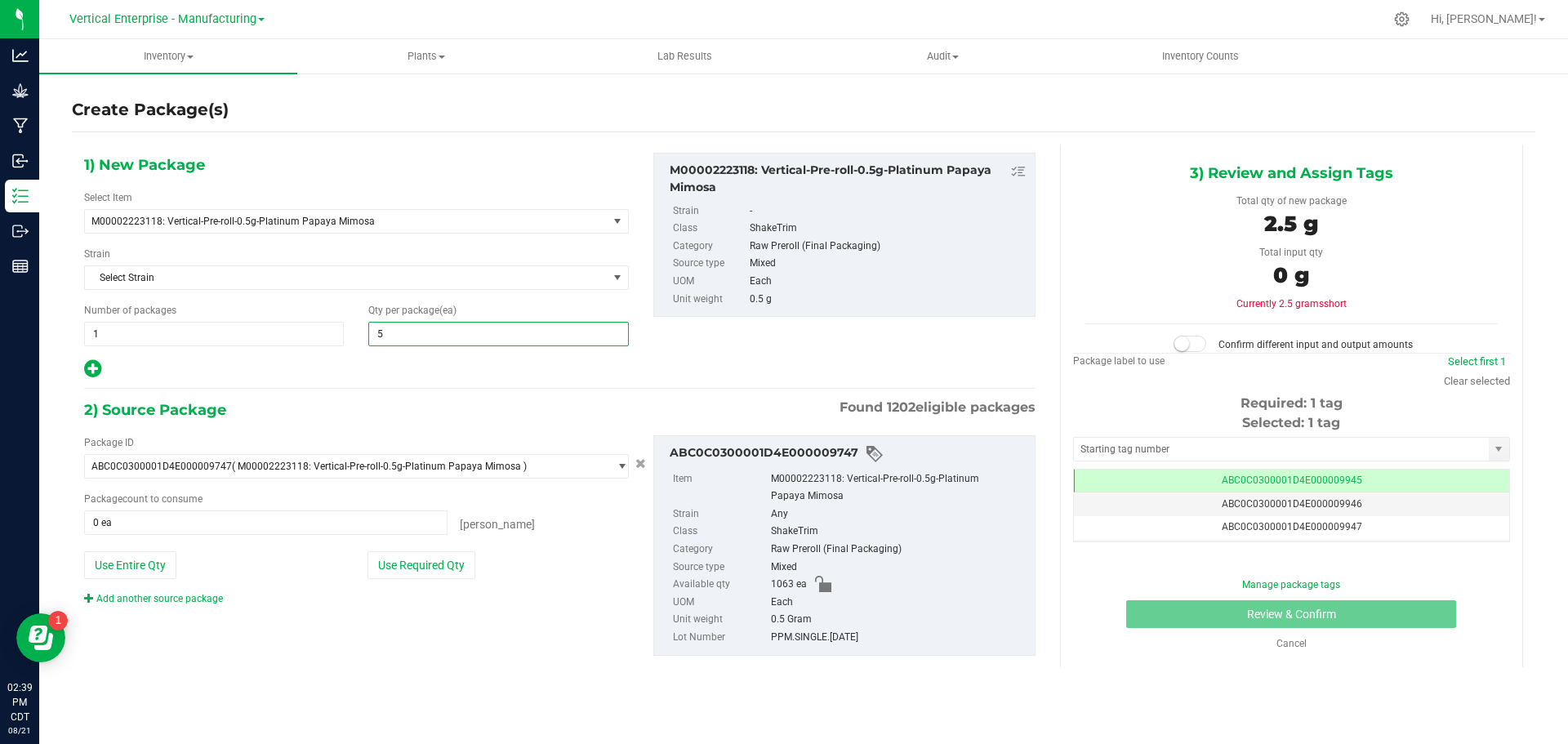
type input "50"
click at [461, 561] on button "Use Required Qty" at bounding box center [421, 565] width 108 height 28
type input "50 ea"
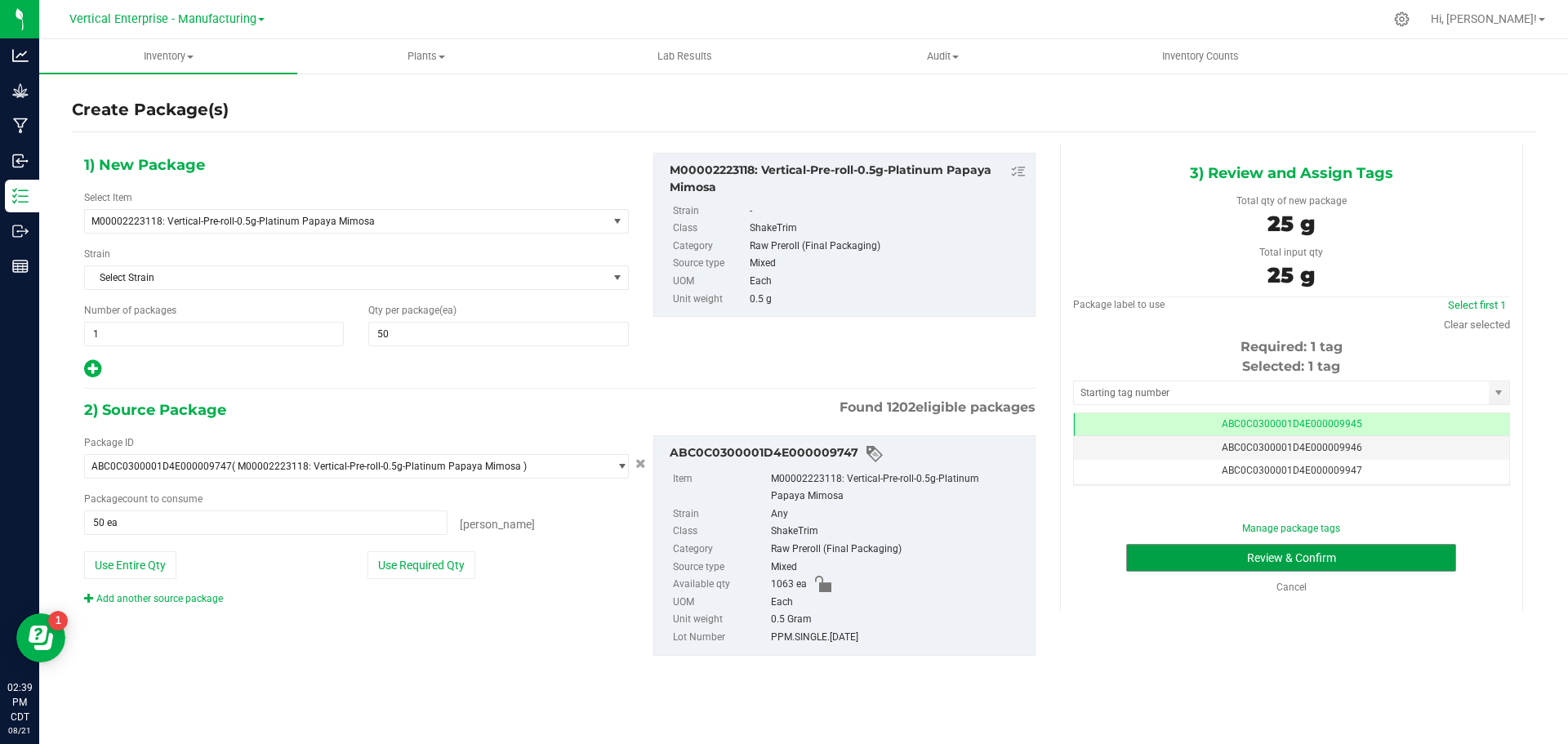
click at [1316, 565] on button "Review & Confirm" at bounding box center [1290, 558] width 330 height 28
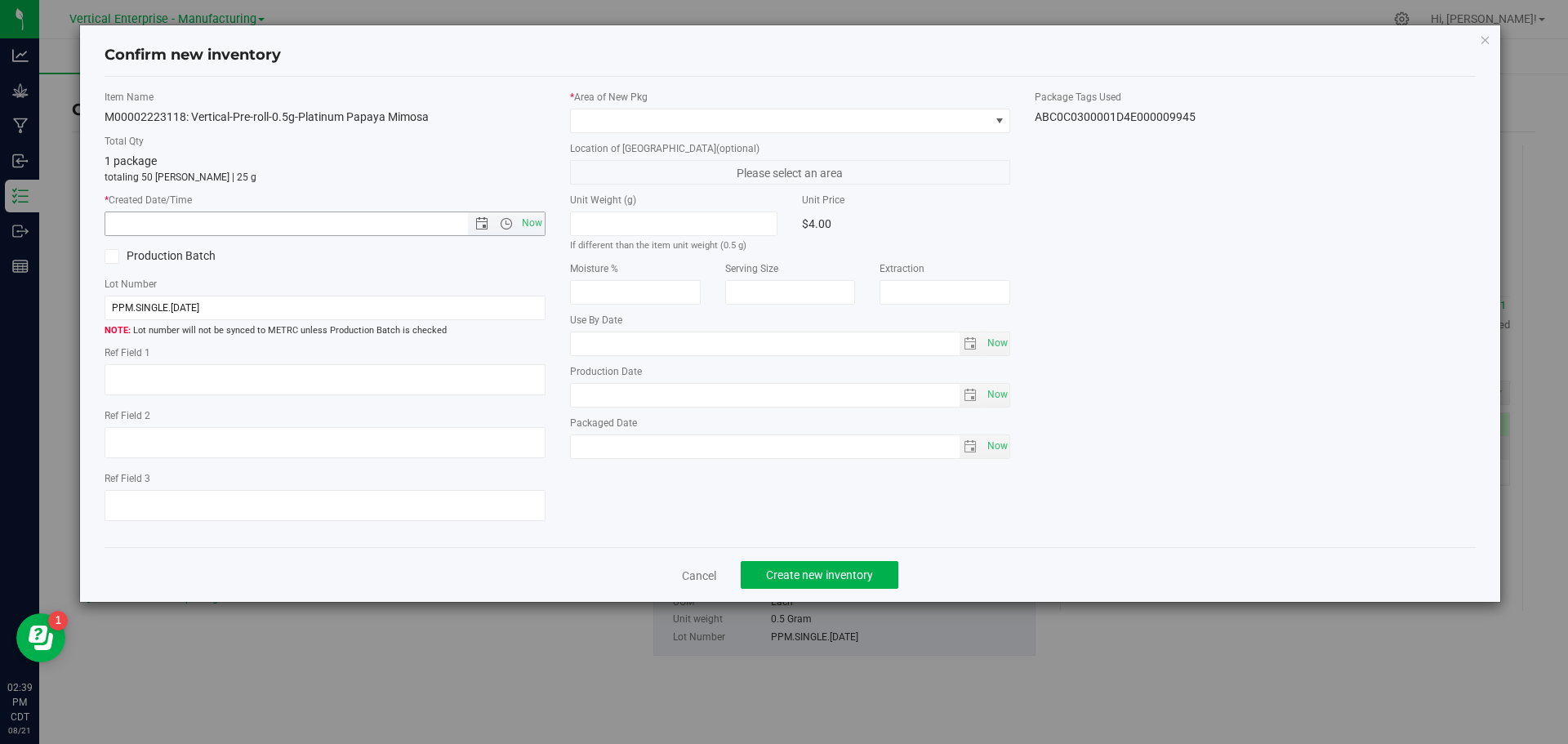
click at [535, 225] on span "Now" at bounding box center [532, 223] width 28 height 24
type input "[DATE] 2:39 PM"
click at [611, 130] on span at bounding box center [780, 120] width 419 height 23
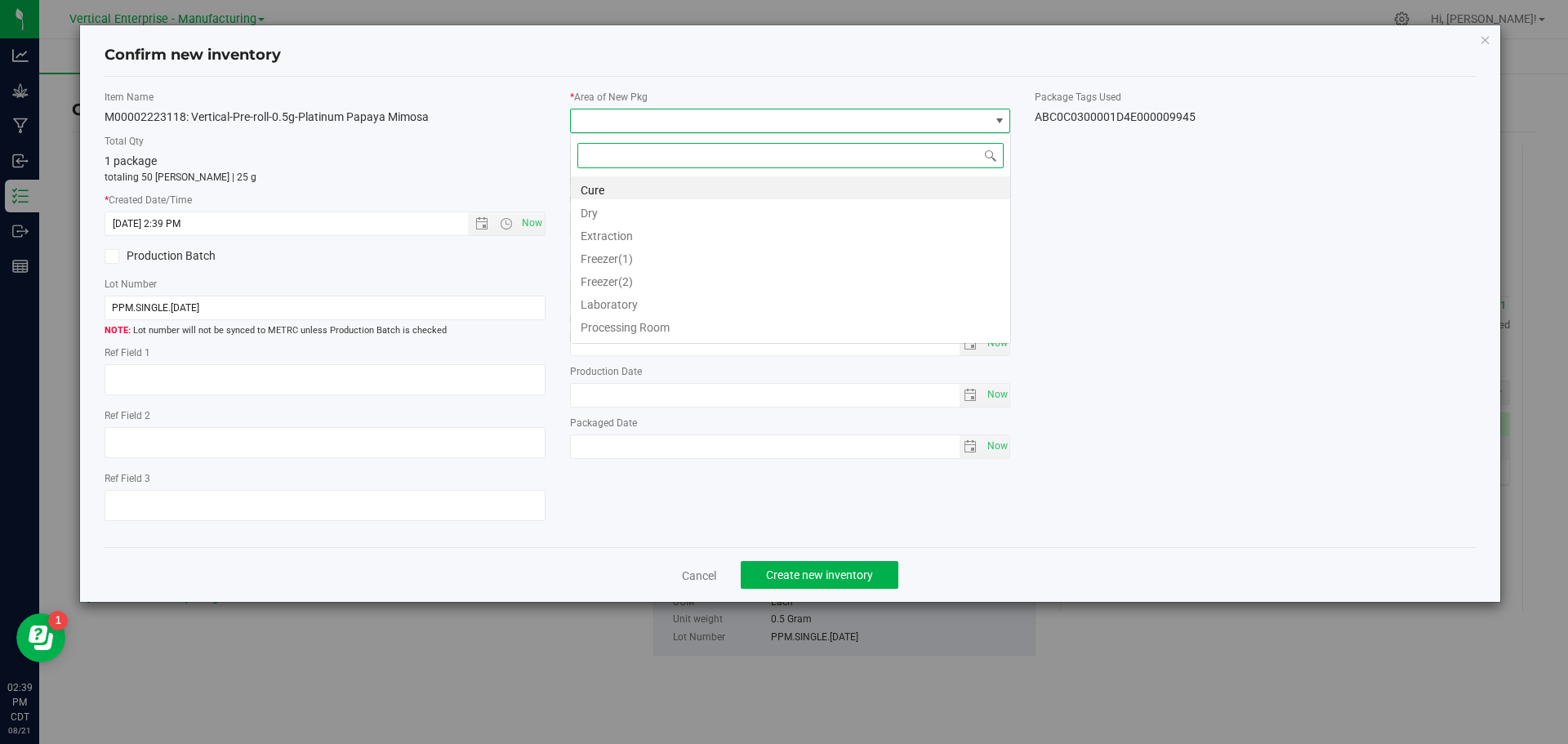
scroll to position [25, 441]
type input "va"
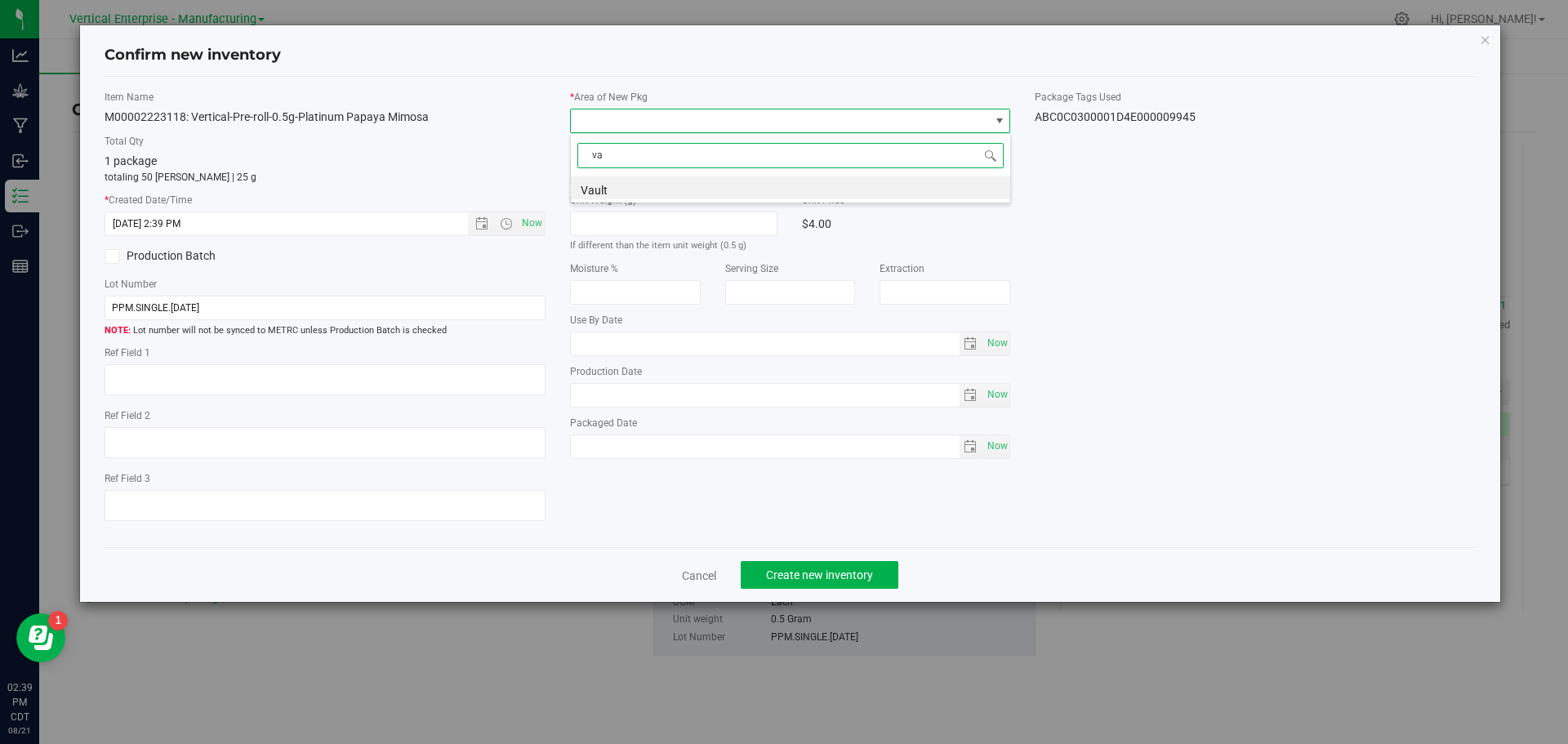
click at [613, 187] on li "Vault" at bounding box center [790, 188] width 439 height 23
click at [795, 550] on div "Cancel Create new inventory" at bounding box center [790, 574] width 1372 height 55
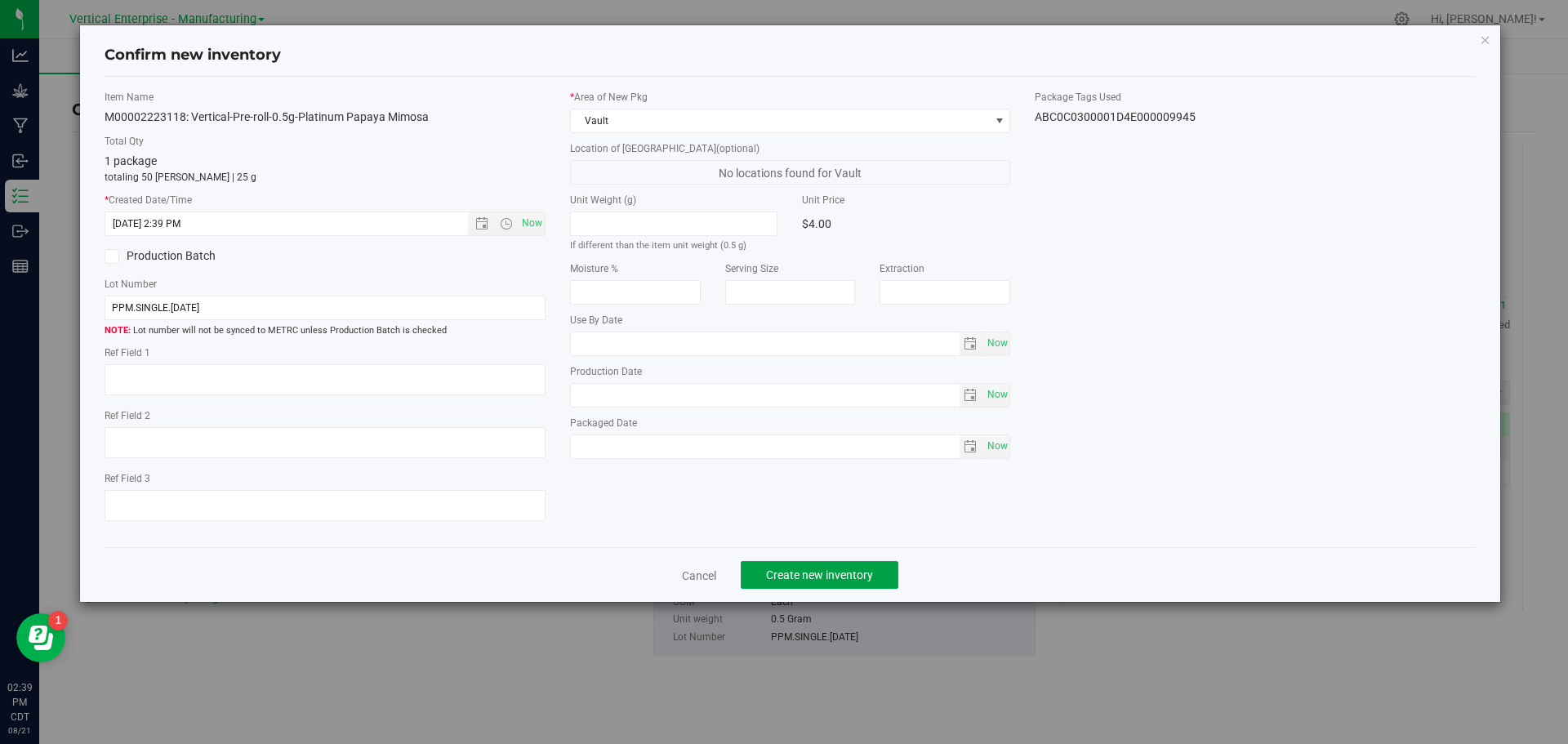
click at [836, 580] on span "Create new inventory" at bounding box center [819, 575] width 107 height 13
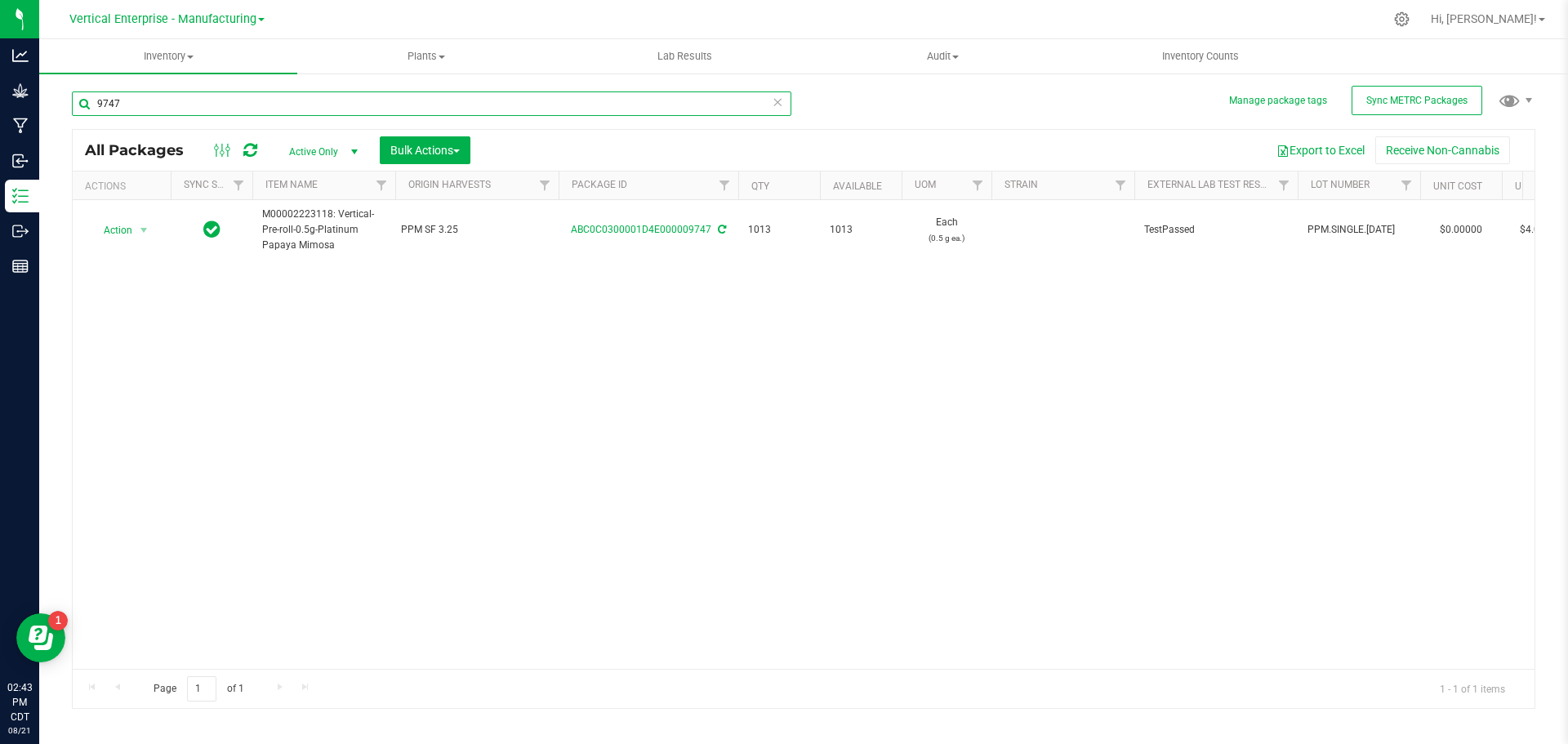
click at [213, 98] on input "9747" at bounding box center [432, 104] width 719 height 25
type input "9"
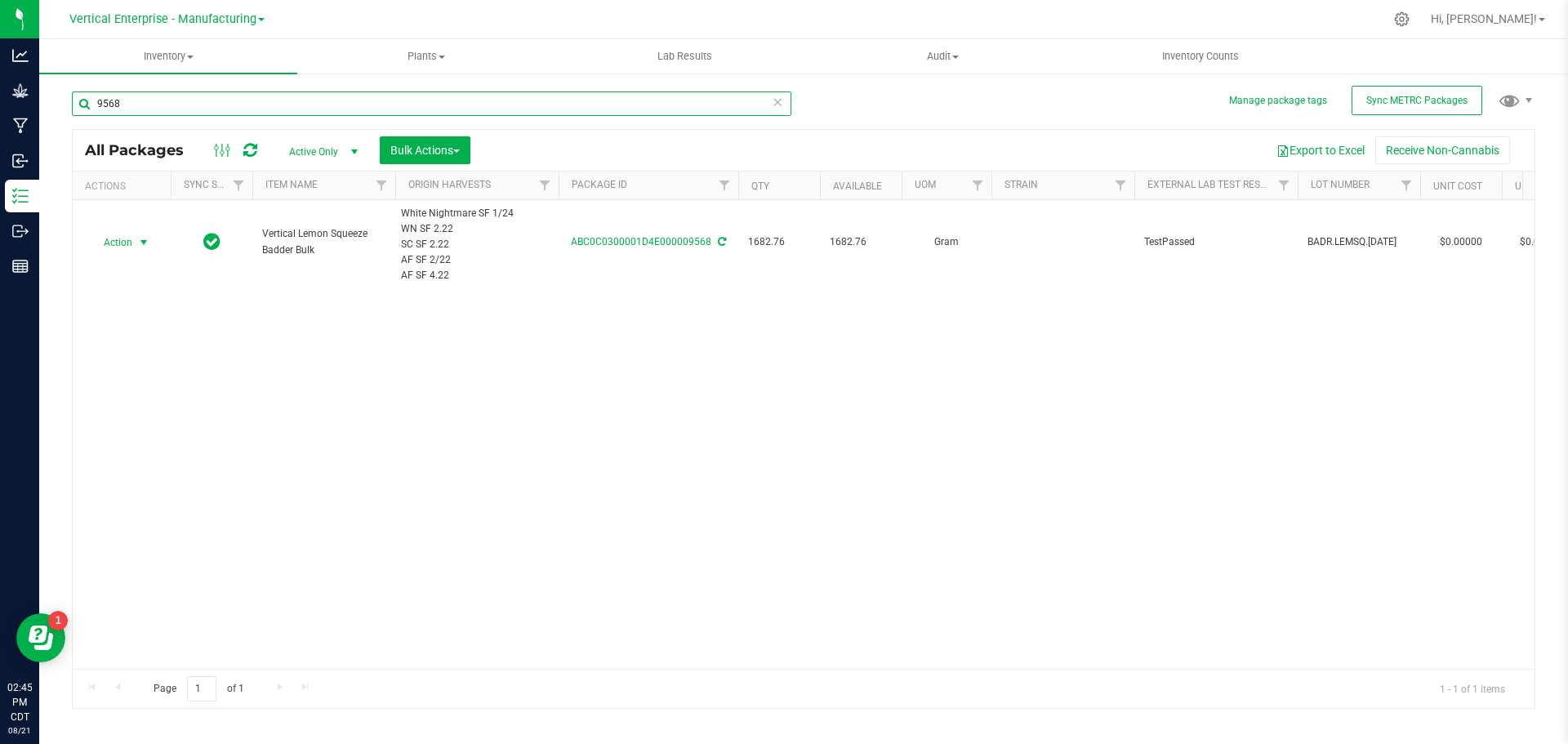
type input "9568"
click at [118, 237] on span "Action" at bounding box center [111, 243] width 44 height 23
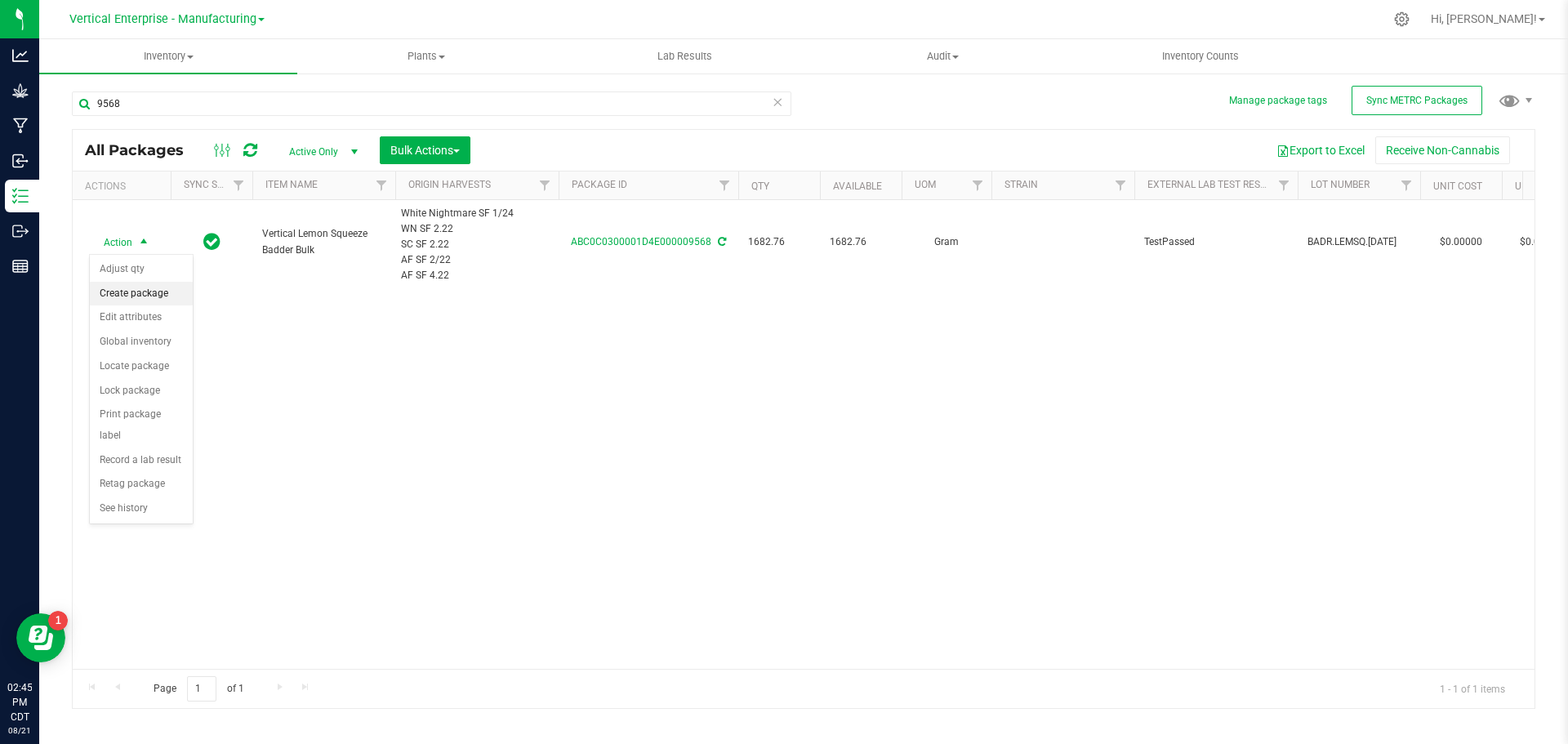
click at [123, 295] on li "Create package" at bounding box center [141, 294] width 103 height 25
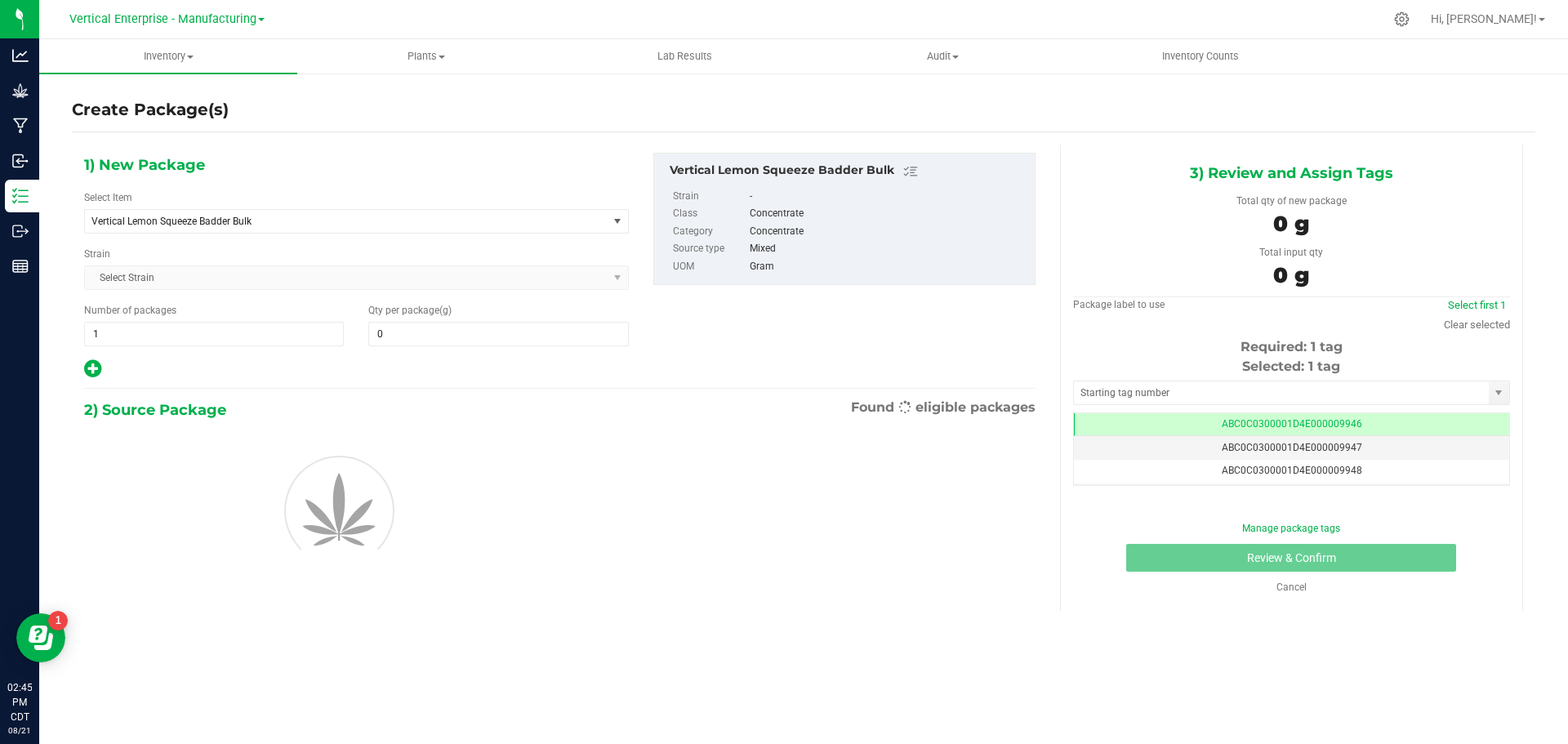
type input "0.0000"
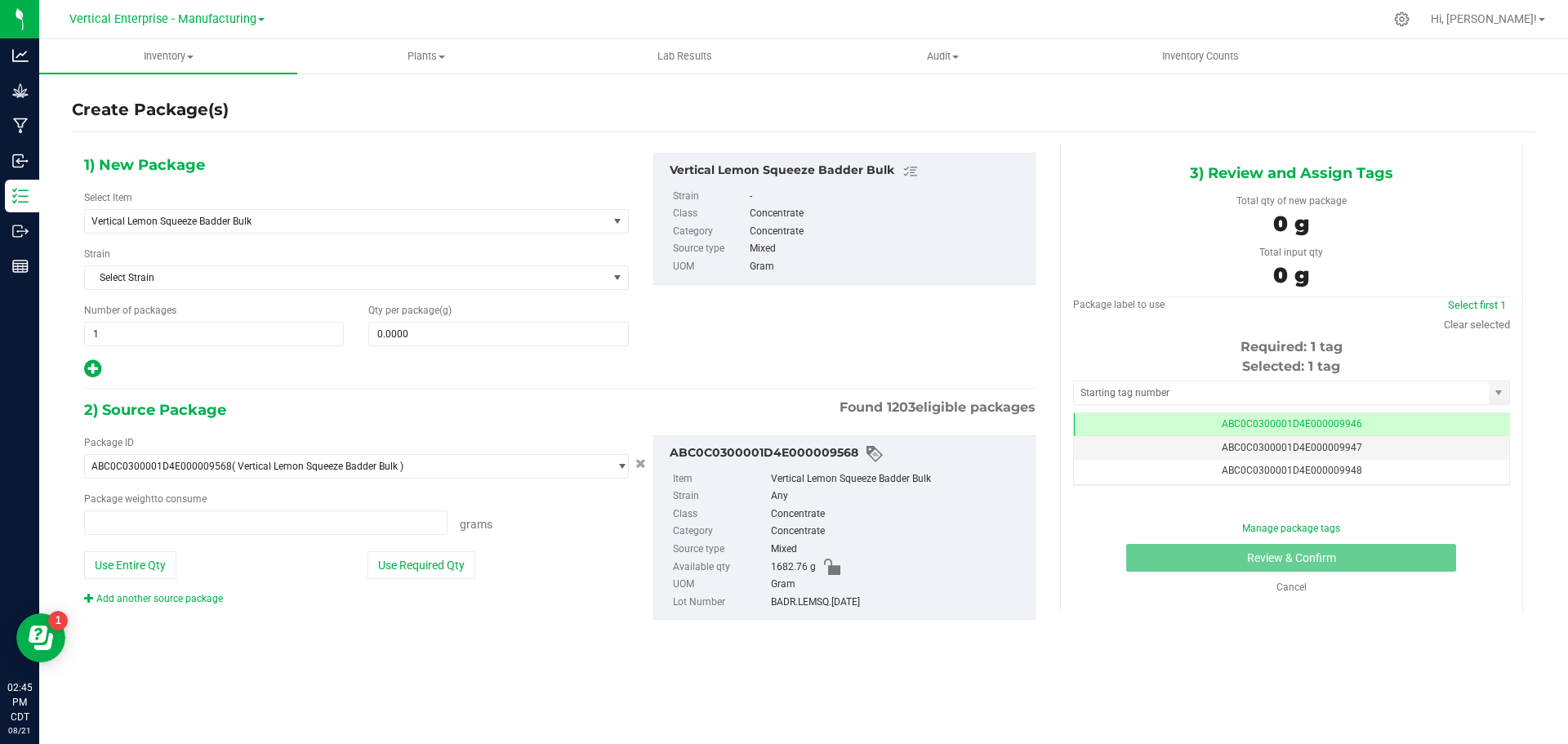
scroll to position [0, -1]
type input "0.0000 g"
click at [201, 212] on span "Vertical Lemon Squeeze Badder Bulk" at bounding box center [346, 222] width 523 height 23
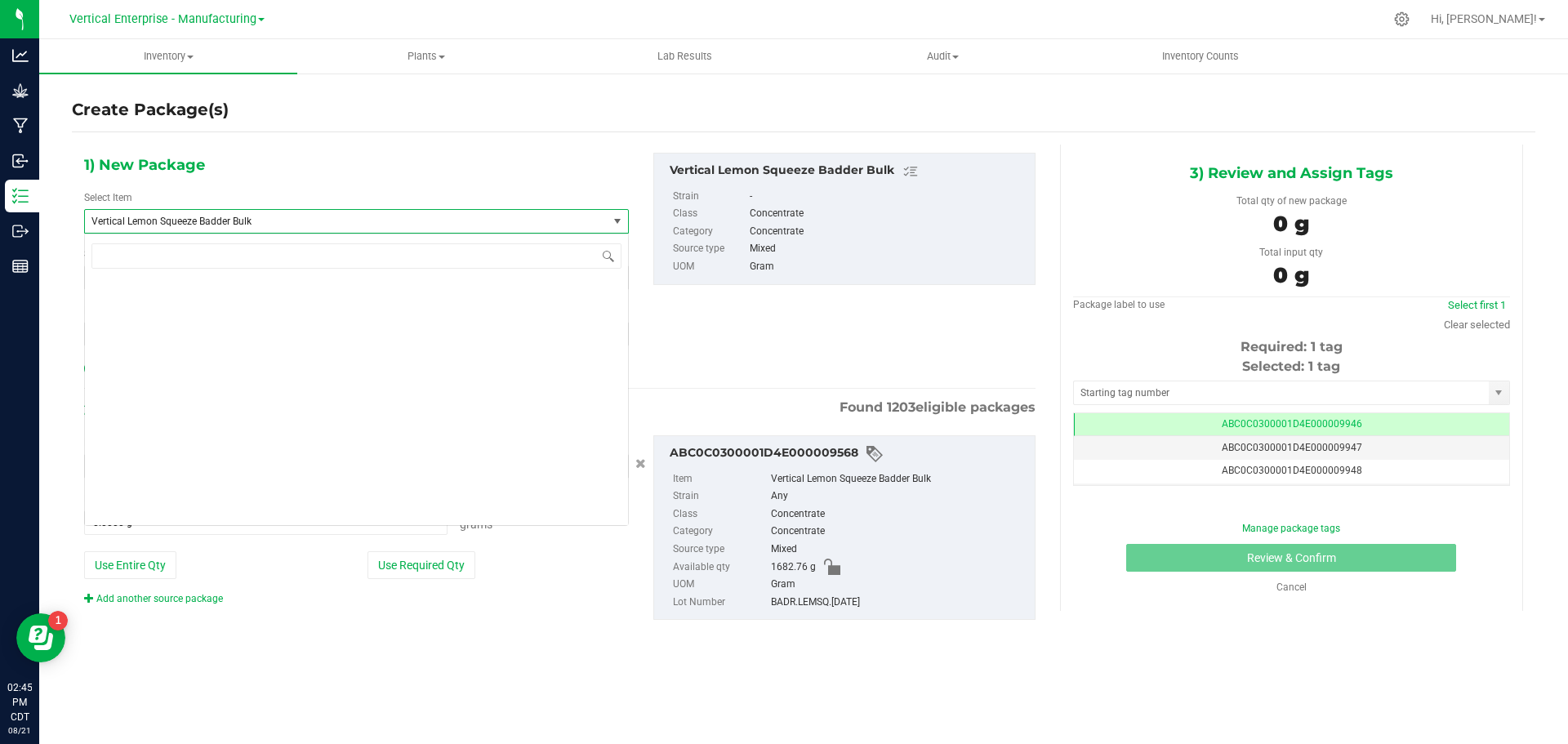
scroll to position [124506, 0]
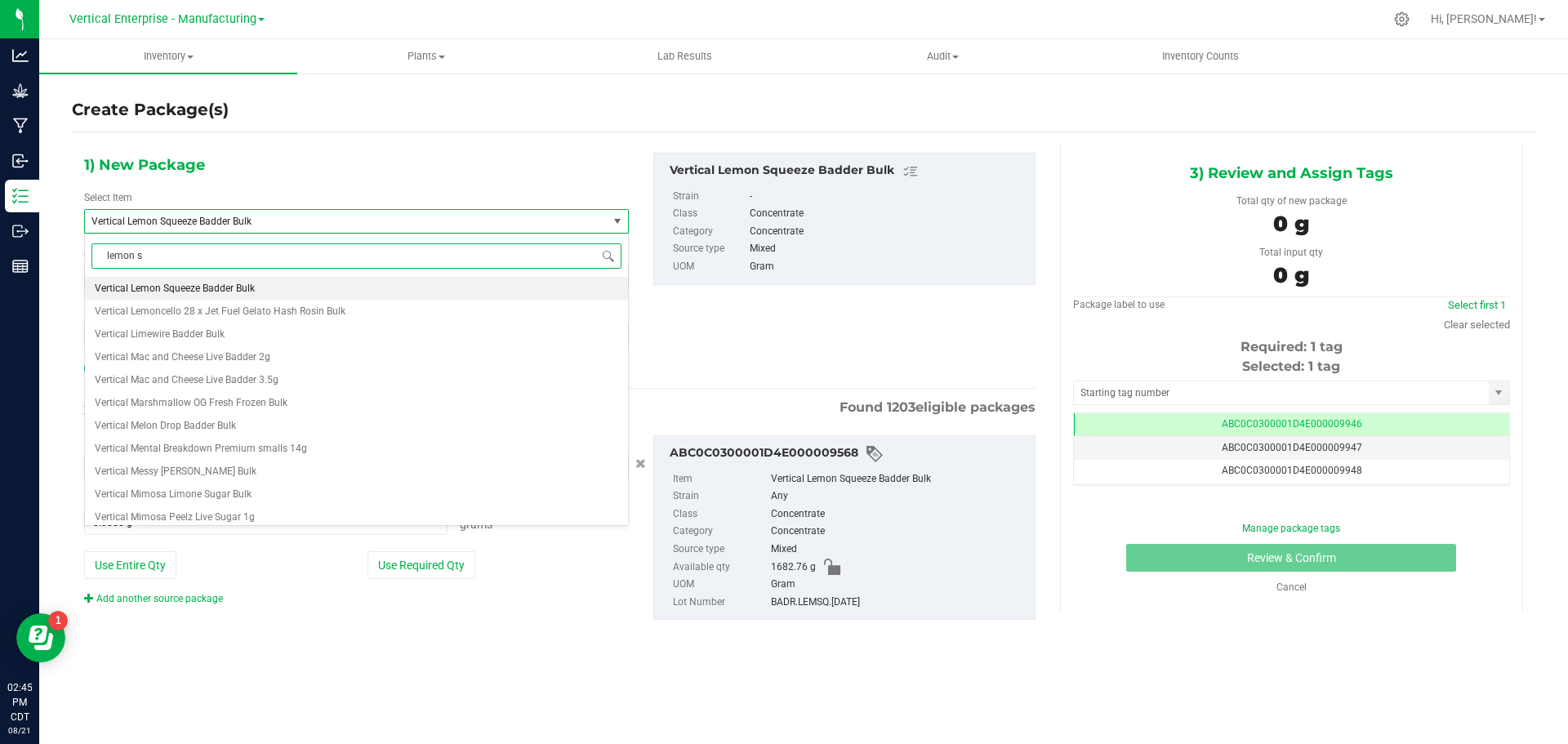
type input "lemon sq"
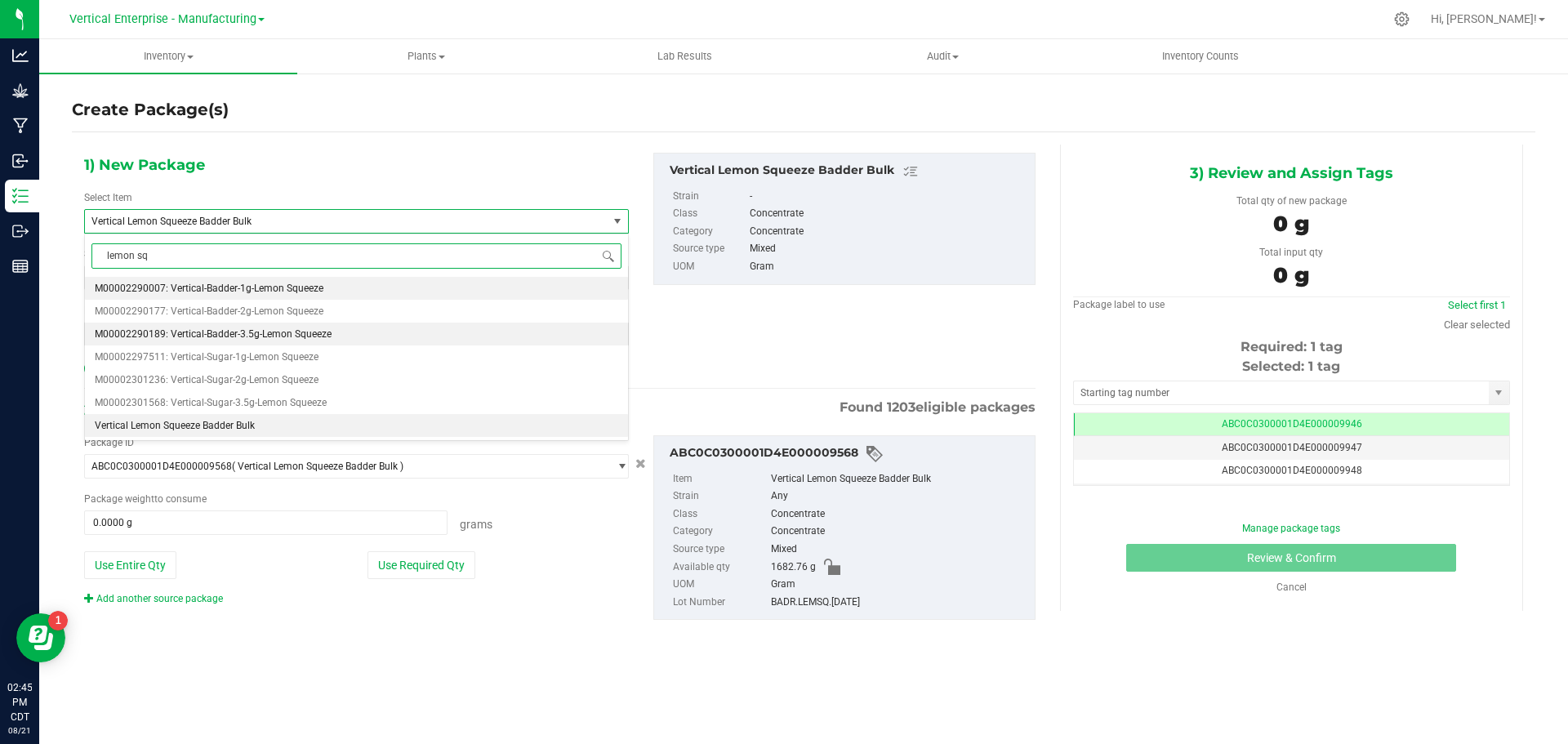
click at [207, 333] on span "M00002290189: Vertical-Badder-3.5g-Lemon Squeeze" at bounding box center [213, 333] width 236 height 11
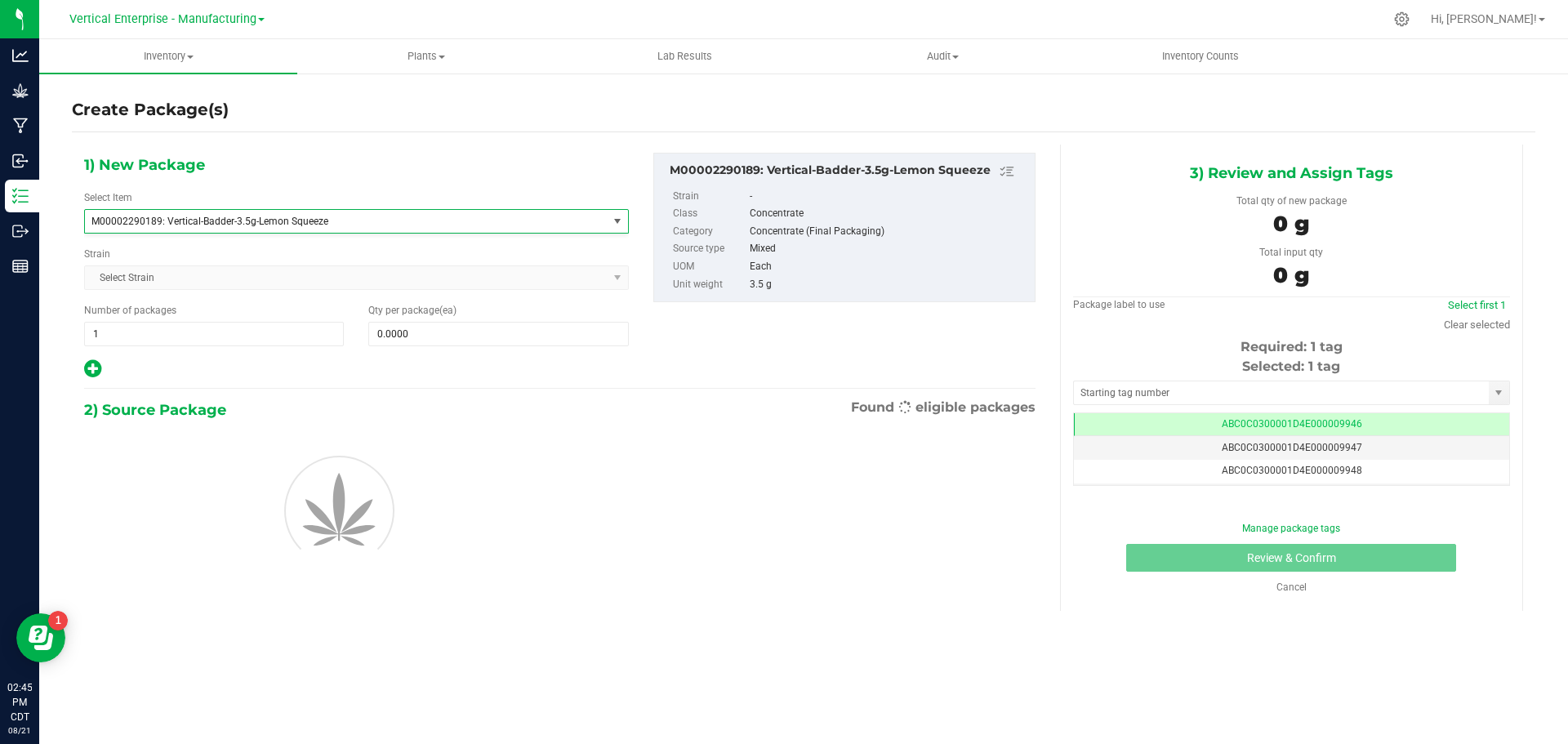
type input "0"
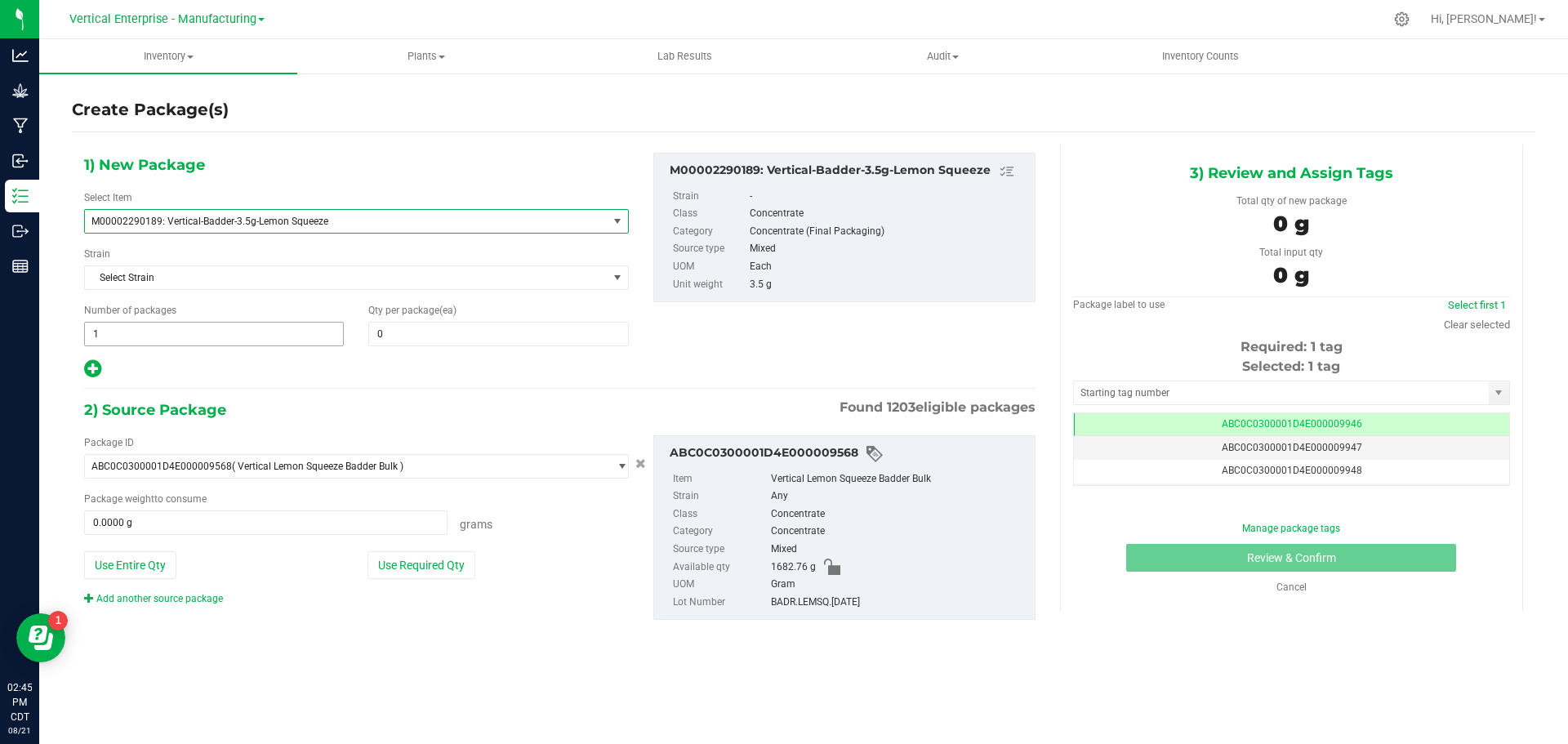
click at [136, 345] on span "1 1" at bounding box center [214, 334] width 259 height 25
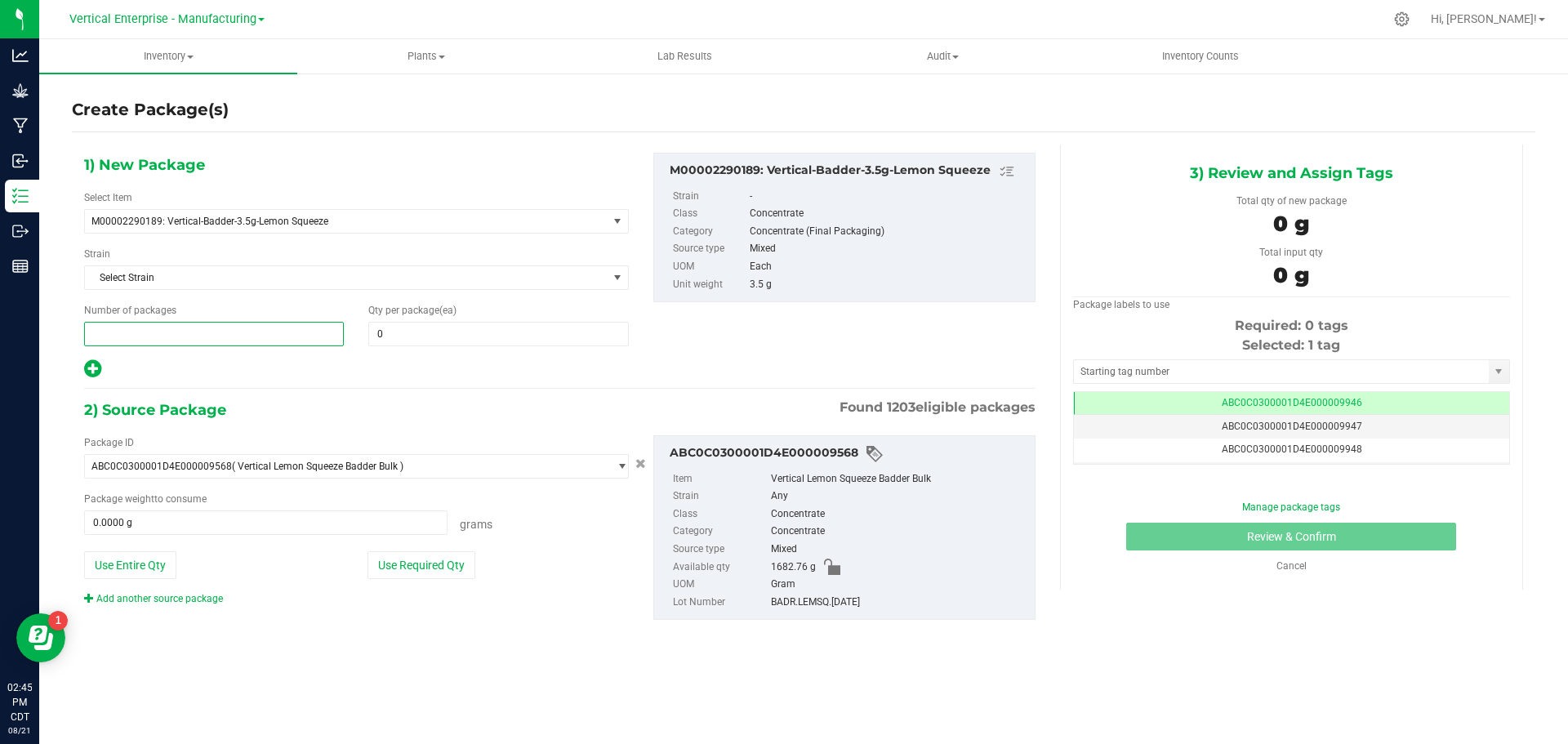
type input "2"
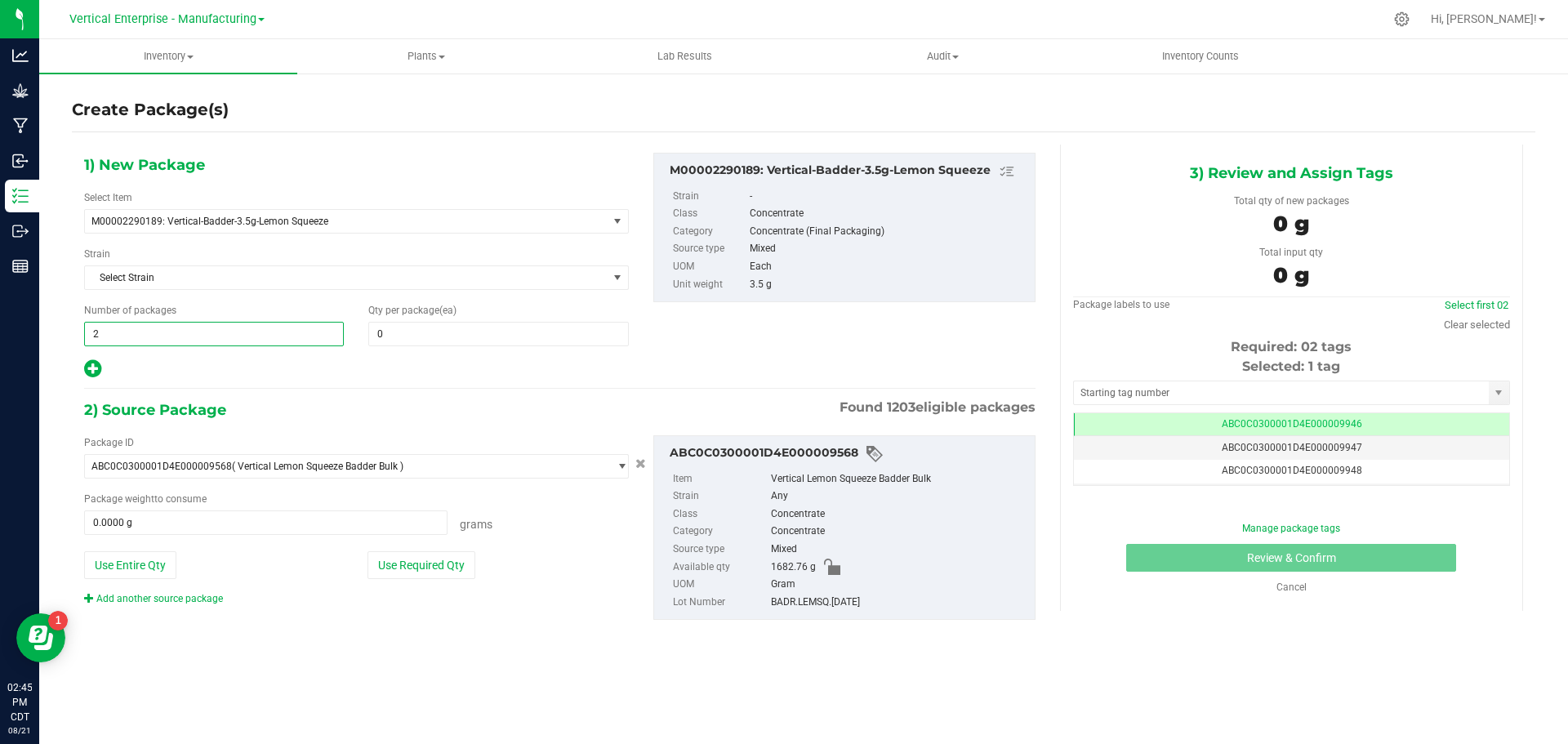
type input "2"
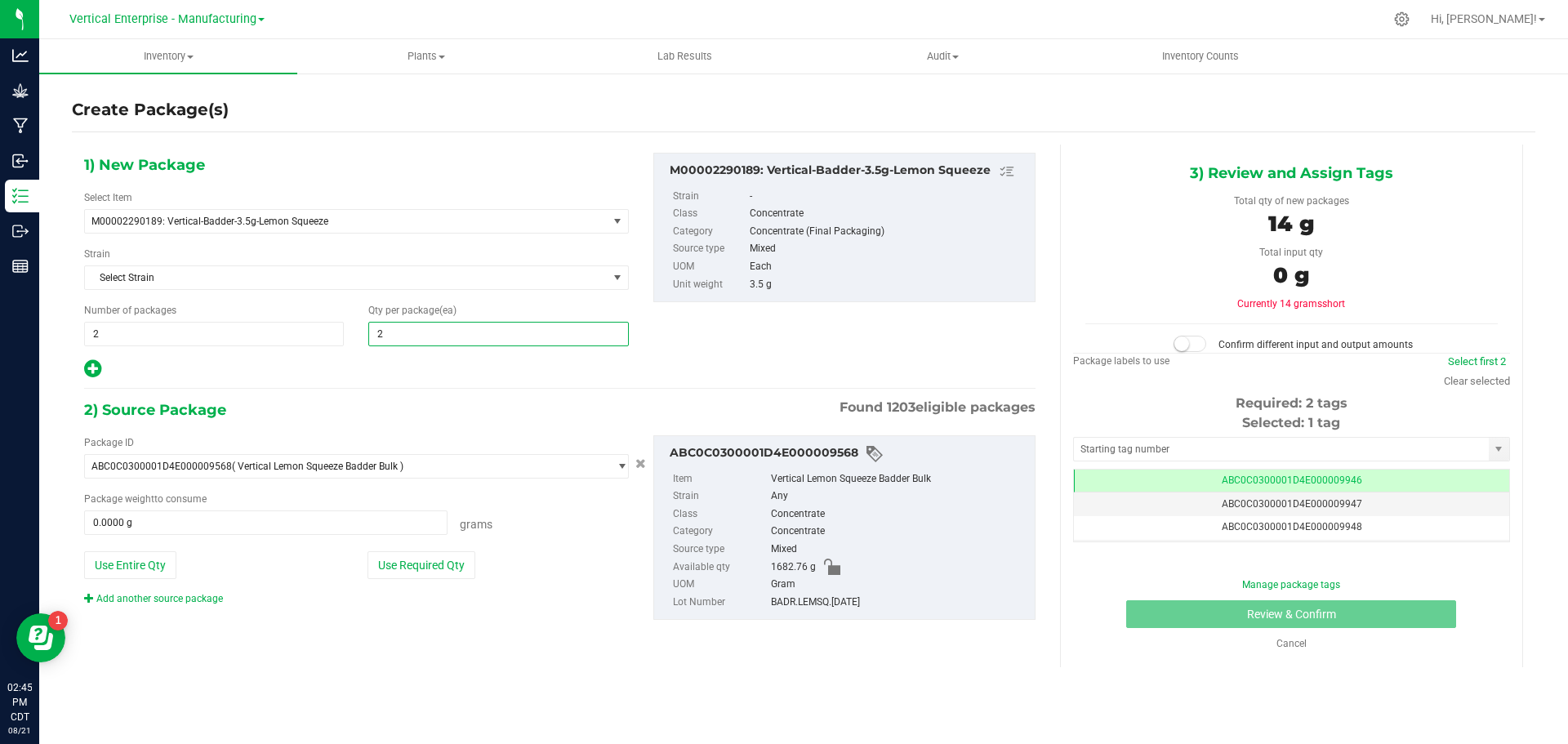
type input "20"
click at [414, 556] on button "Use Required Qty" at bounding box center [421, 565] width 108 height 28
type input "140.0000 g"
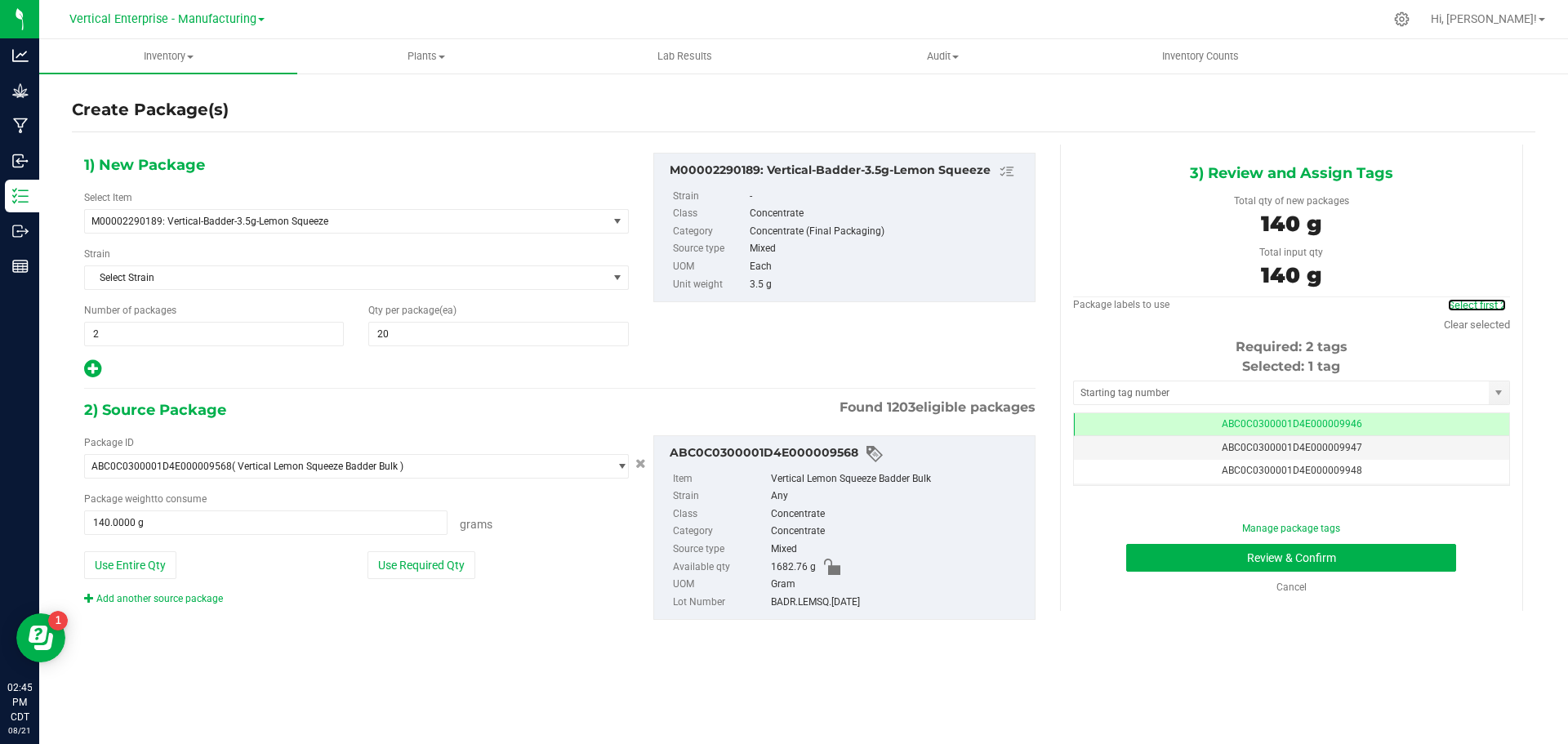
click at [1493, 301] on link "Select first 2" at bounding box center [1477, 305] width 58 height 12
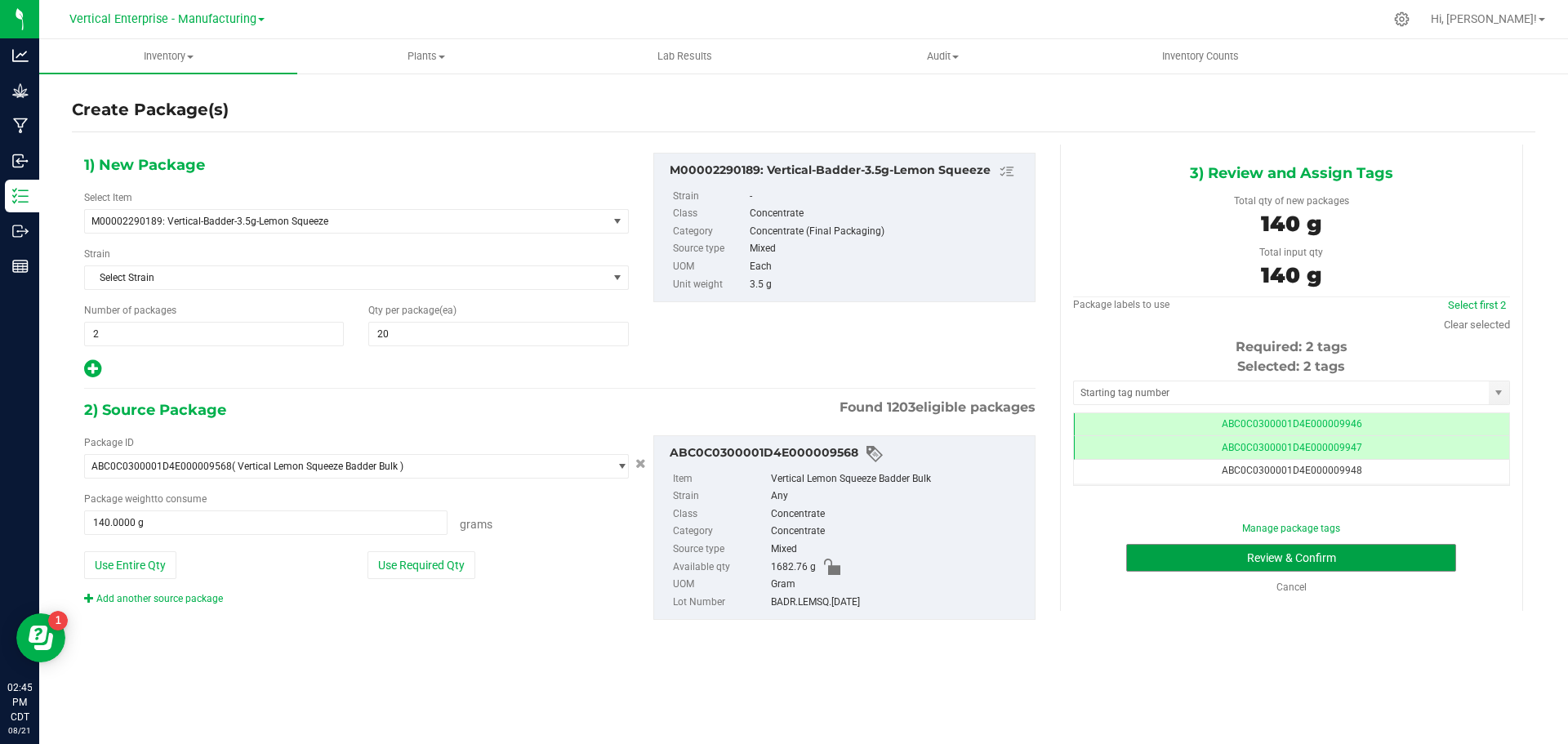
click at [1412, 559] on button "Review & Confirm" at bounding box center [1290, 558] width 330 height 28
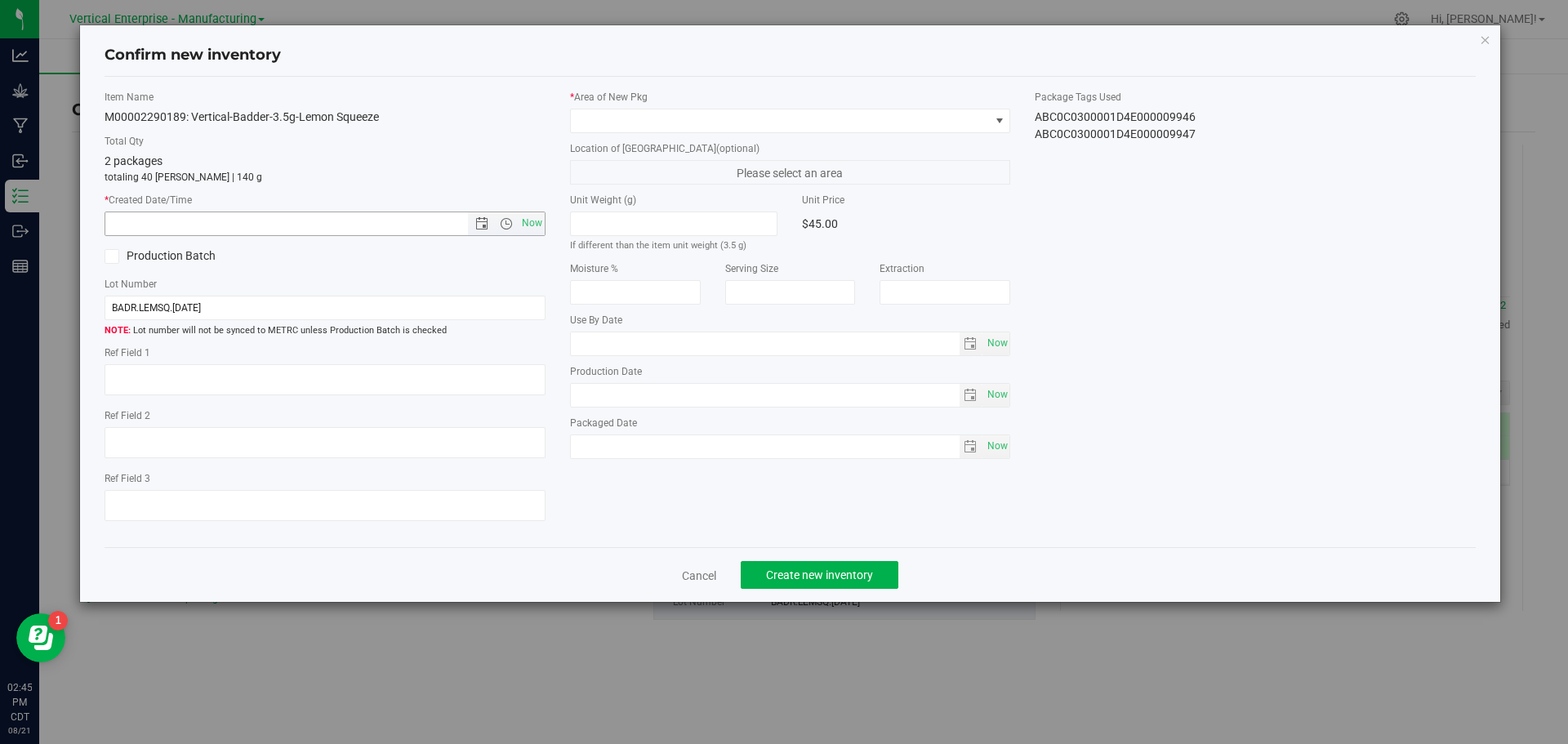
click at [526, 226] on span "Now" at bounding box center [532, 223] width 28 height 24
type input "[DATE] 2:45 PM"
click at [604, 109] on span at bounding box center [790, 121] width 441 height 25
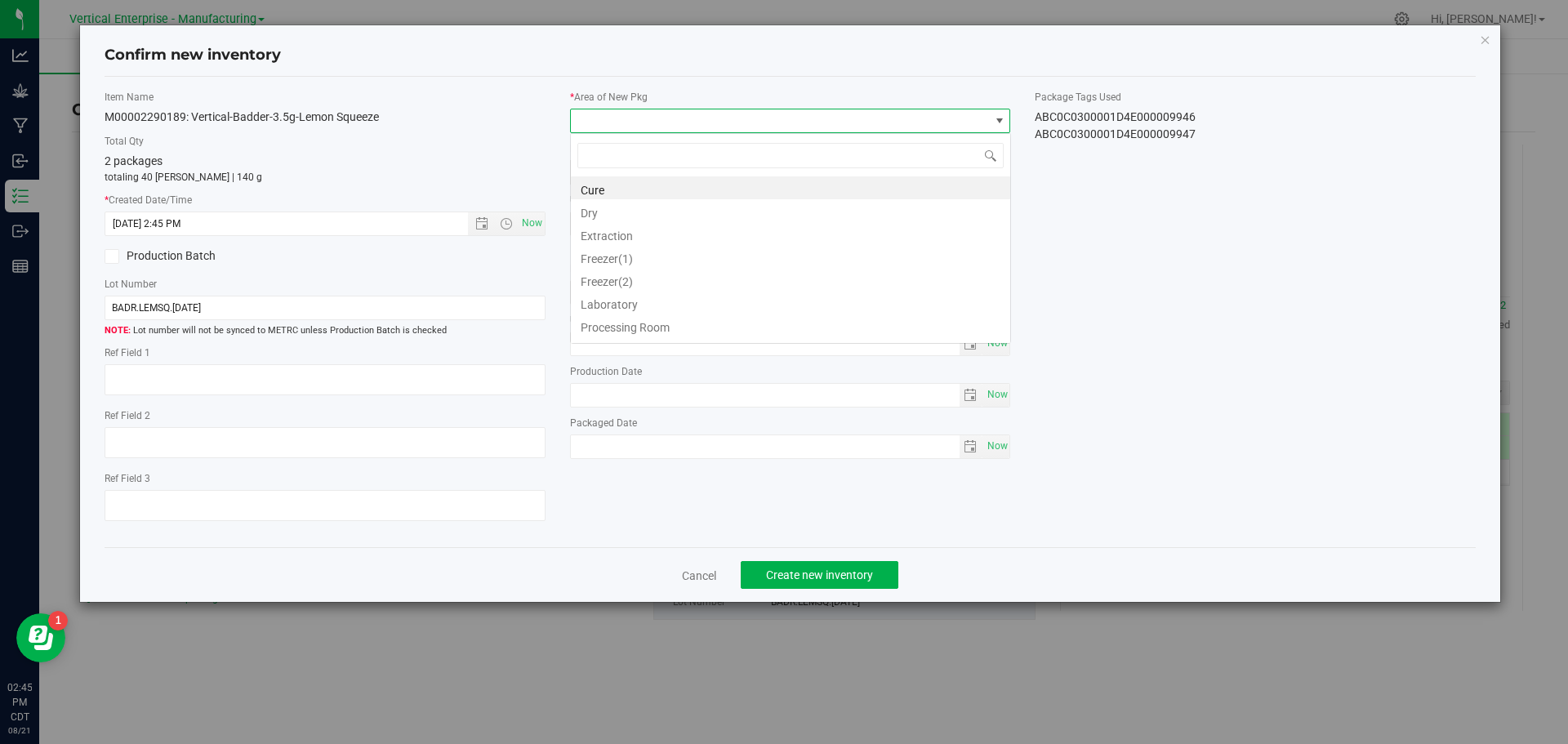
scroll to position [81670, 81206]
type input "va"
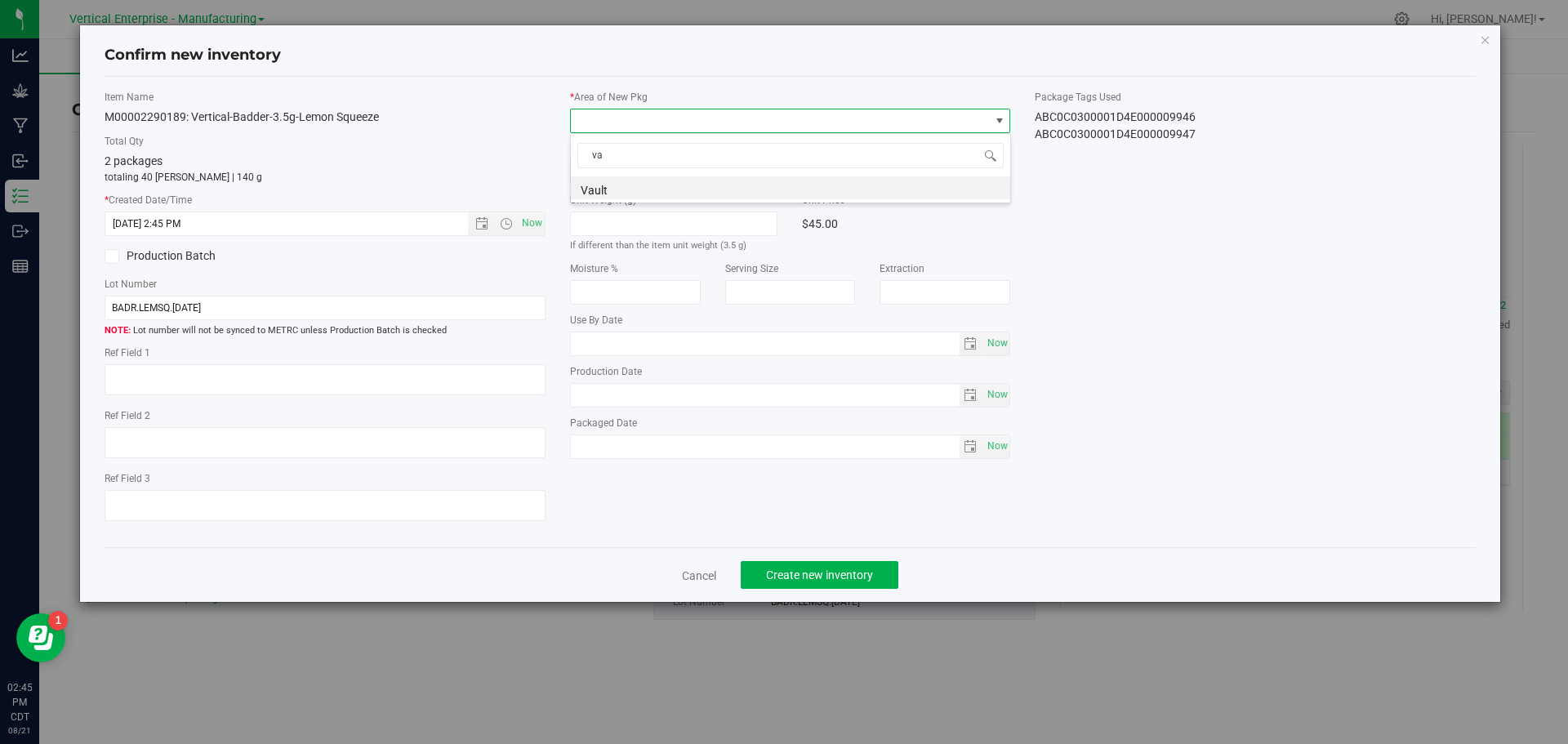
click at [618, 190] on li "Vault" at bounding box center [790, 188] width 439 height 23
click at [831, 576] on span "Create new inventory" at bounding box center [819, 575] width 107 height 13
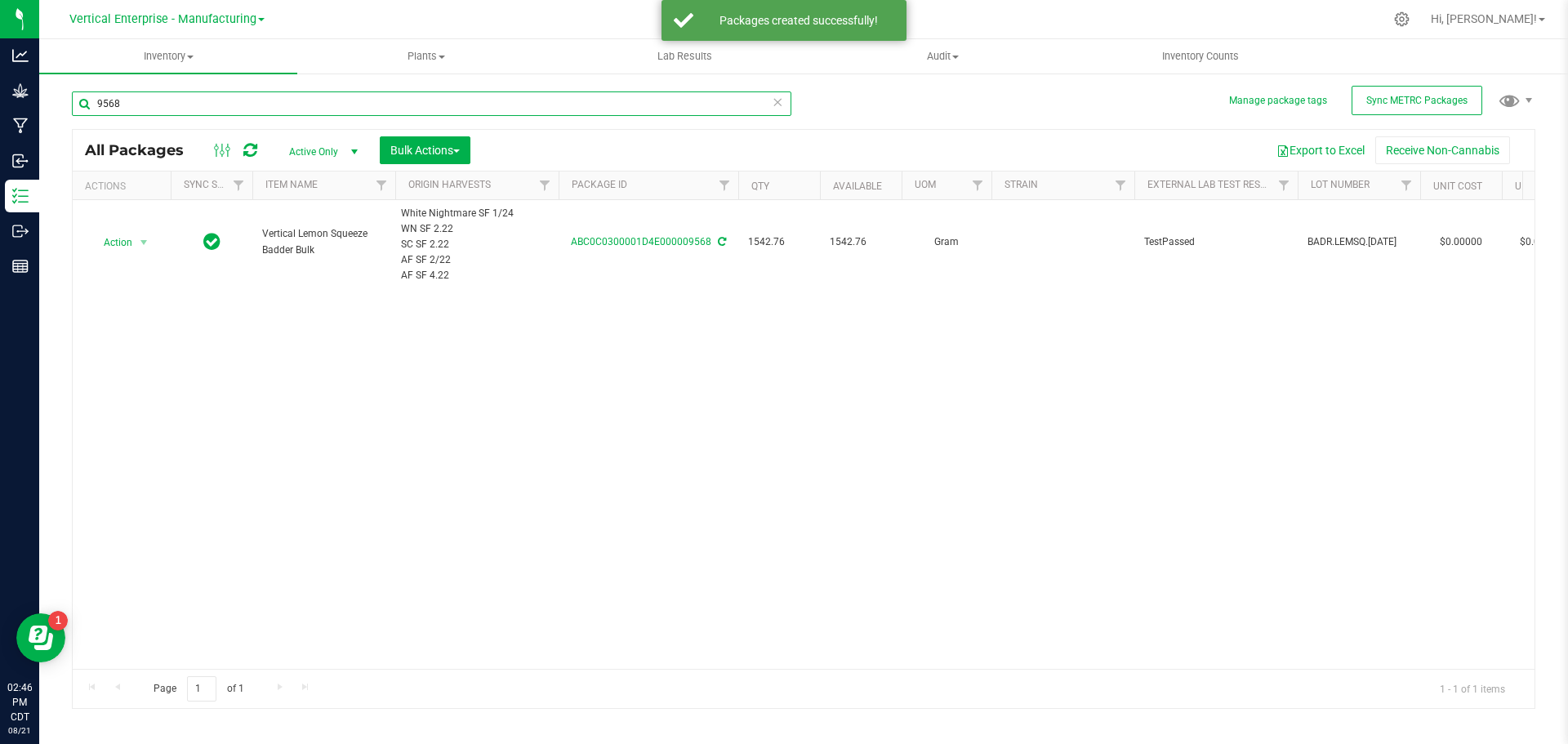
click at [0, 128] on div "Analytics Grow Manufacturing Inbound Inventory Outbound Reports 02:46 PM CDT [D…" at bounding box center [784, 372] width 1568 height 744
drag, startPoint x: 154, startPoint y: 107, endPoint x: 61, endPoint y: 112, distance: 93.1
click at [61, 112] on div "Manage package tags Sync METRC Packages 9568 All Packages Active Only Active On…" at bounding box center [803, 321] width 1528 height 499
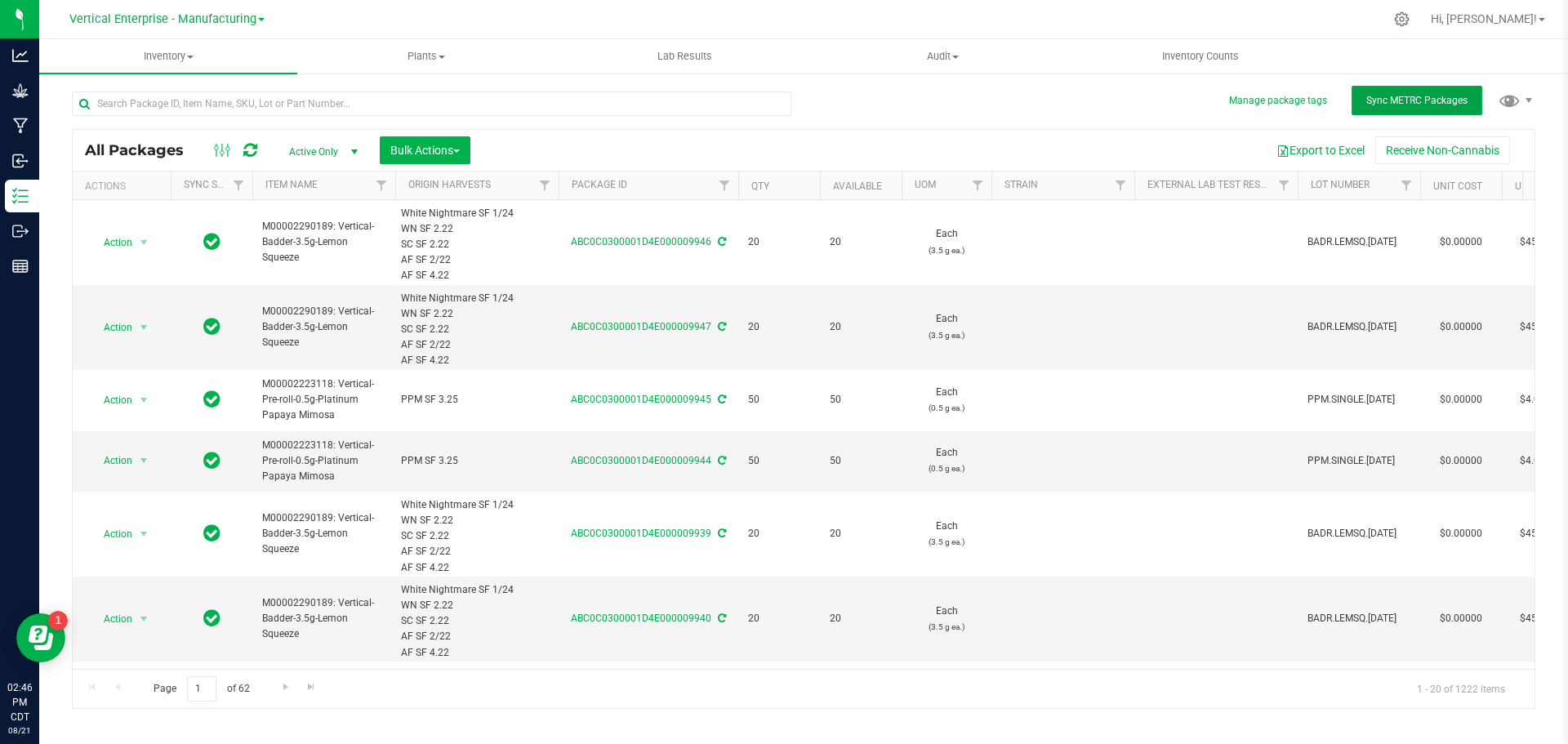
click at [1442, 99] on span "Sync METRC Packages" at bounding box center [1416, 100] width 101 height 11
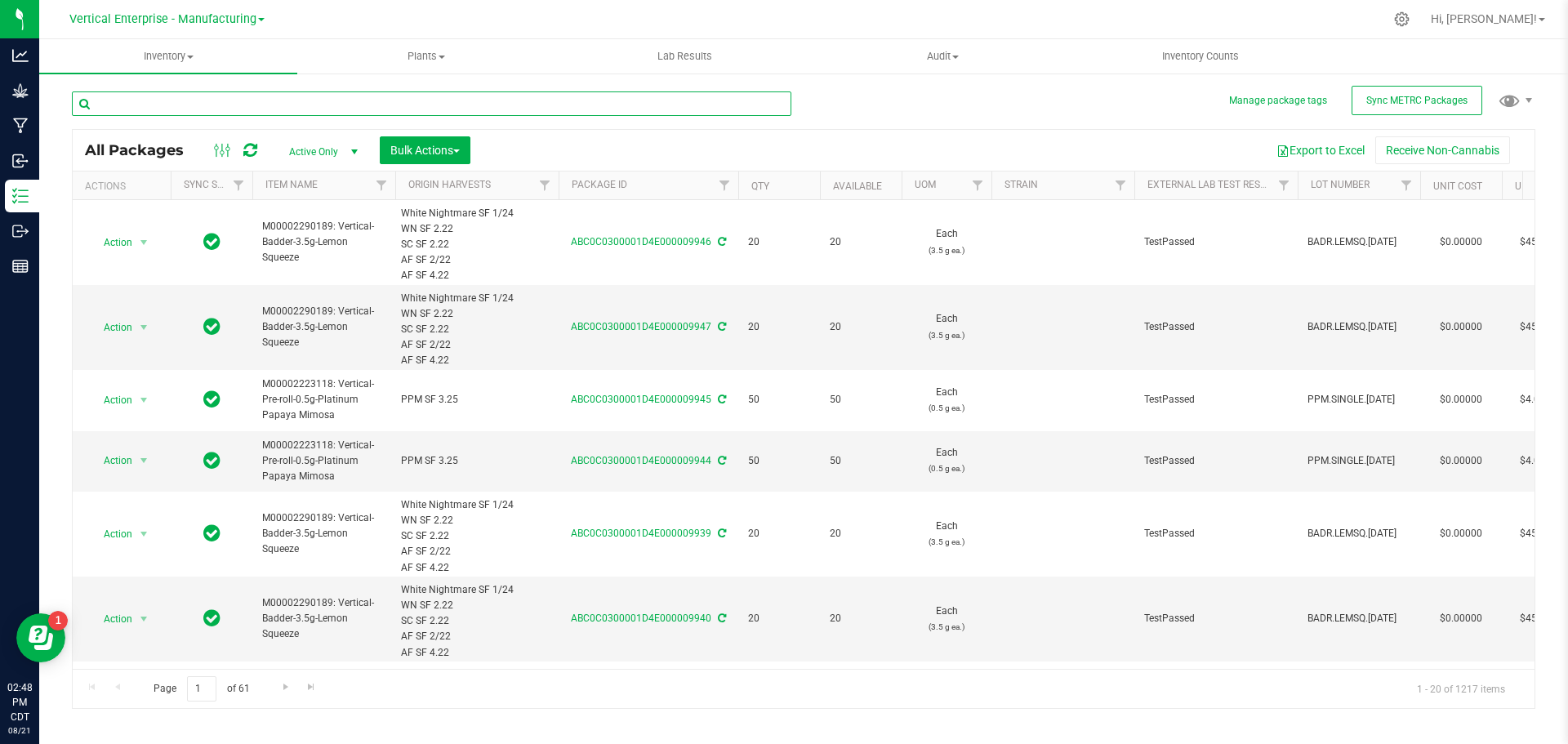
click at [109, 113] on input "text" at bounding box center [432, 104] width 719 height 25
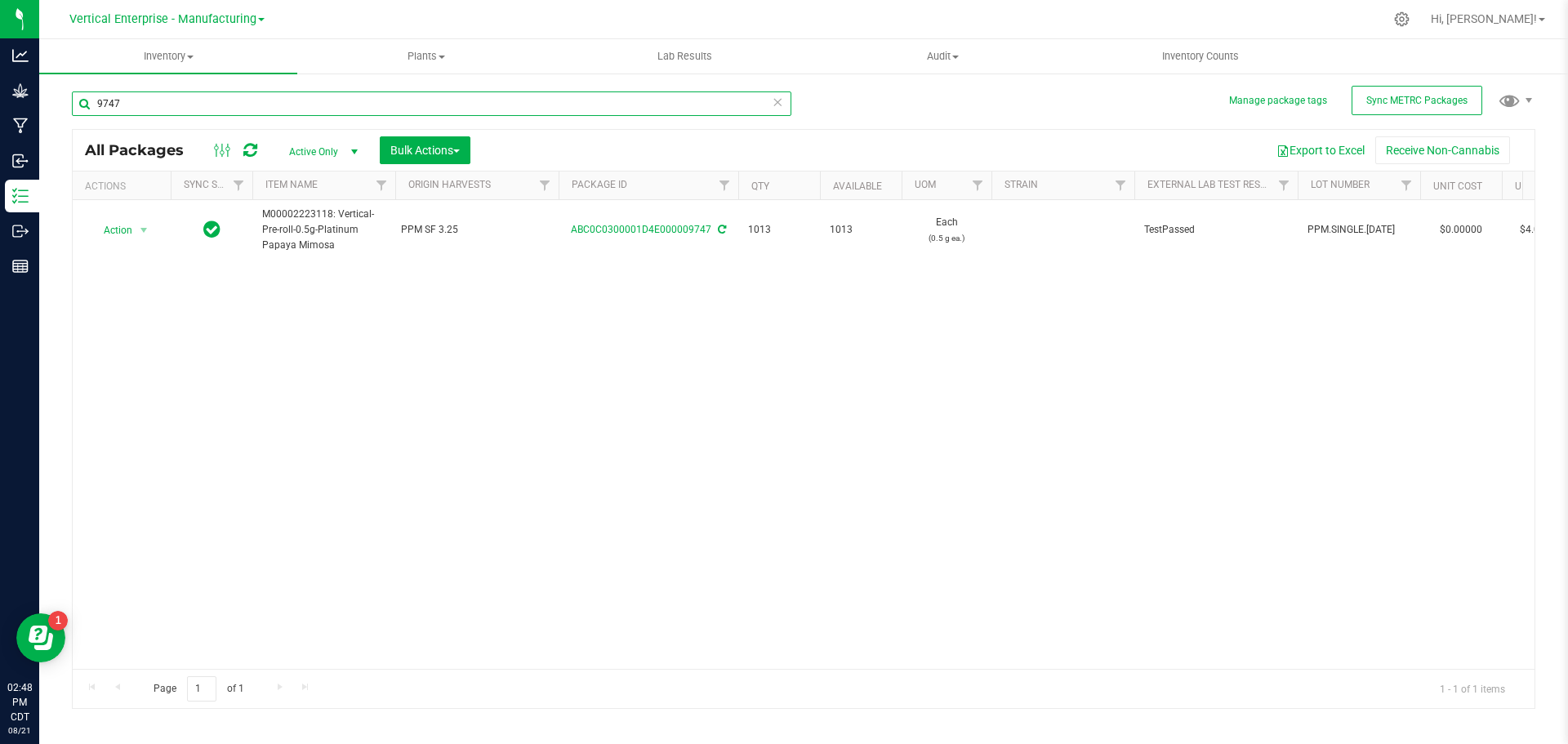
type input "9747"
click at [105, 248] on td "Action Action Adjust qty Create package Edit attributes Global inventory Locate…" at bounding box center [121, 230] width 98 height 61
click at [117, 226] on span "Action" at bounding box center [111, 230] width 44 height 23
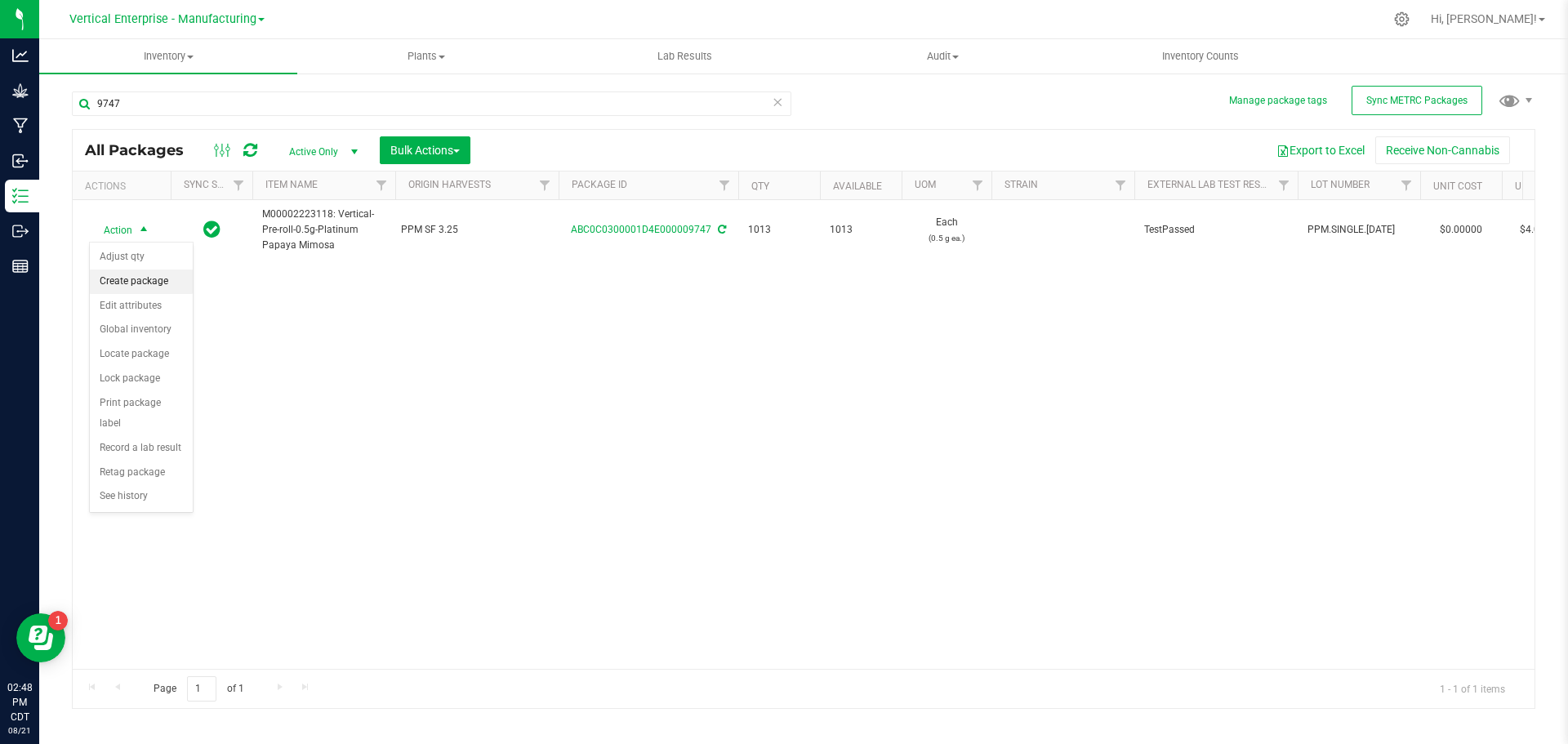
click at [119, 281] on li "Create package" at bounding box center [141, 282] width 103 height 25
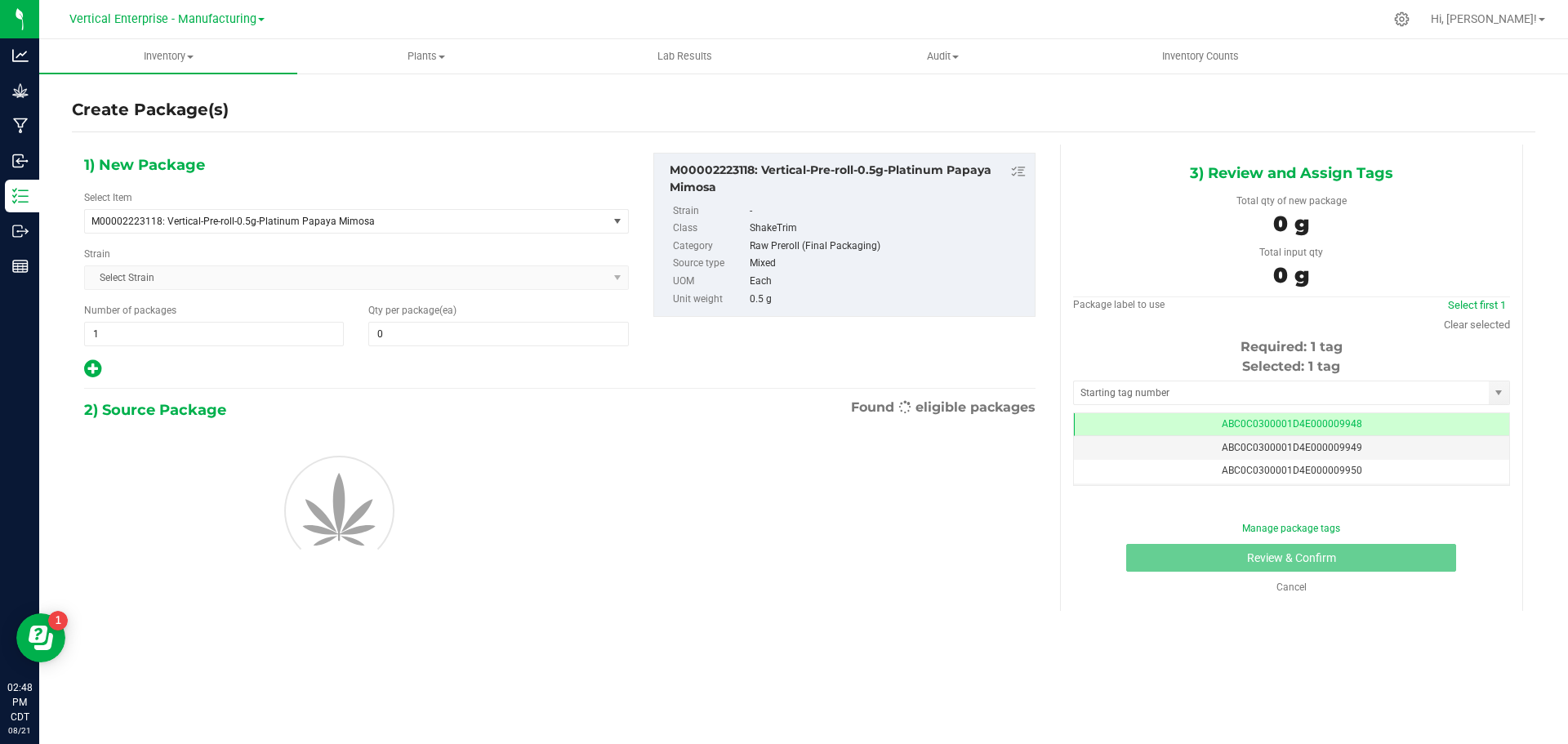
type input "0"
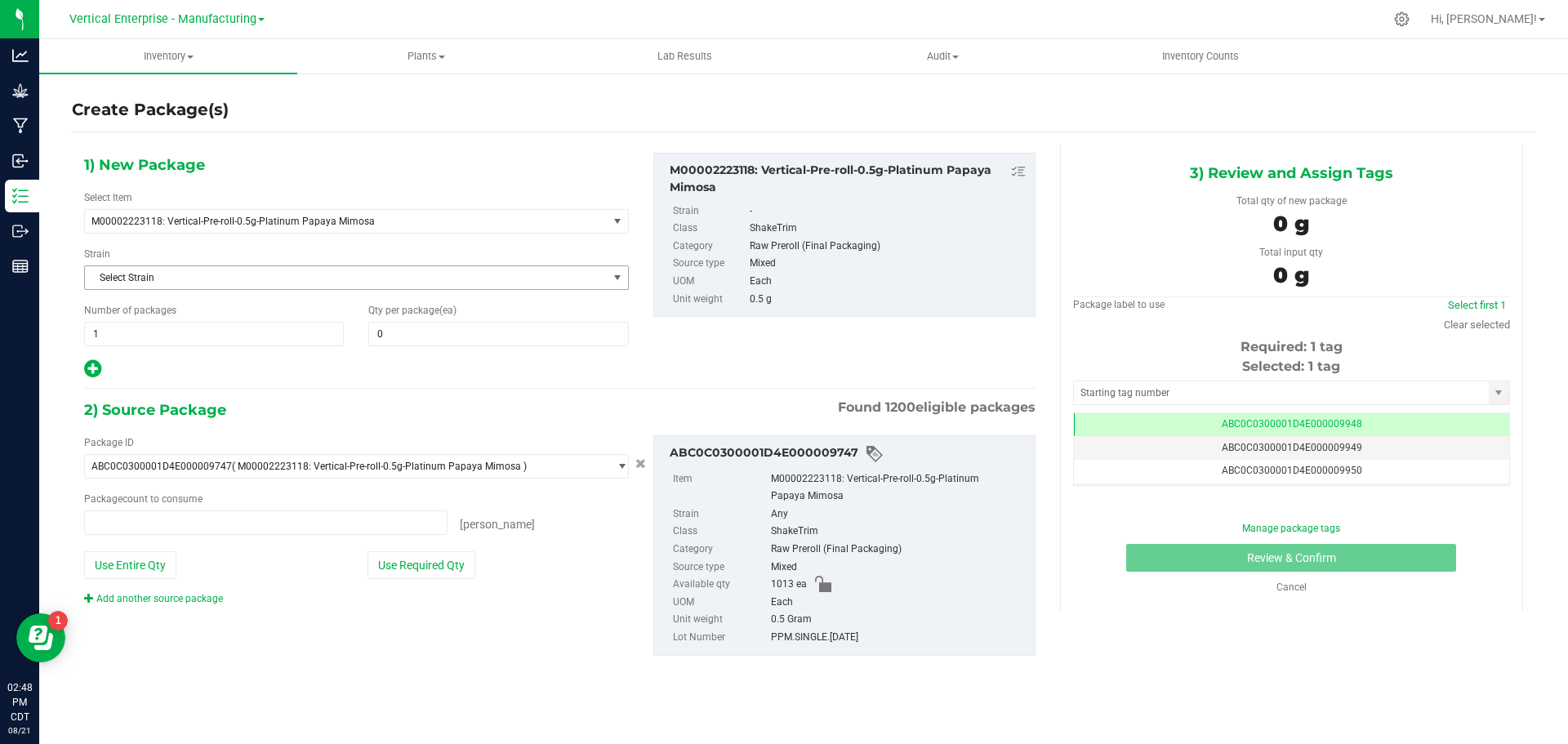
type input "0 ea"
click at [409, 336] on span at bounding box center [497, 334] width 259 height 25
type input "50"
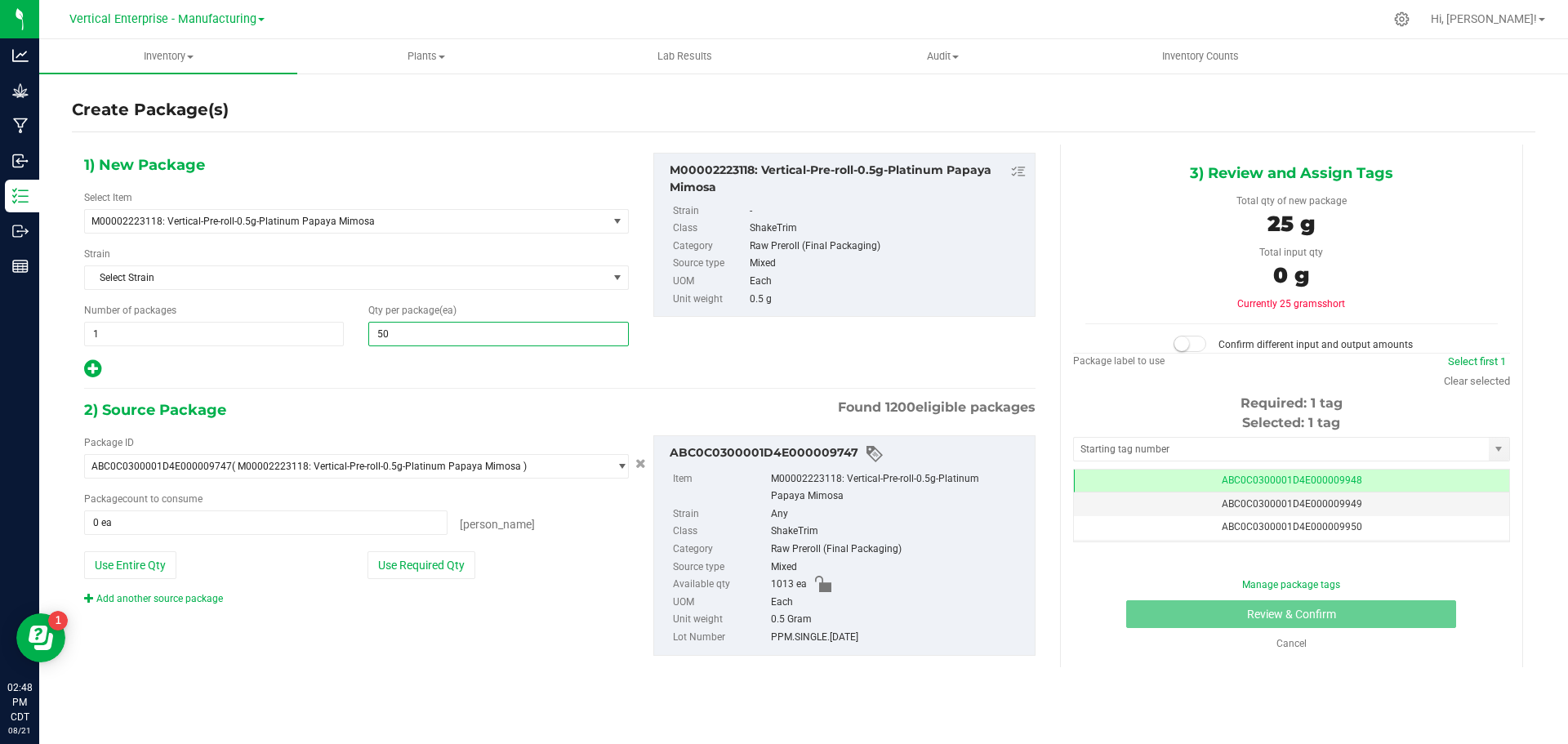
type input "50"
drag, startPoint x: 404, startPoint y: 563, endPoint x: 419, endPoint y: 603, distance: 42.7
click at [404, 563] on button "Use Required Qty" at bounding box center [421, 565] width 108 height 28
type input "50 ea"
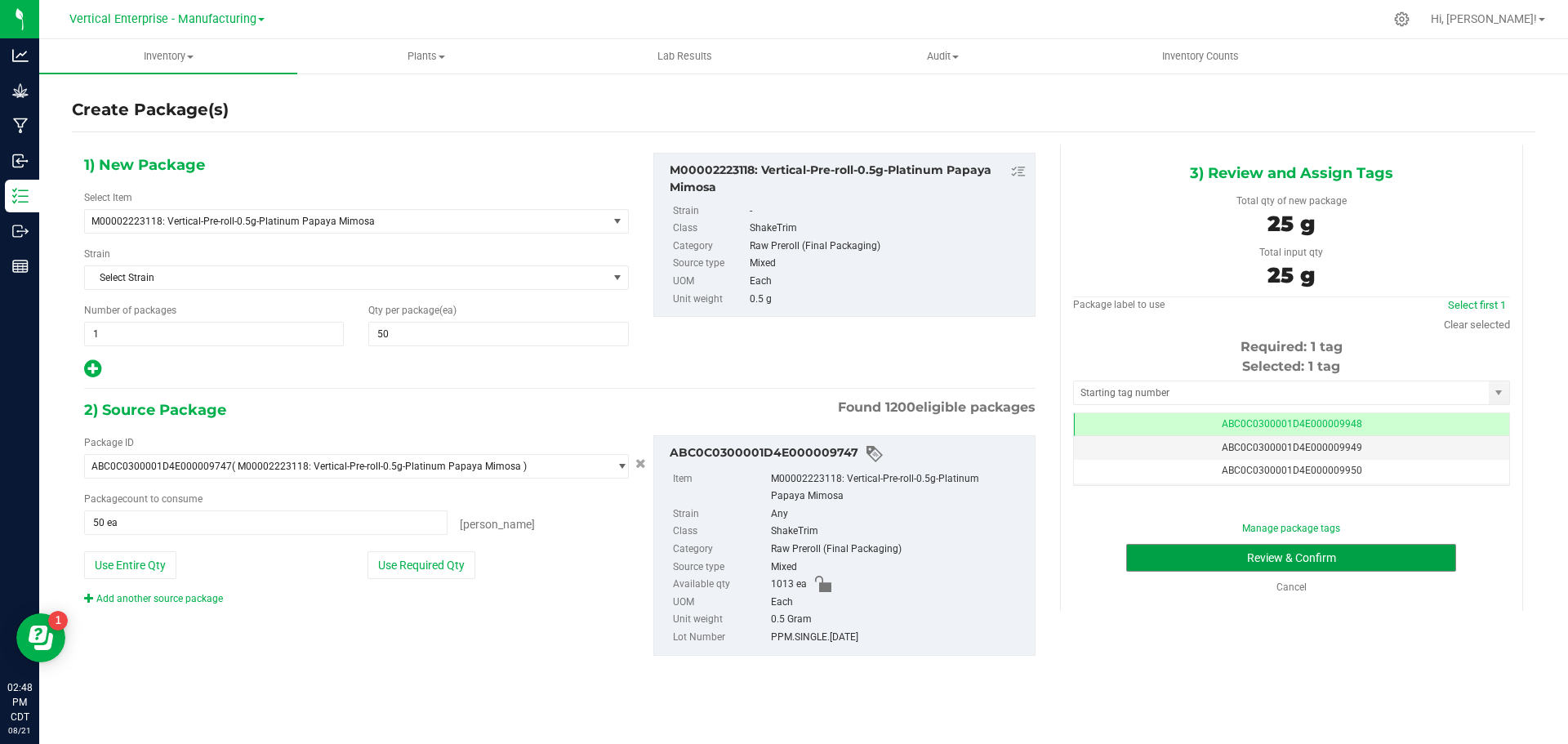
click at [1349, 551] on button "Review & Confirm" at bounding box center [1290, 558] width 330 height 28
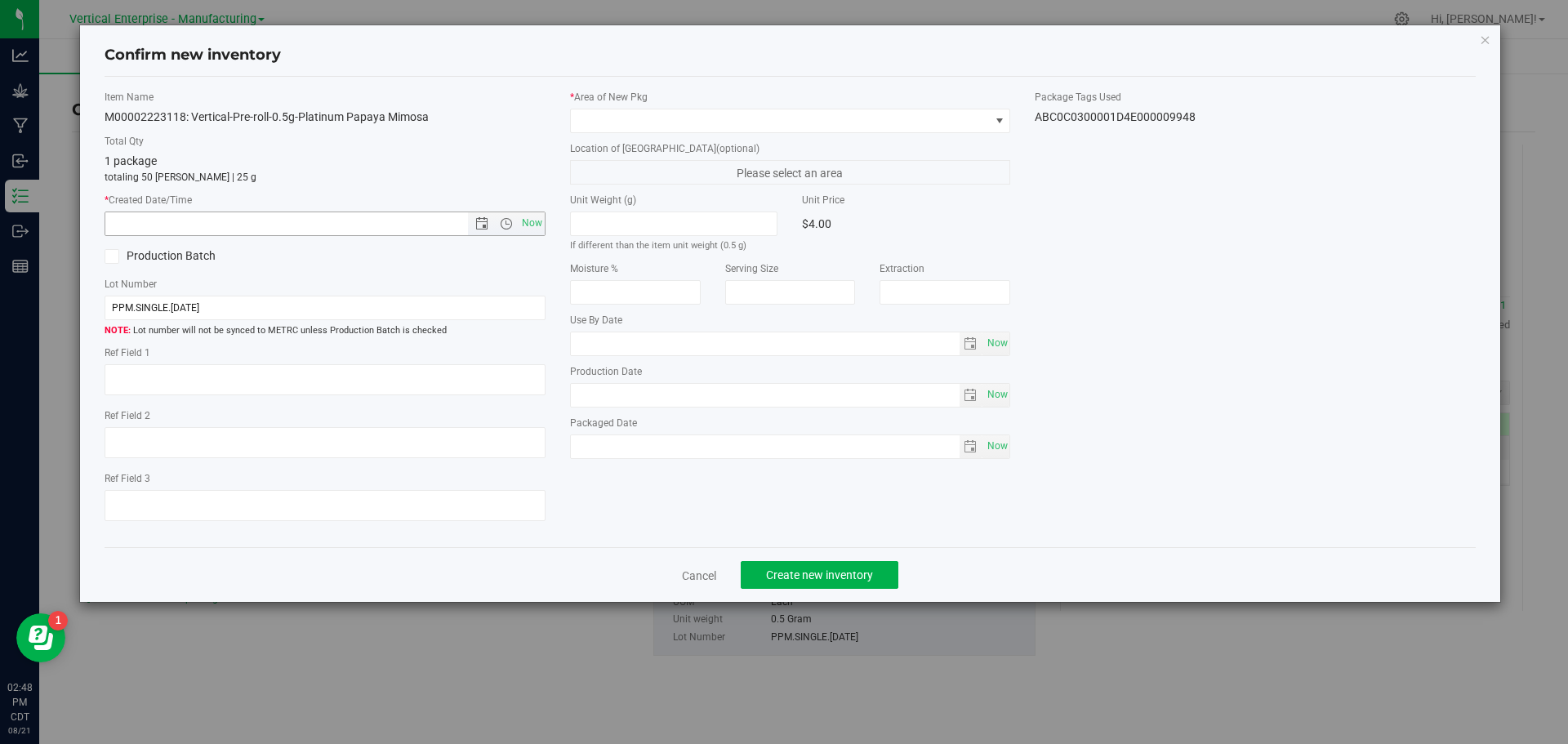
click at [528, 224] on span "Now" at bounding box center [532, 223] width 28 height 24
type input "[DATE] 2:48 PM"
click at [646, 129] on span at bounding box center [780, 120] width 419 height 23
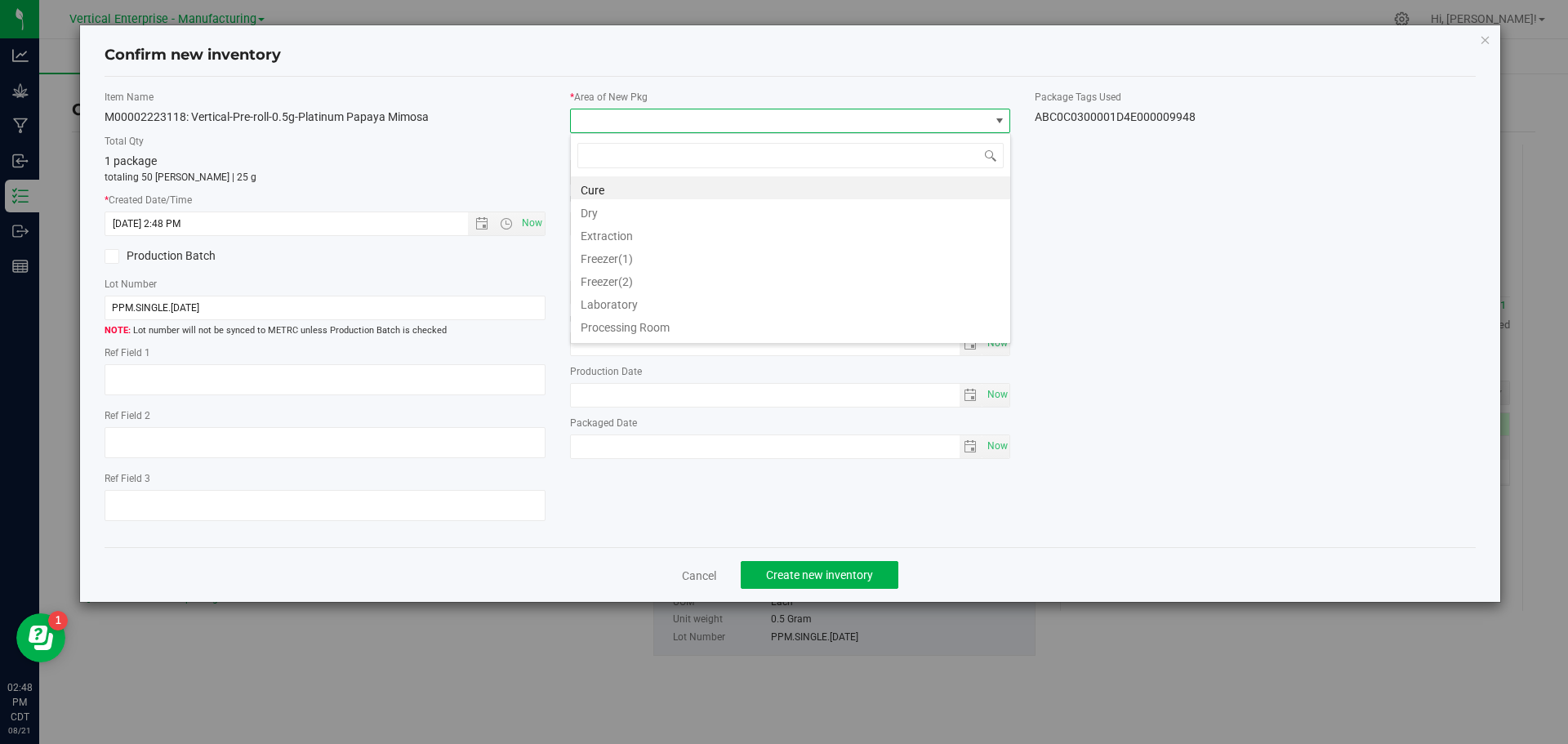
scroll to position [25, 441]
type input "va"
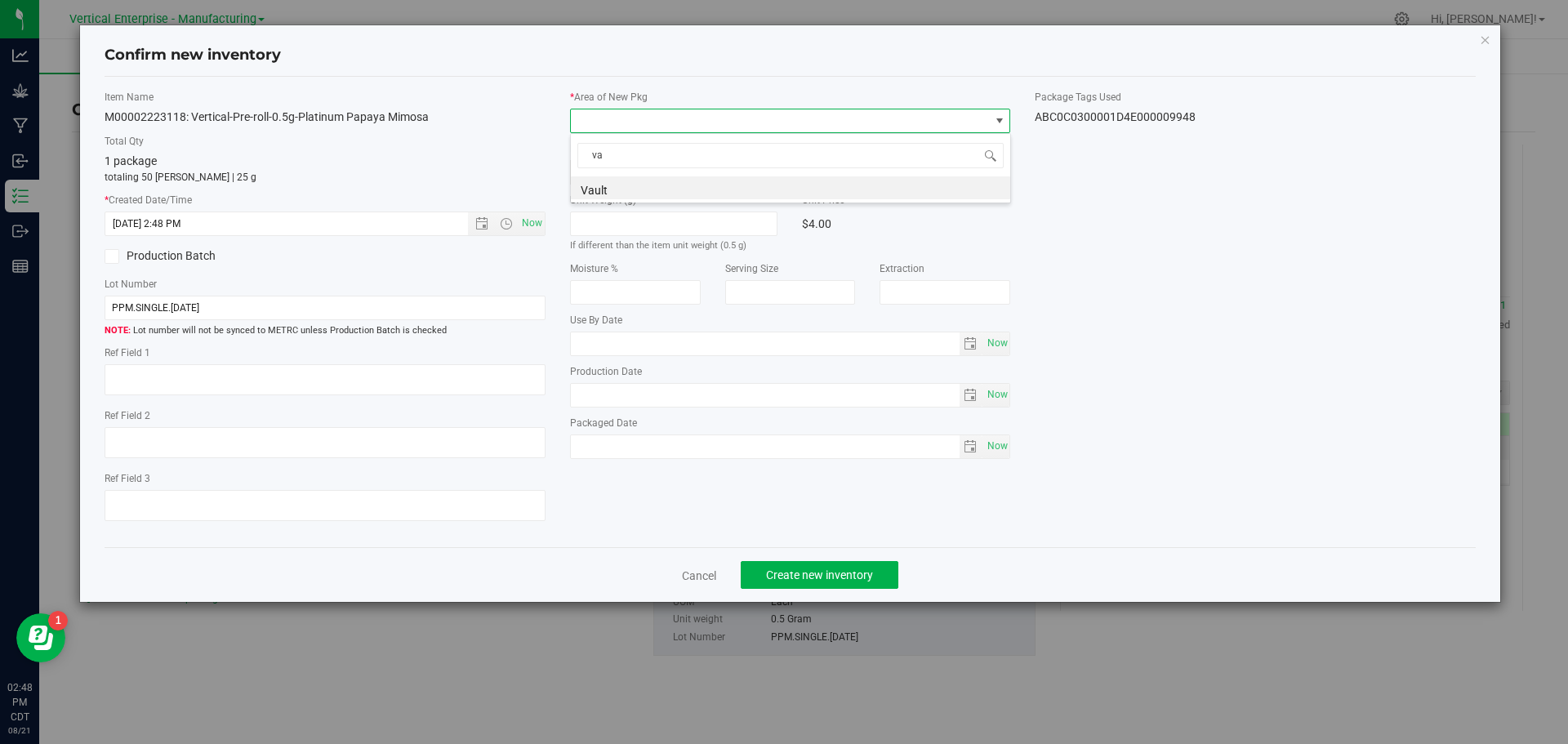
click at [596, 187] on li "Vault" at bounding box center [790, 188] width 439 height 23
click at [853, 570] on span "Create new inventory" at bounding box center [819, 575] width 107 height 13
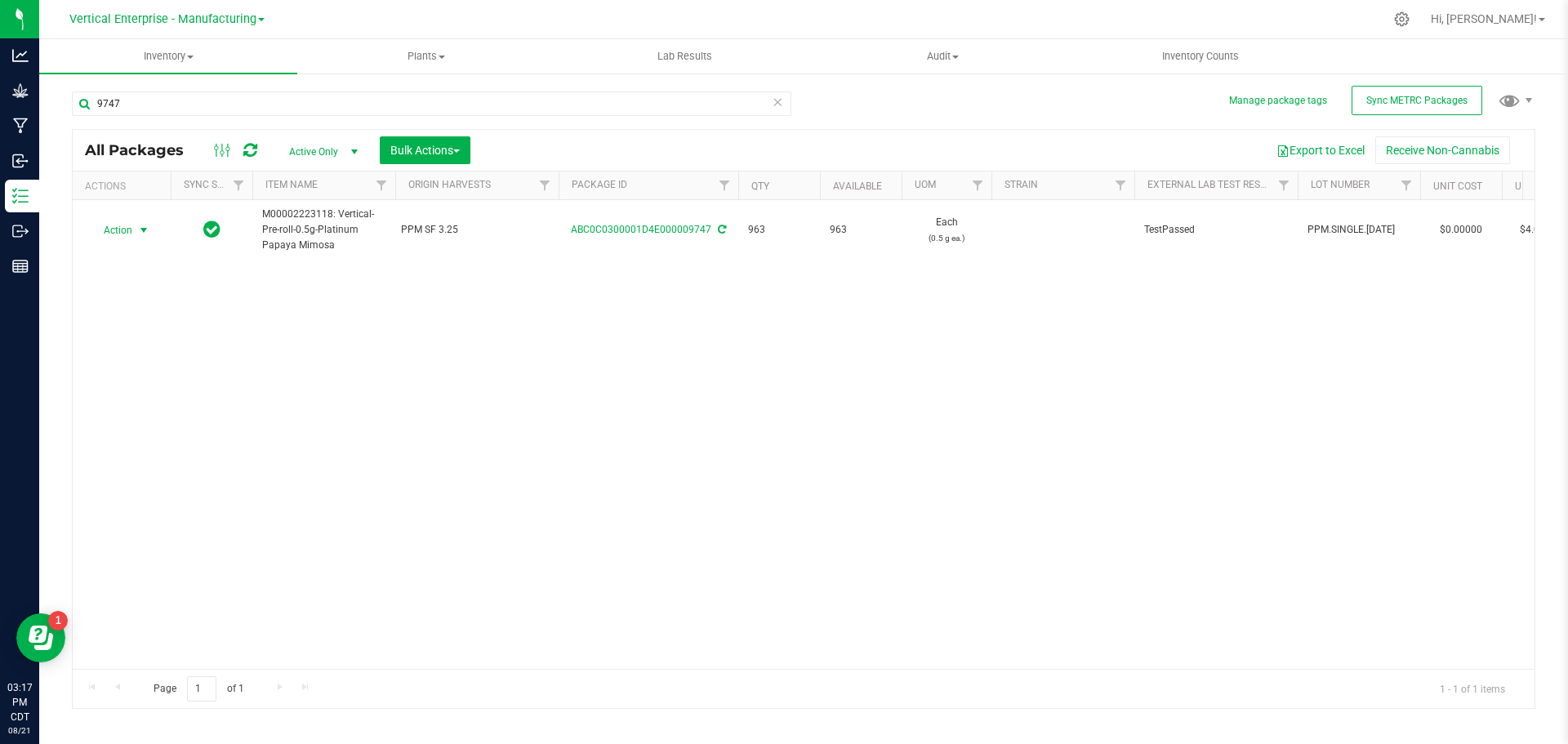
click at [111, 234] on span "Action" at bounding box center [111, 230] width 44 height 23
click at [107, 274] on li "Create package" at bounding box center [141, 282] width 103 height 25
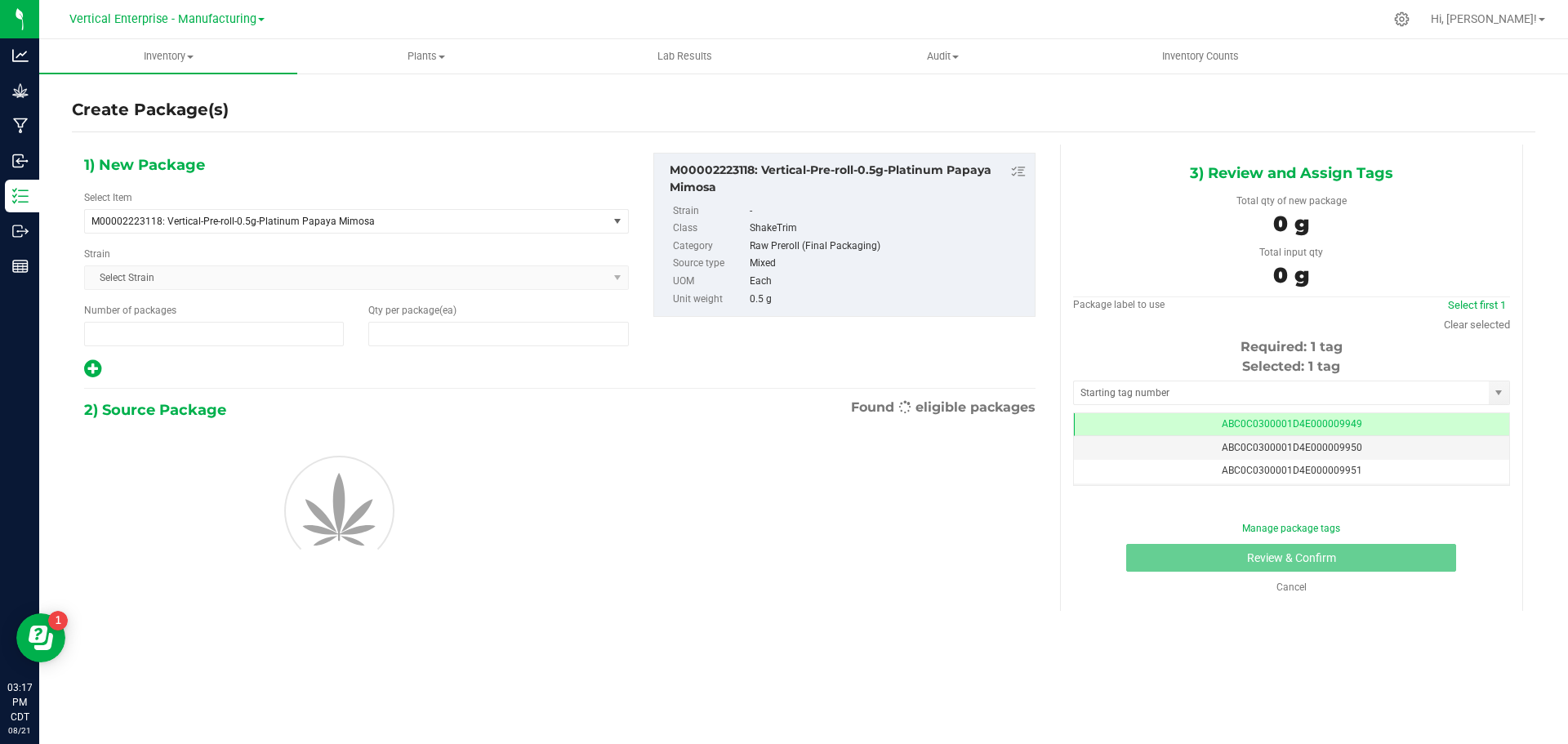
type input "1"
type input "0"
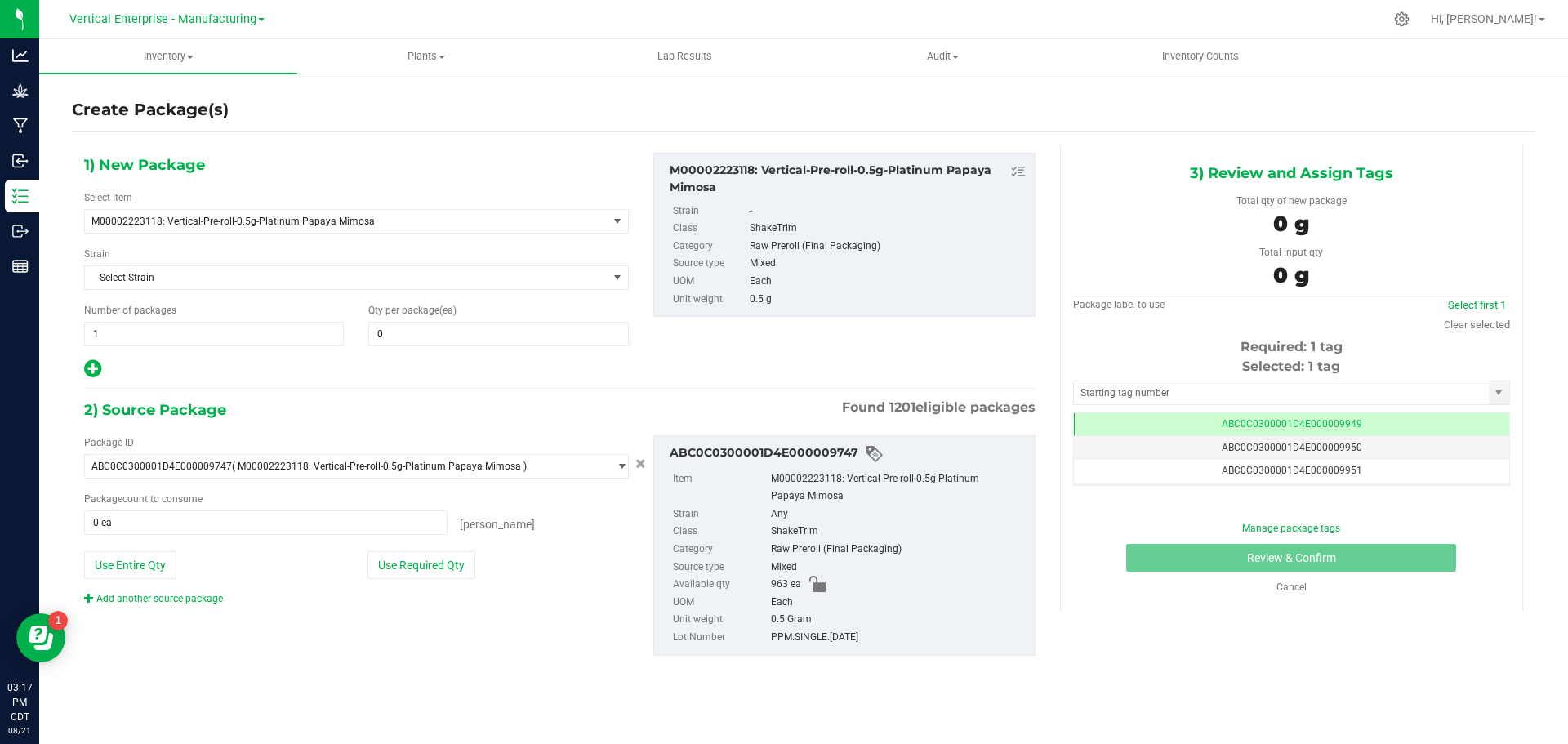
scroll to position [0, -1]
click at [403, 335] on span "0 0" at bounding box center [497, 334] width 259 height 25
type input "50"
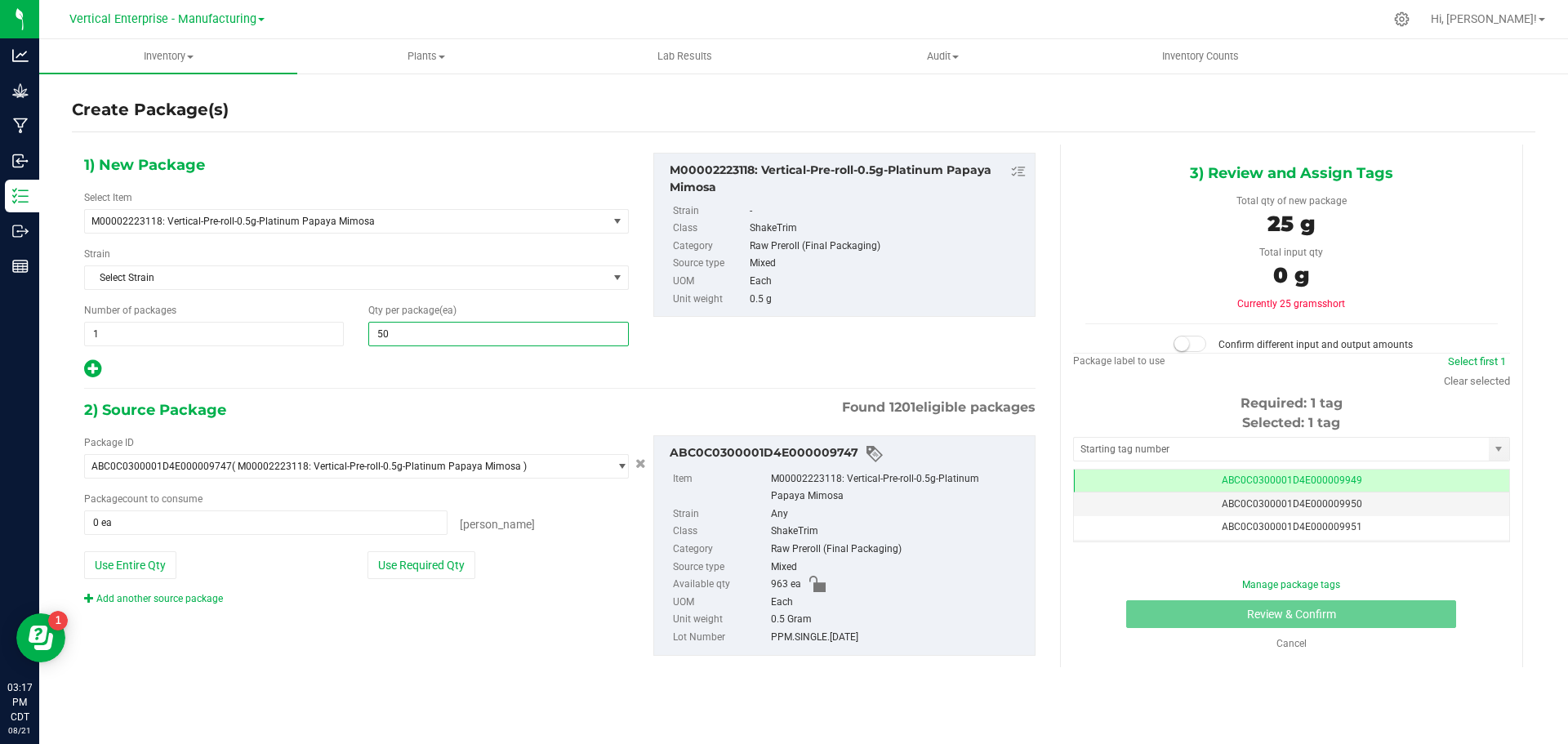
type input "50"
click at [416, 558] on button "Use Required Qty" at bounding box center [421, 565] width 108 height 28
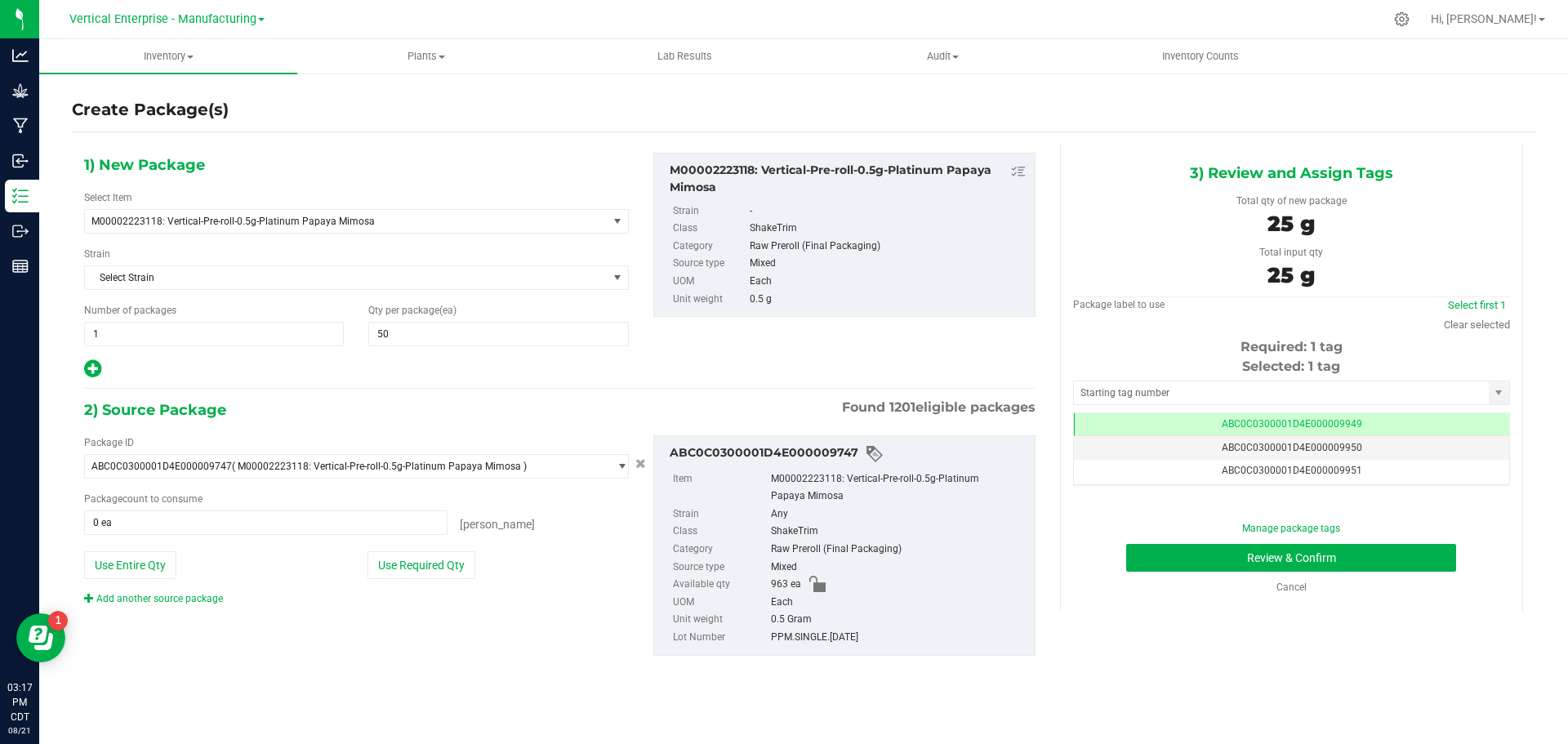
type input "50 ea"
click at [1267, 546] on button "Review & Confirm" at bounding box center [1290, 558] width 330 height 28
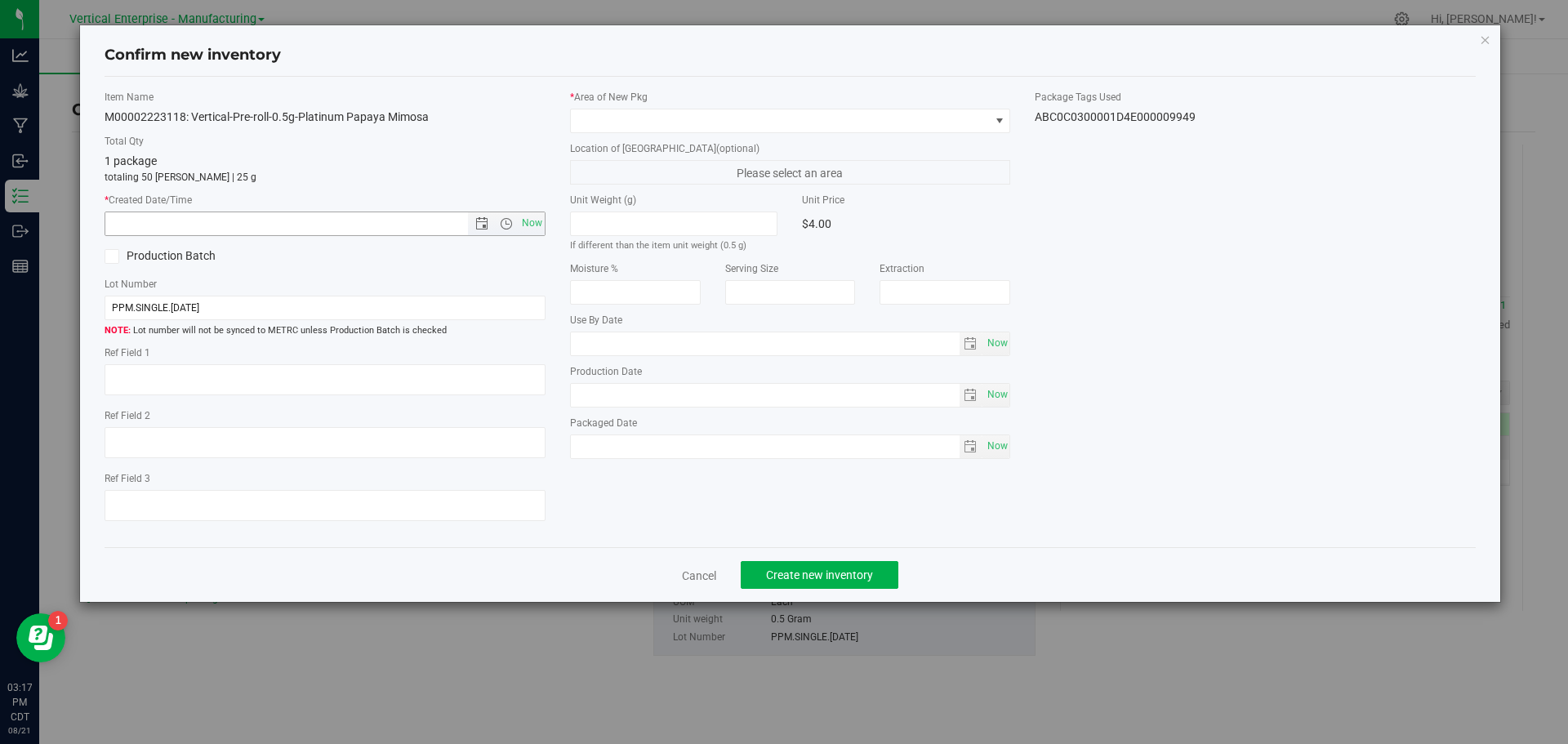
click at [541, 225] on span "Now" at bounding box center [532, 223] width 28 height 24
type input "[DATE] 3:17 PM"
click at [601, 121] on span at bounding box center [780, 120] width 419 height 23
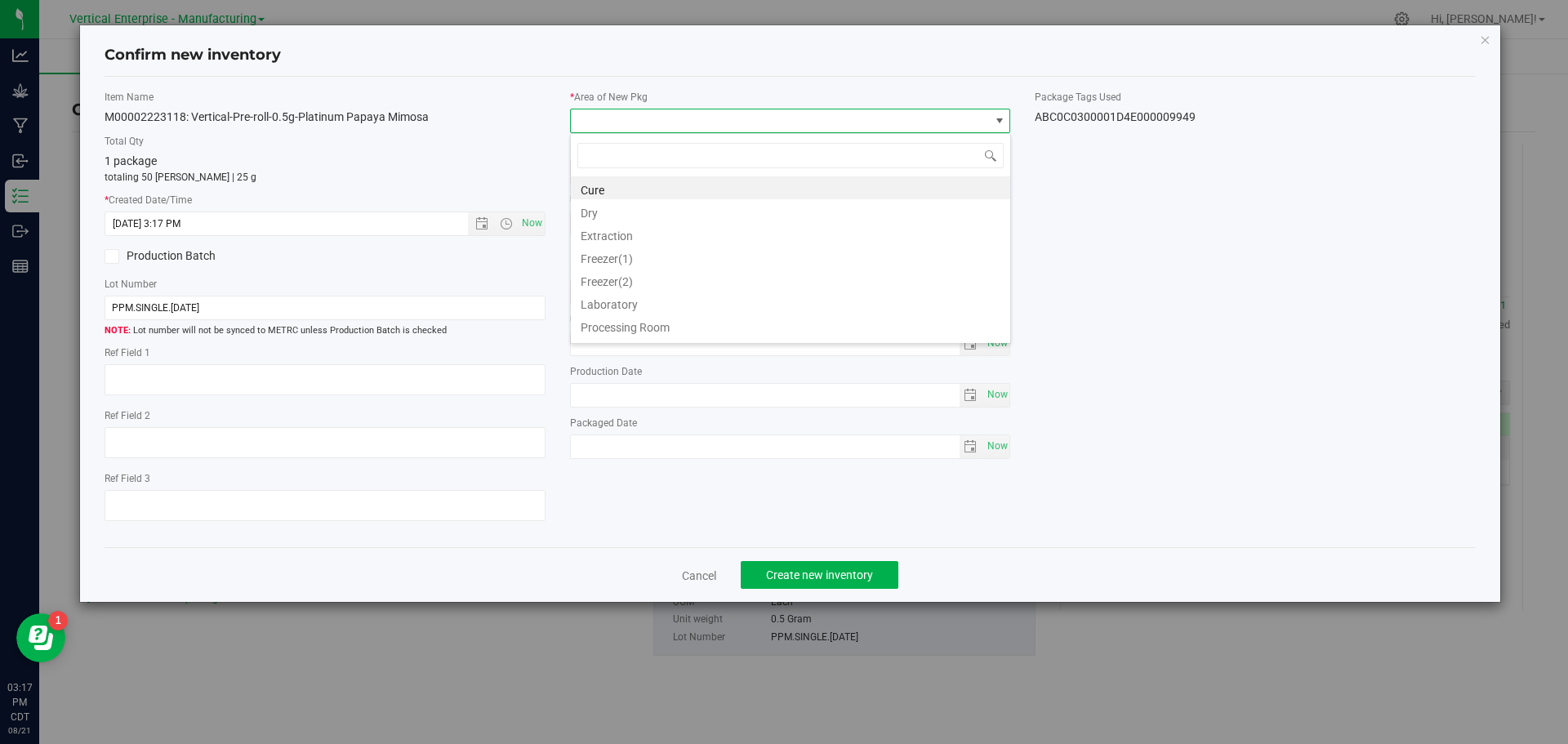
scroll to position [25, 441]
type input "va"
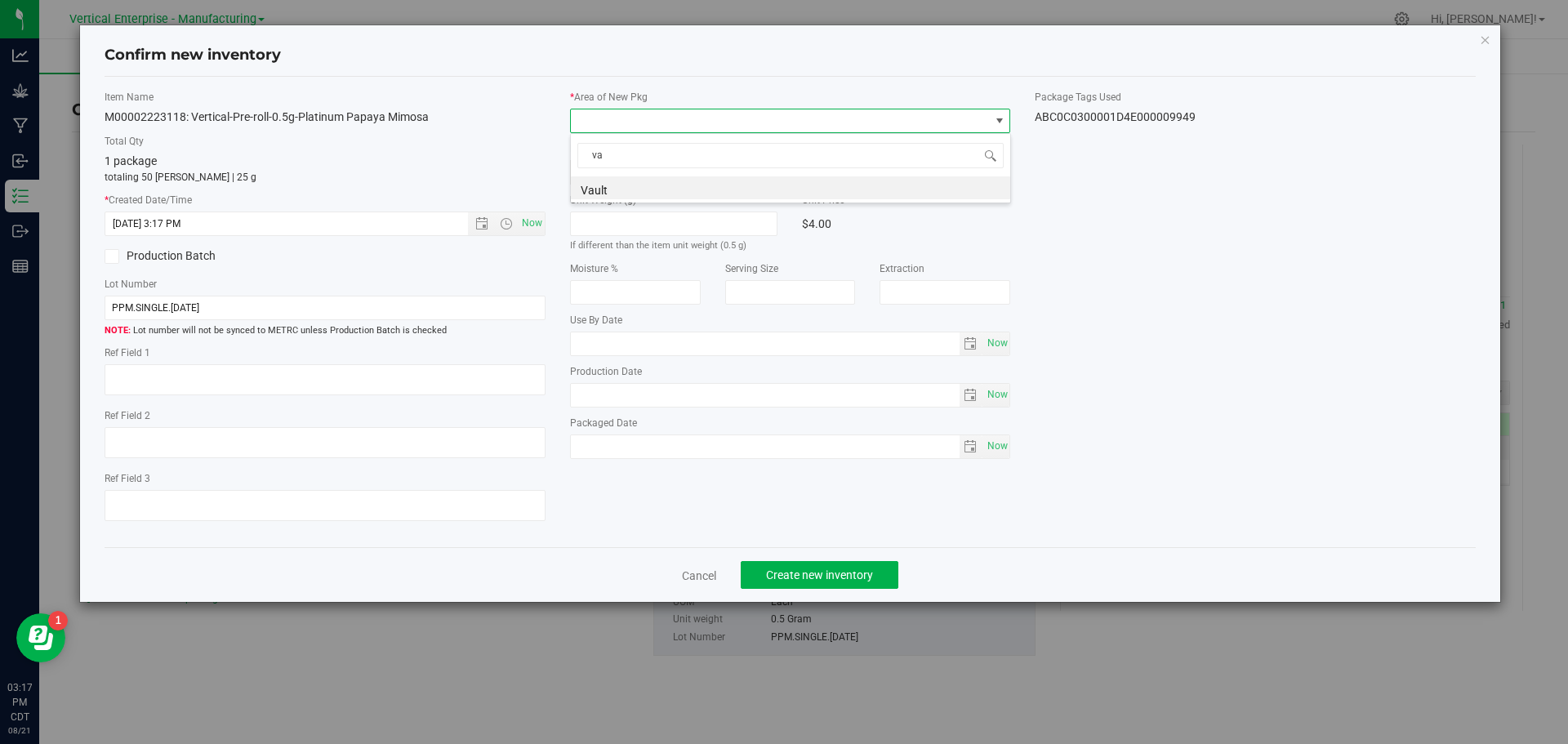
click at [612, 187] on li "Vault" at bounding box center [790, 188] width 439 height 23
click at [830, 580] on span "Create new inventory" at bounding box center [819, 575] width 107 height 13
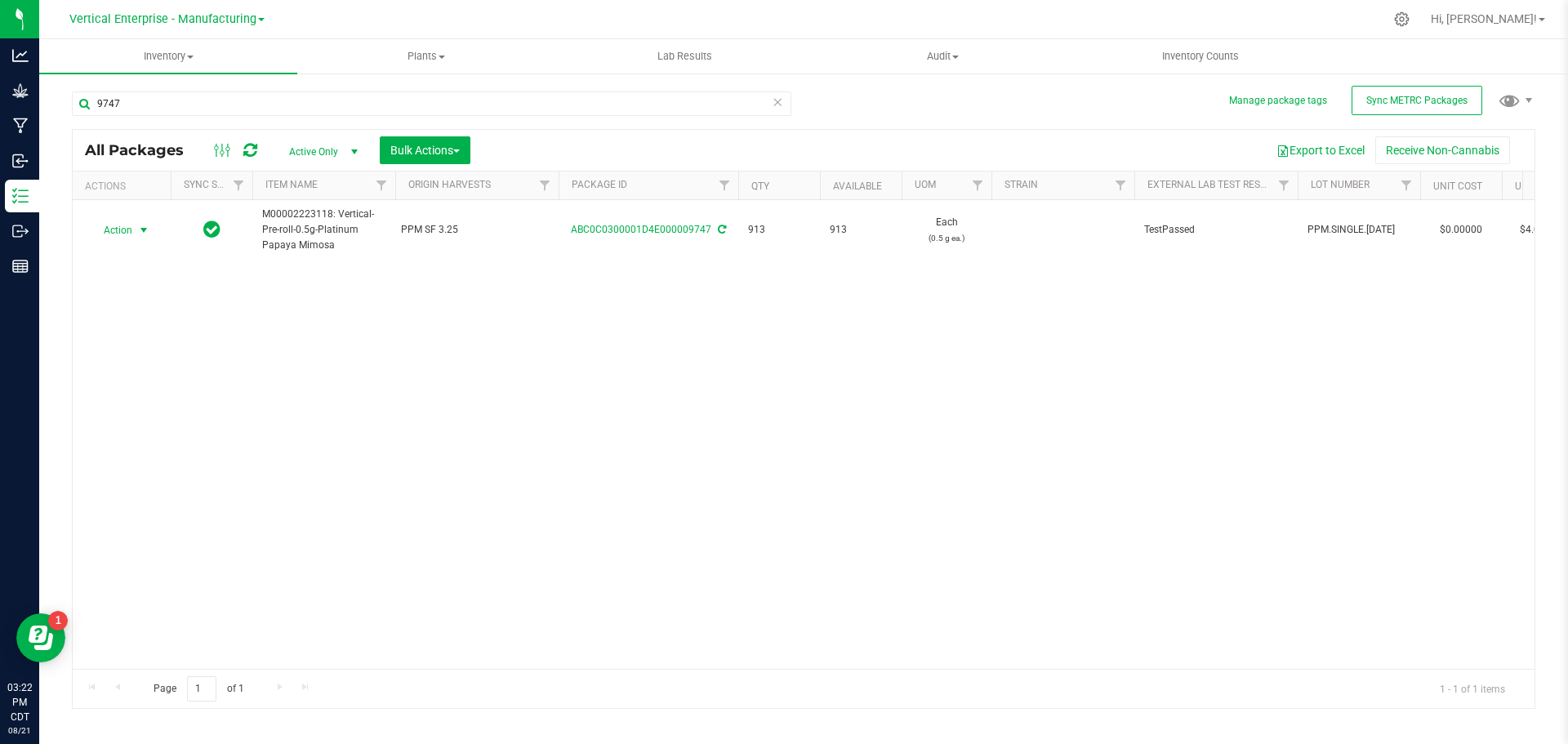
click at [114, 229] on span "Action" at bounding box center [111, 230] width 44 height 23
click at [121, 280] on li "Create package" at bounding box center [141, 282] width 103 height 25
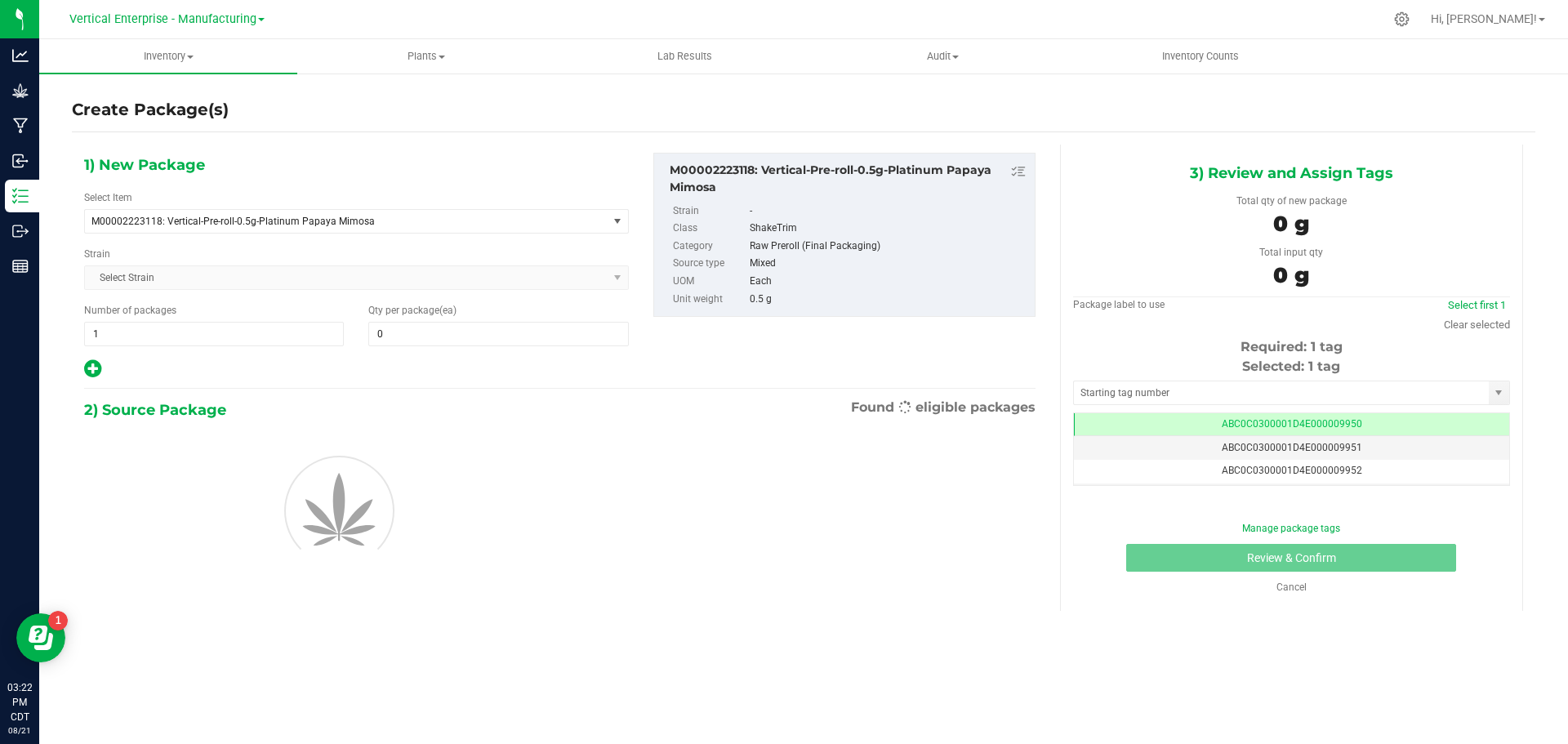
type input "0"
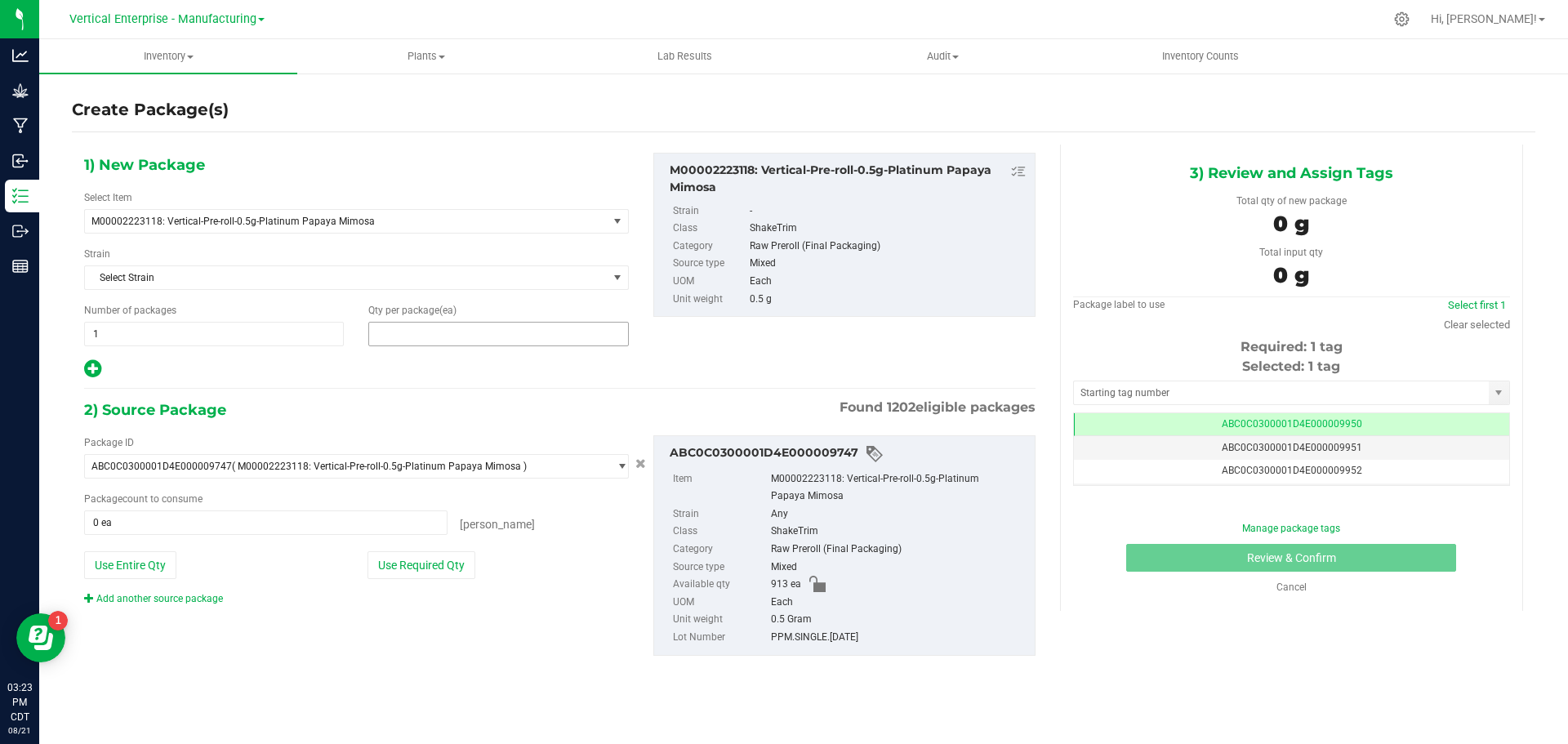
click at [437, 335] on span at bounding box center [497, 334] width 259 height 25
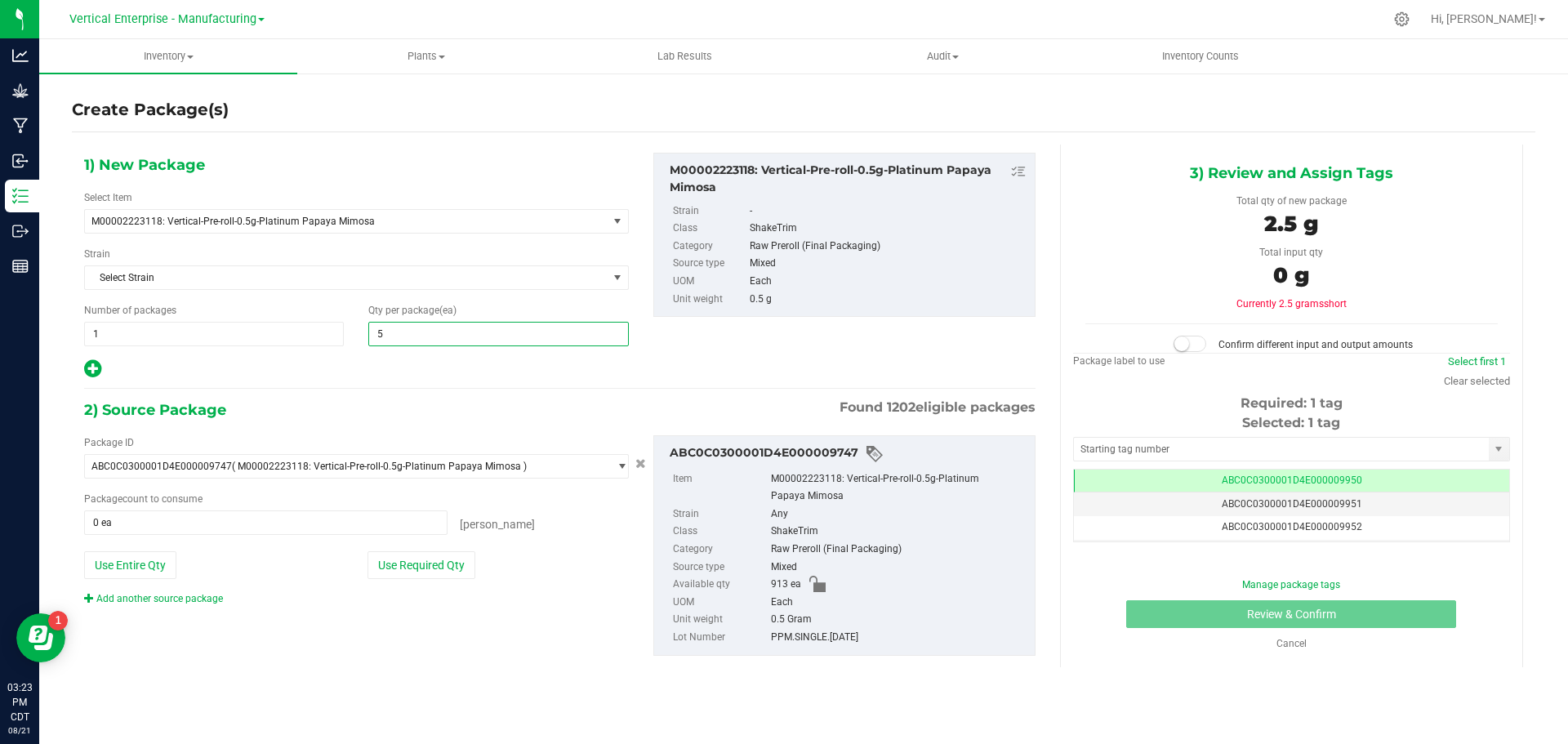
type input "50"
click at [434, 568] on button "Use Required Qty" at bounding box center [421, 565] width 108 height 28
type input "50 ea"
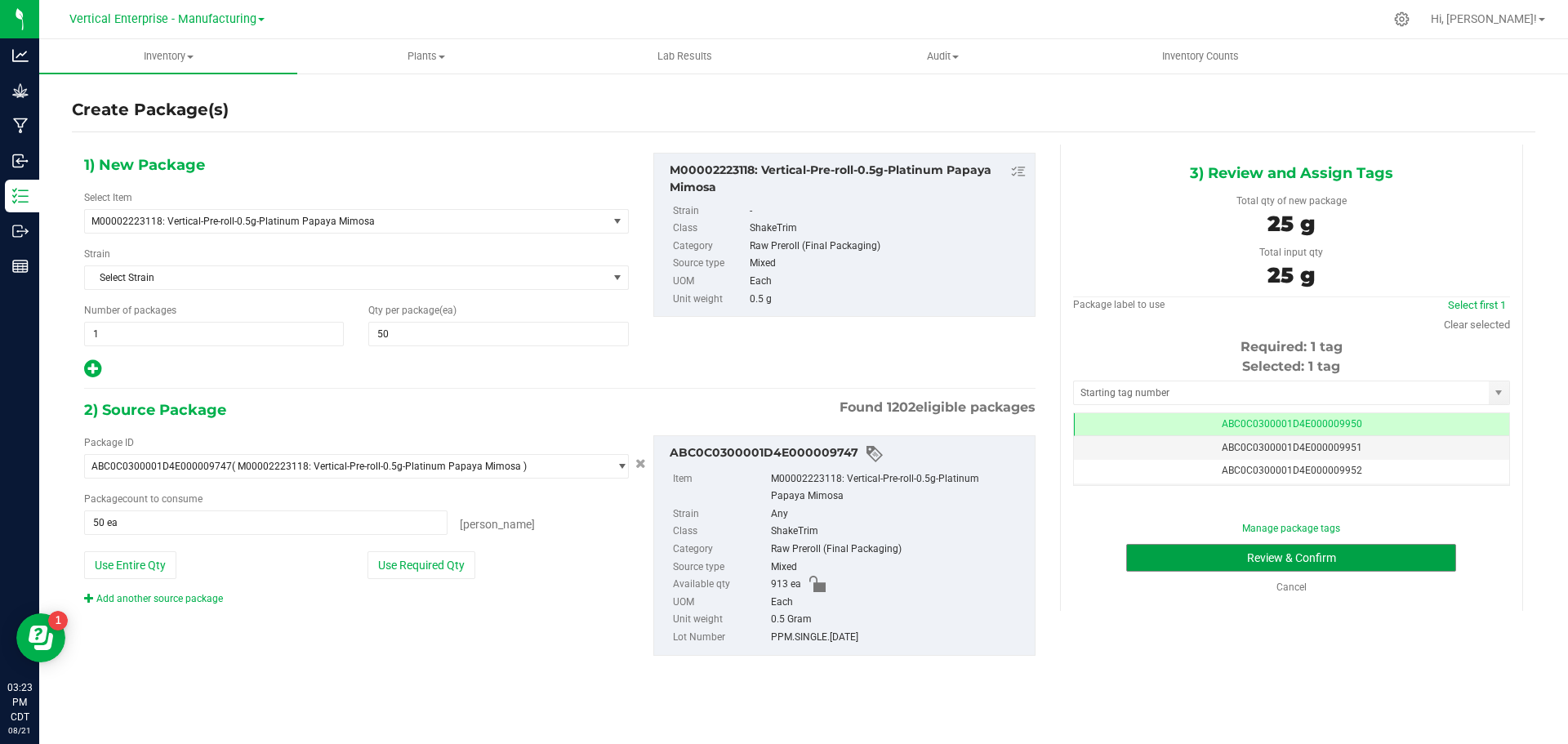
click at [1350, 565] on button "Review & Confirm" at bounding box center [1290, 558] width 330 height 28
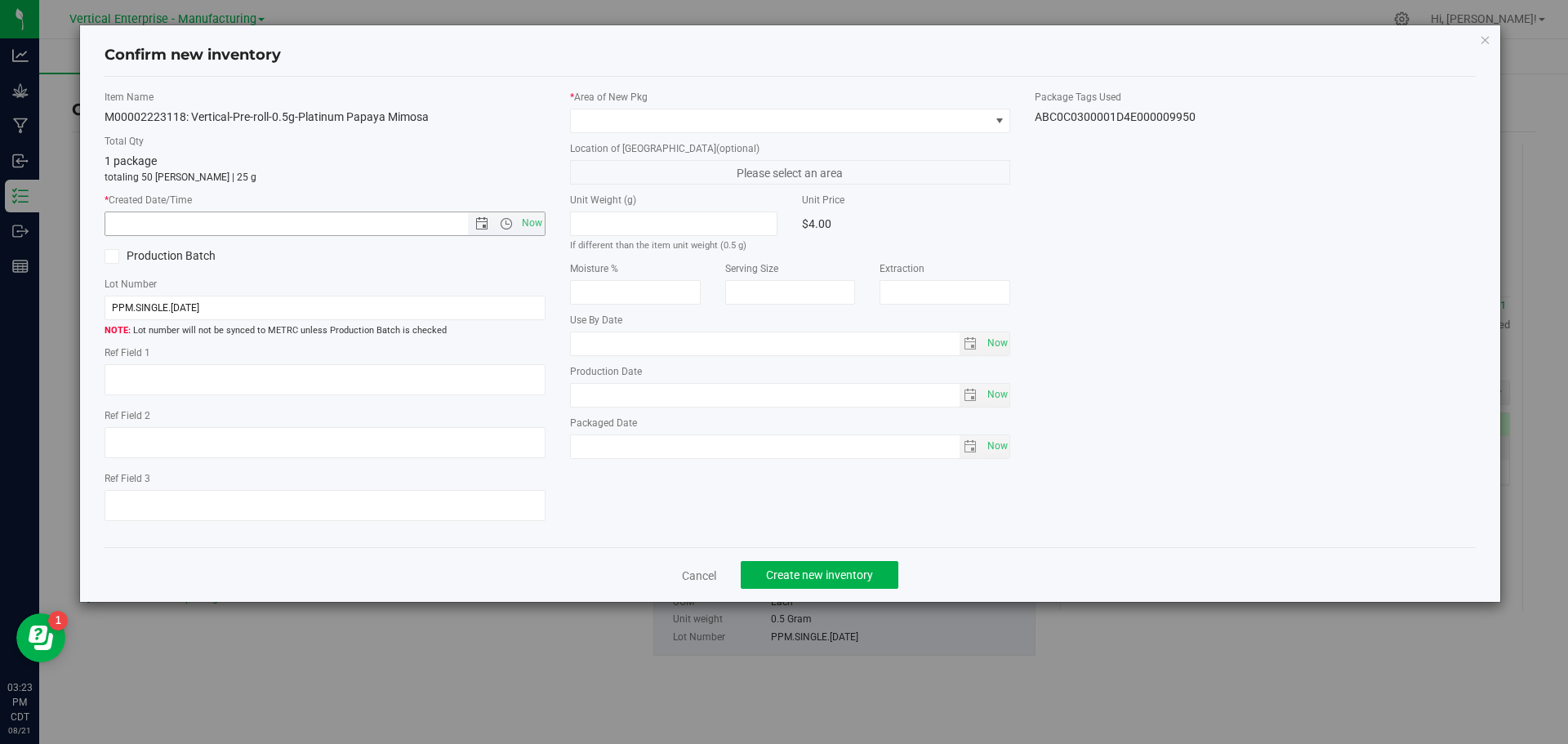
click at [519, 216] on span "Now" at bounding box center [532, 223] width 28 height 24
type input "[DATE] 3:23 PM"
click at [644, 113] on span at bounding box center [780, 120] width 419 height 23
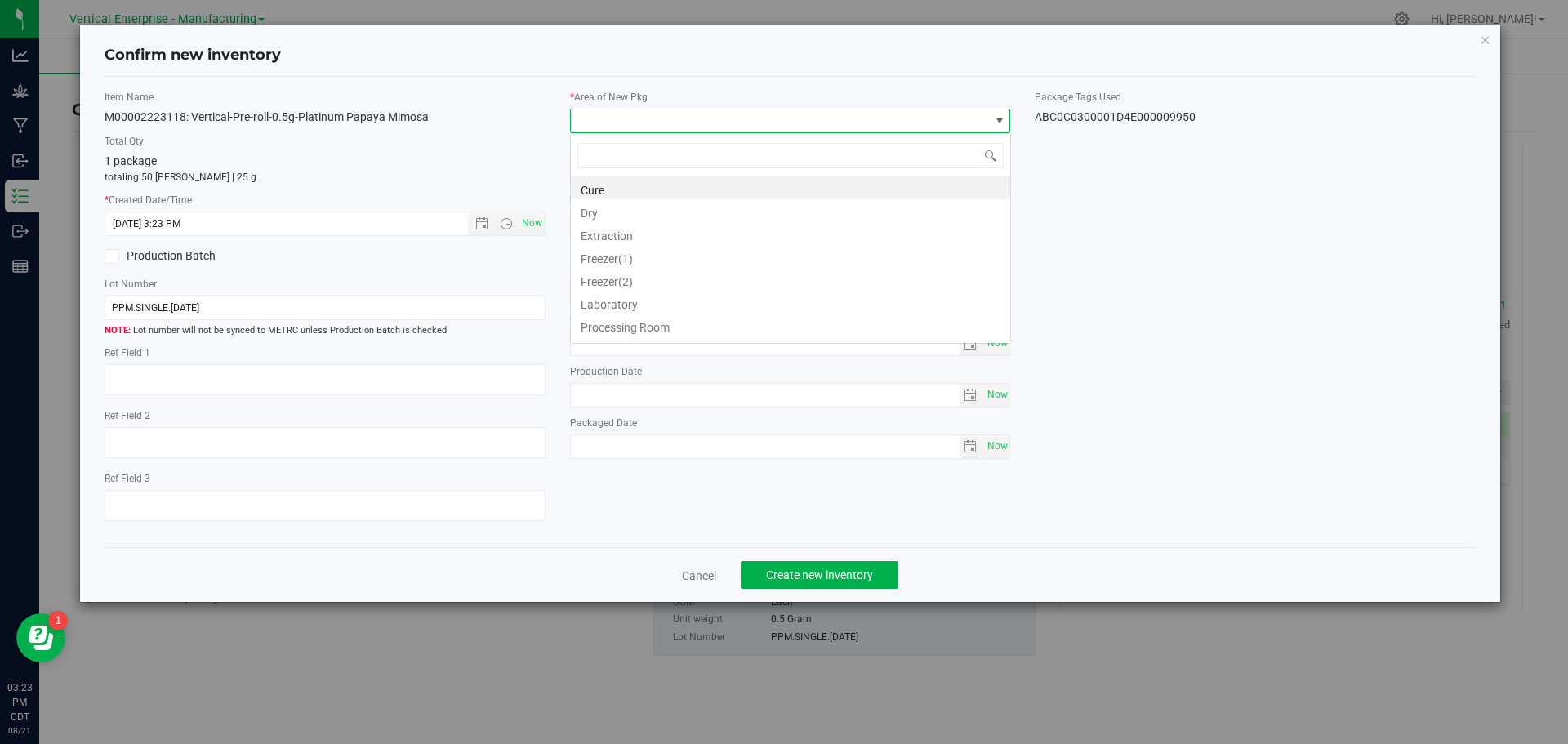
scroll to position [25, 441]
type input "va"
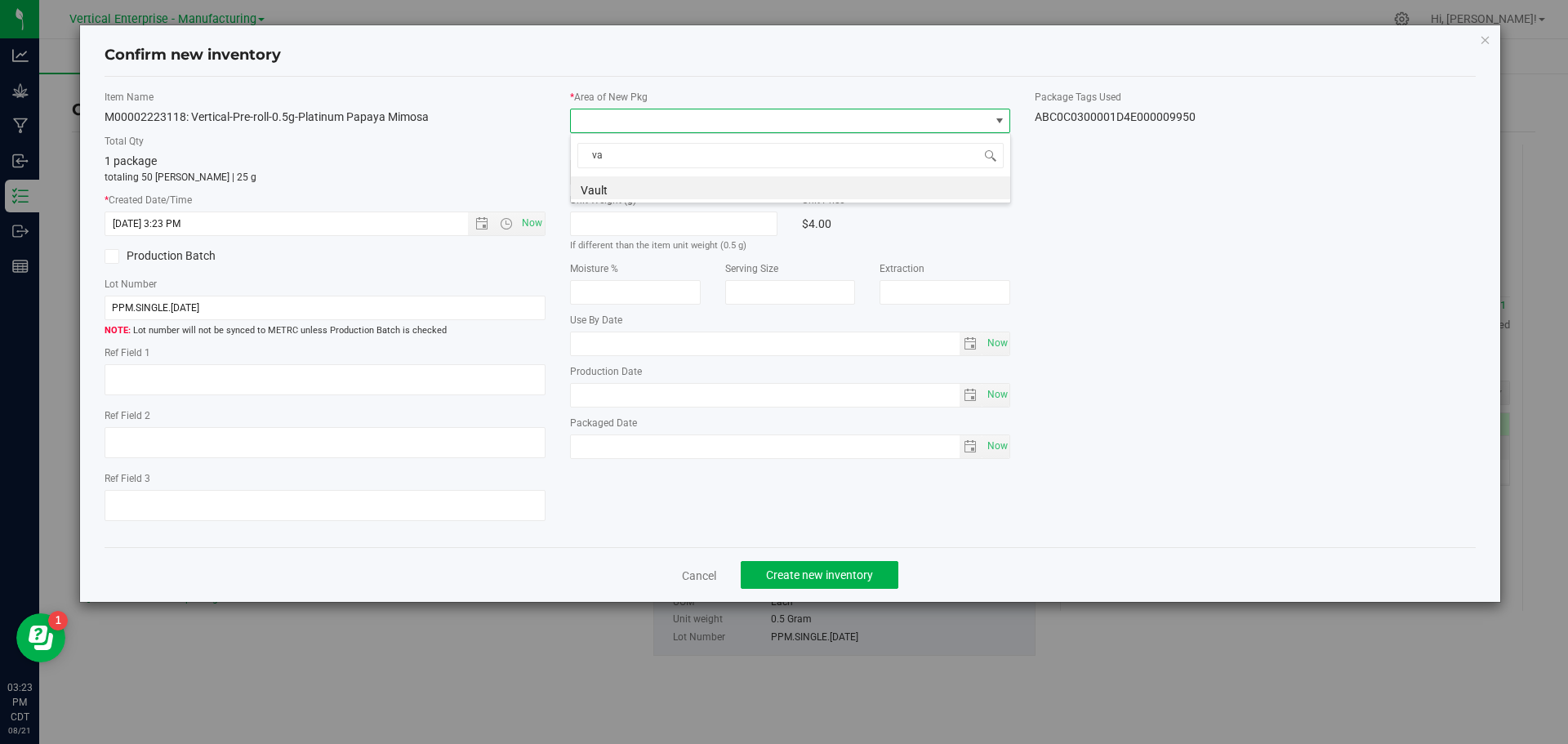
click at [614, 189] on li "Vault" at bounding box center [790, 188] width 439 height 23
click at [833, 569] on span "Create new inventory" at bounding box center [819, 575] width 107 height 13
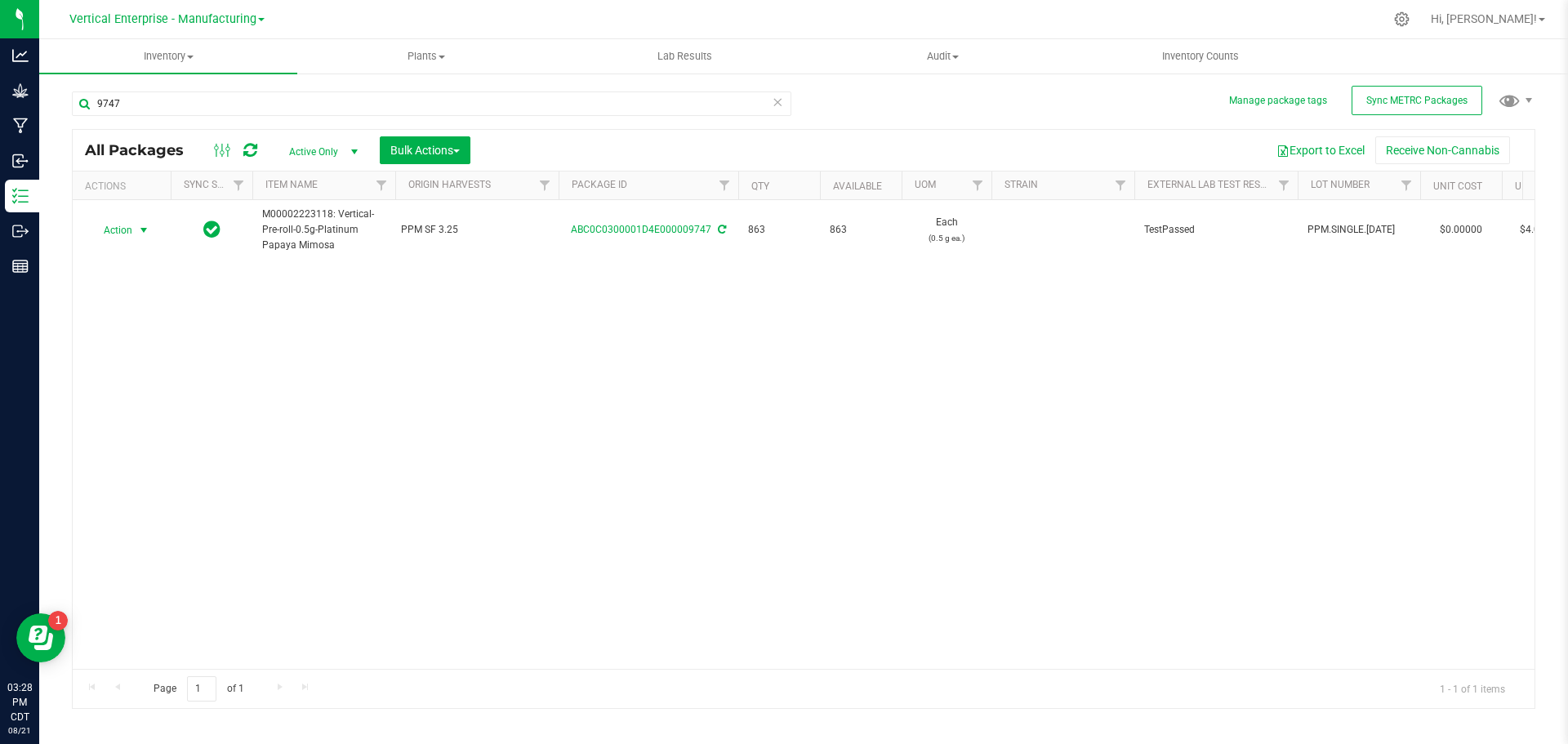
click at [117, 229] on span "Action" at bounding box center [111, 230] width 44 height 23
click at [118, 281] on li "Create package" at bounding box center [141, 282] width 103 height 25
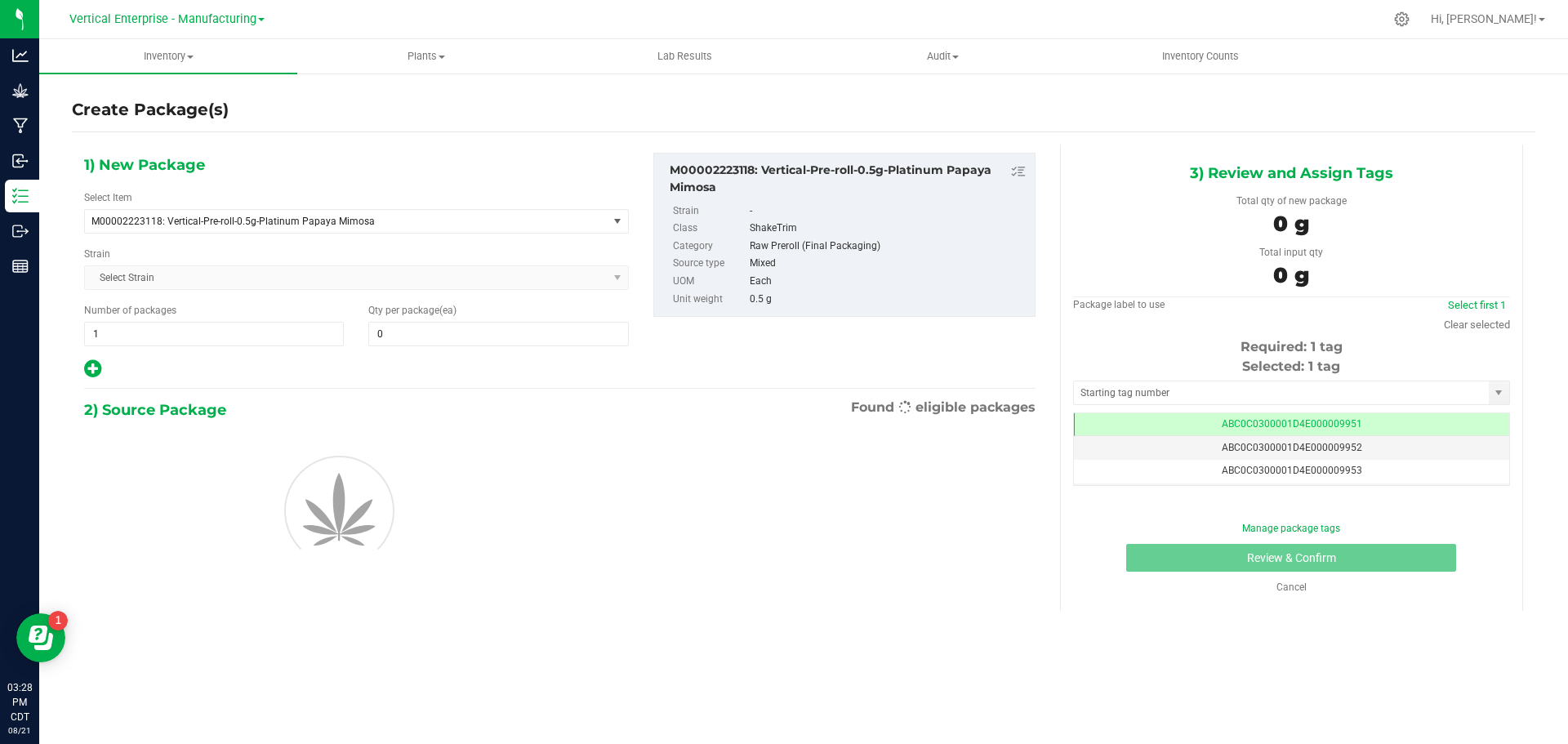
type input "0"
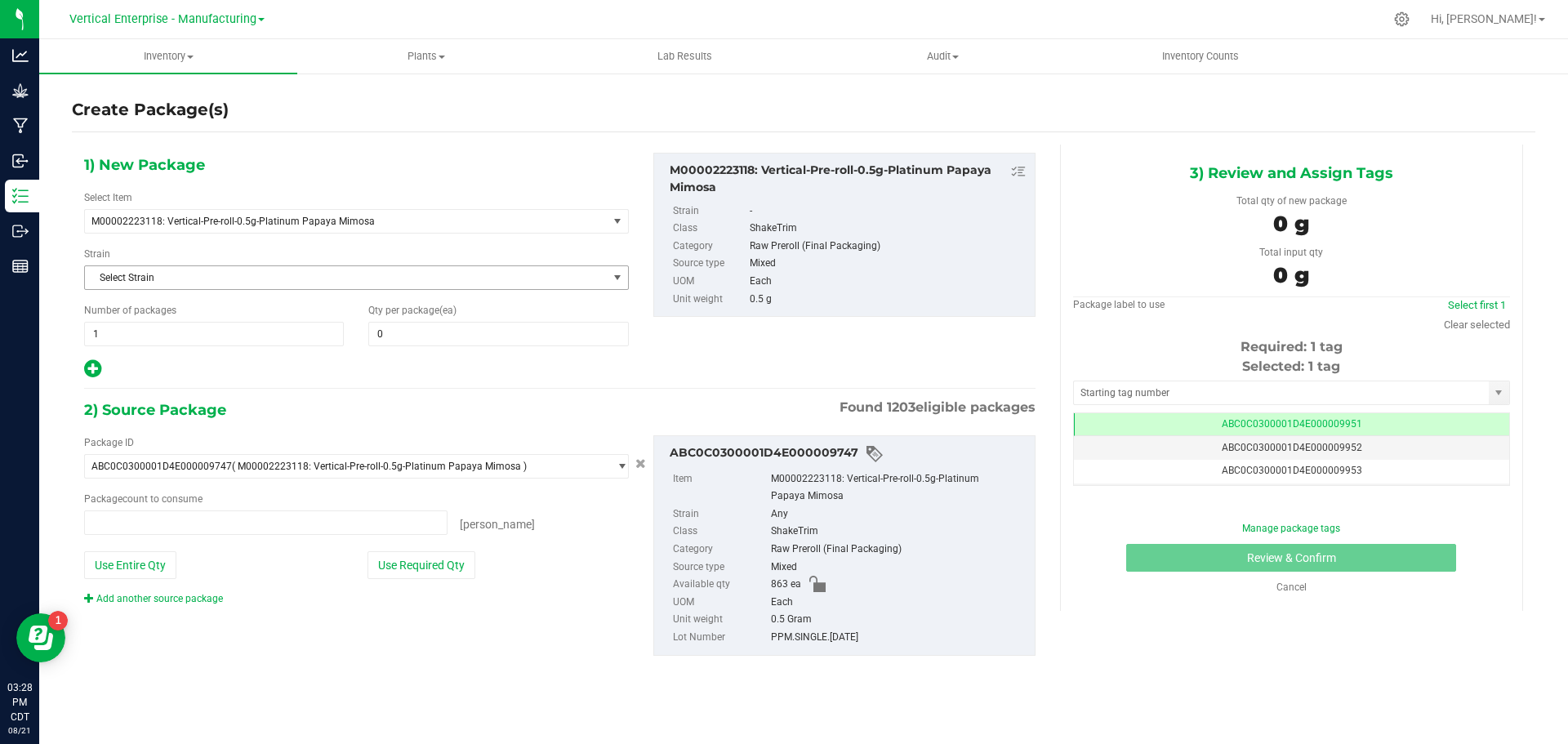
type input "0 ea"
click at [460, 328] on span at bounding box center [497, 334] width 259 height 25
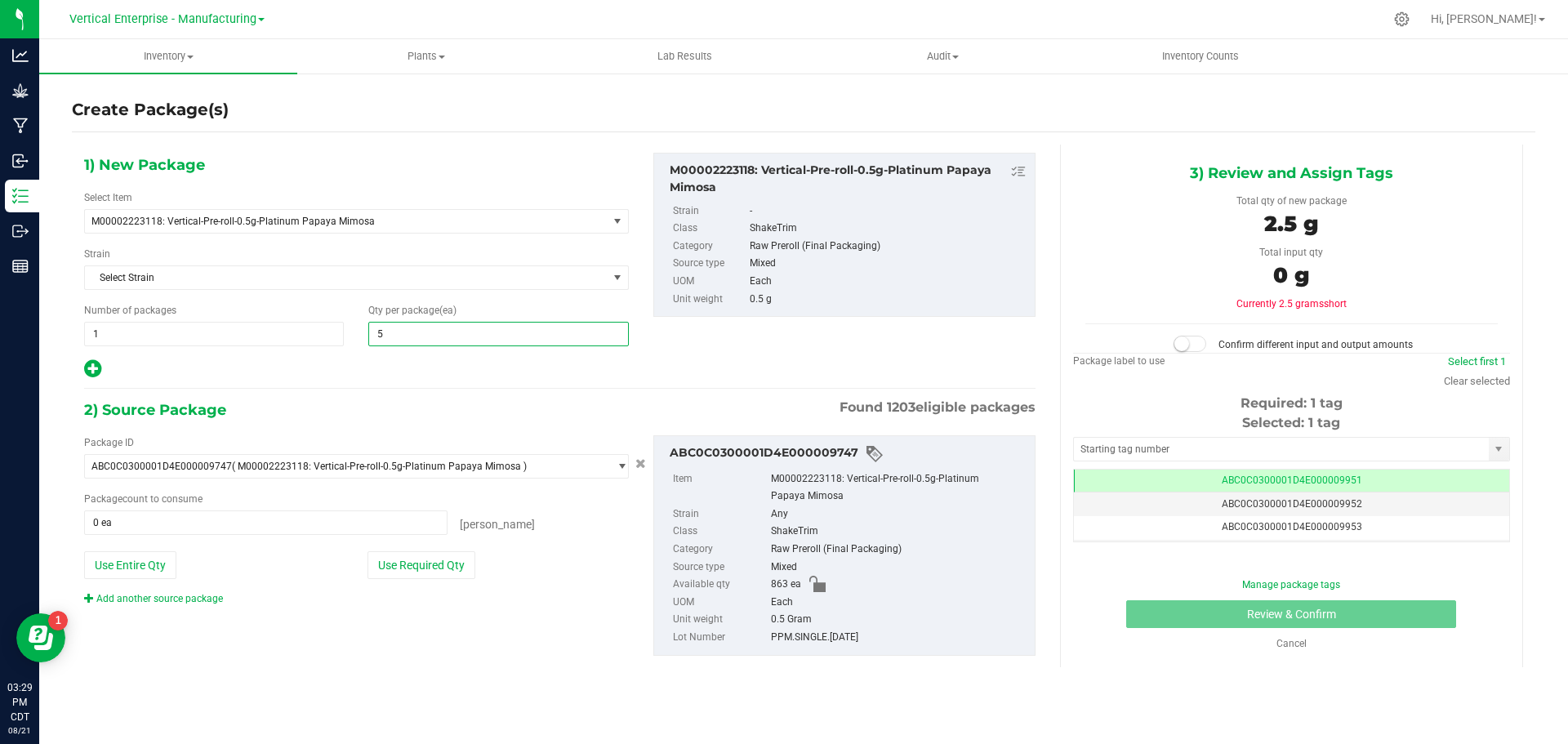
type input "50"
click at [424, 570] on button "Use Required Qty" at bounding box center [421, 565] width 108 height 28
type input "50 ea"
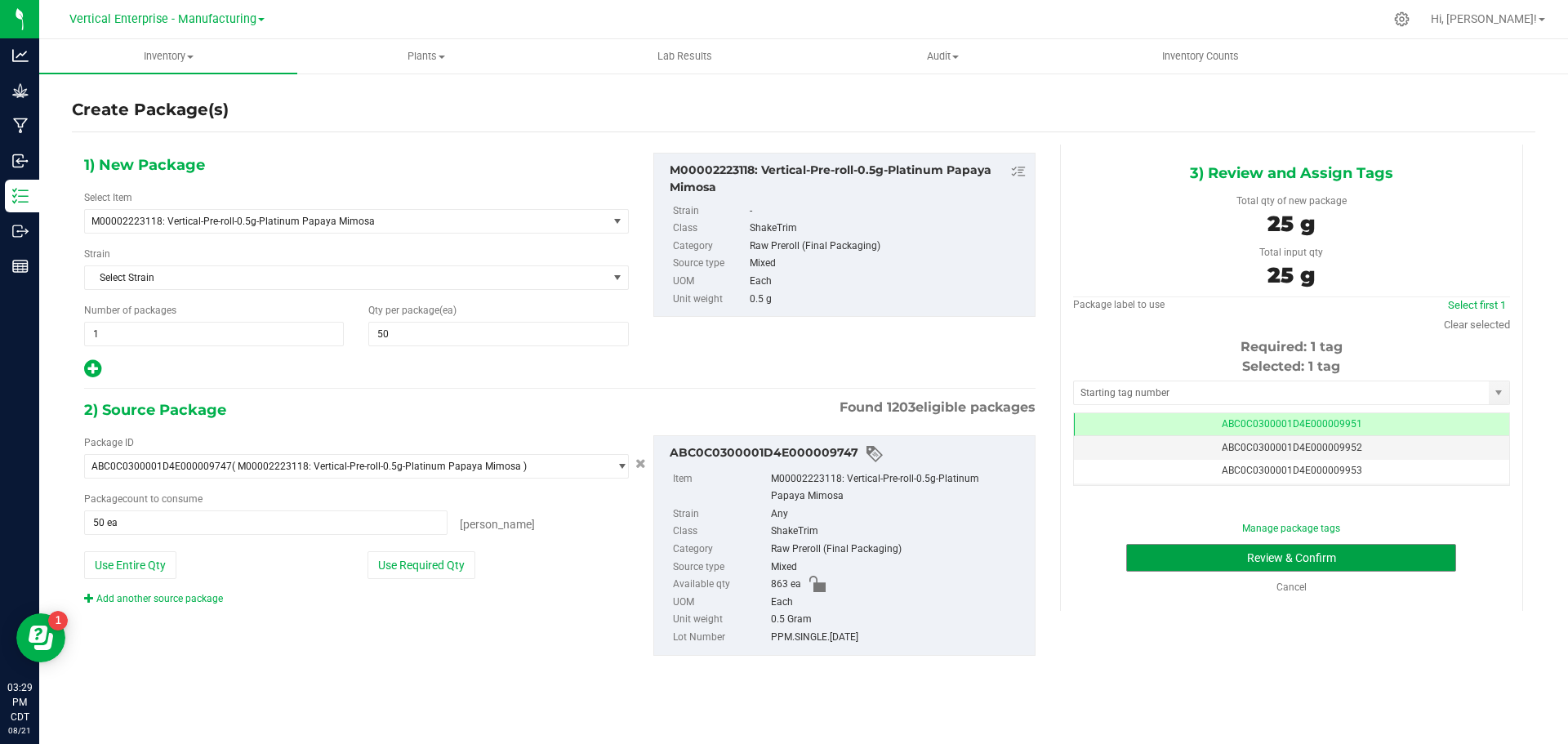
click at [1272, 567] on button "Review & Confirm" at bounding box center [1290, 558] width 330 height 28
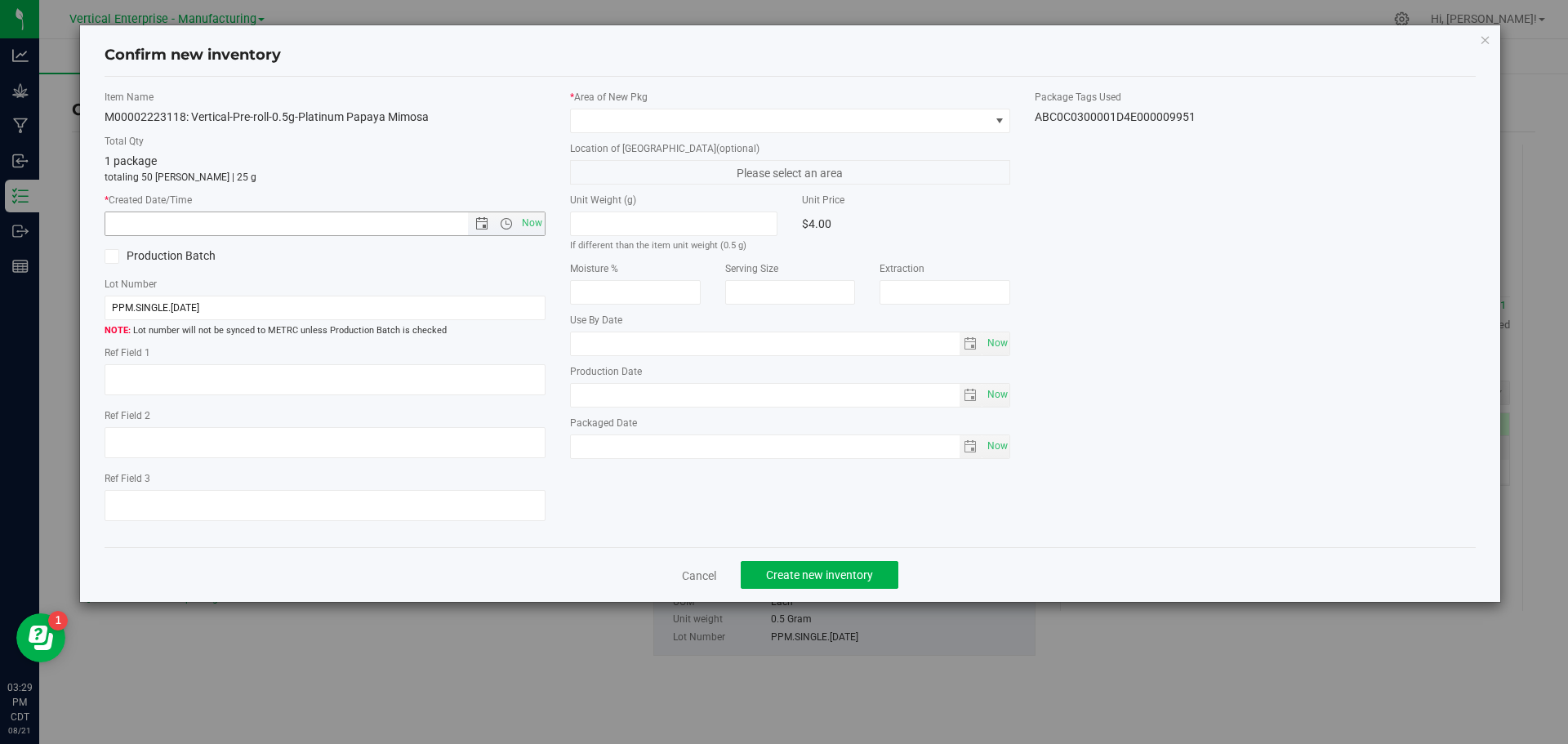
click at [532, 229] on span "Now" at bounding box center [532, 223] width 28 height 24
type input "[DATE] 3:29 PM"
click at [846, 582] on button "Create new inventory" at bounding box center [819, 575] width 157 height 28
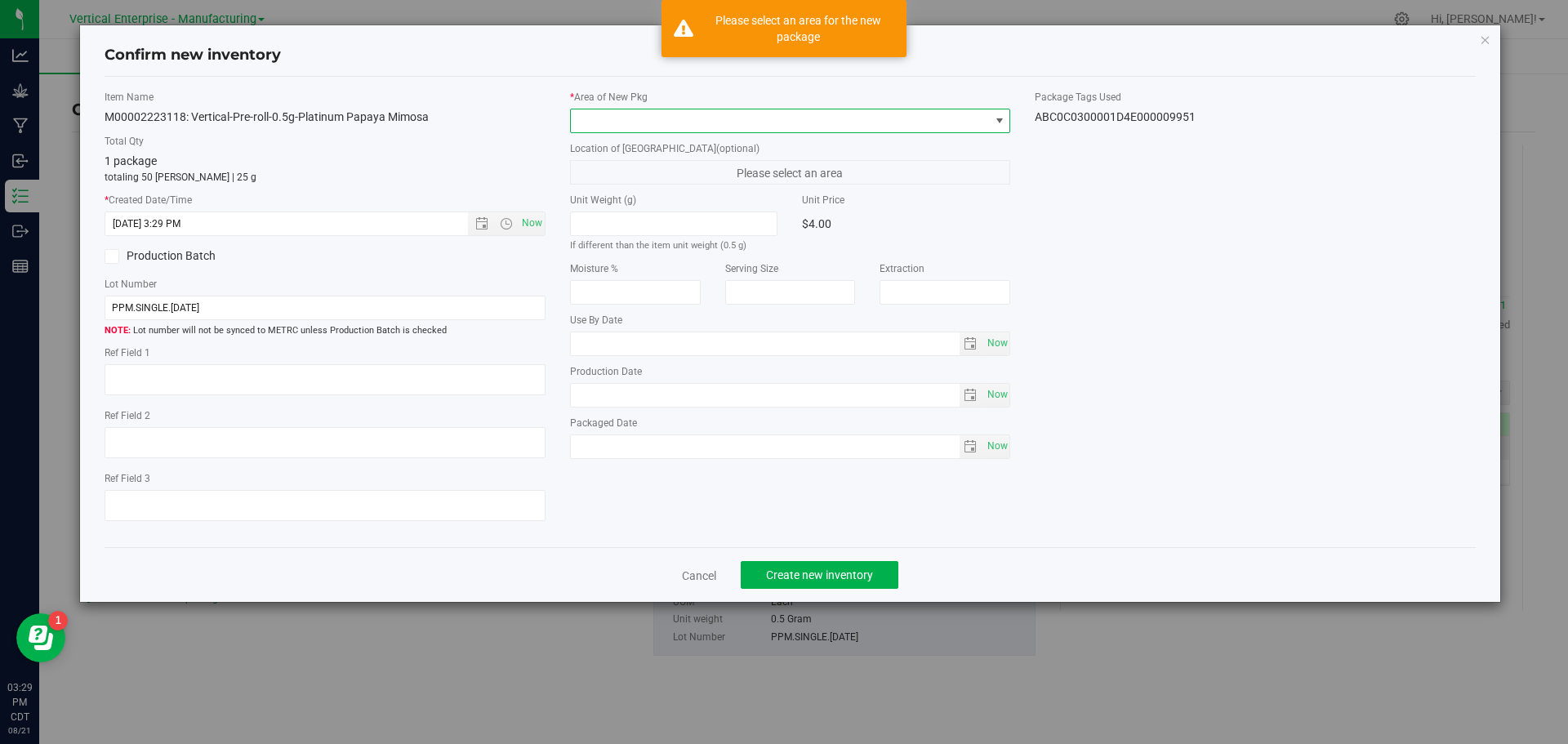
click at [593, 119] on span at bounding box center [780, 120] width 419 height 23
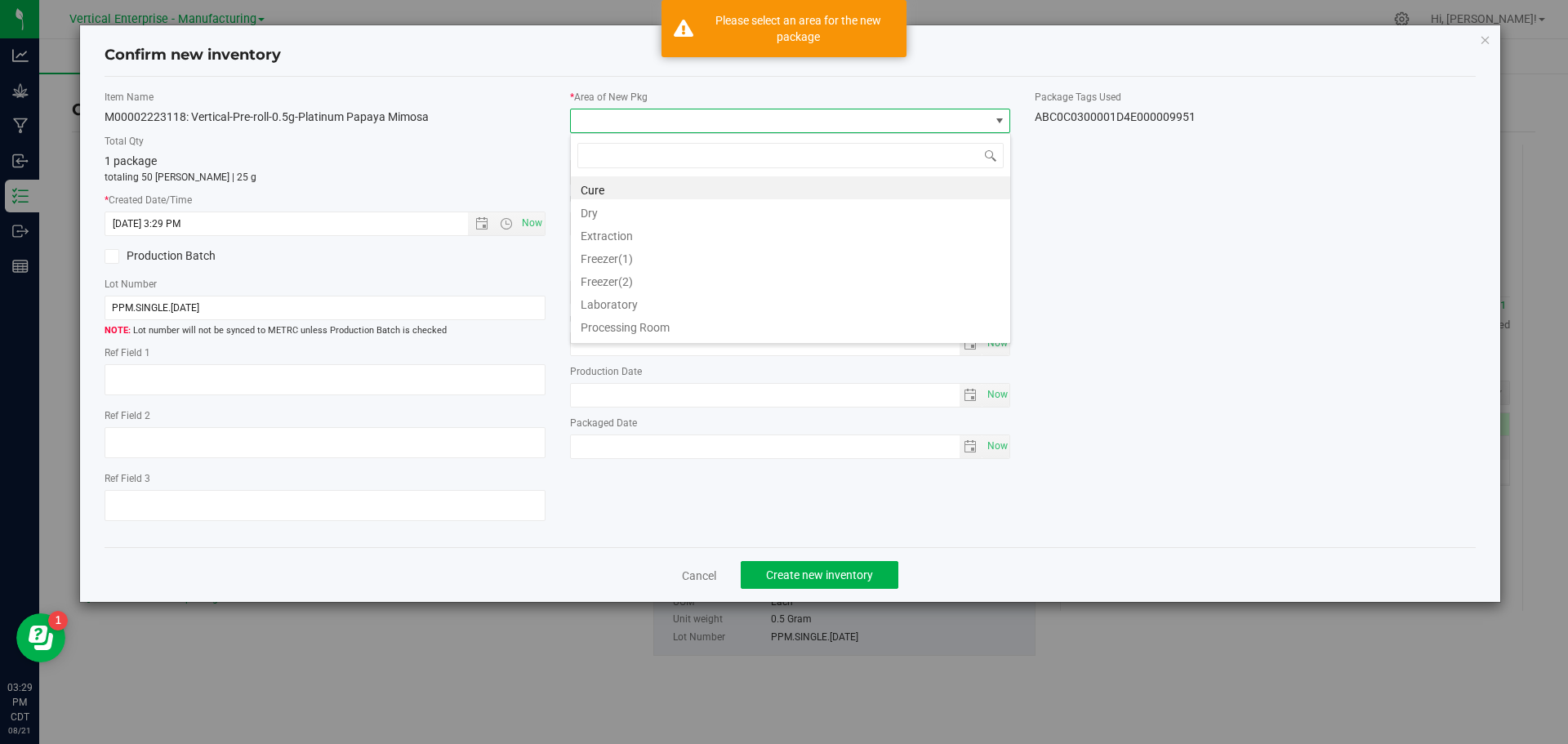
scroll to position [25, 441]
type input "v"
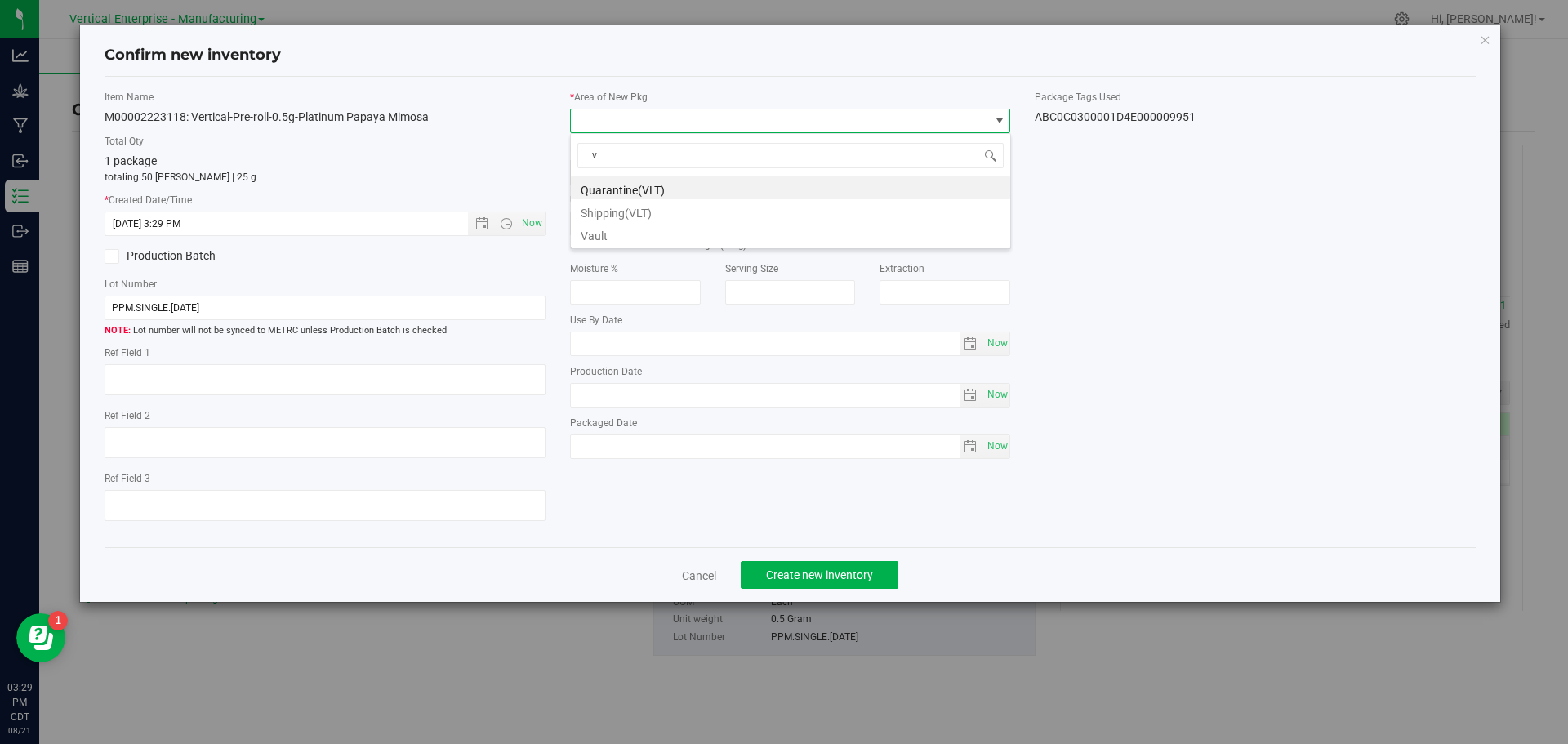
click at [606, 237] on li "Vault" at bounding box center [790, 234] width 439 height 23
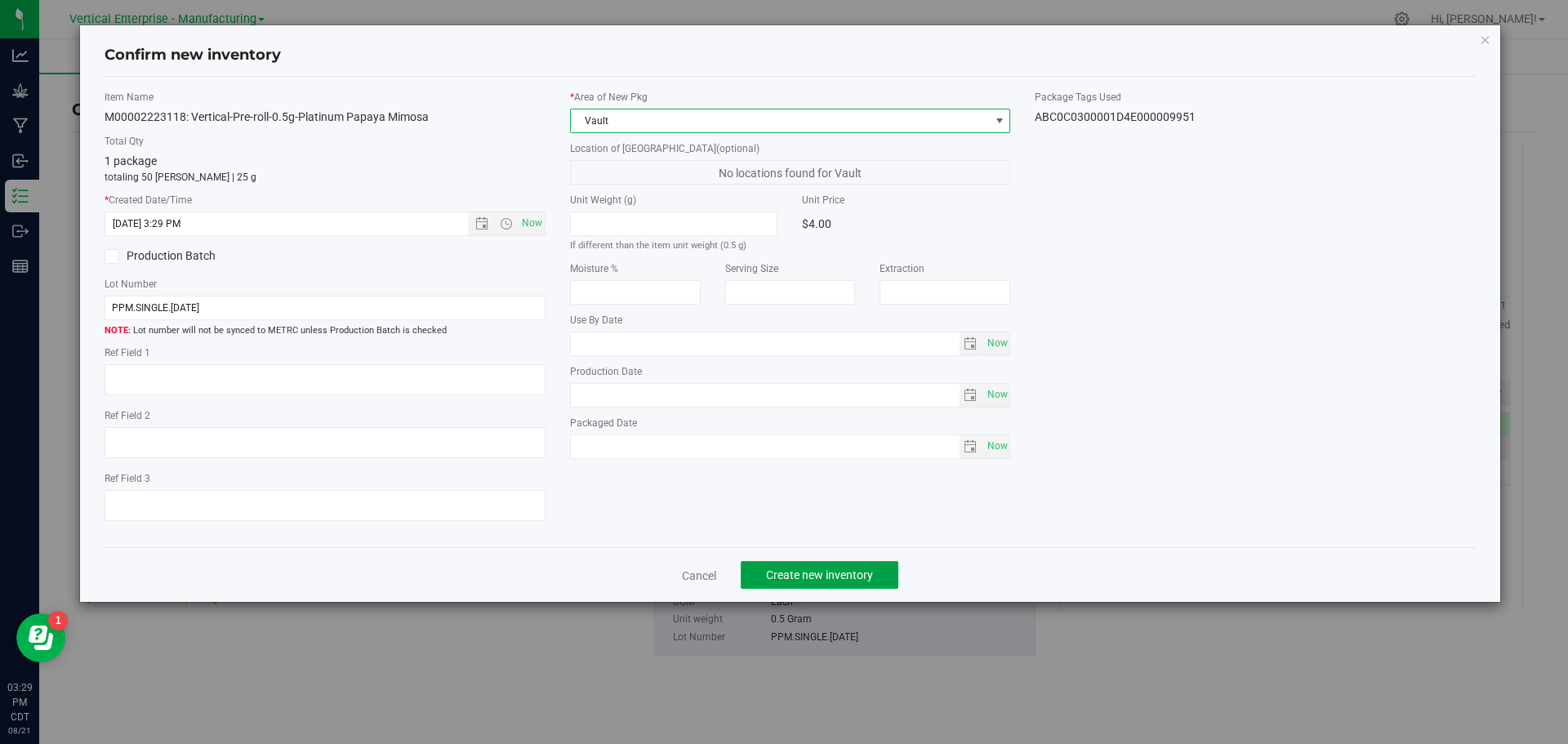
click at [829, 575] on span "Create new inventory" at bounding box center [819, 575] width 107 height 13
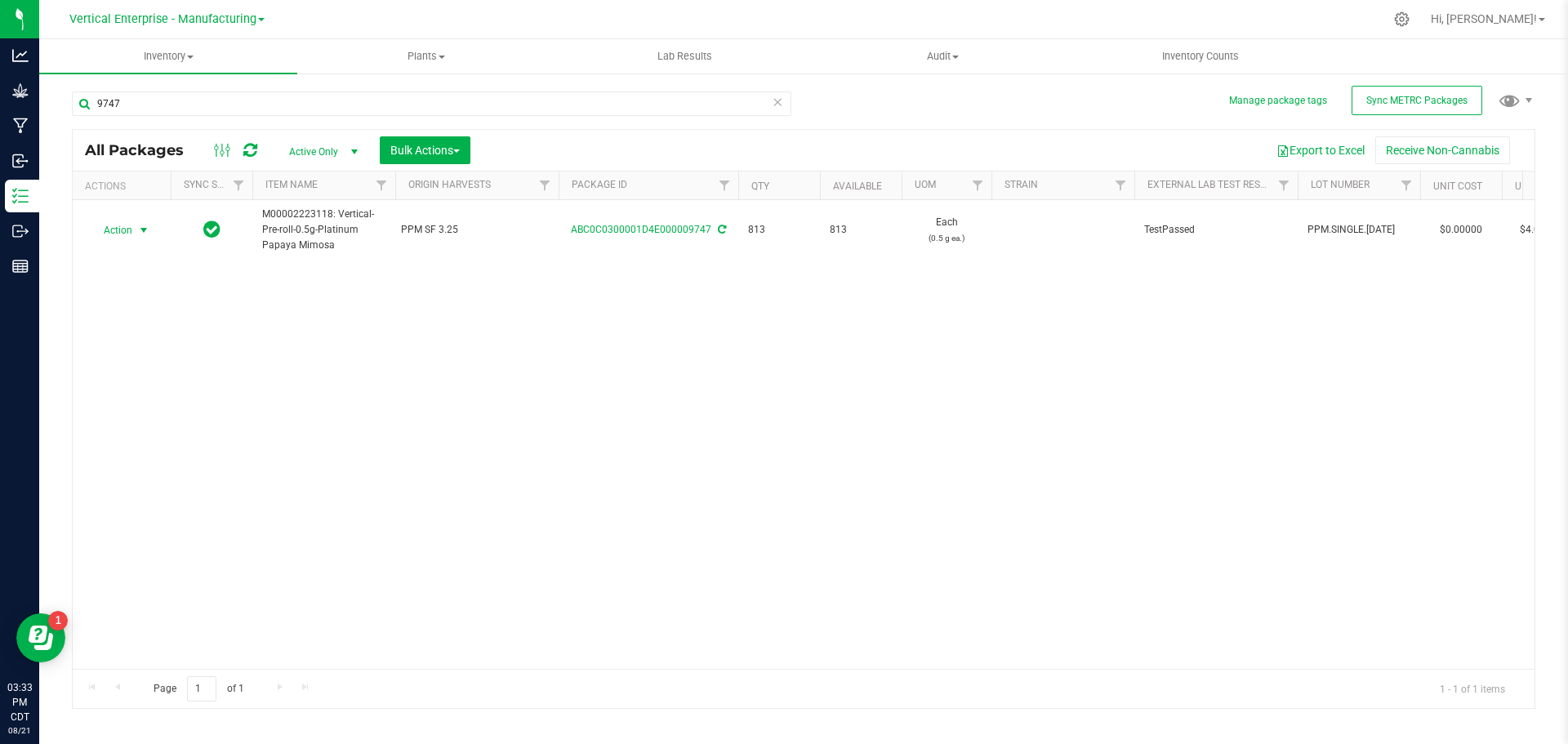
click at [114, 224] on span "Action" at bounding box center [111, 230] width 44 height 23
click at [115, 271] on li "Create package" at bounding box center [141, 282] width 103 height 25
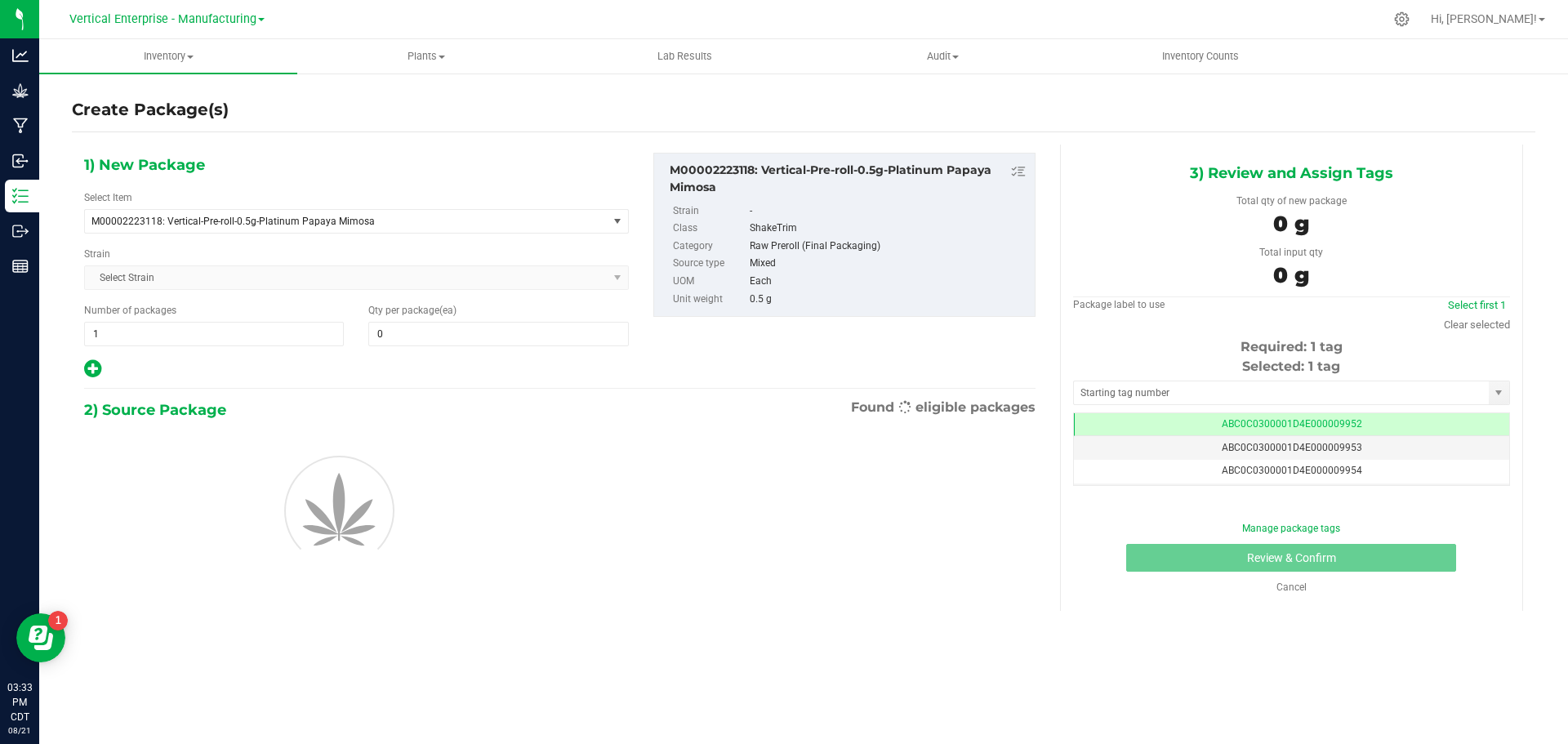
type input "0"
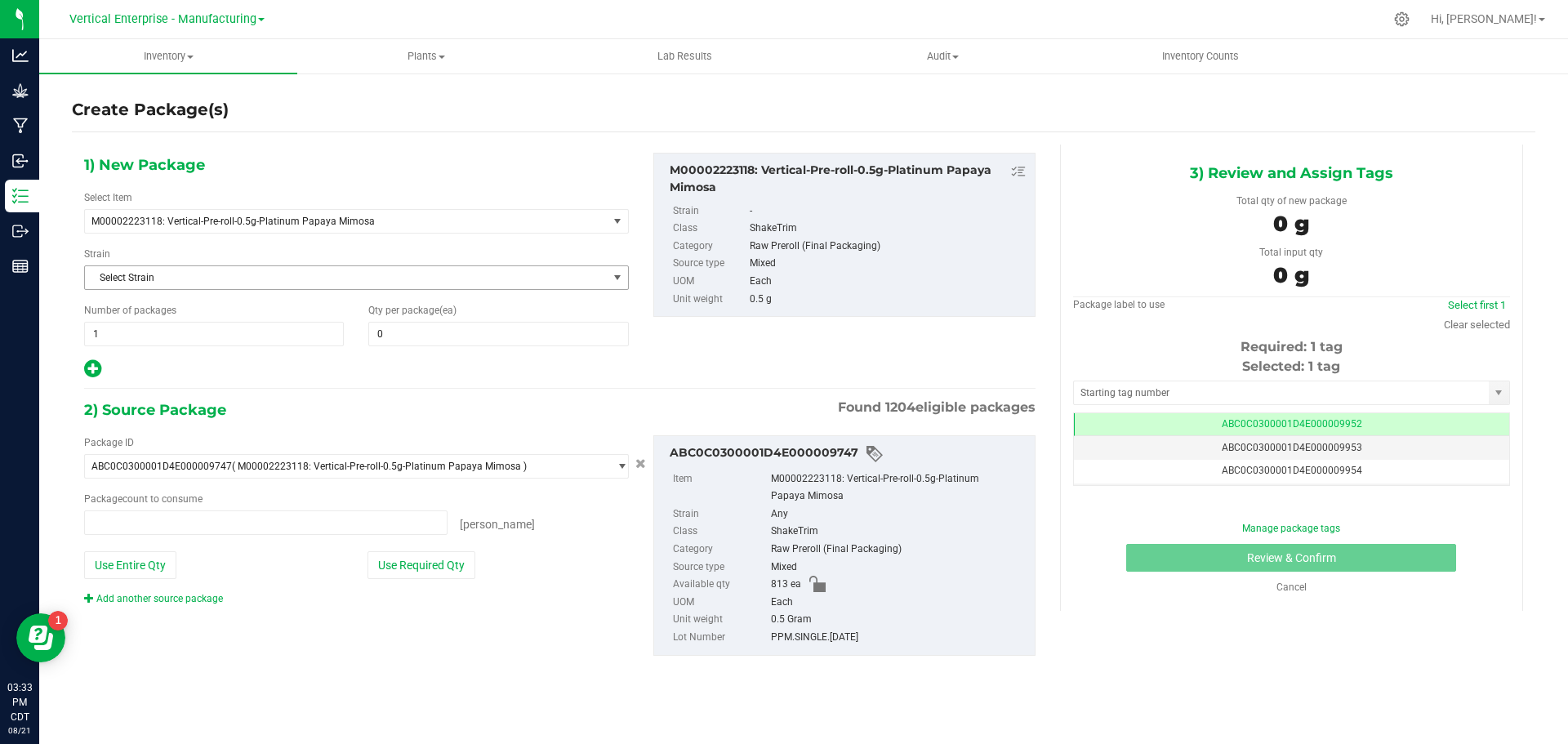
type input "0 ea"
click at [468, 334] on span at bounding box center [497, 334] width 259 height 25
type input "50"
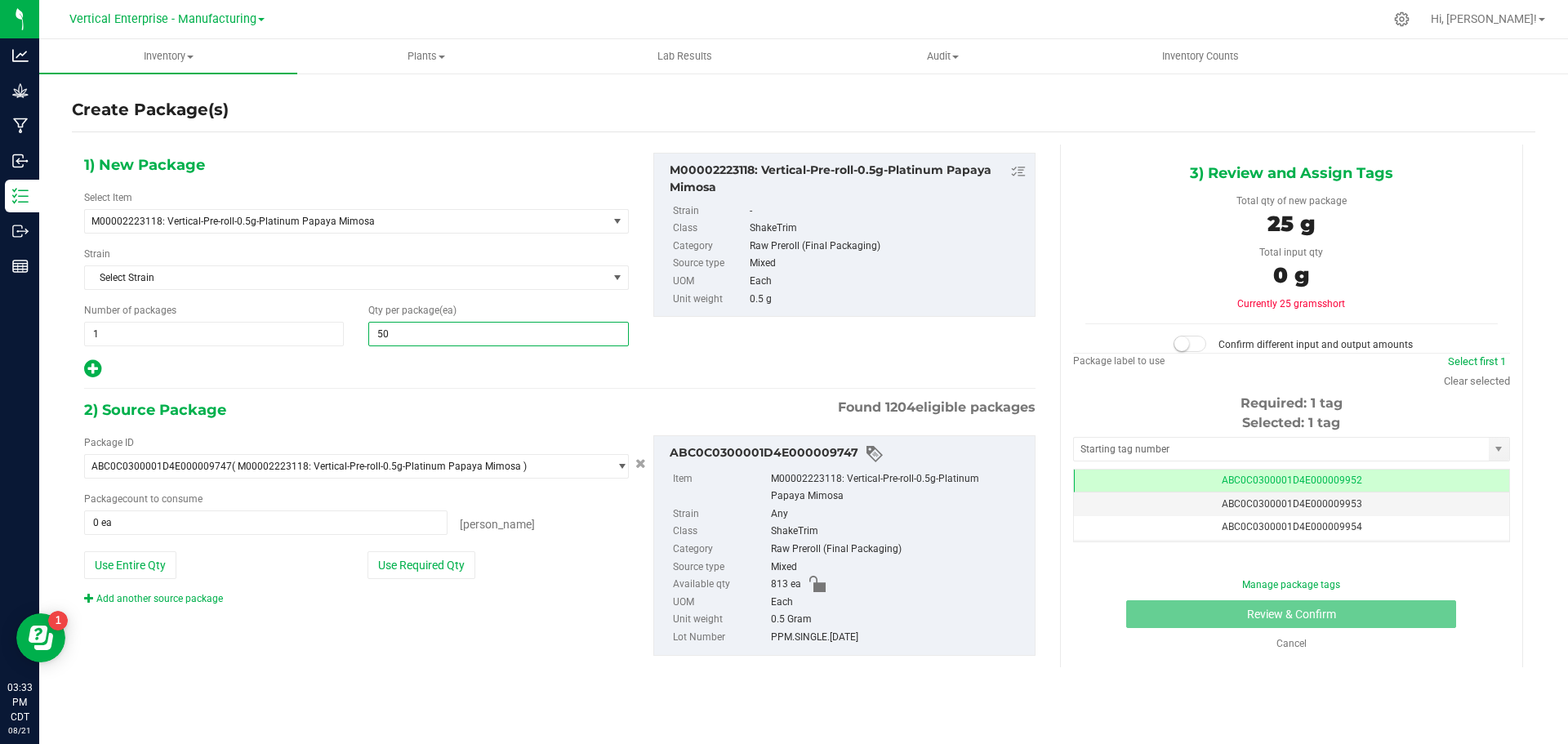
type input "50"
click at [410, 566] on button "Use Required Qty" at bounding box center [421, 565] width 108 height 28
type input "50 ea"
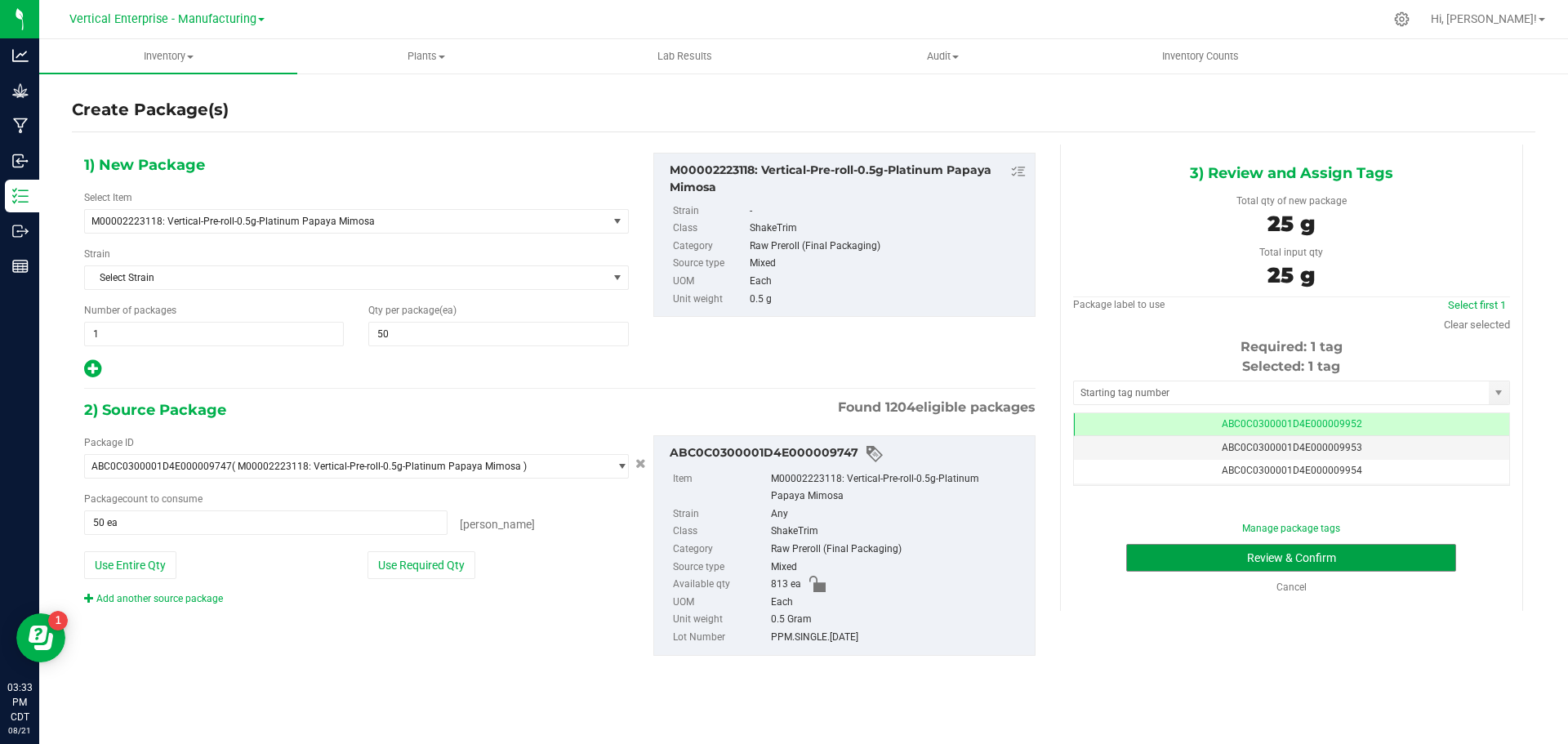
click at [1344, 562] on button "Review & Confirm" at bounding box center [1290, 558] width 330 height 28
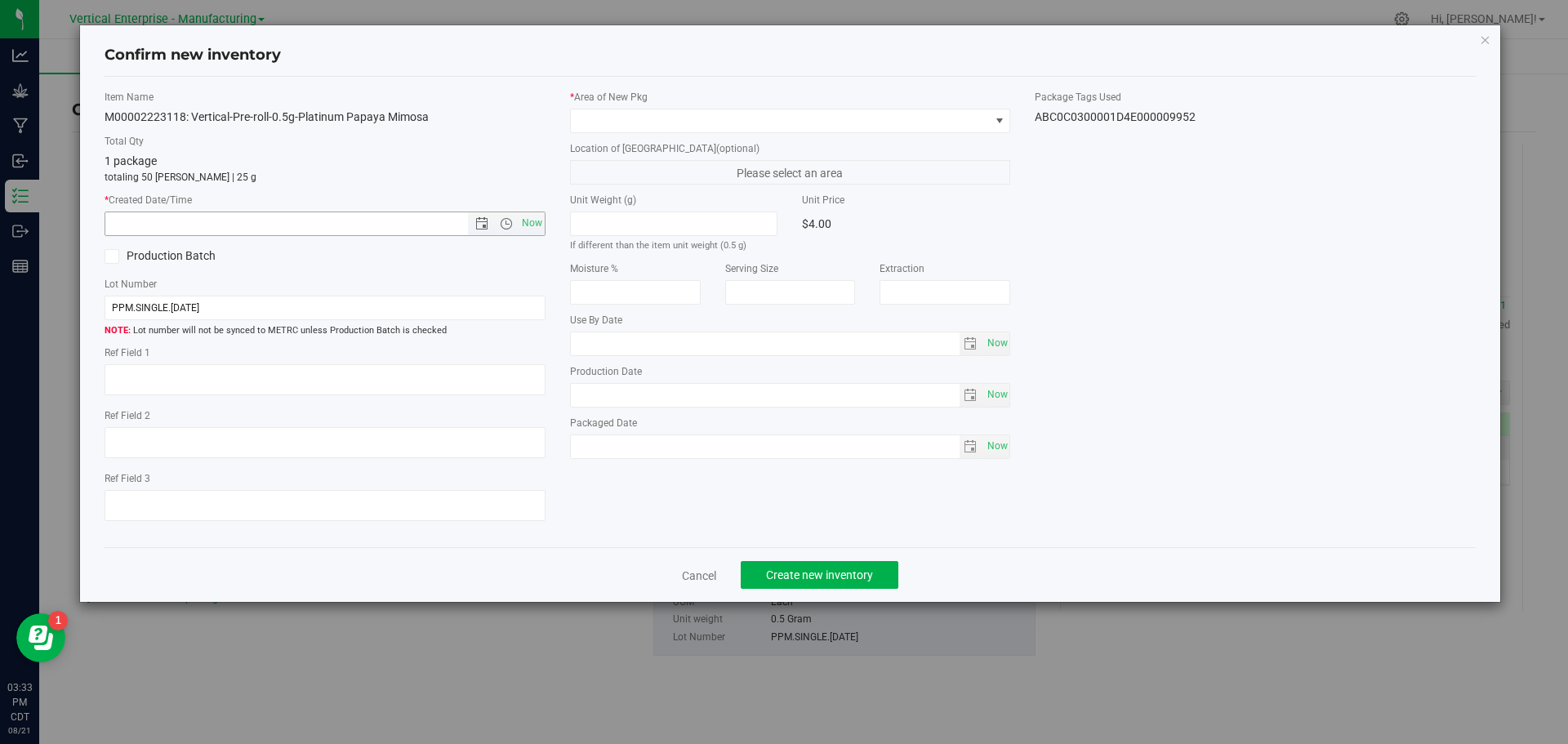
click at [519, 229] on span "Now" at bounding box center [532, 223] width 28 height 24
type input "[DATE] 3:33 PM"
click at [596, 125] on span at bounding box center [780, 120] width 419 height 23
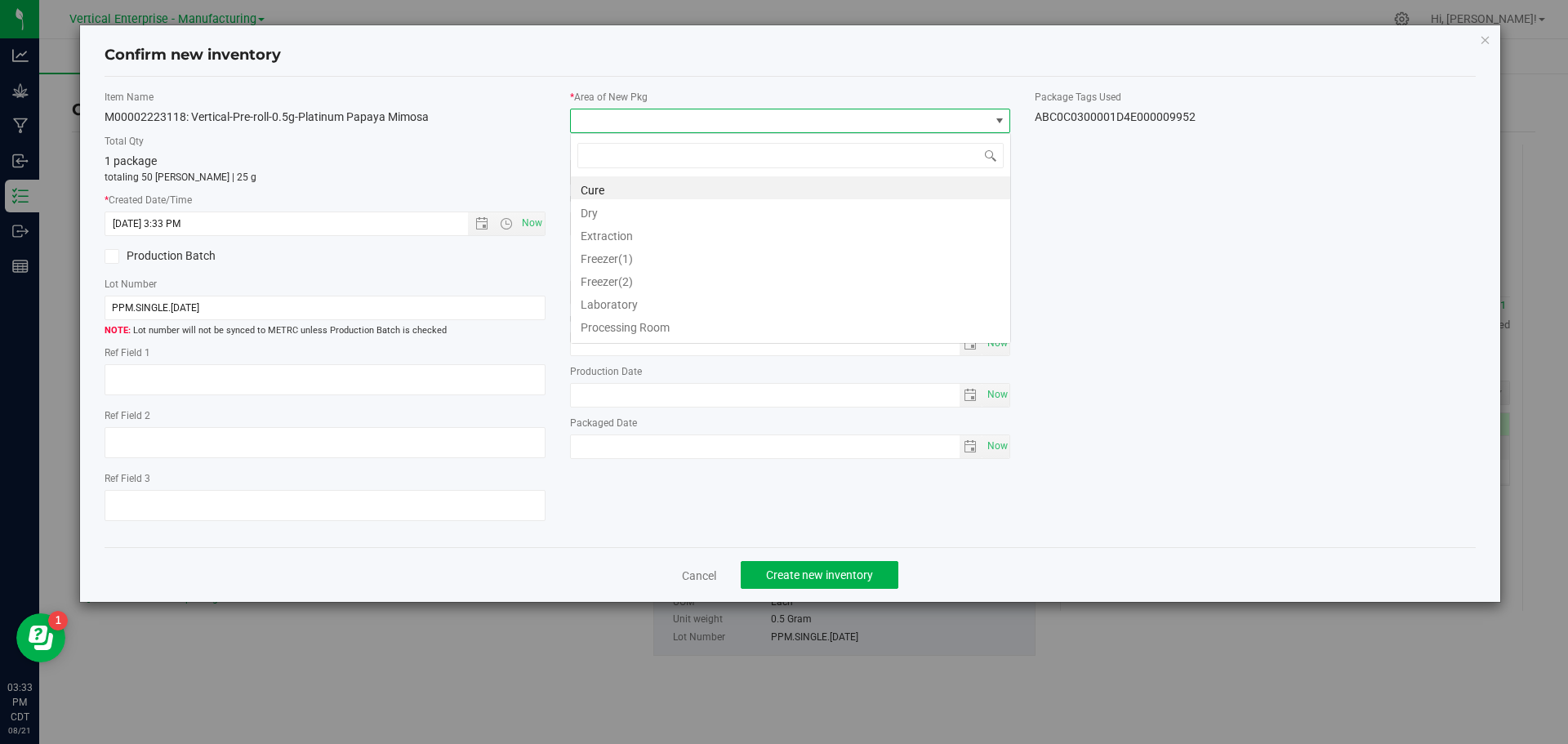
scroll to position [25, 441]
type input "va"
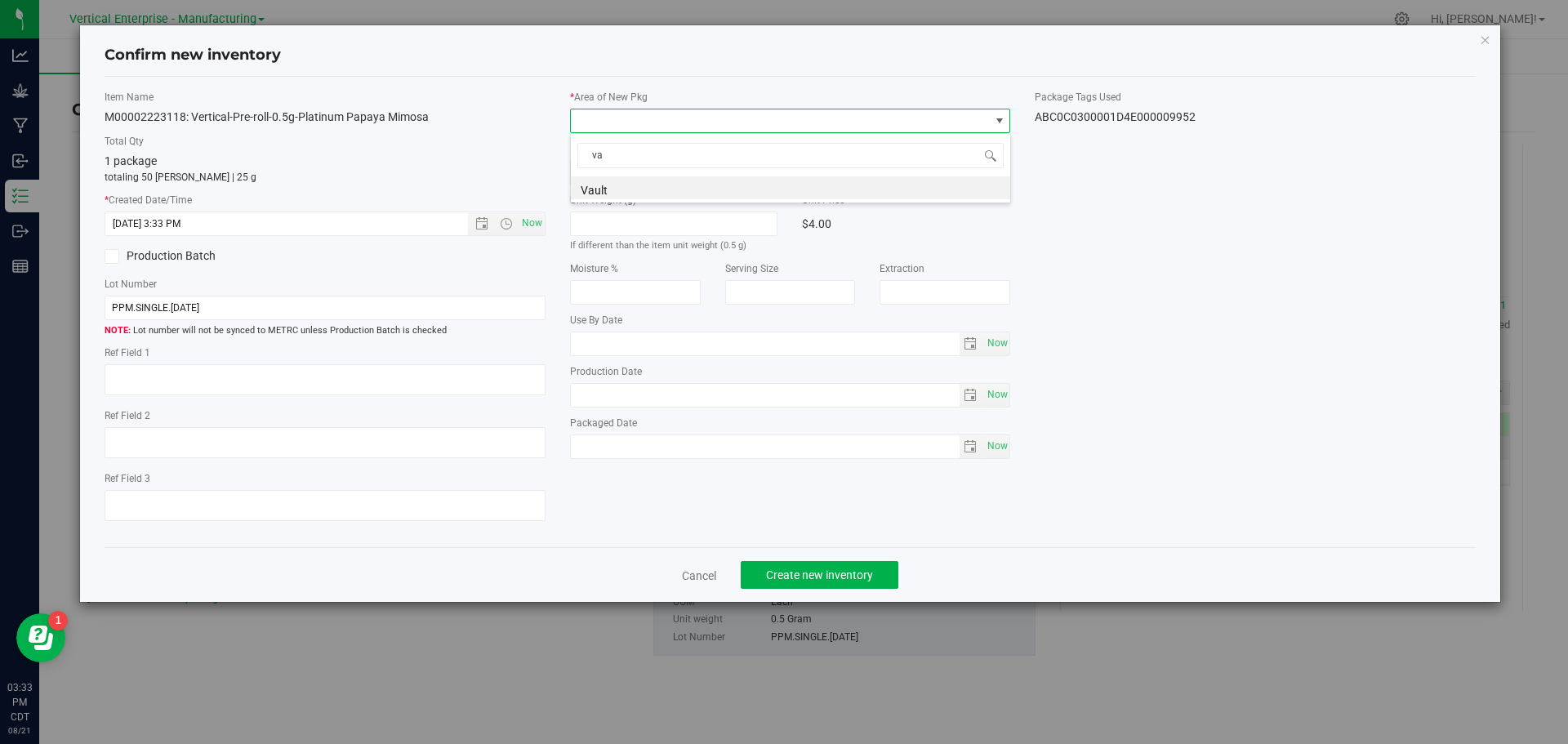
click at [618, 196] on li "Vault" at bounding box center [790, 188] width 439 height 23
click at [854, 572] on span "Create new inventory" at bounding box center [819, 575] width 107 height 13
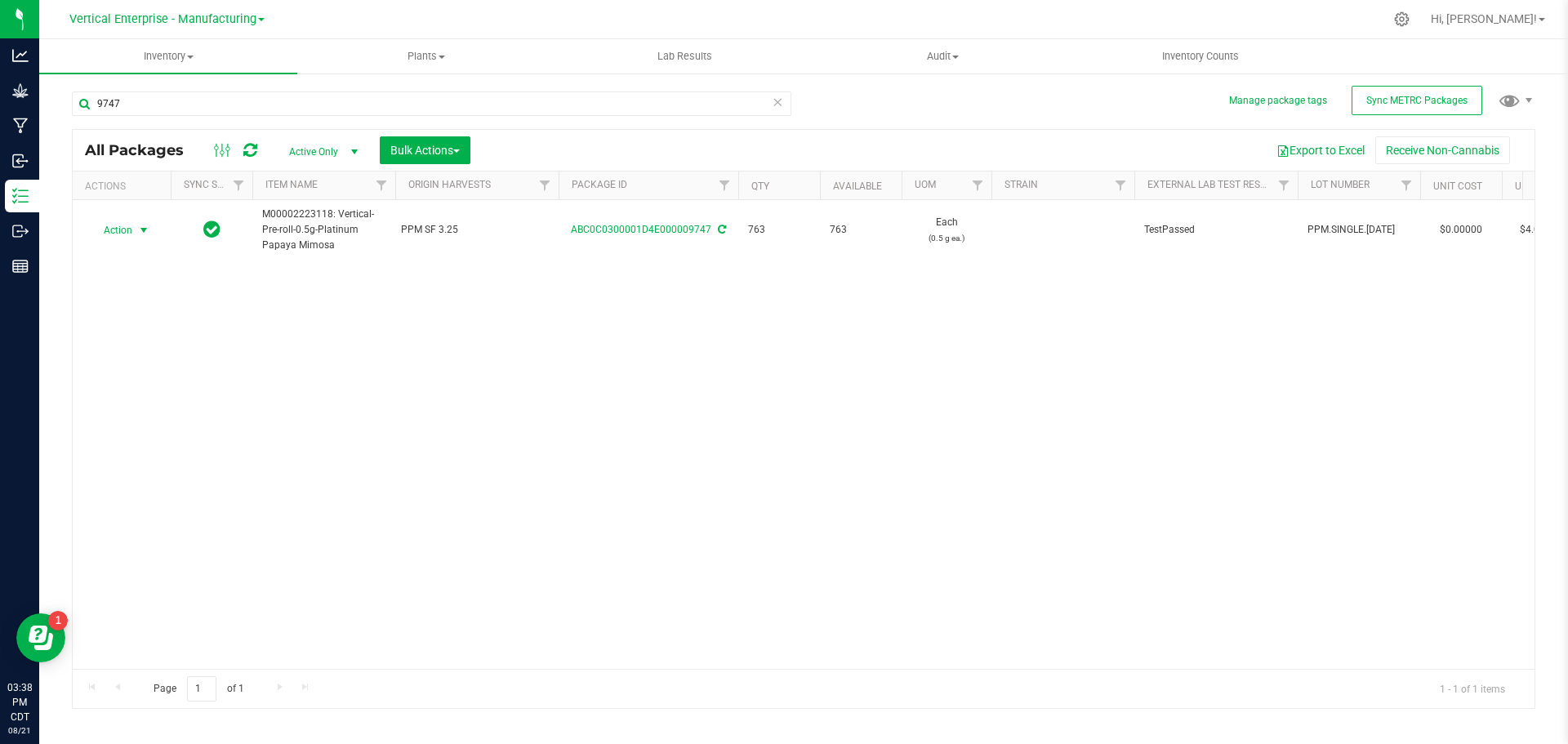
click at [98, 226] on span "Action" at bounding box center [111, 230] width 44 height 23
click at [121, 275] on li "Create package" at bounding box center [141, 282] width 103 height 25
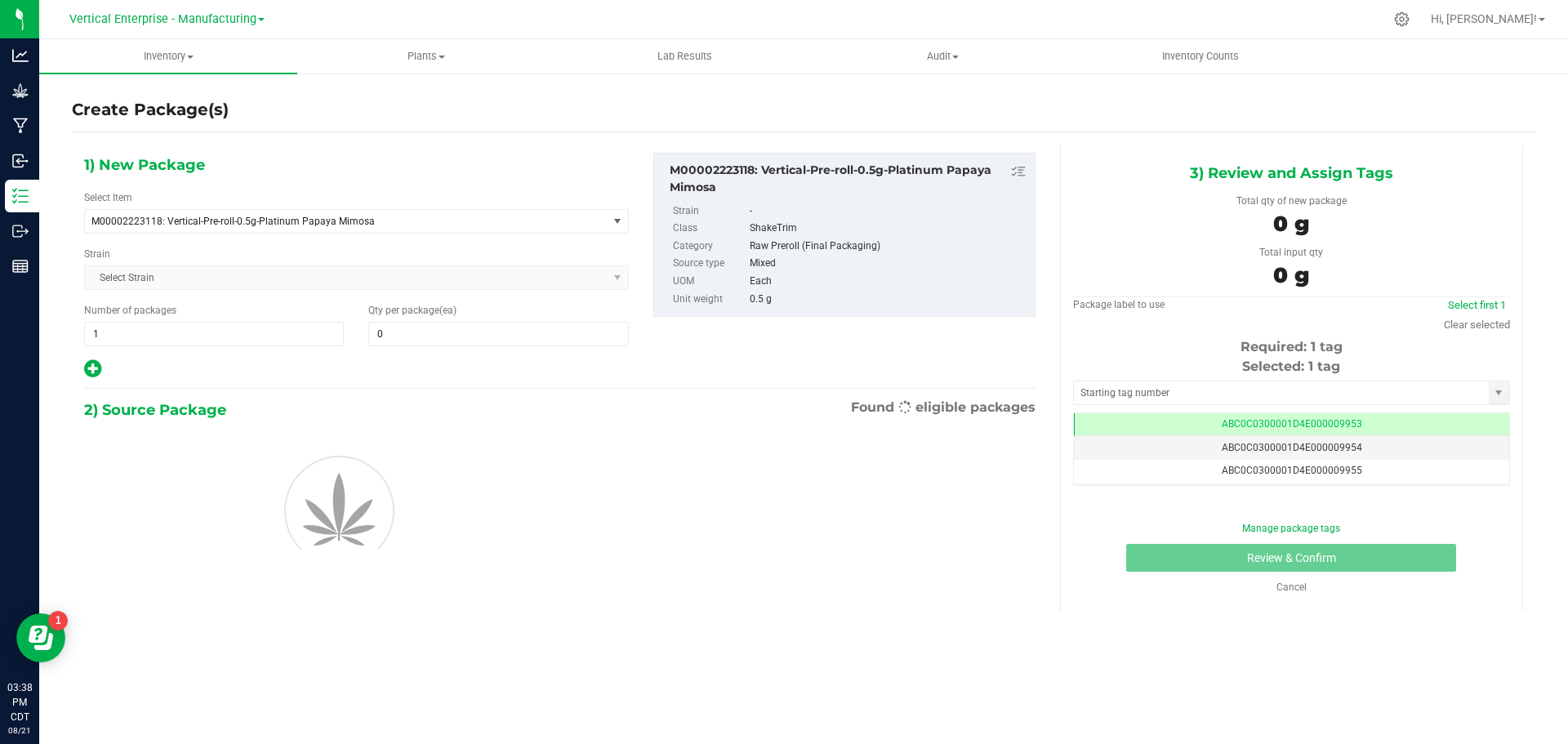
type input "0"
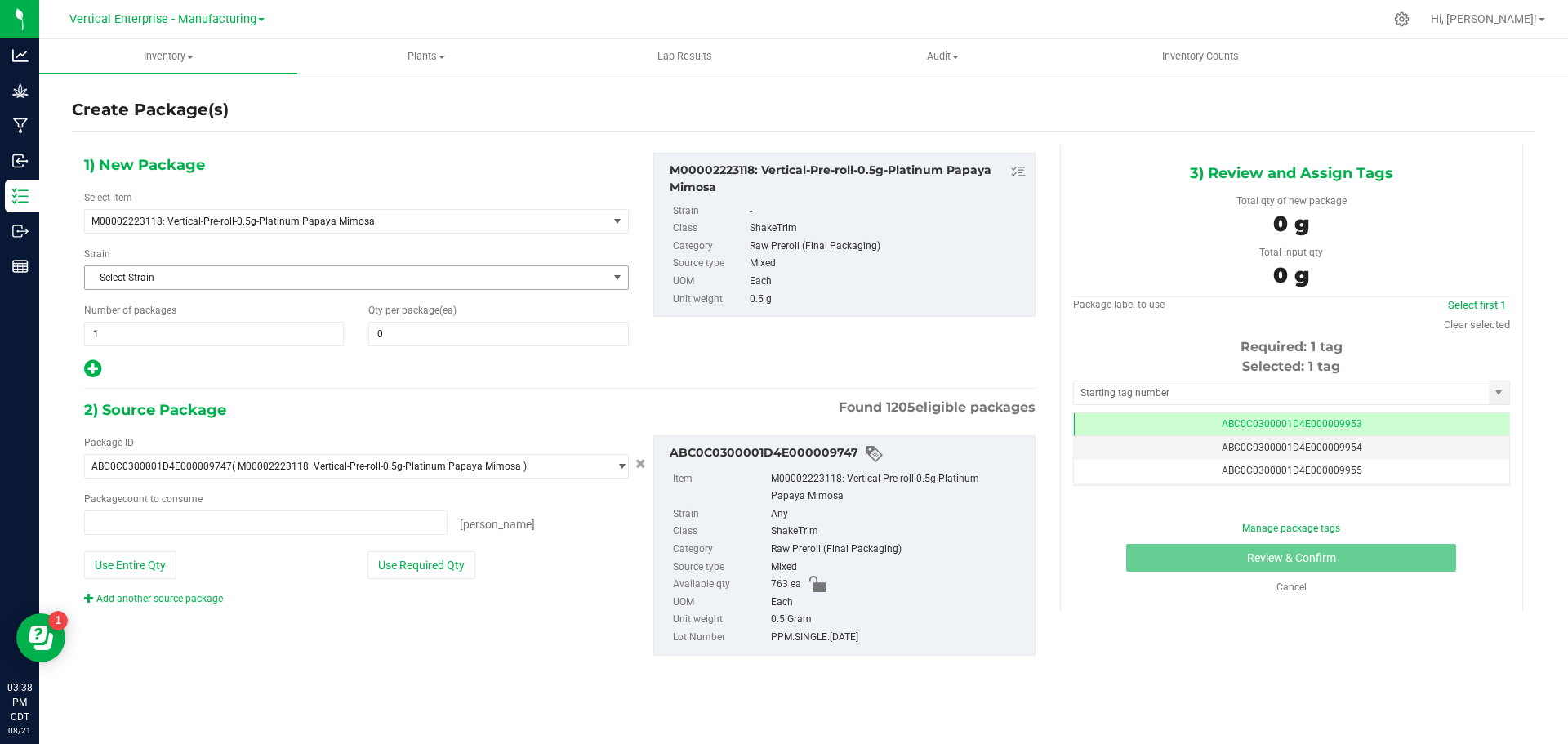
type input "0 ea"
click at [483, 330] on span at bounding box center [497, 334] width 259 height 25
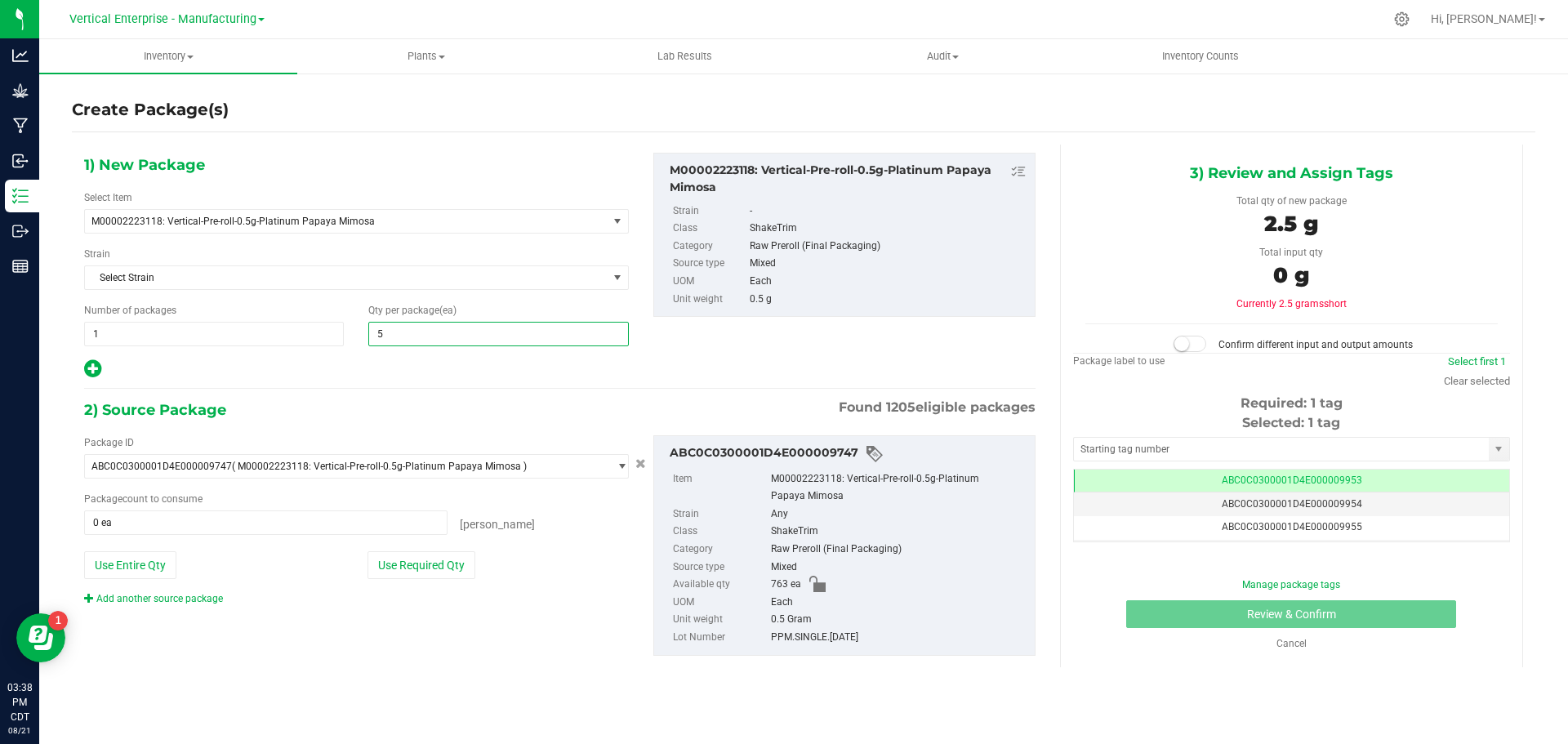
type input "50"
click at [439, 560] on button "Use Required Qty" at bounding box center [421, 565] width 108 height 28
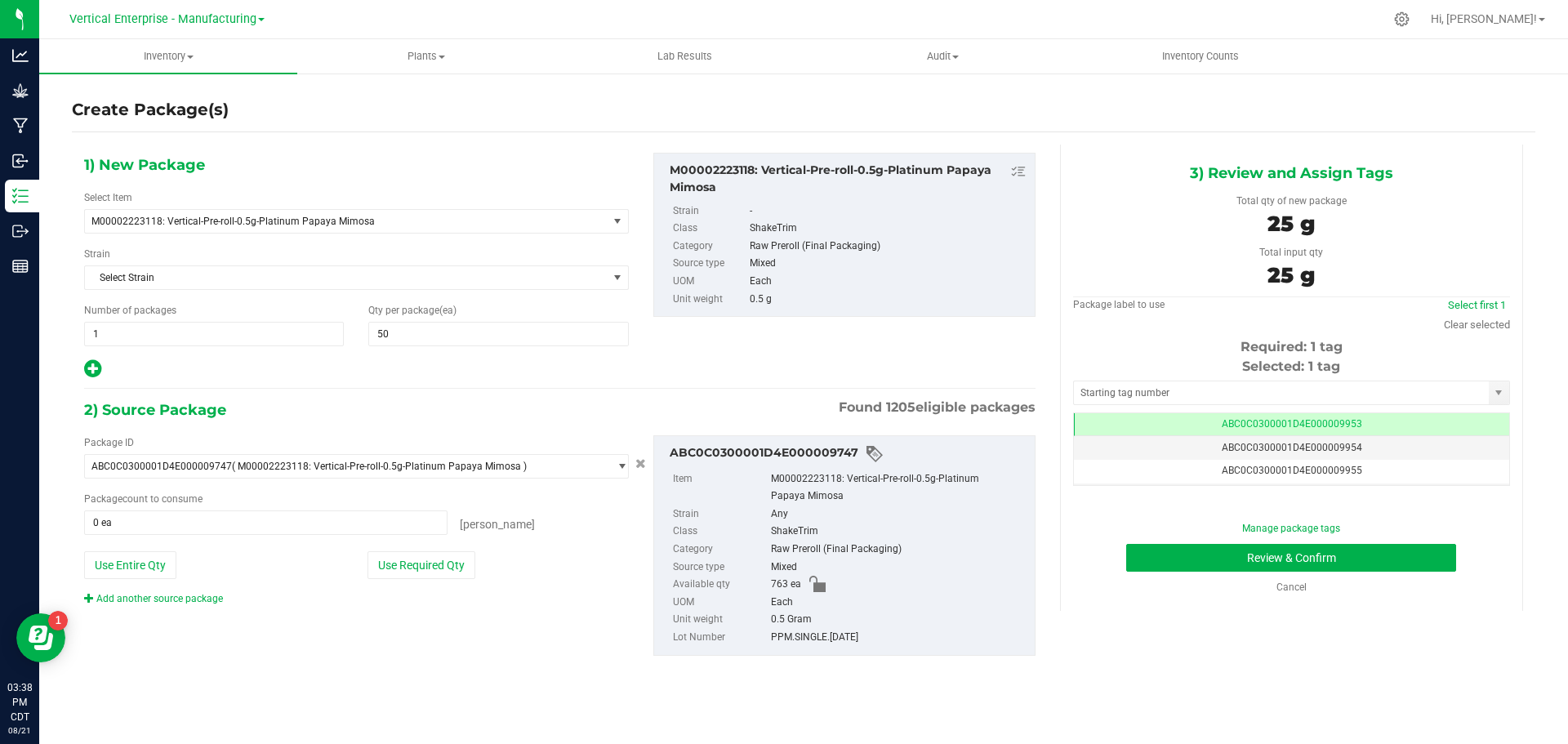
type input "50 ea"
click at [1335, 546] on button "Review & Confirm" at bounding box center [1290, 558] width 330 height 28
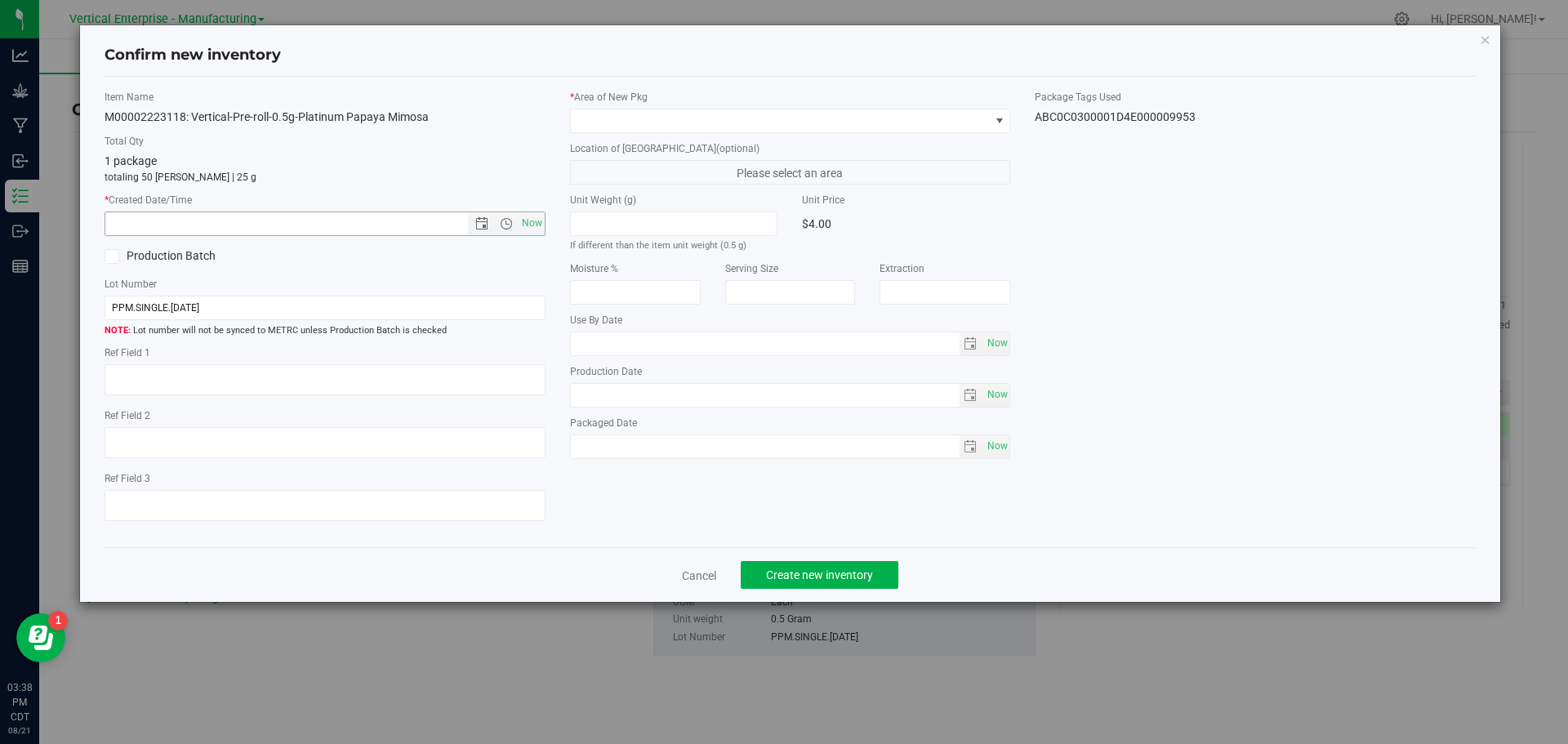
click at [528, 222] on span "Now" at bounding box center [532, 223] width 28 height 24
type input "[DATE] 3:38 PM"
click at [590, 130] on span at bounding box center [780, 120] width 419 height 23
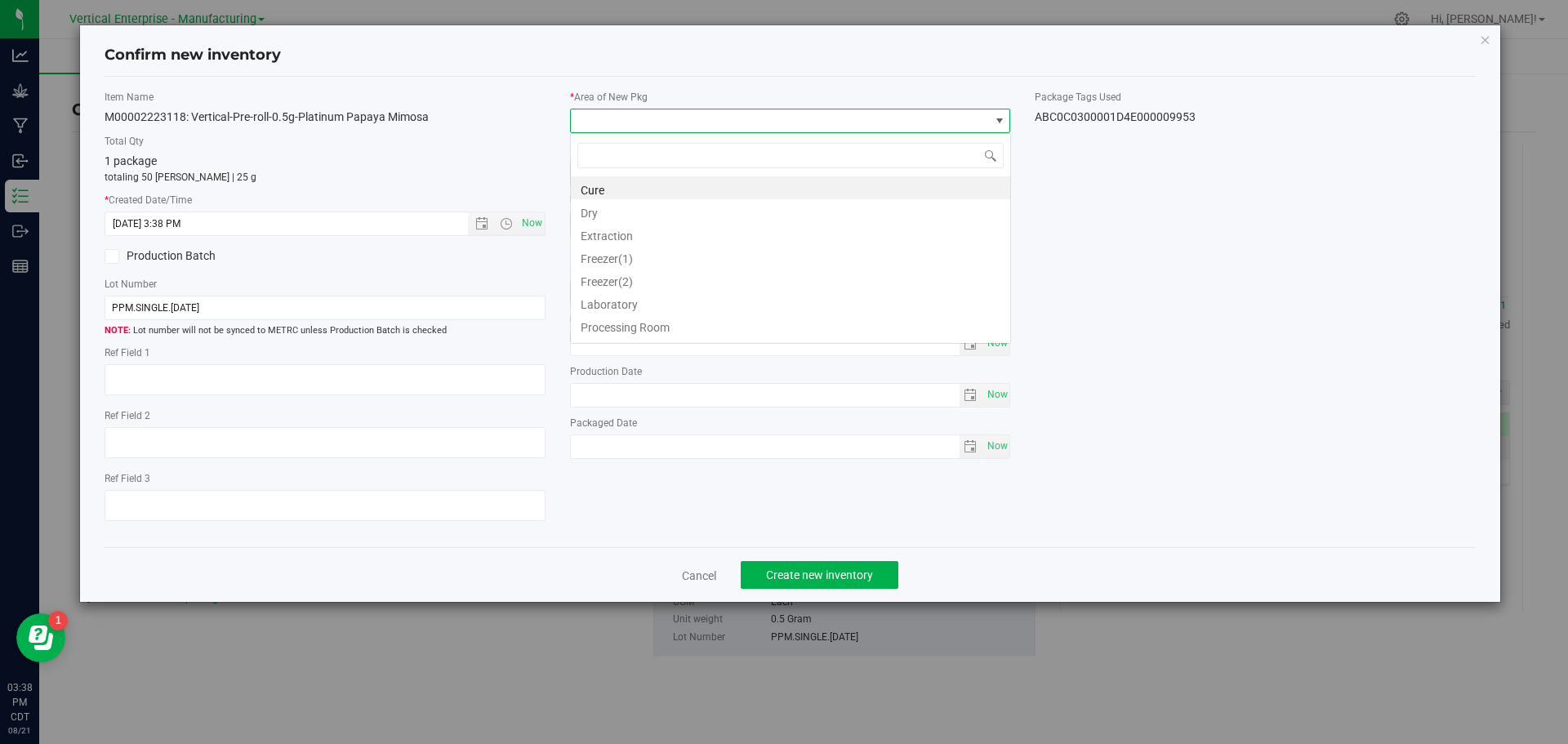
scroll to position [25, 441]
type input "va"
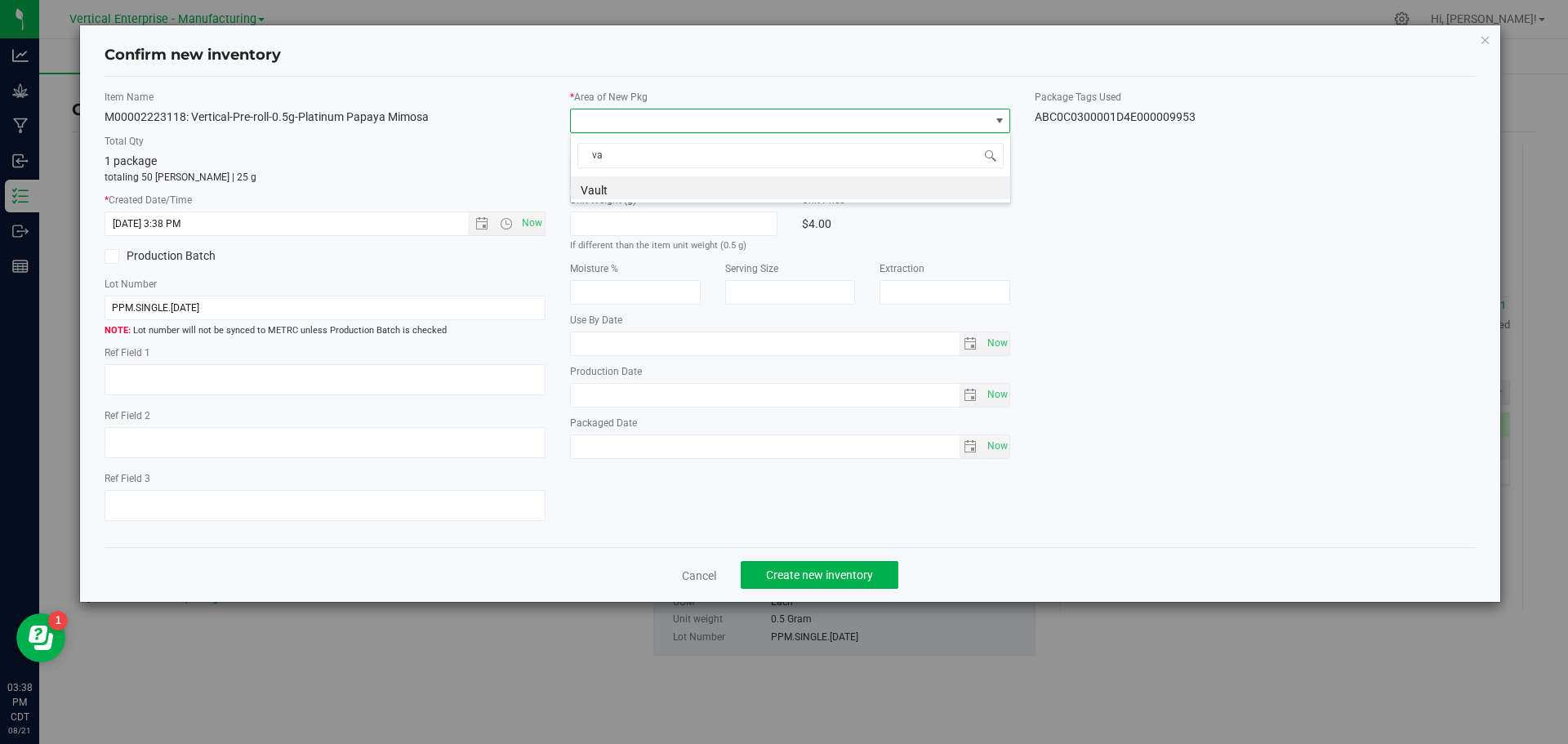
click at [607, 192] on li "Vault" at bounding box center [790, 188] width 439 height 23
click at [822, 574] on span "Create new inventory" at bounding box center [819, 575] width 107 height 13
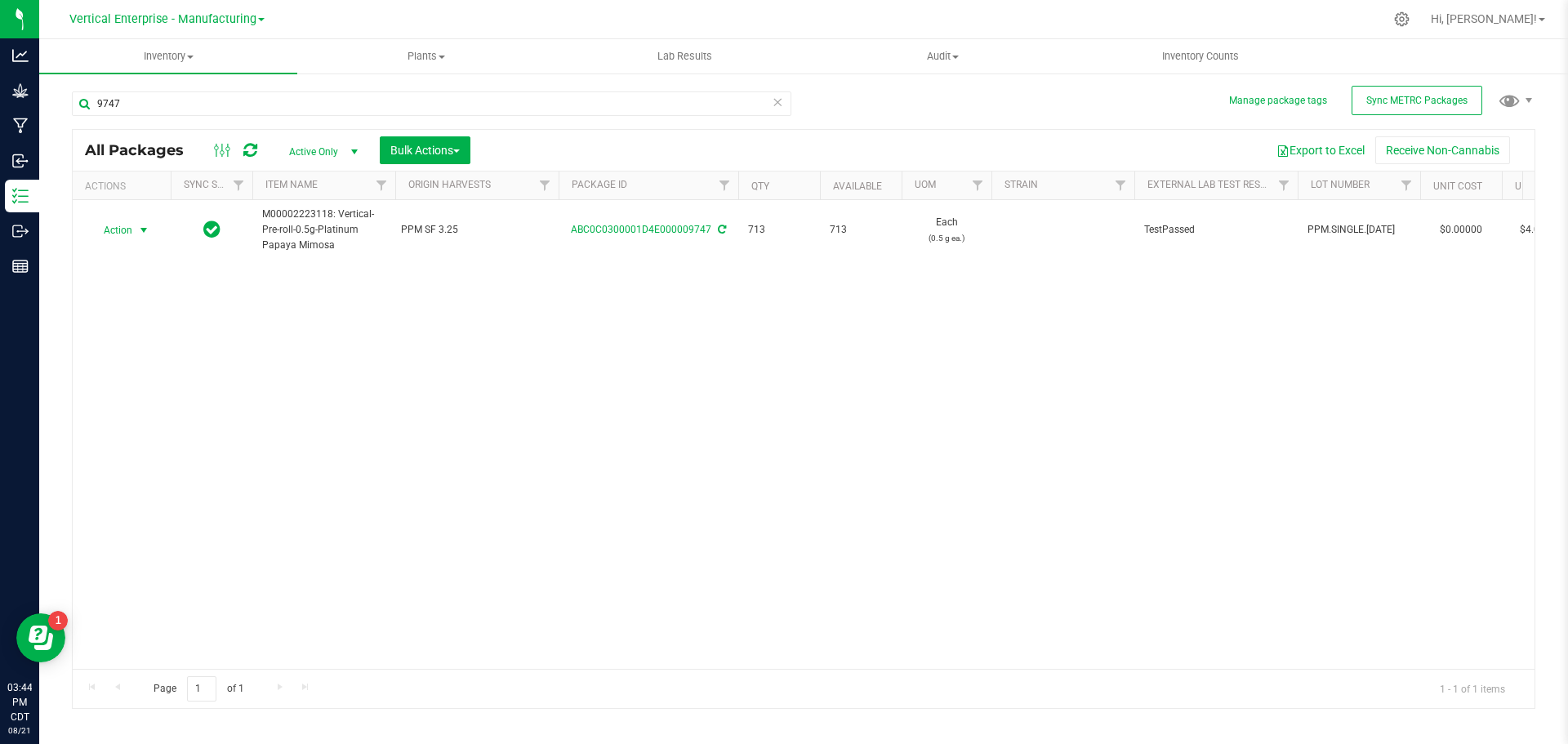
click at [112, 228] on span "Action" at bounding box center [111, 230] width 44 height 23
click at [116, 276] on li "Create package" at bounding box center [141, 282] width 103 height 25
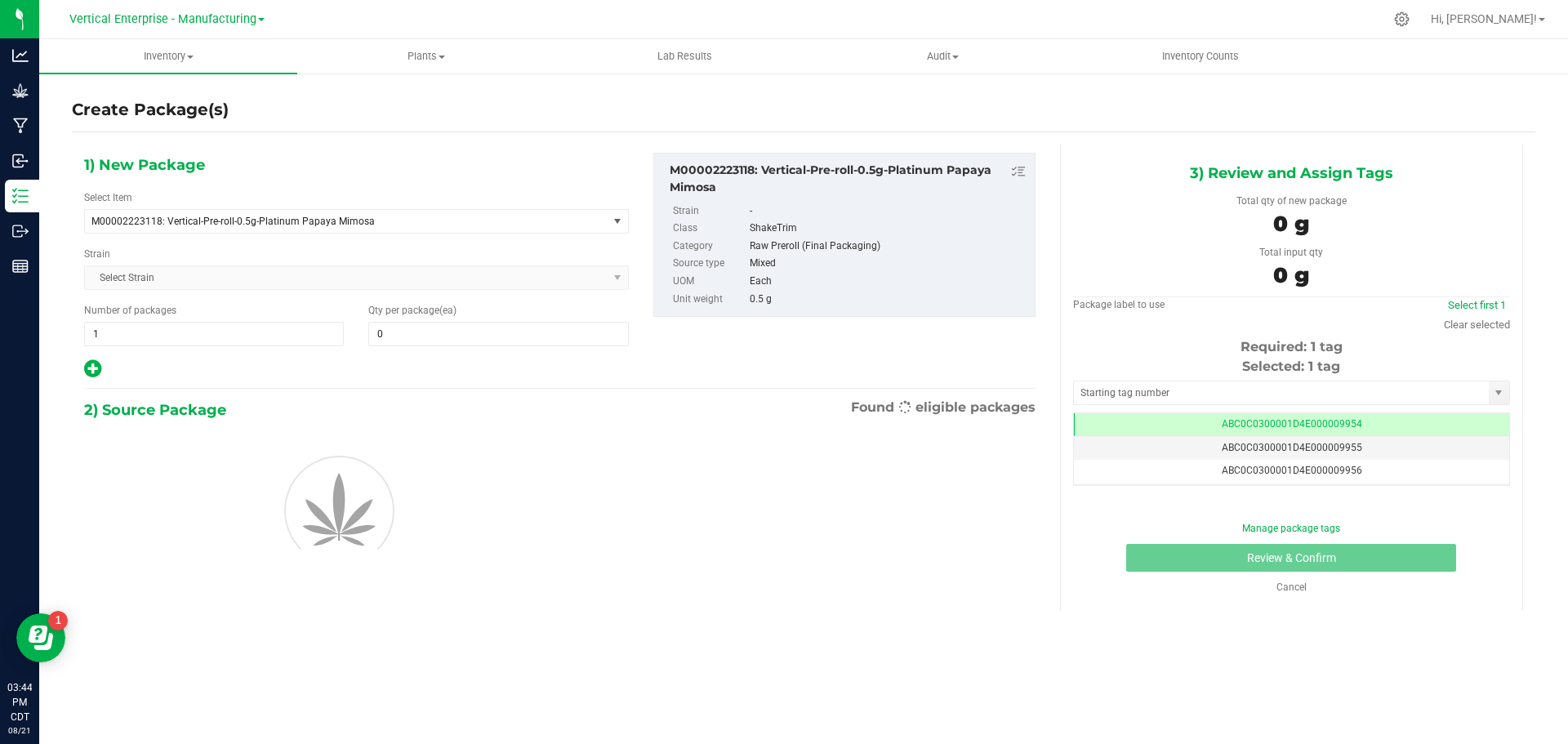
type input "0"
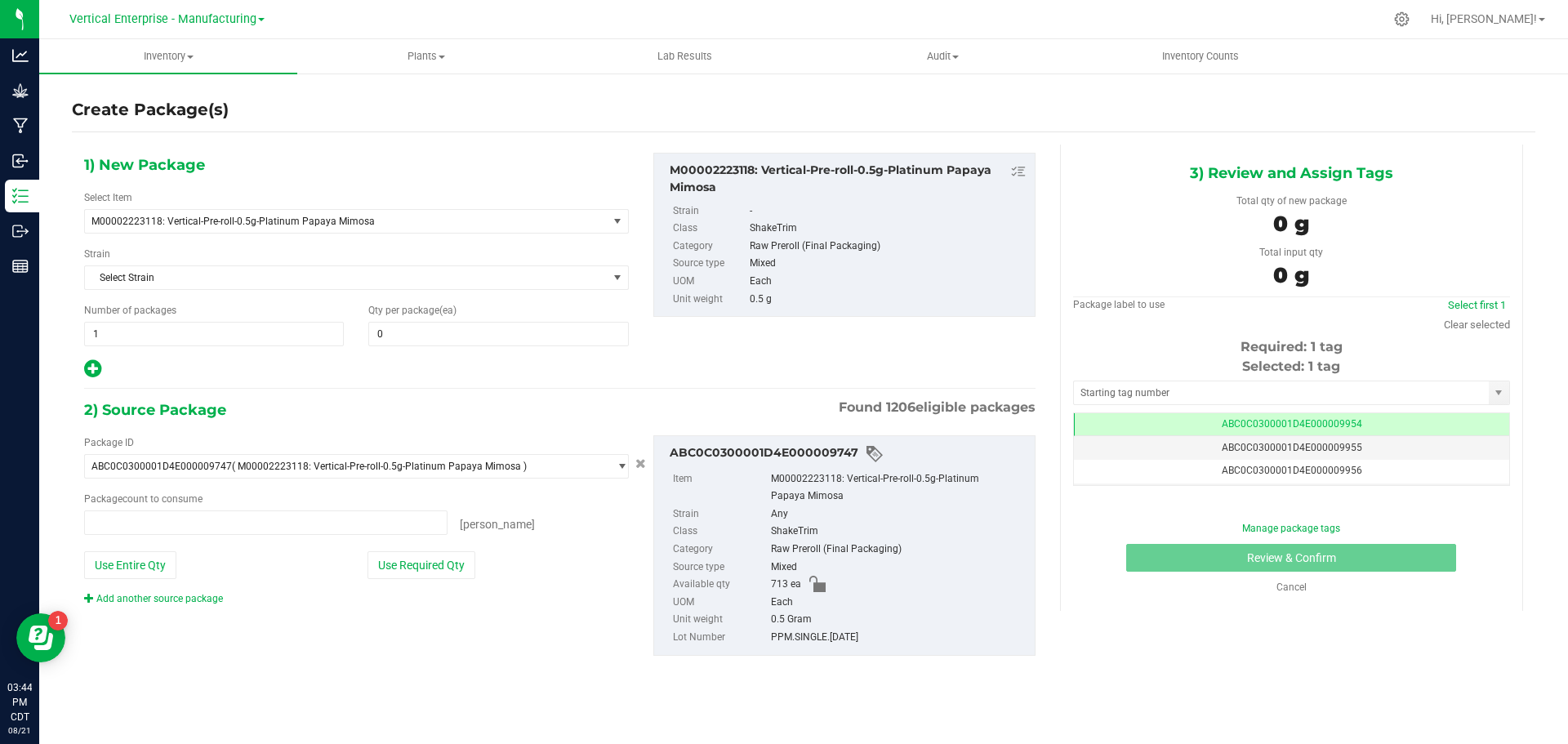
type input "0 ea"
click at [399, 336] on span at bounding box center [497, 334] width 259 height 25
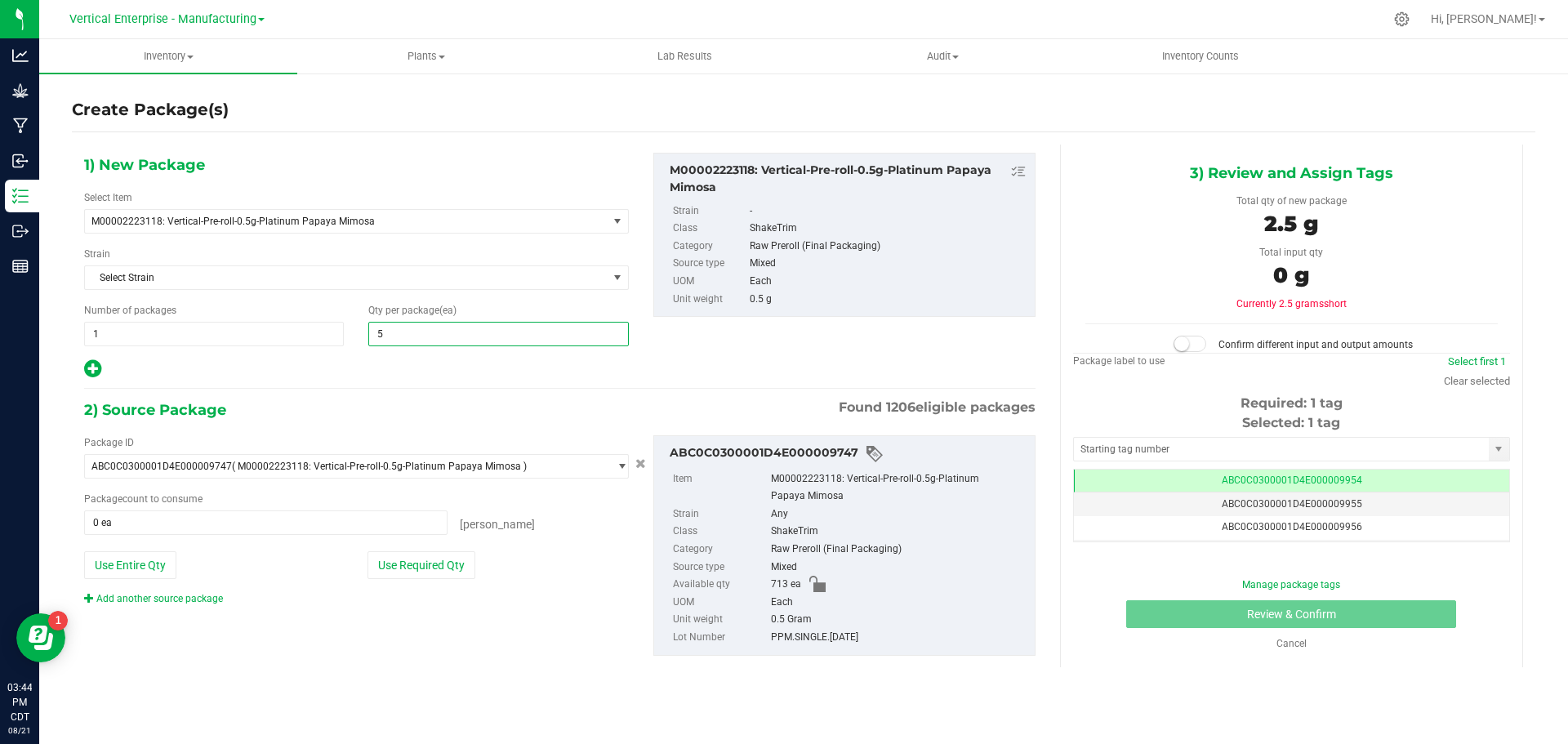
type input "50"
click at [417, 546] on div "Package ID ABC0C0300001D4E000009747 ( M00002223118: Vertical-Pre-roll-0.5g-Plat…" at bounding box center [356, 521] width 569 height 171
click at [412, 561] on button "Use Required Qty" at bounding box center [421, 565] width 108 height 28
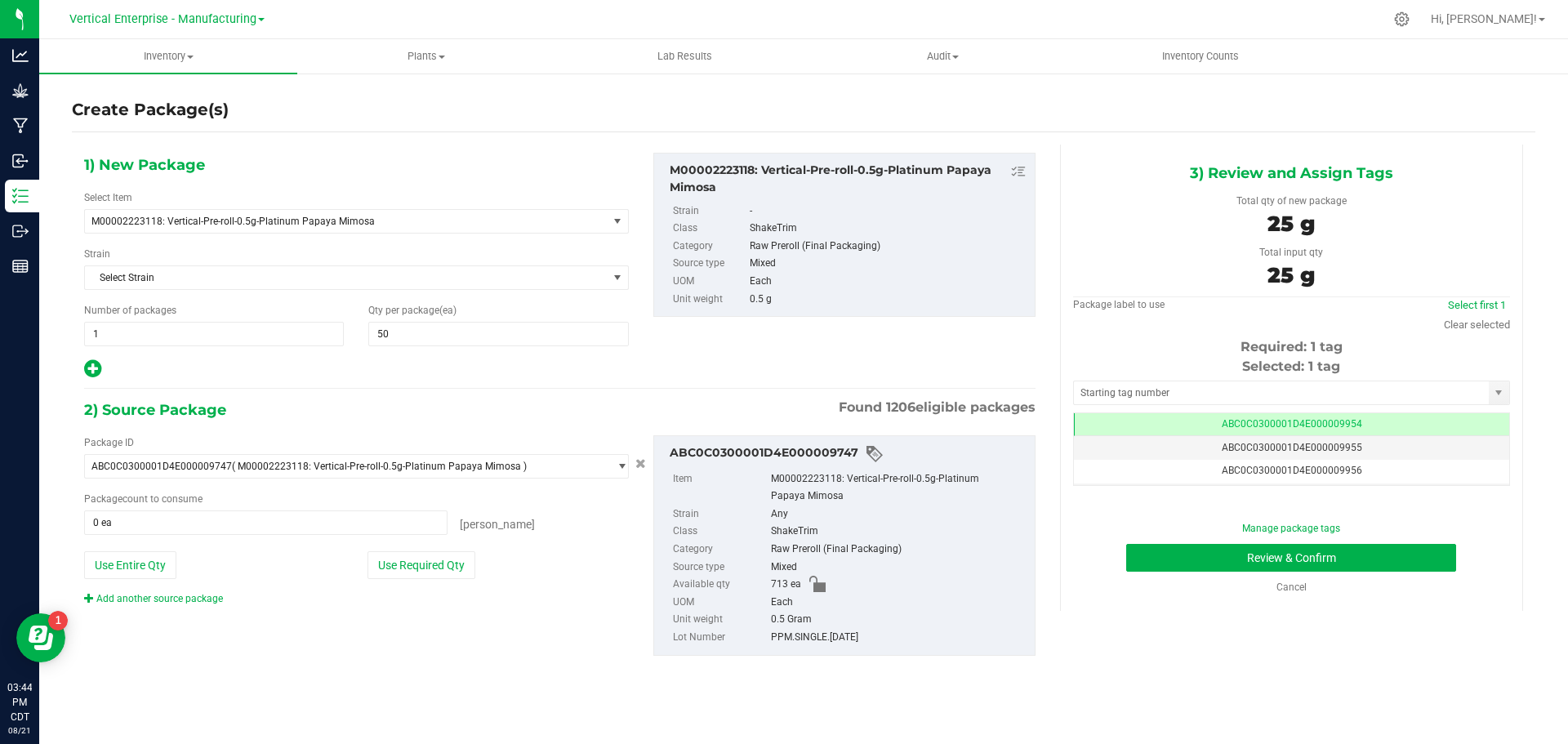
type input "50 ea"
click at [1298, 552] on button "Review & Confirm" at bounding box center [1290, 558] width 330 height 28
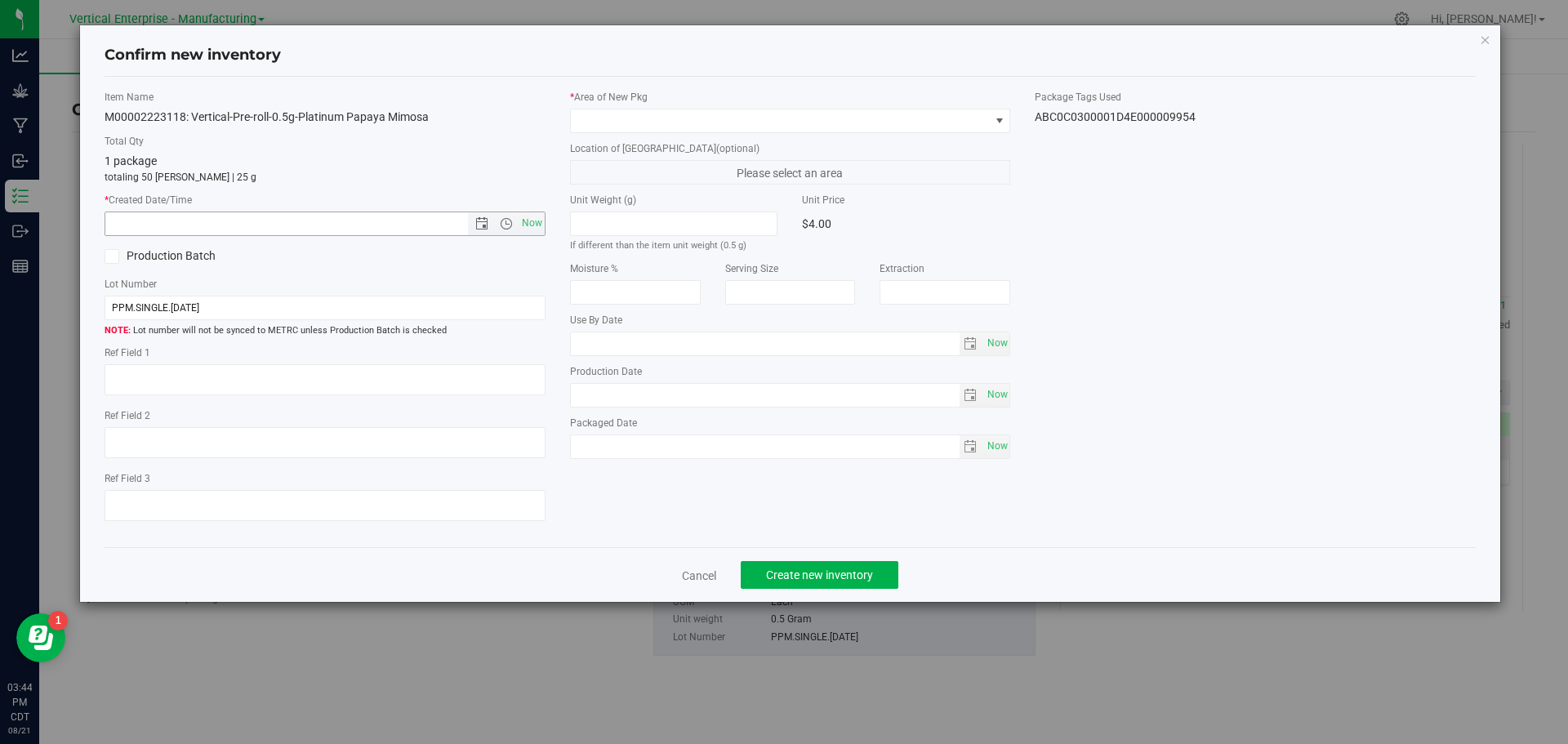
click at [531, 221] on span "Now" at bounding box center [532, 223] width 28 height 24
type input "[DATE] 3:44 PM"
click at [608, 109] on span at bounding box center [780, 120] width 419 height 23
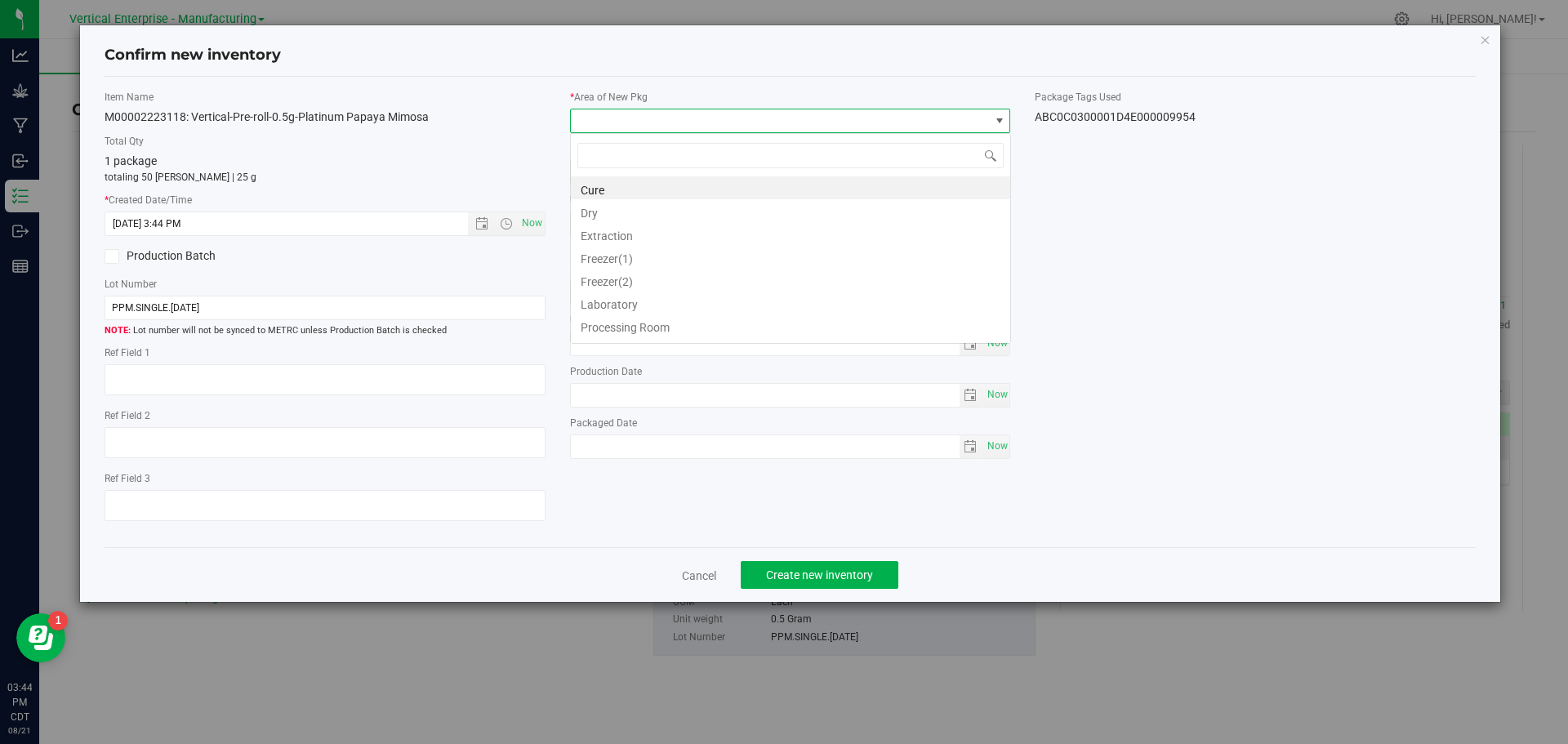
scroll to position [25, 441]
type input "va"
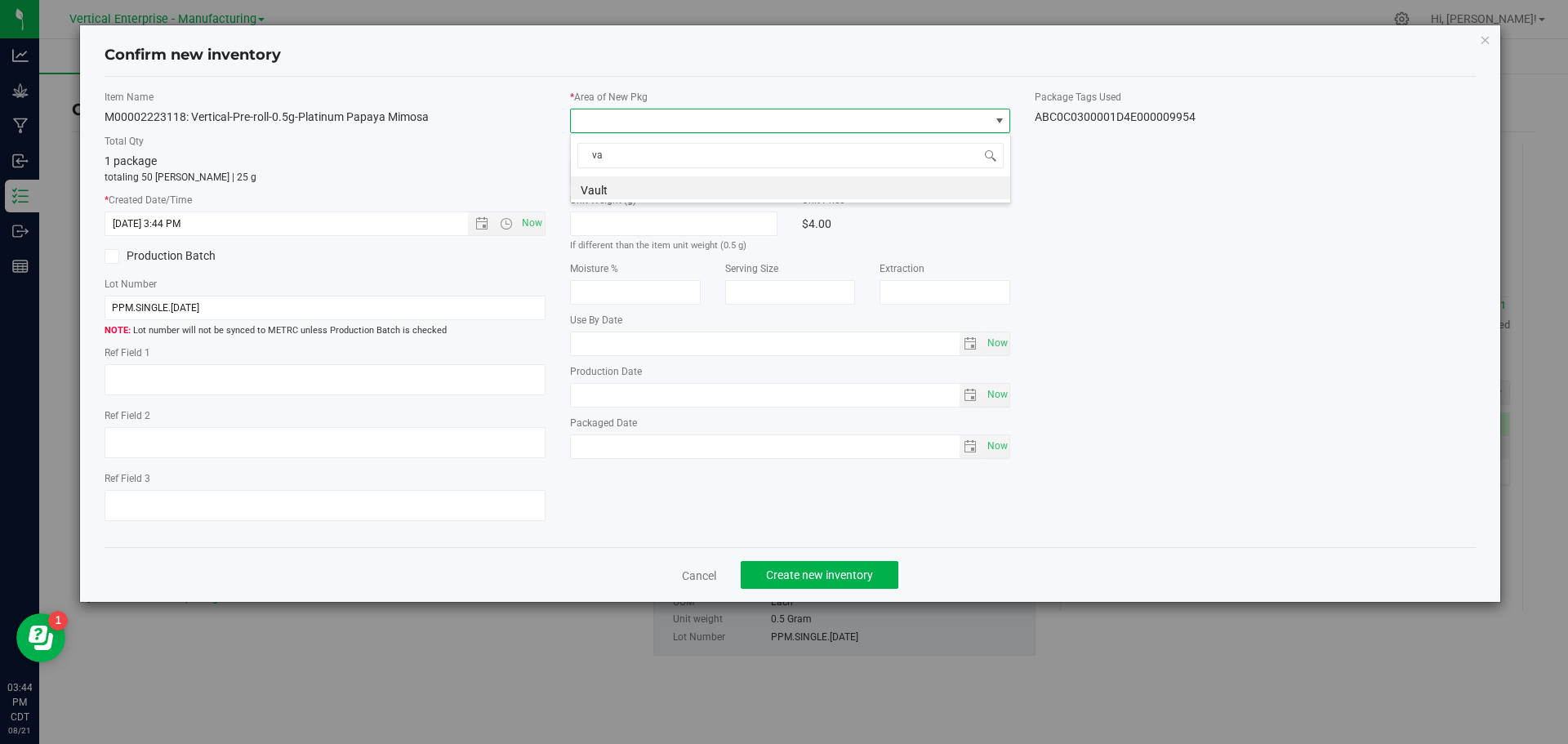
click at [633, 179] on li "Vault" at bounding box center [790, 188] width 439 height 23
click at [820, 569] on span "Create new inventory" at bounding box center [819, 575] width 107 height 13
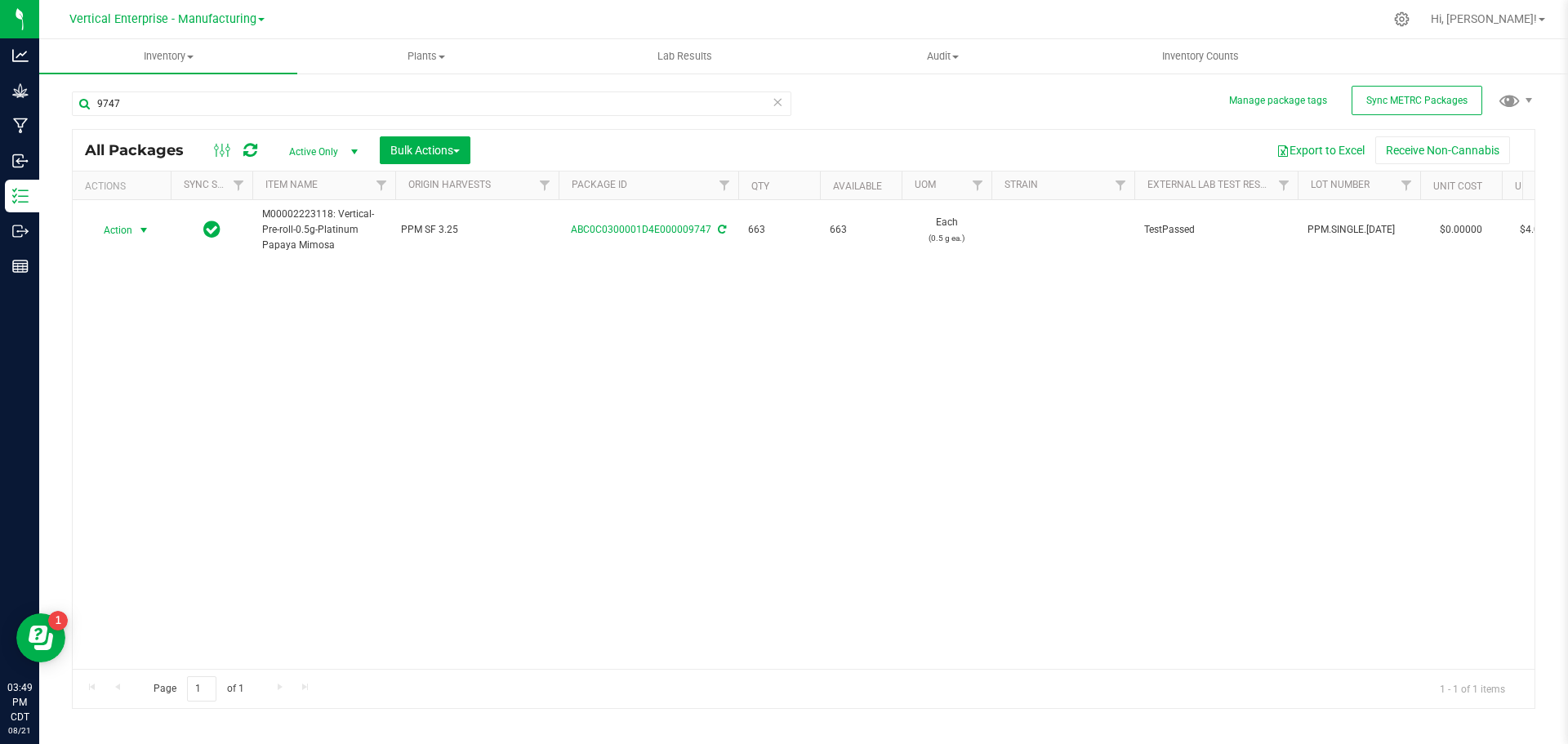
click at [111, 228] on span "Action" at bounding box center [111, 230] width 44 height 23
click at [126, 281] on li "Create package" at bounding box center [141, 282] width 103 height 25
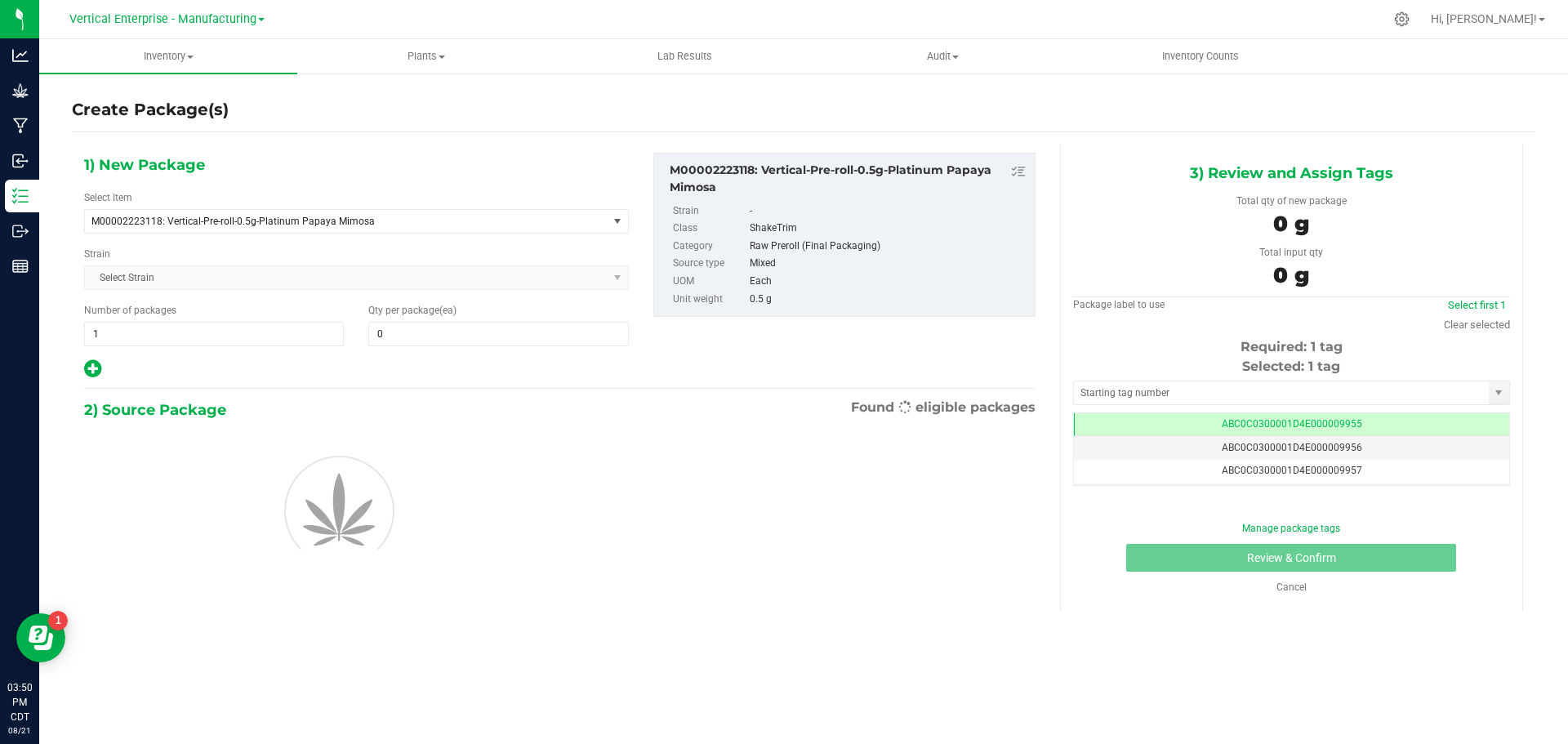
type input "0"
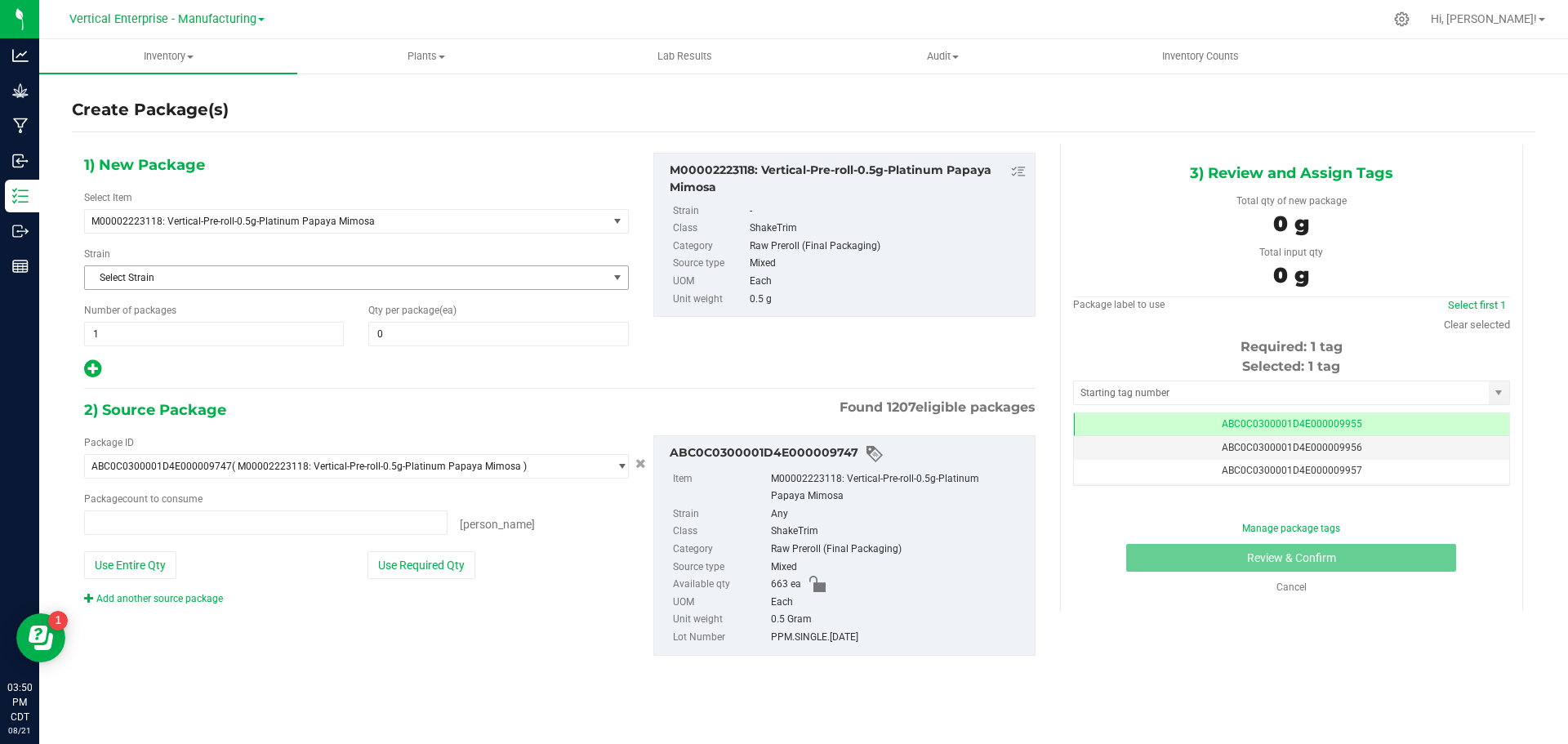
type input "0 ea"
click at [441, 339] on span at bounding box center [497, 334] width 259 height 25
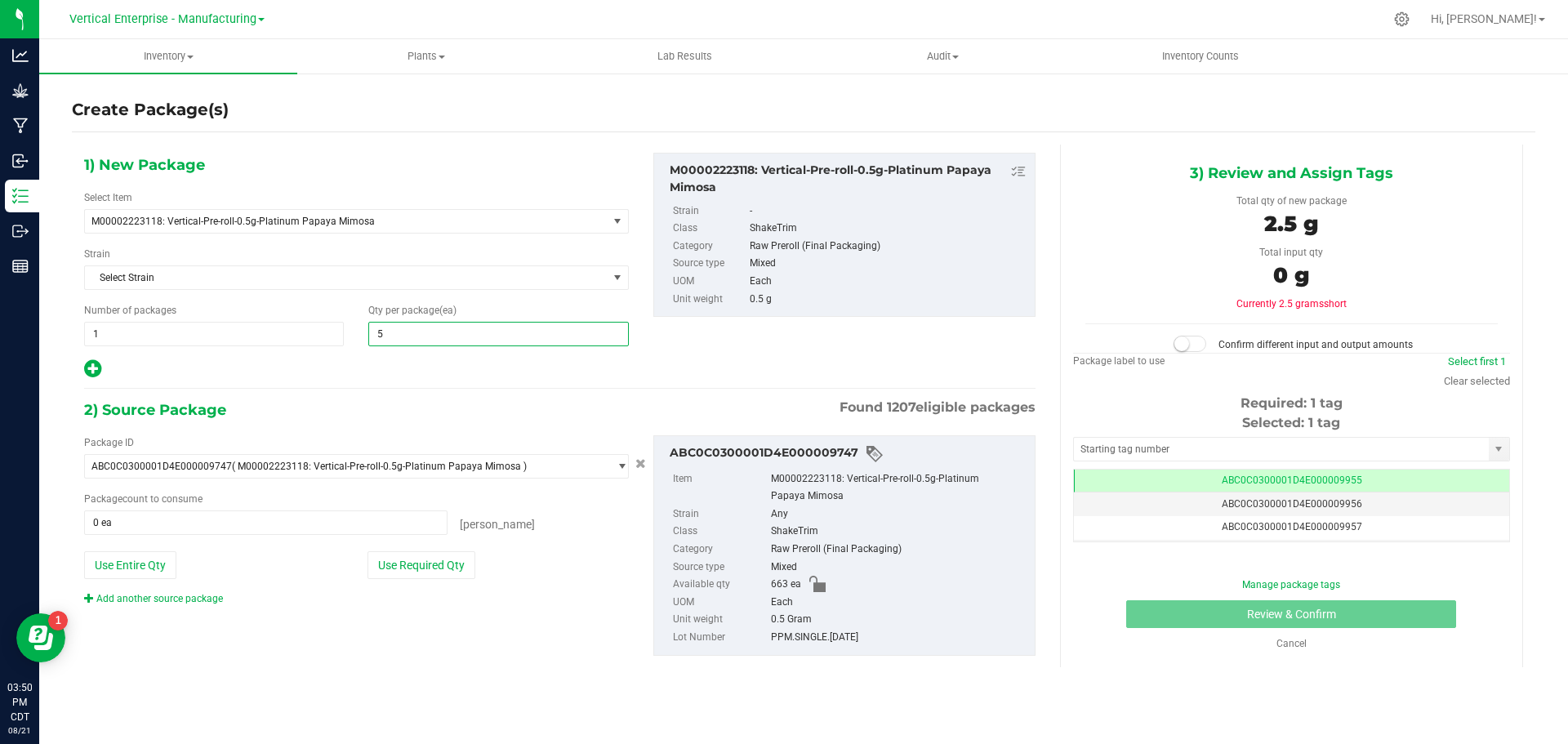
type input "50"
click at [415, 573] on button "Use Required Qty" at bounding box center [421, 565] width 108 height 28
type input "50 ea"
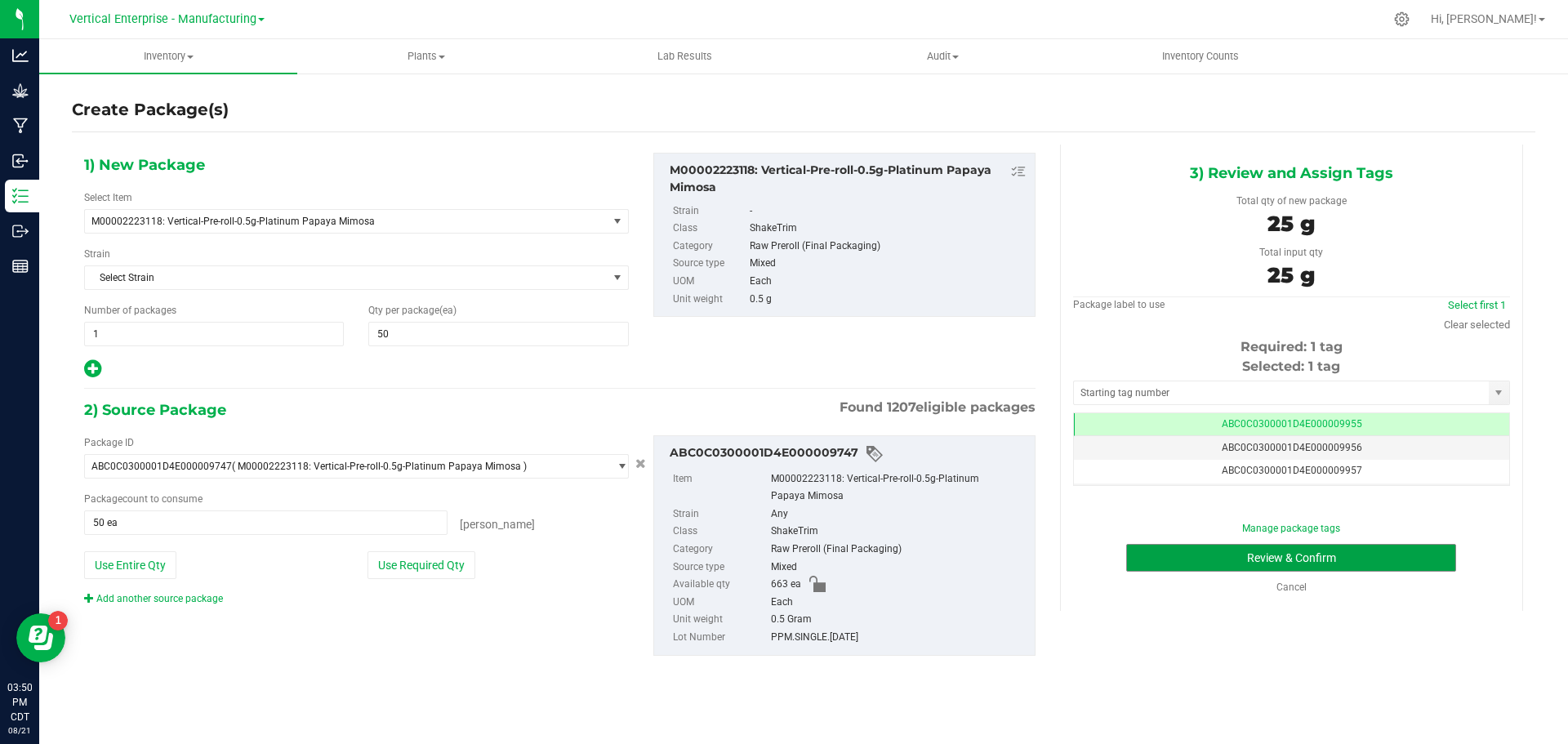
click at [1326, 556] on button "Review & Confirm" at bounding box center [1290, 558] width 330 height 28
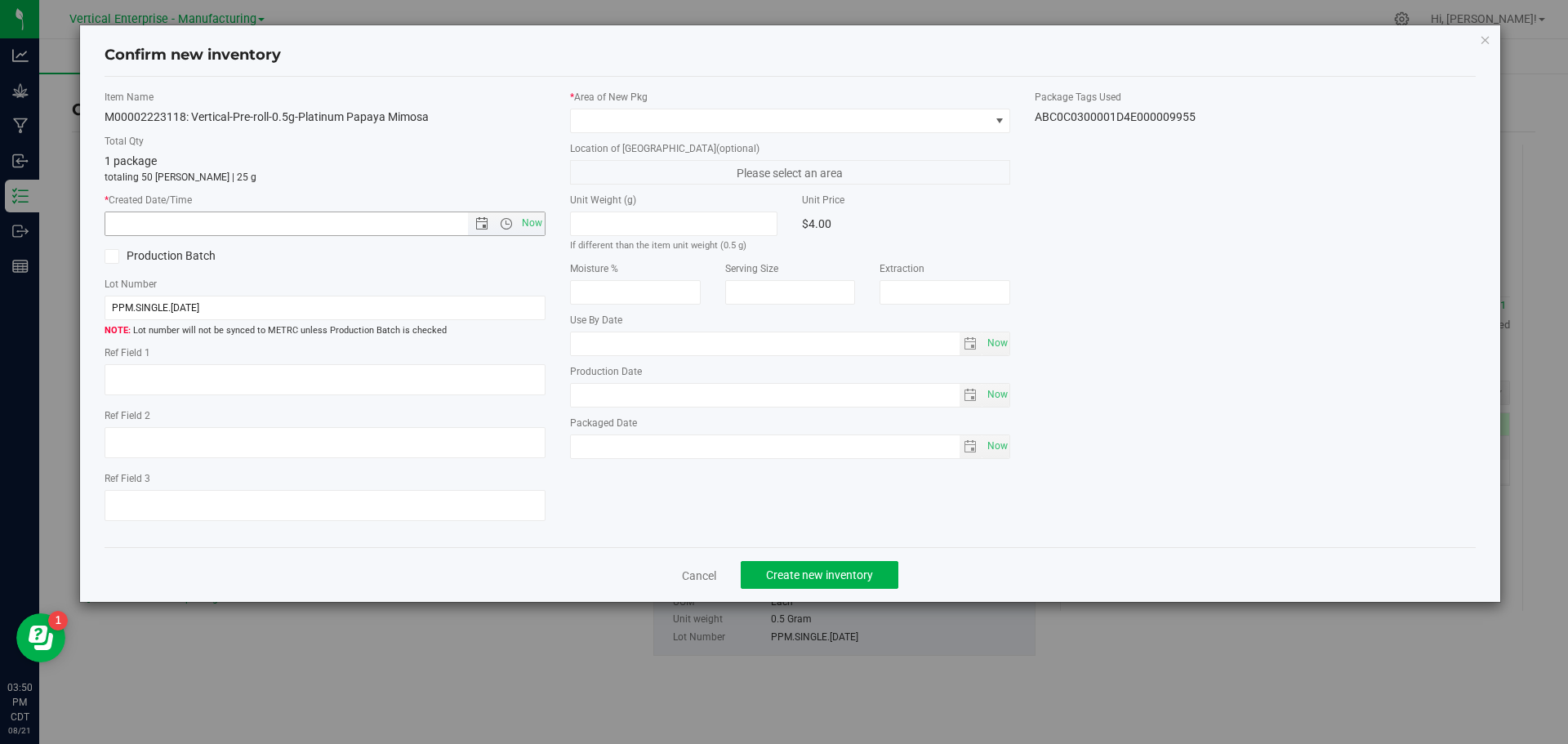
click at [523, 233] on span "Now" at bounding box center [532, 223] width 28 height 24
type input "[DATE] 3:50 PM"
click at [603, 119] on span at bounding box center [780, 120] width 419 height 23
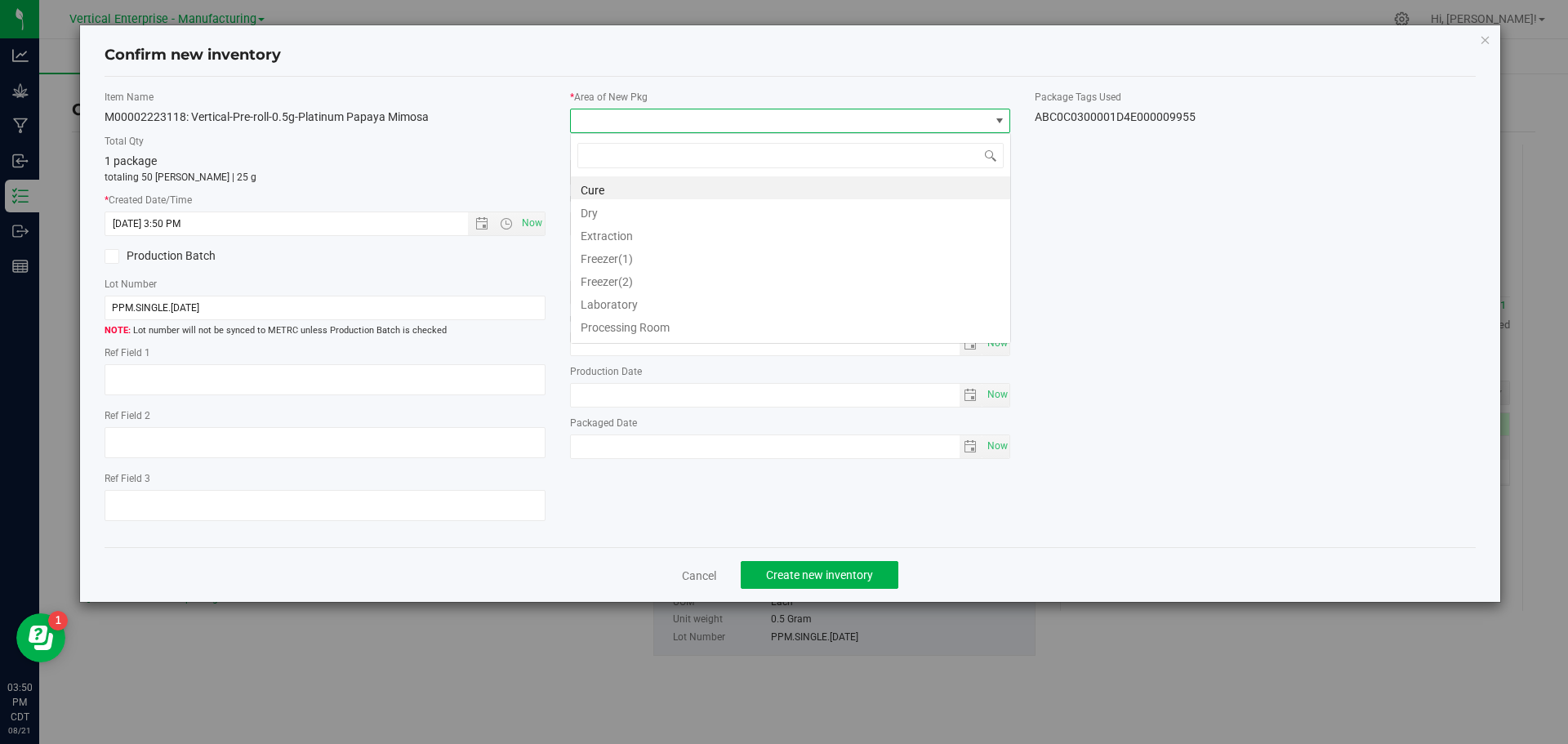
scroll to position [25, 441]
type input "va"
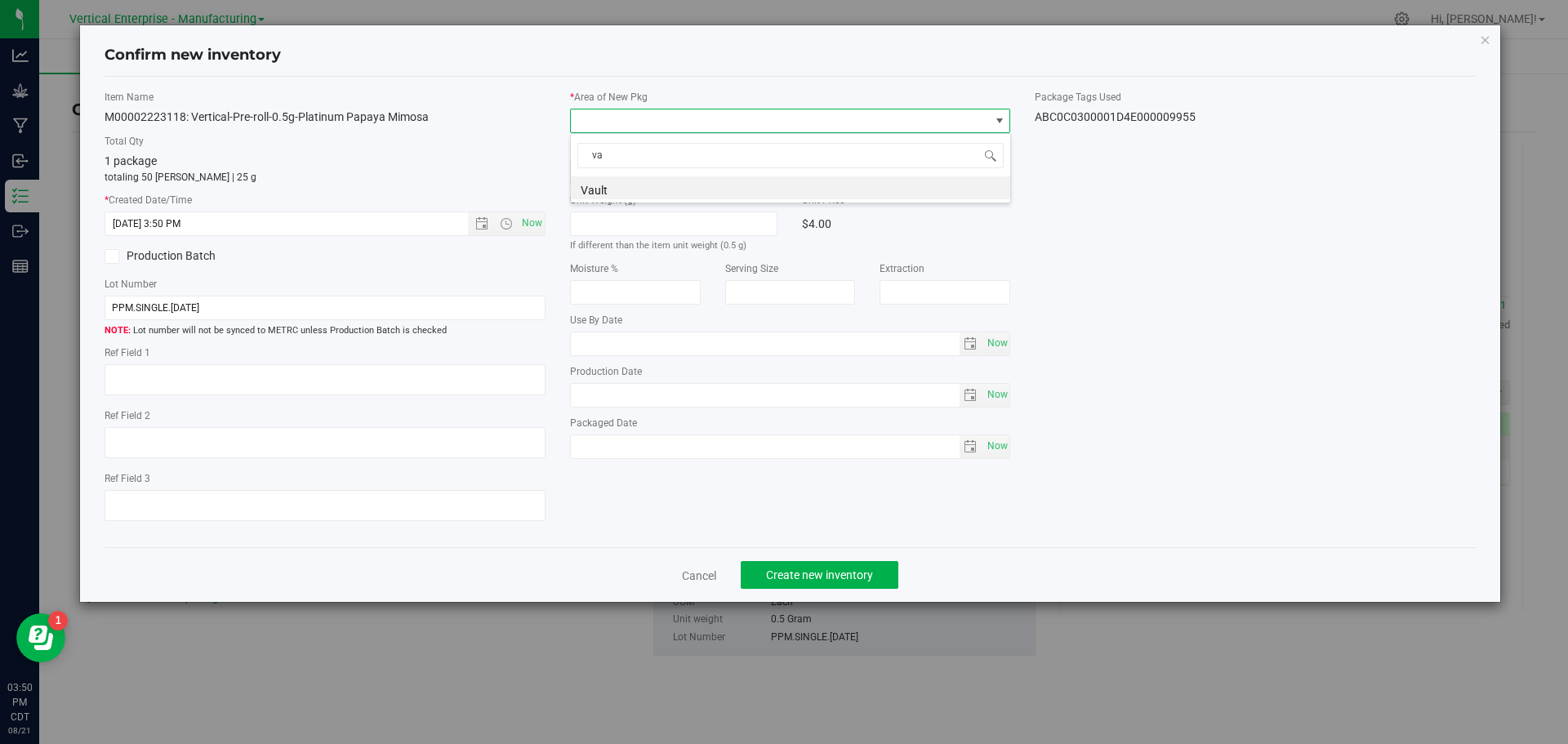
click at [642, 191] on li "Vault" at bounding box center [790, 188] width 439 height 23
click at [828, 571] on span "Create new inventory" at bounding box center [819, 575] width 107 height 13
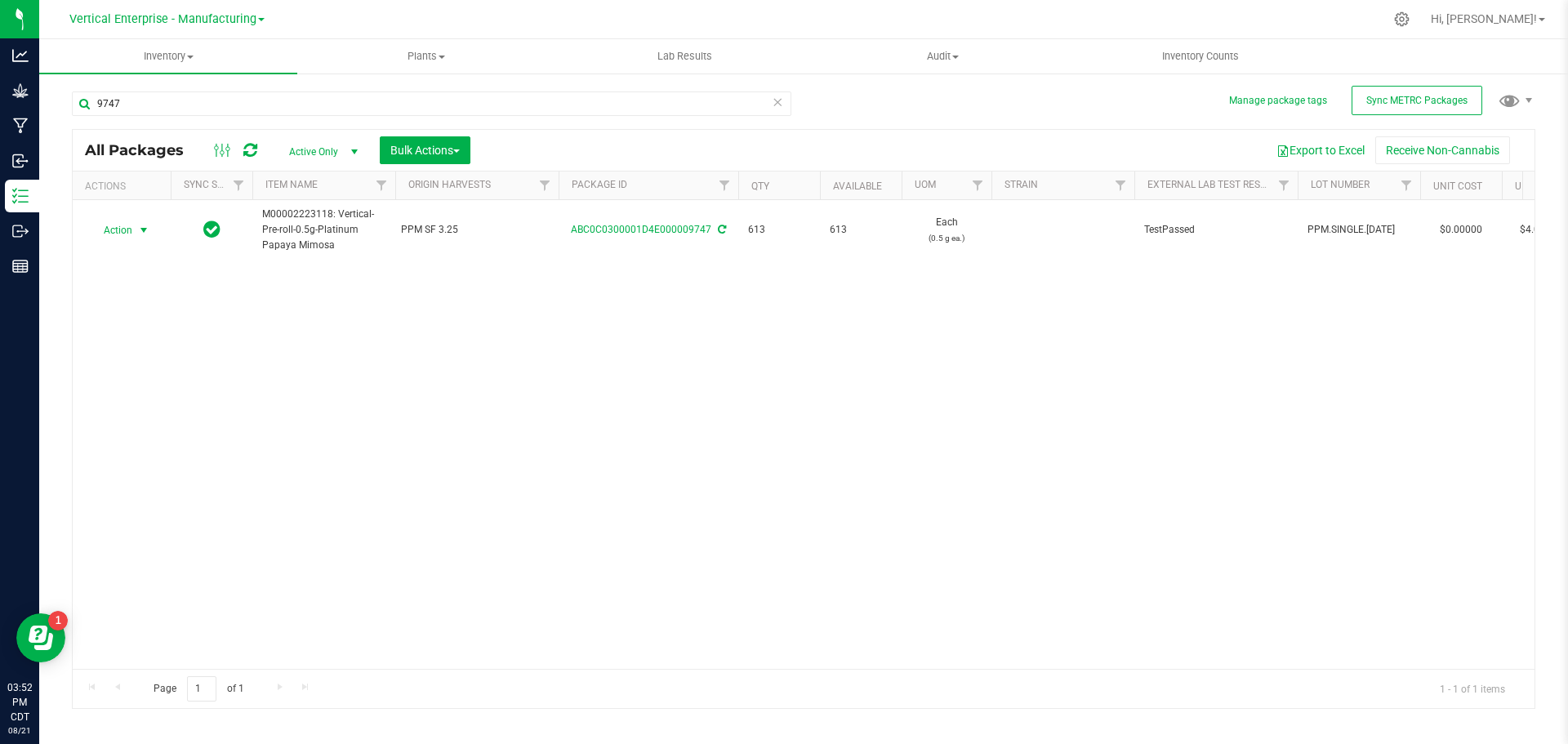
click at [112, 228] on span "Action" at bounding box center [111, 230] width 44 height 23
click at [132, 277] on li "Create package" at bounding box center [141, 282] width 103 height 25
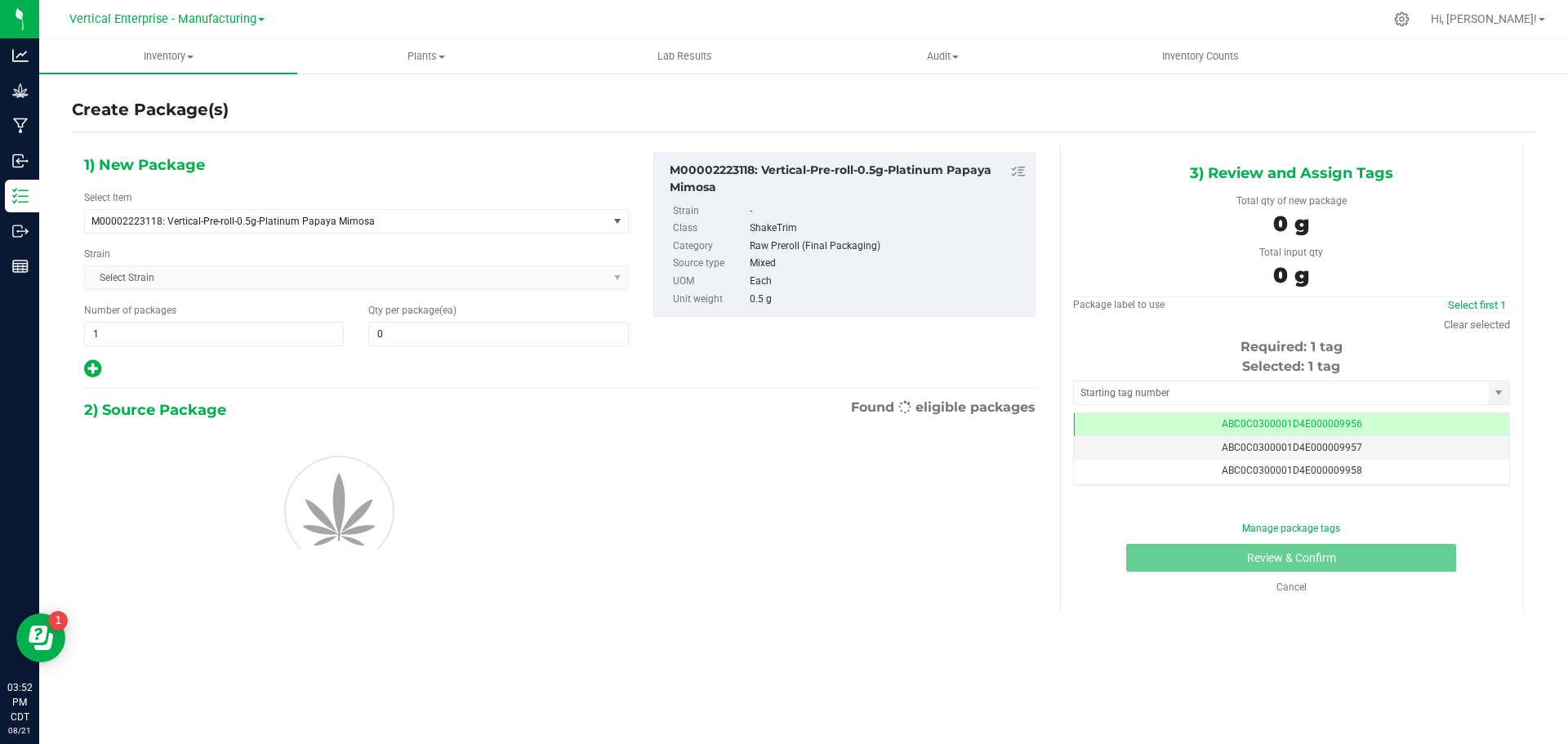
type input "0"
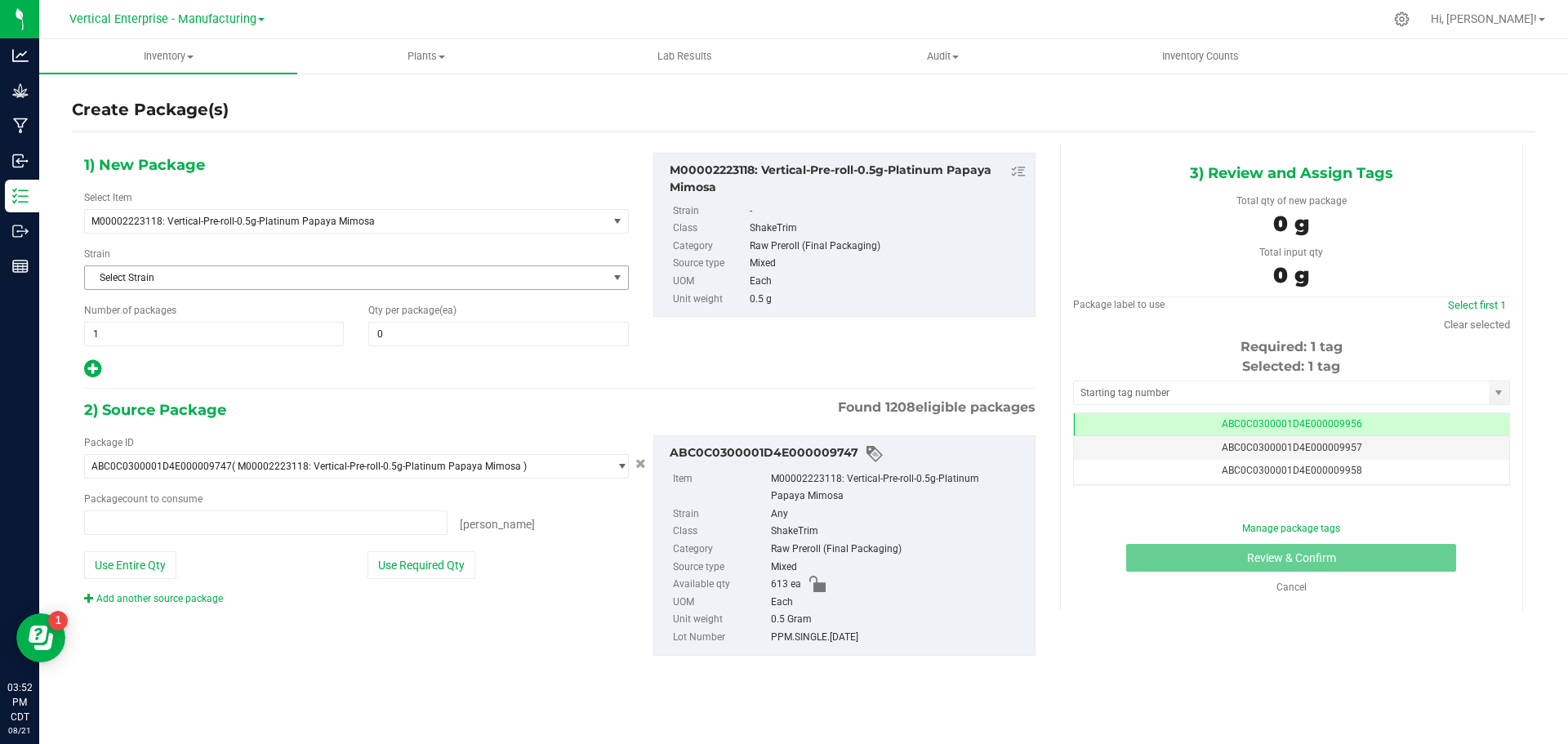
type input "0 ea"
click at [435, 327] on span at bounding box center [497, 334] width 259 height 25
type input "50"
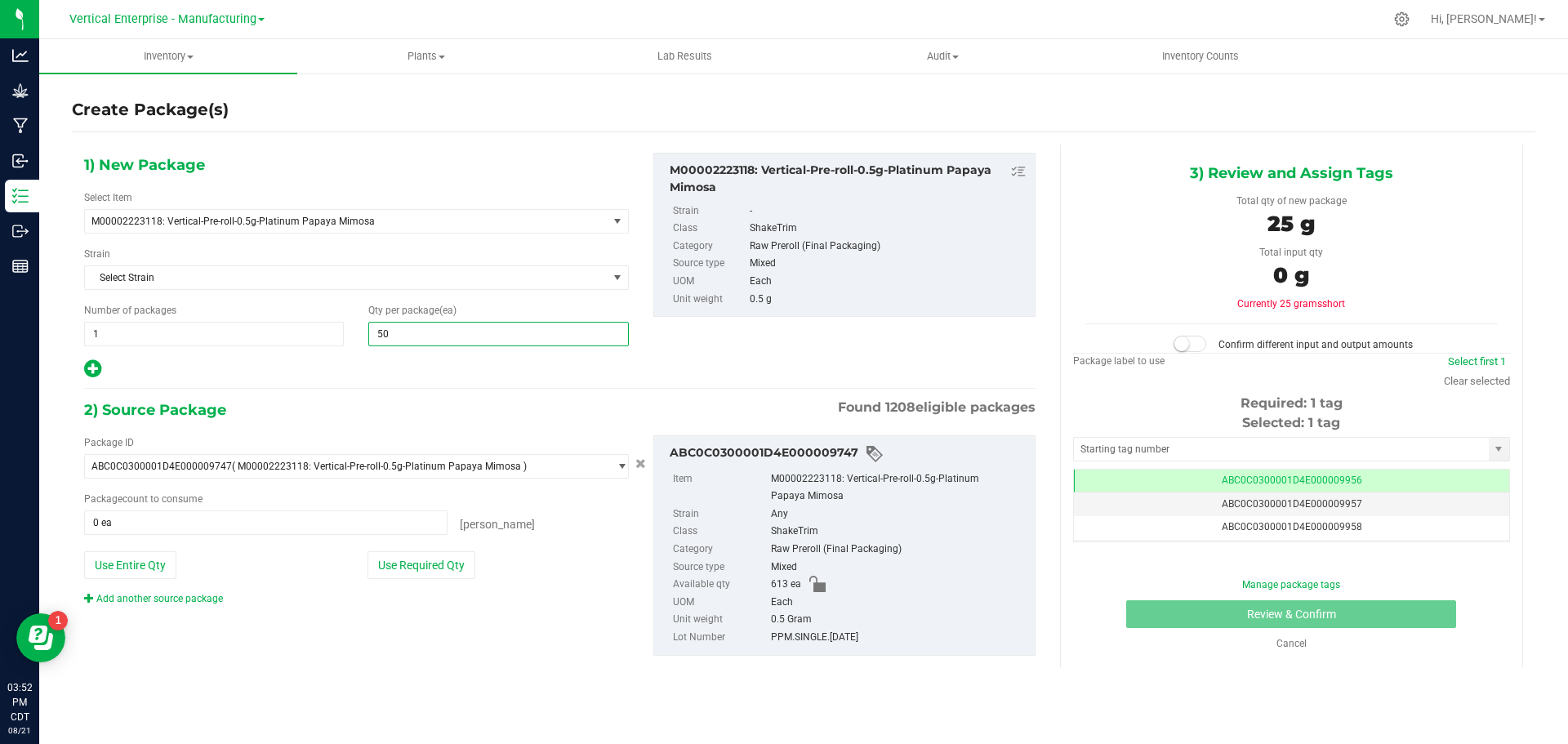
type input "50"
click at [430, 569] on button "Use Required Qty" at bounding box center [421, 565] width 108 height 28
type input "50 ea"
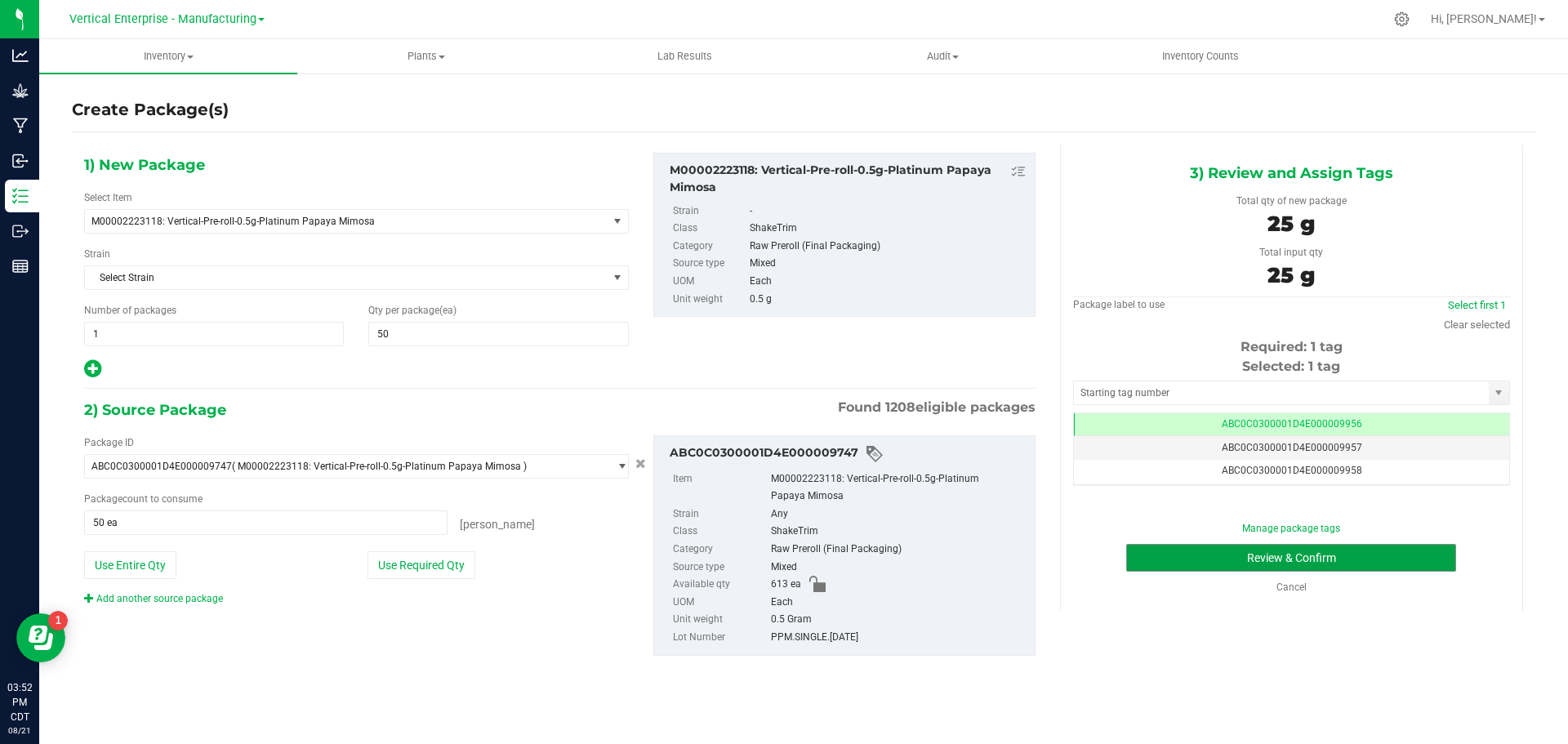
click at [1360, 564] on button "Review & Confirm" at bounding box center [1290, 558] width 330 height 28
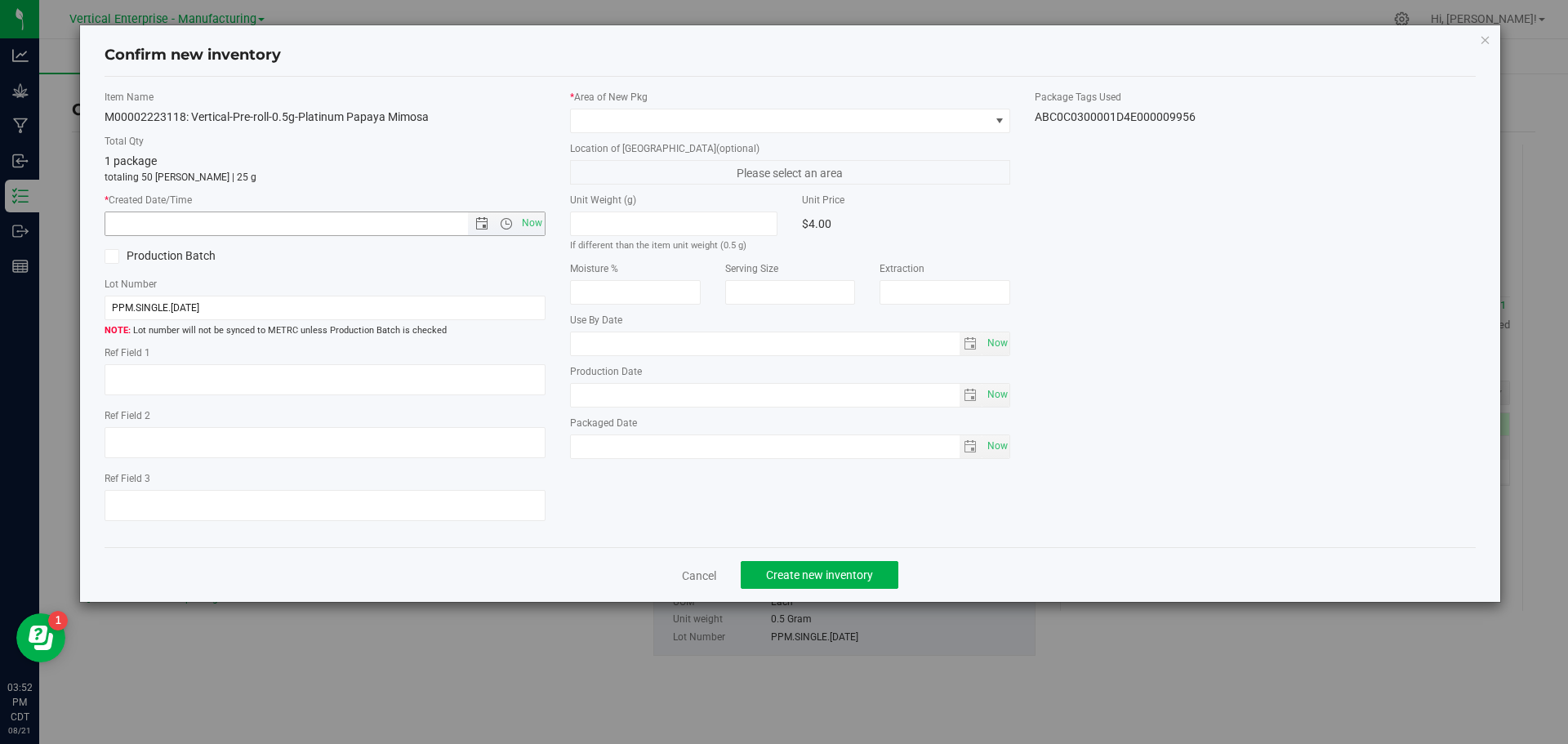
click at [534, 219] on span "Now" at bounding box center [532, 223] width 28 height 24
type input "[DATE] 3:52 PM"
click at [635, 122] on span at bounding box center [780, 120] width 419 height 23
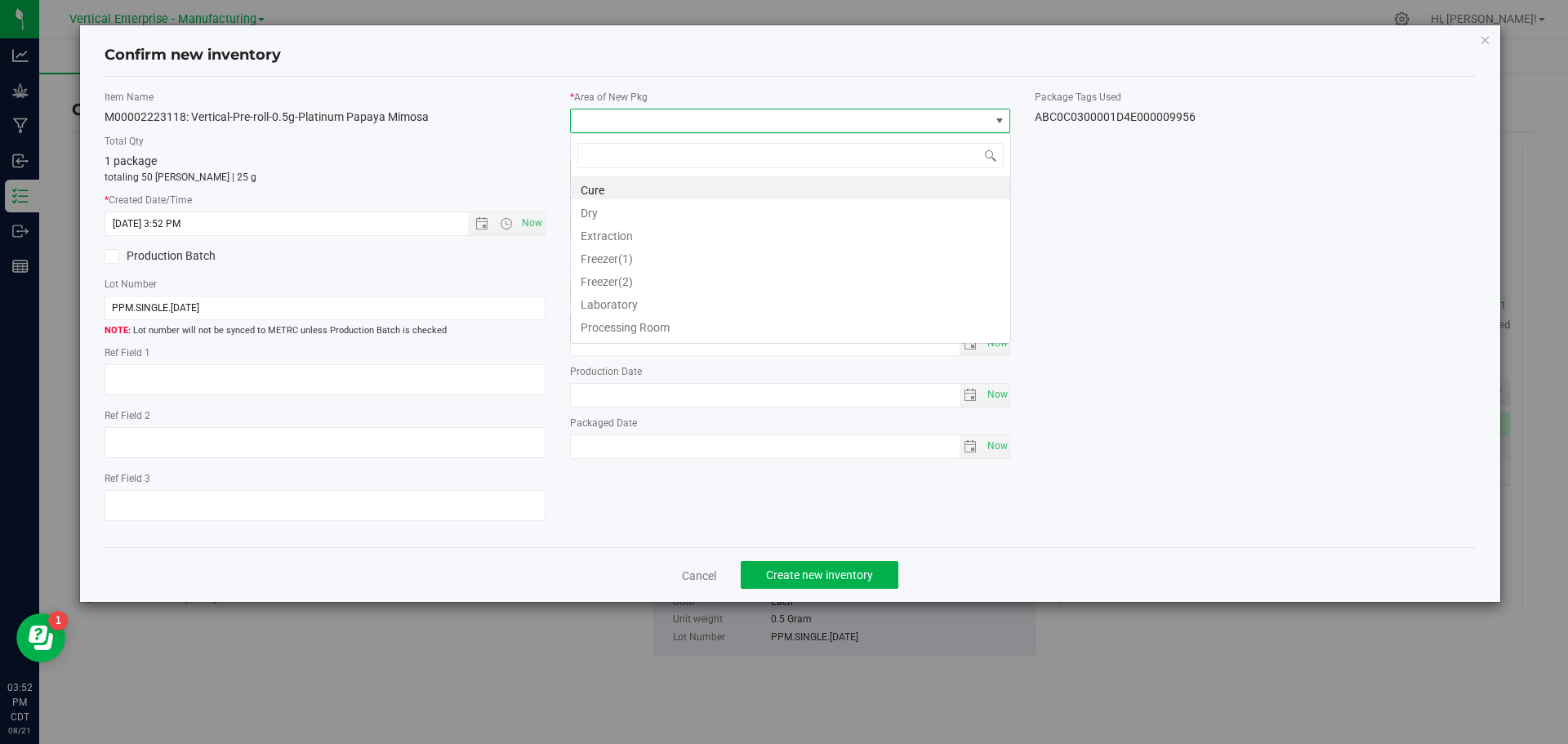
scroll to position [25, 441]
type input "va"
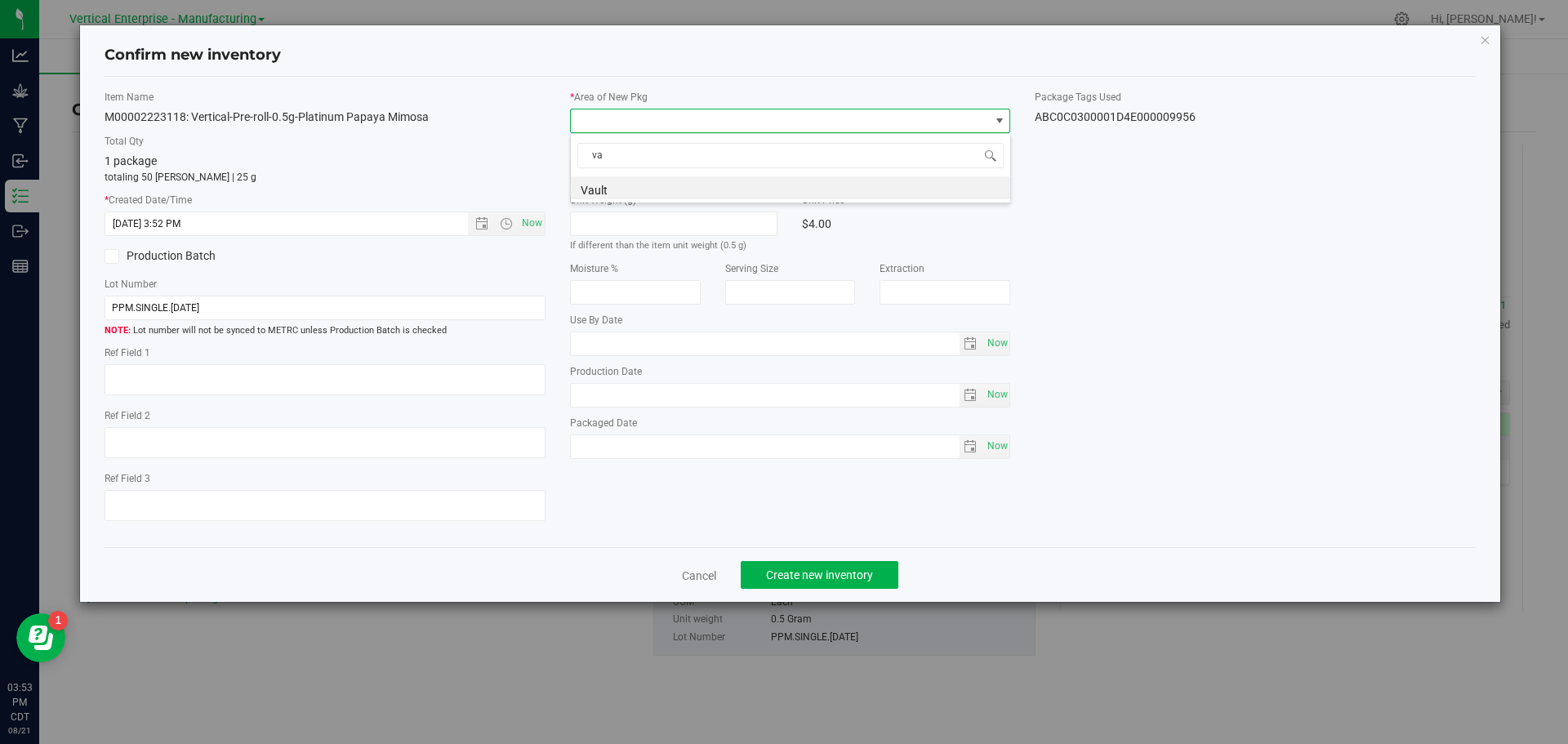
click at [621, 186] on li "Vault" at bounding box center [790, 188] width 439 height 23
click at [818, 576] on span "Create new inventory" at bounding box center [819, 575] width 107 height 13
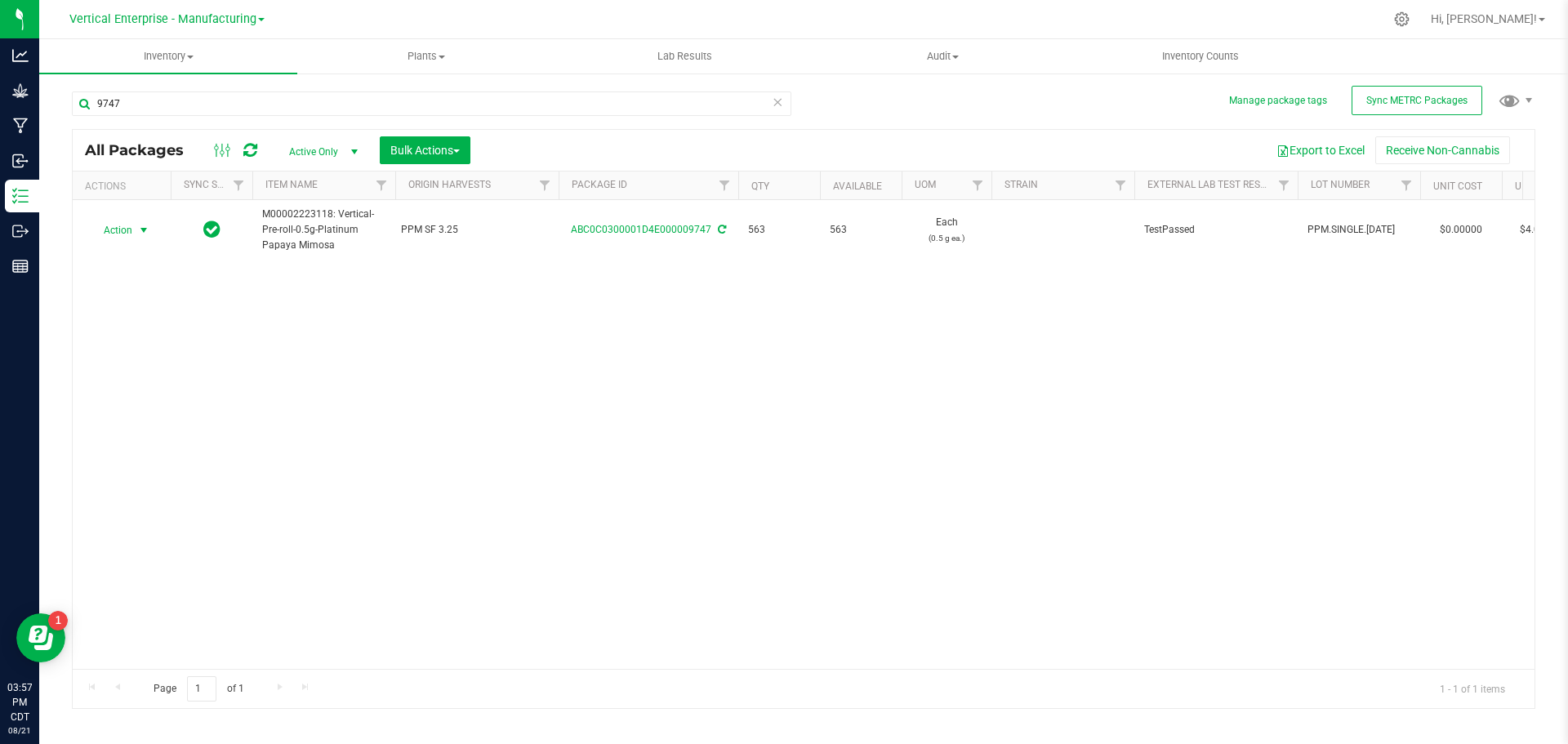
click at [113, 234] on span "Action" at bounding box center [111, 230] width 44 height 23
click at [117, 279] on li "Create package" at bounding box center [141, 282] width 103 height 25
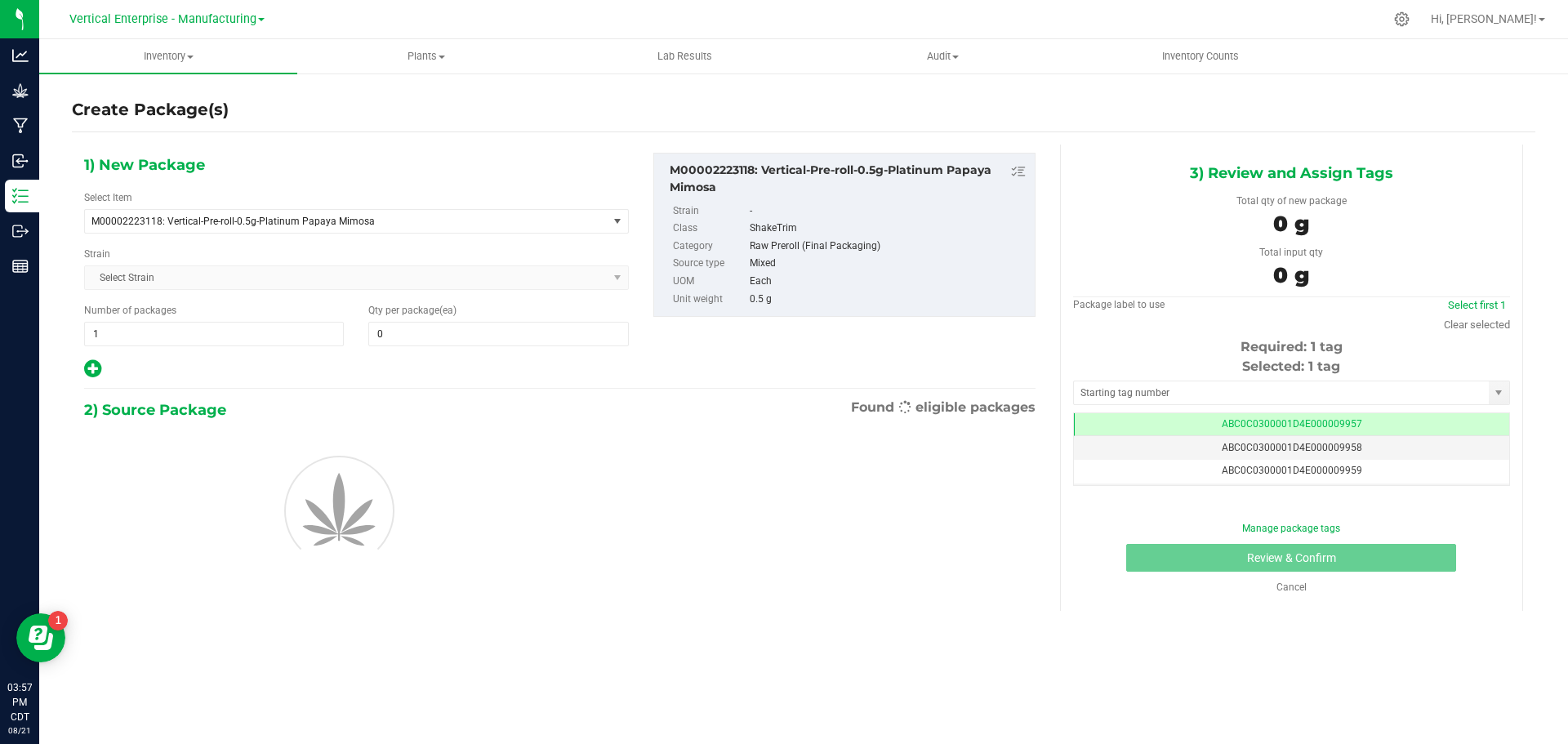
type input "0"
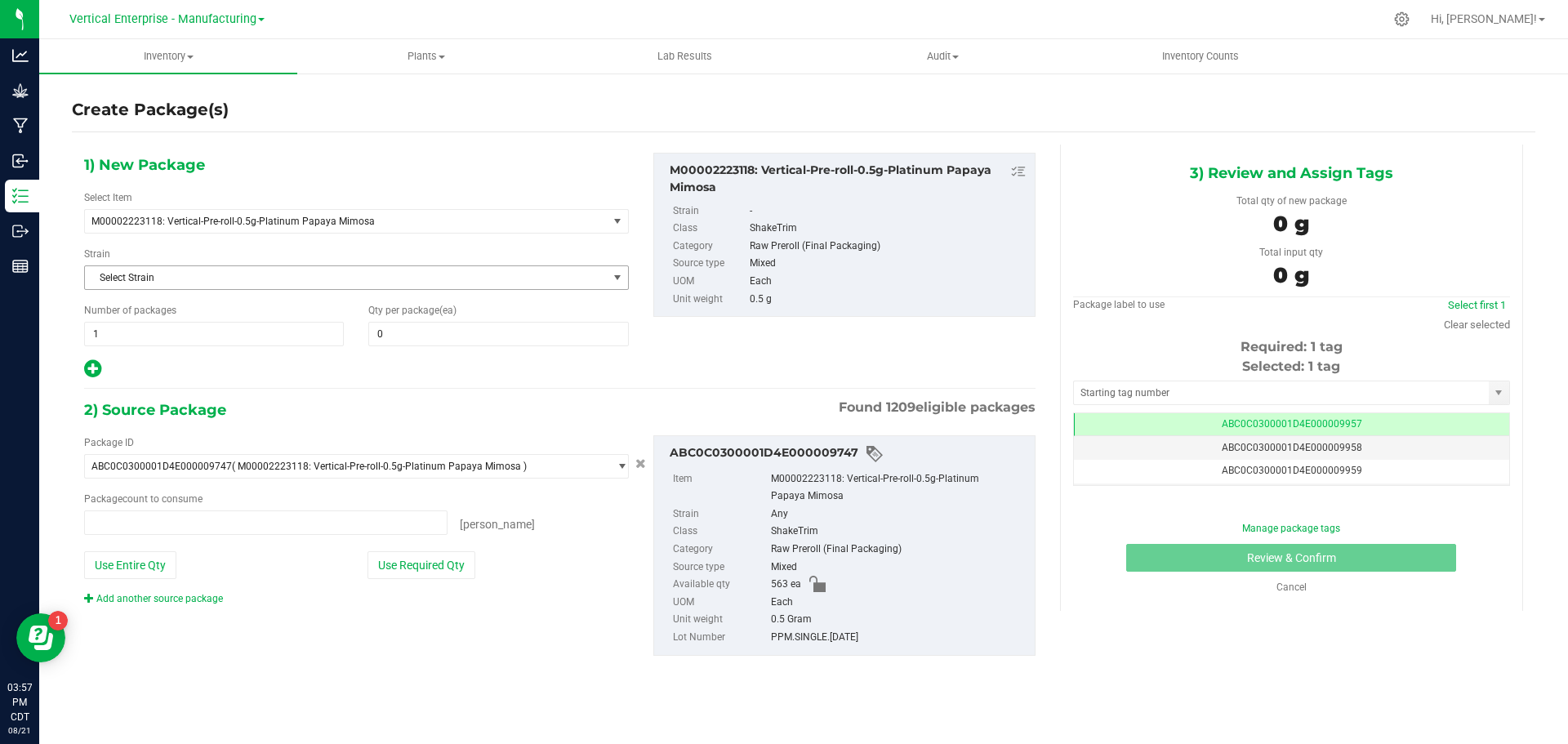
type input "0 ea"
click at [448, 323] on span "0 0" at bounding box center [497, 334] width 259 height 25
type input "50"
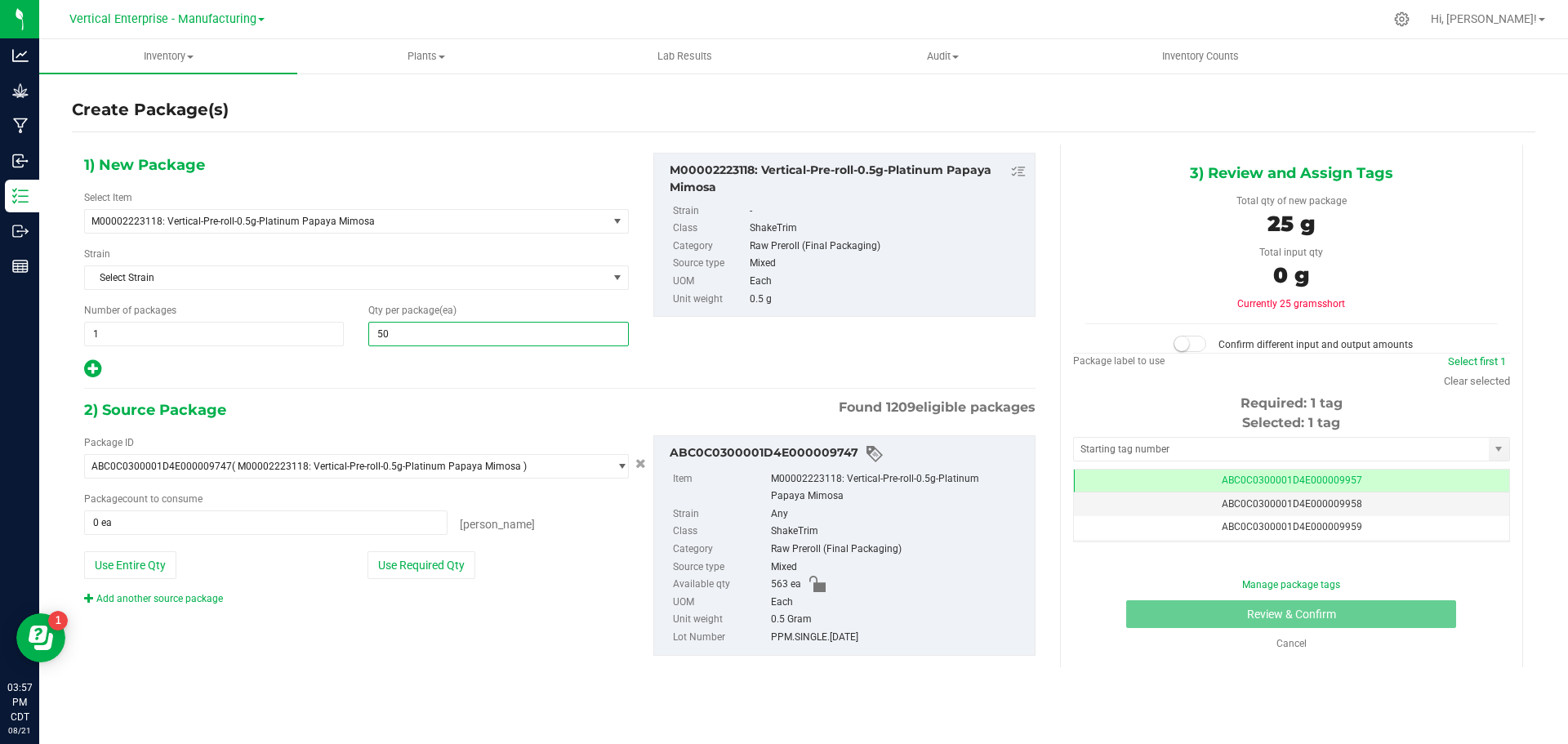
type input "50"
click at [431, 569] on button "Use Required Qty" at bounding box center [421, 565] width 108 height 28
type input "50 ea"
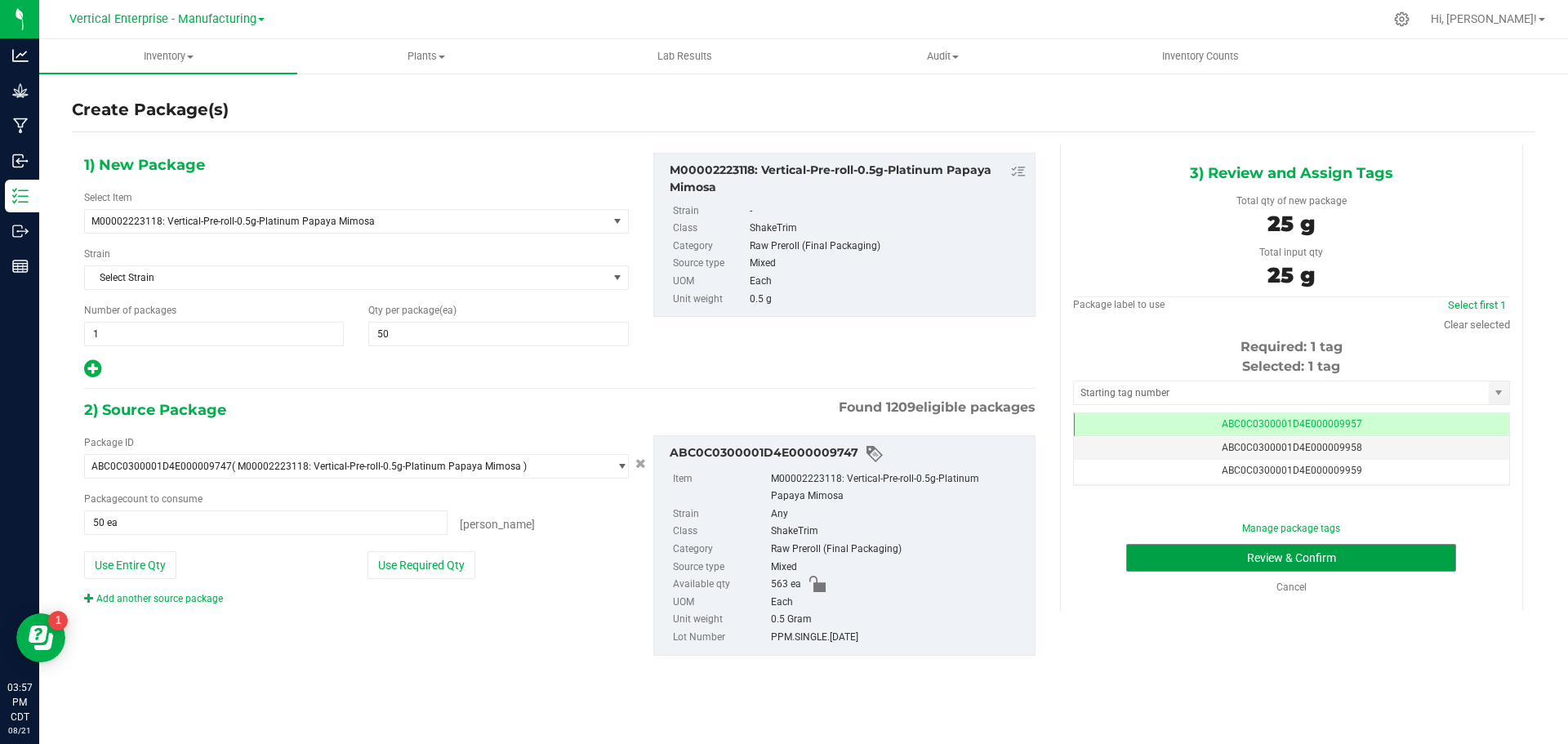
click at [1372, 552] on button "Review & Confirm" at bounding box center [1290, 558] width 330 height 28
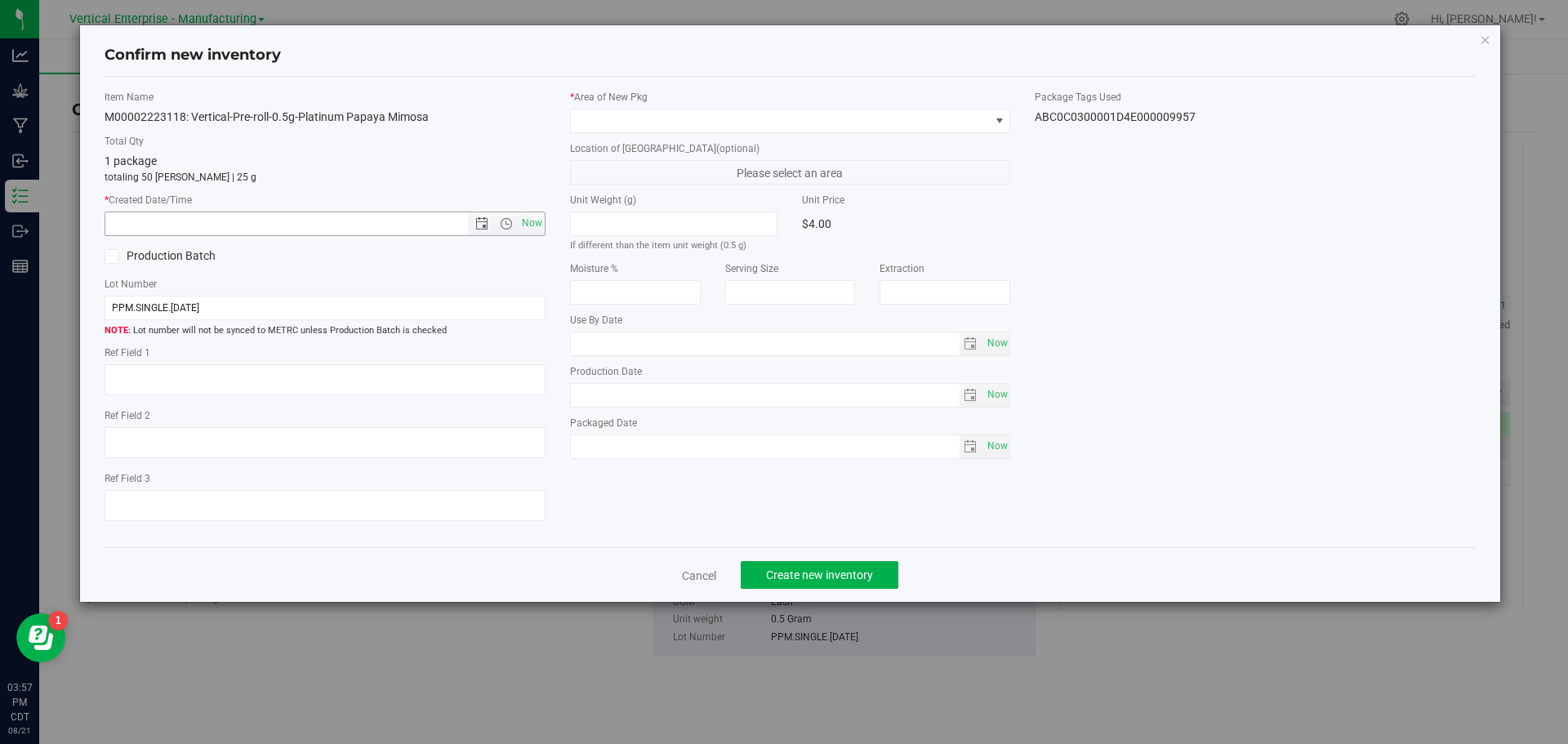
click at [523, 220] on span "Now" at bounding box center [532, 223] width 28 height 24
type input "[DATE] 3:57 PM"
click at [604, 131] on span at bounding box center [780, 120] width 419 height 23
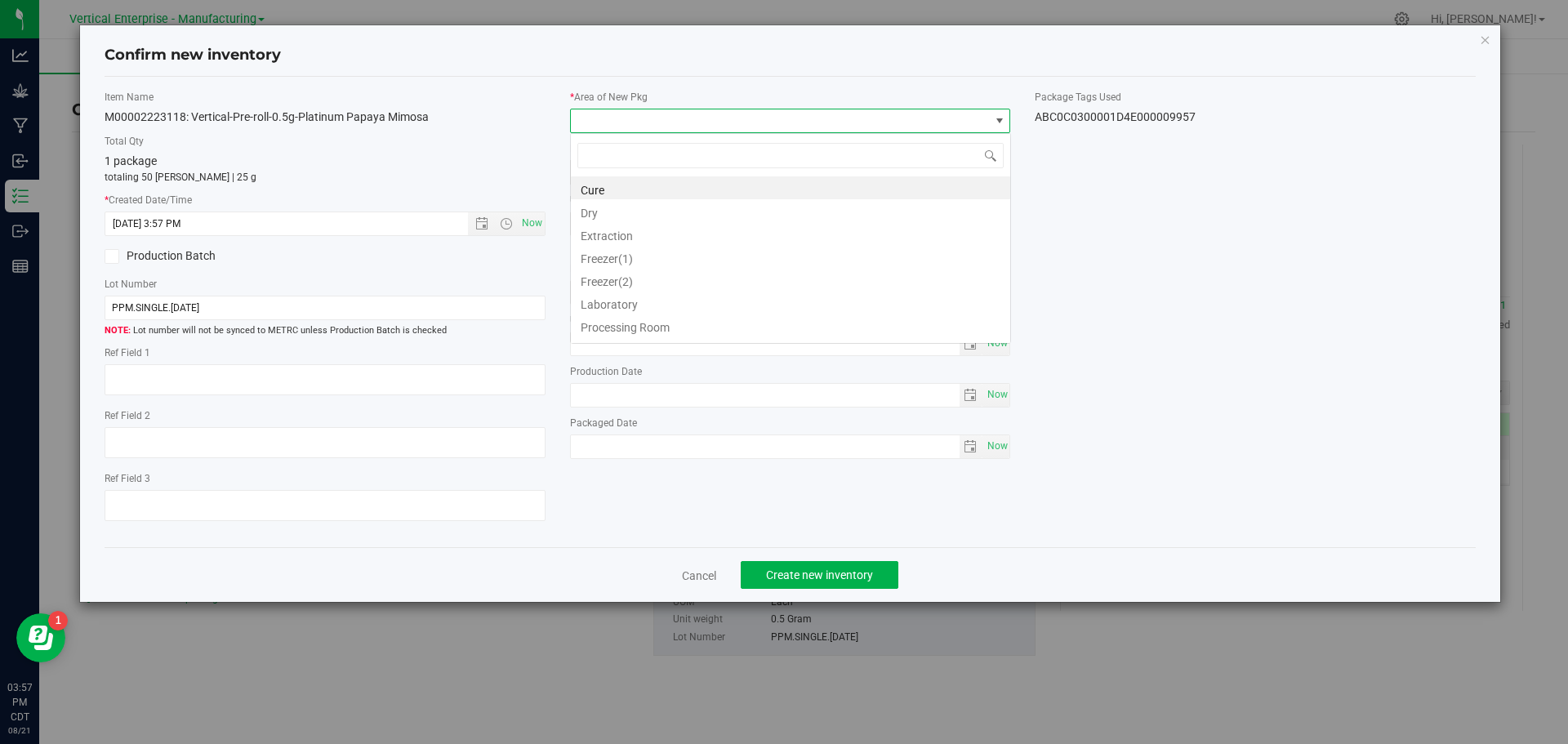
scroll to position [25, 441]
type input "va"
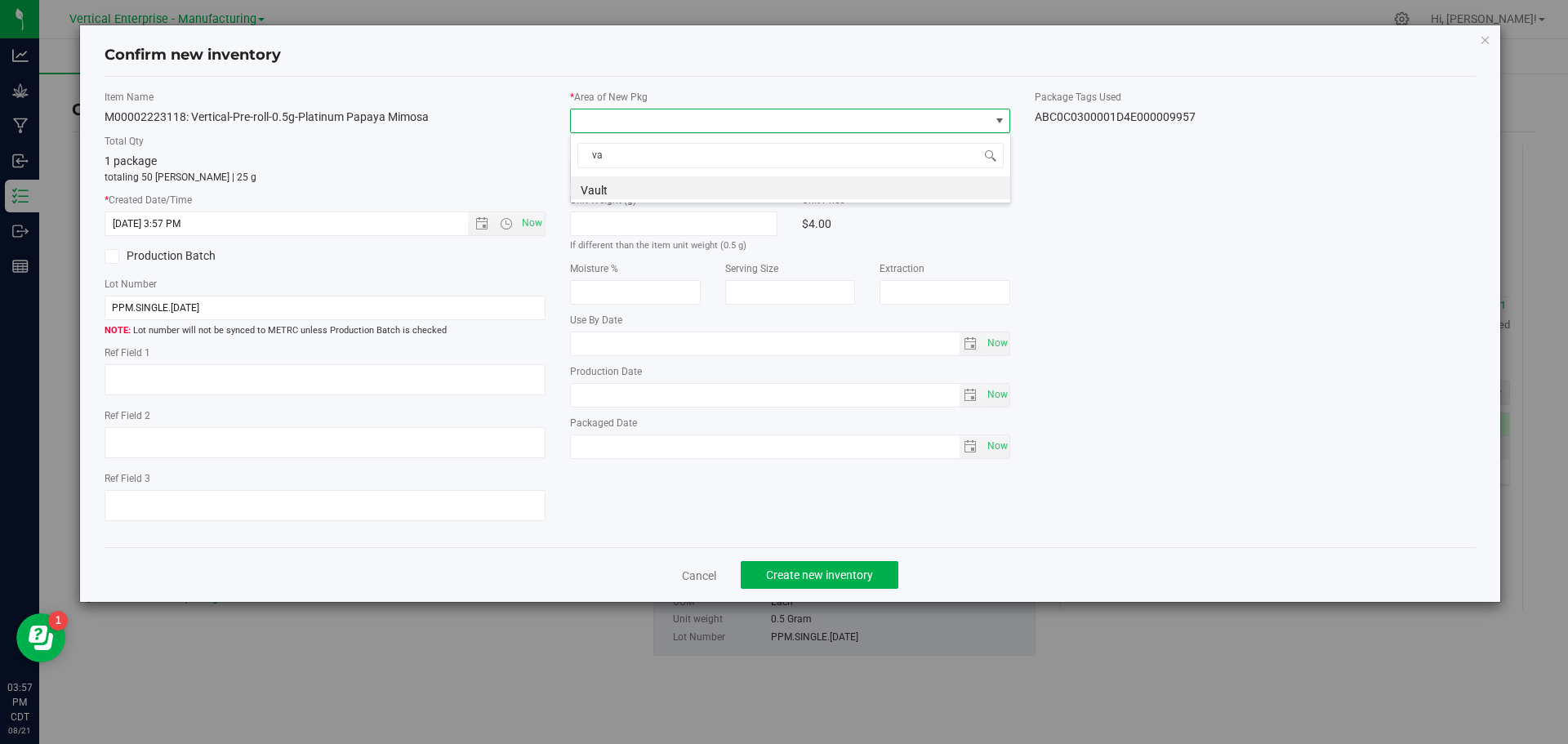
click at [595, 179] on li "Vault" at bounding box center [790, 188] width 439 height 23
click at [835, 567] on button "Create new inventory" at bounding box center [819, 575] width 157 height 28
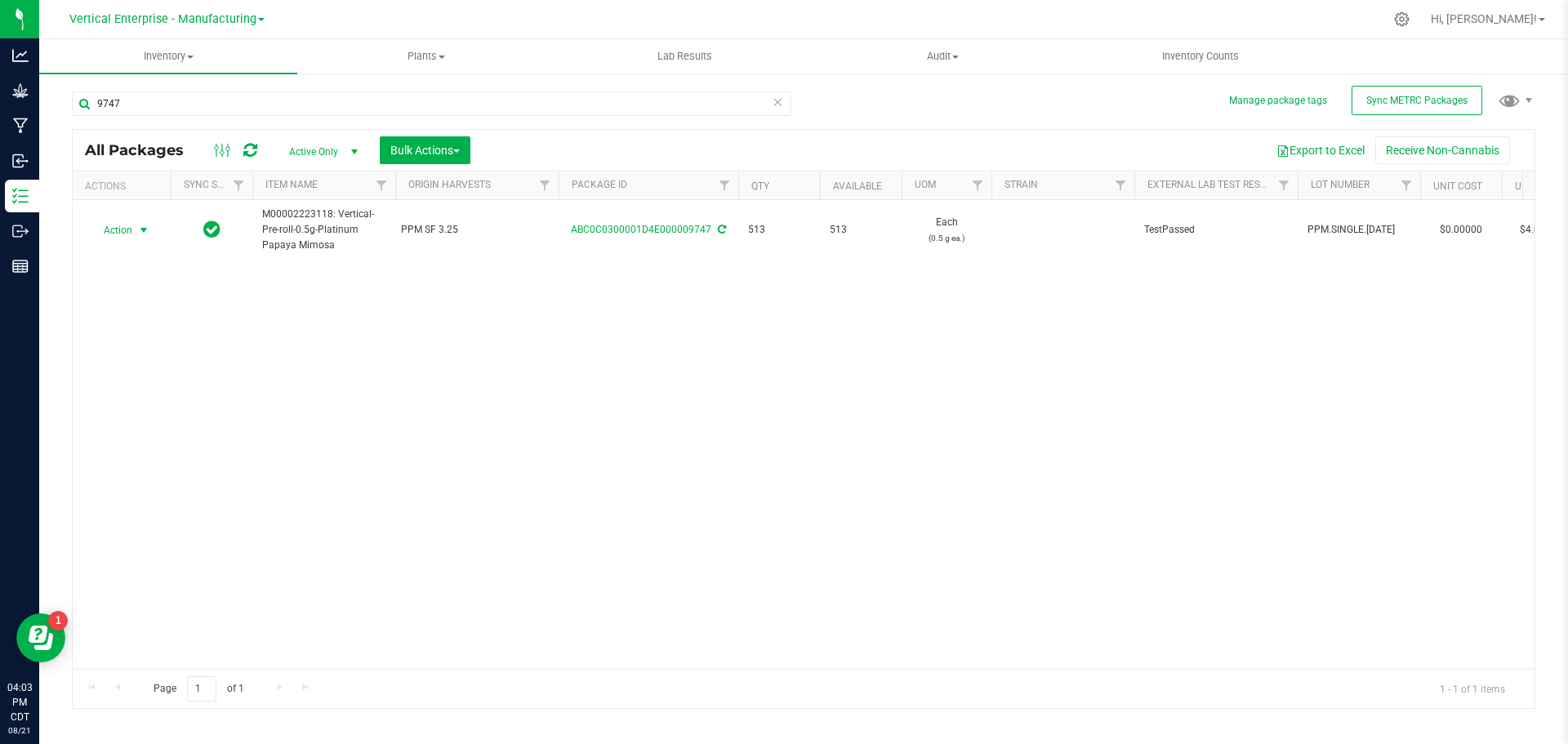
click at [126, 222] on span "Action" at bounding box center [111, 230] width 44 height 23
click at [115, 285] on li "Create package" at bounding box center [141, 282] width 103 height 25
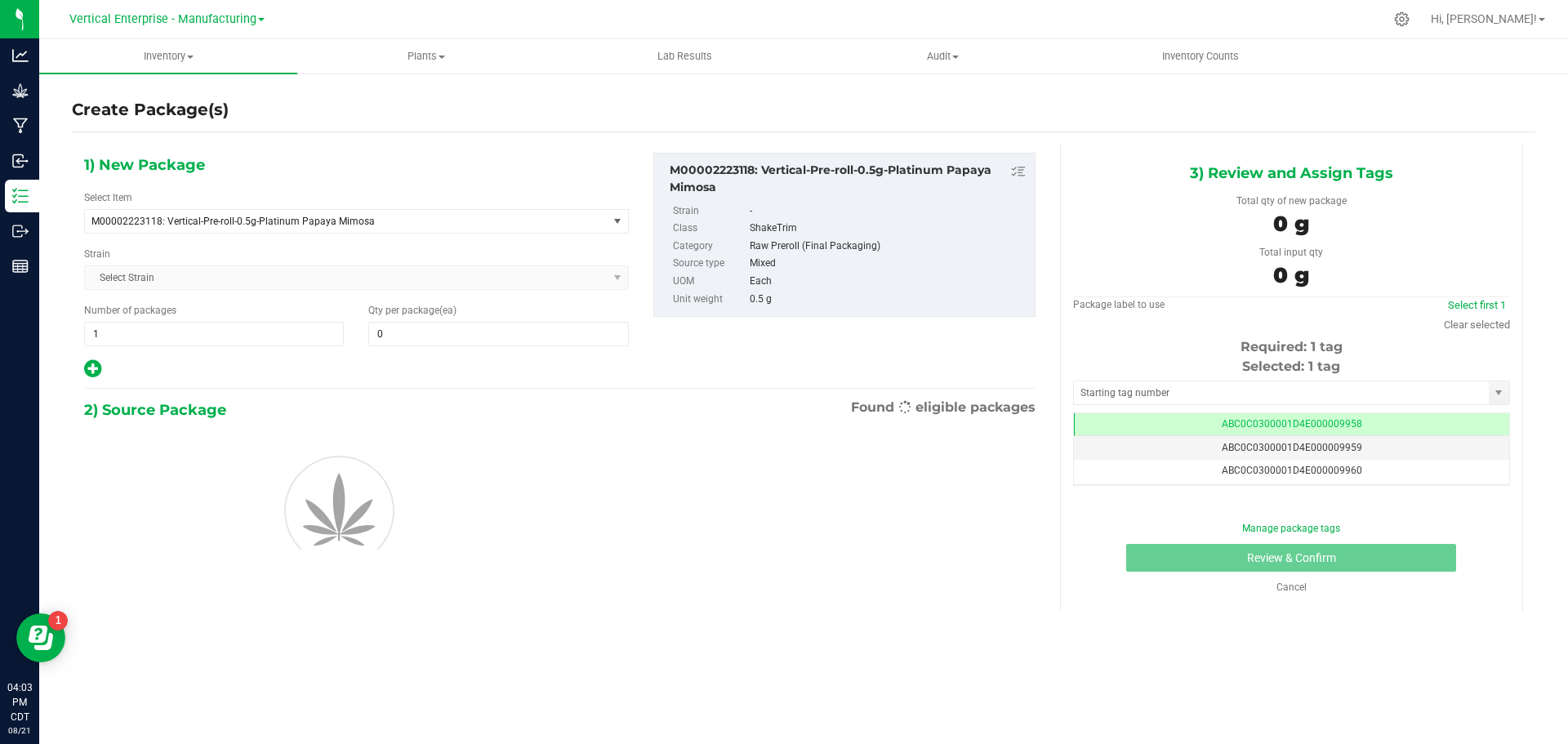
type input "0"
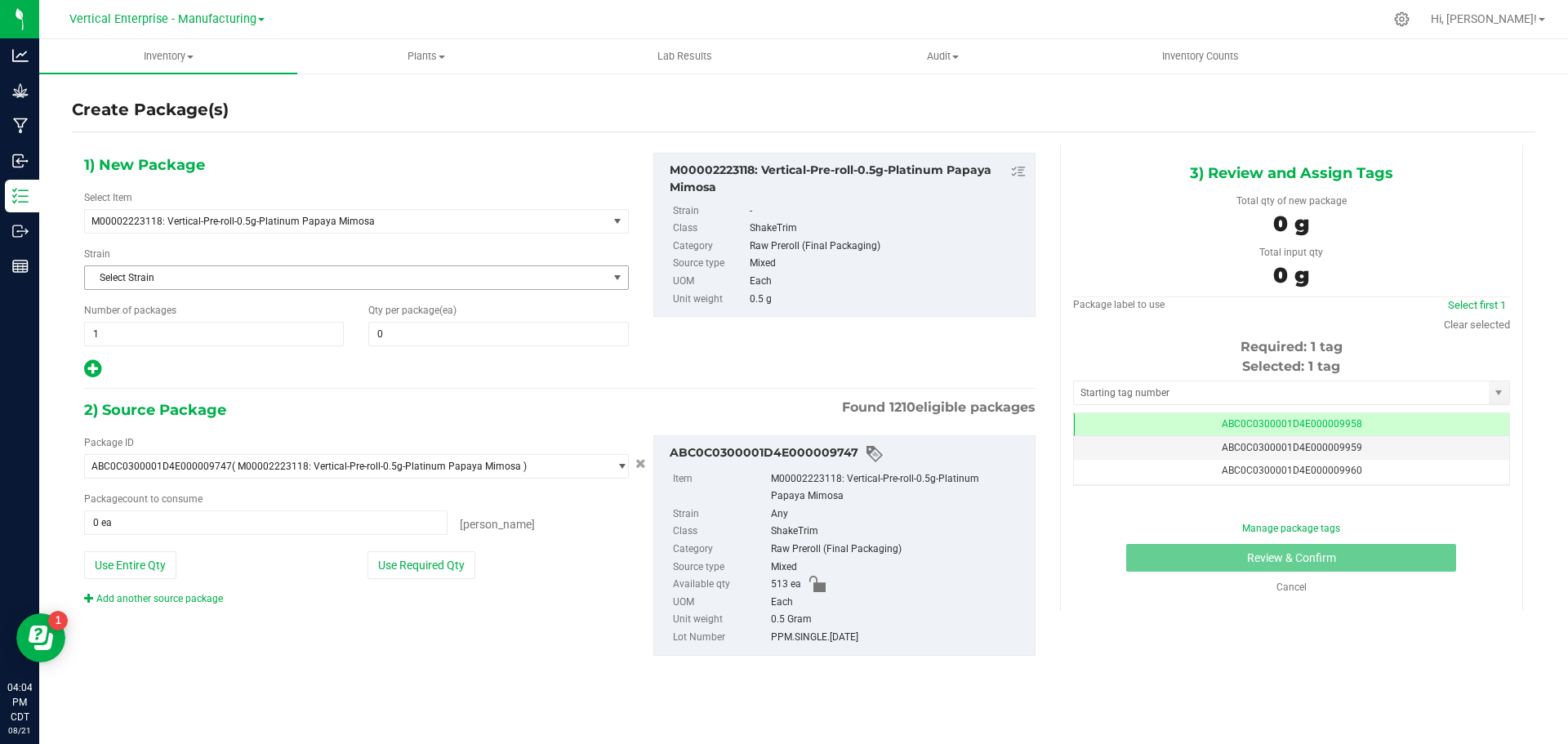
scroll to position [0, -1]
click at [454, 339] on span at bounding box center [497, 334] width 259 height 25
type input "50"
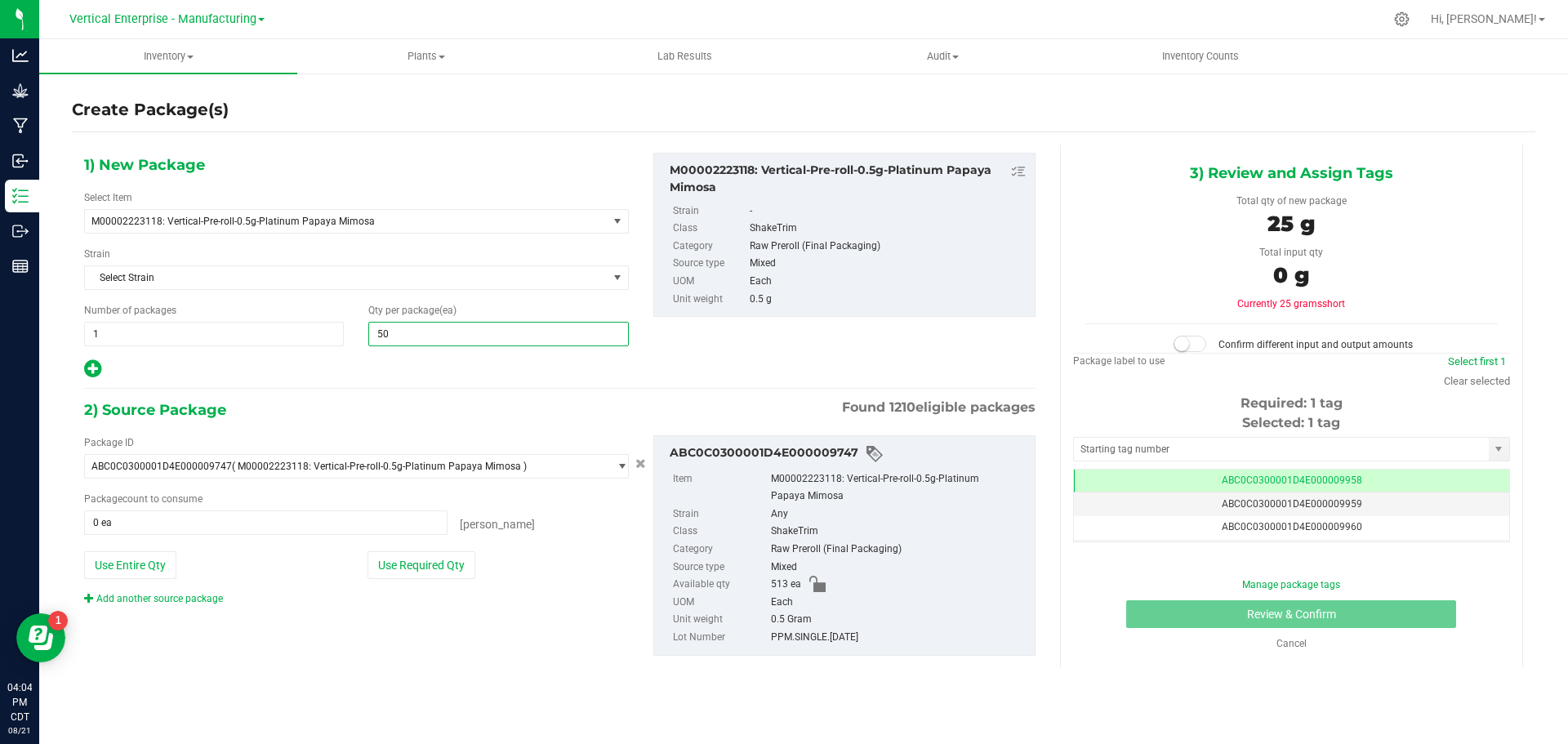
type input "50"
click at [454, 568] on button "Use Required Qty" at bounding box center [421, 565] width 108 height 28
type input "50 ea"
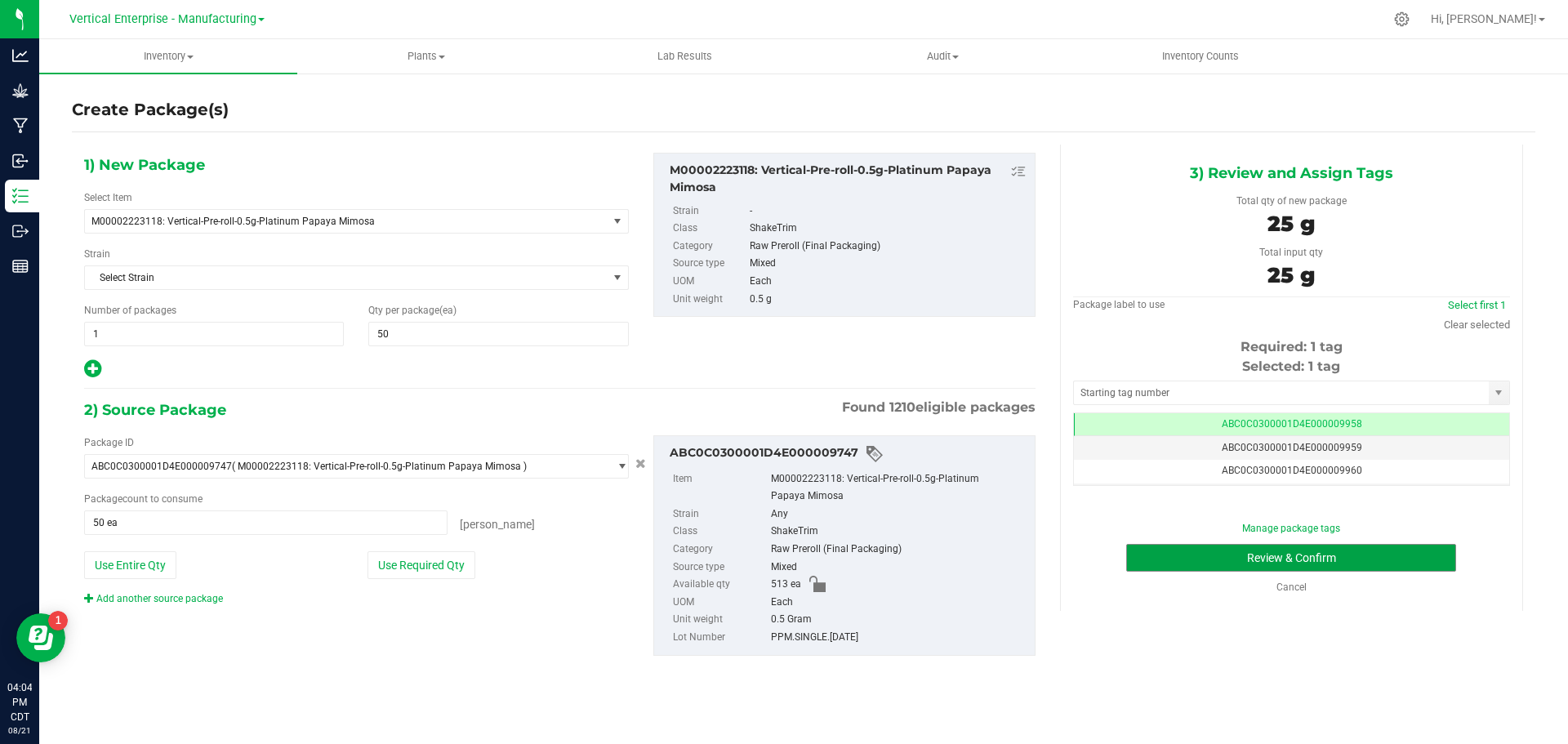
click at [1383, 555] on button "Review & Confirm" at bounding box center [1290, 558] width 330 height 28
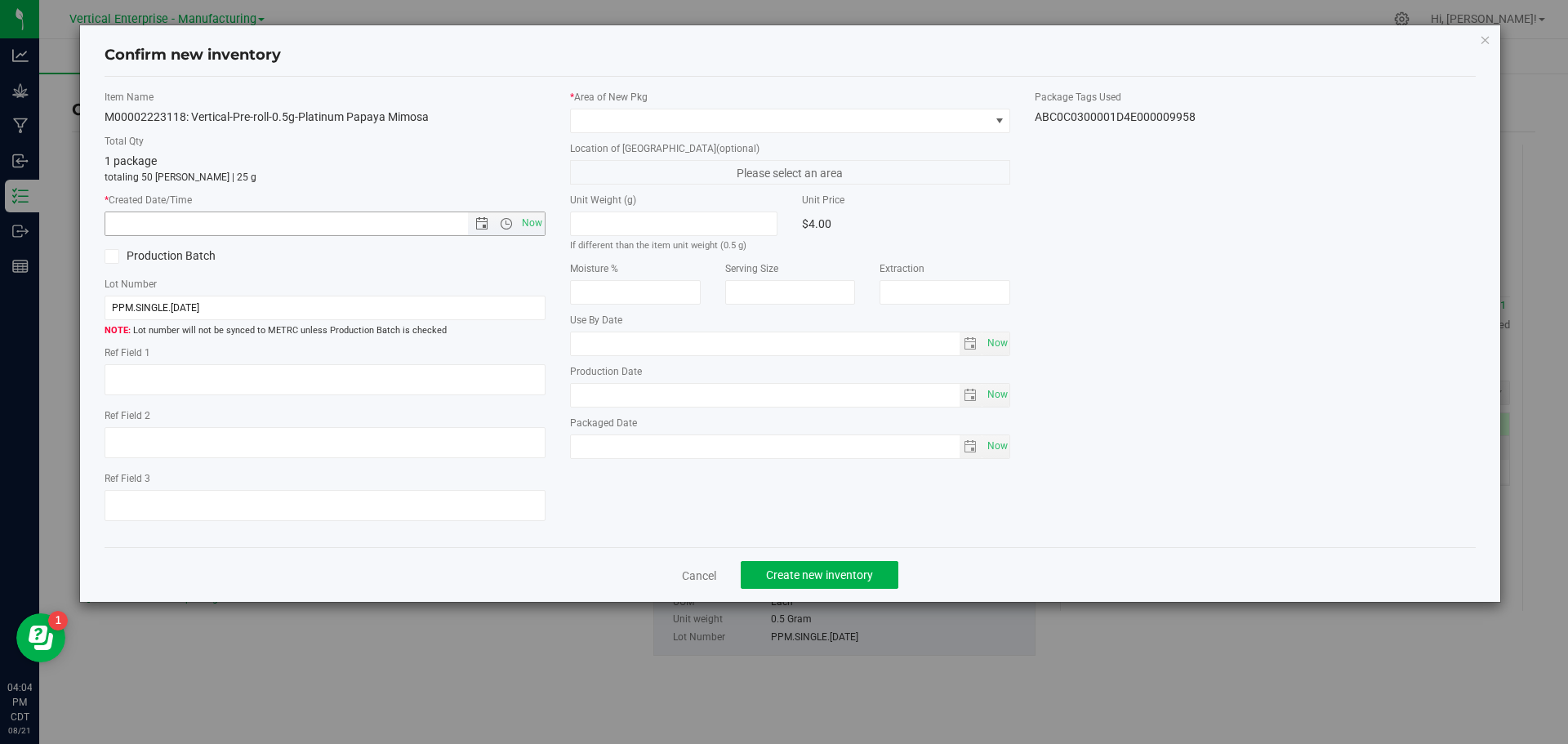
click at [534, 232] on span "Now" at bounding box center [532, 223] width 28 height 24
type input "[DATE] 4:04 PM"
click at [623, 120] on span at bounding box center [780, 120] width 419 height 23
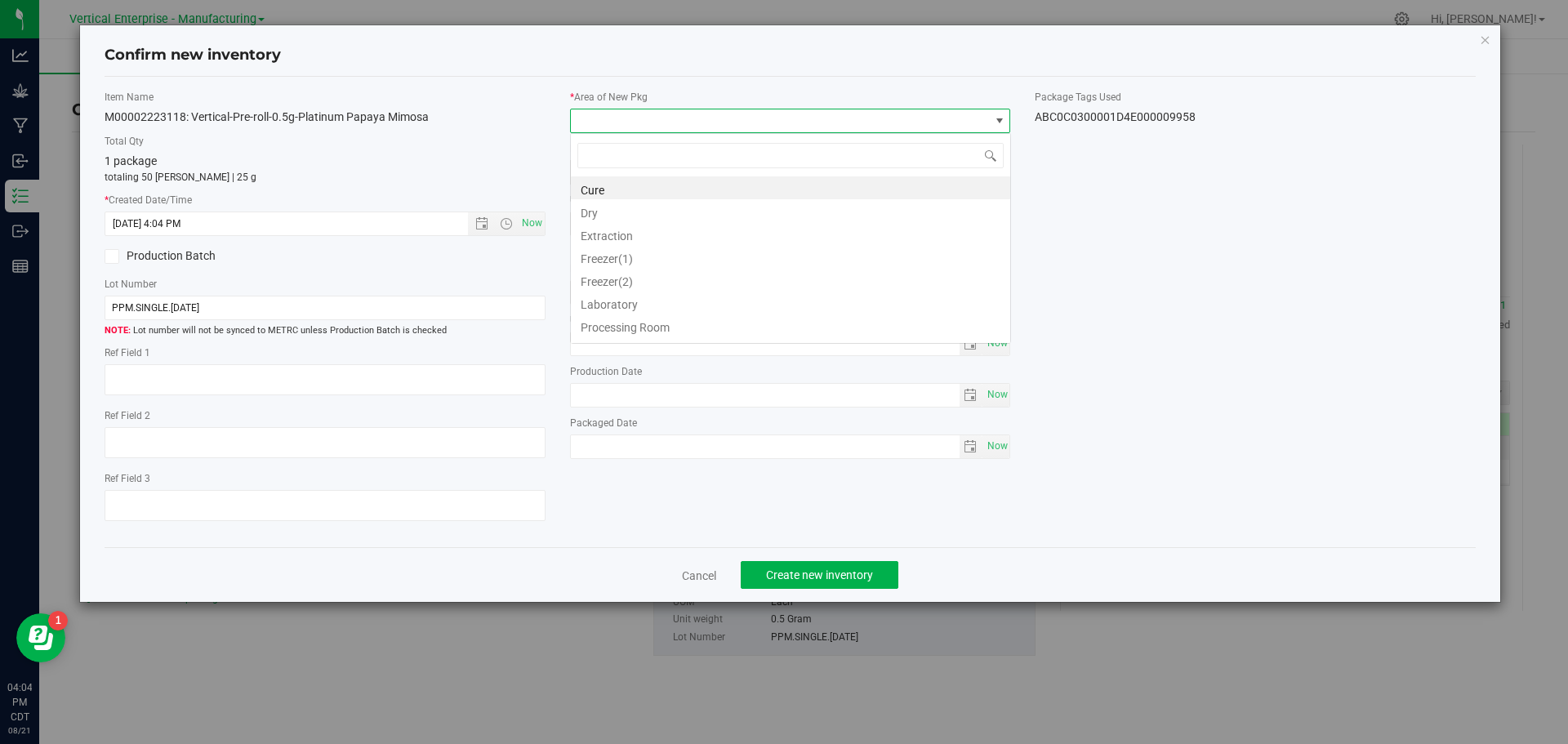
scroll to position [25, 441]
type input "va"
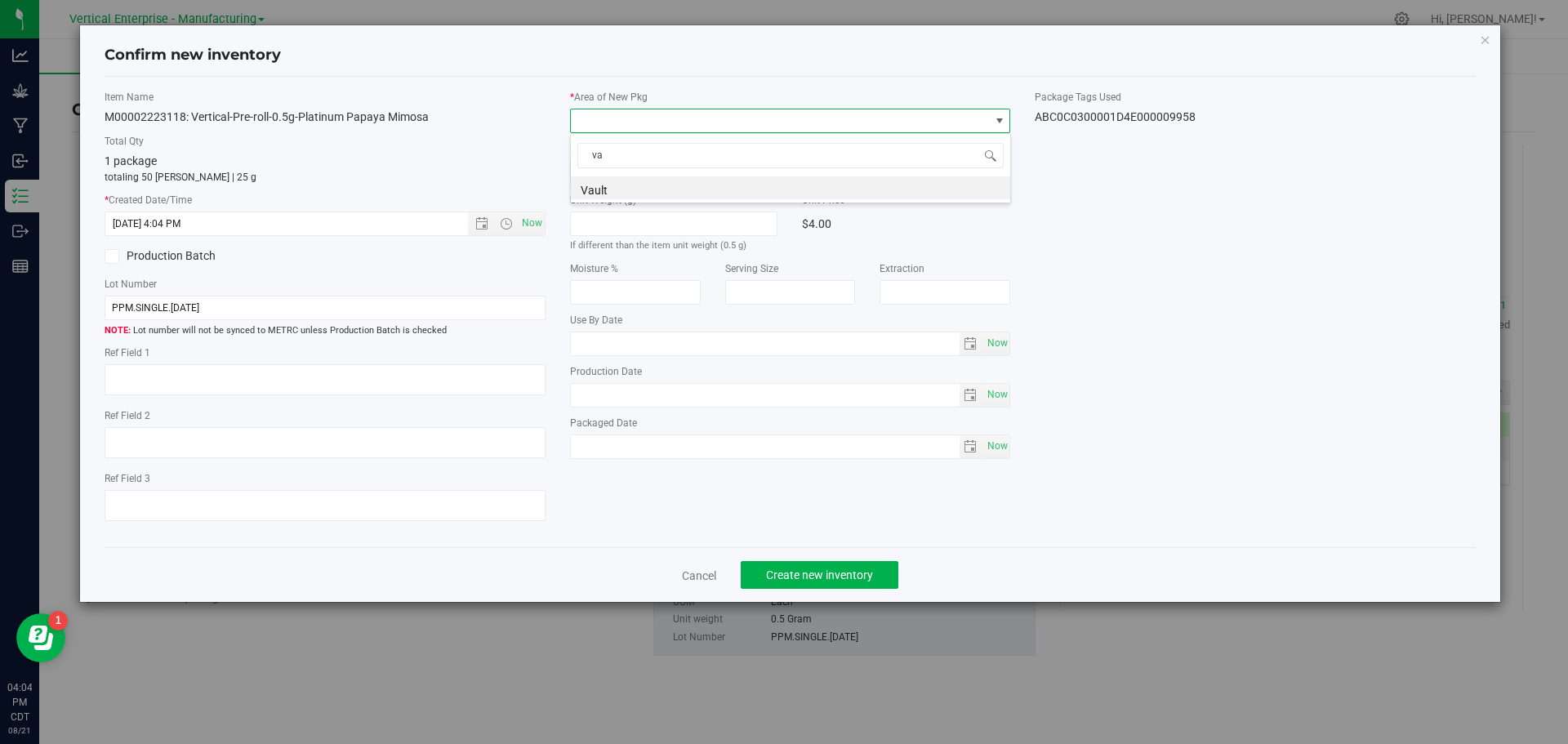
click at [606, 190] on li "Vault" at bounding box center [790, 188] width 439 height 23
click at [812, 584] on button "Create new inventory" at bounding box center [819, 575] width 157 height 28
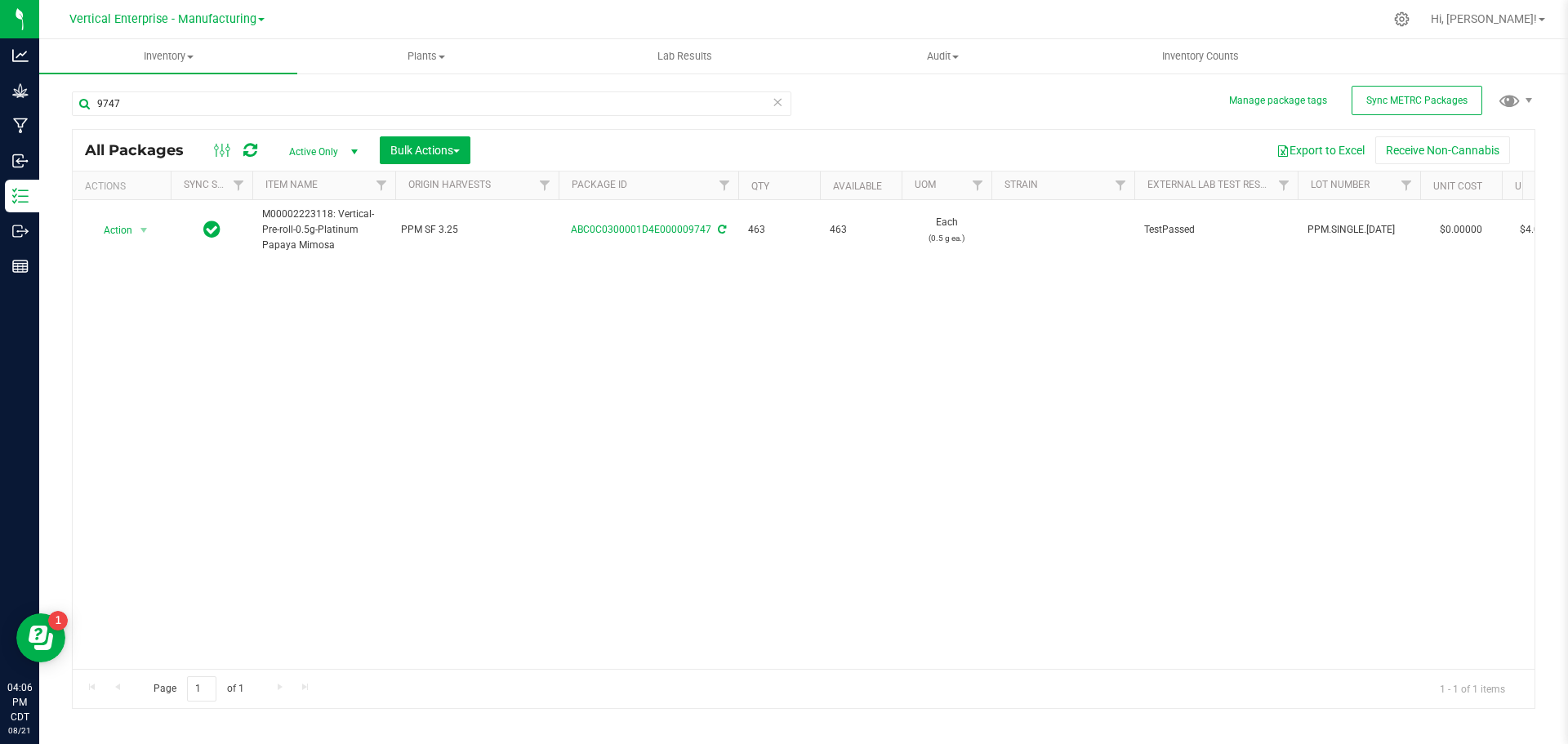
click at [701, 469] on div "Action Action Adjust qty Create package Edit attributes Global inventory Locate…" at bounding box center [803, 434] width 1462 height 469
click at [416, 436] on div "Action Action Adjust qty Create package Edit attributes Global inventory Locate…" at bounding box center [803, 434] width 1462 height 469
click at [171, 108] on input "9747" at bounding box center [432, 104] width 719 height 25
click at [159, 107] on input "9747" at bounding box center [432, 104] width 719 height 25
click at [109, 226] on span "Action" at bounding box center [111, 230] width 44 height 23
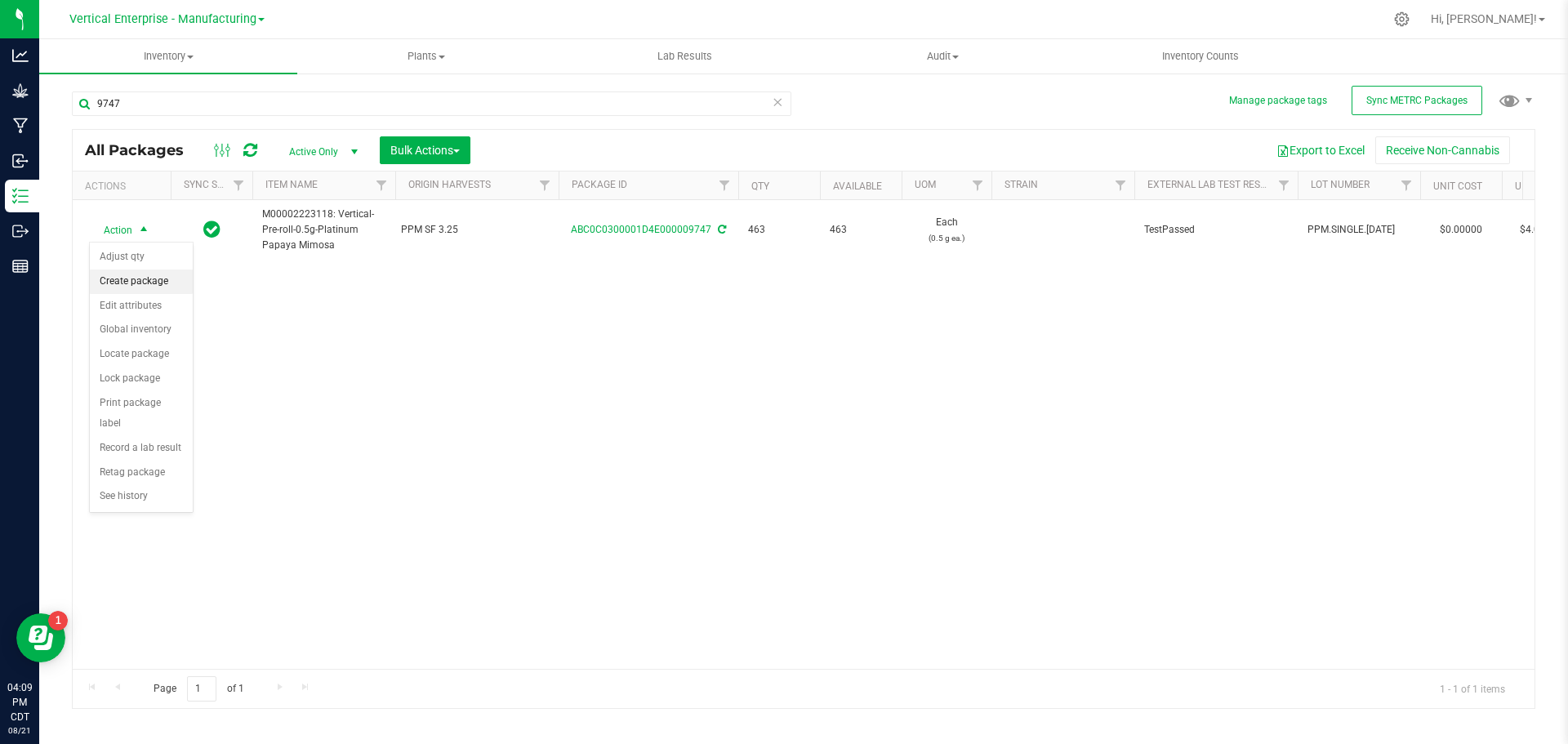
click at [118, 279] on li "Create package" at bounding box center [141, 282] width 103 height 25
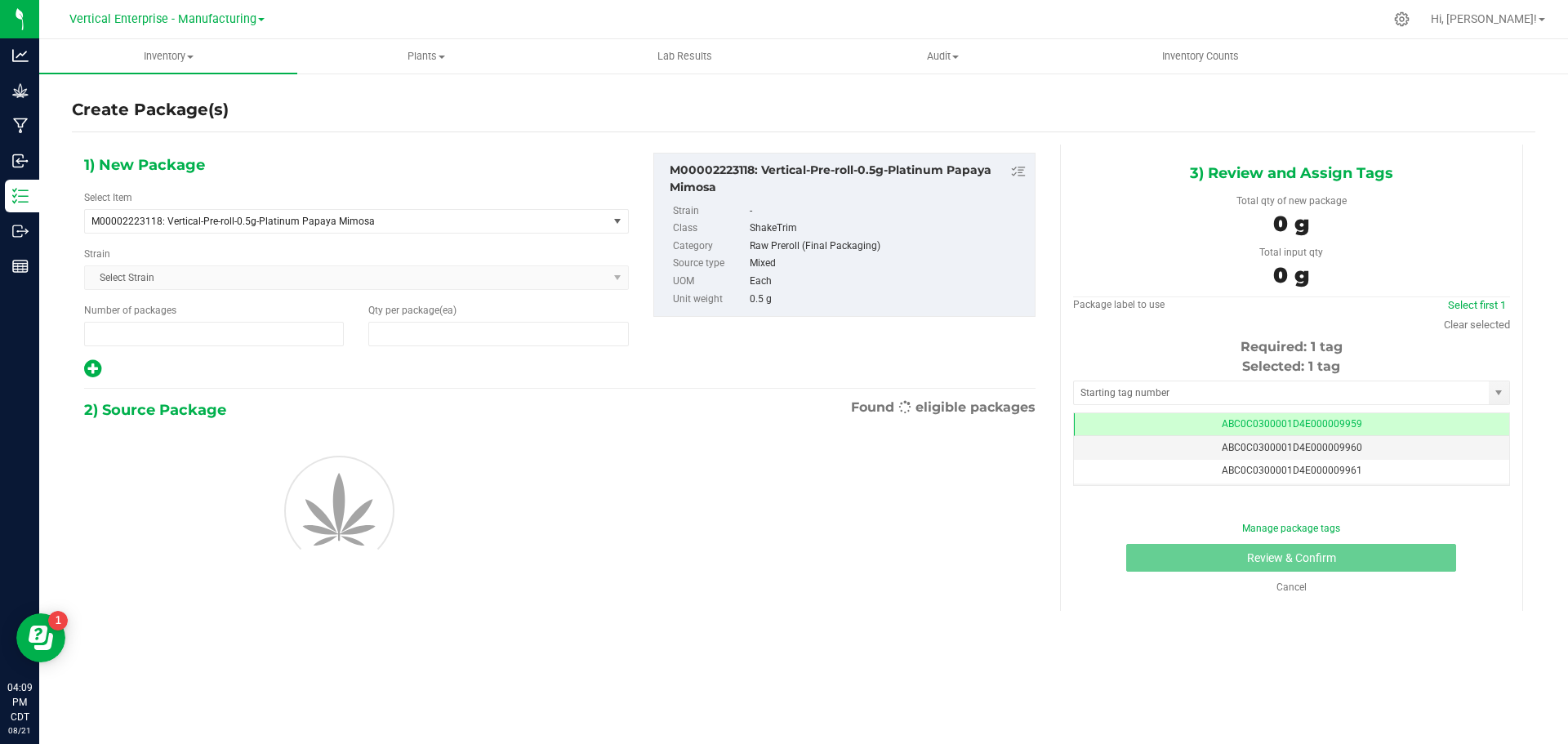
type input "1"
type input "0"
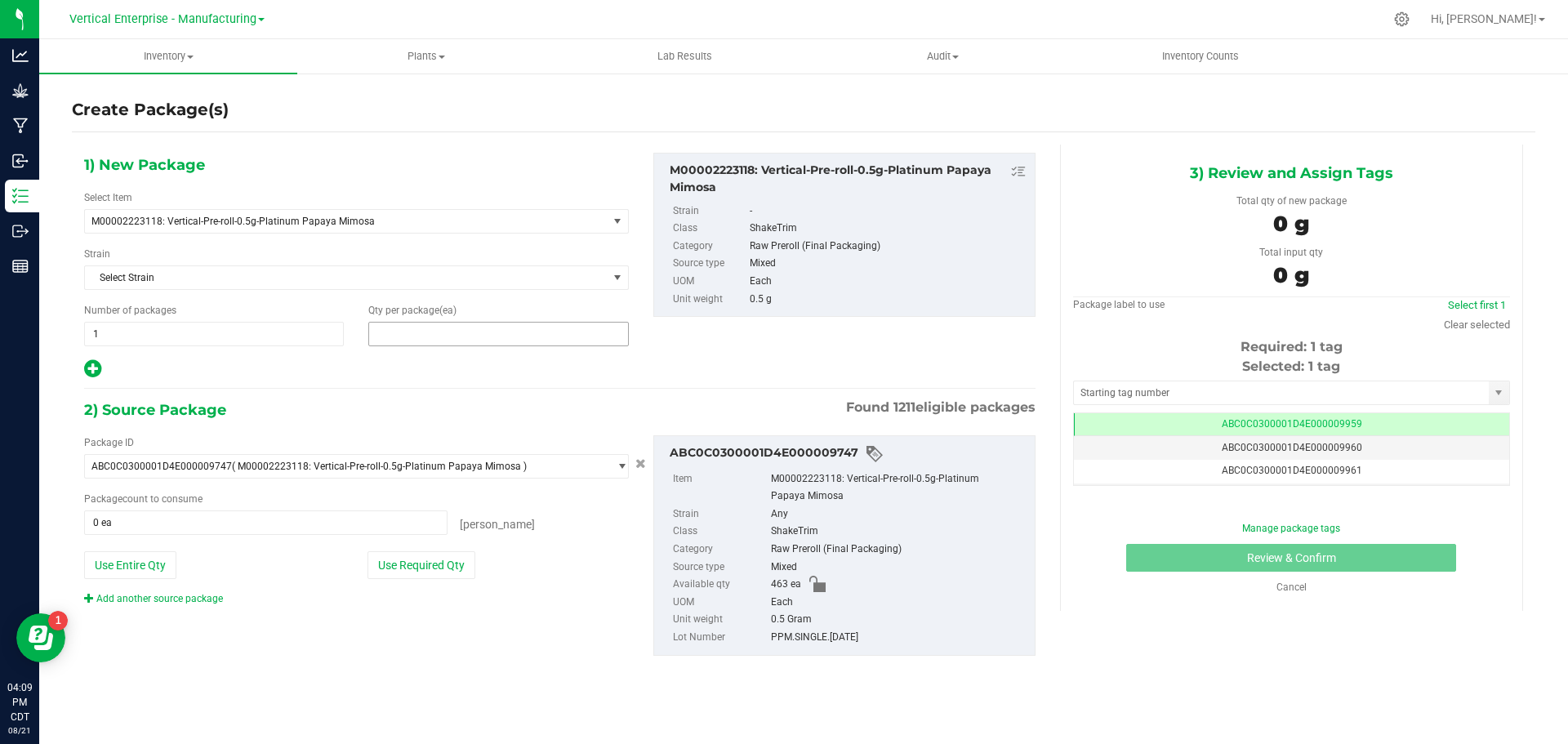
click at [466, 342] on span at bounding box center [497, 334] width 259 height 25
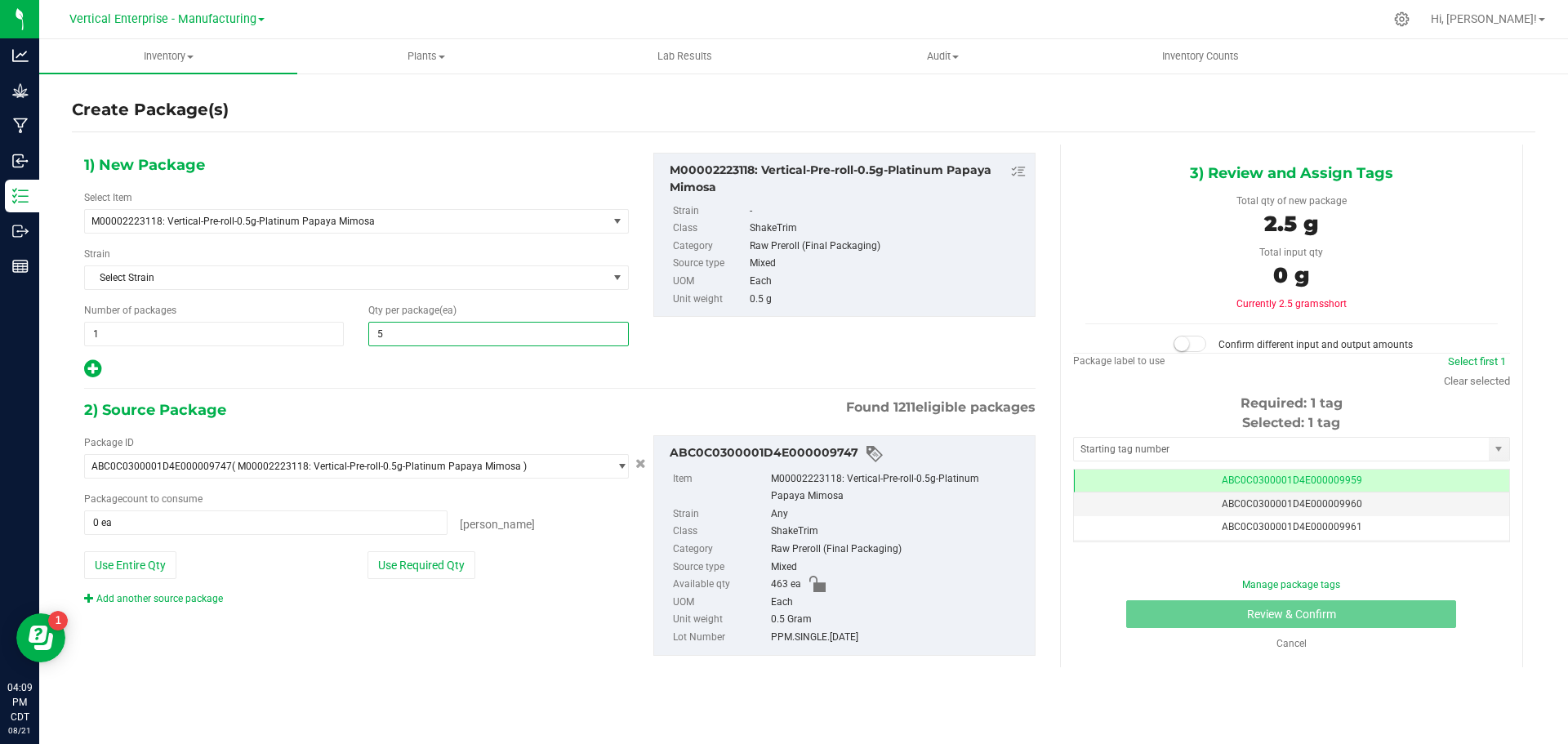
type input "50"
click at [401, 562] on button "Use Required Qty" at bounding box center [421, 565] width 108 height 28
type input "50 ea"
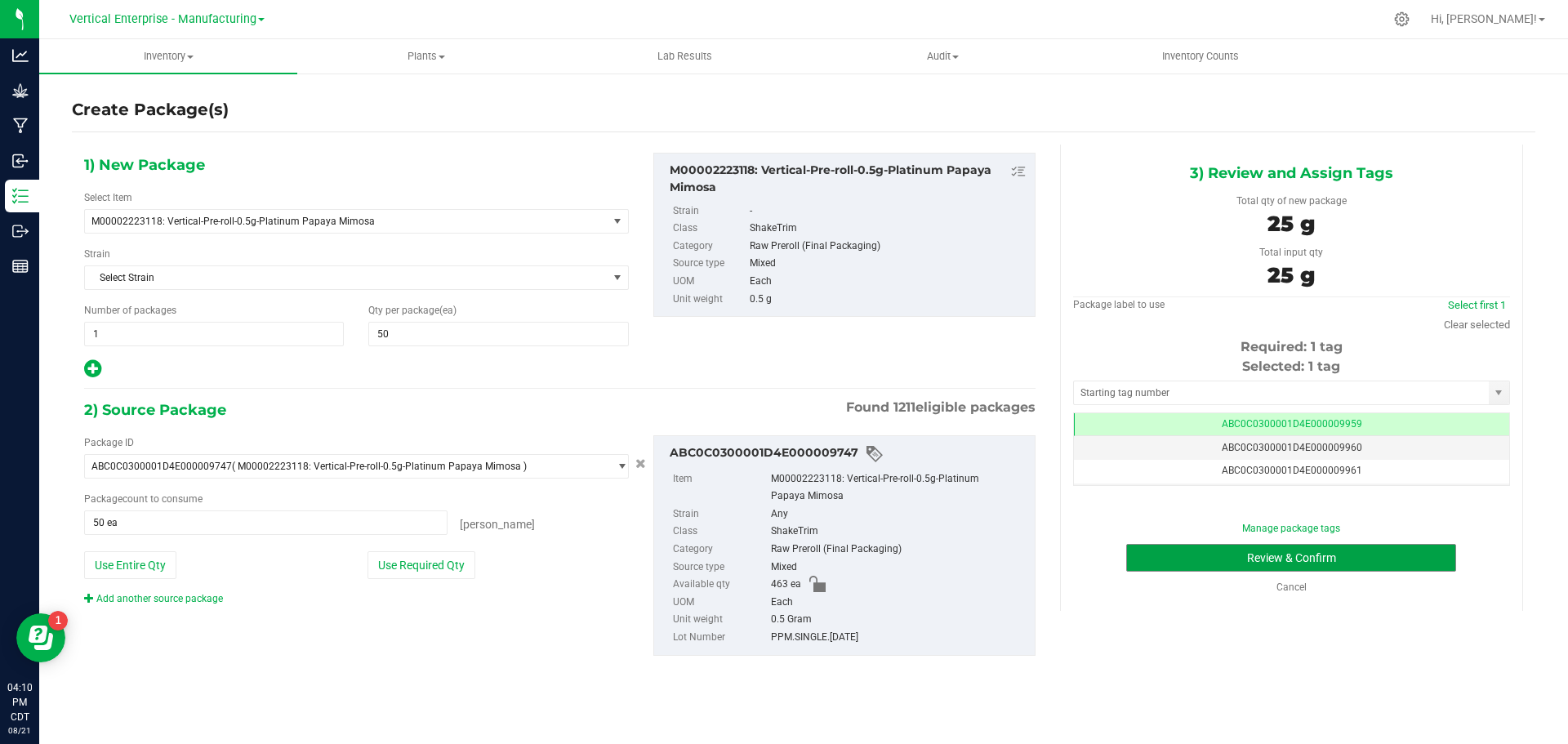
click at [1182, 546] on button "Review & Confirm" at bounding box center [1290, 558] width 330 height 28
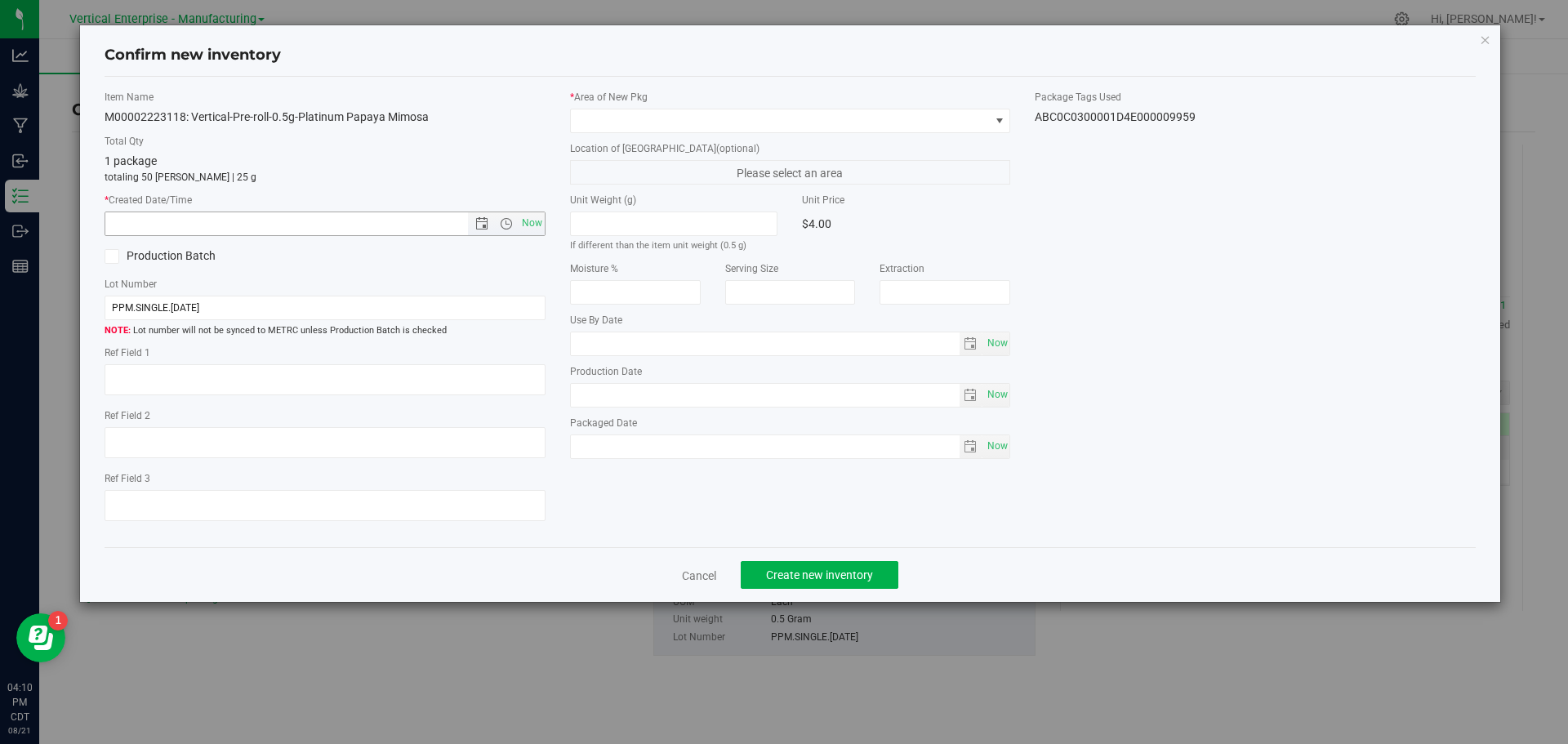
click at [528, 224] on span "Now" at bounding box center [532, 223] width 28 height 24
type input "[DATE] 4:10 PM"
click at [627, 124] on span at bounding box center [780, 120] width 419 height 23
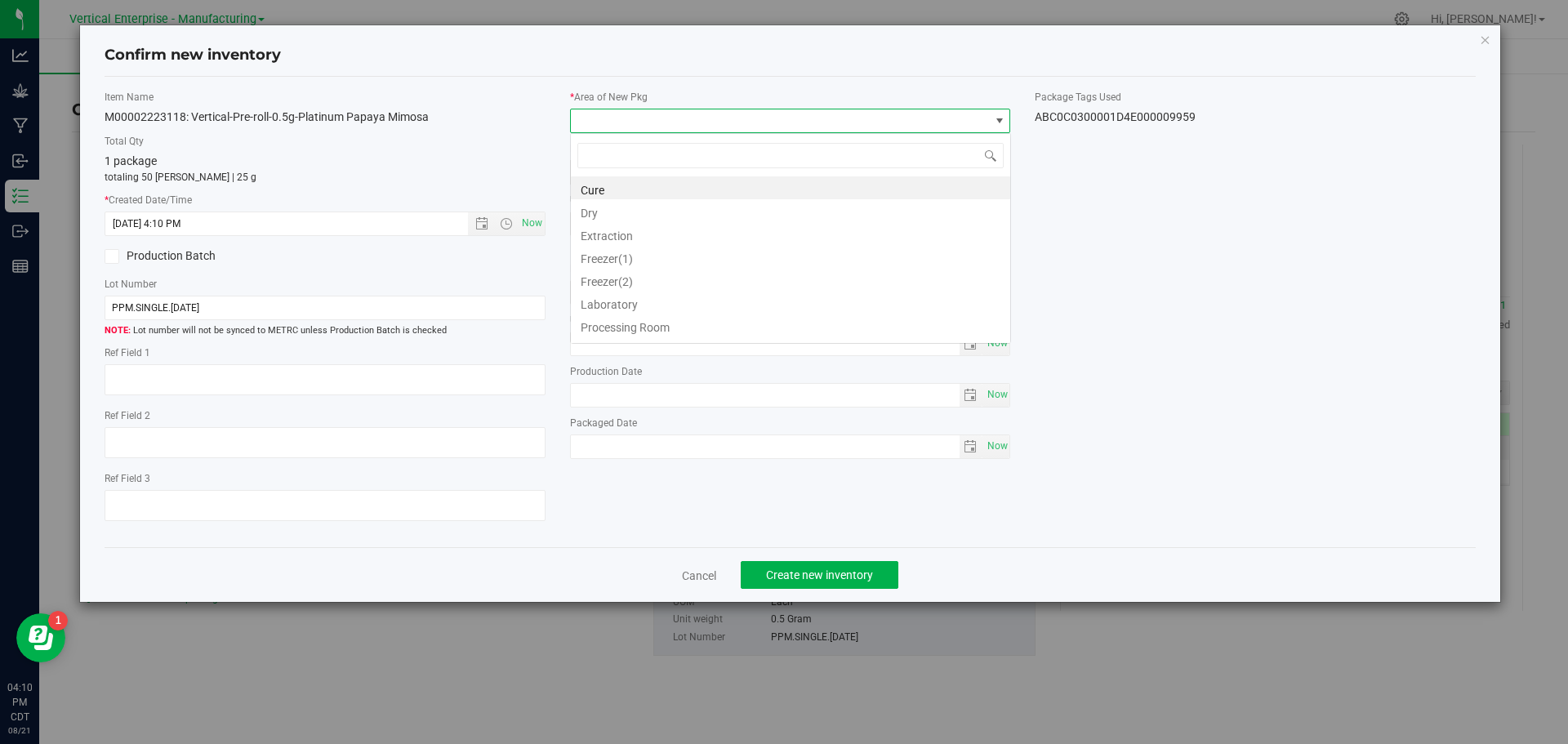
scroll to position [25, 441]
type input "va"
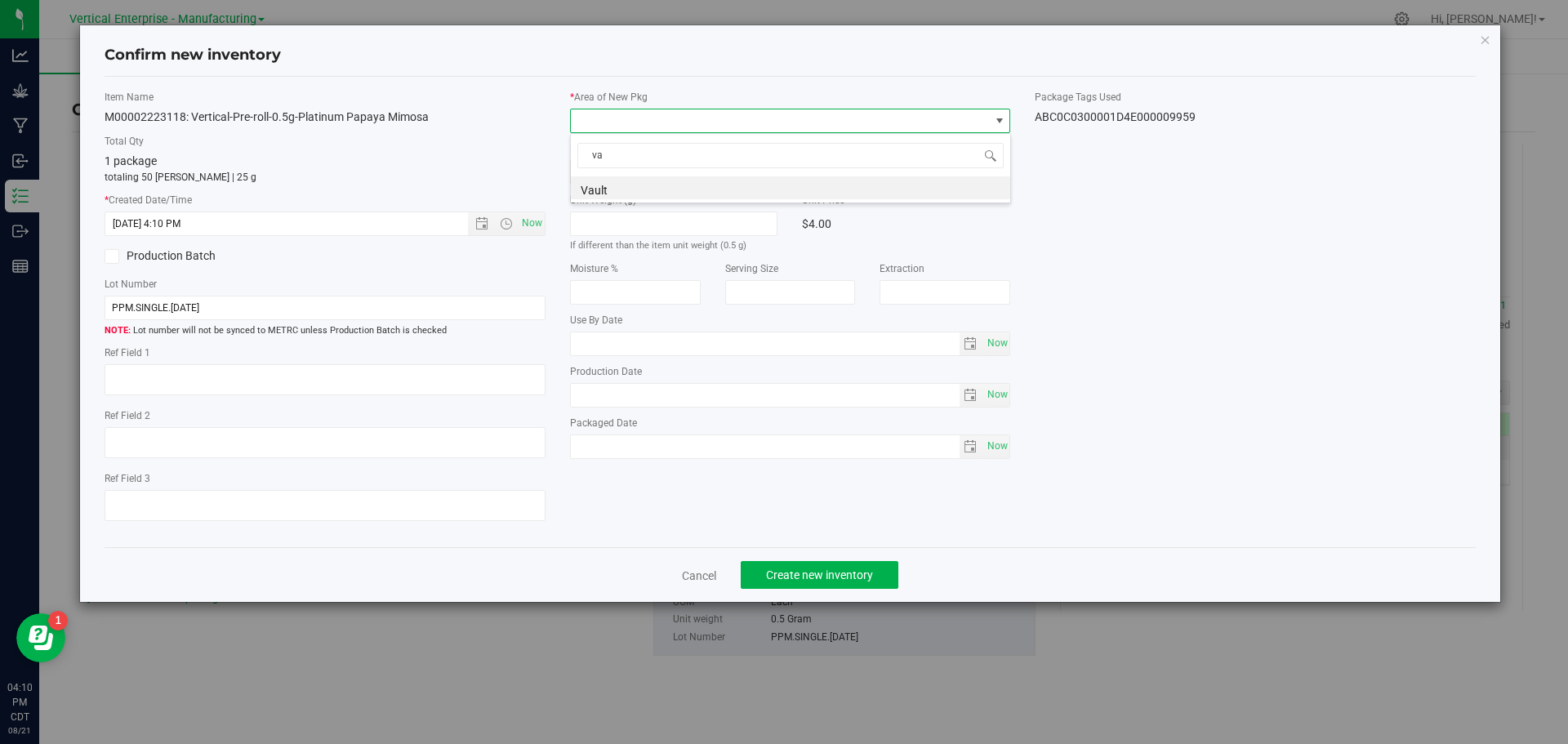
click at [612, 189] on li "Vault" at bounding box center [790, 188] width 439 height 23
click at [840, 582] on button "Create new inventory" at bounding box center [819, 575] width 157 height 28
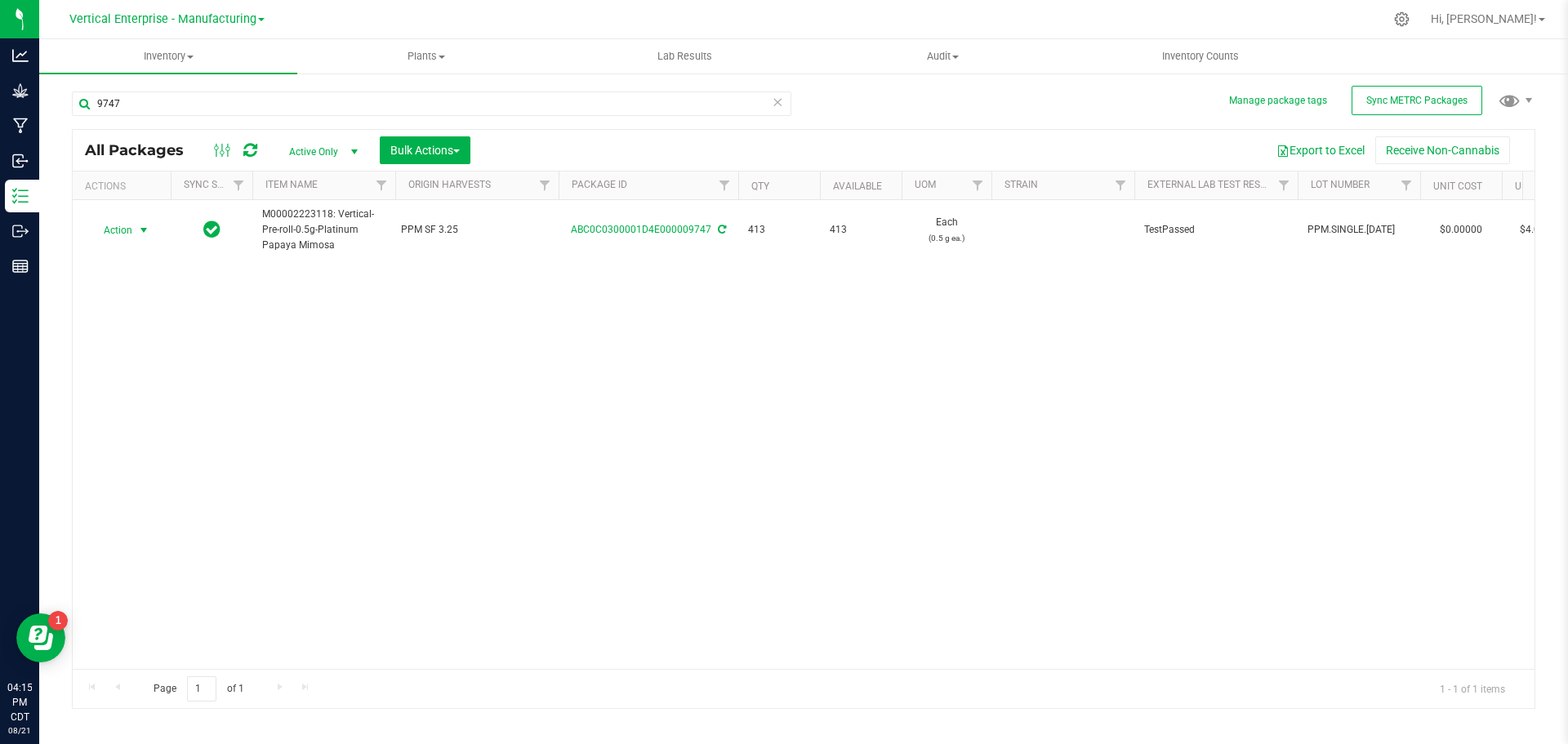
click at [111, 233] on span "Action" at bounding box center [111, 230] width 44 height 23
click at [125, 276] on li "Create package" at bounding box center [141, 282] width 103 height 25
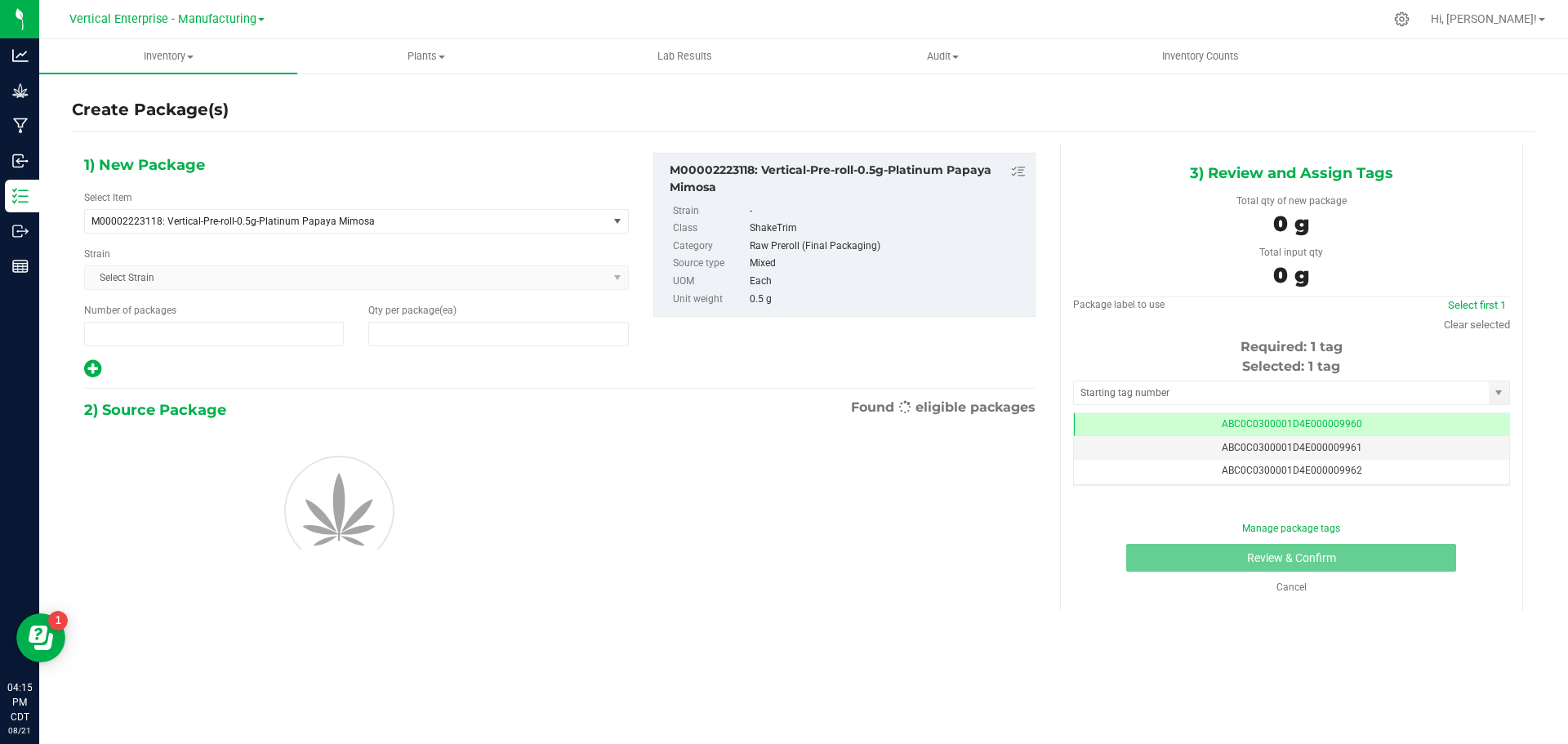
type input "1"
type input "0"
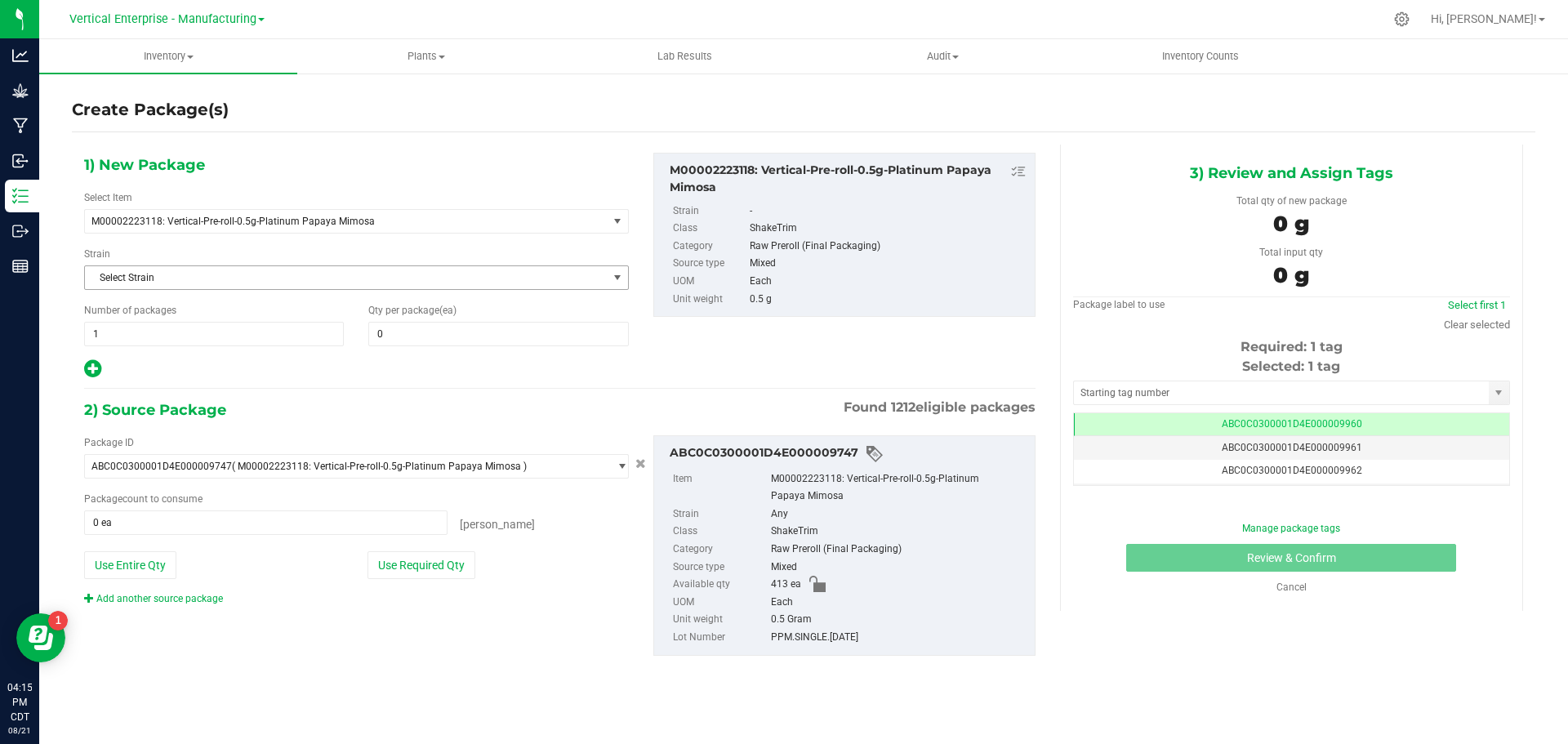
scroll to position [0, -1]
click at [431, 325] on span at bounding box center [497, 334] width 259 height 25
type input "50"
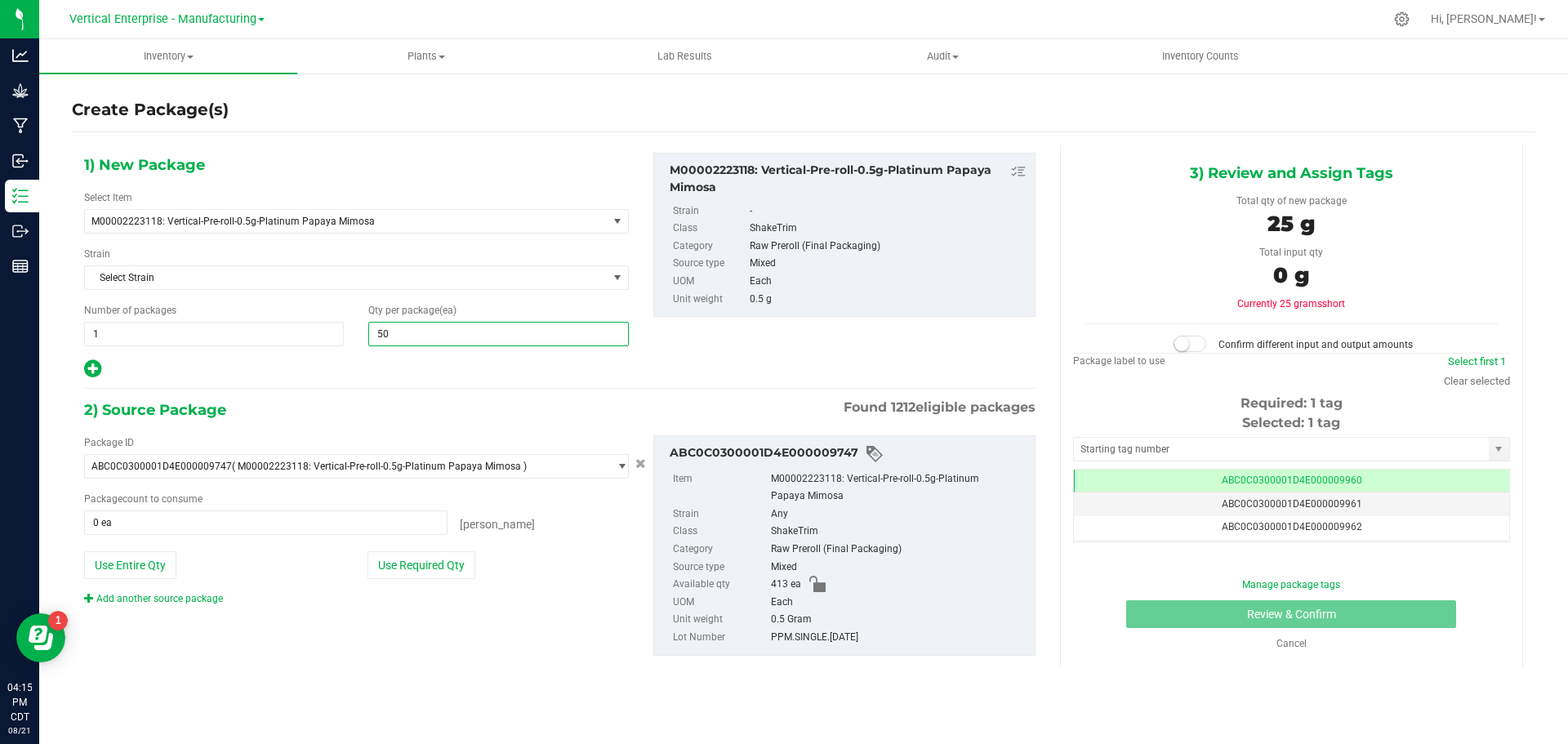
type input "50"
click at [441, 558] on button "Use Required Qty" at bounding box center [421, 565] width 108 height 28
type input "50 ea"
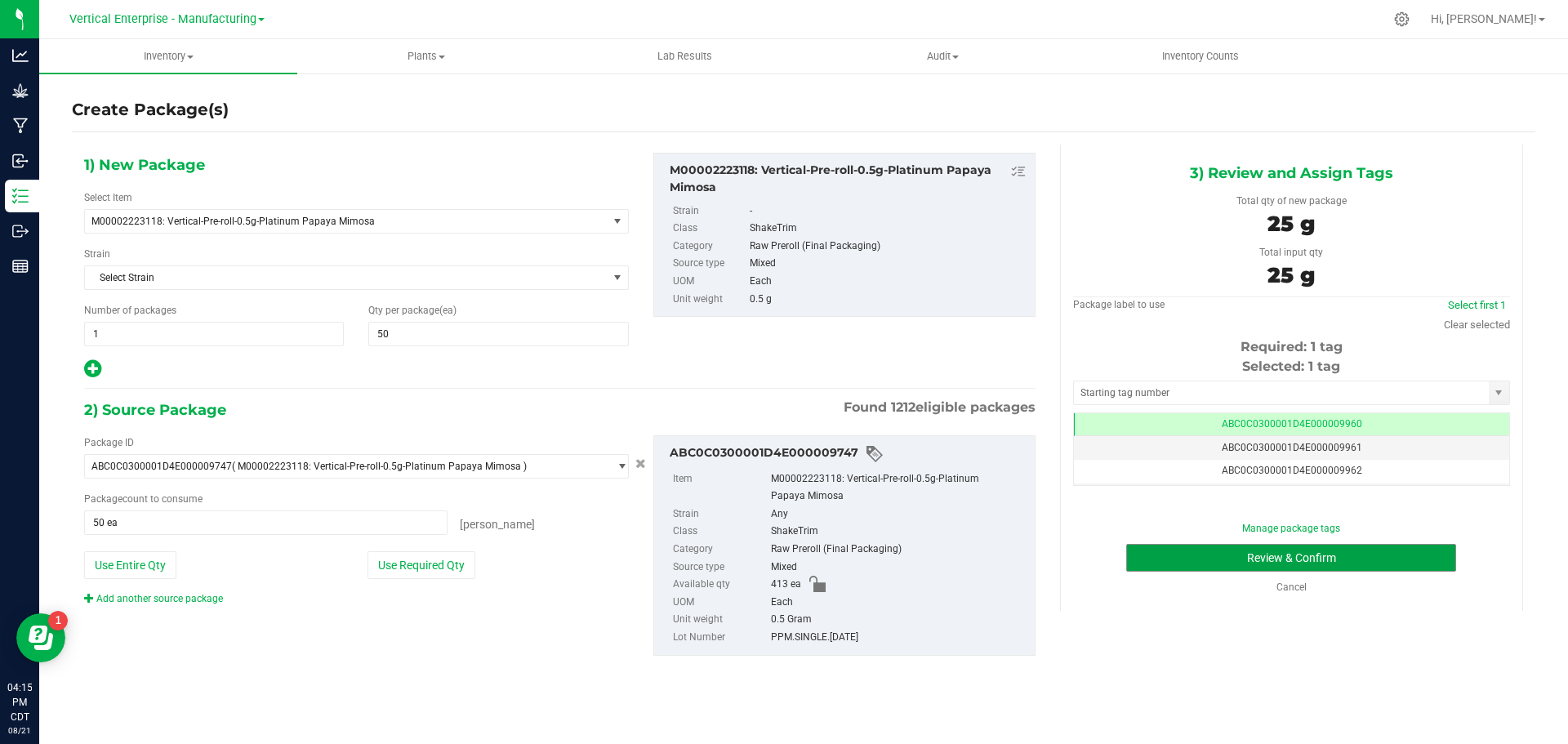
click at [1368, 552] on button "Review & Confirm" at bounding box center [1290, 558] width 330 height 28
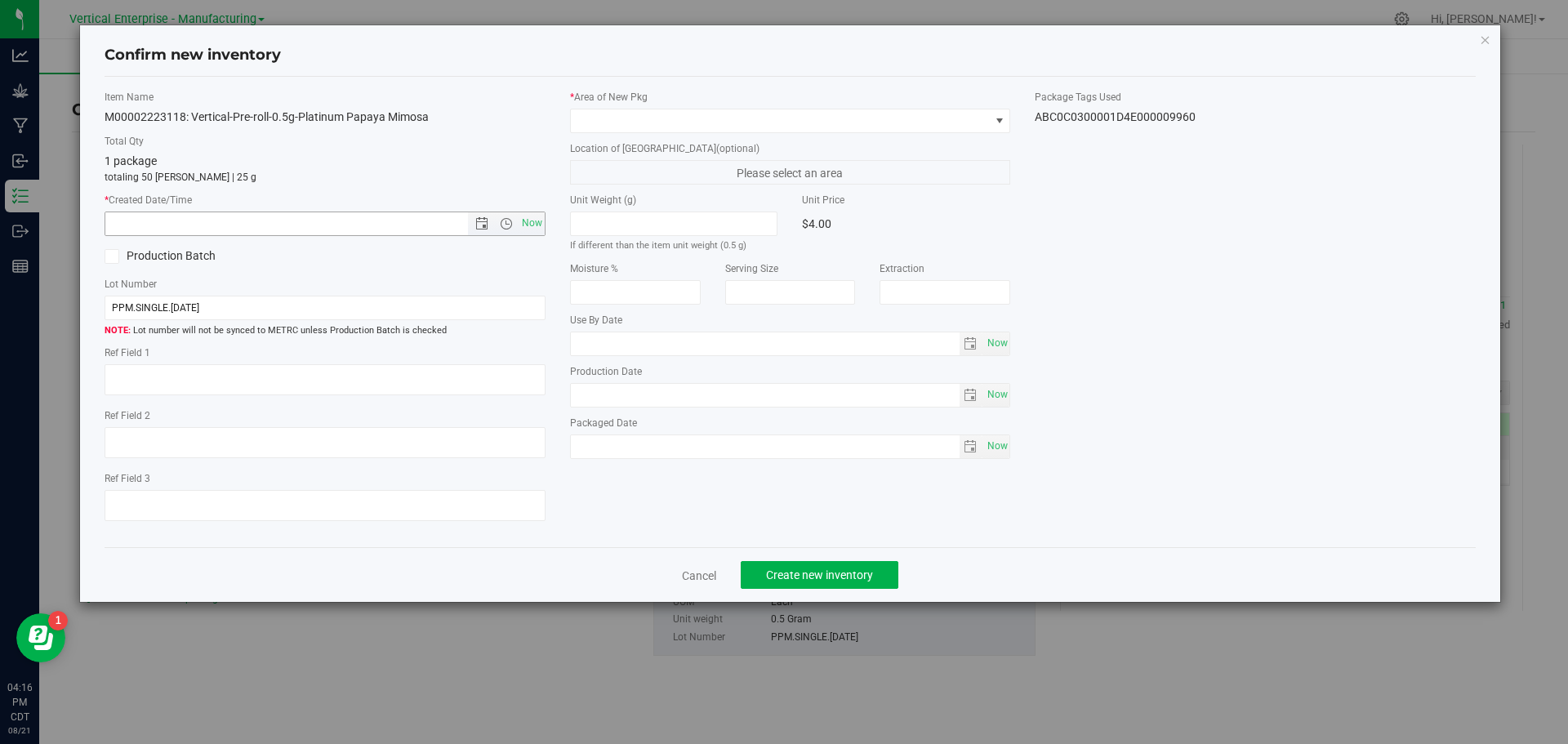
click at [525, 219] on span "Now" at bounding box center [532, 223] width 28 height 24
type input "[DATE] 4:16 PM"
click at [607, 122] on span at bounding box center [780, 120] width 419 height 23
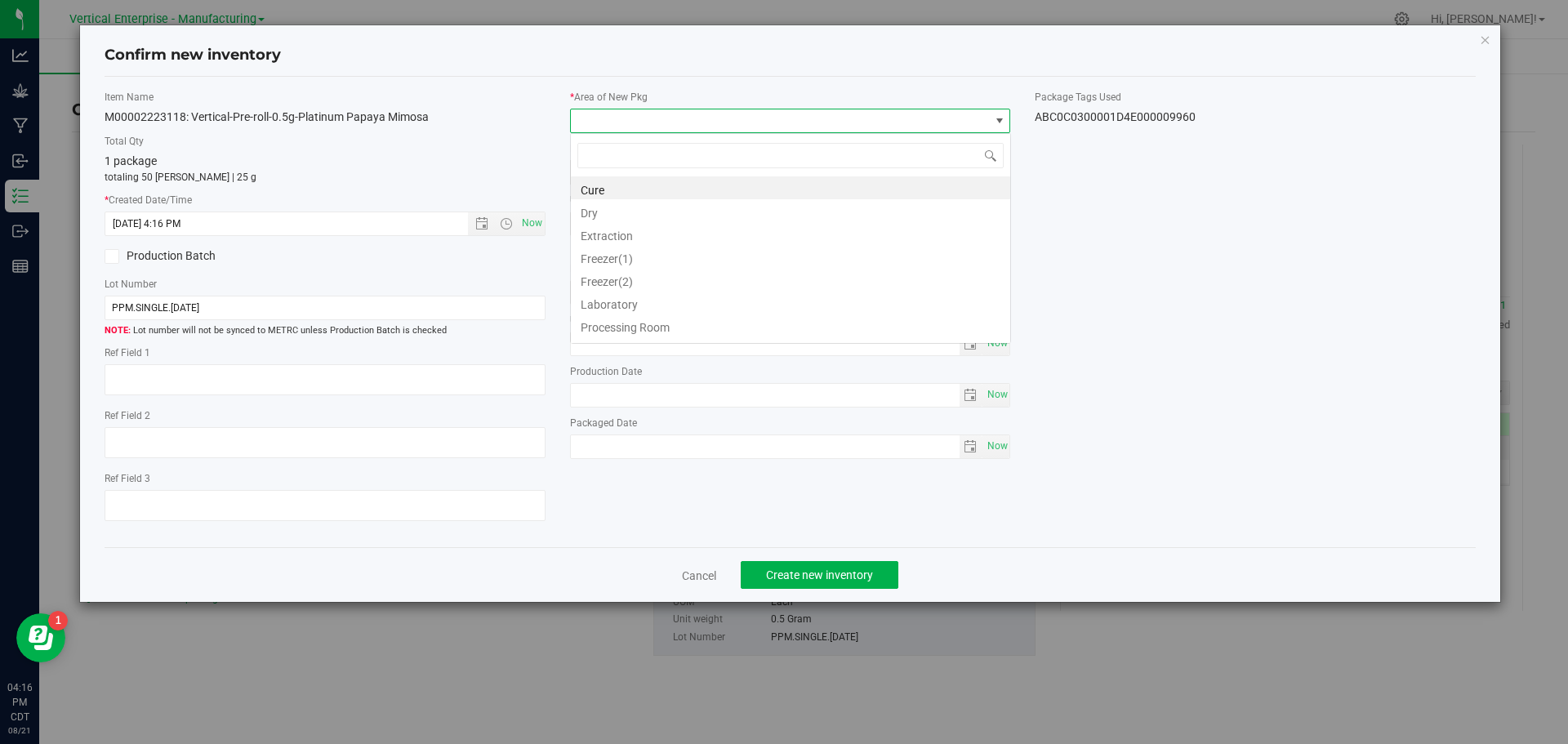
scroll to position [25, 441]
type input "va"
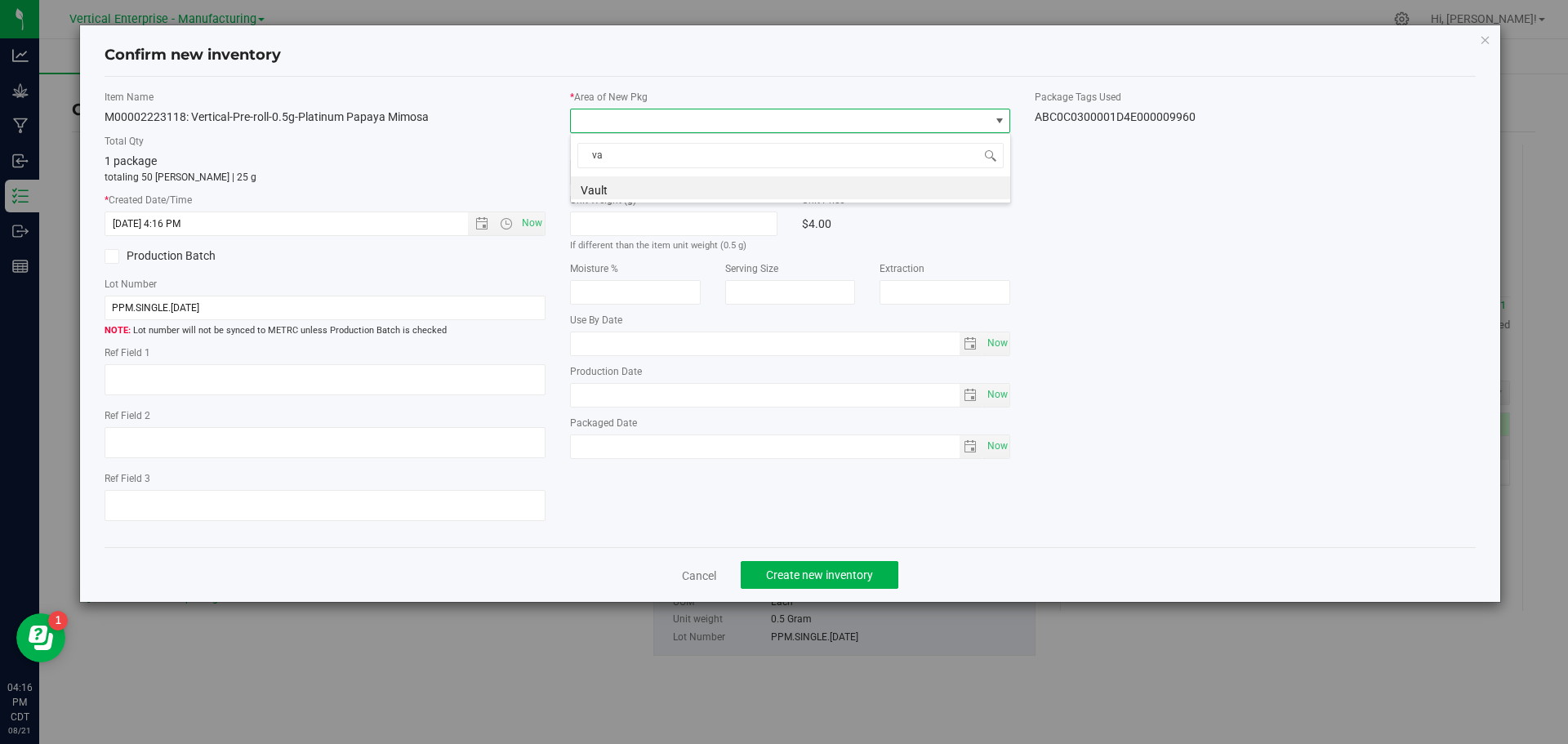
click at [637, 193] on li "Vault" at bounding box center [790, 188] width 439 height 23
click at [831, 581] on span "Create new inventory" at bounding box center [819, 575] width 107 height 13
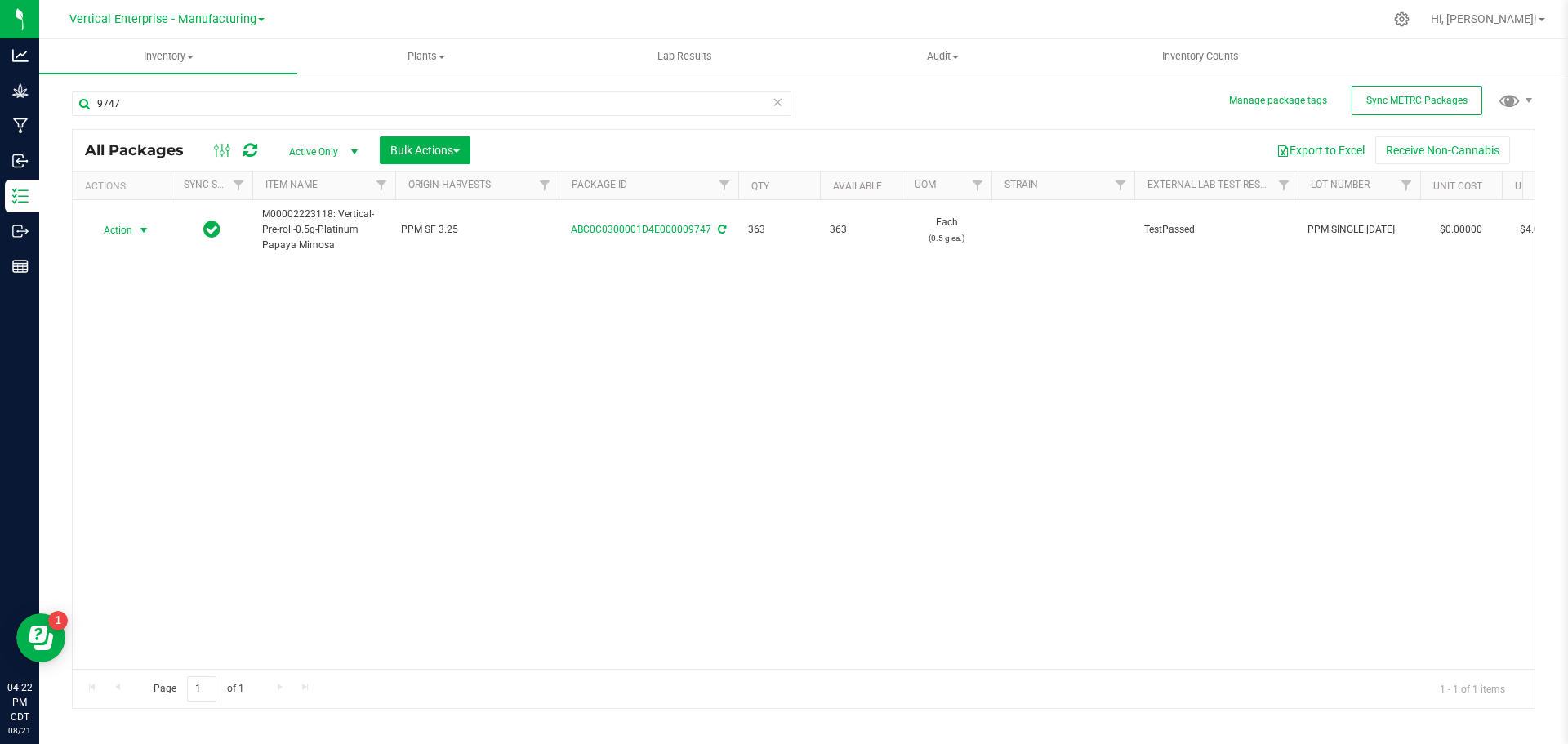
click at [119, 230] on span "Action" at bounding box center [111, 230] width 44 height 23
click at [138, 279] on li "Create package" at bounding box center [141, 282] width 103 height 25
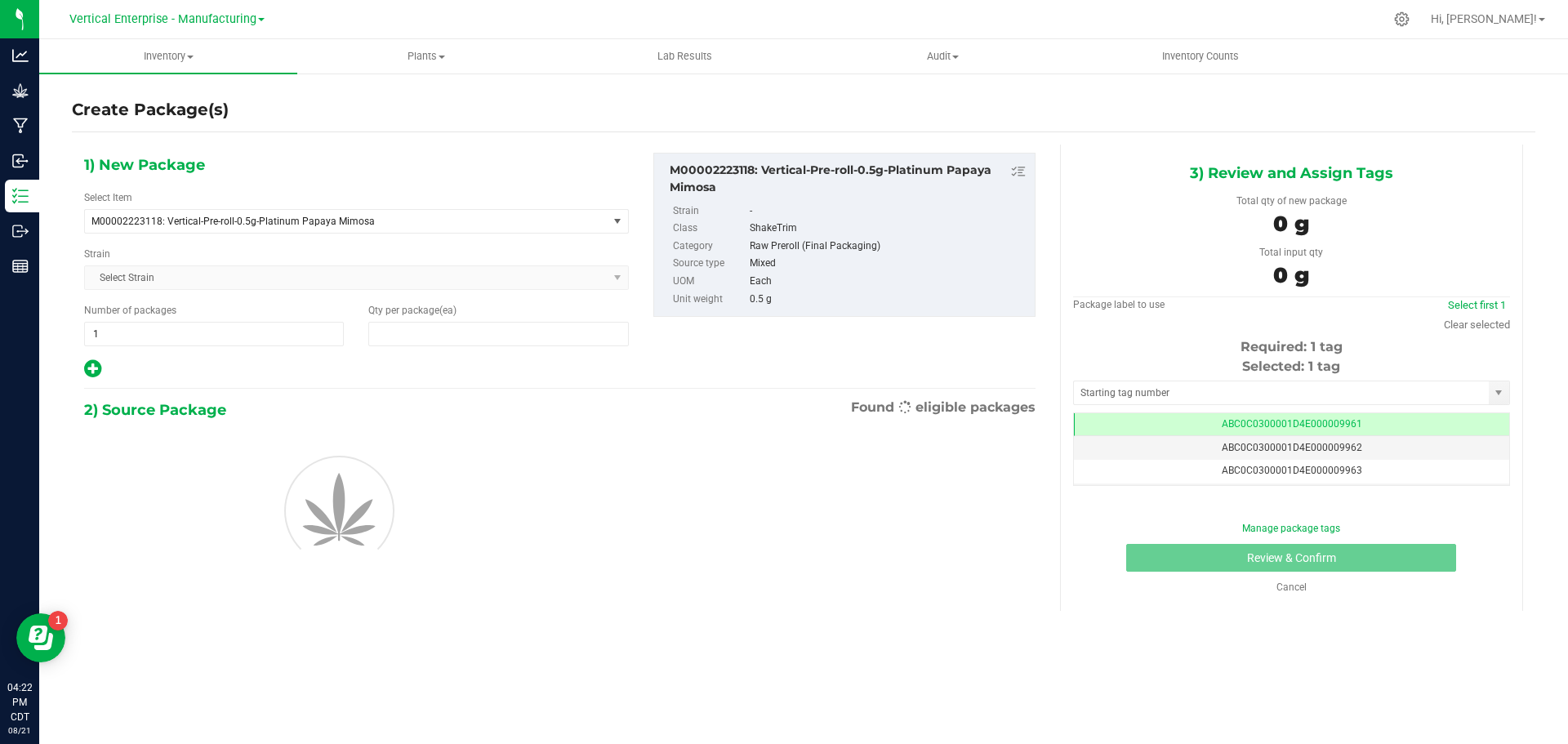
type input "0"
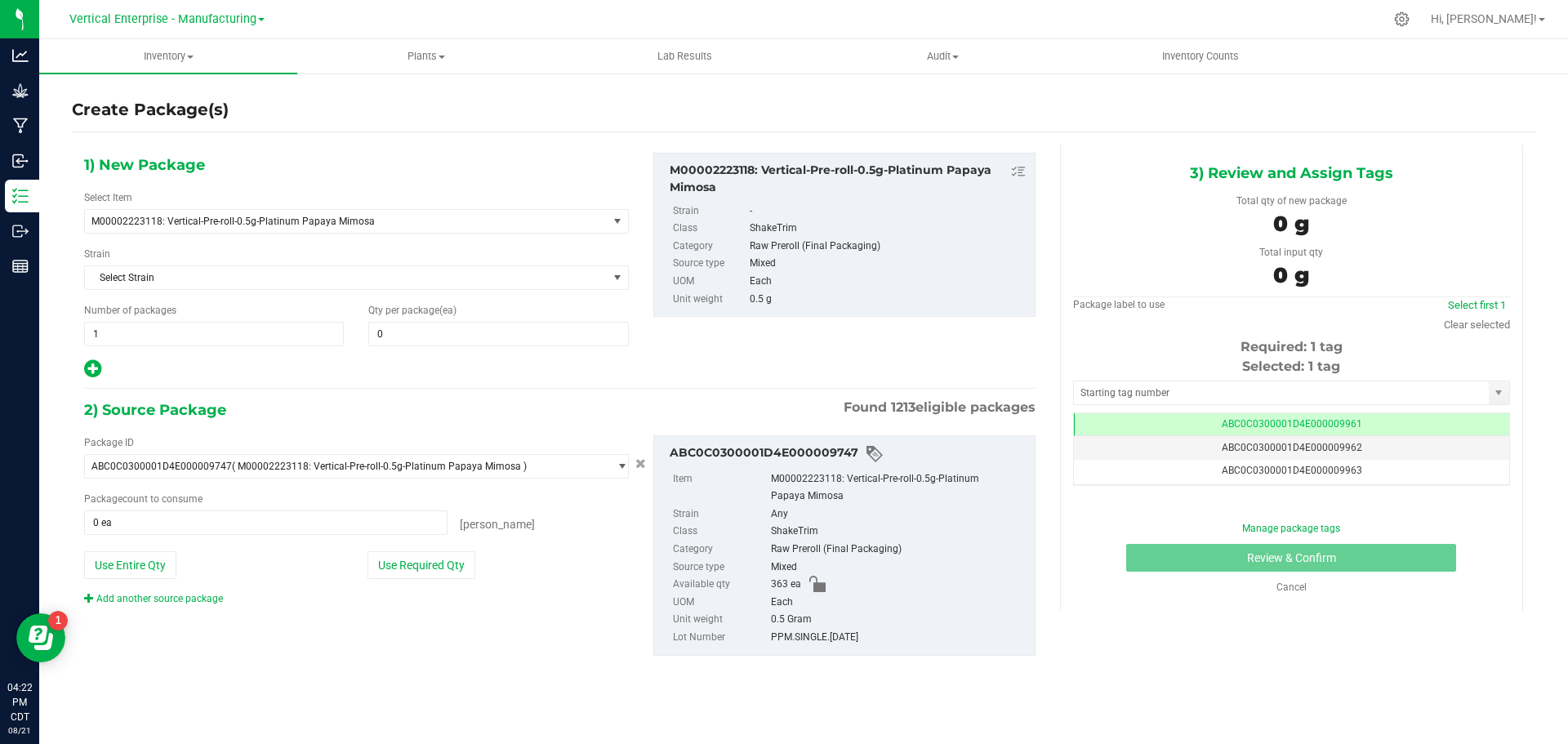
scroll to position [0, -1]
click at [418, 343] on span at bounding box center [497, 334] width 259 height 25
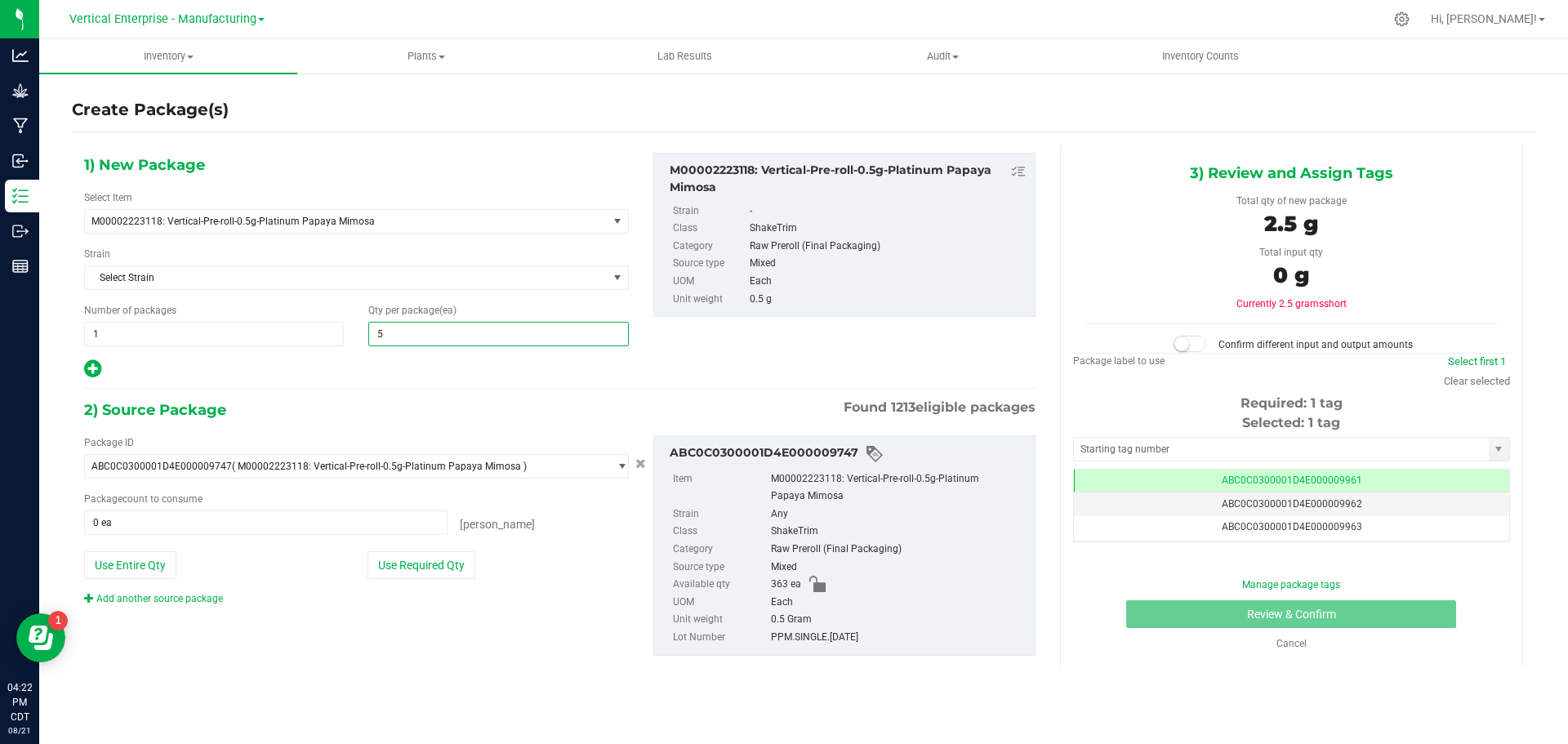
type input "50"
click at [403, 554] on button "Use Required Qty" at bounding box center [421, 565] width 108 height 28
type input "50 ea"
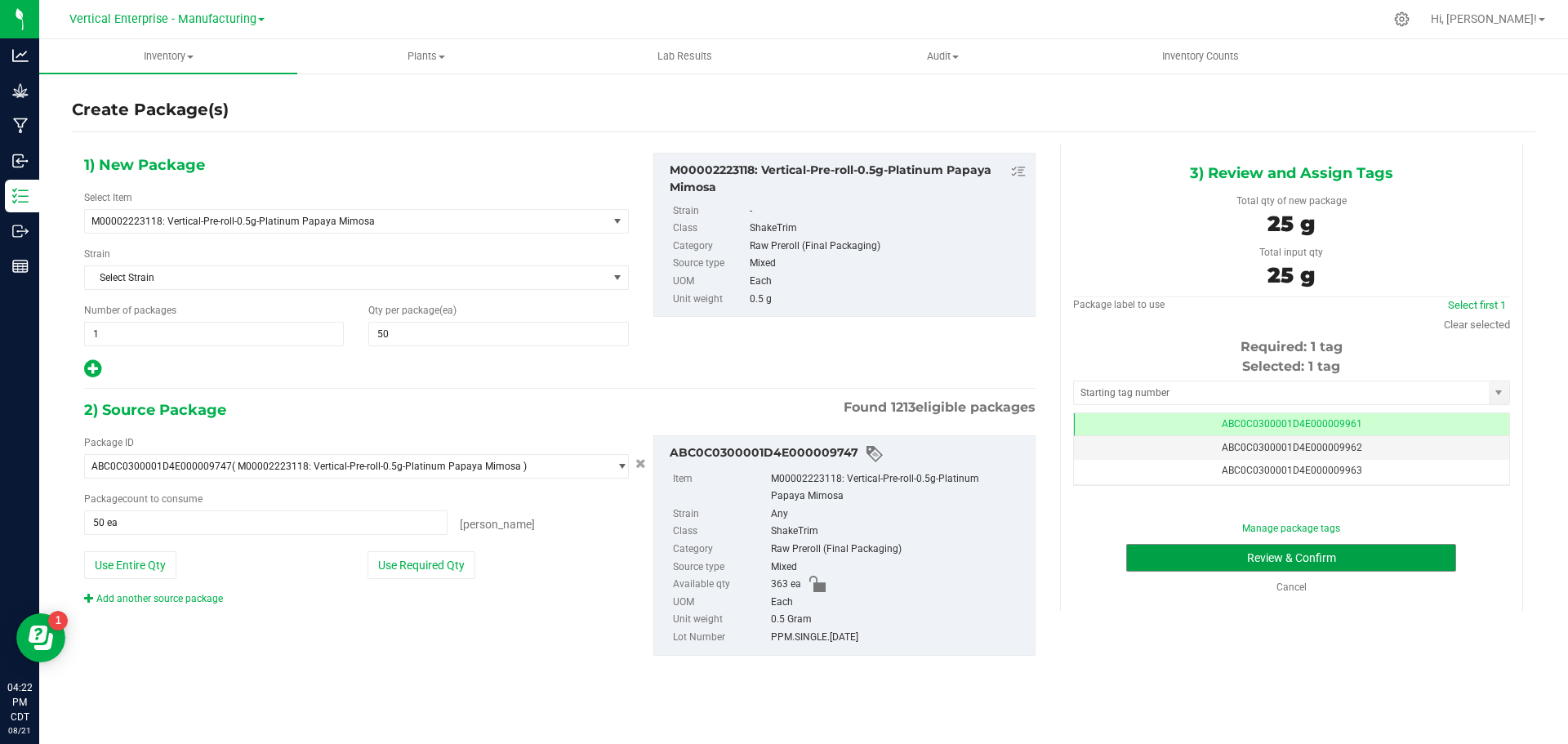
click at [1328, 554] on button "Review & Confirm" at bounding box center [1290, 558] width 330 height 28
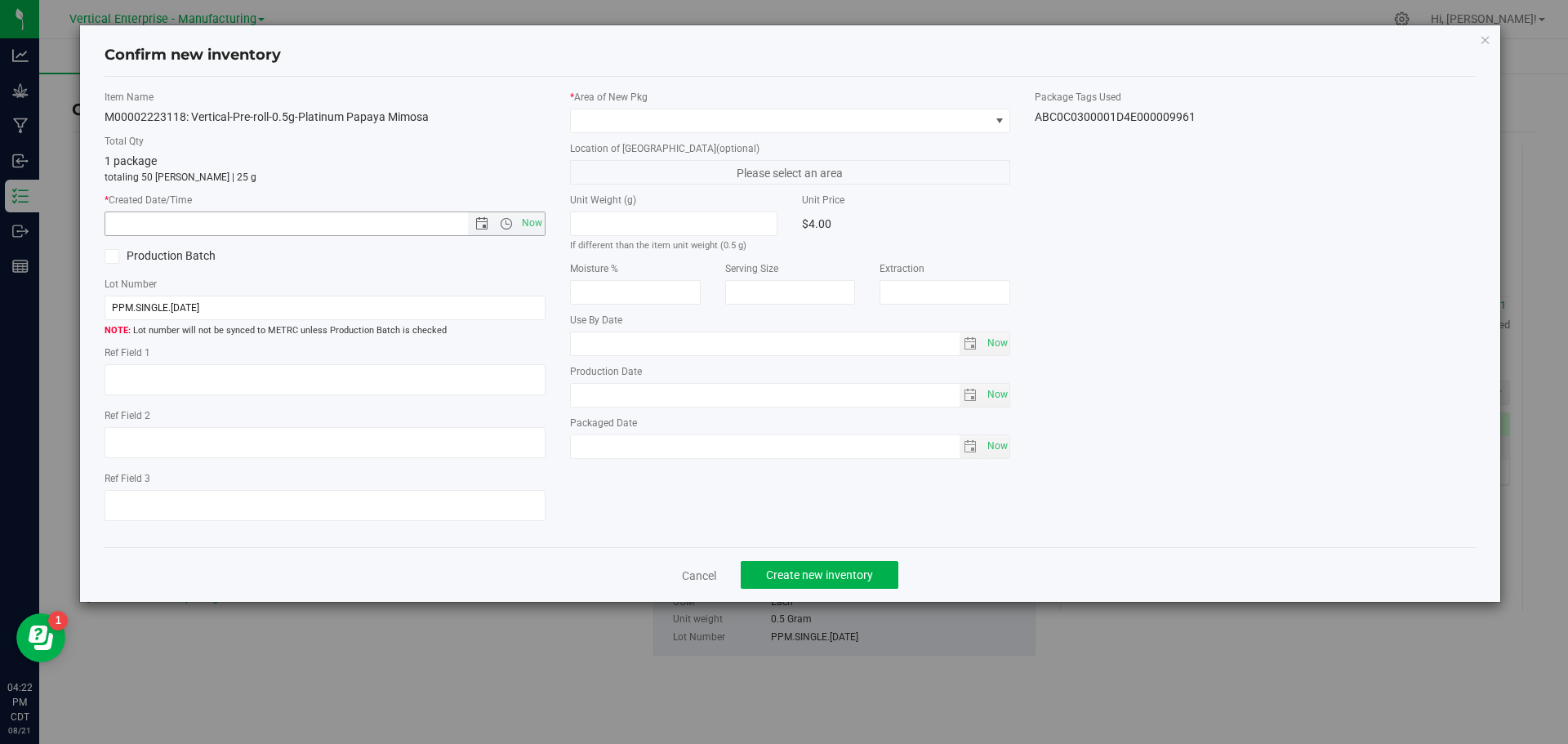
click at [527, 223] on span "Now" at bounding box center [532, 223] width 28 height 24
type input "[DATE] 4:22 PM"
click at [610, 131] on span at bounding box center [780, 120] width 419 height 23
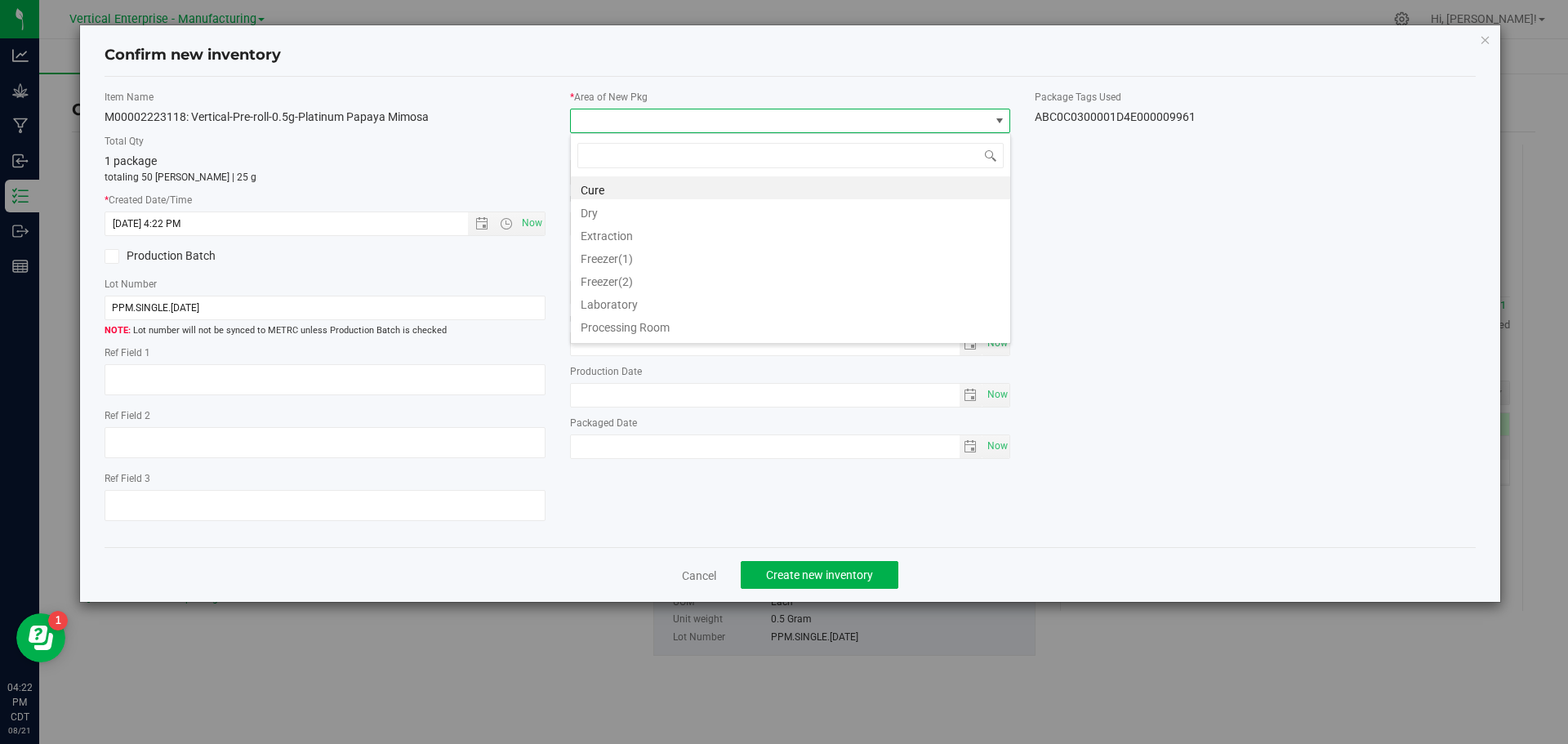
scroll to position [25, 441]
type input "va"
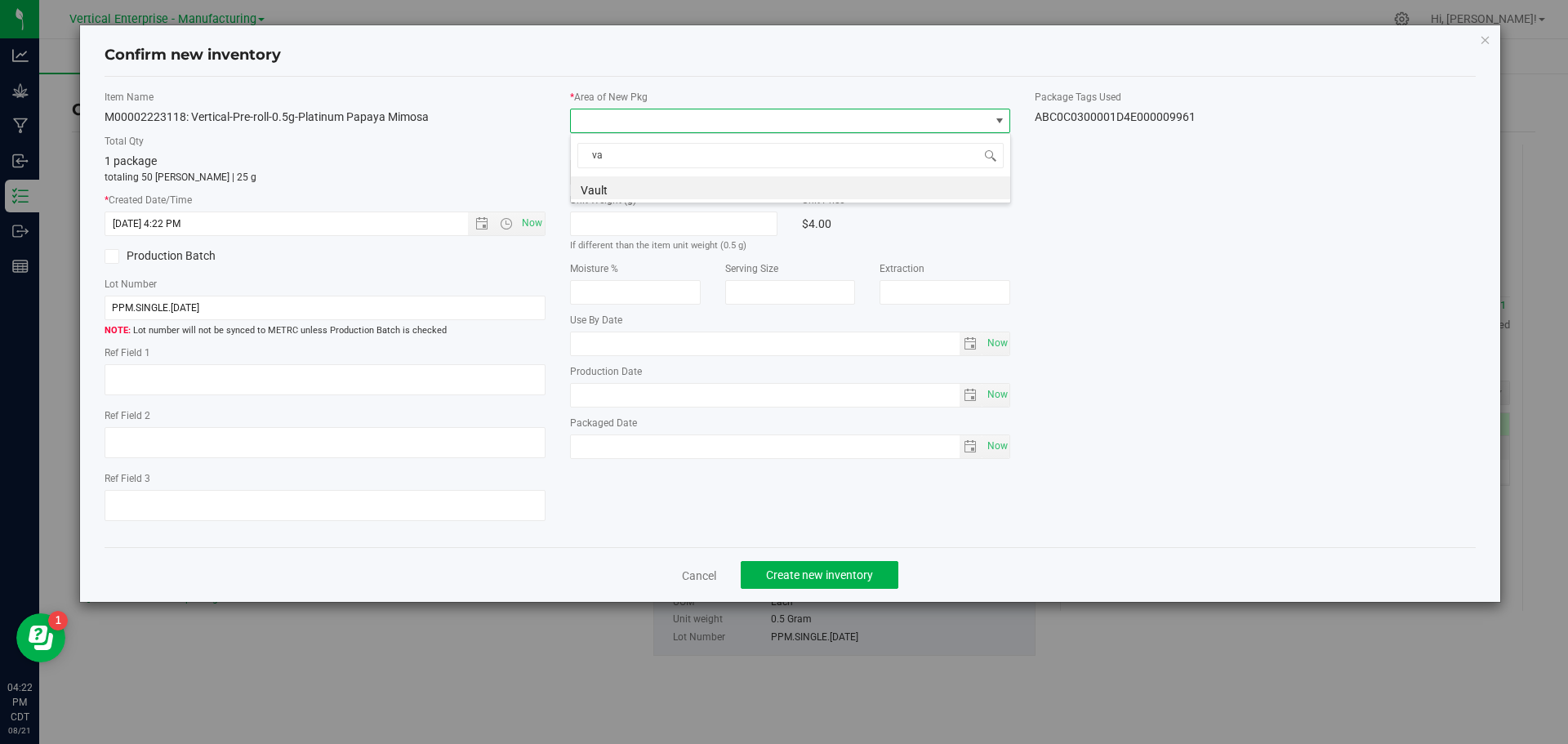
click at [599, 182] on li "Vault" at bounding box center [790, 188] width 439 height 23
click at [799, 580] on span "Create new inventory" at bounding box center [819, 575] width 107 height 13
